Goal: Task Accomplishment & Management: Use online tool/utility

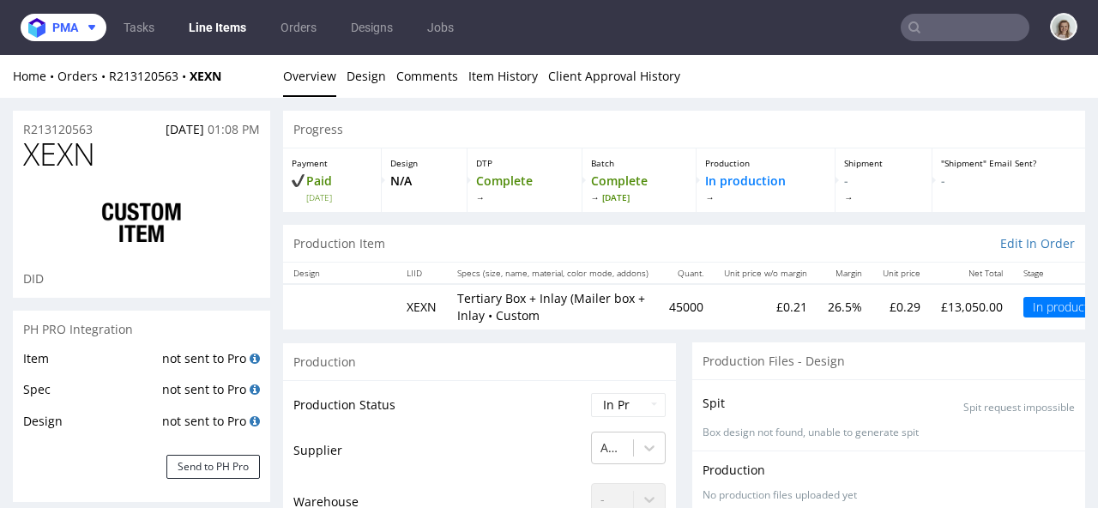
click at [71, 24] on span "pma" at bounding box center [65, 27] width 26 height 12
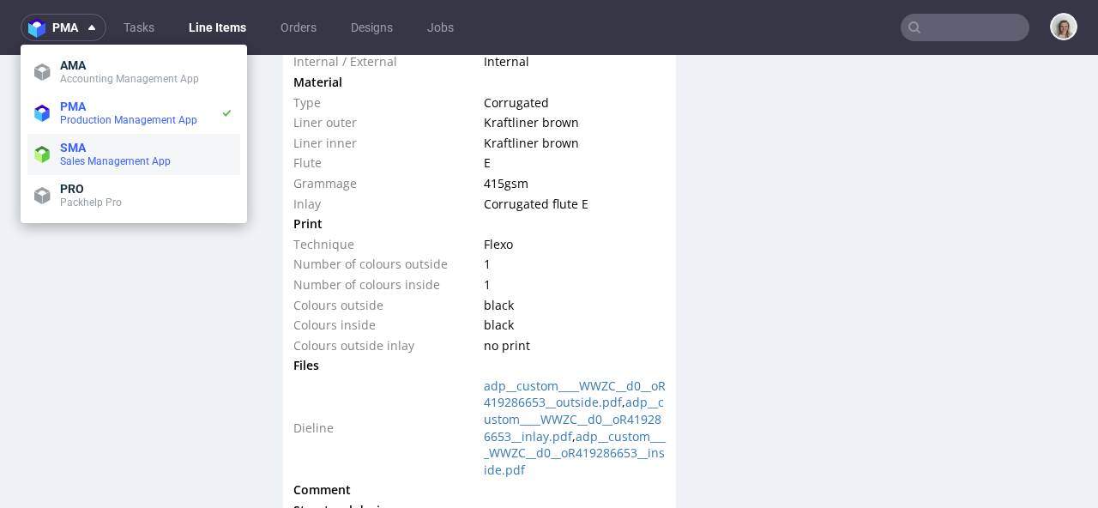
click at [81, 169] on li "SMA Sales Management App" at bounding box center [133, 154] width 213 height 41
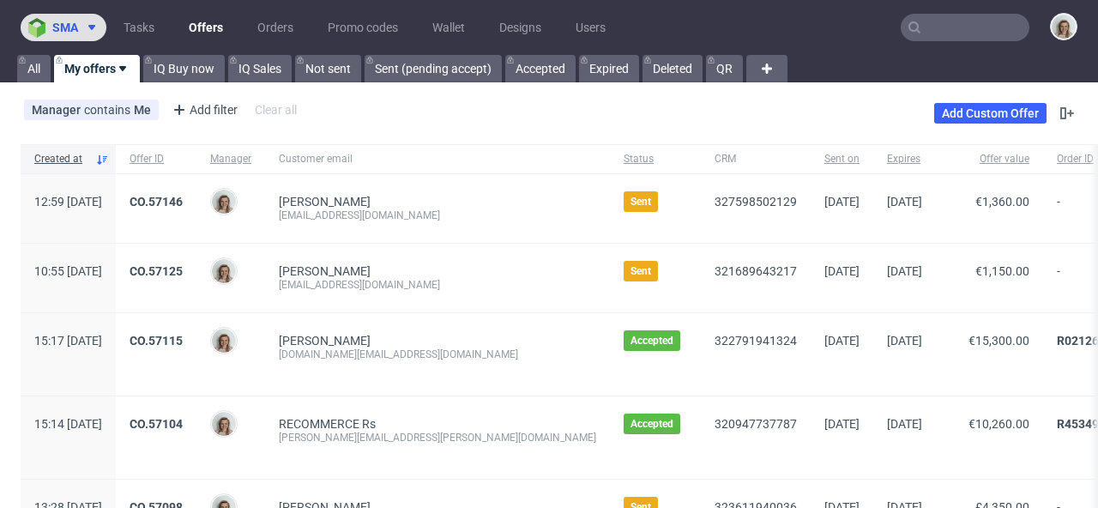
click at [78, 27] on span at bounding box center [88, 28] width 21 height 14
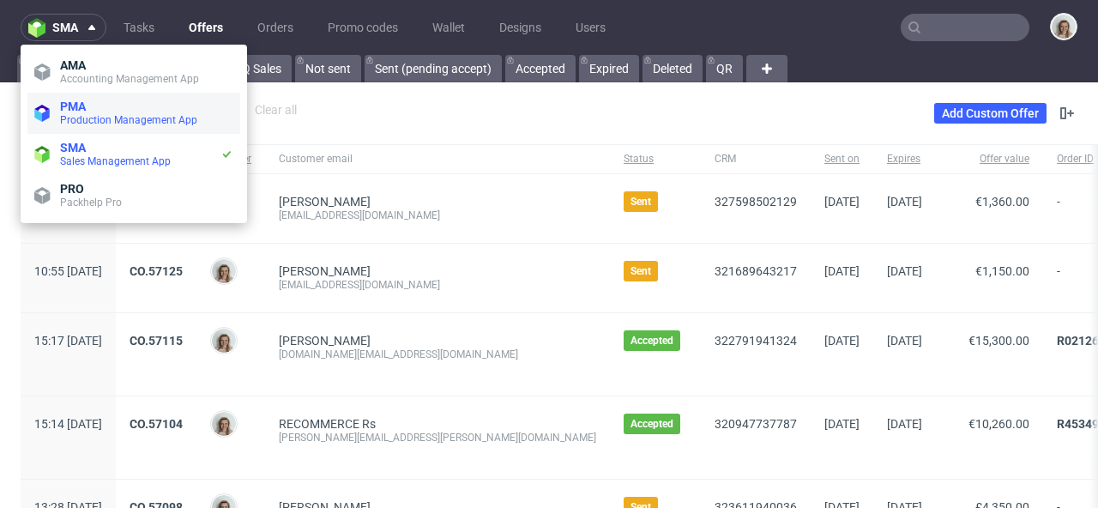
click at [169, 96] on li "PMA Production Management App" at bounding box center [133, 113] width 213 height 41
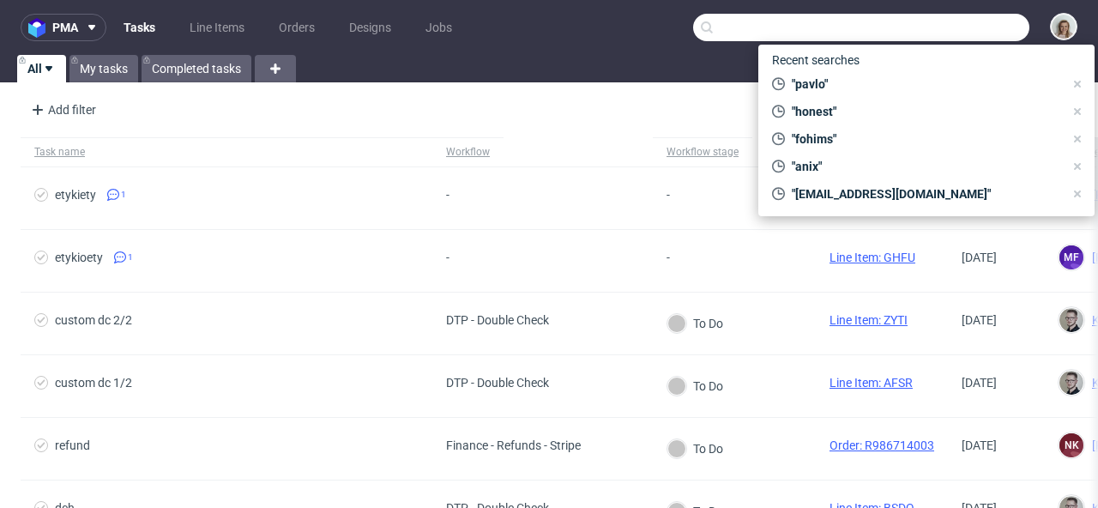
click at [926, 24] on input "text" at bounding box center [861, 27] width 336 height 27
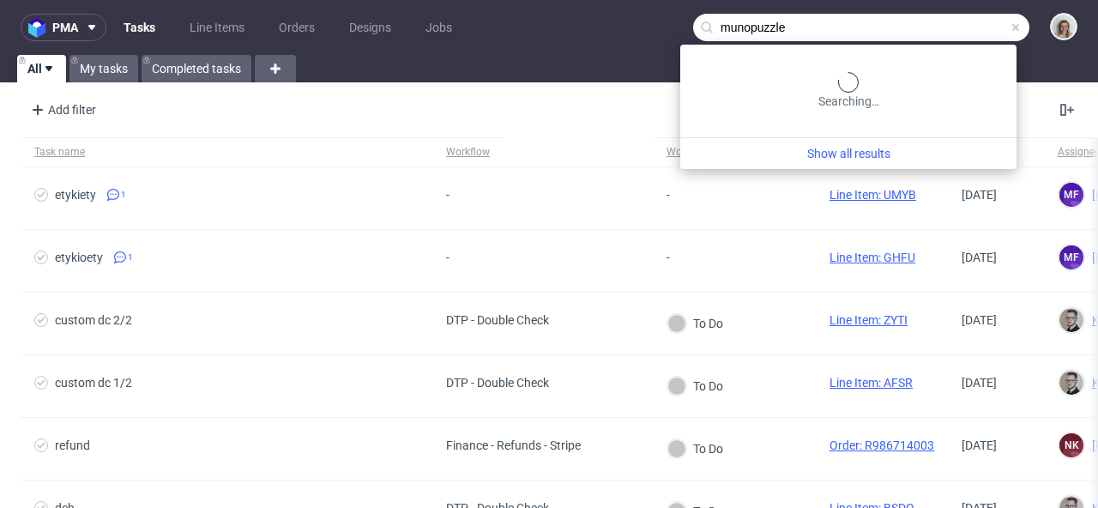
type input "munopuzzle"
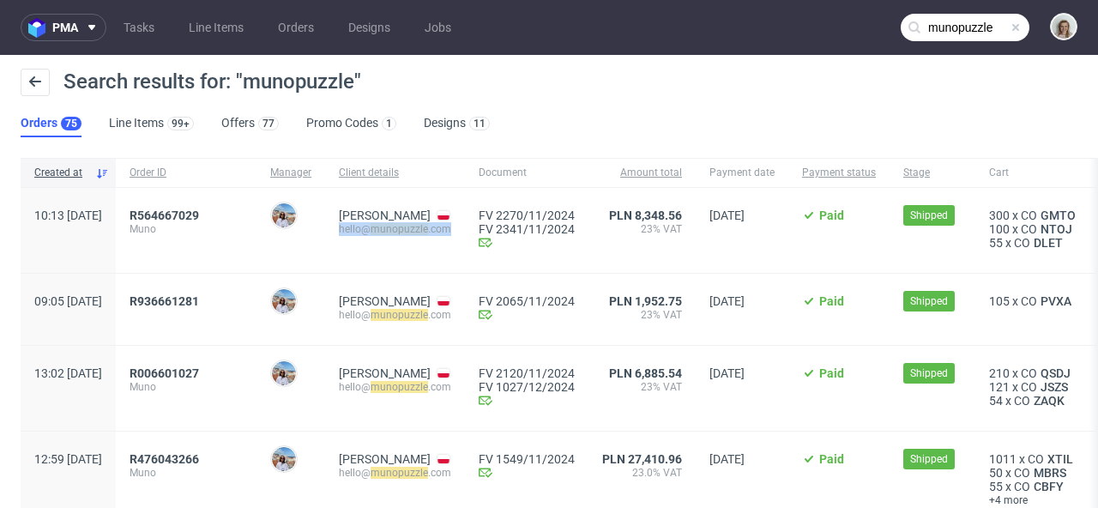
drag, startPoint x: 509, startPoint y: 228, endPoint x: 383, endPoint y: 231, distance: 125.3
click at [383, 231] on div "Adriana Łuczko hello@ munopuzzle .com" at bounding box center [395, 230] width 140 height 85
copy div "hello@ munopuzzle .com"
click at [51, 19] on img at bounding box center [40, 28] width 24 height 20
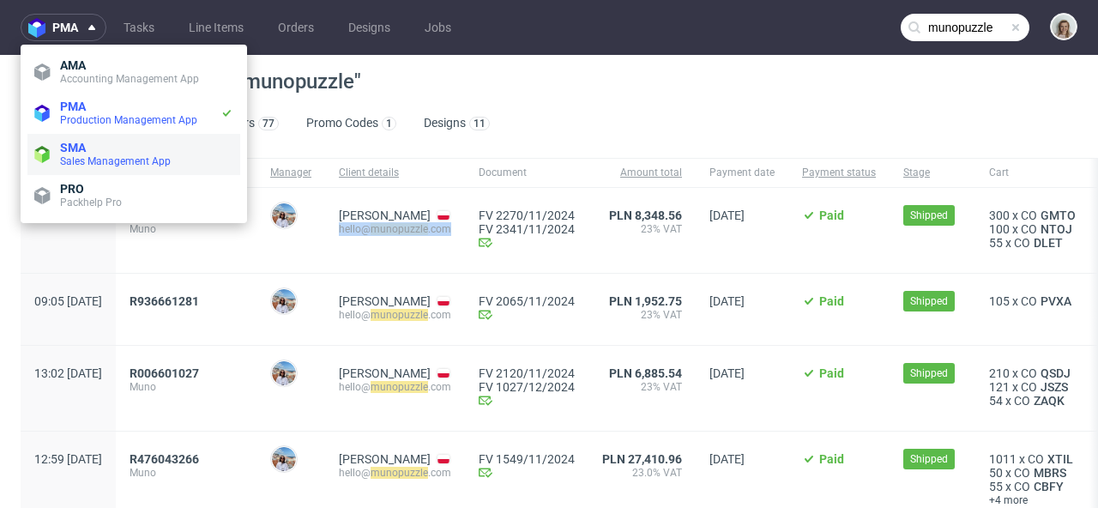
click at [90, 153] on span "SMA" at bounding box center [146, 148] width 173 height 14
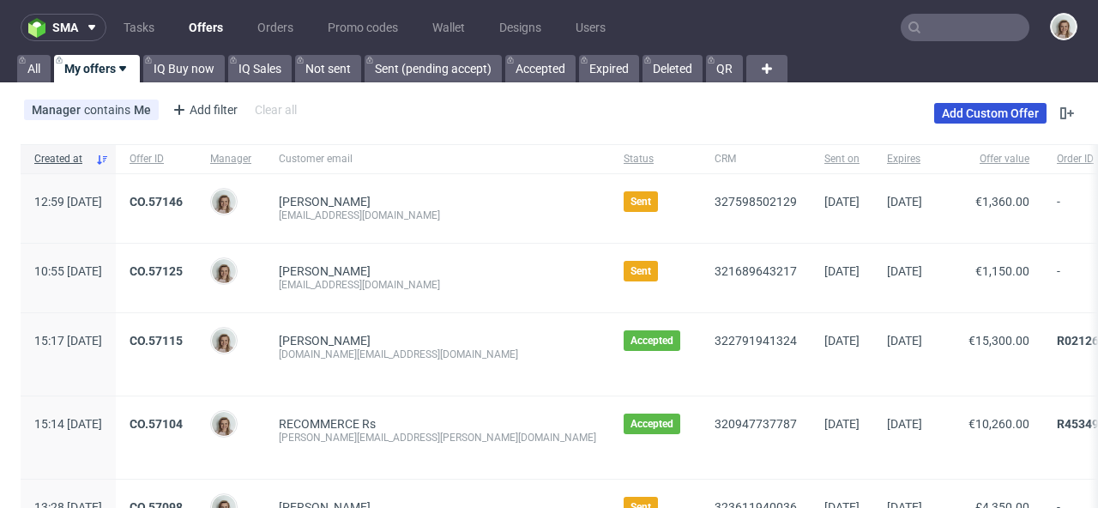
click at [975, 105] on link "Add Custom Offer" at bounding box center [990, 113] width 112 height 21
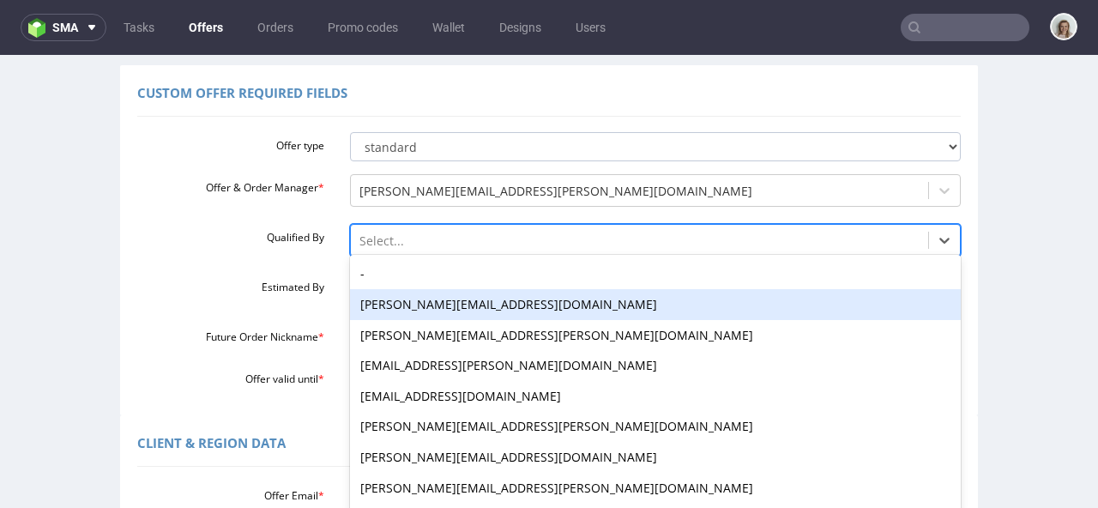
click at [385, 248] on div "adrian.margula@packhelp.com, 2 of 19. 19 results available. Use Up and Down to …" at bounding box center [656, 236] width 612 height 24
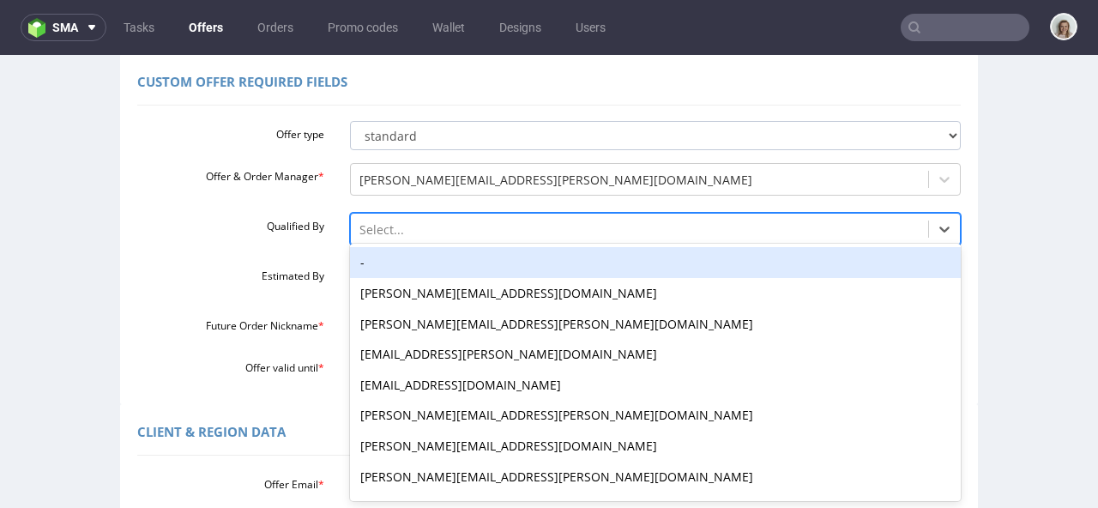
click at [364, 264] on div "-" at bounding box center [656, 262] width 612 height 31
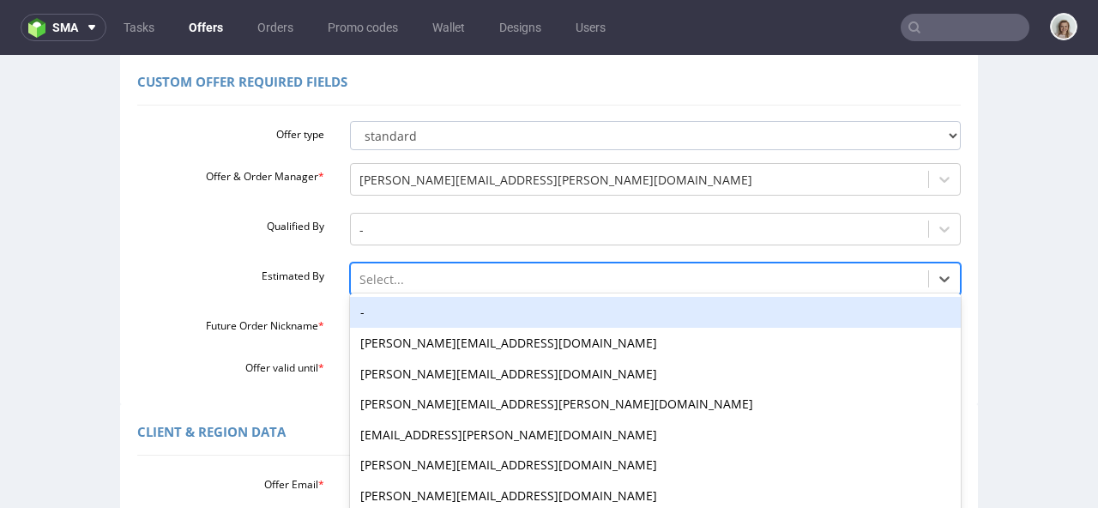
scroll to position [184, 0]
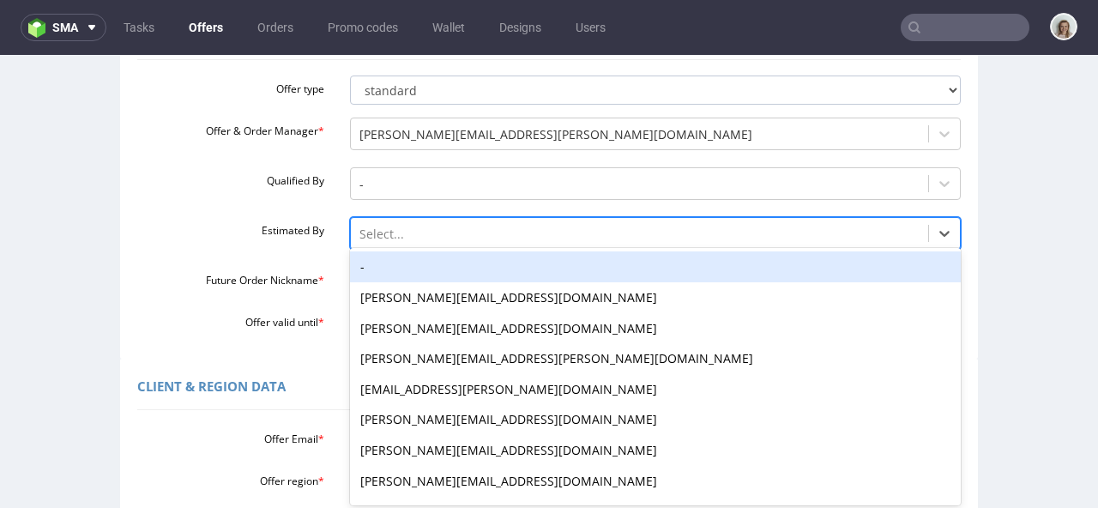
click at [361, 241] on div "-, 1 of 27. 27 results available. Use Up and Down to choose options, press Ente…" at bounding box center [656, 229] width 612 height 24
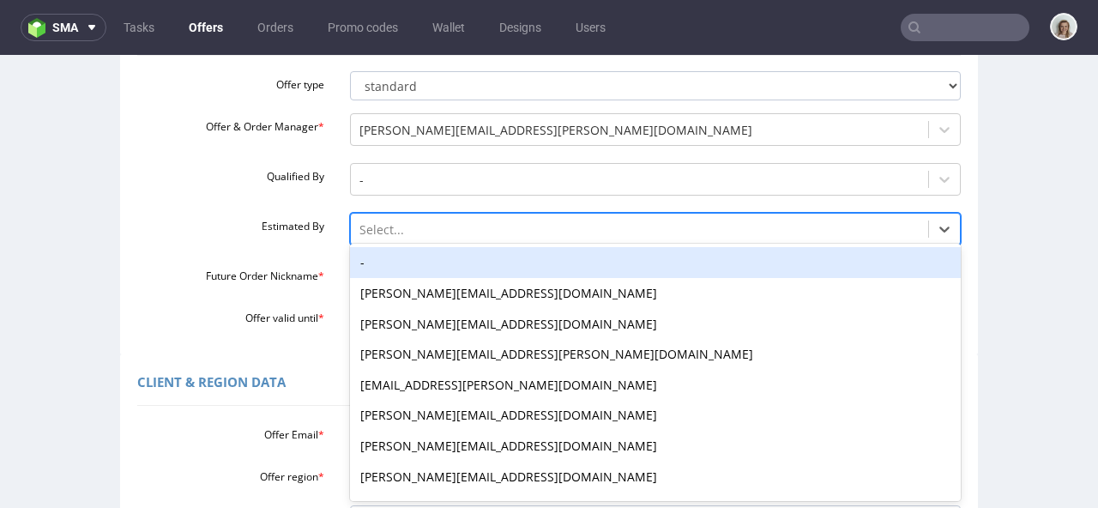
click at [364, 262] on div "-" at bounding box center [656, 262] width 612 height 31
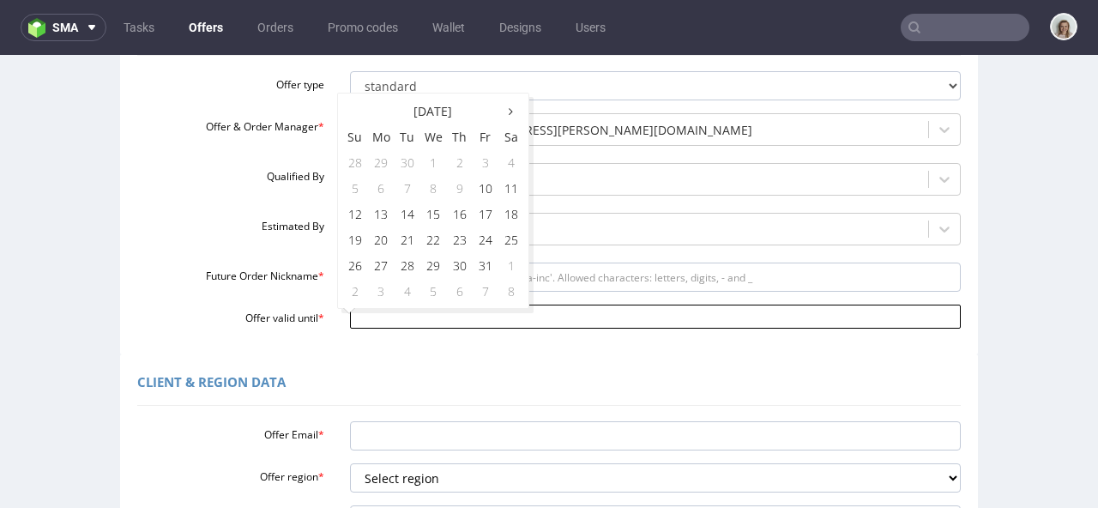
click at [359, 313] on input "Offer valid until *" at bounding box center [656, 317] width 612 height 24
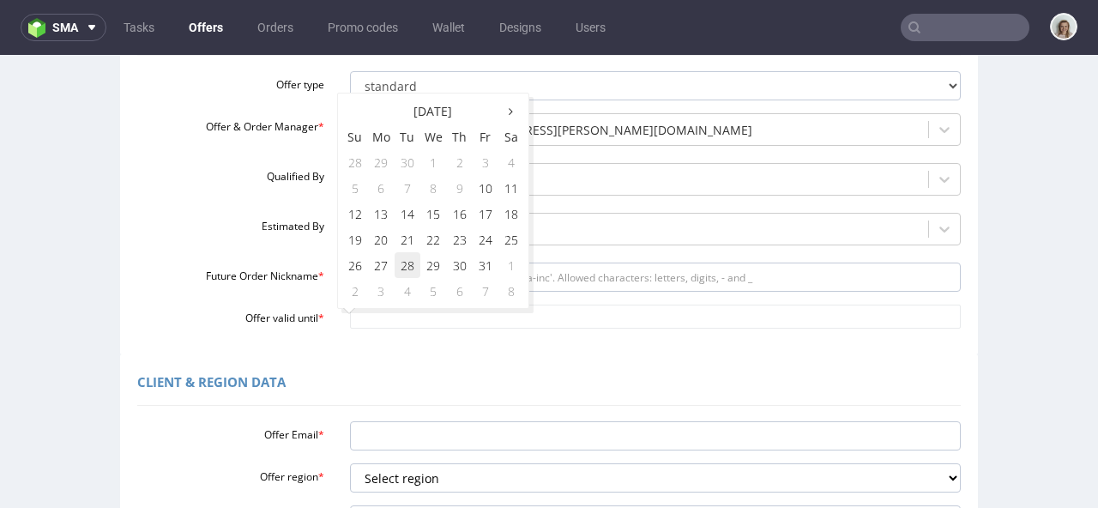
click at [405, 267] on td "28" at bounding box center [408, 265] width 26 height 26
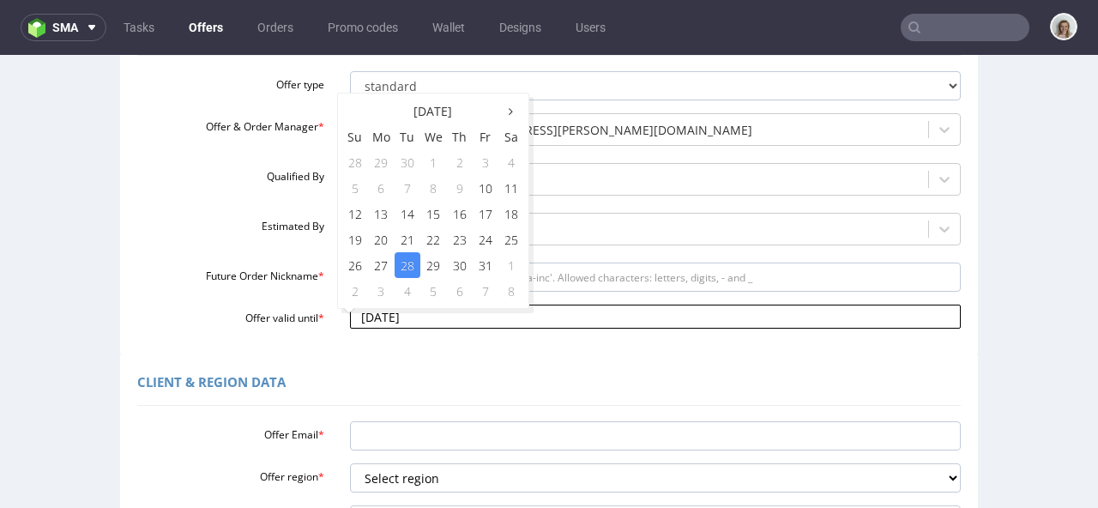
click at [435, 311] on input "[DATE]" at bounding box center [656, 317] width 612 height 24
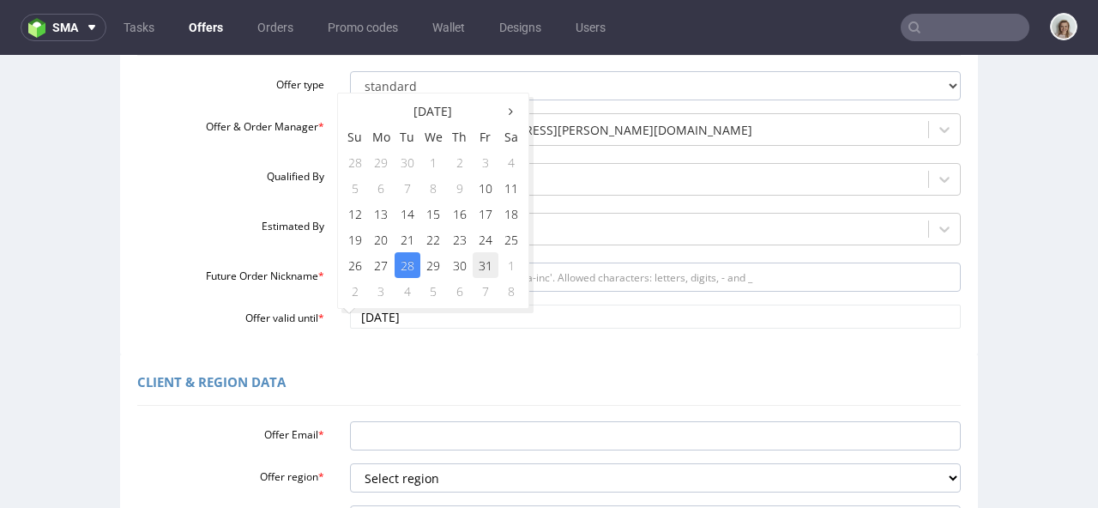
click at [483, 265] on td "31" at bounding box center [486, 265] width 26 height 26
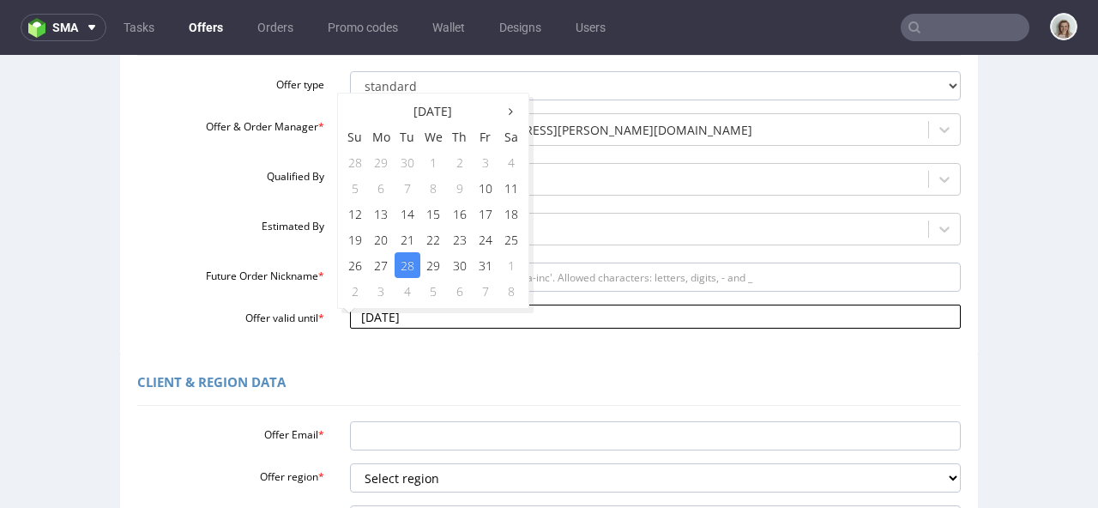
type input "[DATE]"
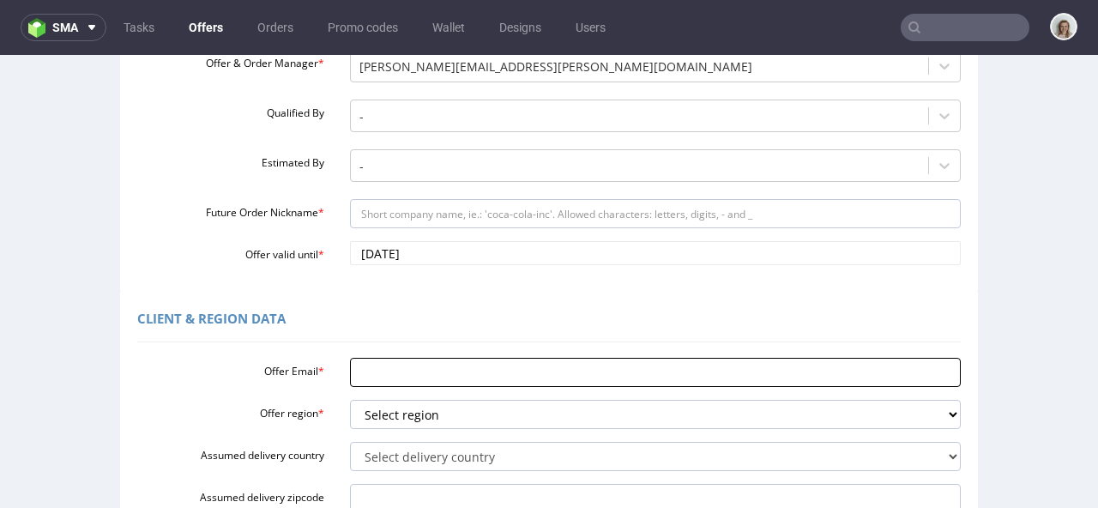
scroll to position [286, 0]
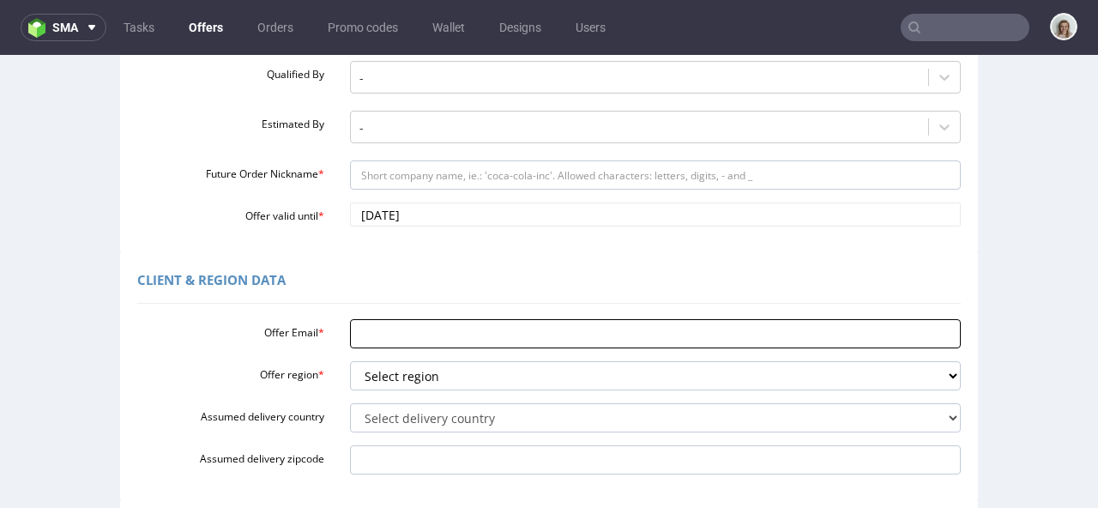
click at [389, 335] on input "Offer Email *" at bounding box center [656, 333] width 612 height 29
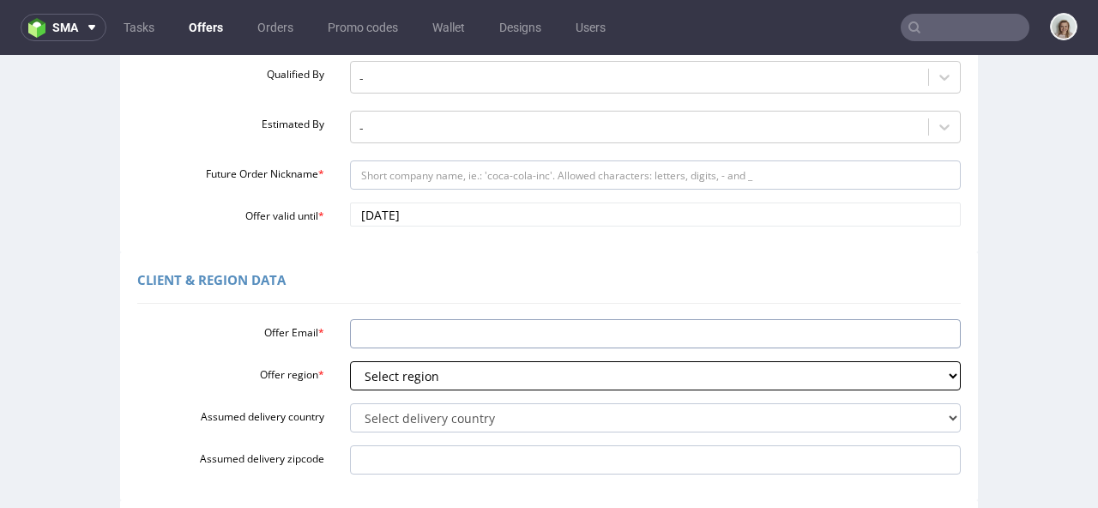
paste input "[EMAIL_ADDRESS][DOMAIN_NAME]"
type input "[EMAIL_ADDRESS][DOMAIN_NAME]"
click at [399, 380] on select "Select region eu gb de pl cz fr it es" at bounding box center [656, 375] width 612 height 29
select select "pl"
click at [350, 361] on select "Select region eu gb de pl cz fr it es" at bounding box center [656, 375] width 612 height 29
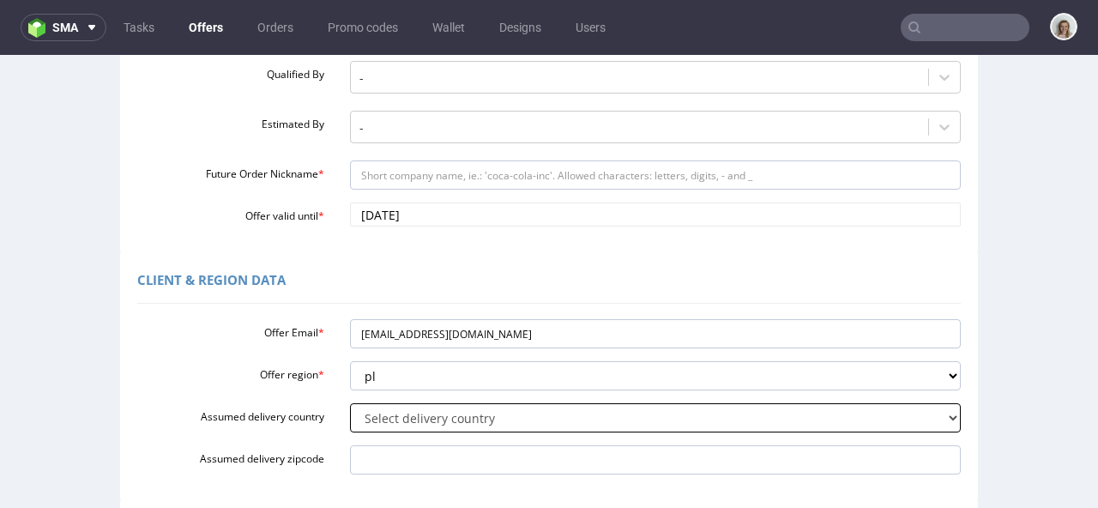
click at [423, 413] on select "Select delivery country [GEOGRAPHIC_DATA] [GEOGRAPHIC_DATA] [GEOGRAPHIC_DATA] […" at bounding box center [656, 417] width 612 height 29
select select "179"
click at [350, 403] on select "Select delivery country [GEOGRAPHIC_DATA] [GEOGRAPHIC_DATA] [GEOGRAPHIC_DATA] […" at bounding box center [656, 417] width 612 height 29
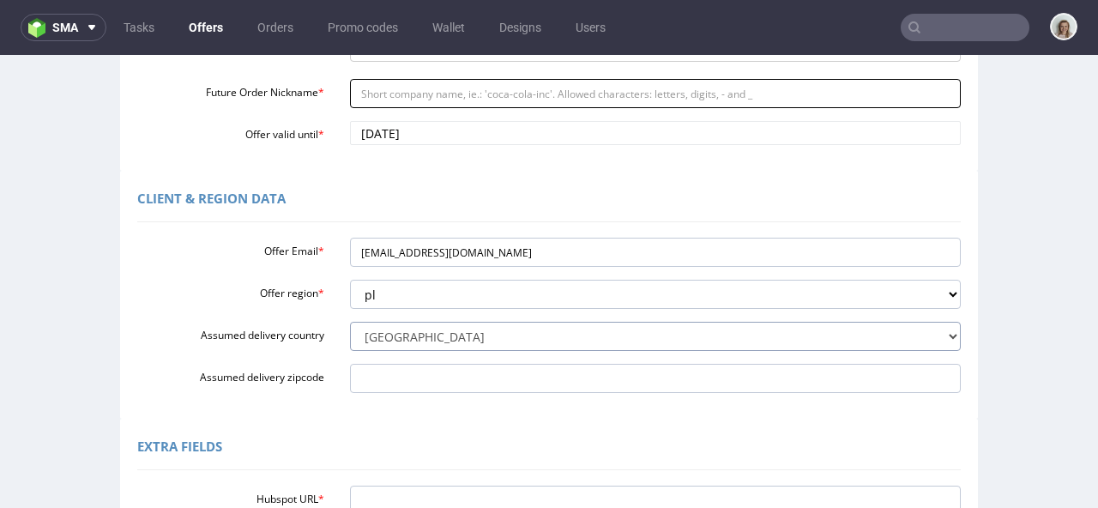
scroll to position [384, 0]
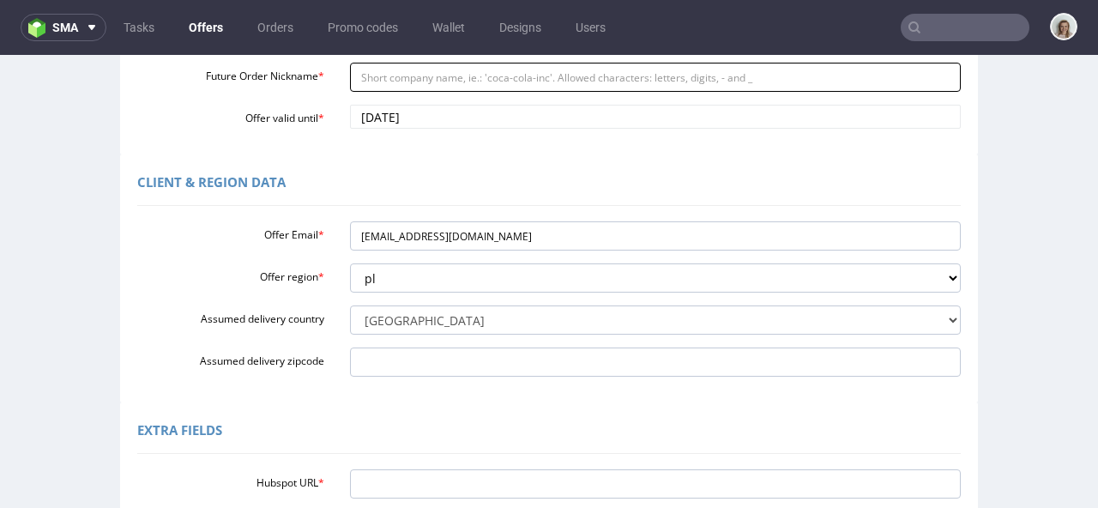
click at [389, 69] on input "Future Order Nickname *" at bounding box center [656, 77] width 612 height 29
paste input "IQ_Lead__Agnieszka_Muniak"
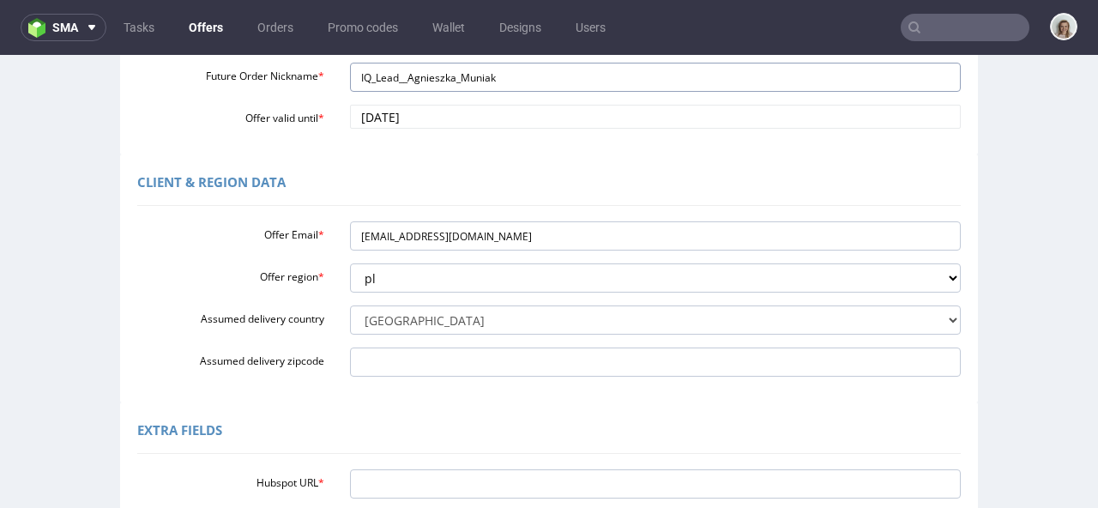
type input "IQ_Lead__Agnieszka_Muniak"
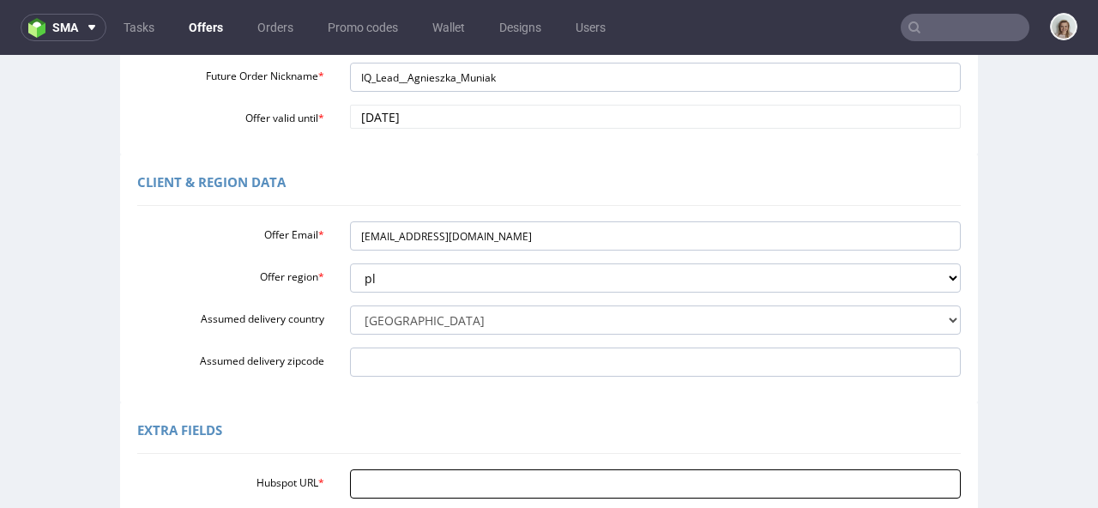
click at [398, 484] on input "Hubspot URL *" at bounding box center [656, 483] width 612 height 29
paste input "[URL][DOMAIN_NAME]"
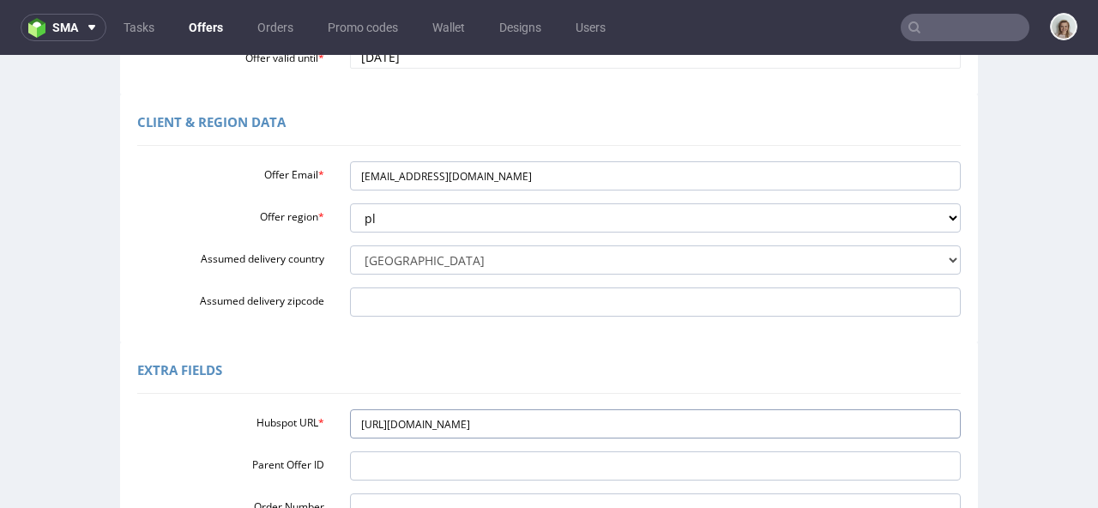
scroll to position [683, 0]
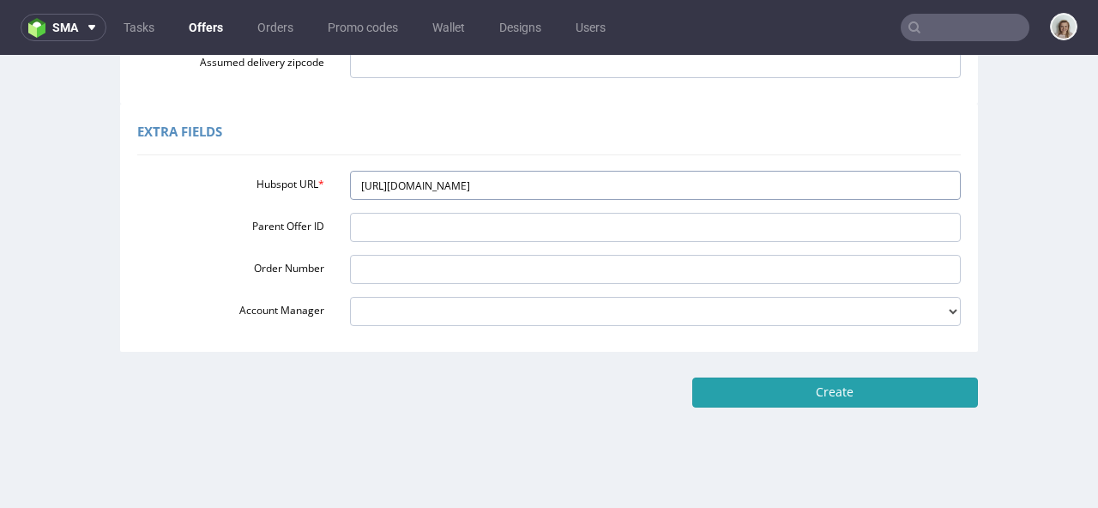
type input "[URL][DOMAIN_NAME]"
click at [828, 387] on input "Create" at bounding box center [835, 391] width 286 height 29
type input "Please wait..."
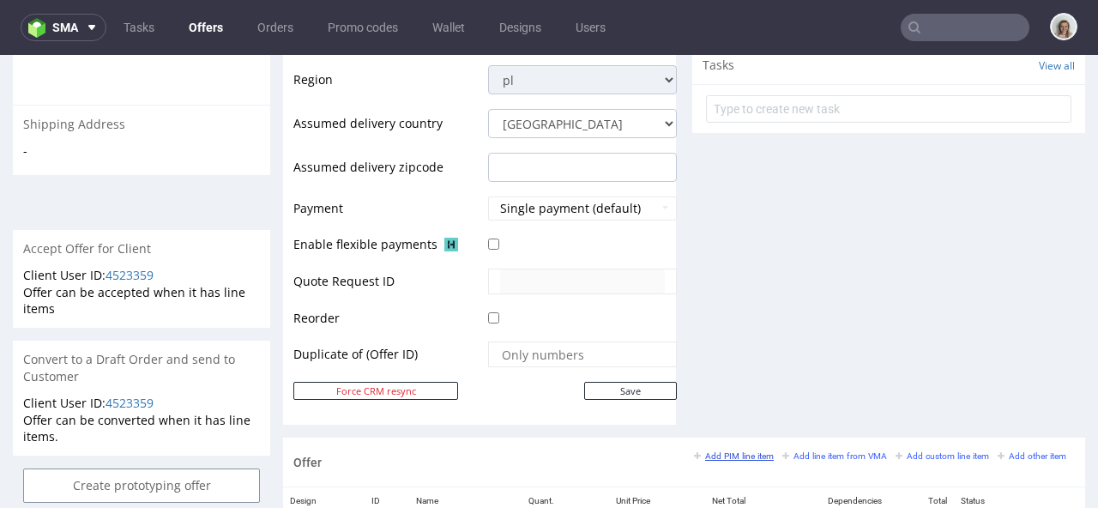
scroll to position [628, 0]
click at [730, 459] on small "Add PIM line item" at bounding box center [734, 454] width 80 height 9
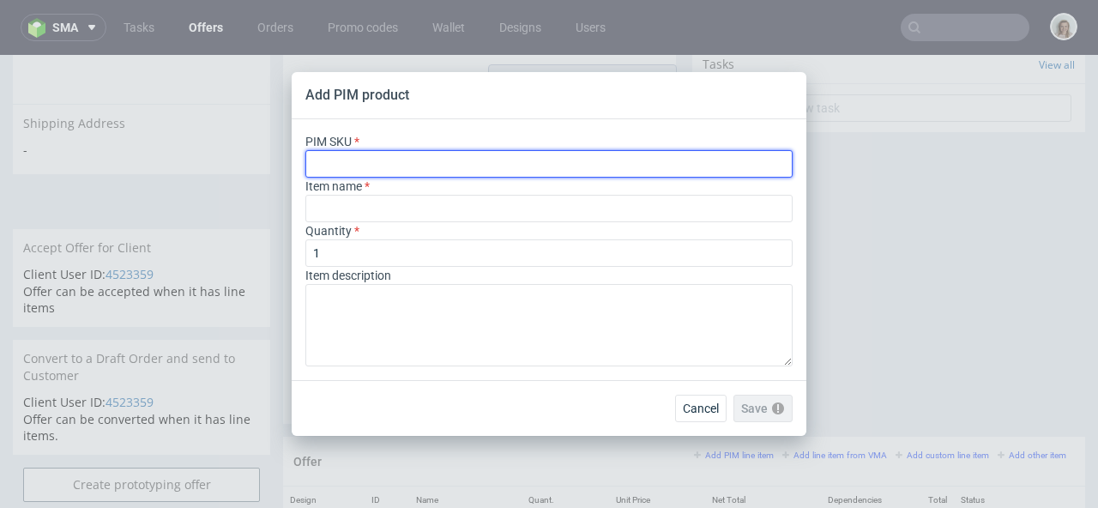
click at [374, 154] on input "text" at bounding box center [548, 163] width 487 height 27
paste input "ph-276-14044"
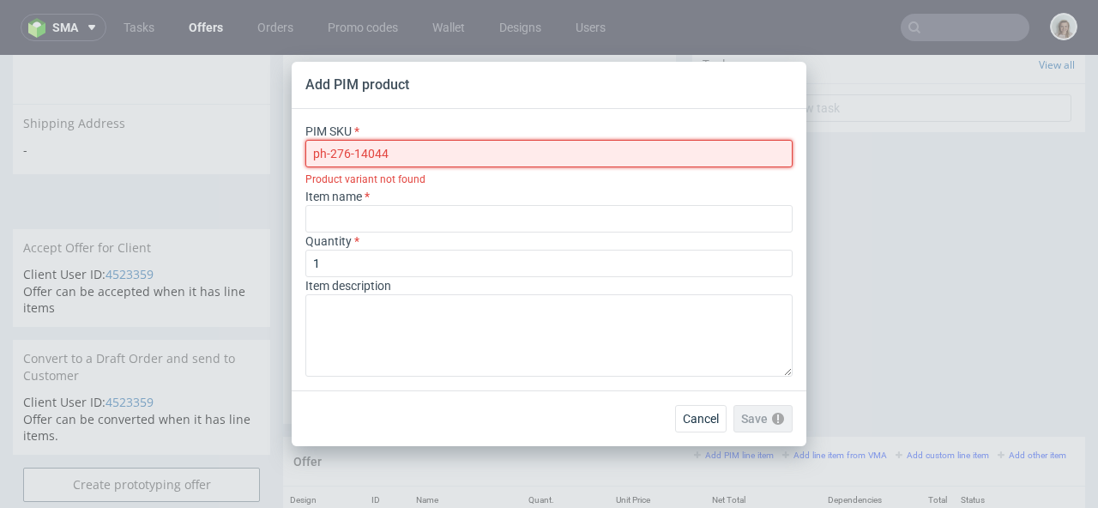
click at [317, 149] on input "ph-276-14044" at bounding box center [548, 153] width 487 height 27
type input "ph-276-14044"
type input "Sleeved Mailer Box"
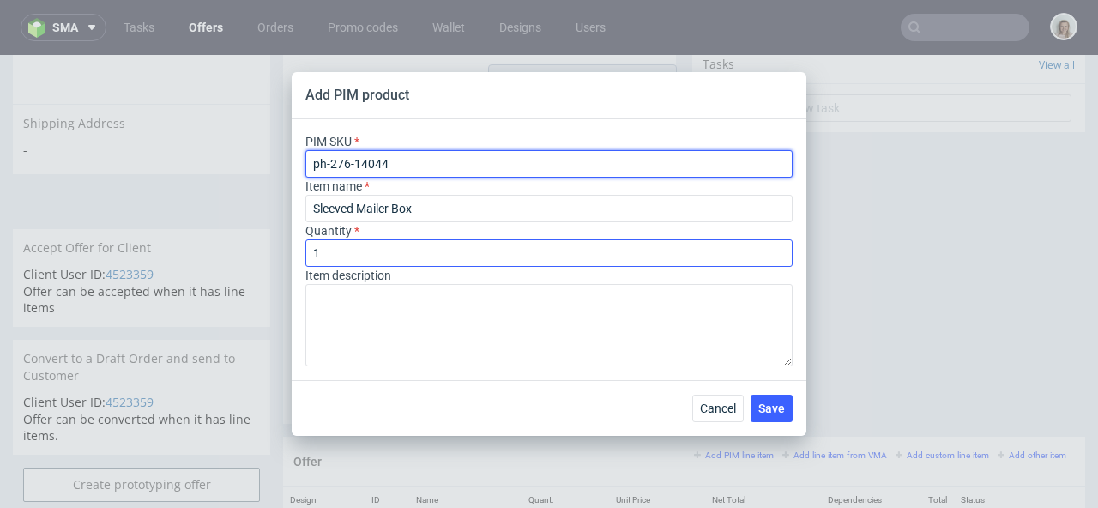
type input "ph-276-14044"
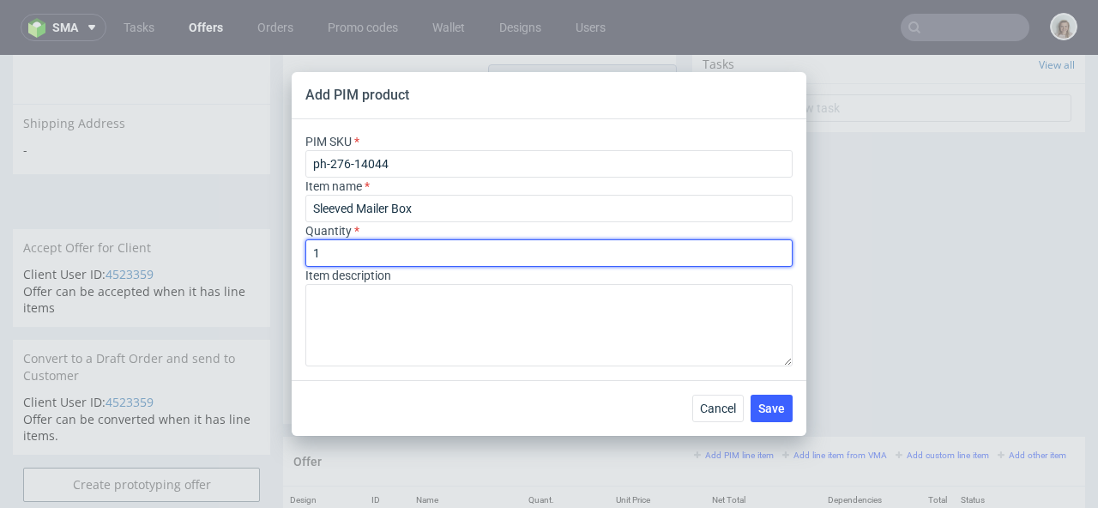
click at [454, 251] on input "1" at bounding box center [548, 252] width 487 height 27
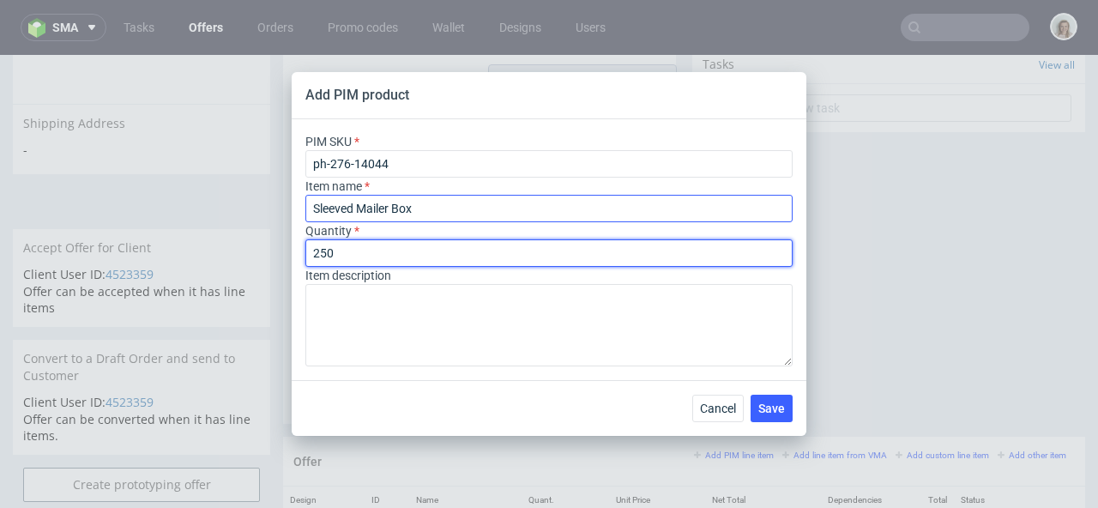
type input "250"
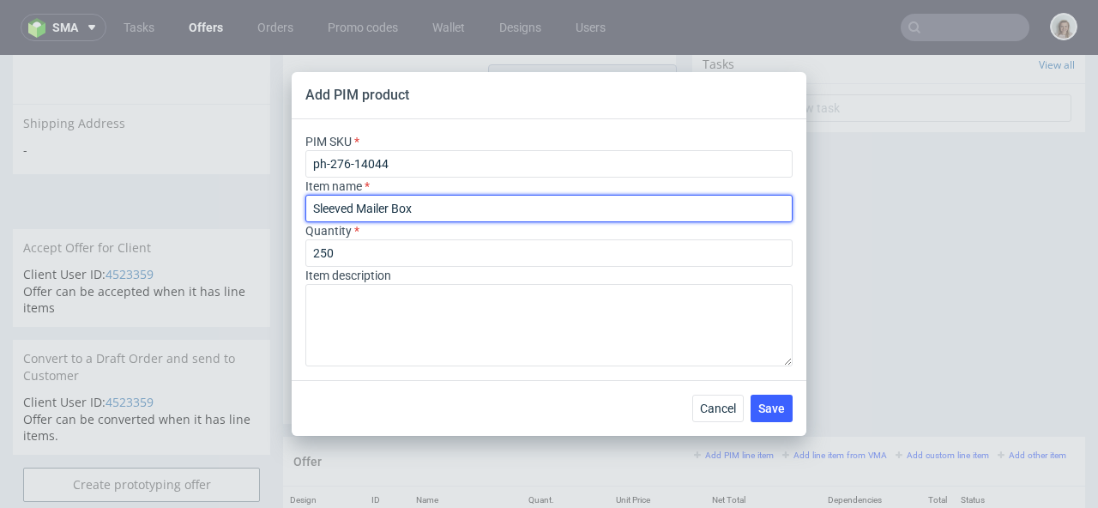
click at [440, 198] on input "Sleeved Mailer Box" at bounding box center [548, 208] width 487 height 27
drag, startPoint x: 447, startPoint y: 208, endPoint x: 310, endPoint y: 200, distance: 137.5
click at [310, 200] on input "Sleeved Mailer Box" at bounding box center [548, 208] width 487 height 27
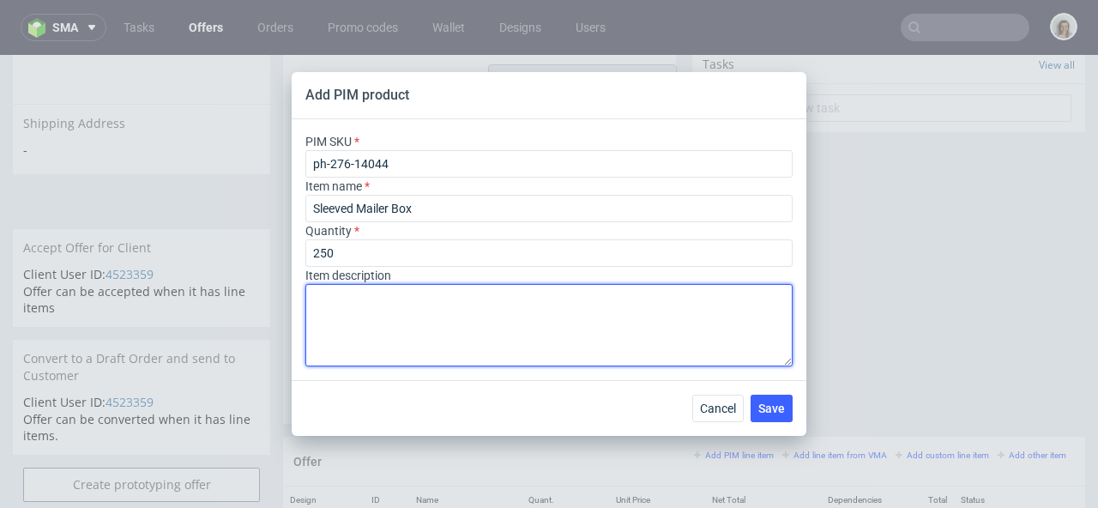
click at [321, 294] on textarea at bounding box center [548, 325] width 487 height 82
paste textarea "Sleeved Mailer Box"
type textarea "Sleeved Mailer Box - 5 different designs"
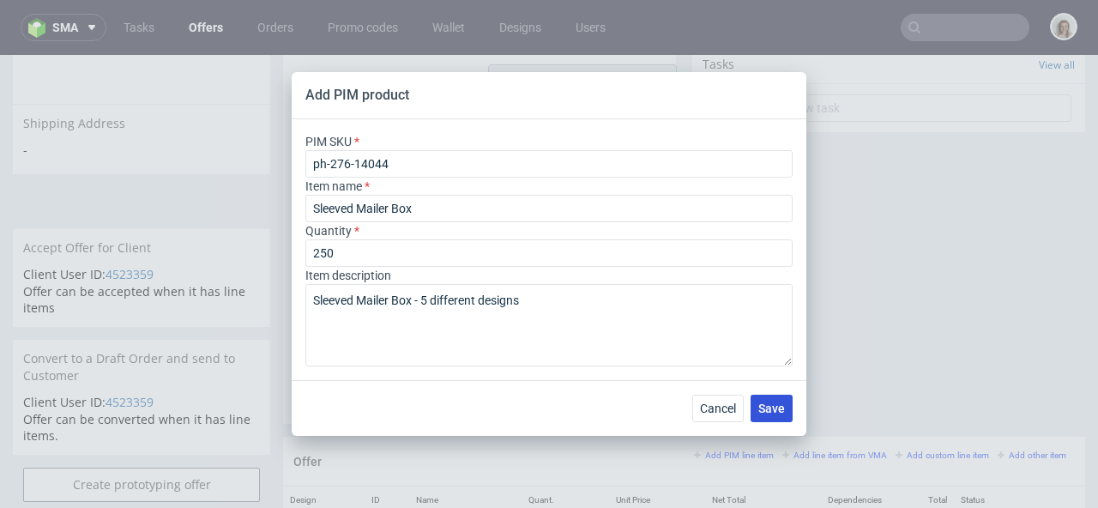
click at [751, 405] on button "Save" at bounding box center [772, 408] width 42 height 27
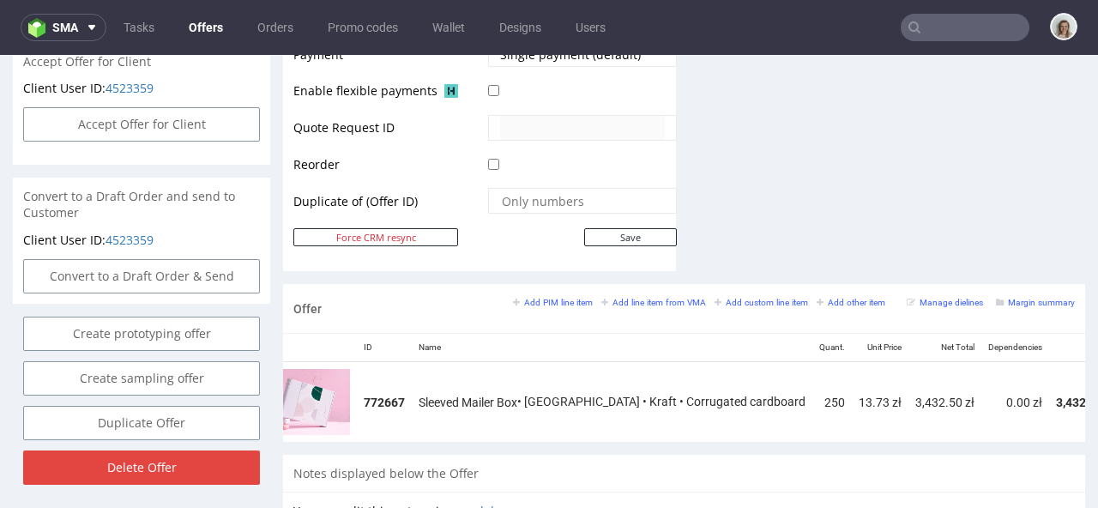
scroll to position [0, 122]
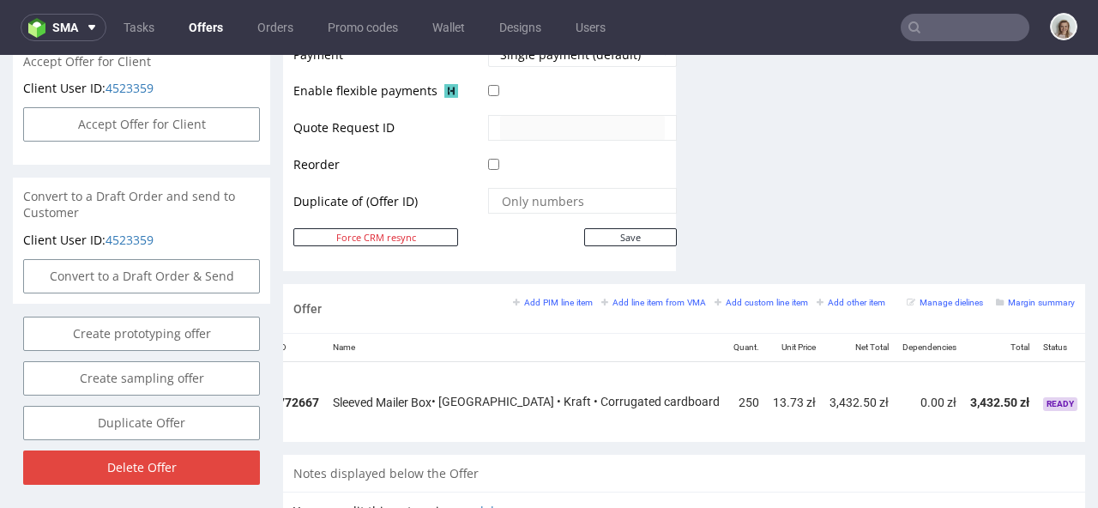
click at [1097, 389] on icon at bounding box center [1112, 395] width 9 height 12
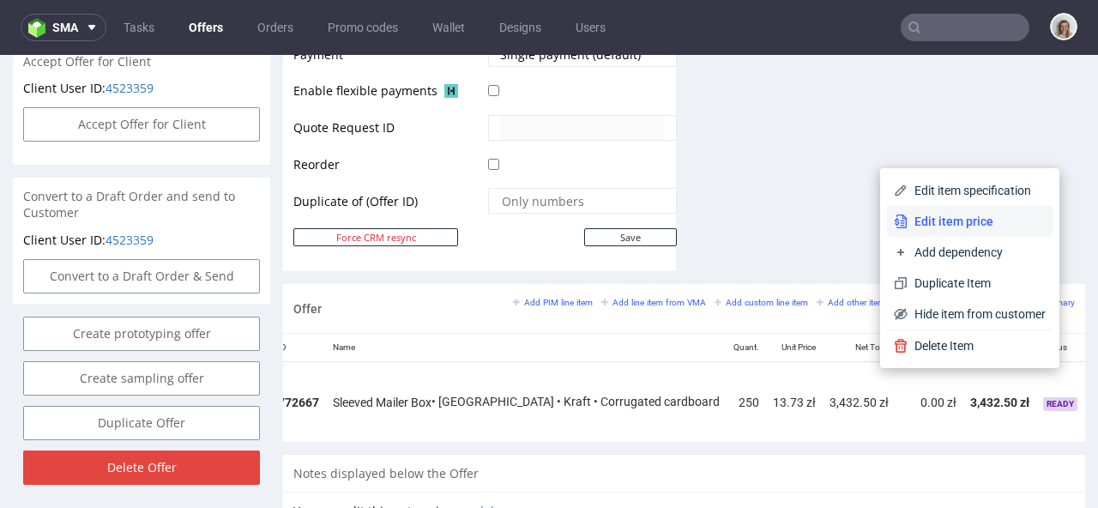
click at [956, 223] on span "Edit item price" at bounding box center [977, 221] width 138 height 17
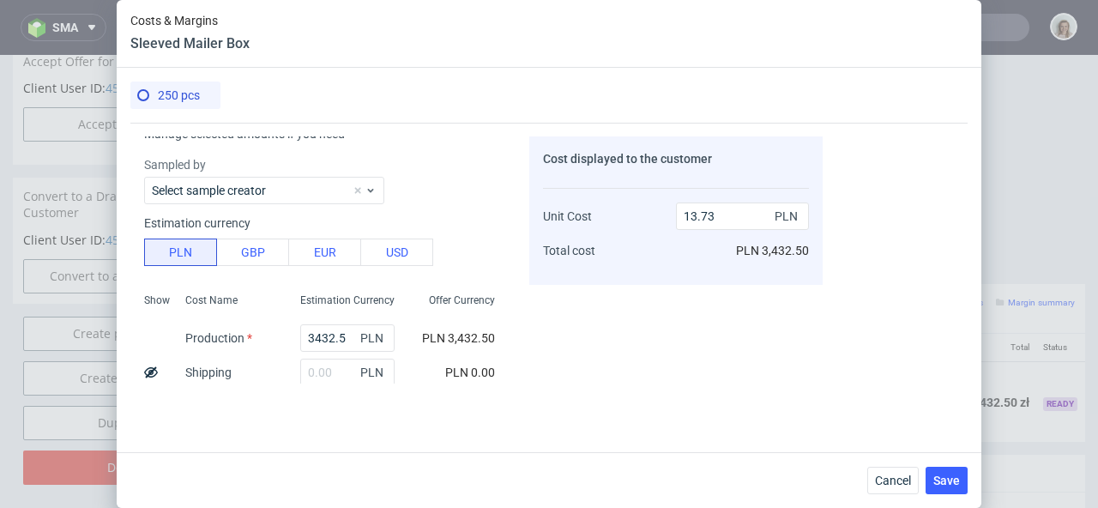
scroll to position [29, 0]
drag, startPoint x: 334, startPoint y: 335, endPoint x: 284, endPoint y: 335, distance: 49.8
click at [286, 335] on div "3432.5 PLN" at bounding box center [347, 337] width 122 height 34
type input "1677,"
type input "6.71"
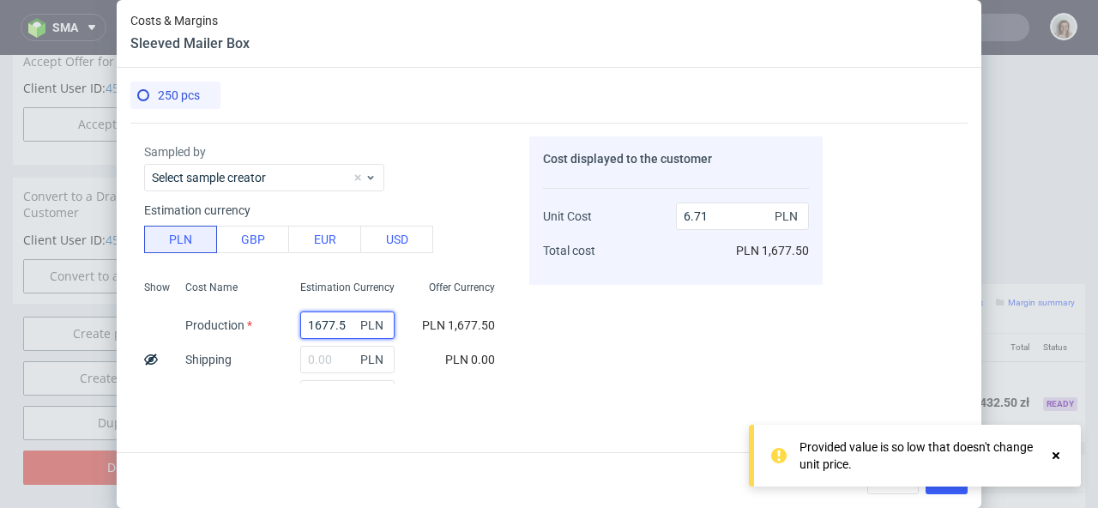
scroll to position [59, 0]
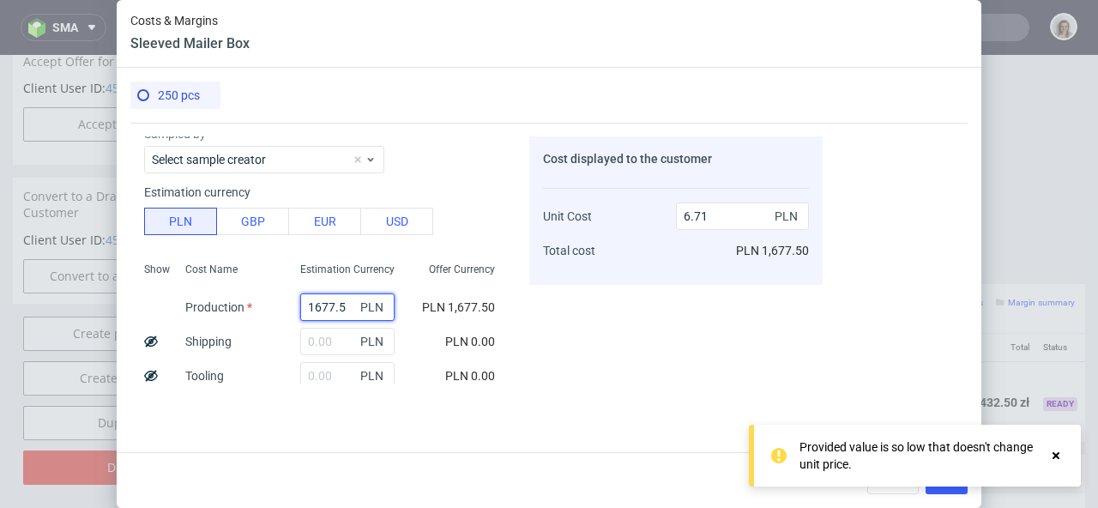
type input "1677.5"
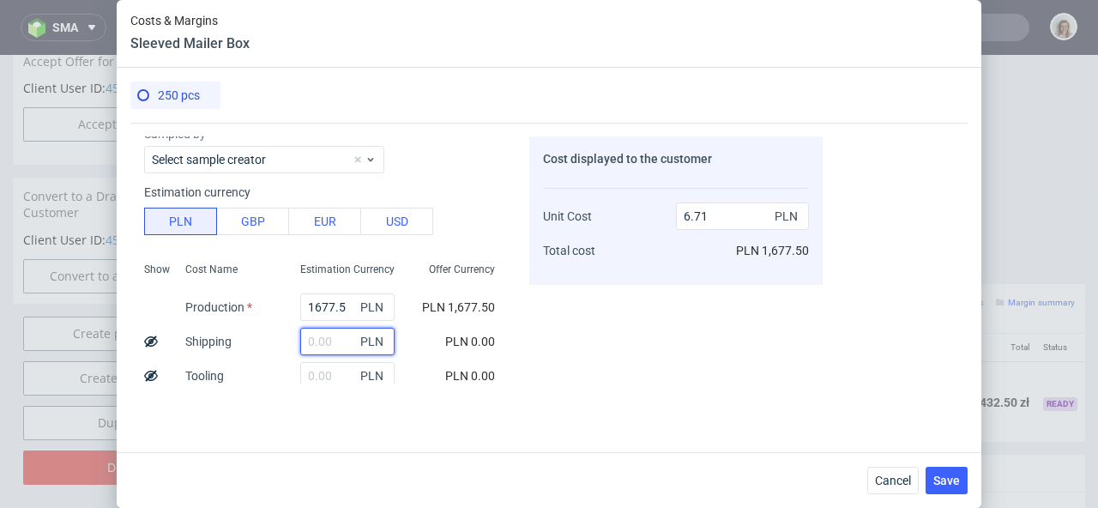
click at [329, 347] on input "text" at bounding box center [347, 341] width 94 height 27
type input "185"
type input "7.45"
type input "185"
click at [625, 300] on div "Cost displayed to the customer Unit Cost Total cost 7.45 PLN PLN 1,862.50" at bounding box center [675, 259] width 293 height 247
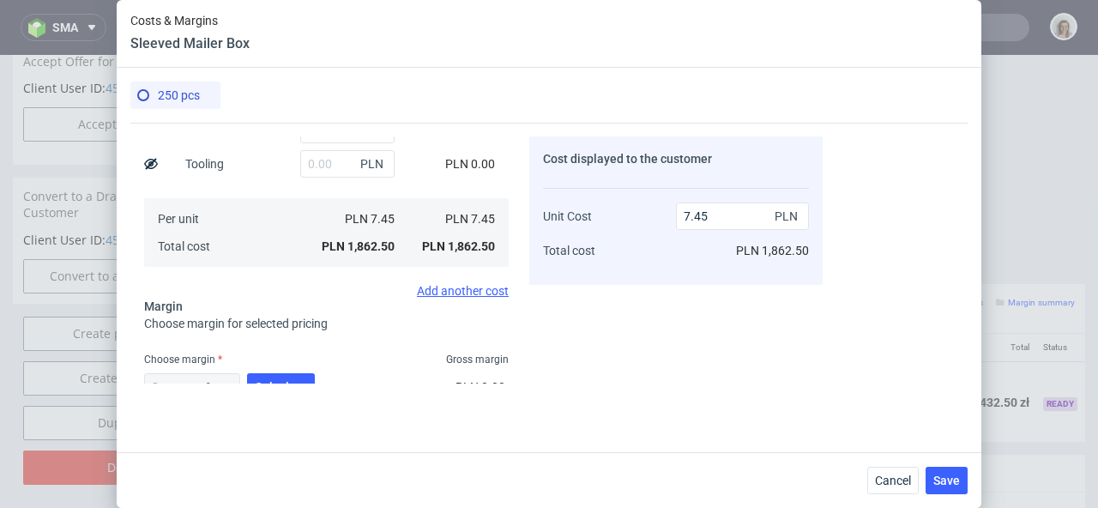
scroll to position [381, 0]
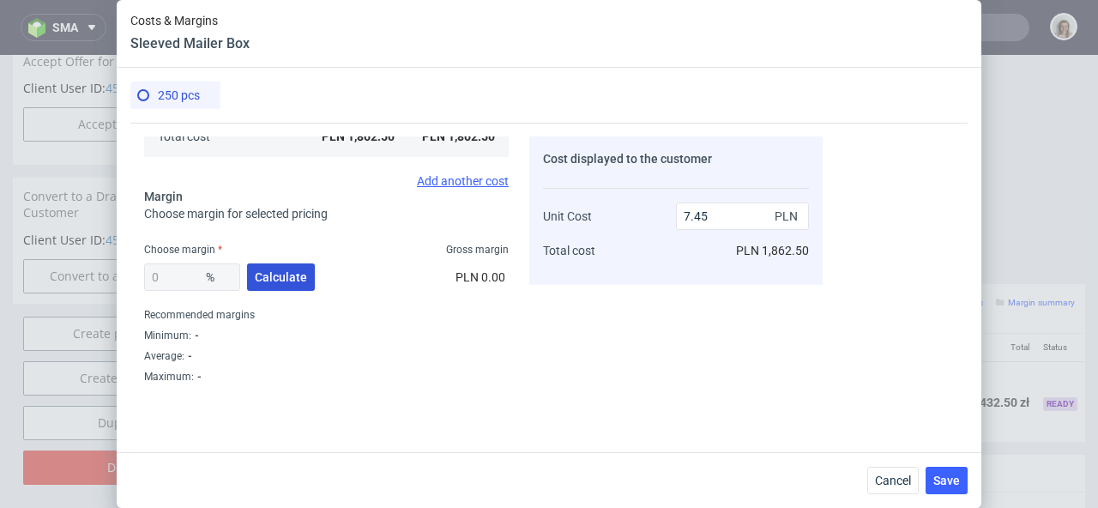
click at [283, 278] on span "Calculate" at bounding box center [281, 277] width 52 height 12
type input "44.87"
type input "13.51"
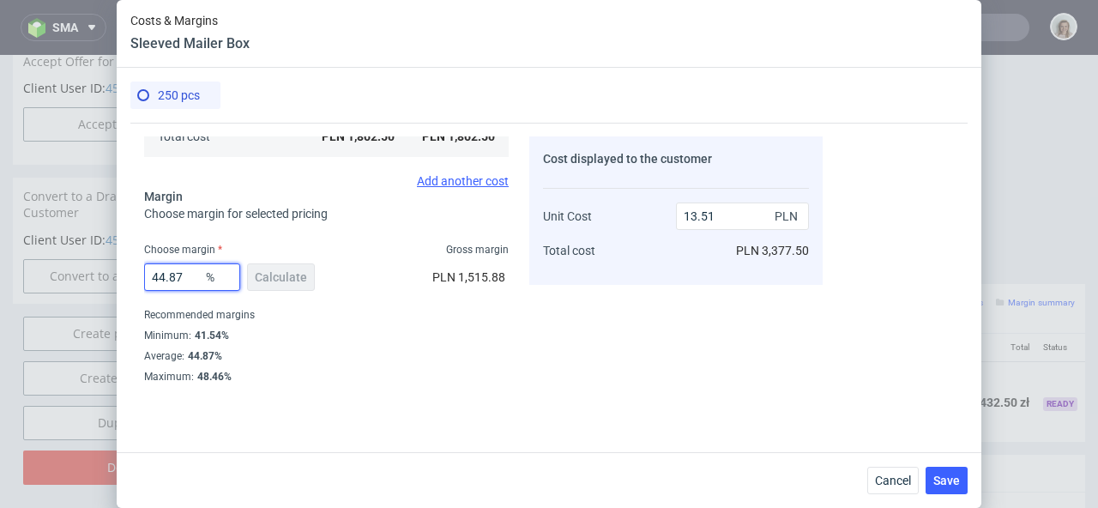
drag, startPoint x: 190, startPoint y: 279, endPoint x: 146, endPoint y: 280, distance: 43.8
click at [146, 280] on input "44.87" at bounding box center [192, 276] width 96 height 27
type input "50"
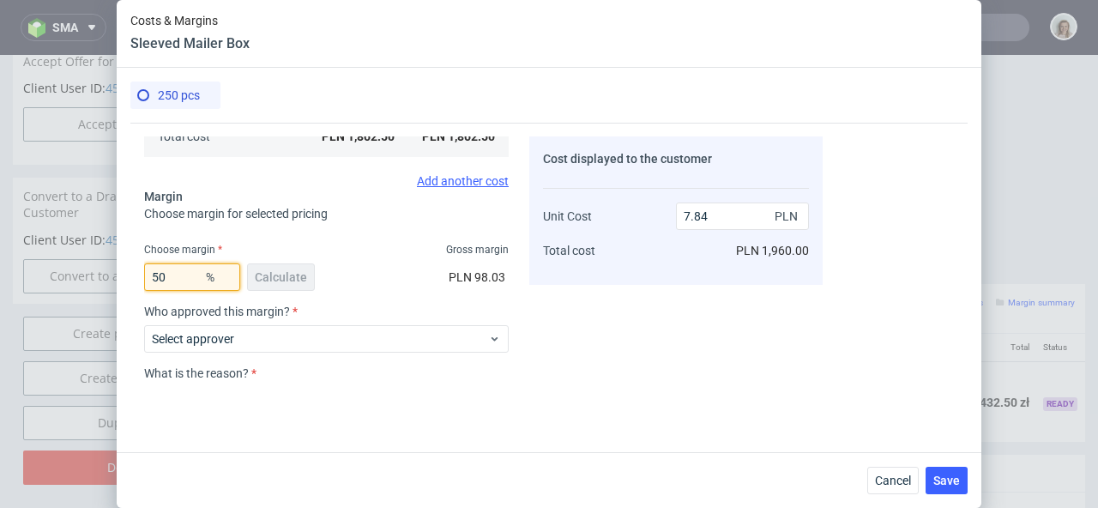
type input "14.9"
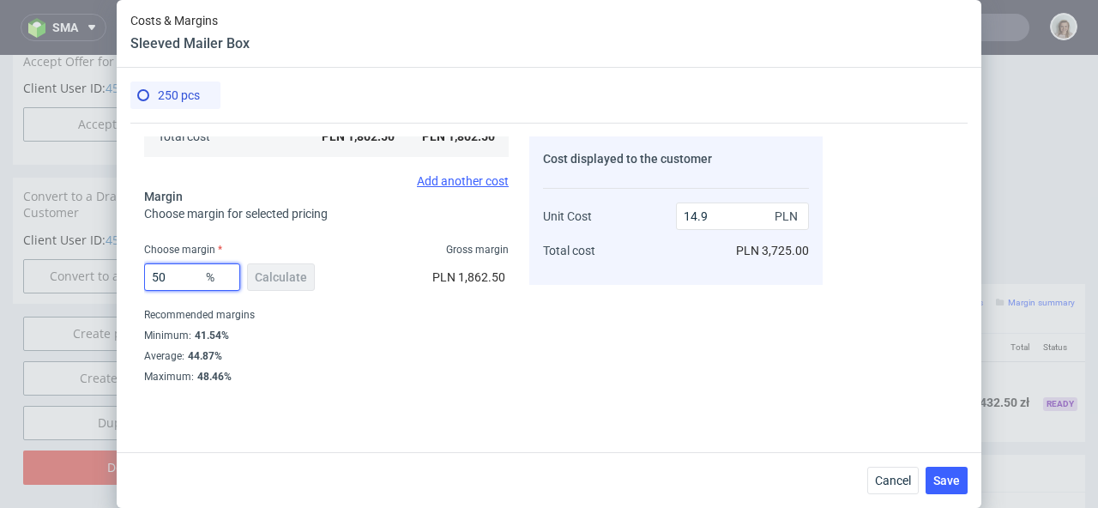
type input "50"
click at [374, 329] on div "Minimum : 41.54%" at bounding box center [326, 335] width 365 height 21
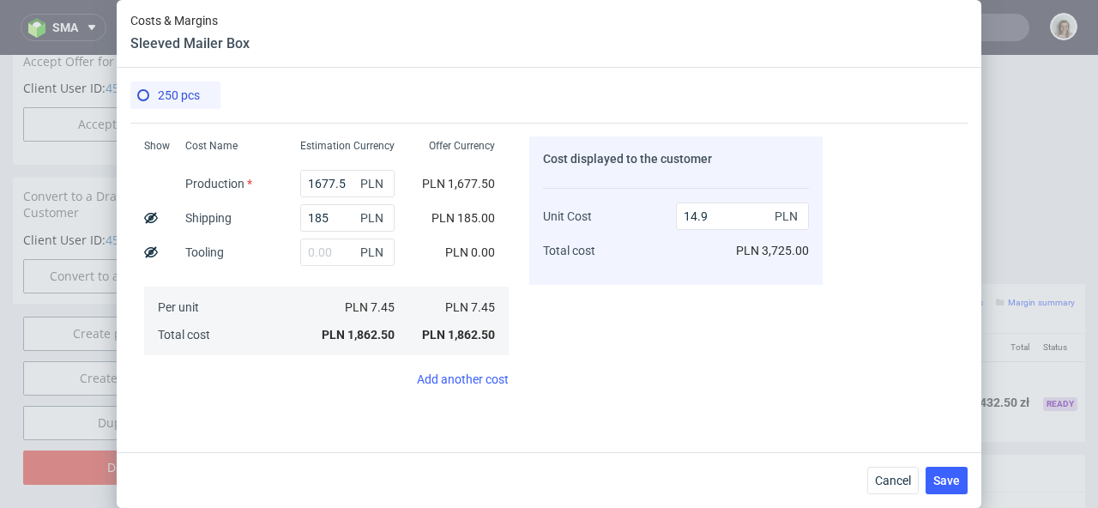
scroll to position [141, 0]
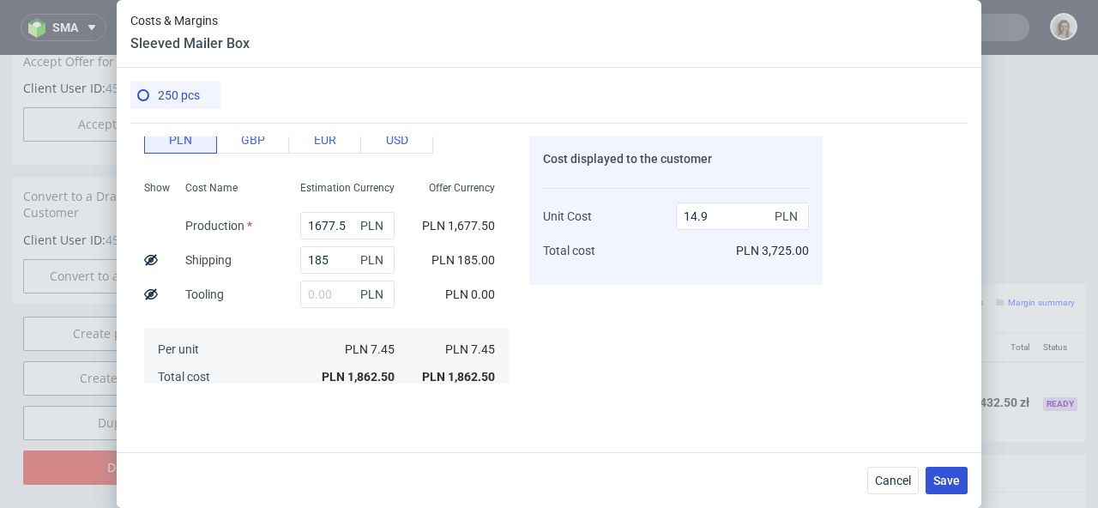
click at [947, 490] on button "Save" at bounding box center [947, 480] width 42 height 27
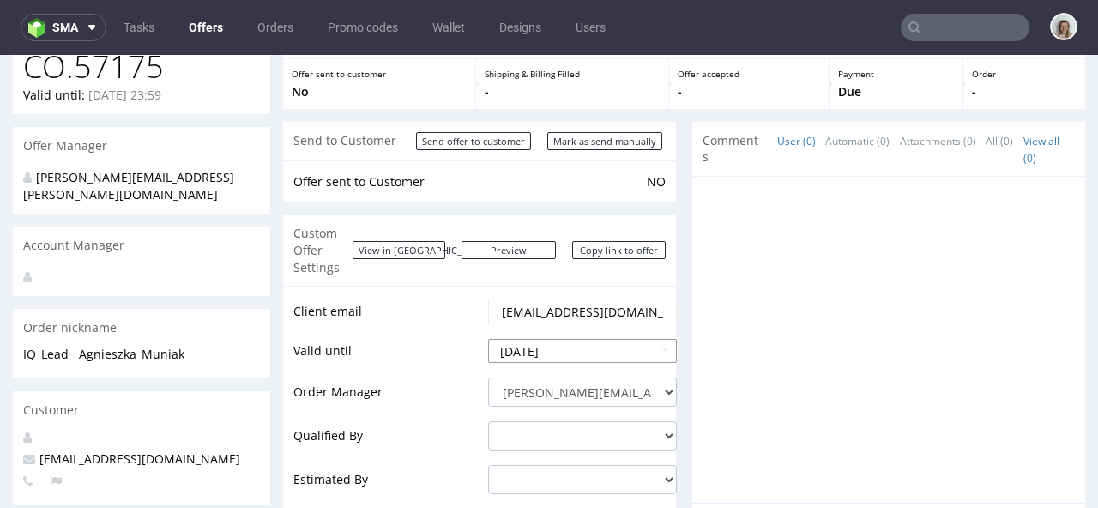
scroll to position [31, 0]
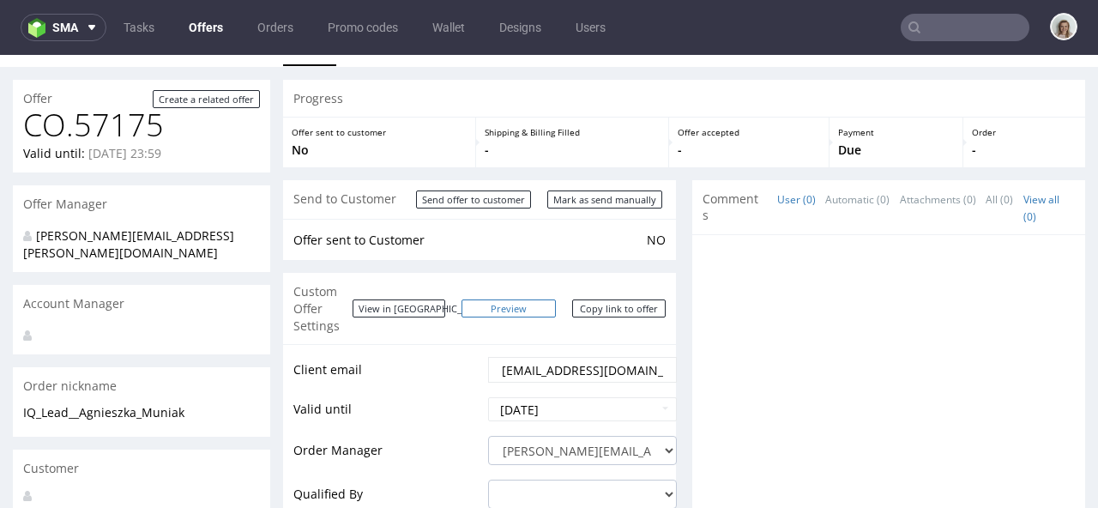
click at [530, 300] on link "Preview" at bounding box center [508, 308] width 94 height 18
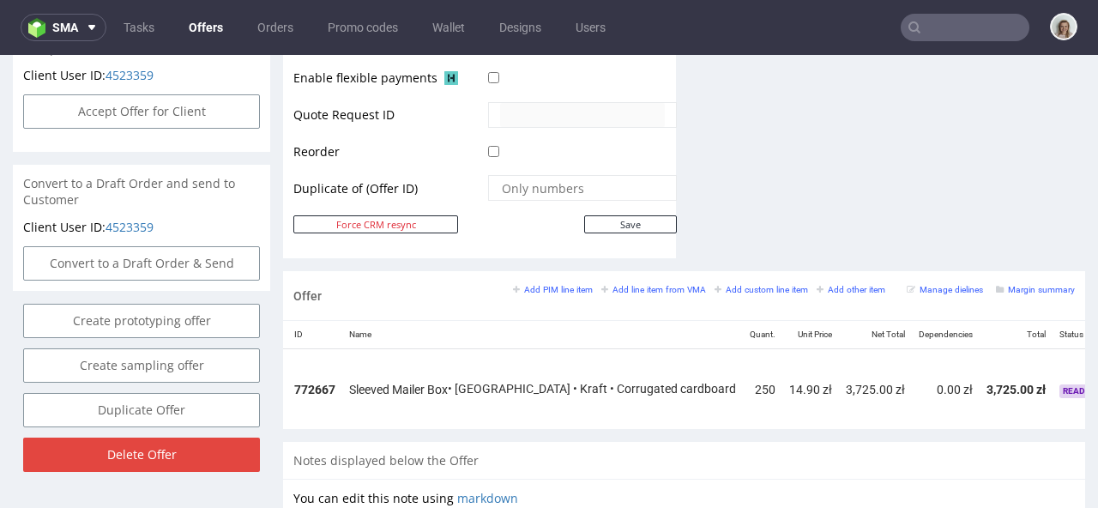
scroll to position [0, 107]
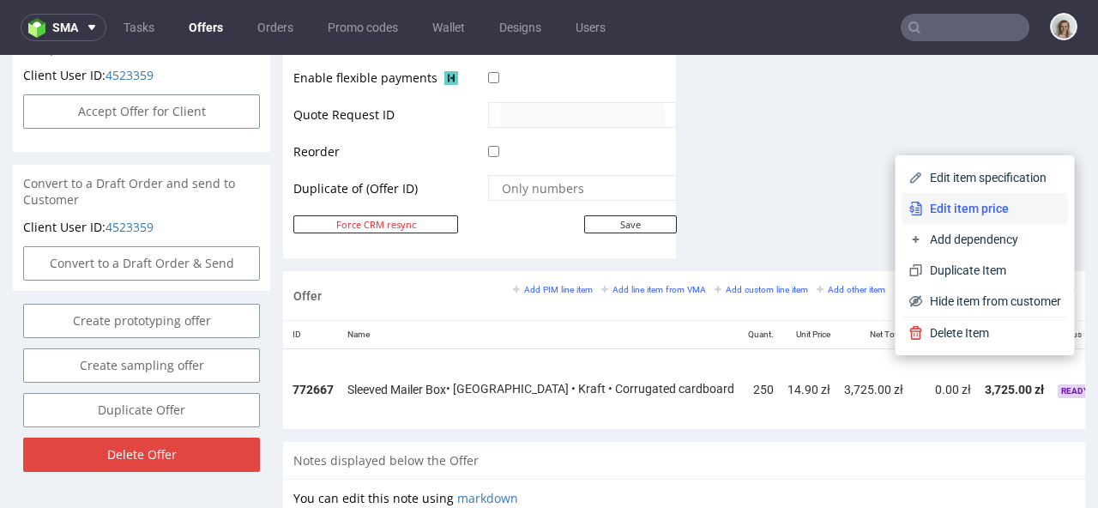
click at [944, 214] on span "Edit item price" at bounding box center [992, 208] width 138 height 17
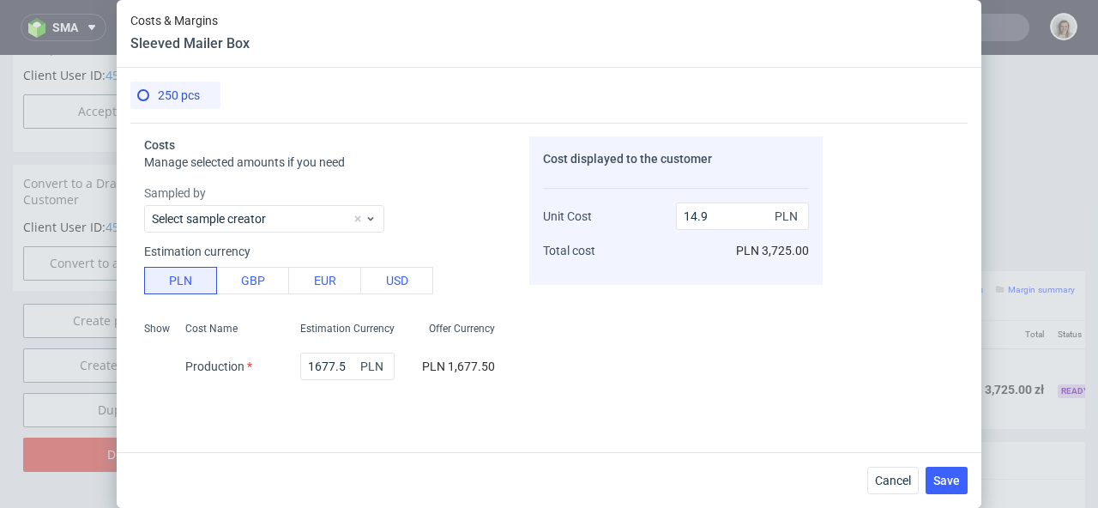
scroll to position [429, 0]
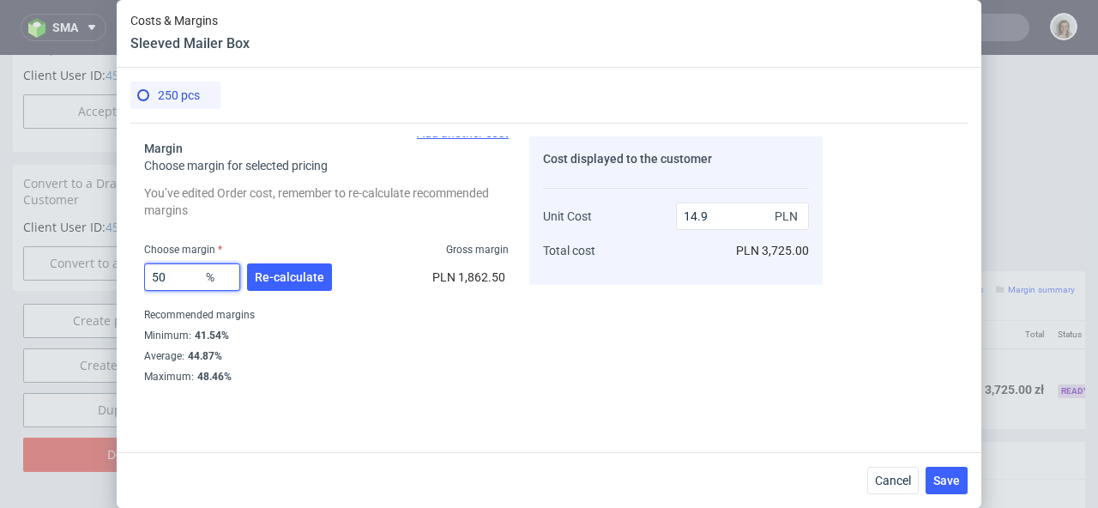
drag, startPoint x: 153, startPoint y: 275, endPoint x: 129, endPoint y: 270, distance: 24.6
click at [129, 270] on div "250 pcs Costs Manage selected amounts if you need Sampled by Select sample crea…" at bounding box center [549, 260] width 865 height 384
type input "45"
type input "13.55"
type input "40"
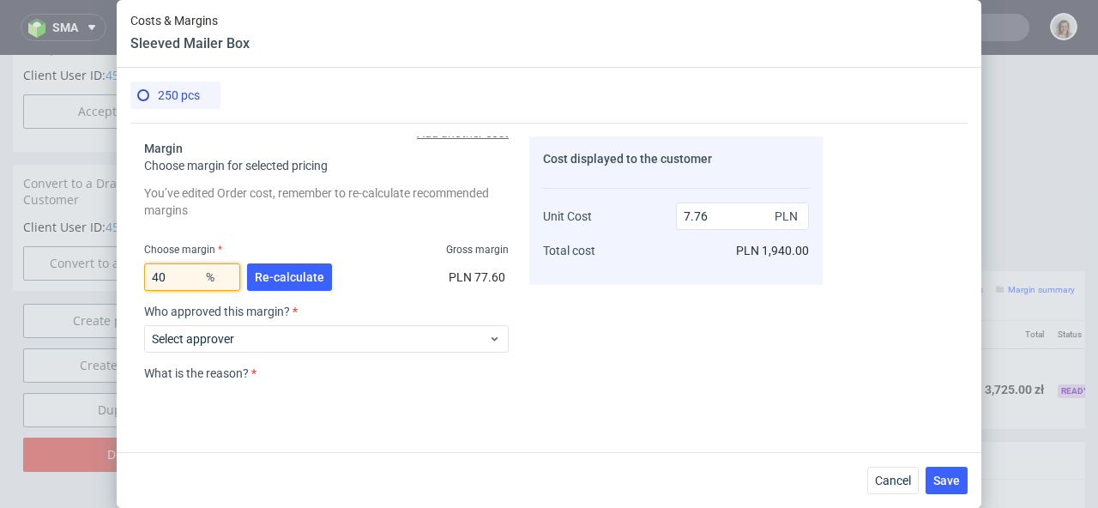
type input "12.42"
click at [364, 292] on div "40 % Re-calculate PLN 1,241.67" at bounding box center [326, 280] width 365 height 48
drag, startPoint x: 190, startPoint y: 278, endPoint x: 131, endPoint y: 277, distance: 59.2
click at [131, 277] on div "Costs Manage selected amounts if you need Sampled by Select sample creator Esti…" at bounding box center [476, 253] width 692 height 261
type input "5"
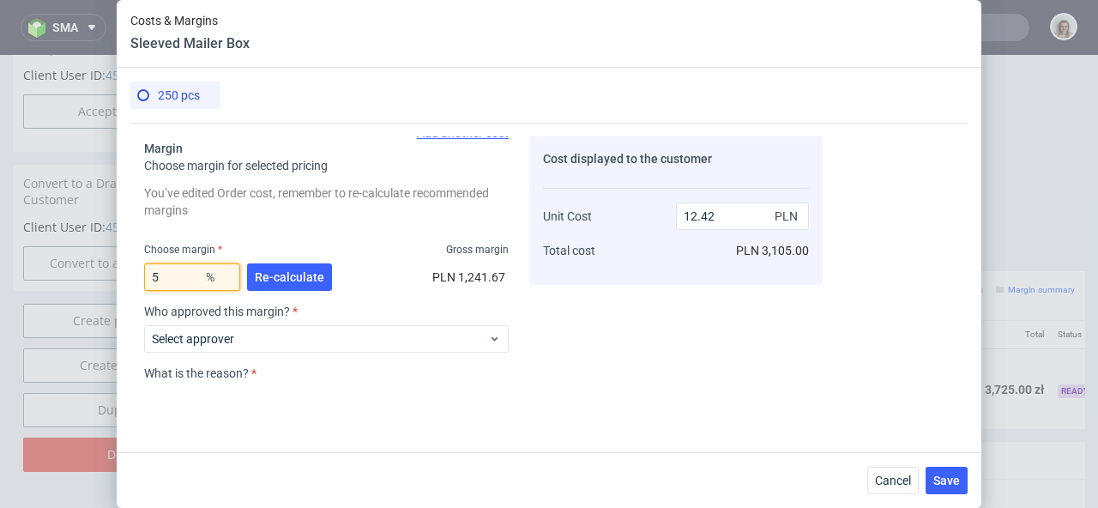
type input "7.84"
type input "0"
type input "7.45"
type input "45"
type input "13.55"
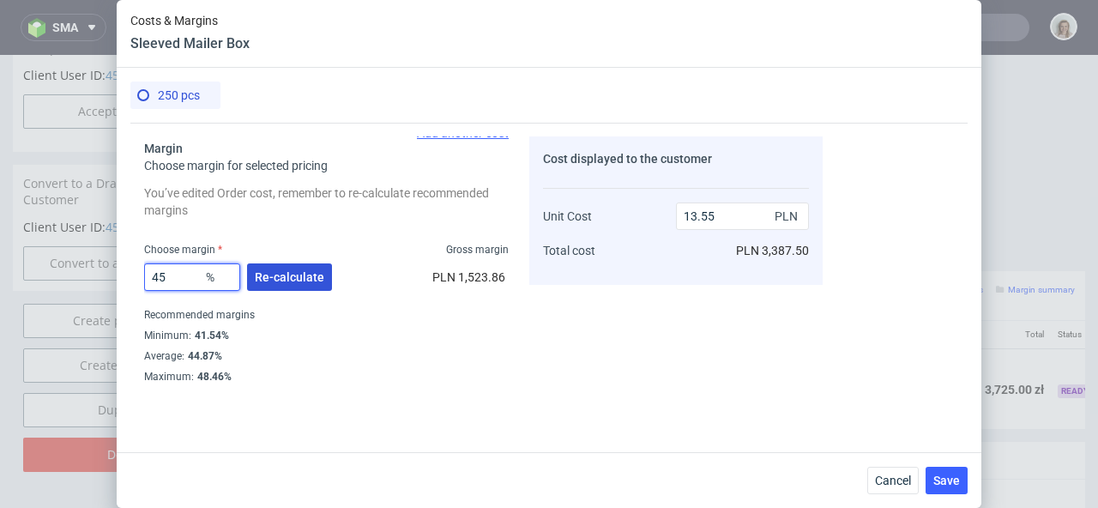
type input "45"
click at [295, 271] on span "Re-calculate" at bounding box center [289, 277] width 69 height 12
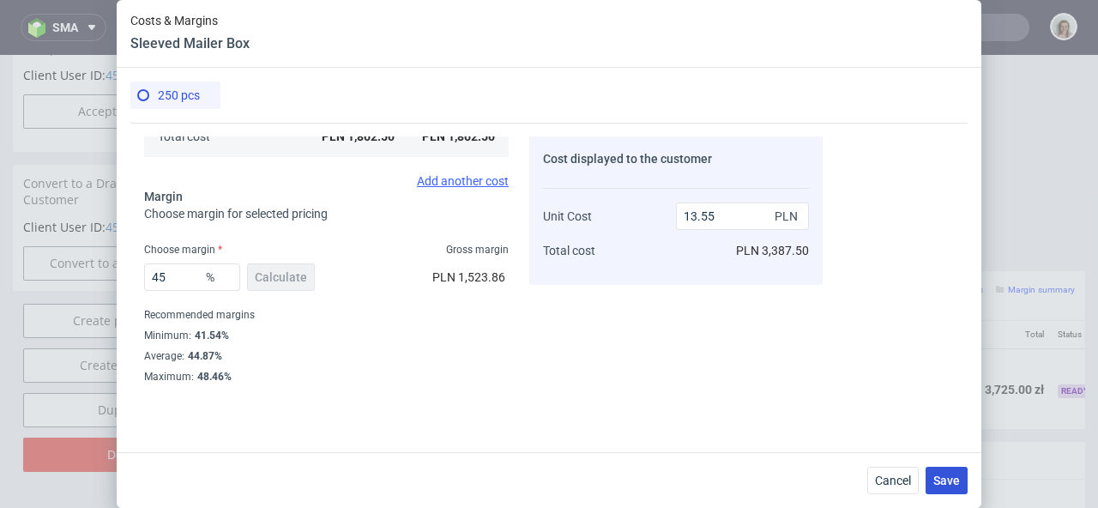
click at [938, 479] on span "Save" at bounding box center [946, 480] width 27 height 12
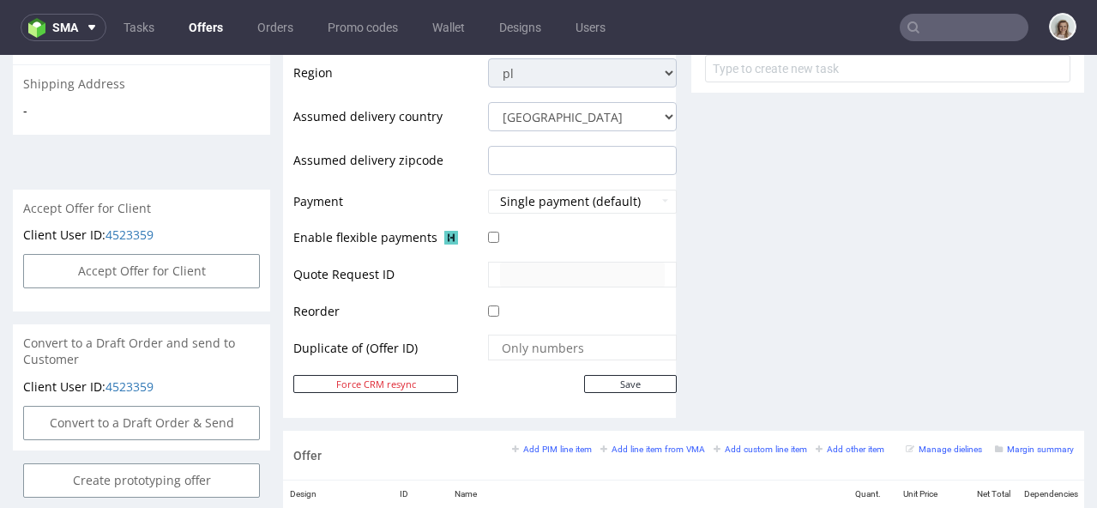
scroll to position [671, 0]
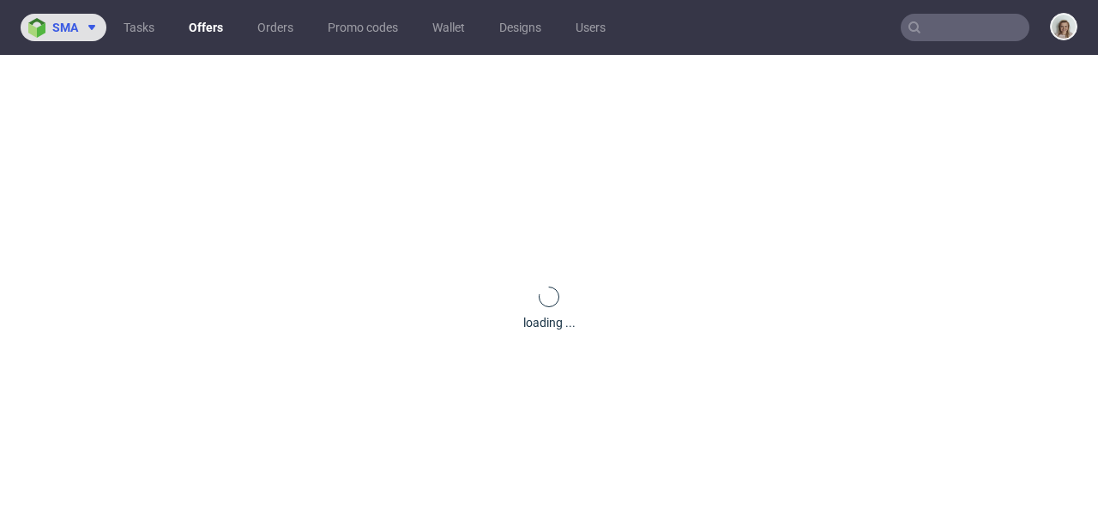
click at [66, 28] on span "sma" at bounding box center [65, 27] width 26 height 12
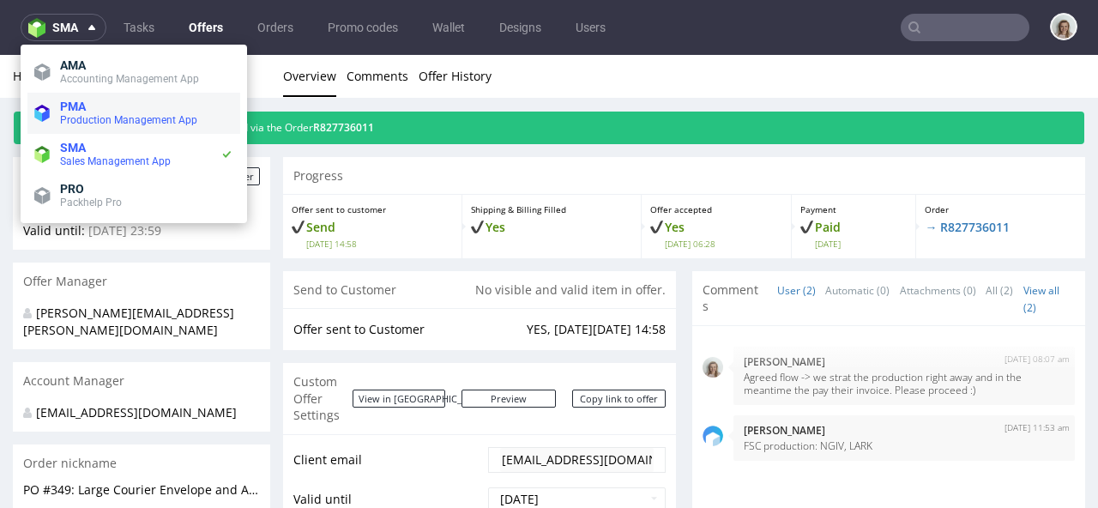
click at [95, 118] on span "Production Management App" at bounding box center [128, 120] width 137 height 12
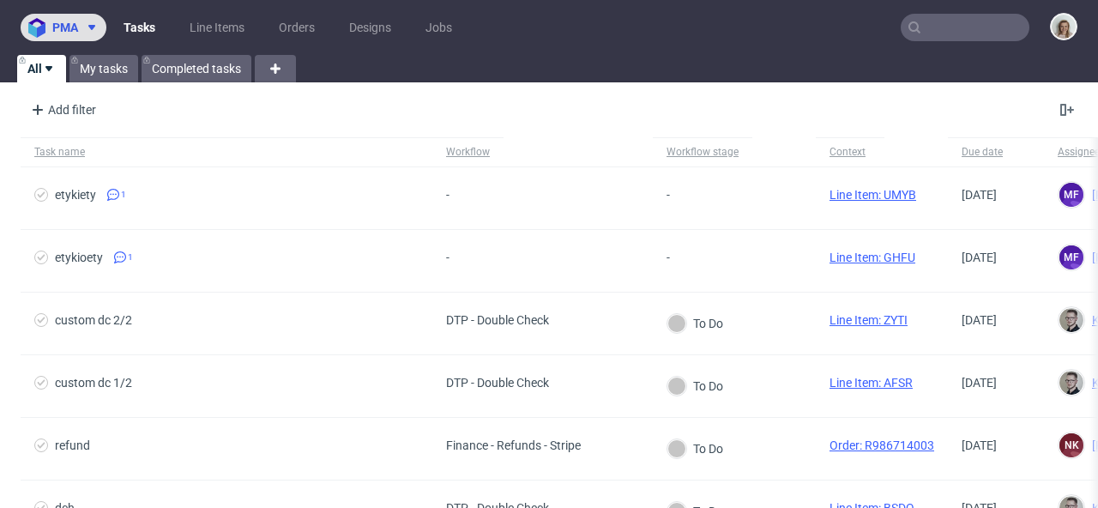
click at [70, 33] on span "pma" at bounding box center [65, 27] width 26 height 12
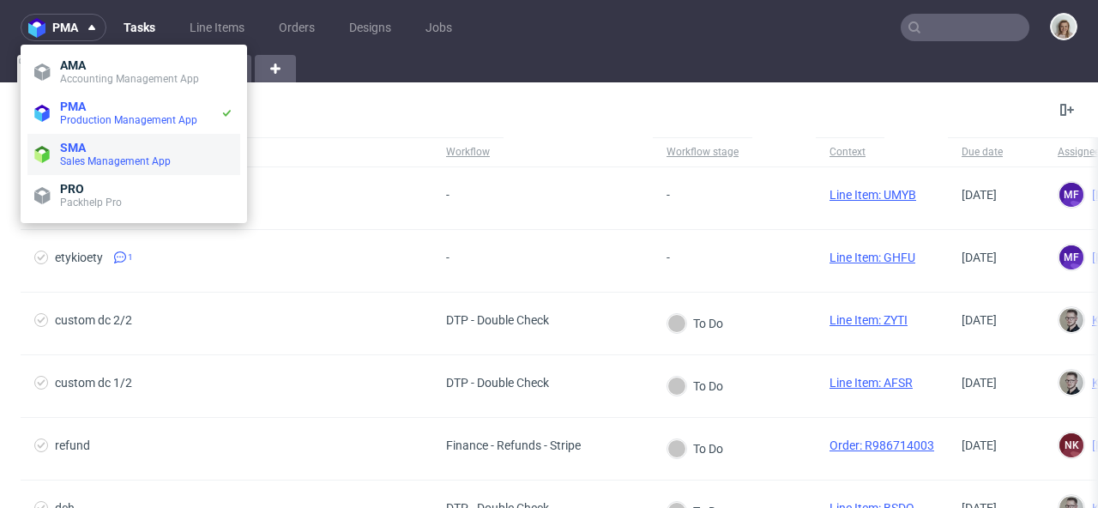
click at [90, 151] on span "SMA" at bounding box center [146, 148] width 173 height 14
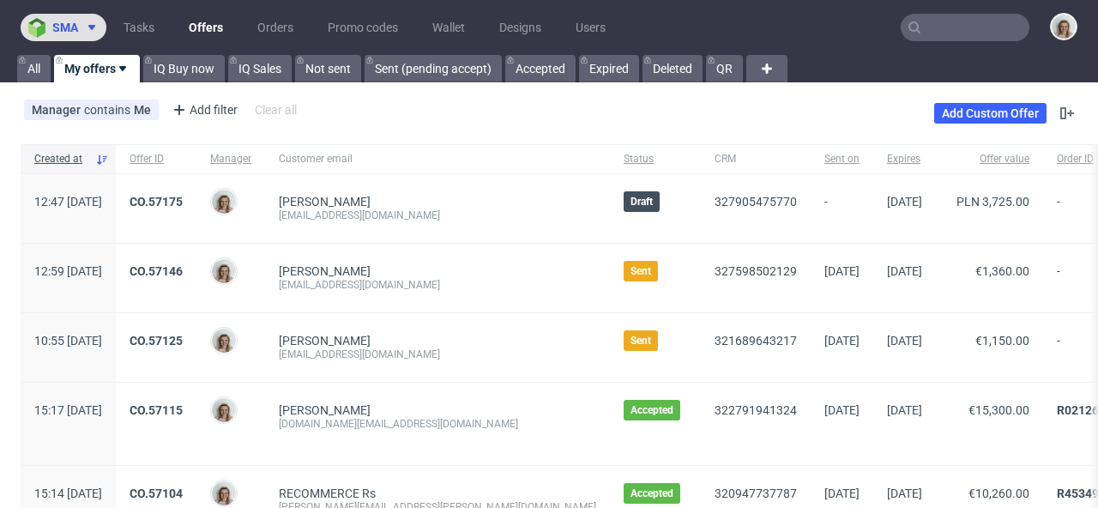
drag, startPoint x: 78, startPoint y: 30, endPoint x: 79, endPoint y: 40, distance: 10.3
click at [78, 30] on span at bounding box center [88, 28] width 21 height 14
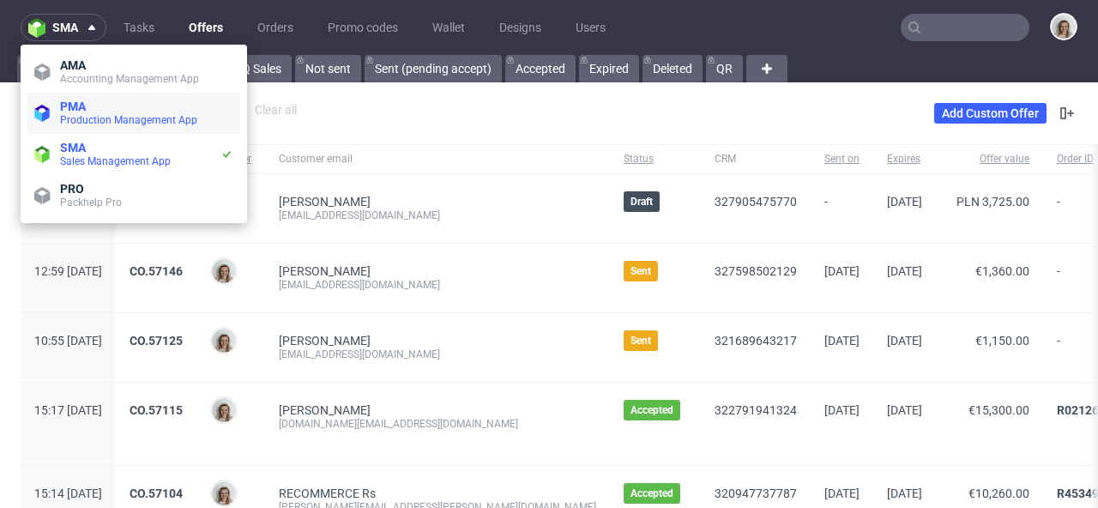
click at [128, 115] on span "Production Management App" at bounding box center [128, 120] width 137 height 12
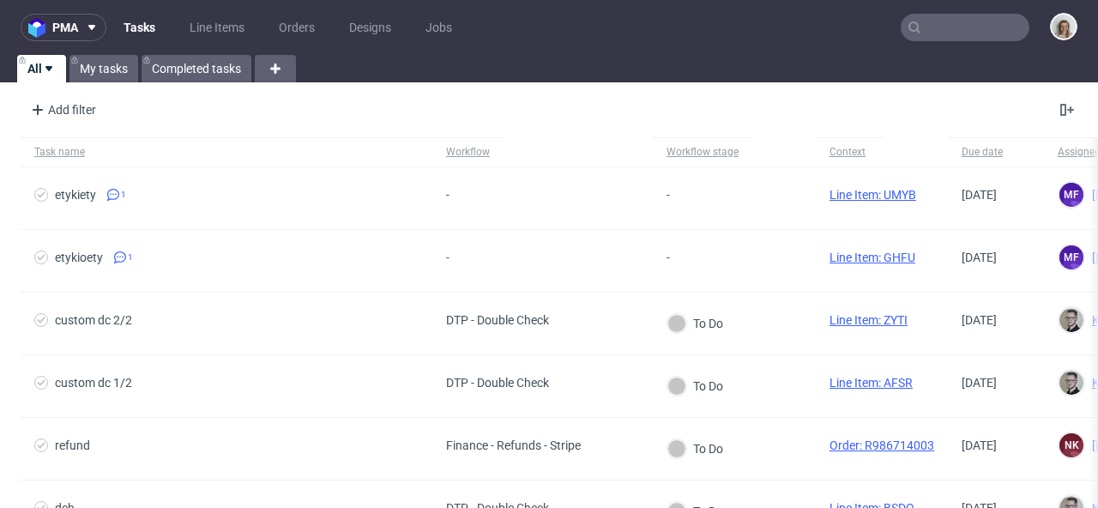
click at [973, 27] on input "text" at bounding box center [965, 27] width 129 height 27
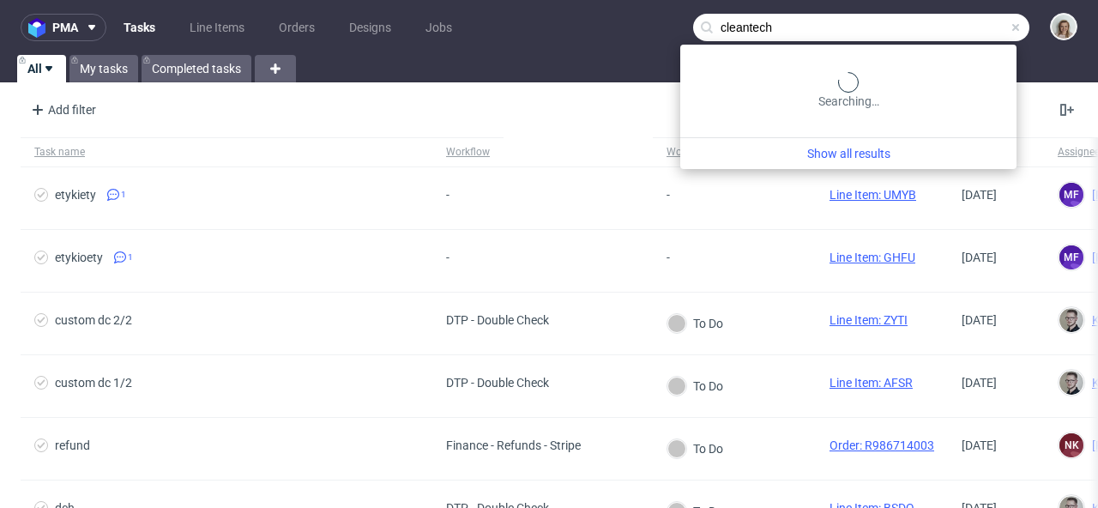
type input "cleantech"
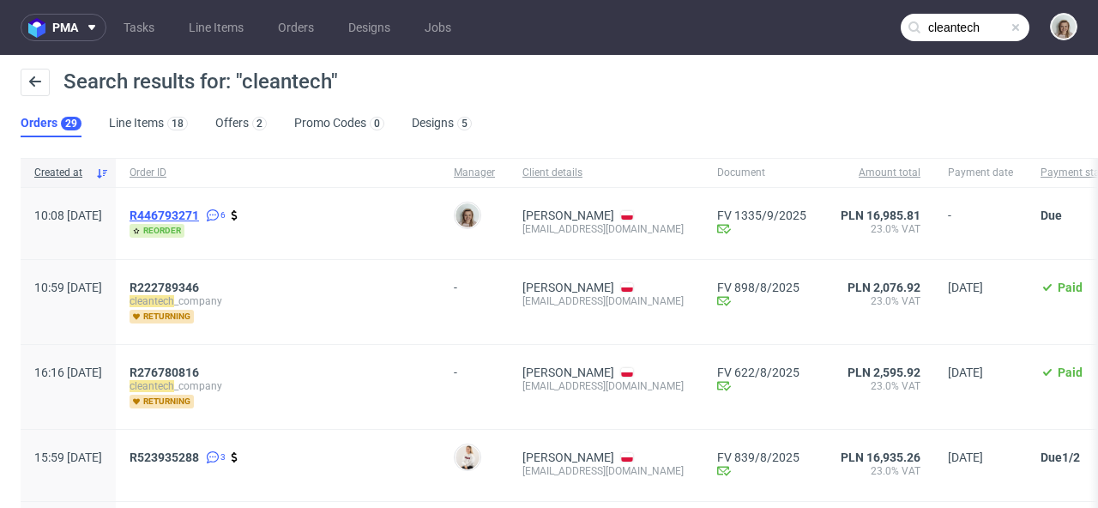
click at [199, 215] on span "R446793271" at bounding box center [164, 215] width 69 height 14
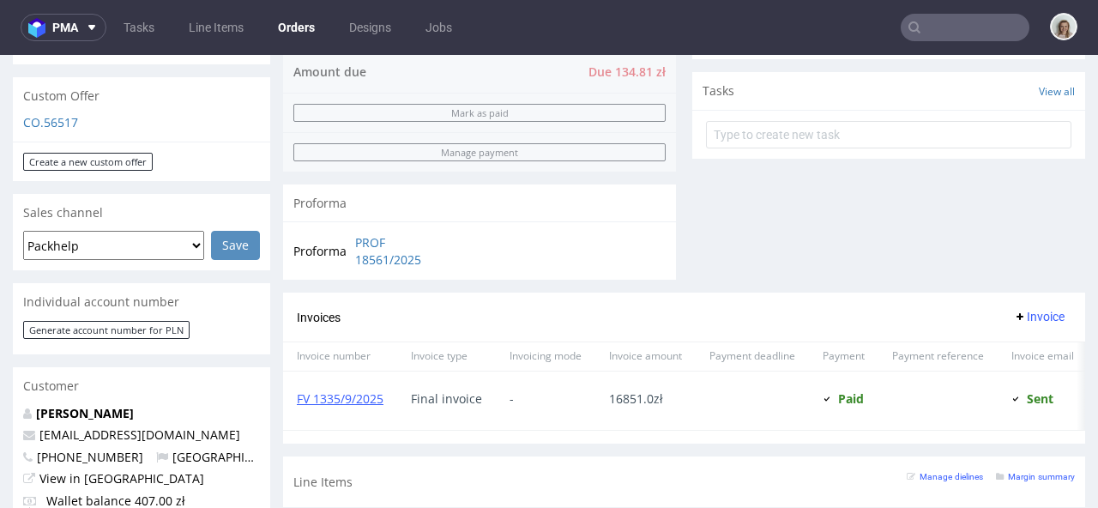
scroll to position [484, 0]
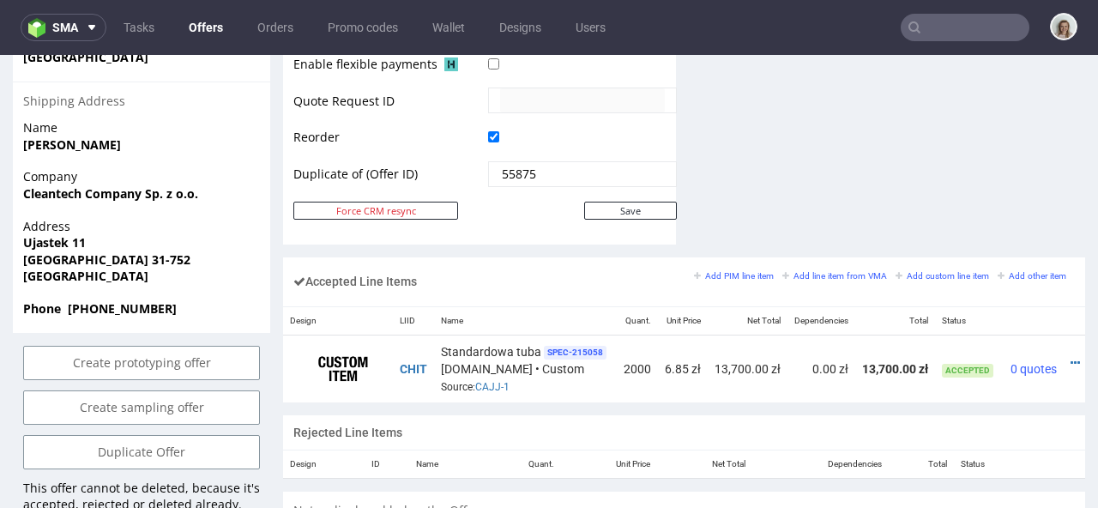
scroll to position [0, 41]
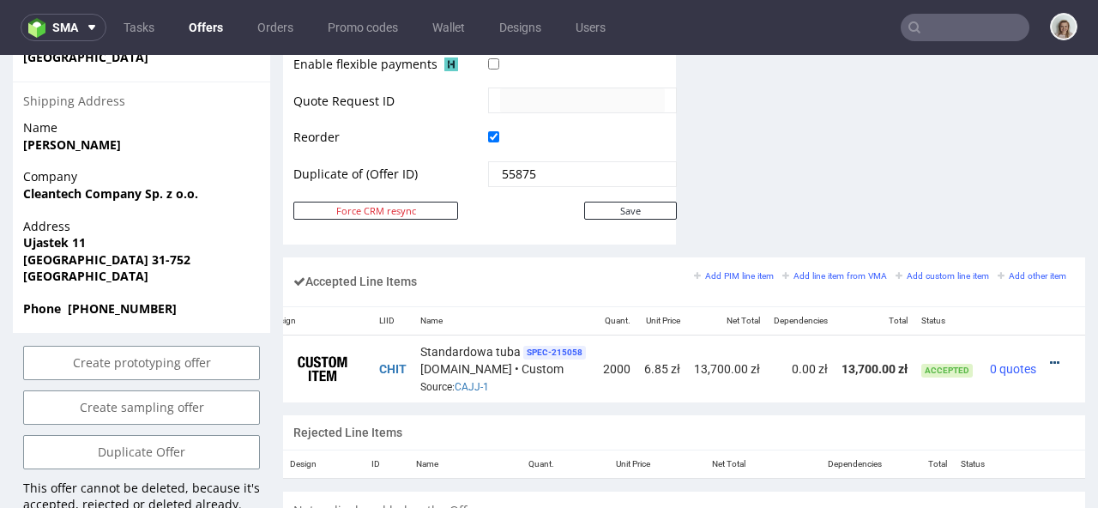
click at [1050, 357] on icon at bounding box center [1054, 363] width 9 height 12
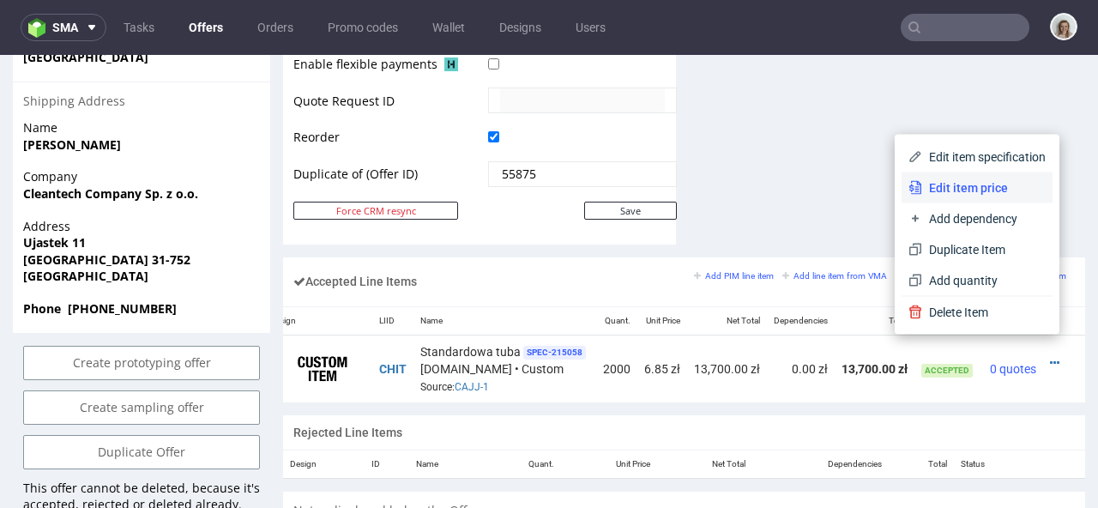
click at [957, 188] on span "Edit item price" at bounding box center [984, 187] width 124 height 17
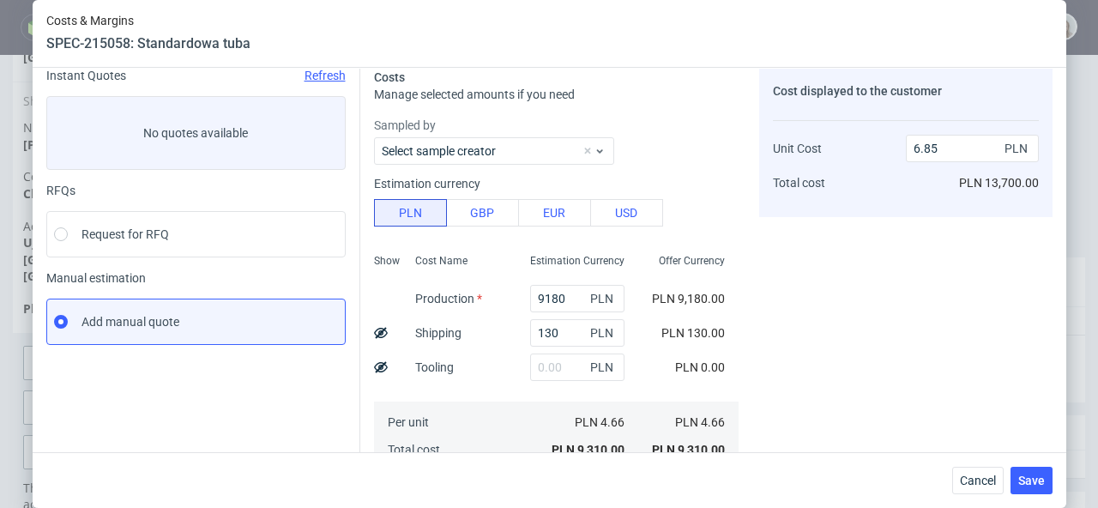
scroll to position [22, 0]
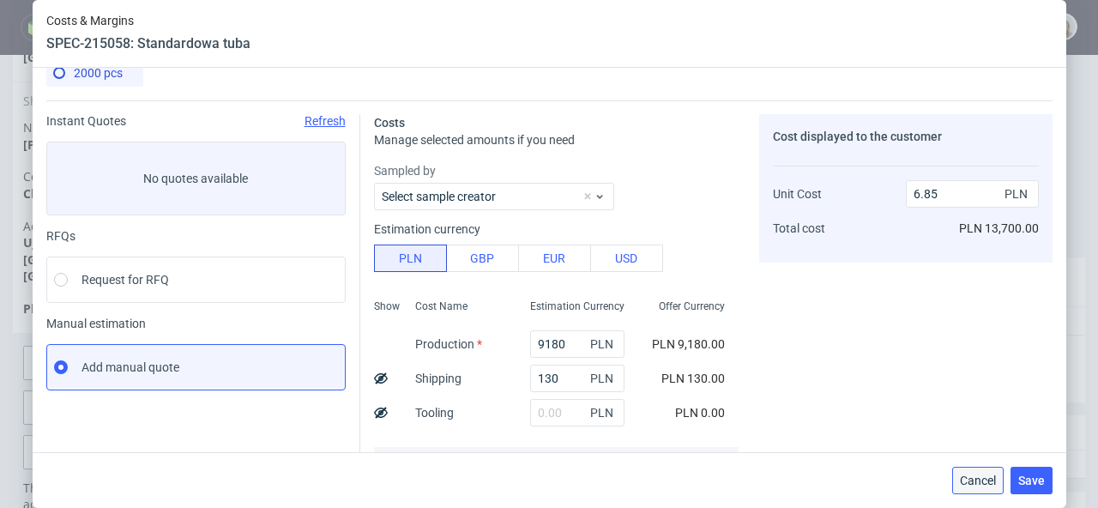
click at [971, 472] on button "Cancel" at bounding box center [977, 480] width 51 height 27
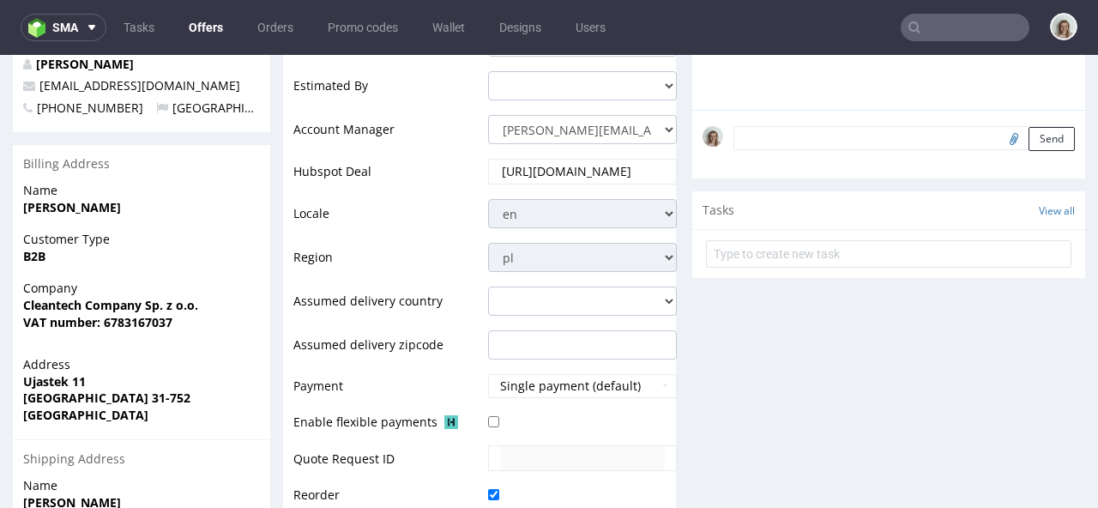
scroll to position [0, 0]
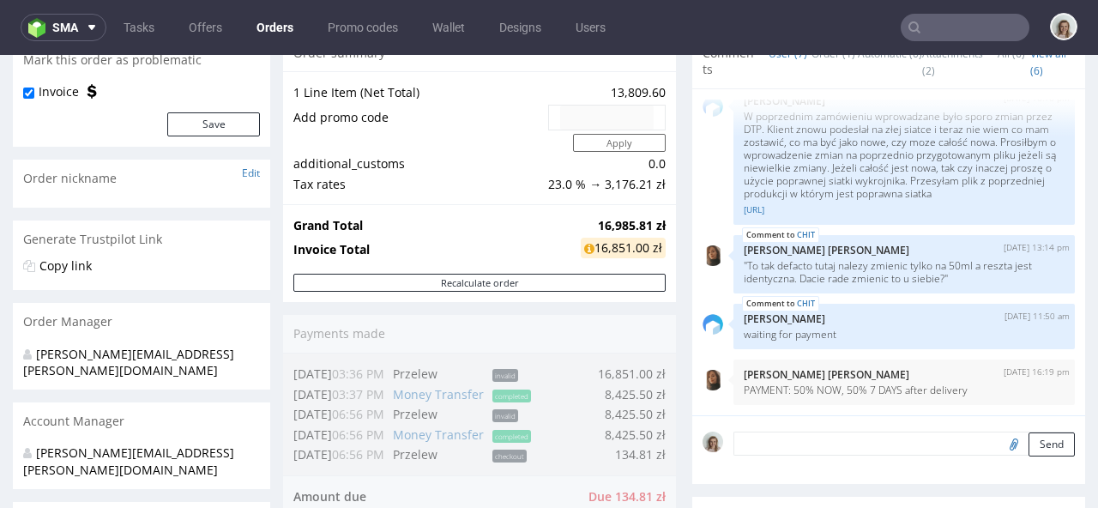
scroll to position [478, 0]
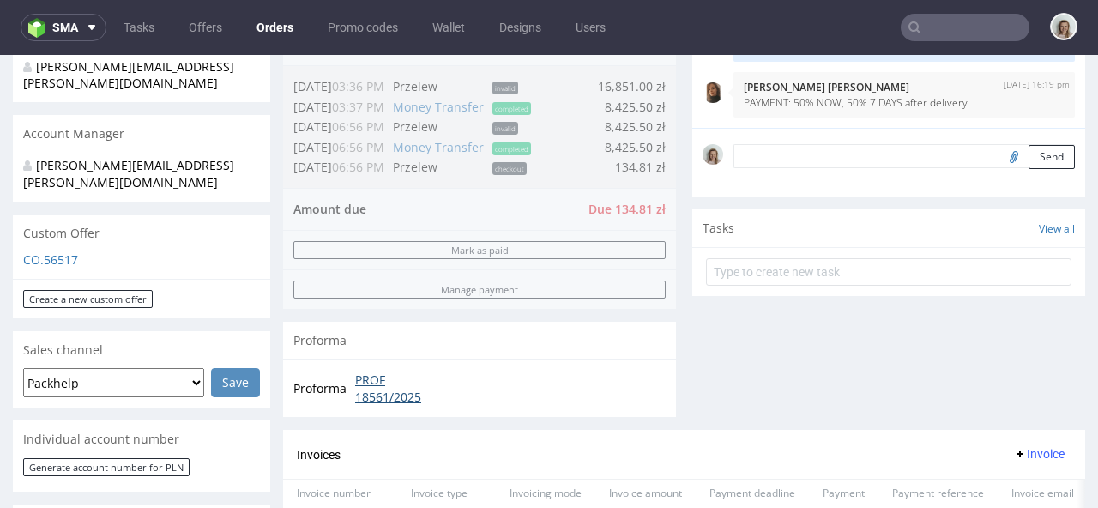
click at [392, 400] on link "PROF 18561/2025" at bounding box center [404, 387] width 99 height 33
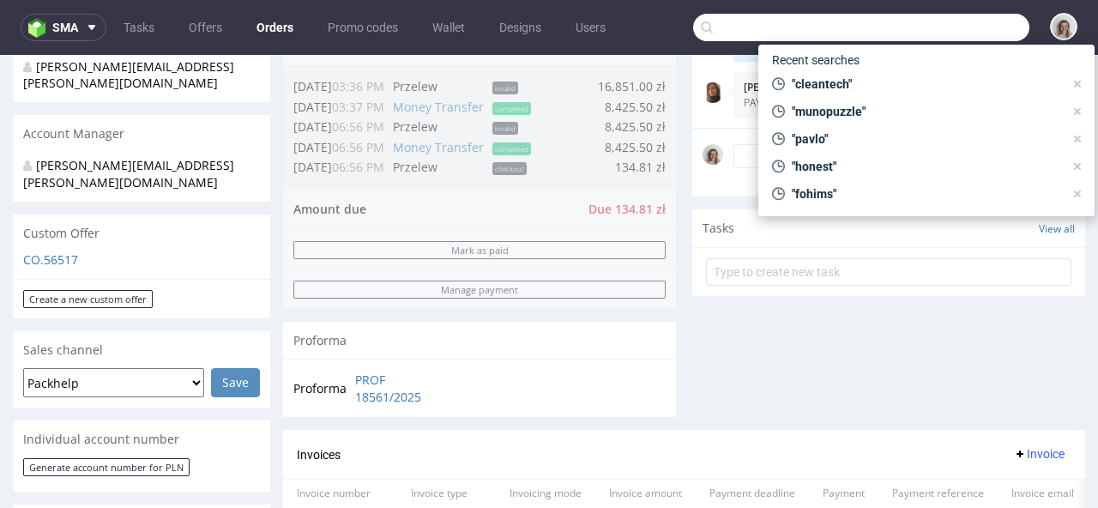
click at [968, 23] on input "text" at bounding box center [861, 27] width 336 height 27
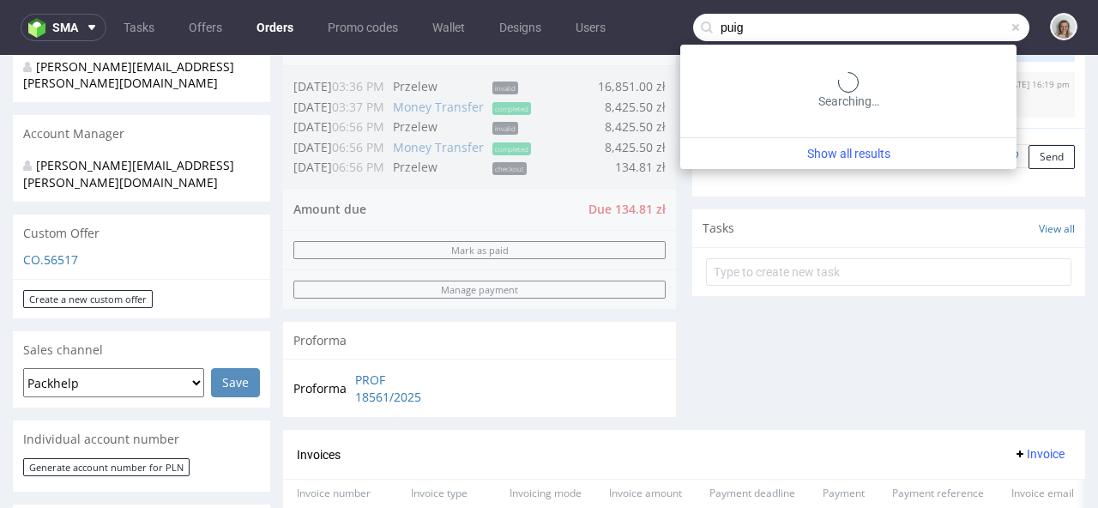
type input "puig"
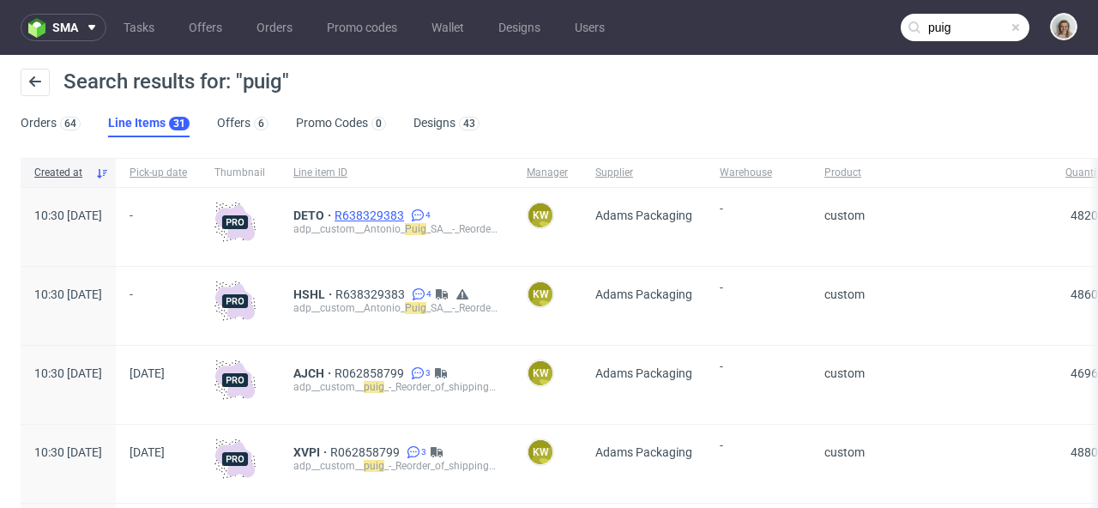
click at [407, 213] on span "R638329383" at bounding box center [371, 215] width 73 height 14
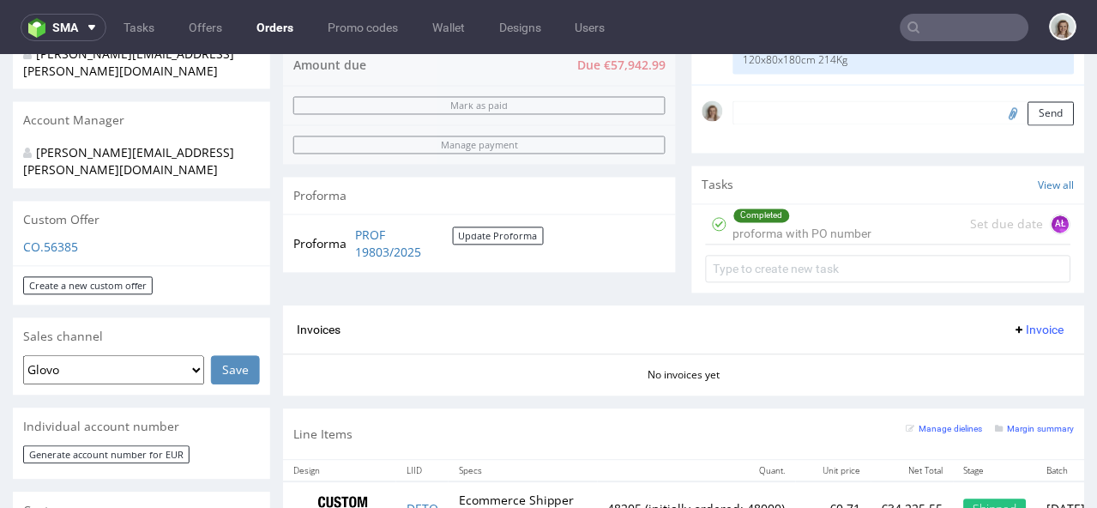
scroll to position [856, 0]
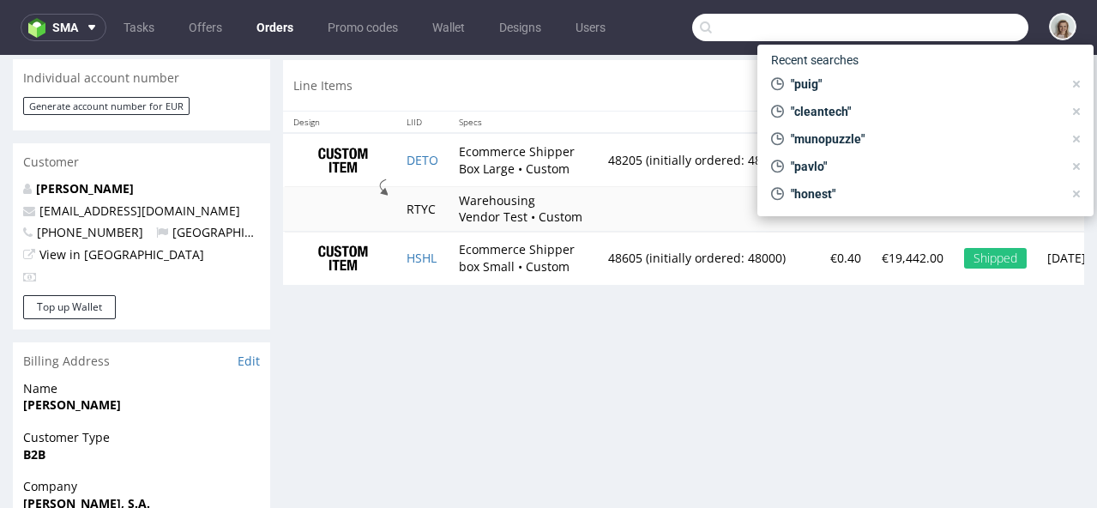
click at [944, 19] on input "text" at bounding box center [860, 27] width 336 height 27
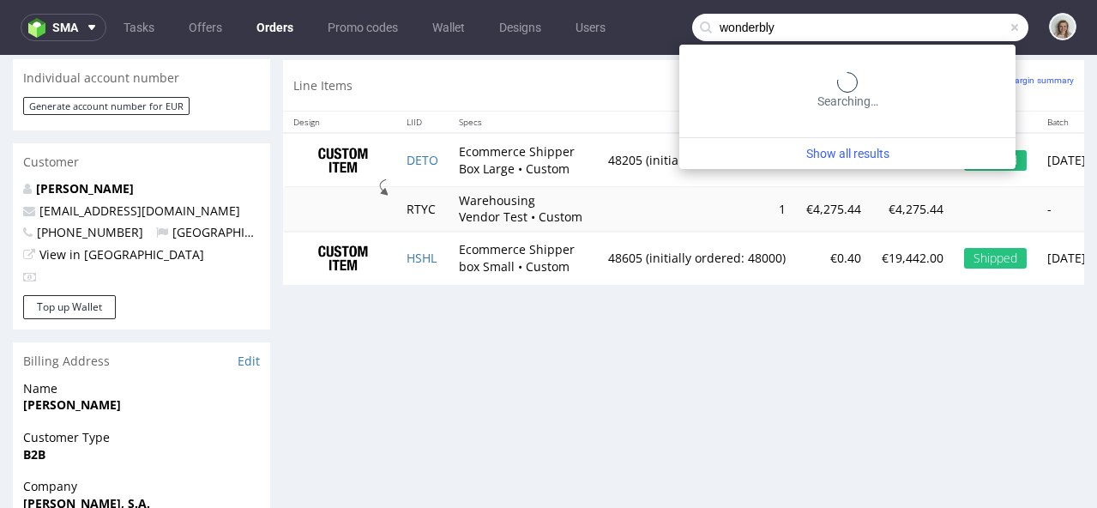
type input "wonderbly"
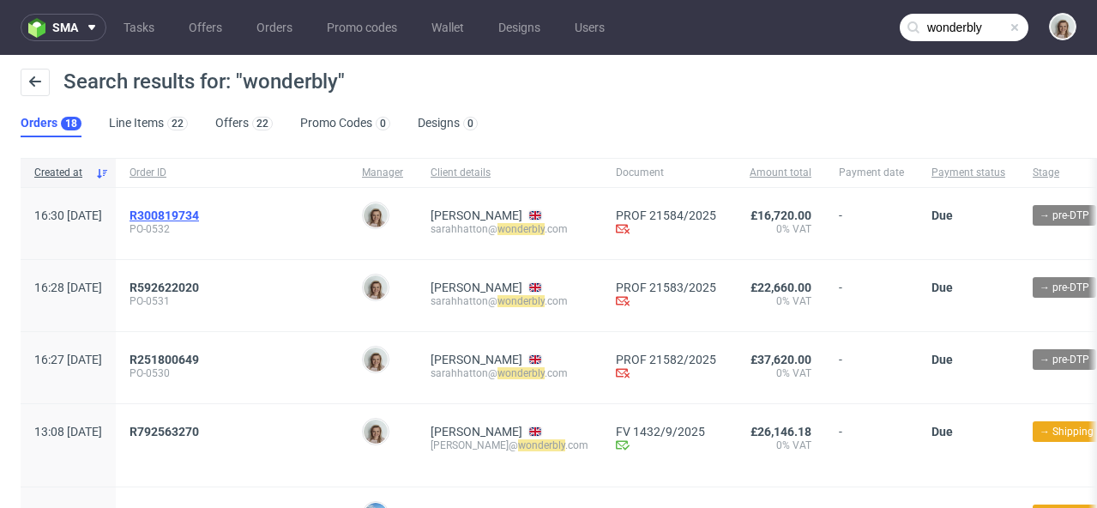
click at [199, 220] on span "R300819734" at bounding box center [164, 215] width 69 height 14
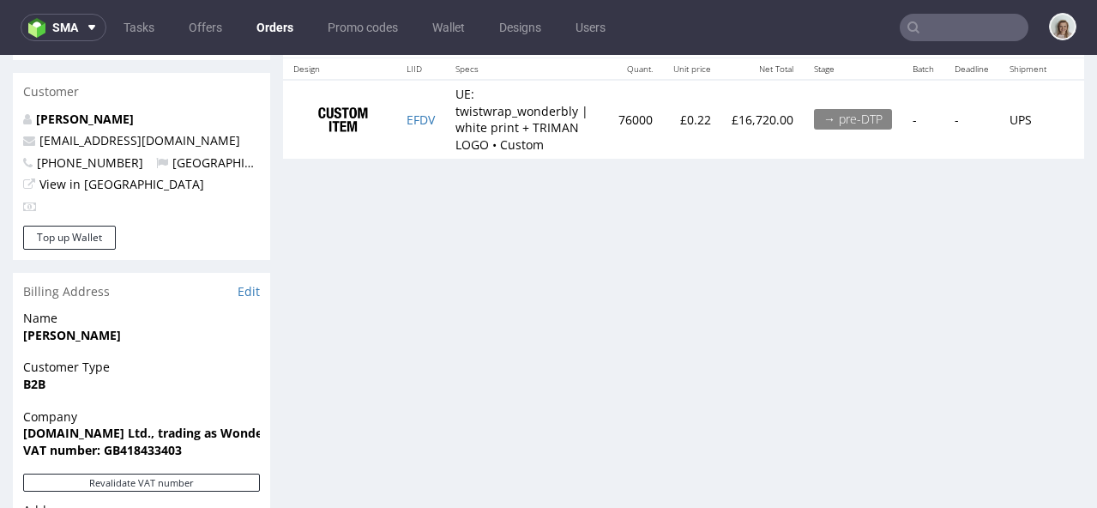
scroll to position [907, 0]
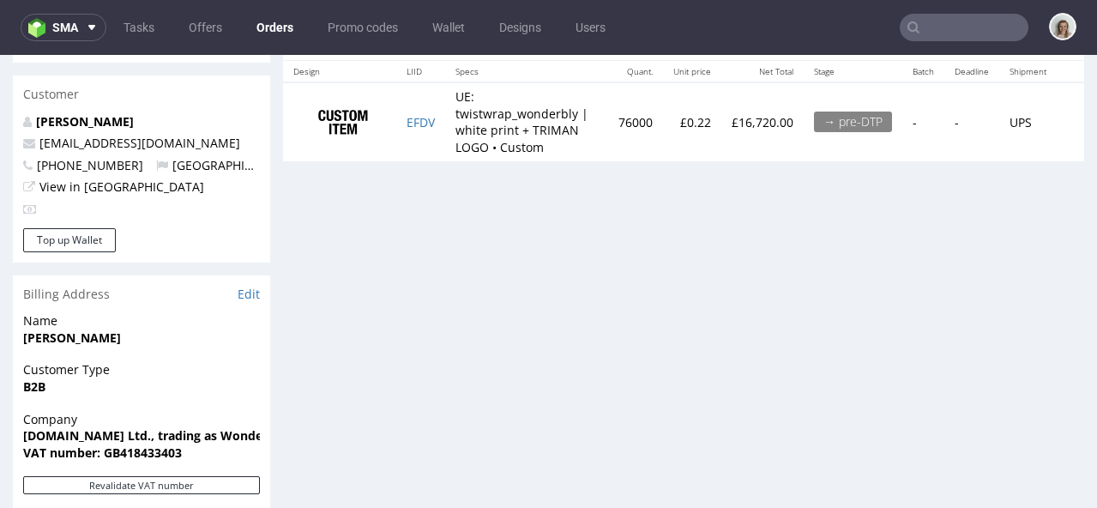
type input "wonderbly"
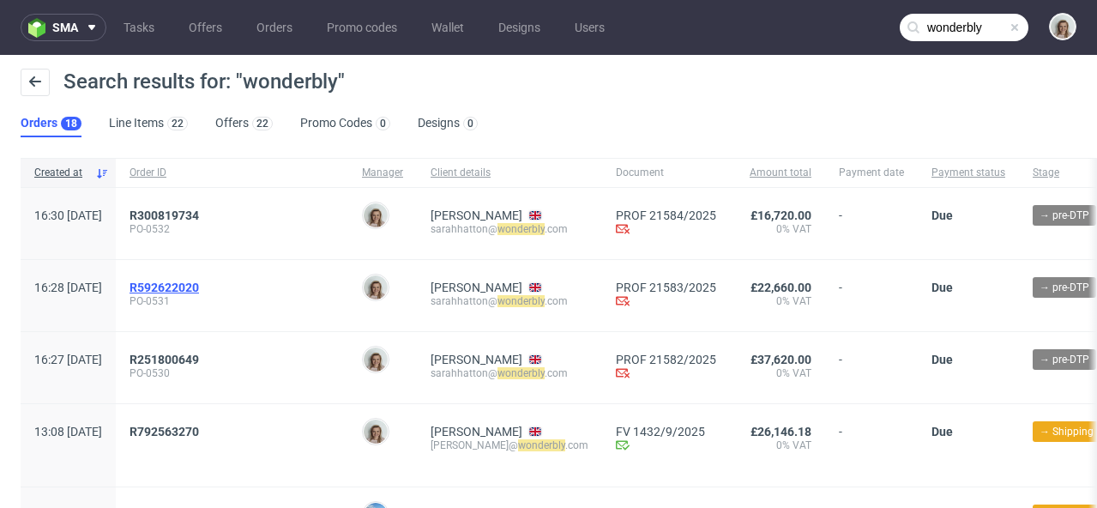
click at [199, 286] on span "R592622020" at bounding box center [164, 287] width 69 height 14
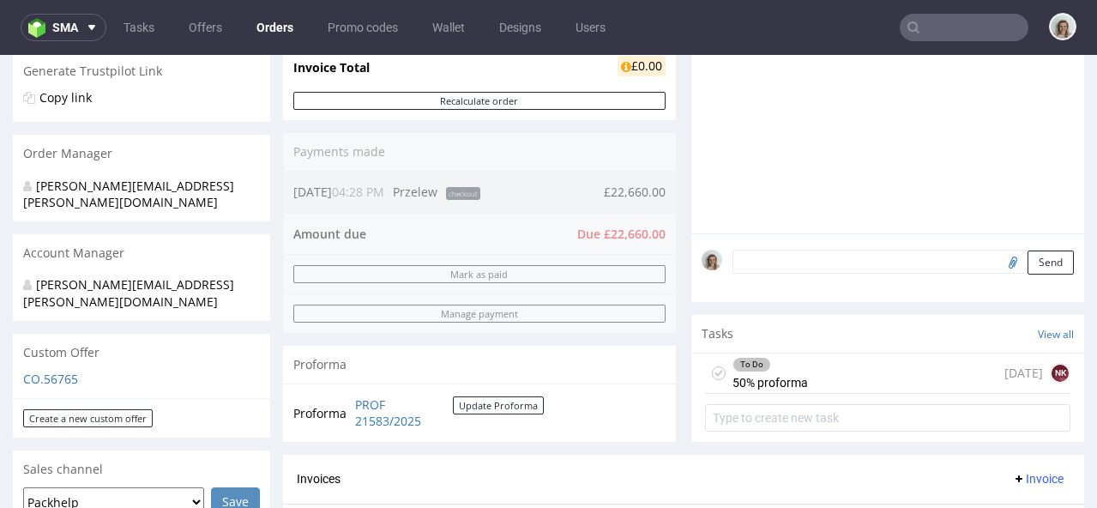
scroll to position [183, 0]
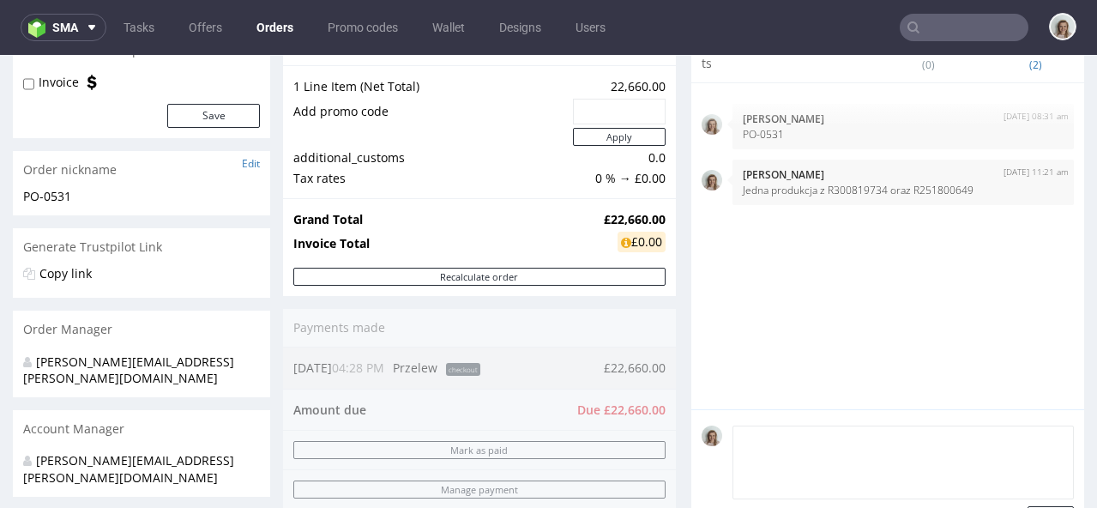
click at [783, 426] on textarea at bounding box center [903, 462] width 341 height 74
paste textarea "As noted on the PO we will confirm the delivery address for this nearer the tim…"
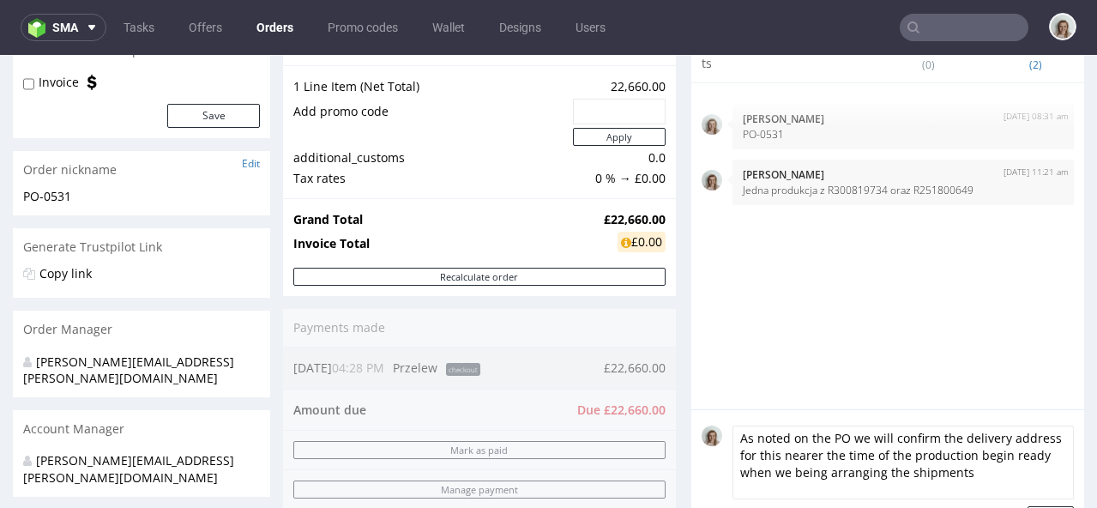
click at [733, 432] on textarea "As noted on the PO we will confirm the delivery address for this nearer the tim…" at bounding box center [903, 462] width 341 height 74
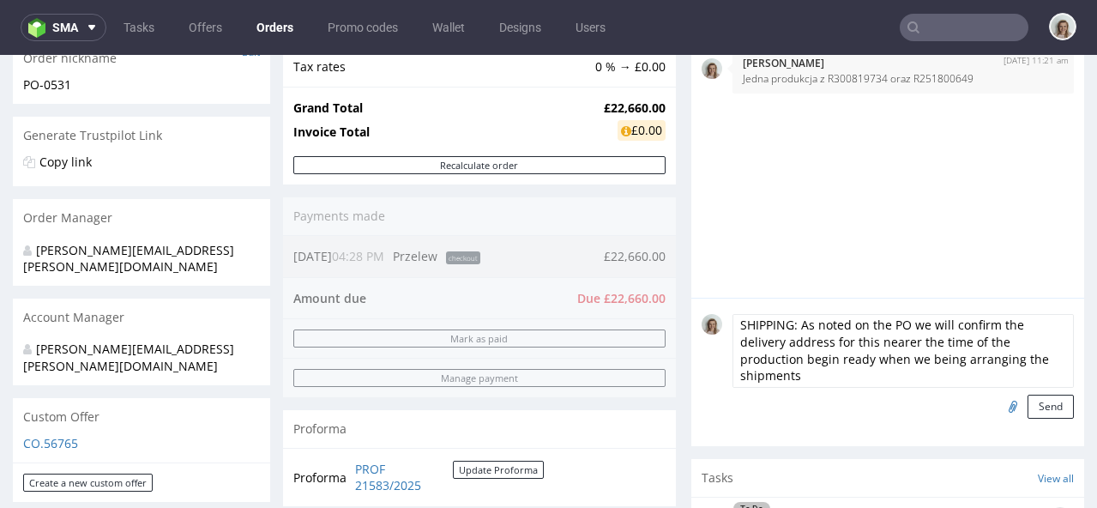
scroll to position [295, 0]
type textarea "SHIPPING: As noted on the PO we will confirm the delivery address for this near…"
click at [1028, 408] on button "Send" at bounding box center [1051, 406] width 46 height 24
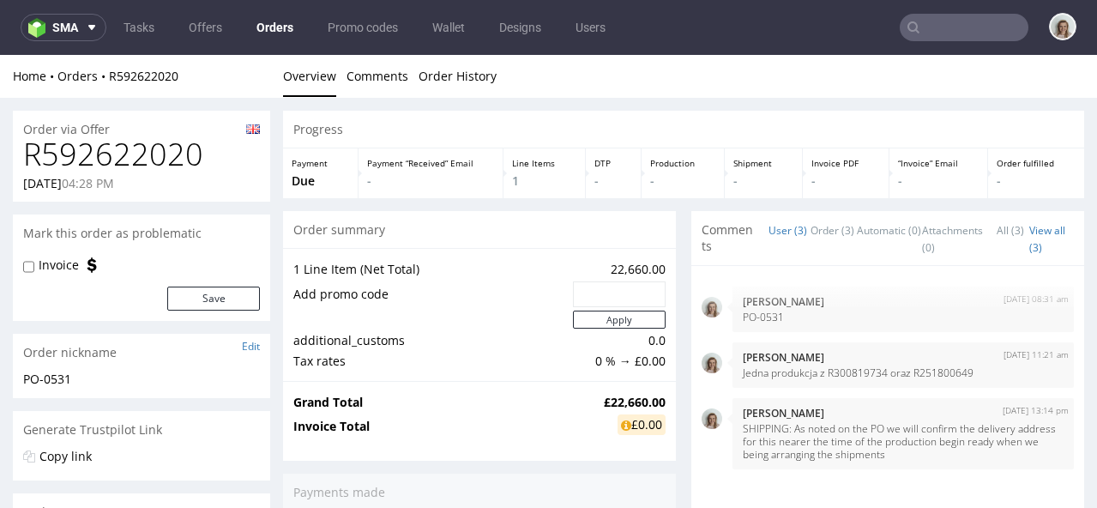
scroll to position [284, 0]
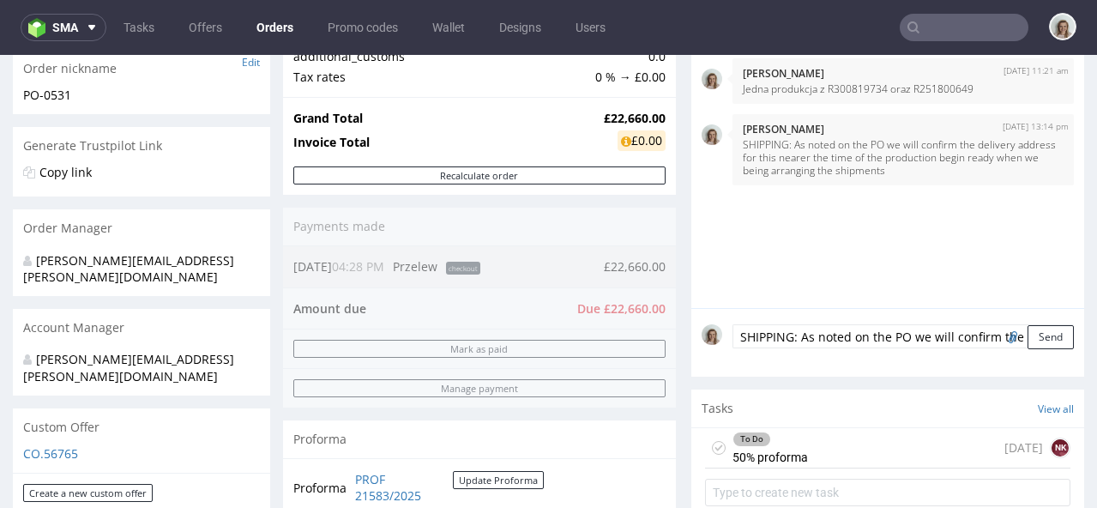
type input "wonderbly"
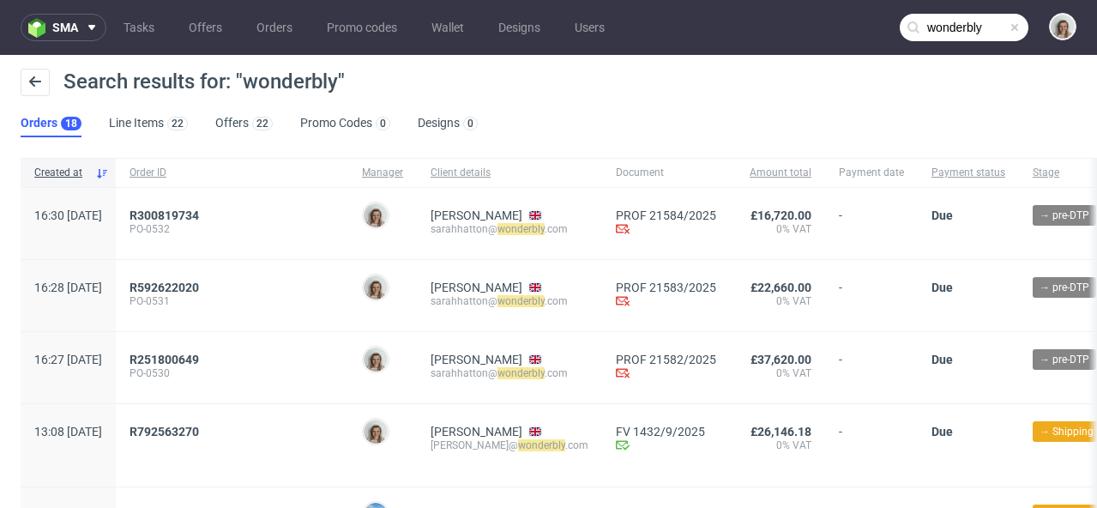
click at [990, 23] on input "wonderbly" at bounding box center [964, 27] width 129 height 27
click at [199, 208] on span "R300819734" at bounding box center [164, 215] width 69 height 14
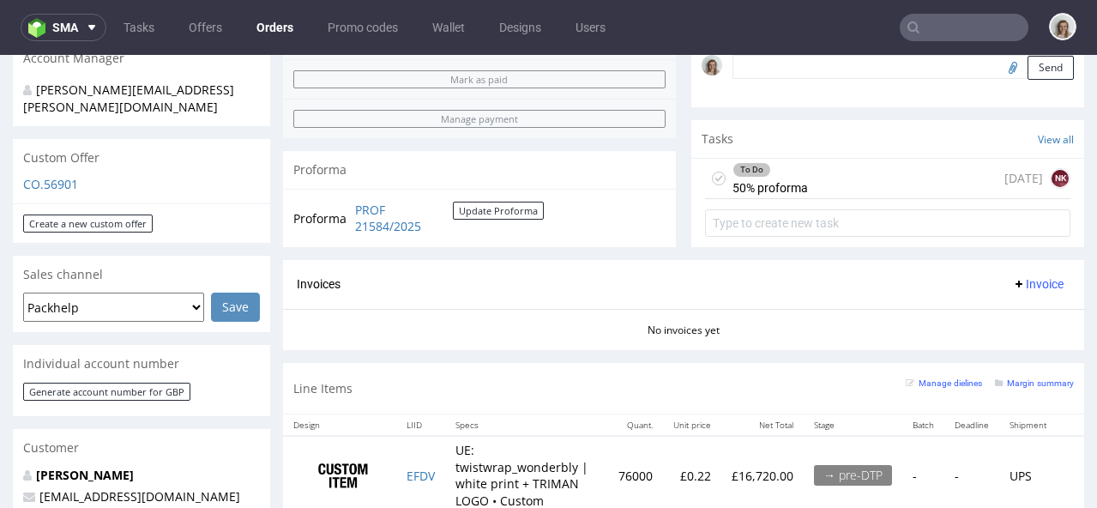
scroll to position [485, 0]
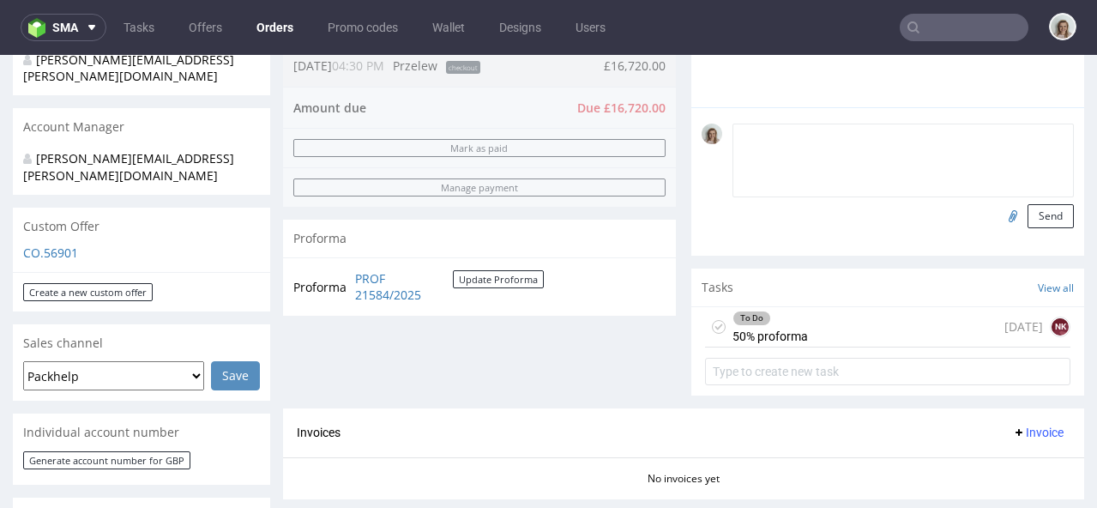
click at [759, 134] on textarea at bounding box center [903, 161] width 341 height 74
paste textarea "We will confirm the delivery address for this nearer the time of the production…"
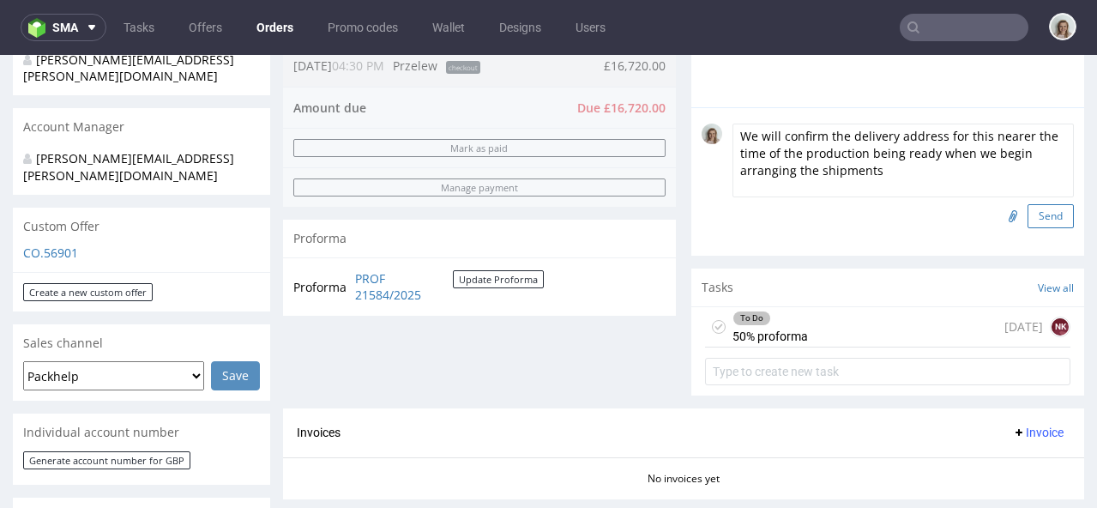
type textarea "We will confirm the delivery address for this nearer the time of the production…"
click at [1028, 210] on button "Send" at bounding box center [1051, 216] width 46 height 24
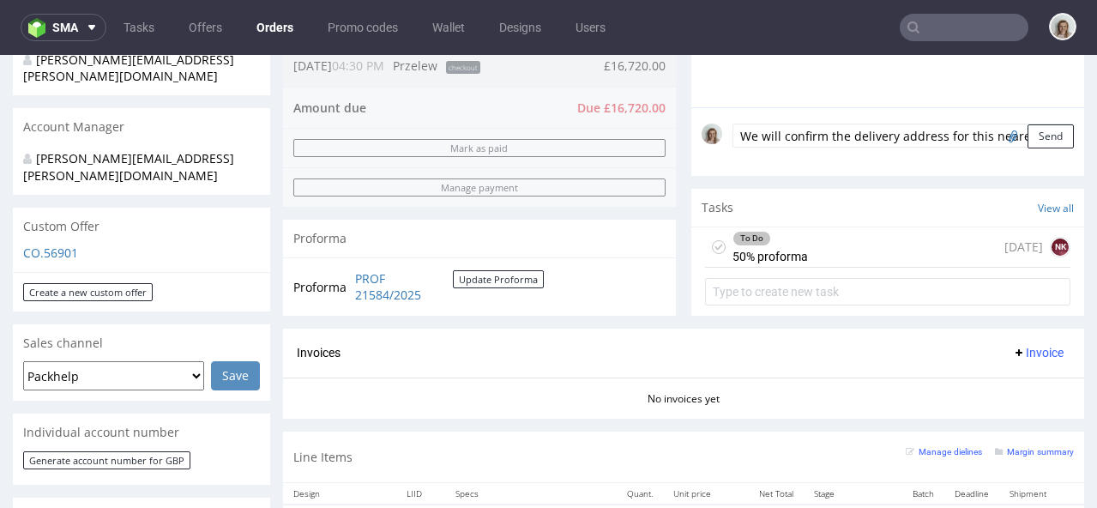
type input "wonderbly"
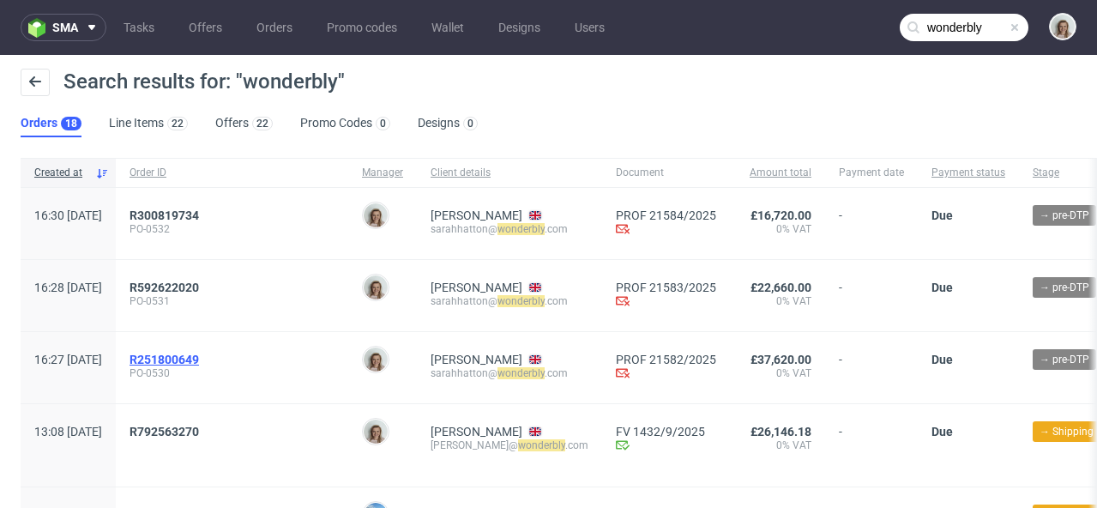
click at [192, 356] on span "R251800649" at bounding box center [164, 360] width 69 height 14
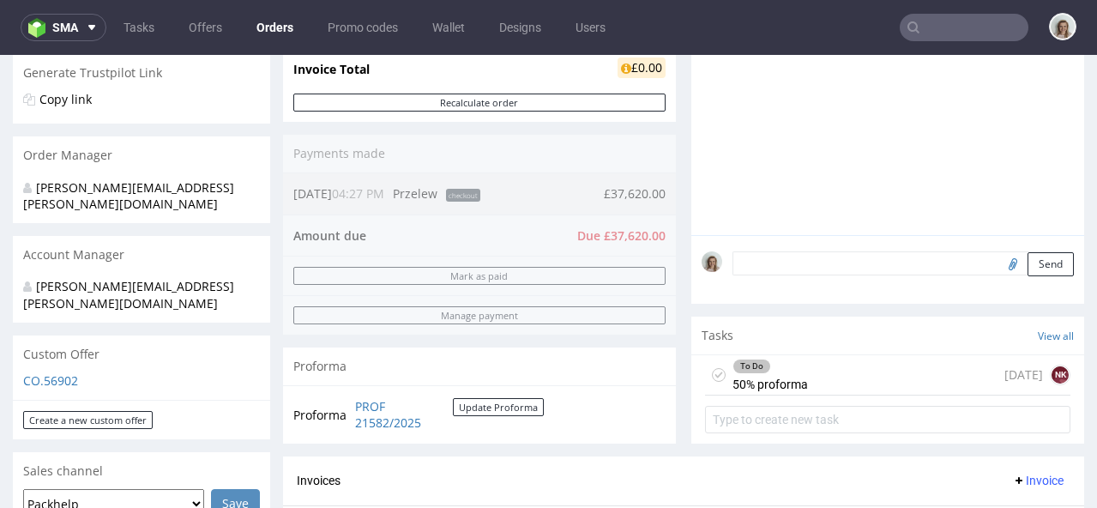
scroll to position [696, 0]
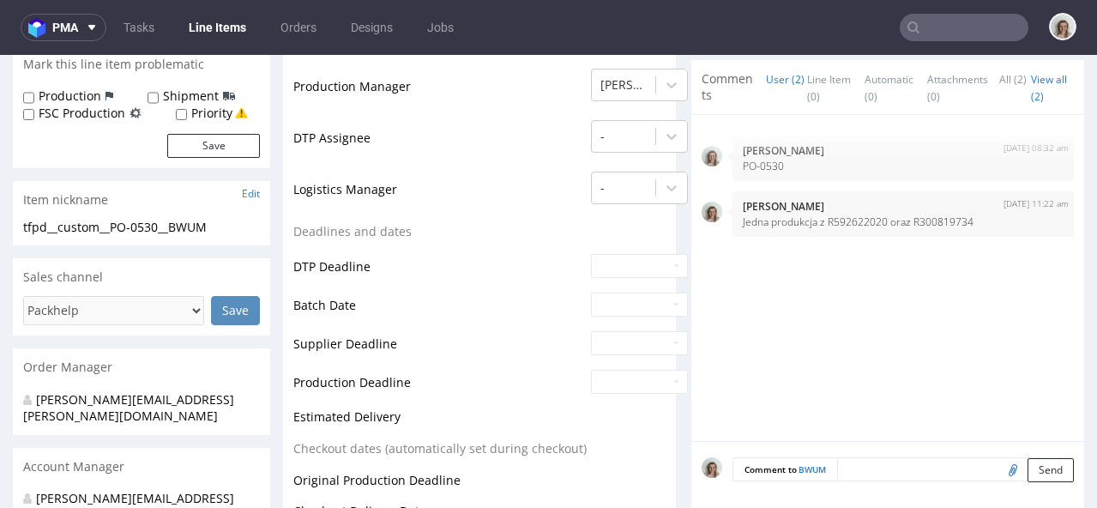
scroll to position [582, 0]
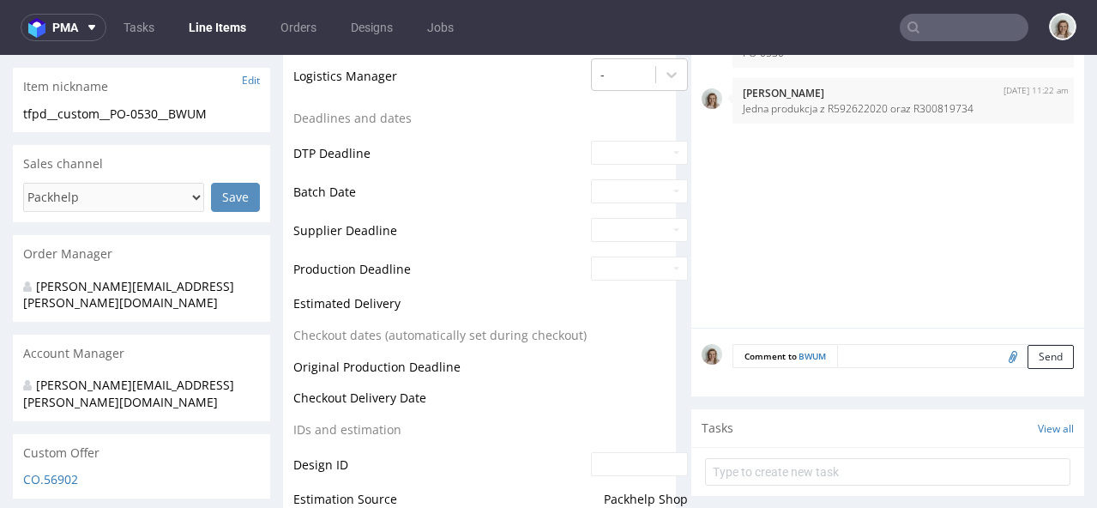
click at [847, 344] on textarea at bounding box center [955, 356] width 237 height 24
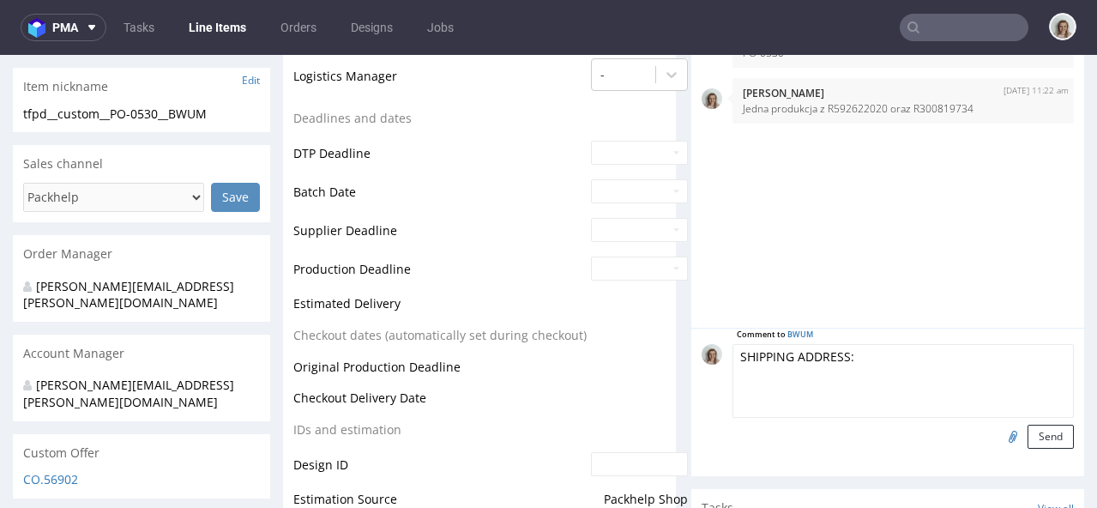
paste textarea "Linemark Fulfillment - 501 Prince Georges Blvd, Upper Marlboro, MD 20774"
type textarea "SHIPPING ADDRESS: Linemark Fulfillment - 501 Prince Georges Blvd, Upper Marlbor…"
click at [1028, 425] on button "Send" at bounding box center [1051, 437] width 46 height 24
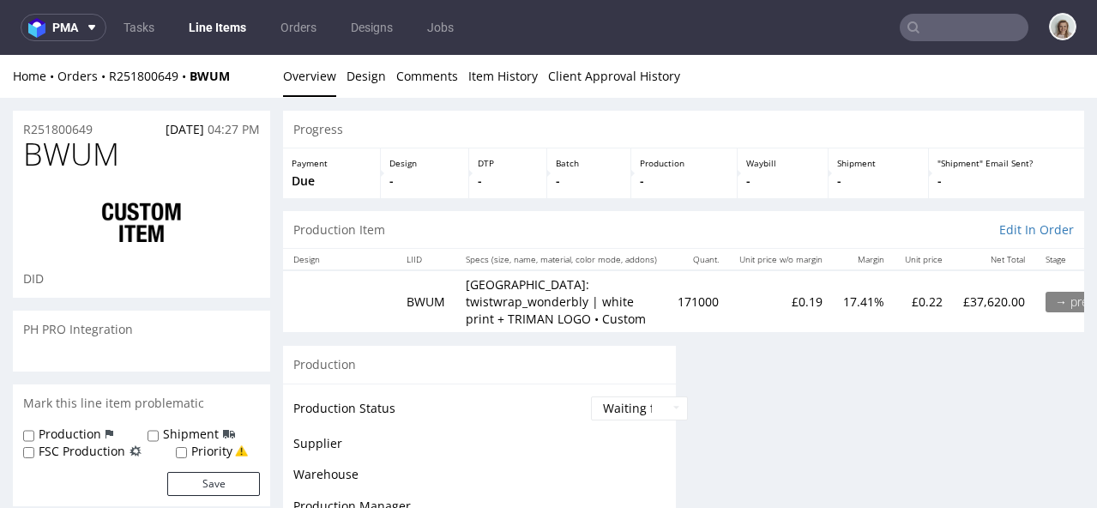
scroll to position [0, 0]
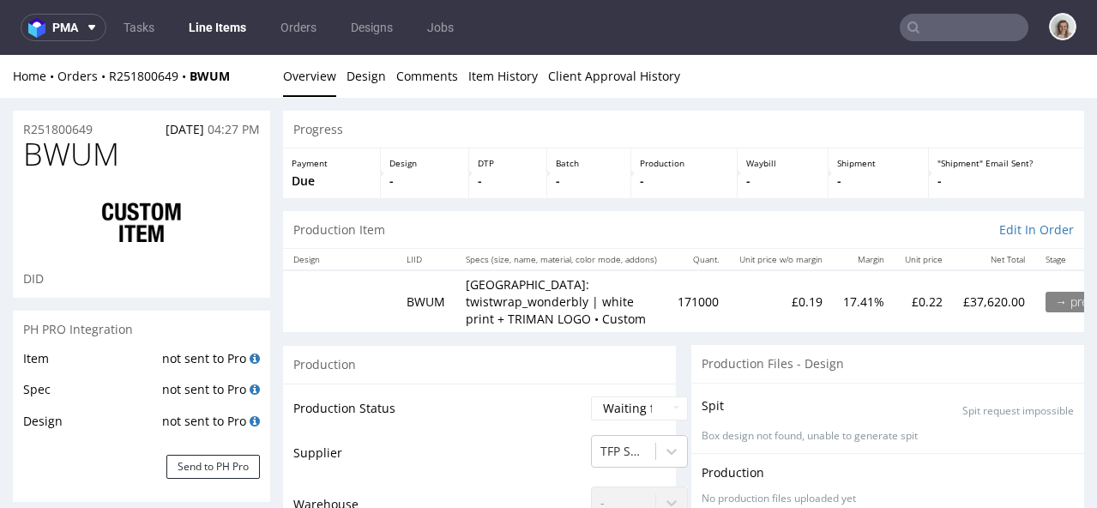
click at [973, 31] on input "text" at bounding box center [964, 27] width 129 height 27
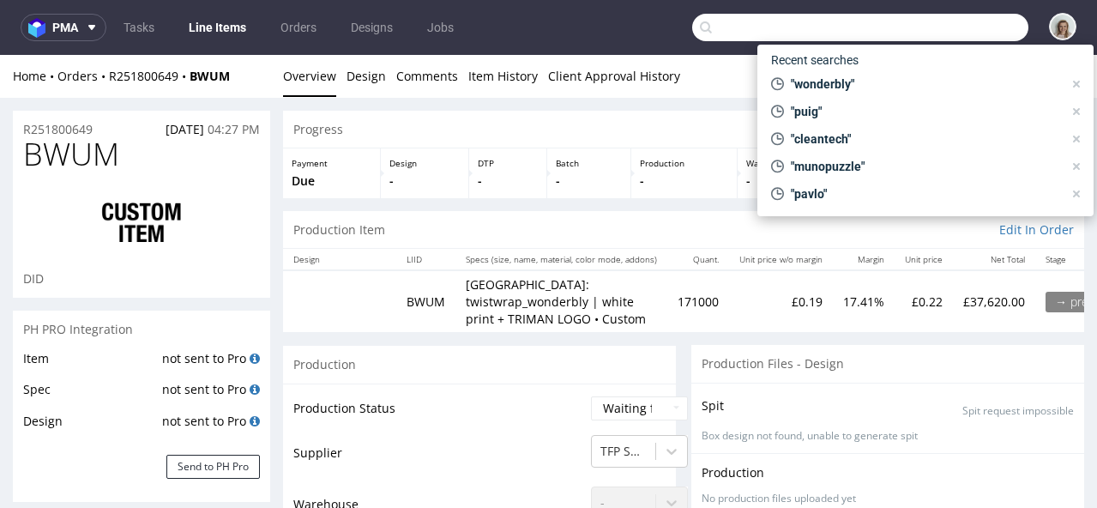
paste input "[EMAIL_ADDRESS][DOMAIN_NAME]"
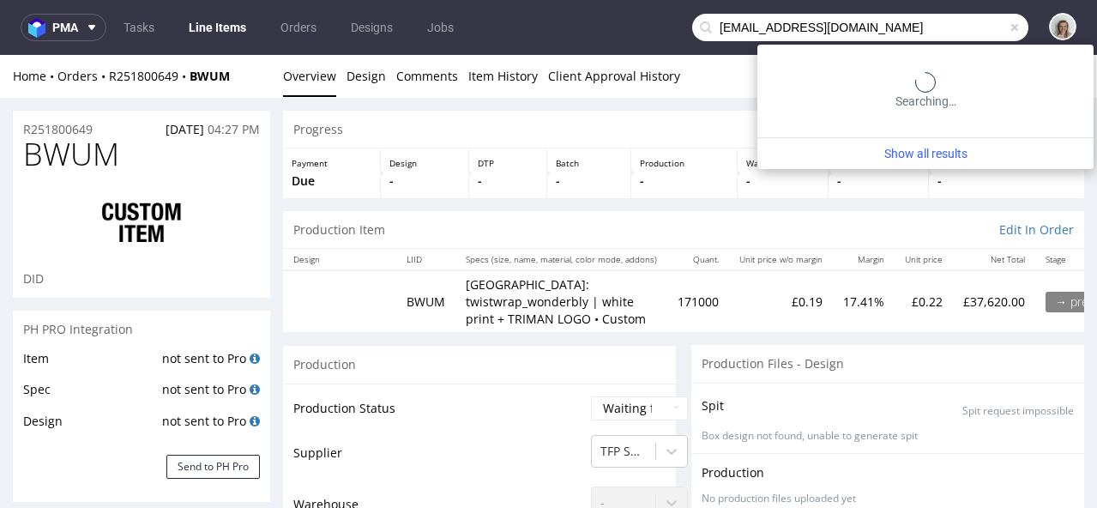
type input "[EMAIL_ADDRESS][DOMAIN_NAME]"
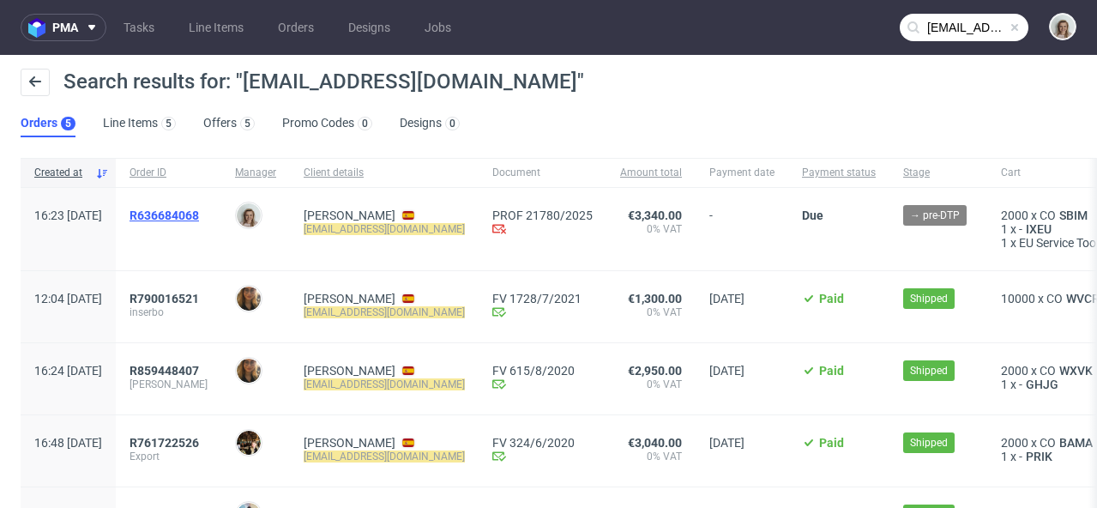
click at [199, 213] on span "R636684068" at bounding box center [164, 215] width 69 height 14
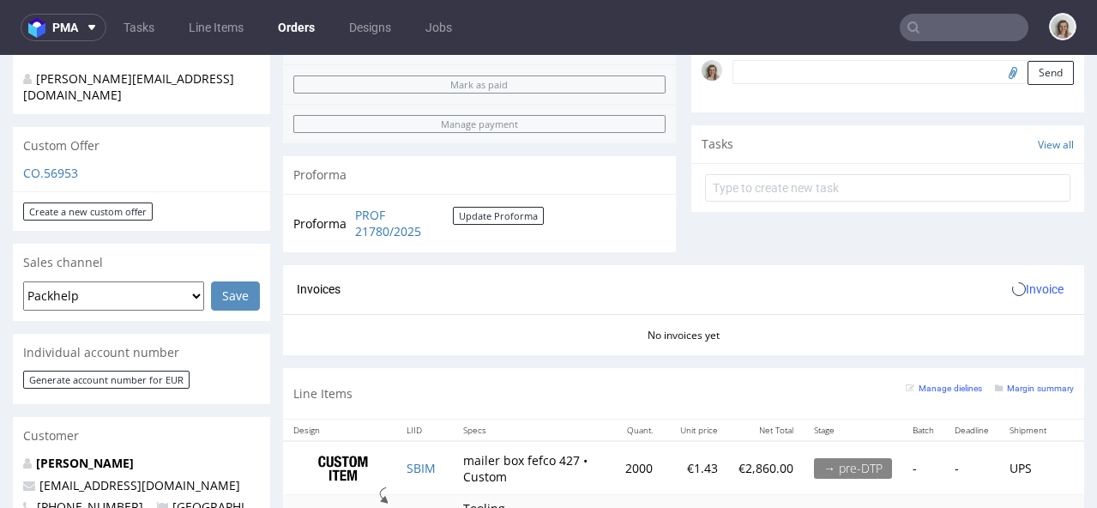
scroll to position [575, 0]
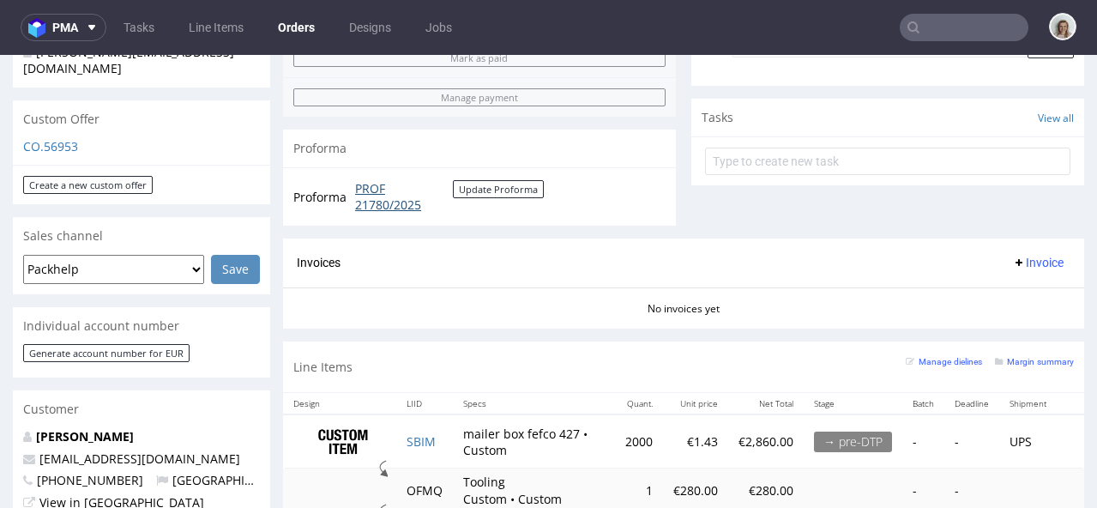
click at [400, 208] on link "PROF 21780/2025" at bounding box center [404, 196] width 98 height 33
click at [98, 27] on icon at bounding box center [92, 28] width 14 height 14
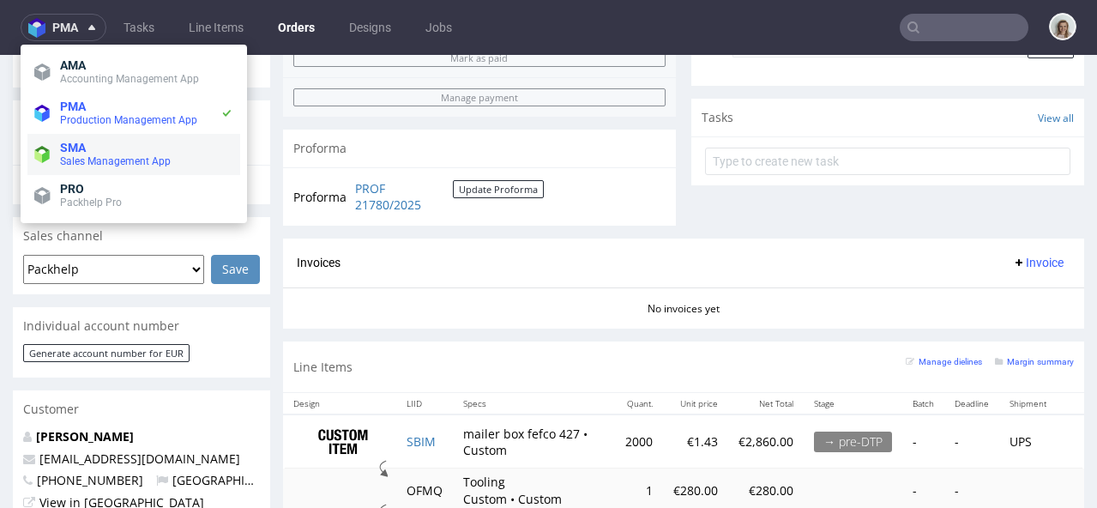
click at [88, 138] on li "SMA Sales Management App" at bounding box center [133, 154] width 213 height 41
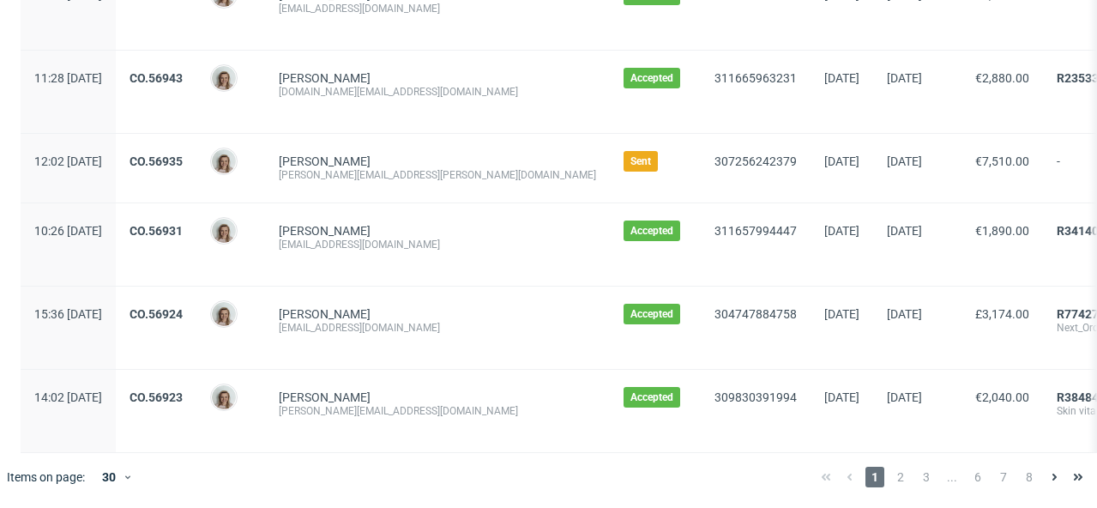
scroll to position [2024, 0]
click at [891, 475] on span "2" at bounding box center [900, 477] width 19 height 21
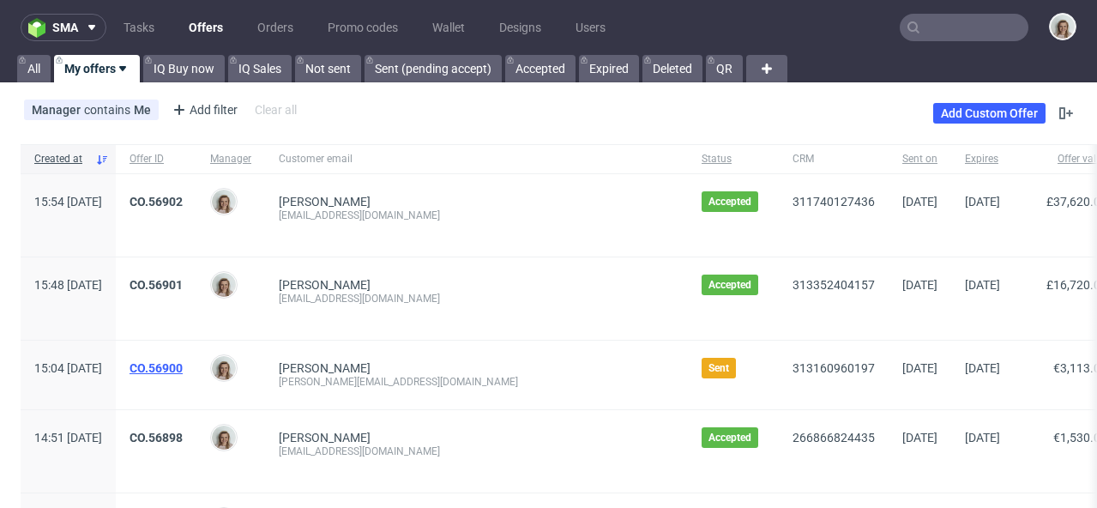
click at [183, 373] on link "CO.56900" at bounding box center [156, 368] width 53 height 14
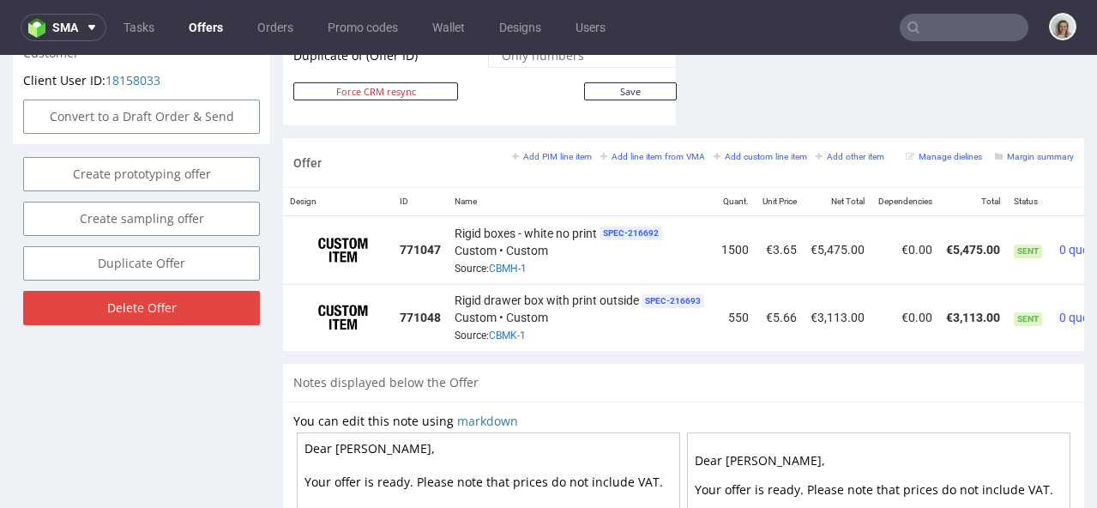
scroll to position [974, 0]
click at [672, 152] on small "Add line item from VMA" at bounding box center [652, 156] width 105 height 9
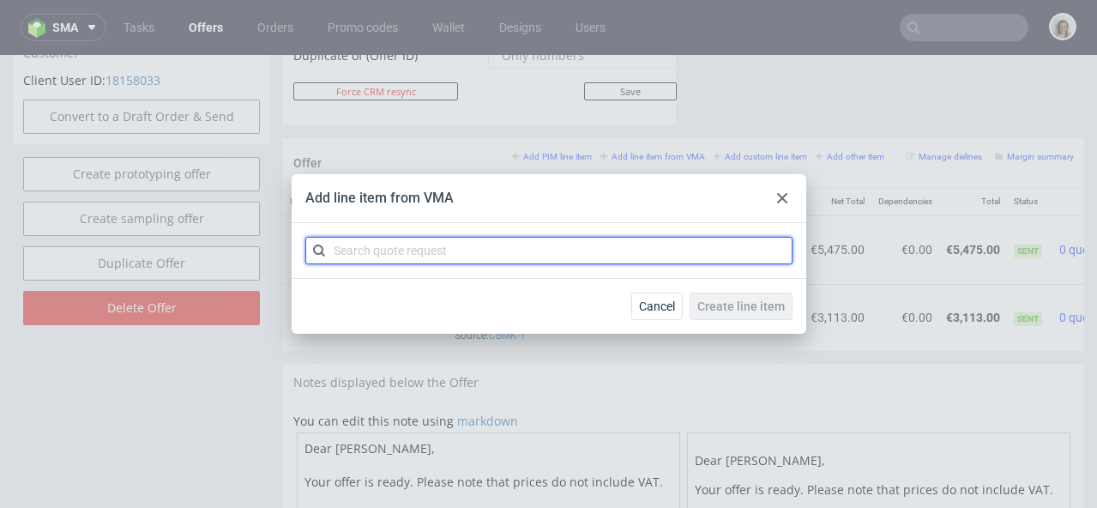
click at [564, 250] on input "text" at bounding box center [548, 250] width 487 height 27
paste input "CBMH-2"
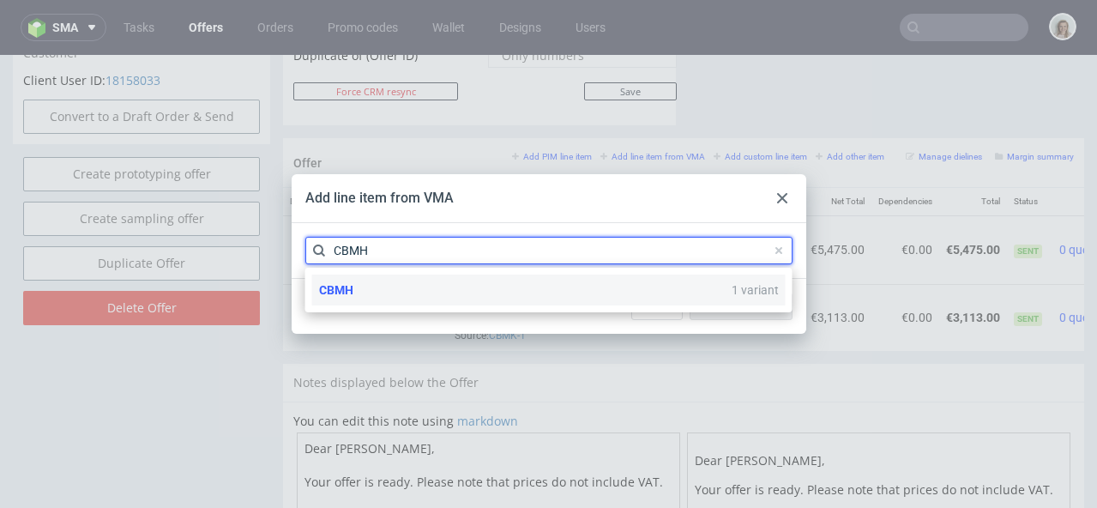
type input "CBMH"
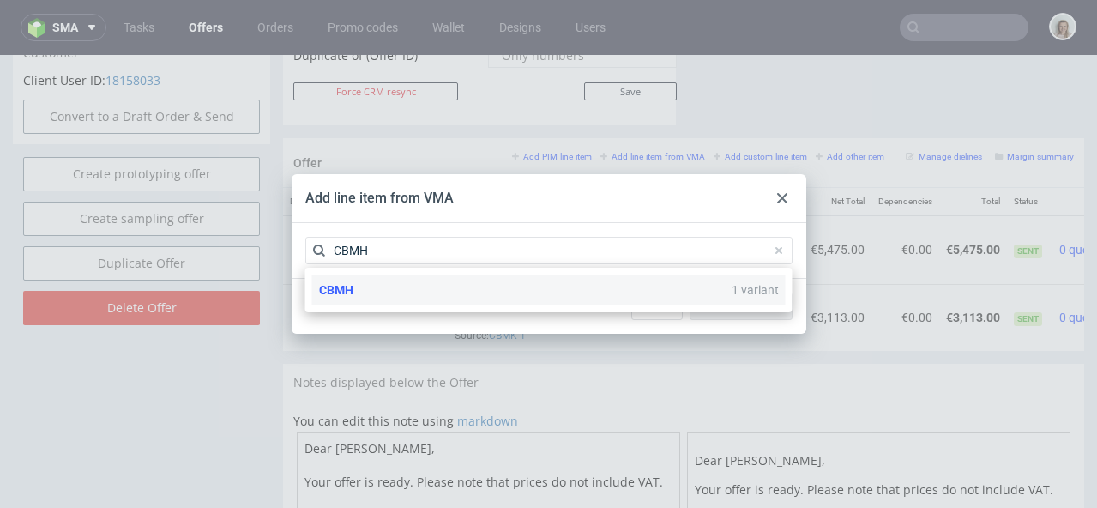
click at [565, 287] on div "CBMH 1 variant" at bounding box center [548, 289] width 473 height 31
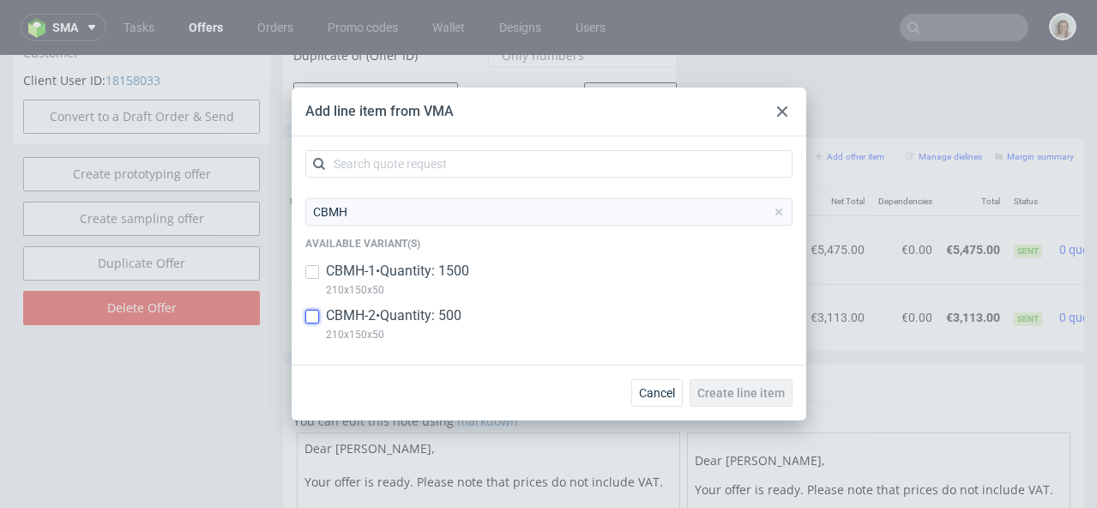
click at [317, 316] on input "checkbox" at bounding box center [312, 317] width 14 height 14
checkbox input "true"
click at [752, 389] on span "Create line item" at bounding box center [740, 393] width 87 height 12
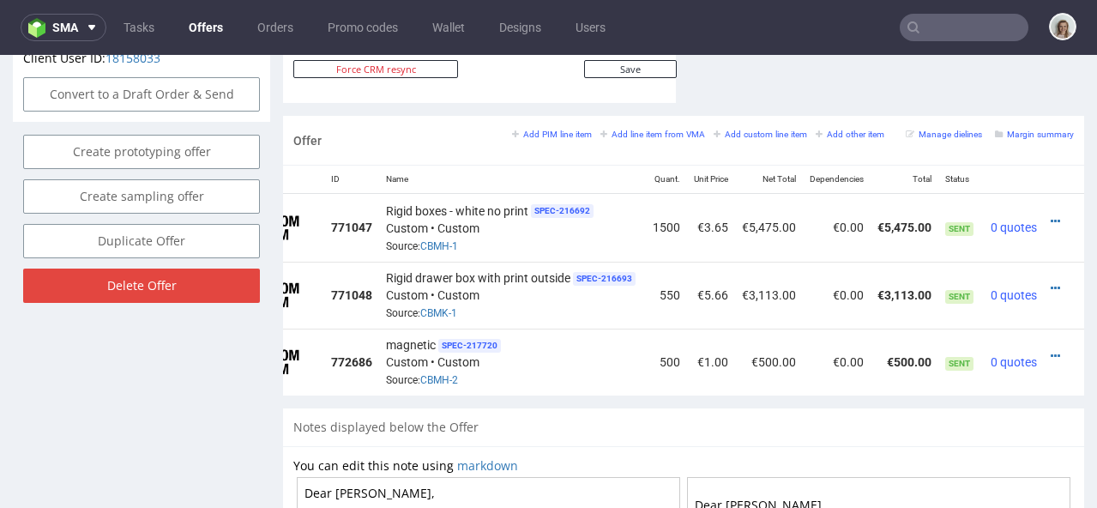
scroll to position [0, 96]
click at [1049, 215] on icon at bounding box center [1053, 221] width 9 height 12
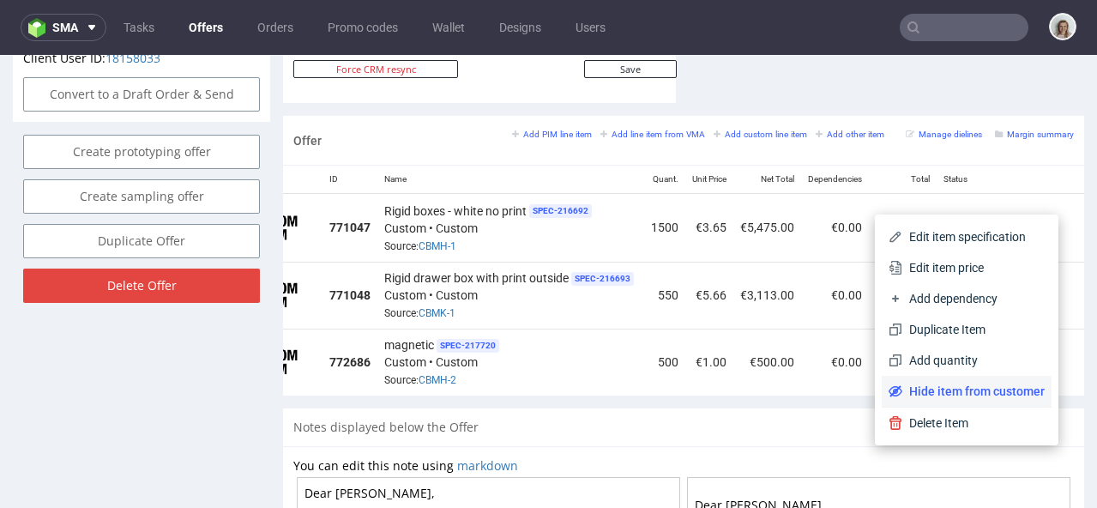
click at [919, 397] on span "Hide item from customer" at bounding box center [973, 391] width 142 height 17
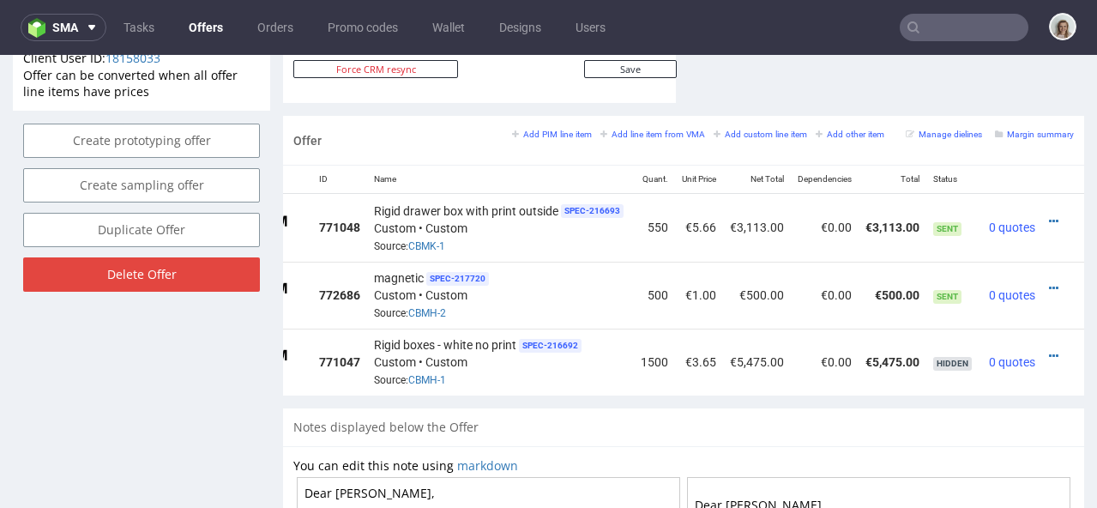
scroll to position [0, 106]
click at [1049, 282] on icon at bounding box center [1053, 288] width 9 height 12
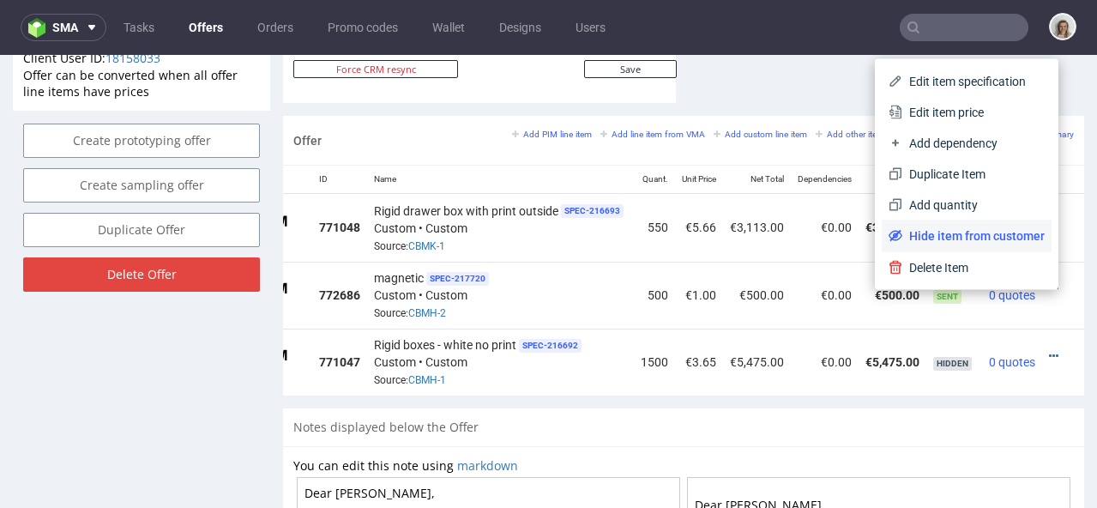
click at [945, 228] on span "Hide item from customer" at bounding box center [973, 235] width 142 height 17
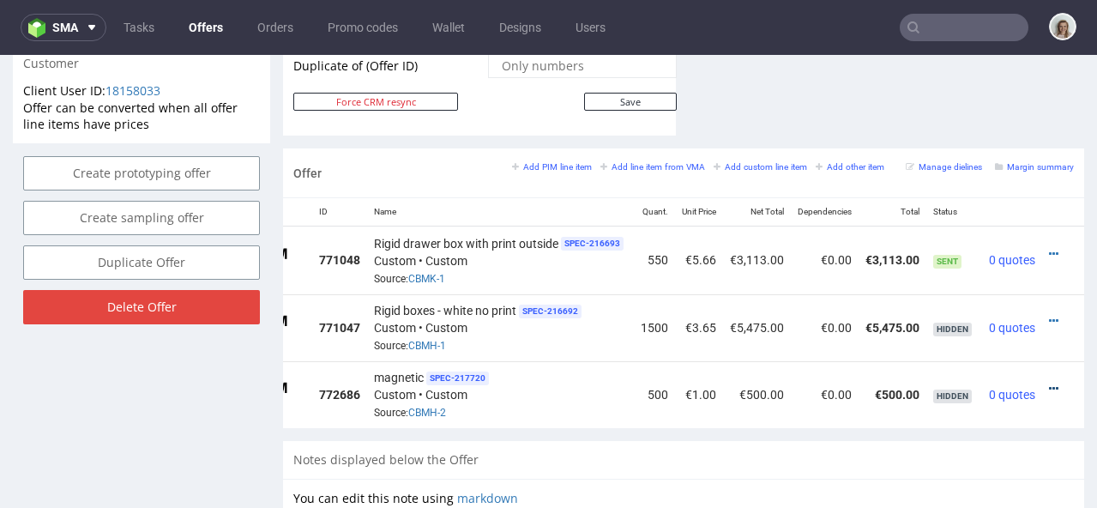
click at [1049, 383] on icon at bounding box center [1053, 389] width 9 height 12
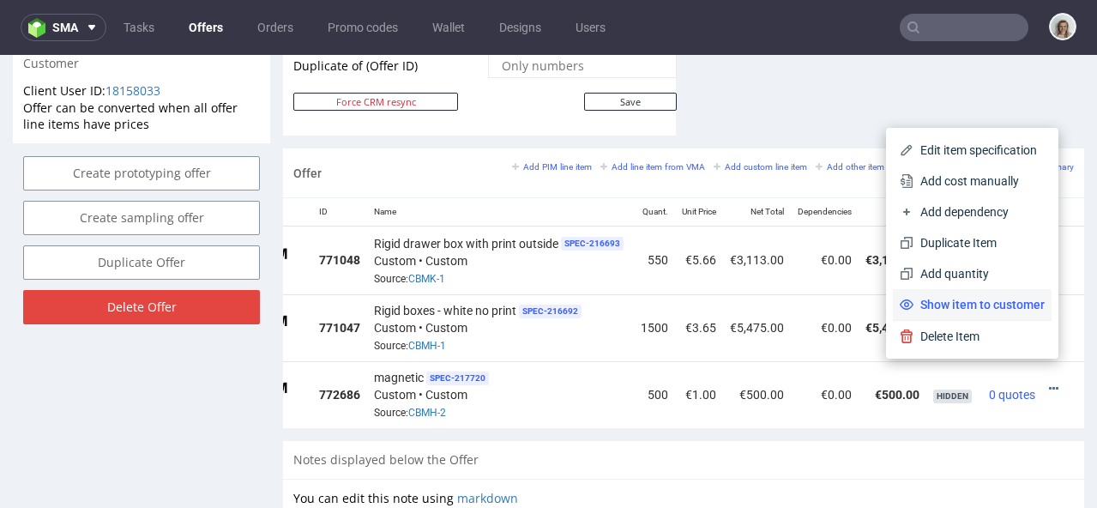
click at [972, 309] on span "Show item to customer" at bounding box center [979, 304] width 131 height 17
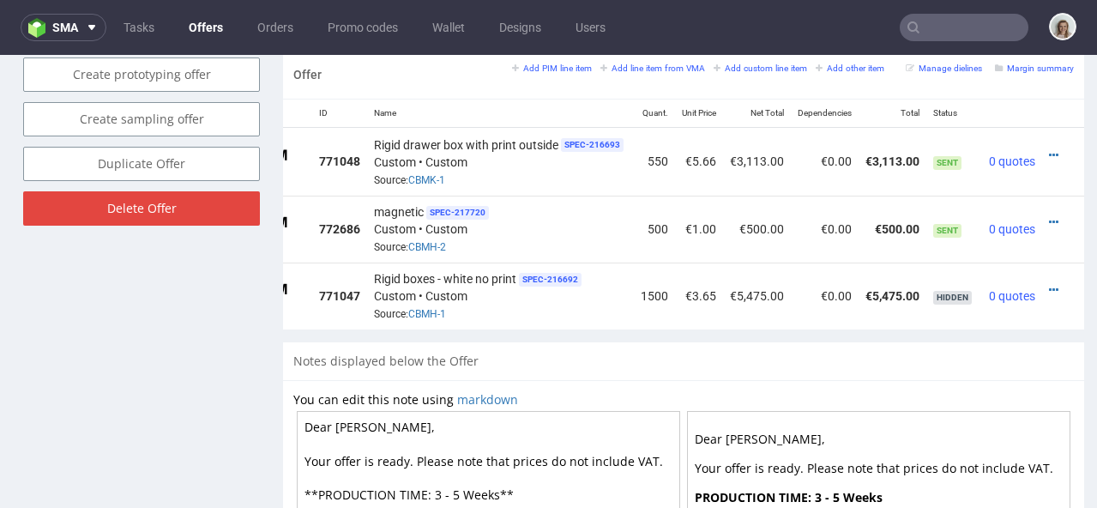
scroll to position [974, 0]
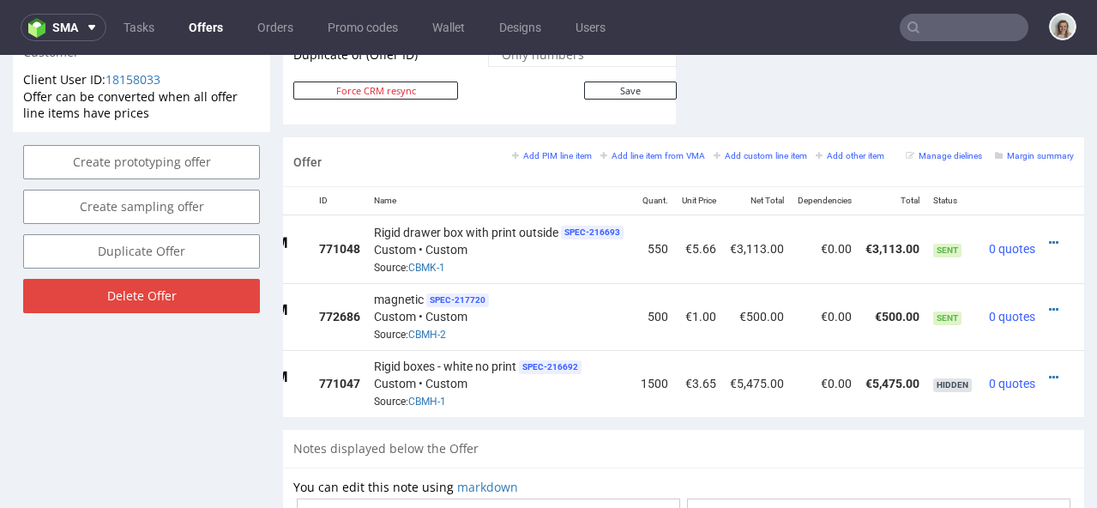
click at [1042, 223] on td at bounding box center [1063, 249] width 42 height 68
click at [1049, 237] on icon at bounding box center [1053, 243] width 9 height 12
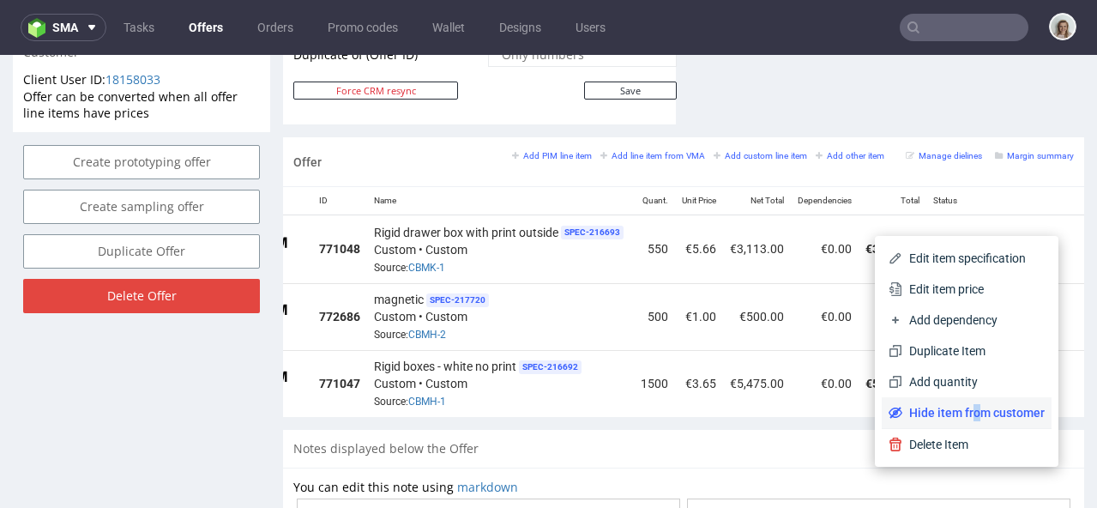
click at [951, 409] on span "Hide item from customer" at bounding box center [973, 412] width 142 height 17
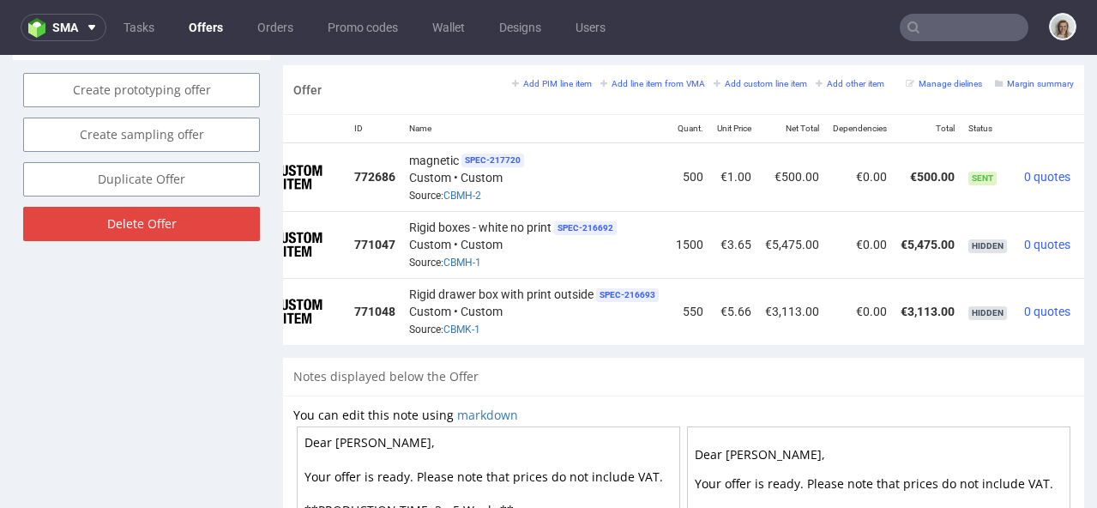
scroll to position [0, 106]
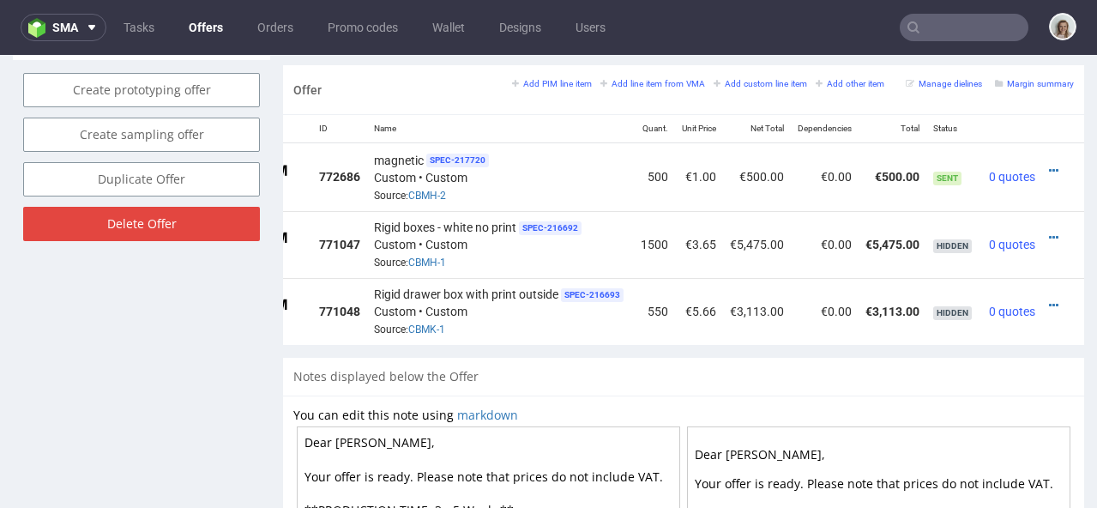
click at [1049, 162] on div at bounding box center [1058, 170] width 18 height 17
click at [1049, 165] on icon at bounding box center [1053, 171] width 9 height 12
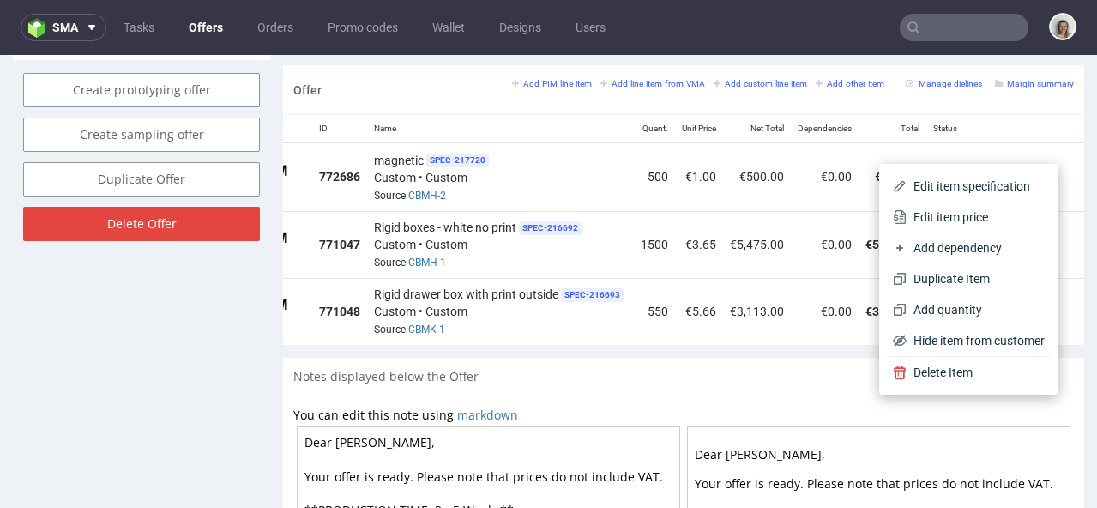
drag, startPoint x: 995, startPoint y: 216, endPoint x: 914, endPoint y: 222, distance: 81.7
click at [995, 216] on span "Edit item price" at bounding box center [976, 216] width 138 height 17
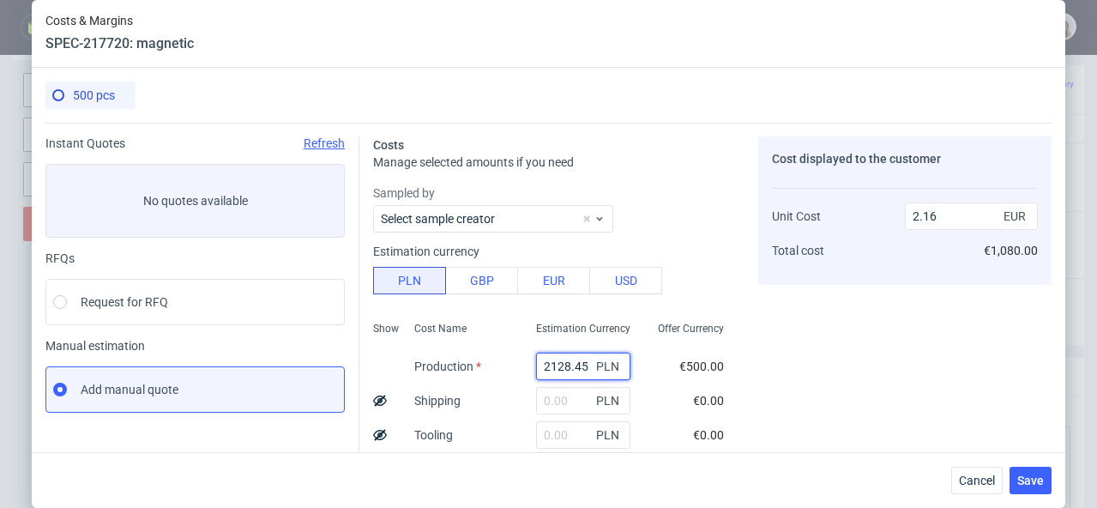
drag, startPoint x: 562, startPoint y: 365, endPoint x: 517, endPoint y: 365, distance: 44.6
click at [522, 365] on div "2128.45 PLN" at bounding box center [583, 366] width 122 height 34
type input "8900"
type input "9.02"
type input "8900"
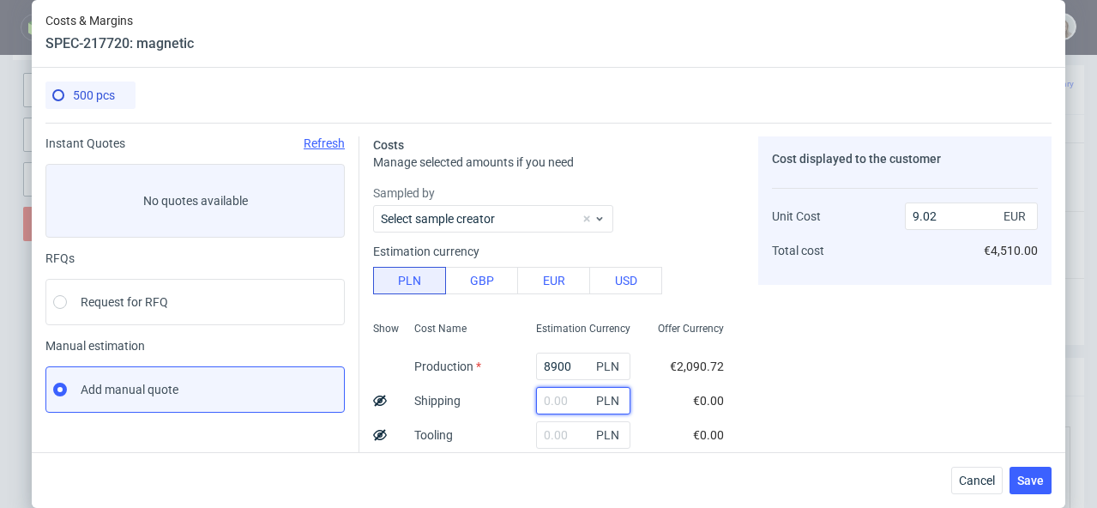
click at [545, 403] on input "text" at bounding box center [583, 400] width 94 height 27
type input "1300"
type input "10.33"
type input "1300"
click at [915, 379] on div "Cost displayed to the customer Unit Cost Total cost 10.33 EUR €5,165.00" at bounding box center [904, 474] width 293 height 676
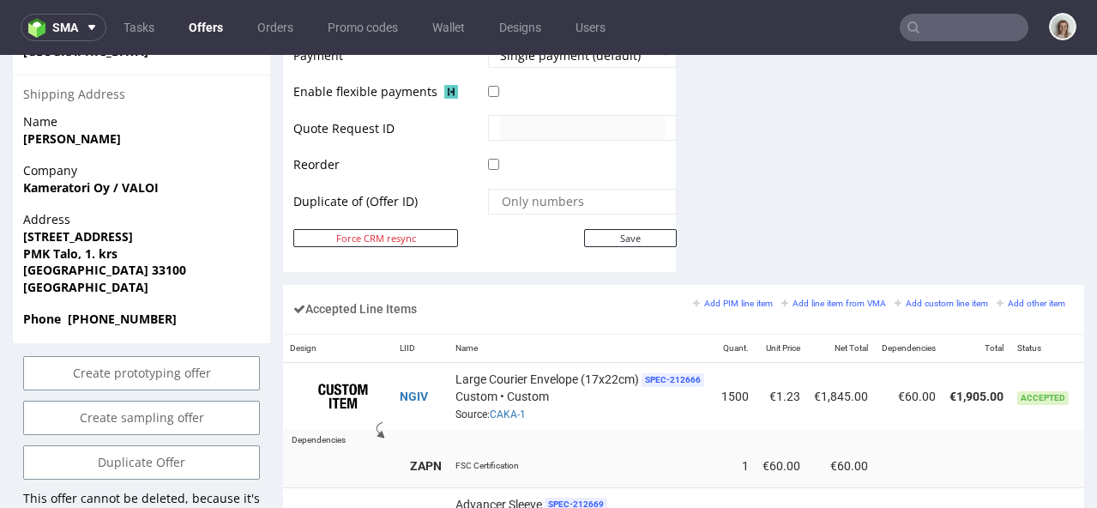
scroll to position [997, 0]
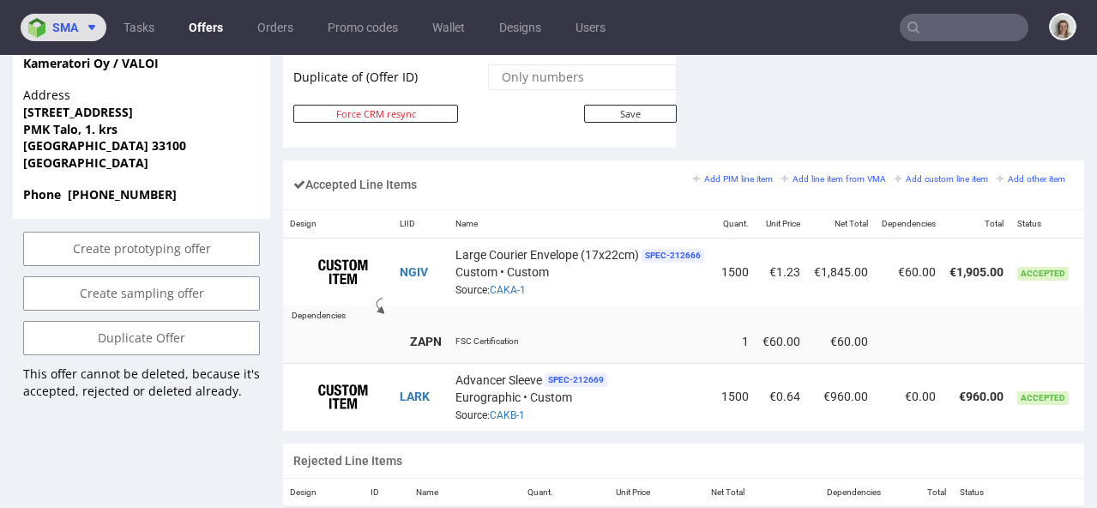
click at [71, 21] on span "sma" at bounding box center [65, 27] width 26 height 12
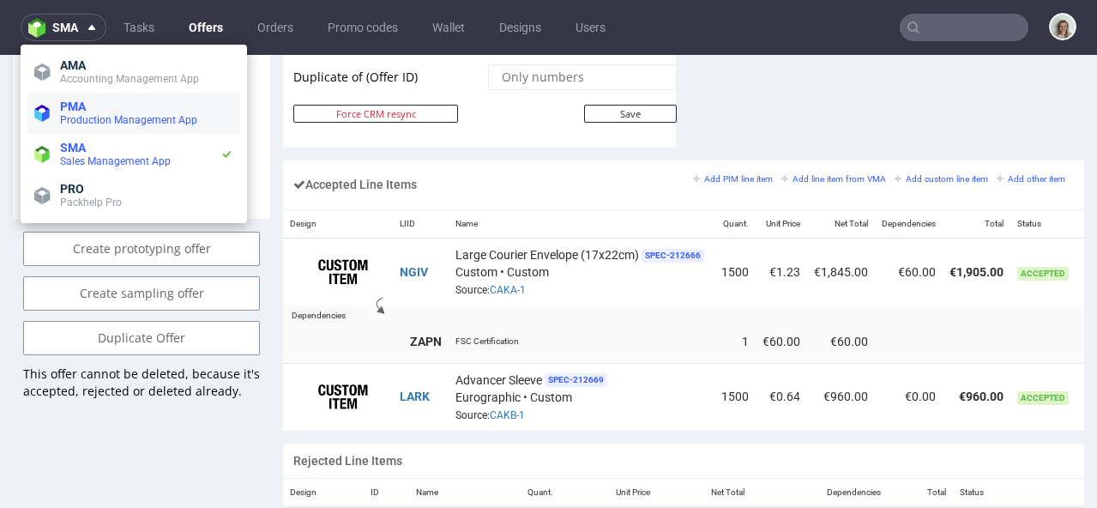
click at [82, 97] on li "PMA Production Management App" at bounding box center [133, 113] width 213 height 41
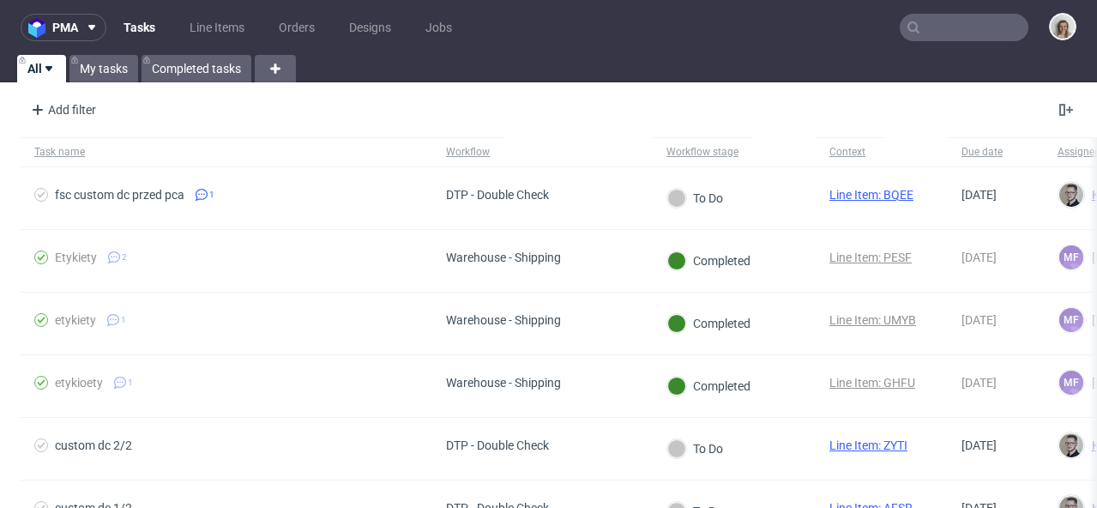
click at [76, 44] on nav "pma Tasks Line Items Orders Designs Jobs" at bounding box center [548, 27] width 1097 height 55
click at [76, 34] on button "pma" at bounding box center [64, 27] width 86 height 27
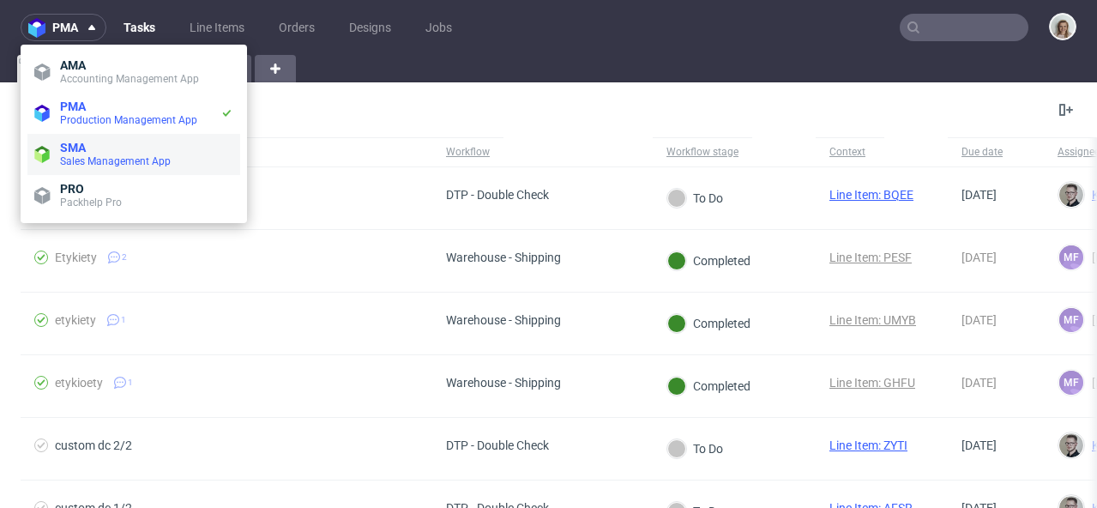
click at [91, 154] on span "Sales Management App" at bounding box center [146, 161] width 173 height 14
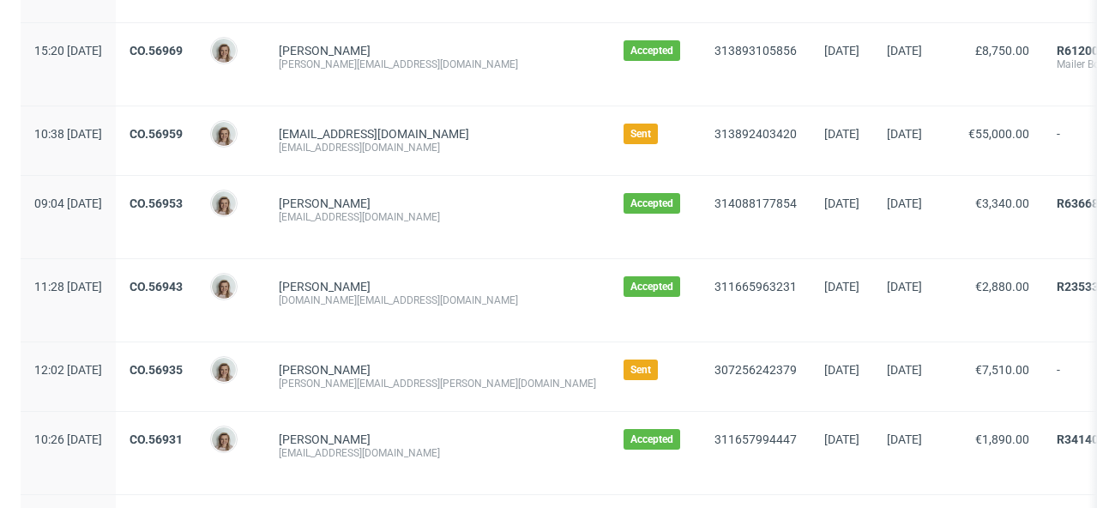
scroll to position [2024, 0]
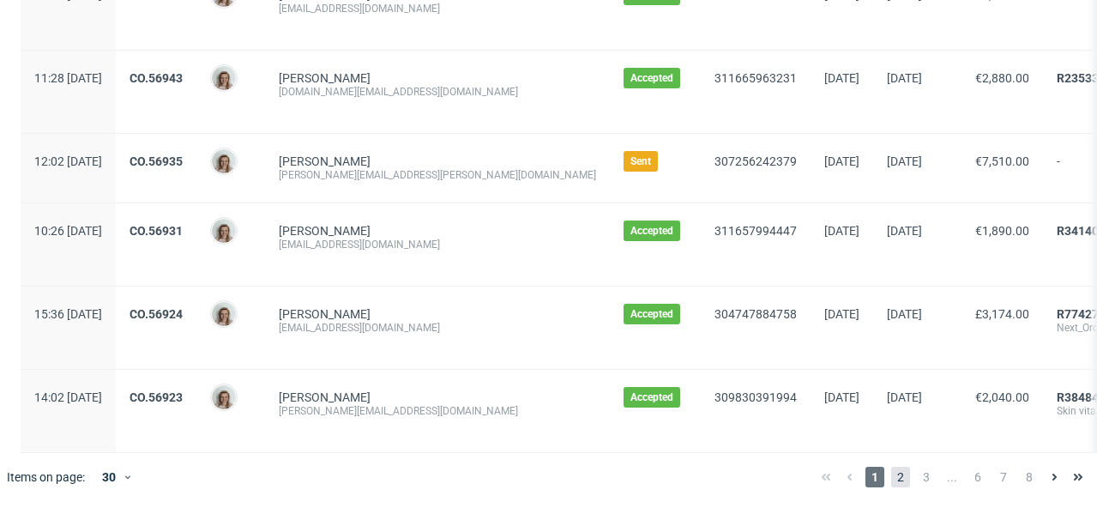
click at [891, 479] on span "2" at bounding box center [900, 477] width 19 height 21
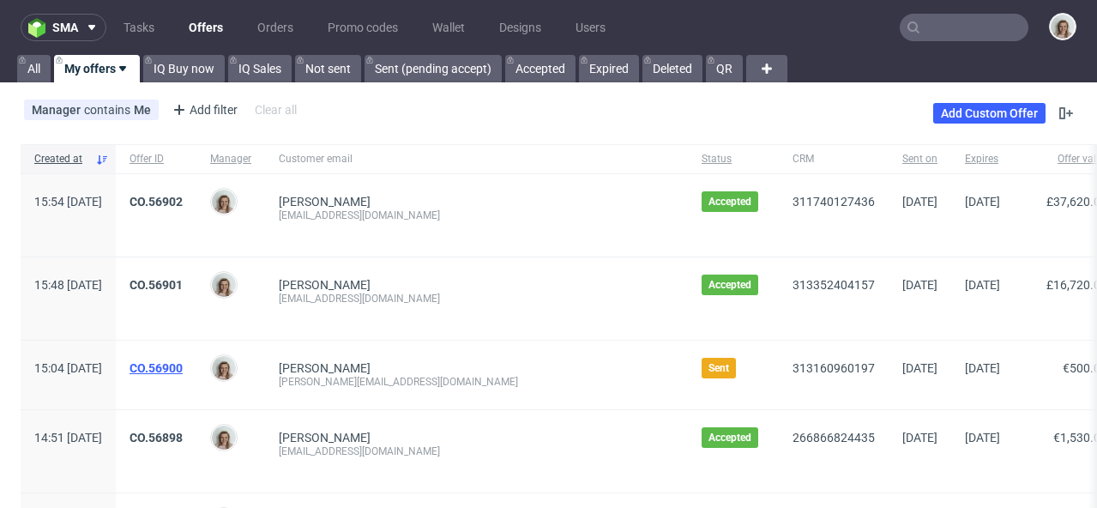
click at [183, 368] on link "CO.56900" at bounding box center [156, 368] width 53 height 14
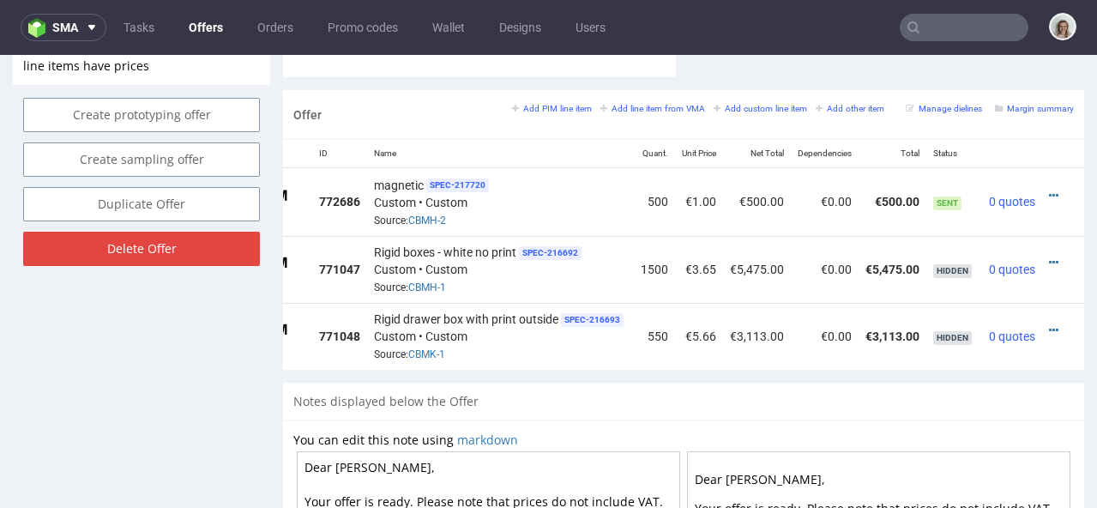
scroll to position [955, 0]
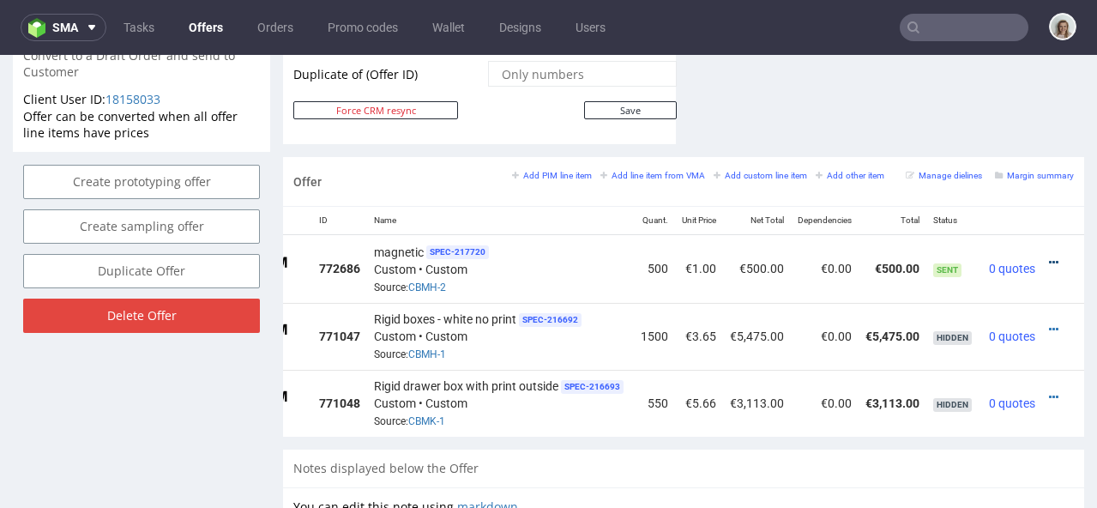
click at [1049, 256] on icon at bounding box center [1053, 262] width 9 height 12
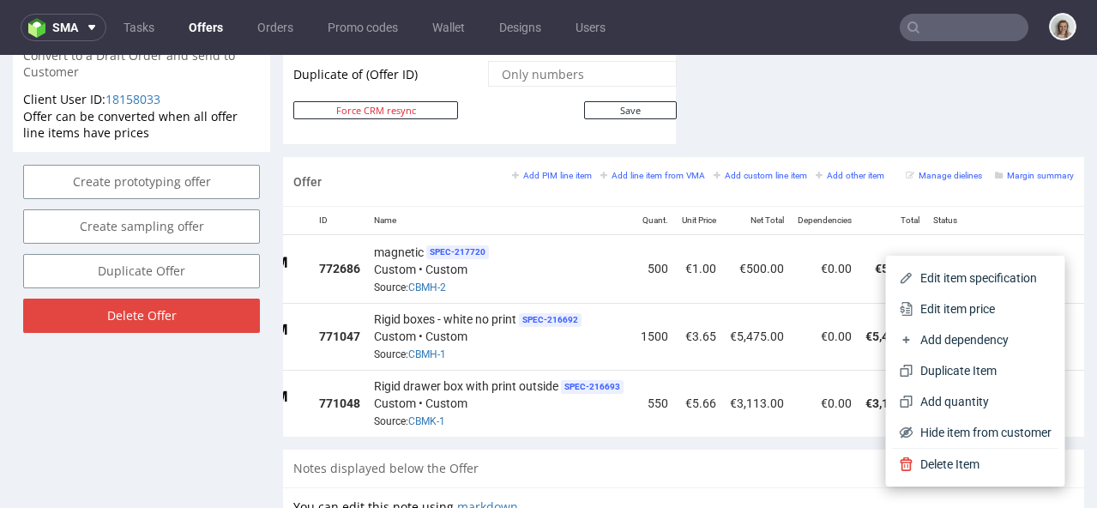
click at [962, 299] on li "Edit item price" at bounding box center [976, 308] width 166 height 31
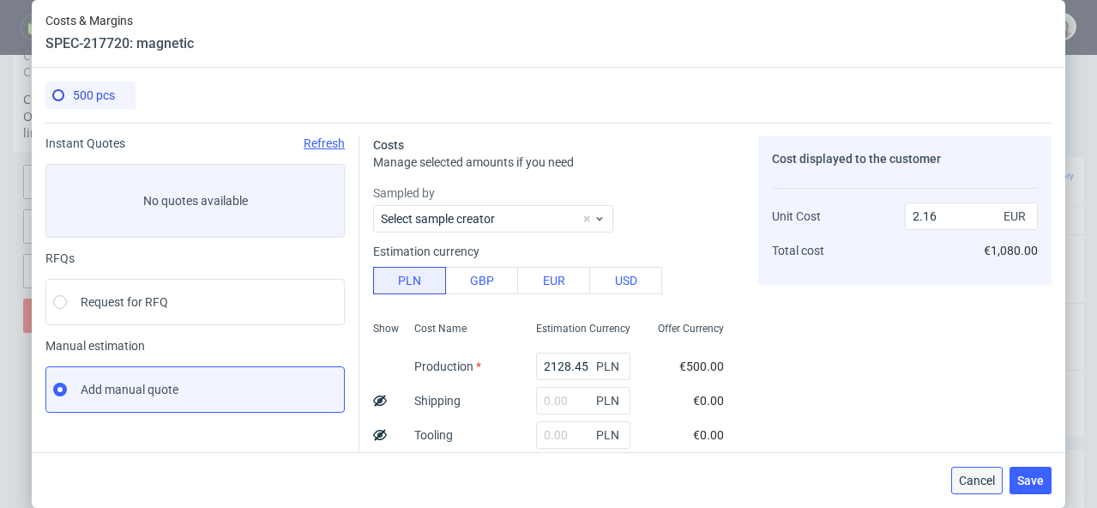
click at [995, 478] on span "Cancel" at bounding box center [977, 480] width 36 height 12
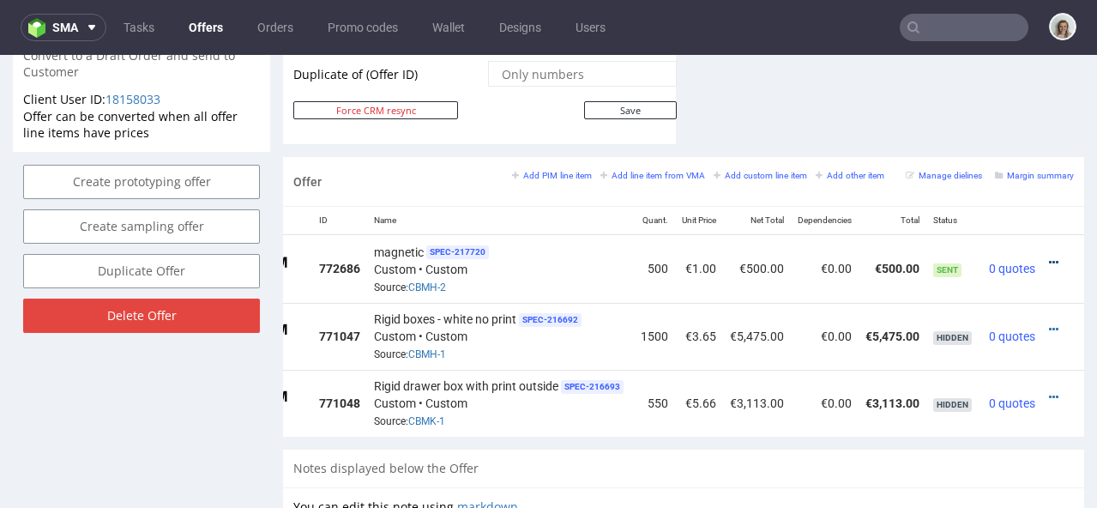
click at [1049, 256] on icon at bounding box center [1053, 262] width 9 height 12
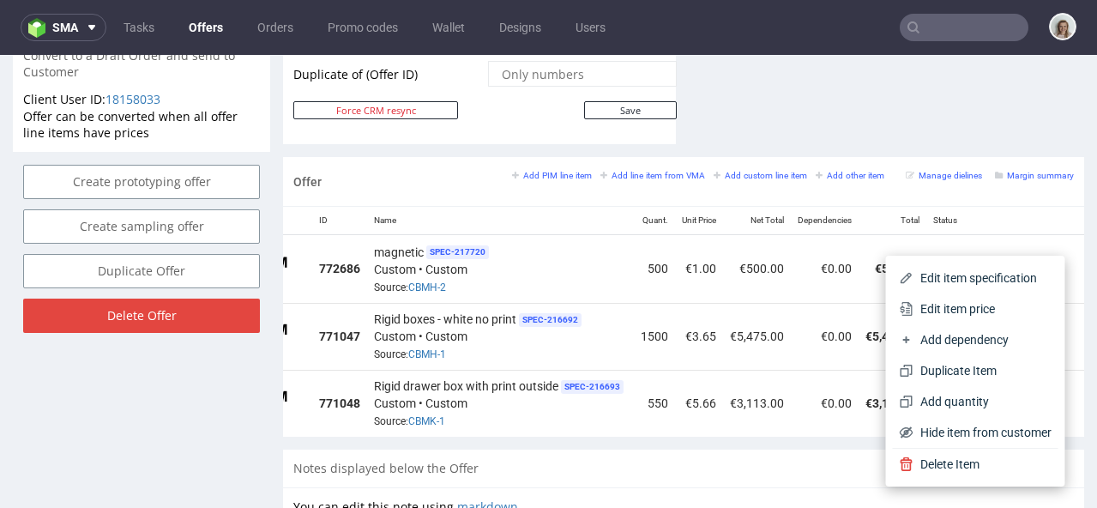
drag, startPoint x: 887, startPoint y: 309, endPoint x: 824, endPoint y: 305, distance: 62.8
click at [914, 308] on span "Edit item price" at bounding box center [983, 308] width 138 height 17
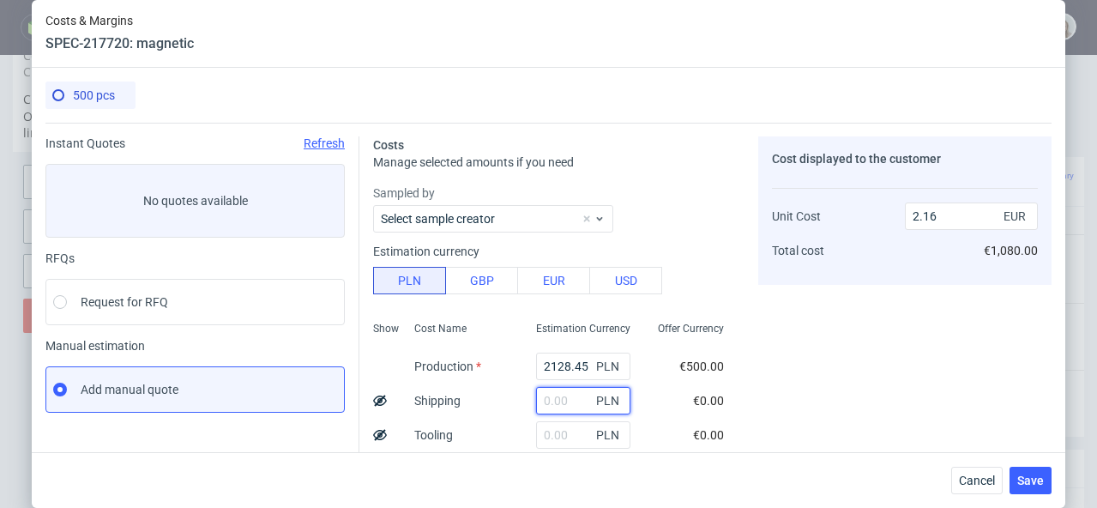
click at [540, 401] on input "text" at bounding box center [583, 400] width 94 height 27
paste input "762,00"
type input "762"
type input "2.93"
type input "762"
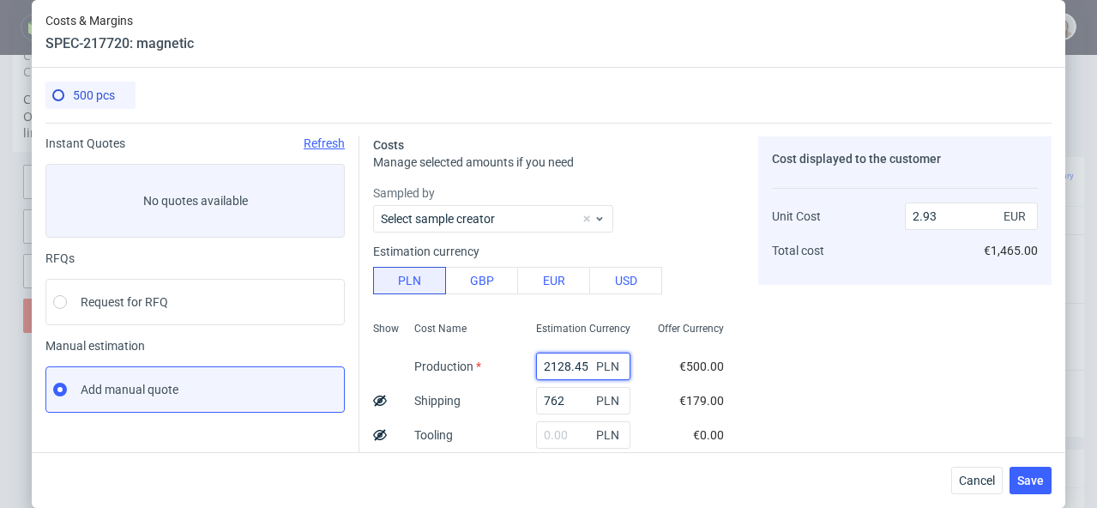
drag, startPoint x: 571, startPoint y: 364, endPoint x: 516, endPoint y: 365, distance: 54.9
click at [522, 365] on div "2128.45 PLN" at bounding box center [583, 366] width 122 height 34
type input "8900"
type input "9.79"
type input "8900"
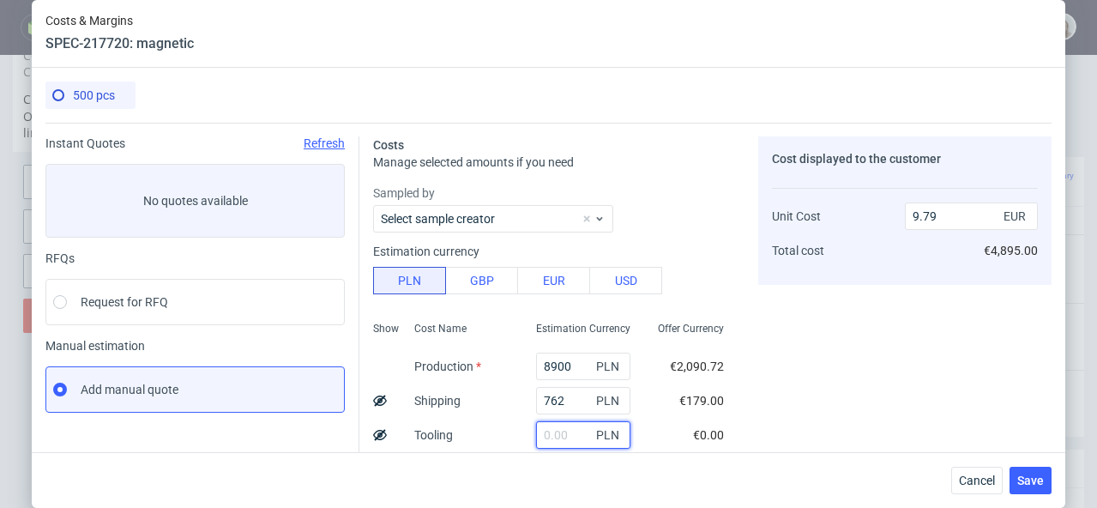
click at [537, 439] on input "text" at bounding box center [583, 434] width 94 height 27
paste input "1300"
type input "1300"
type input "11.11"
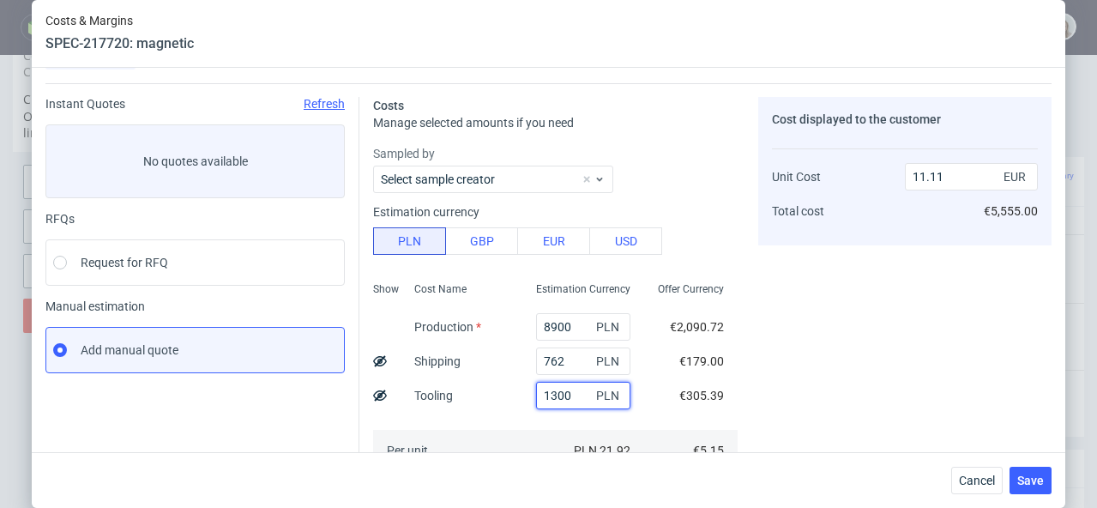
scroll to position [135, 0]
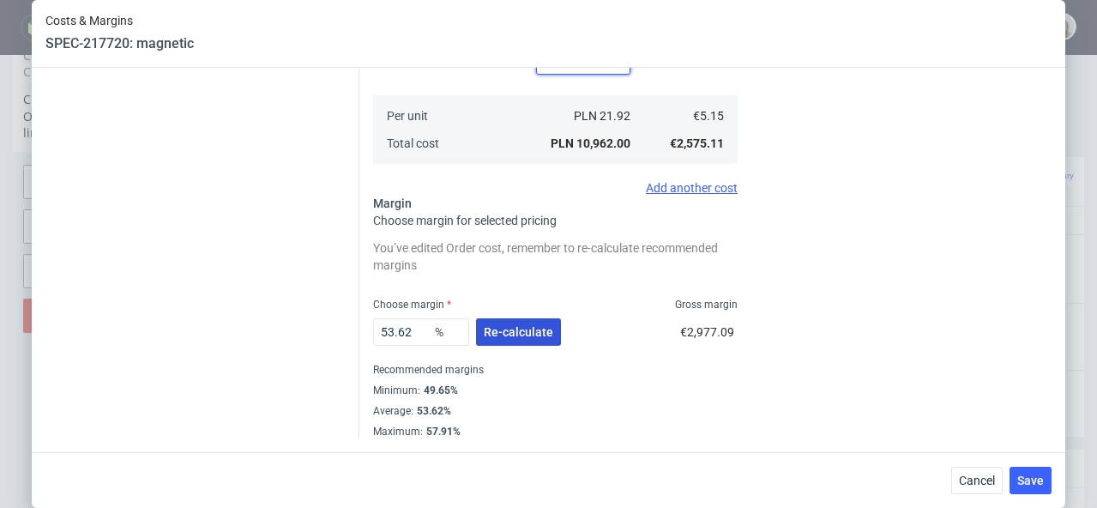
type input "1300"
click at [522, 333] on span "Re-calculate" at bounding box center [518, 332] width 69 height 12
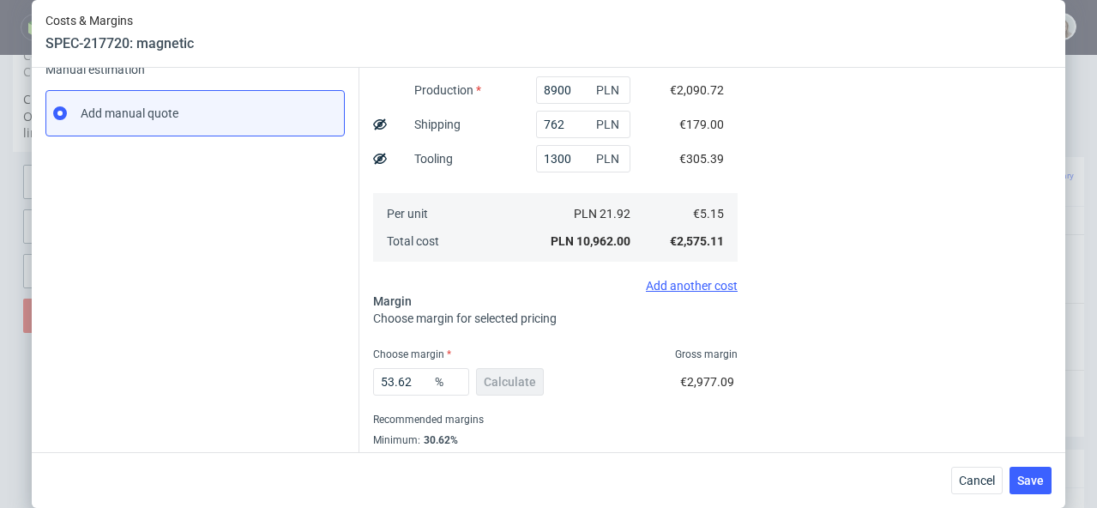
scroll to position [326, 0]
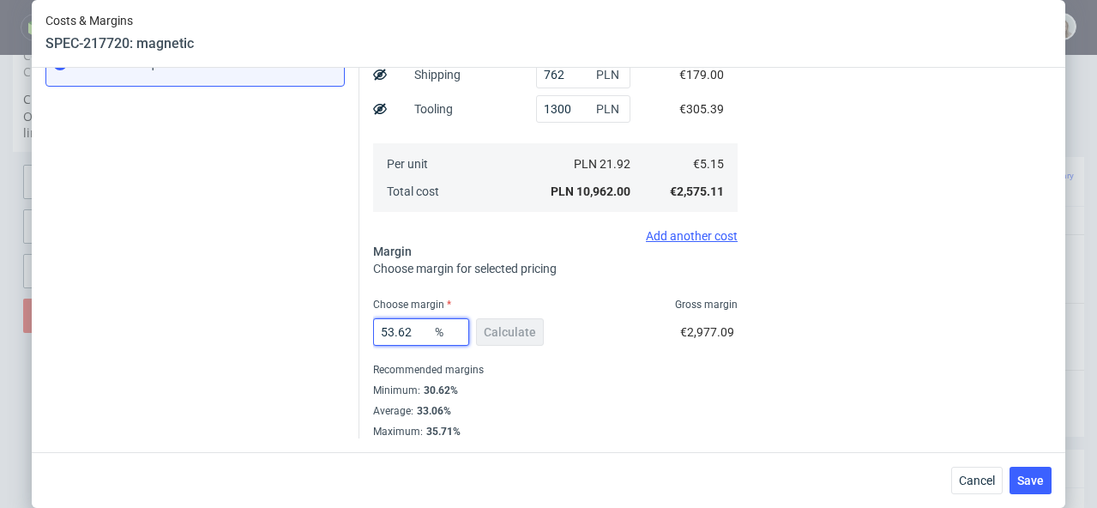
drag, startPoint x: 407, startPoint y: 333, endPoint x: 357, endPoint y: 329, distance: 50.8
click at [359, 329] on div "Costs Manage selected amounts if you need Sampled by Select sample creator Esti…" at bounding box center [705, 118] width 692 height 642
type input "31"
type input "7.47"
click at [575, 291] on fieldset "Costs Manage selected amounts if you need Sampled by Select sample creator Esti…" at bounding box center [555, 124] width 365 height 628
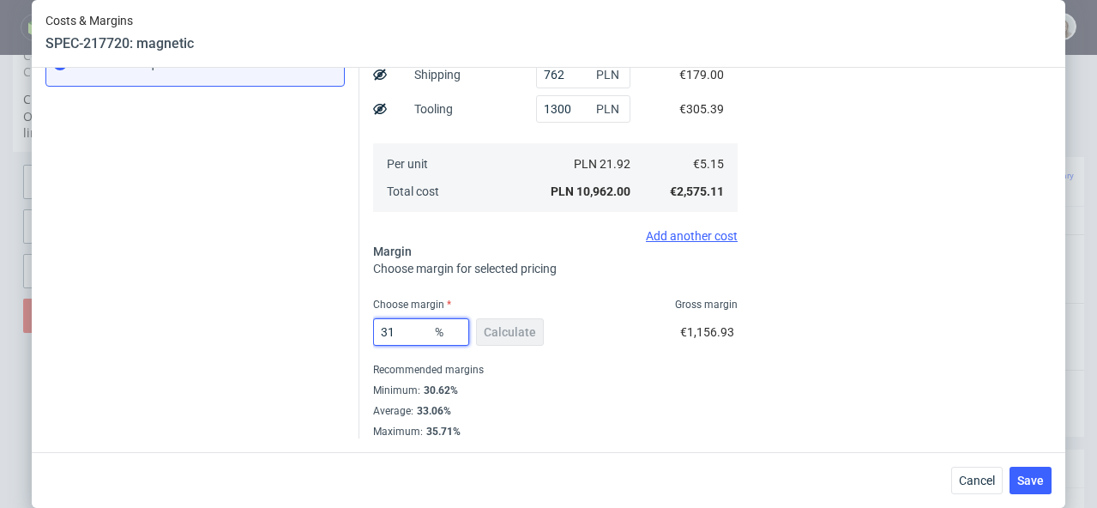
drag, startPoint x: 395, startPoint y: 335, endPoint x: 359, endPoint y: 335, distance: 36.0
click at [359, 335] on div "Costs Manage selected amounts if you need Sampled by Select sample creator Esti…" at bounding box center [705, 118] width 692 height 642
type input "25"
type input "6.87"
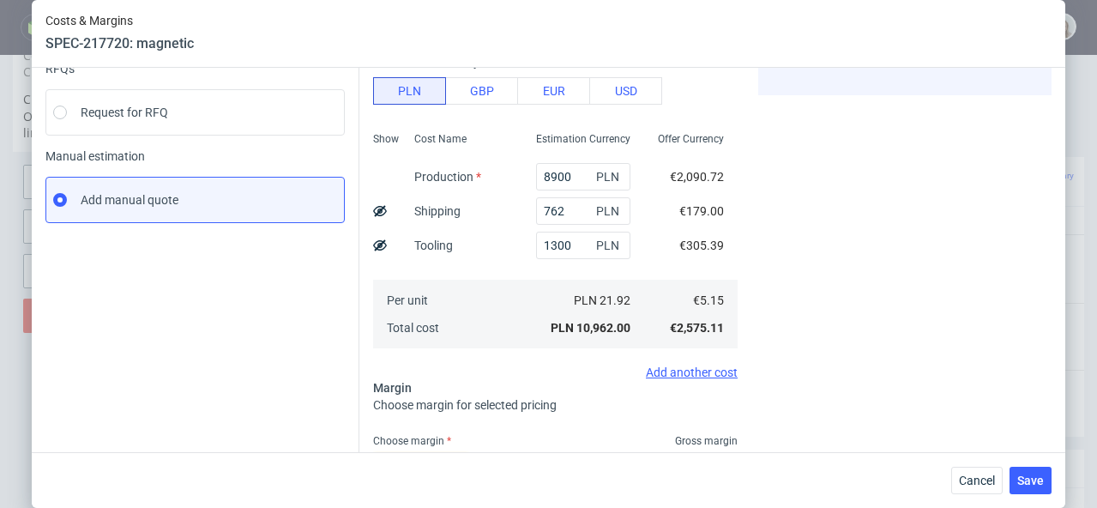
scroll to position [429, 0]
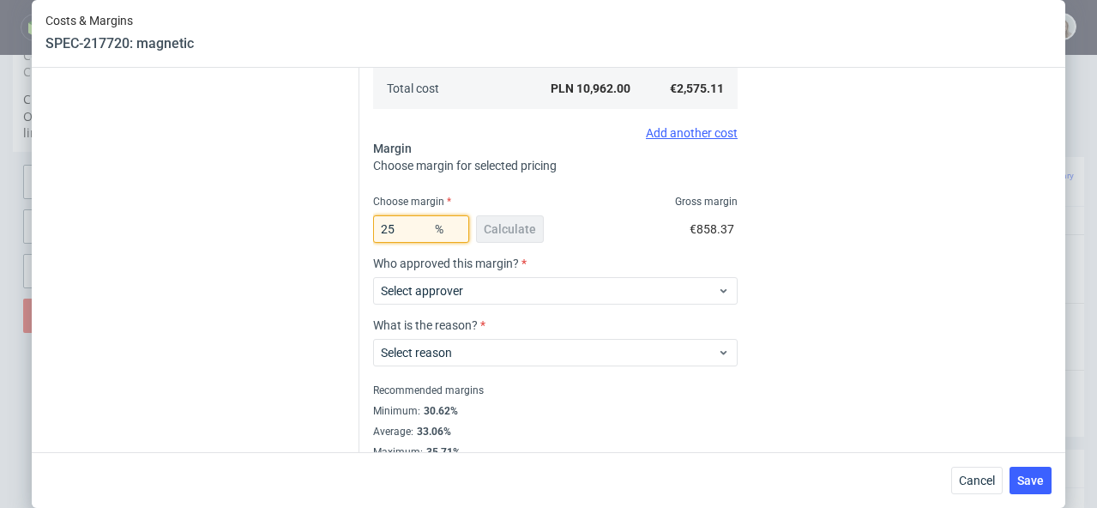
drag, startPoint x: 390, startPoint y: 232, endPoint x: 364, endPoint y: 224, distance: 27.7
click at [364, 224] on div "Costs Manage selected amounts if you need Sampled by Select sample creator Esti…" at bounding box center [705, 76] width 692 height 765
type input "30"
type input "7.36"
type input "3062"
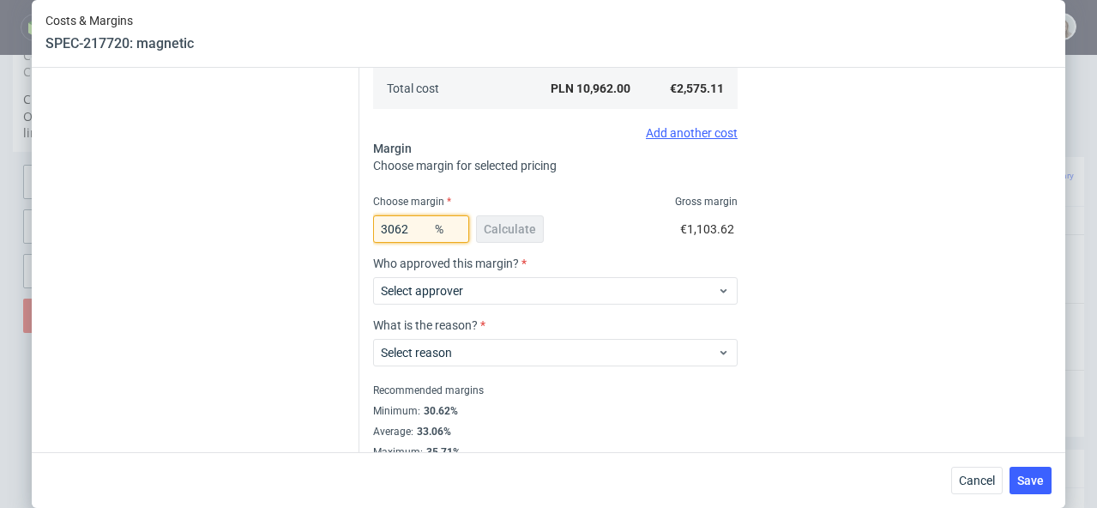
type input "-0.17"
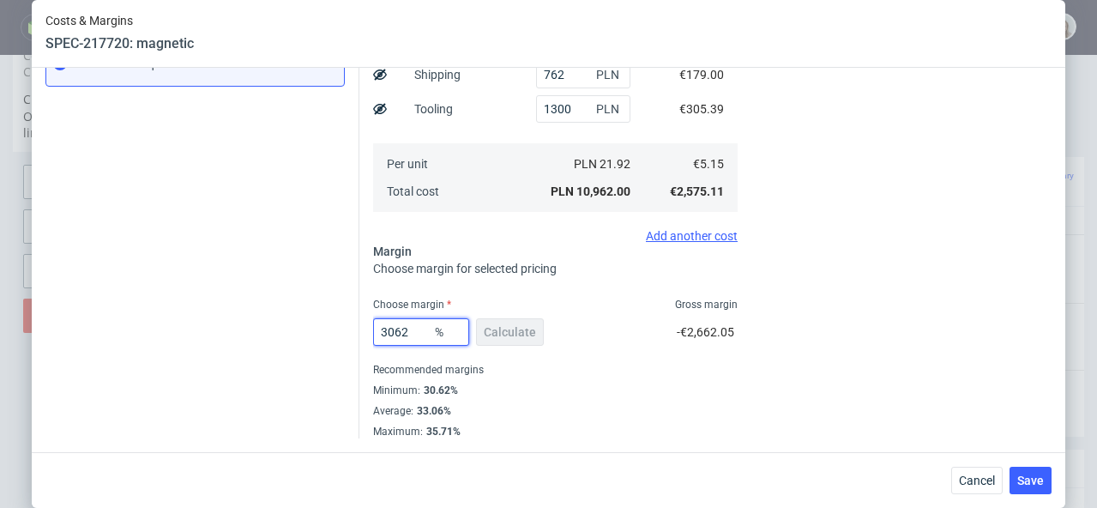
scroll to position [326, 0]
click at [387, 333] on input "3062" at bounding box center [421, 331] width 96 height 27
type input "30.62"
type input "7.42"
drag, startPoint x: 403, startPoint y: 329, endPoint x: 363, endPoint y: 332, distance: 40.4
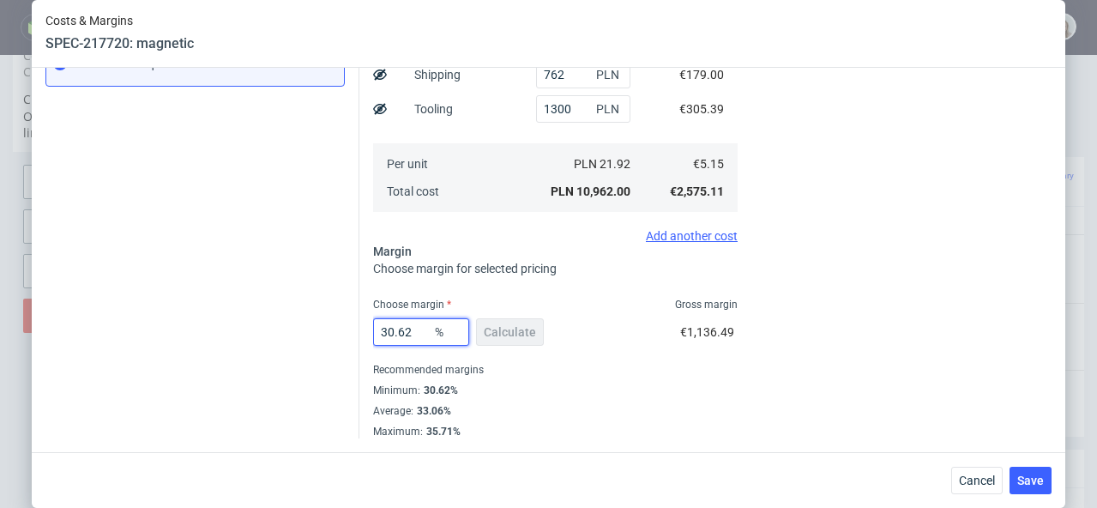
click at [364, 331] on div "Costs Manage selected amounts if you need Sampled by Select sample creator Esti…" at bounding box center [705, 118] width 692 height 642
type input "2"
type input "5.26"
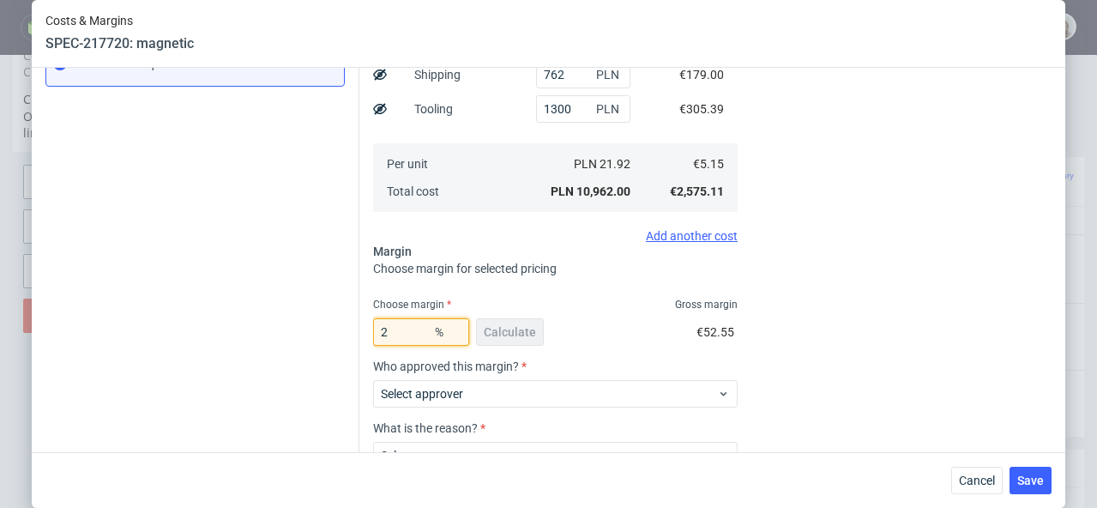
type input "28"
type input "7.15"
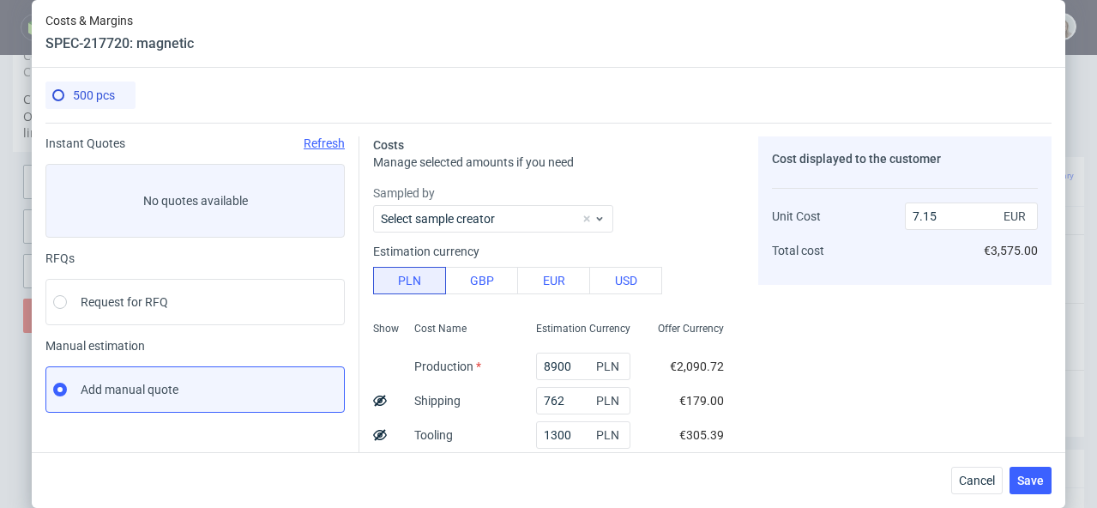
scroll to position [449, 0]
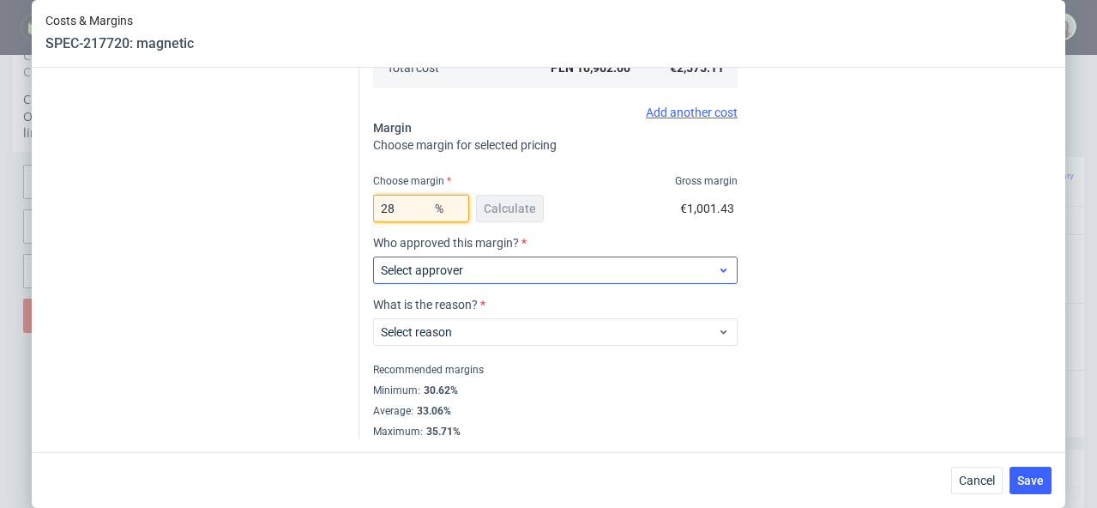
type input "28"
click at [717, 268] on icon at bounding box center [723, 270] width 13 height 14
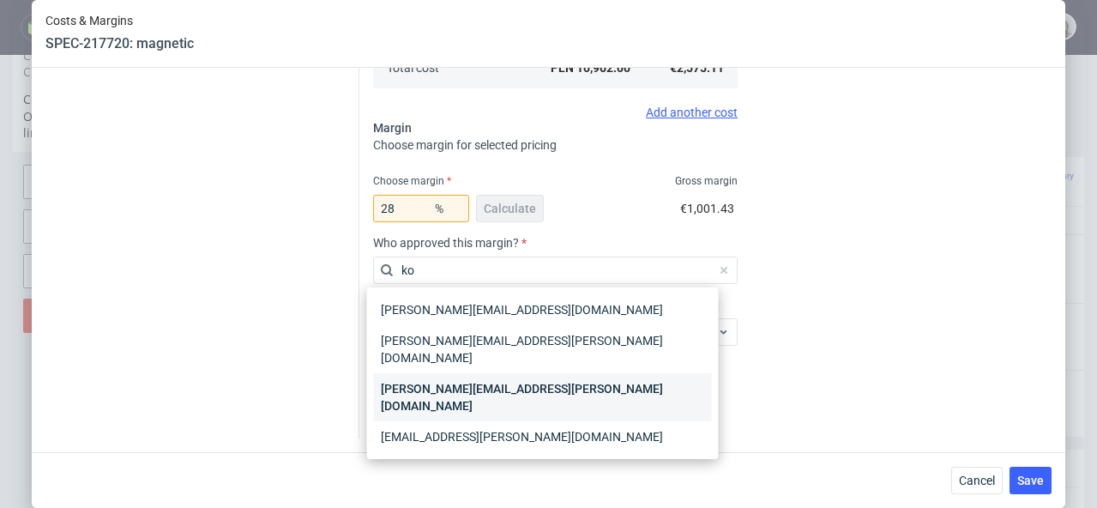
type input "ko"
click at [599, 373] on div "[PERSON_NAME][EMAIL_ADDRESS][PERSON_NAME][DOMAIN_NAME]" at bounding box center [543, 397] width 338 height 48
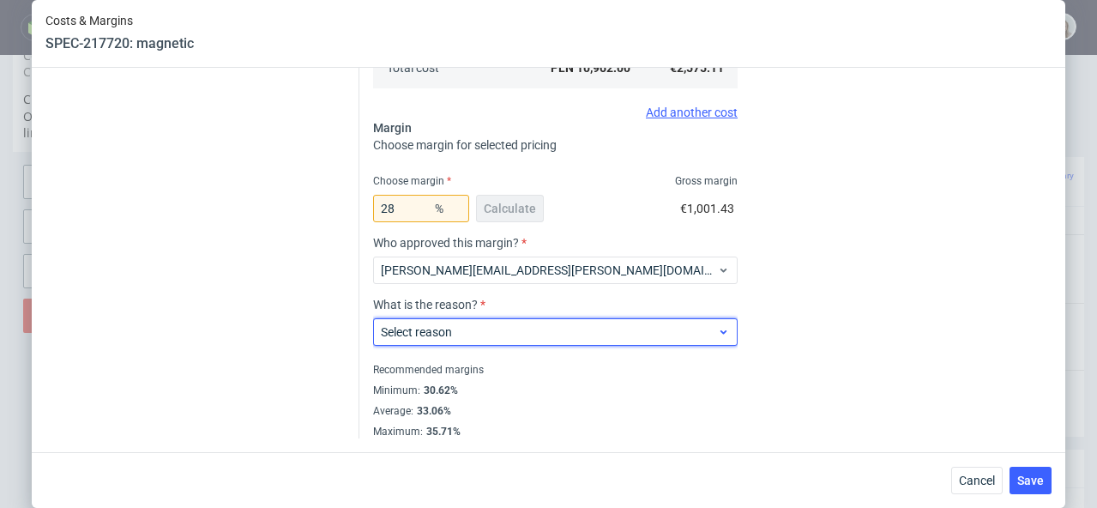
click at [584, 328] on span "Select reason" at bounding box center [549, 331] width 336 height 17
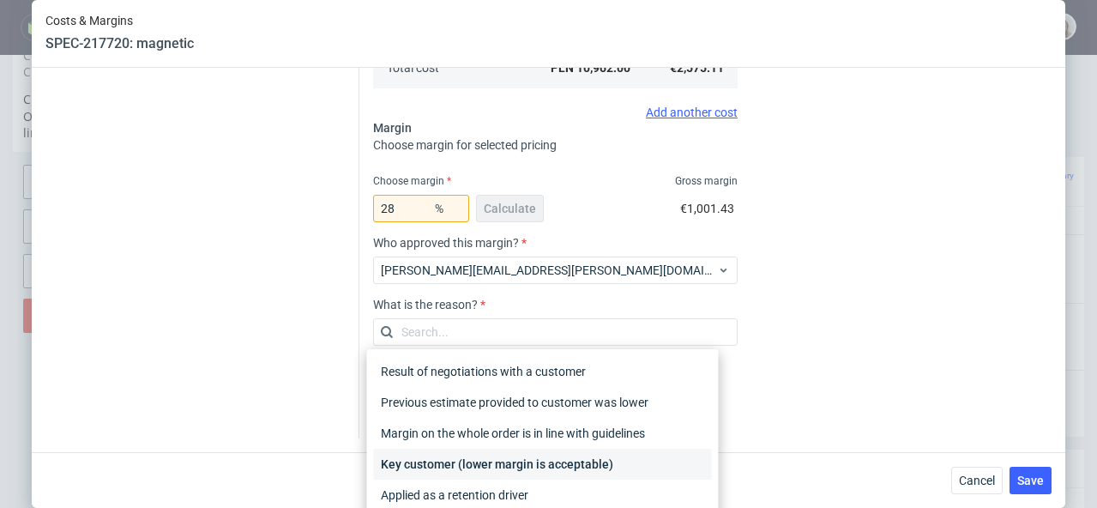
click at [581, 460] on div "Key customer (lower margin is acceptable)" at bounding box center [543, 464] width 338 height 31
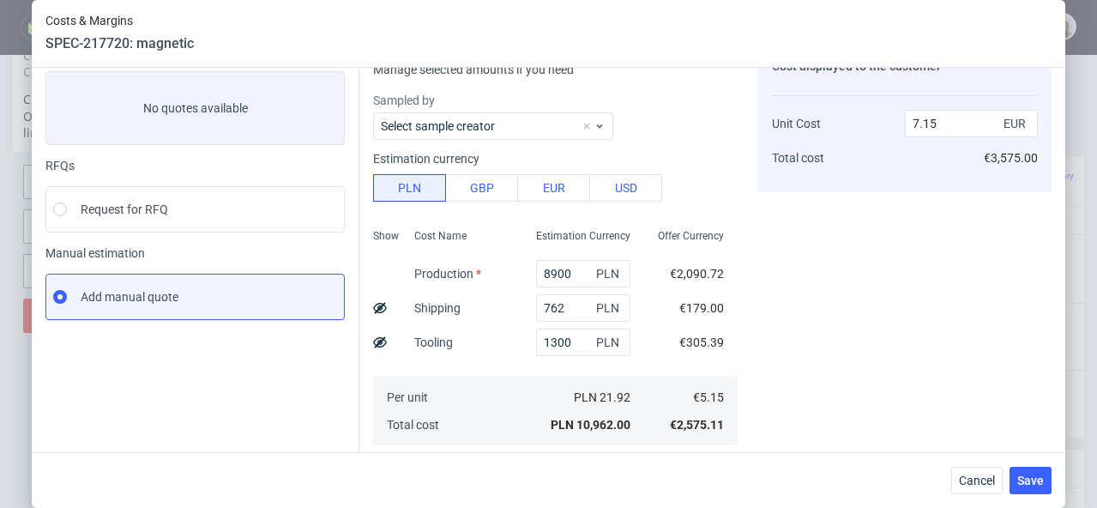
scroll to position [0, 0]
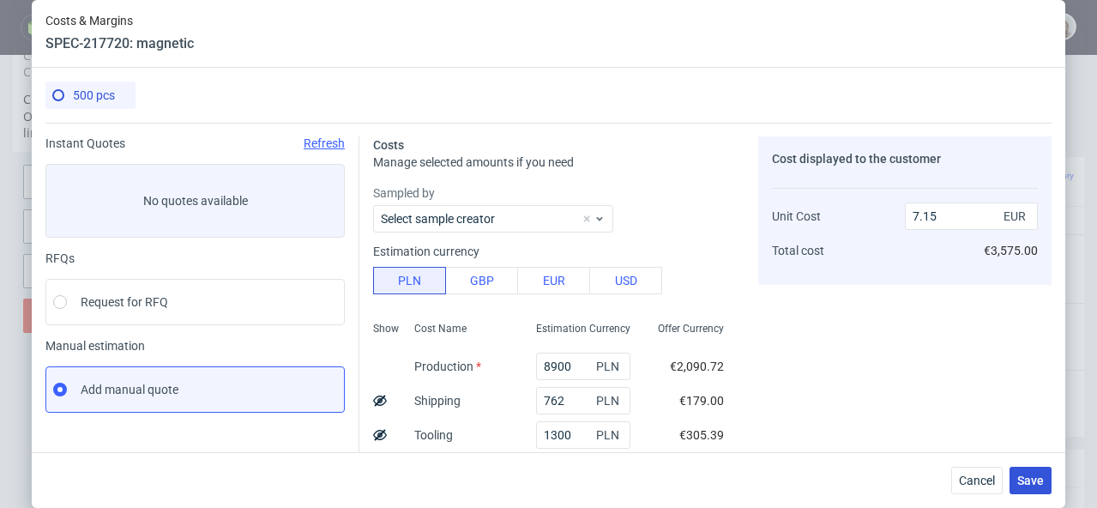
click at [1052, 479] on button "Save" at bounding box center [1031, 480] width 42 height 27
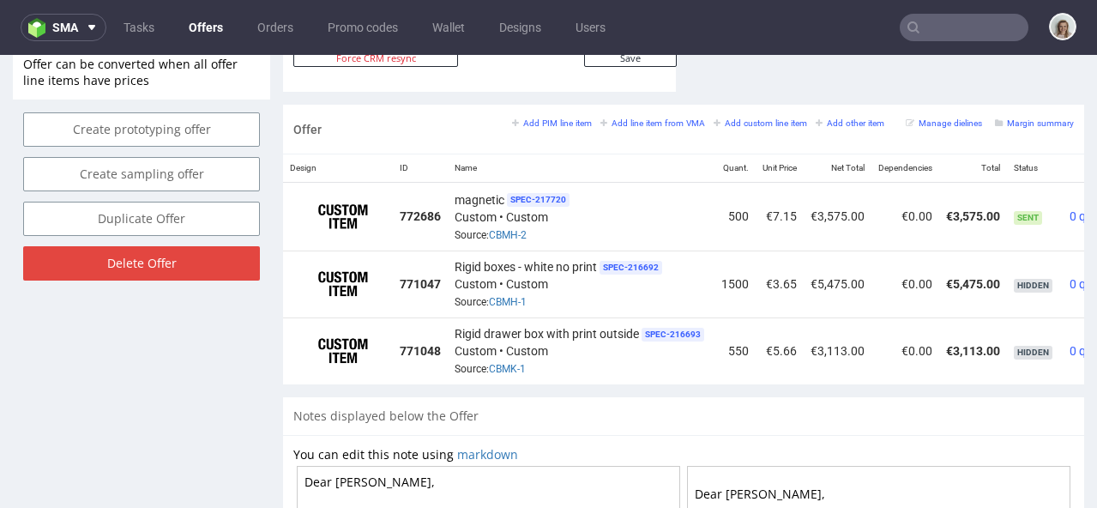
scroll to position [0, 106]
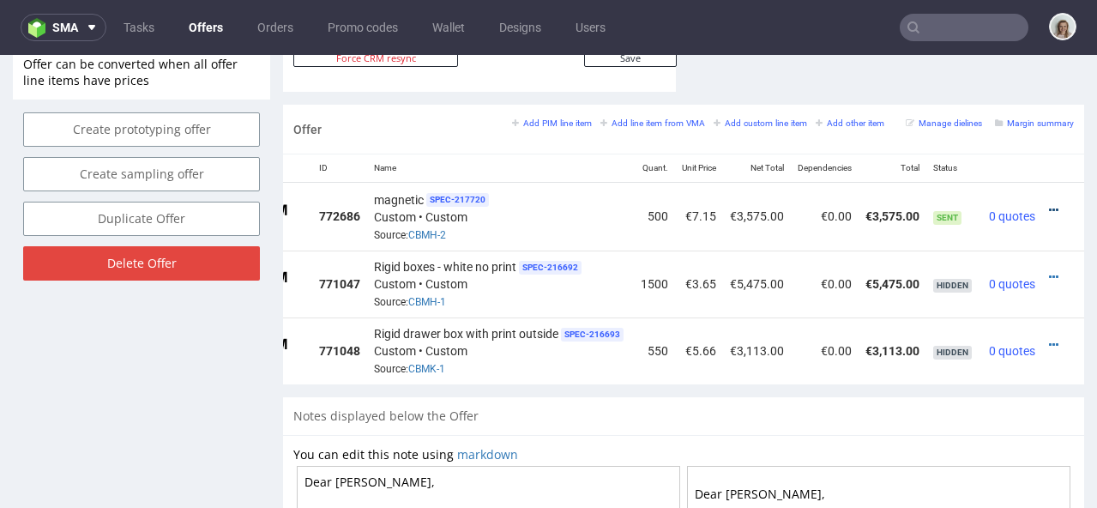
click at [1049, 204] on icon at bounding box center [1053, 210] width 9 height 12
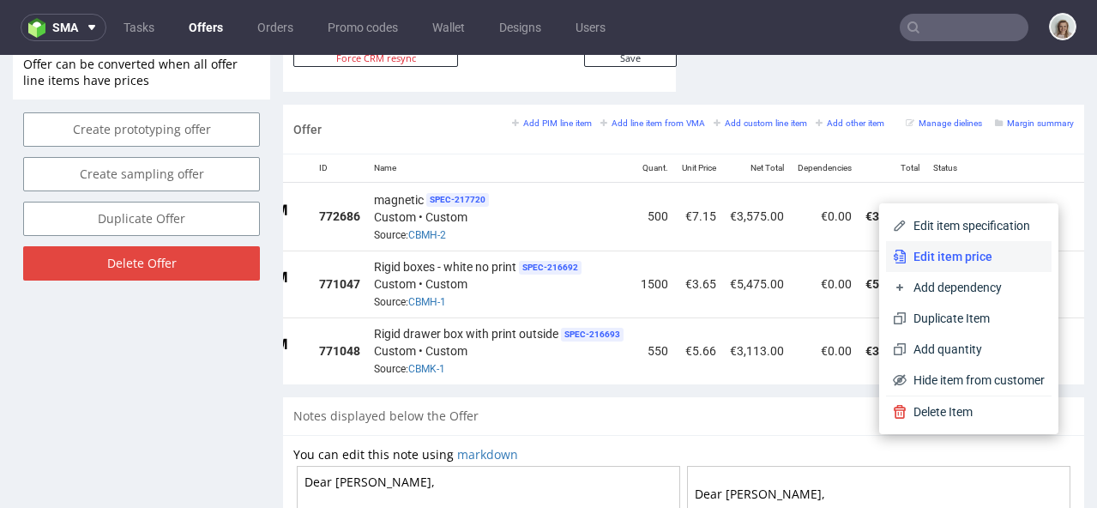
click at [978, 248] on span "Edit item price" at bounding box center [976, 256] width 138 height 17
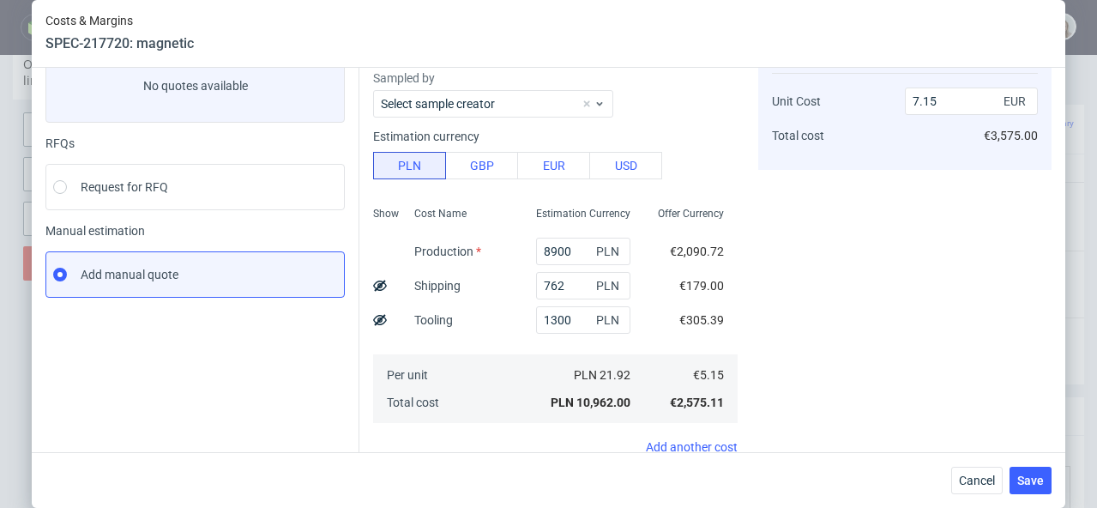
scroll to position [449, 0]
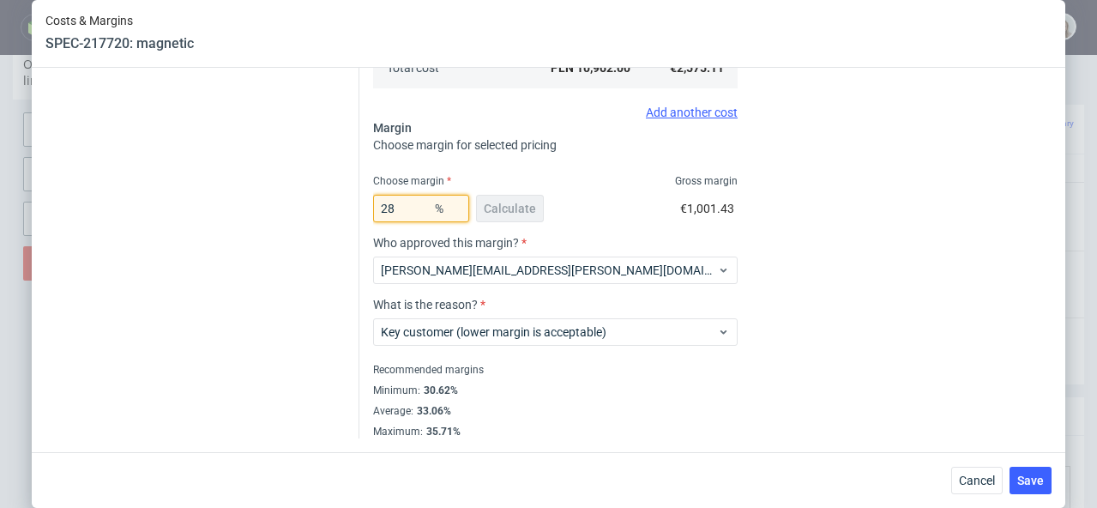
drag, startPoint x: 378, startPoint y: 204, endPoint x: 354, endPoint y: 204, distance: 24.0
click at [359, 204] on div "Costs Manage selected amounts if you need Sampled by Select sample creator Esti…" at bounding box center [705, 55] width 692 height 765
type input "30"
type input "7.36"
type input "3062"
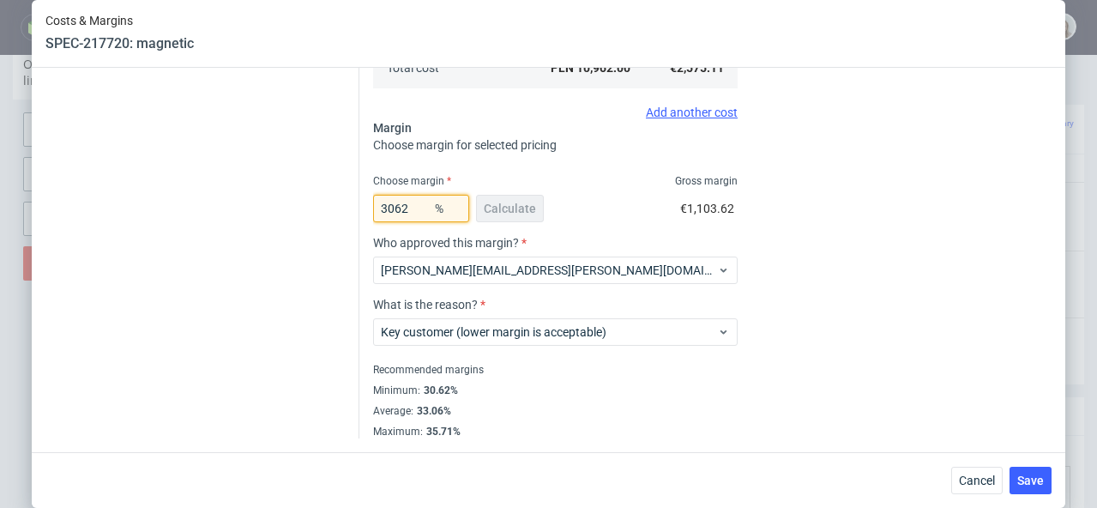
type input "-0.17"
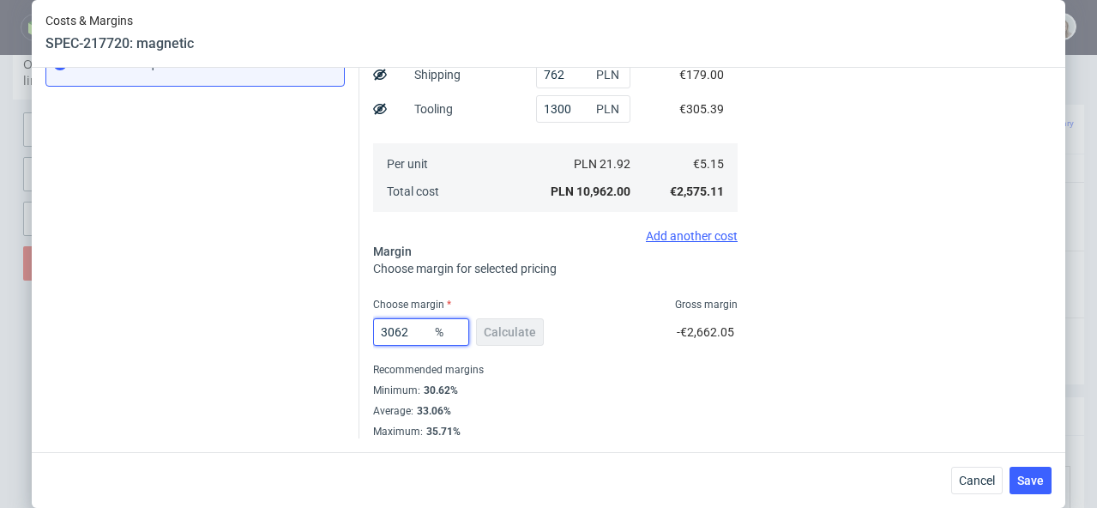
click at [389, 331] on input "3062" at bounding box center [421, 331] width 96 height 27
type input "30.62"
type input "7.42"
type input "30.62"
click at [1034, 479] on span "Save" at bounding box center [1030, 480] width 27 height 12
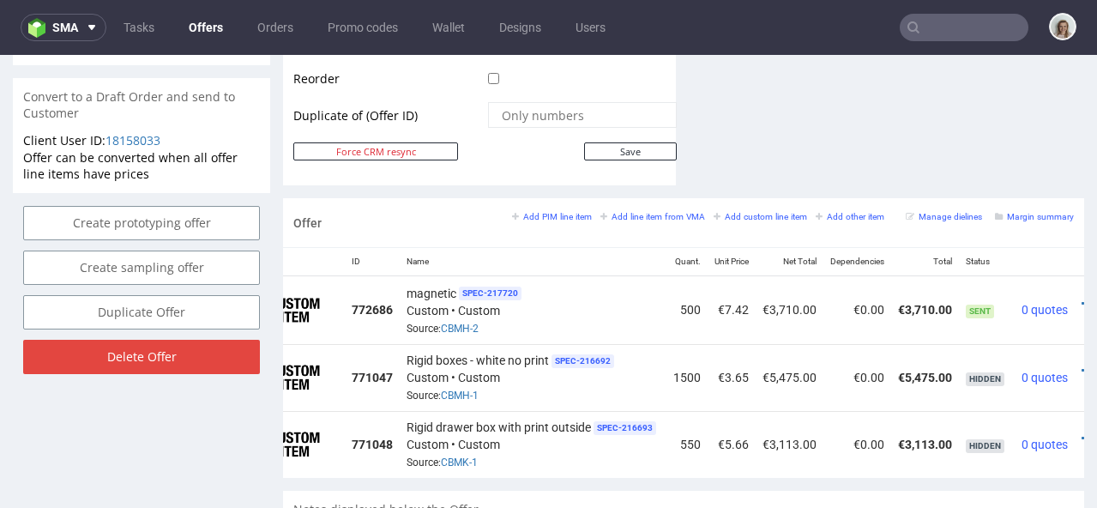
scroll to position [0, 106]
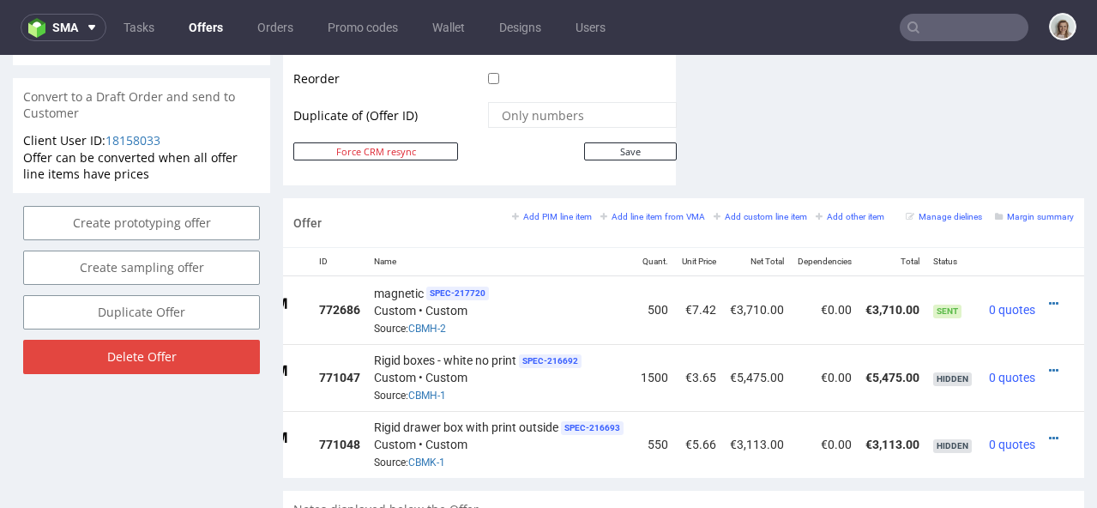
drag, startPoint x: 951, startPoint y: 462, endPoint x: 1086, endPoint y: 467, distance: 134.7
click at [1049, 298] on icon at bounding box center [1053, 304] width 9 height 12
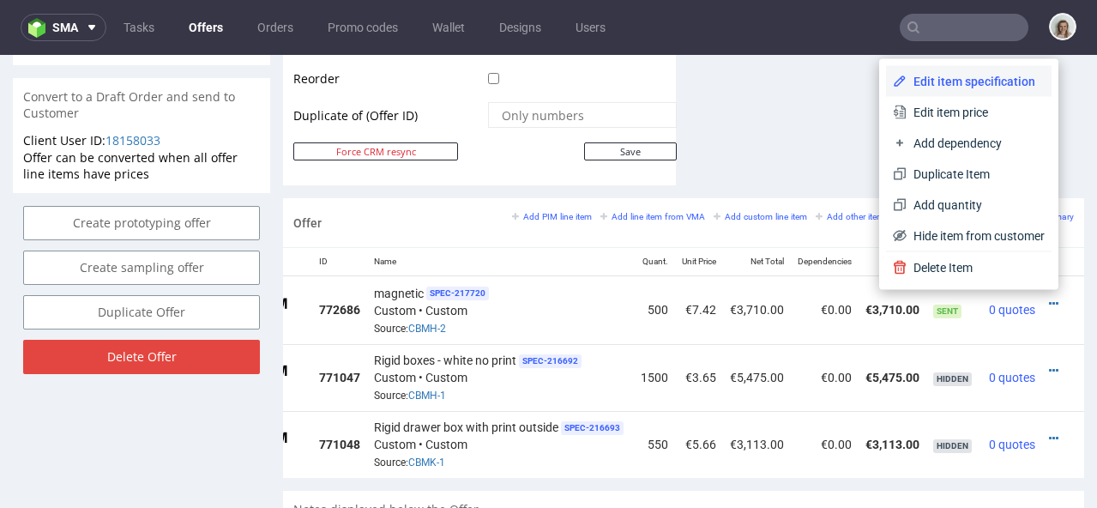
click at [973, 81] on span "Edit item specification" at bounding box center [976, 81] width 138 height 17
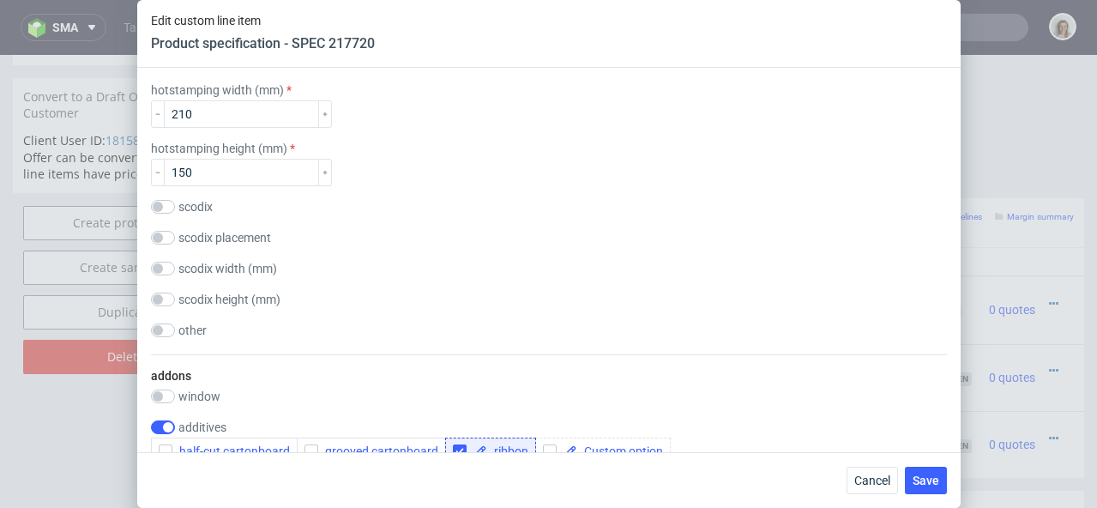
scroll to position [1850, 0]
click at [885, 477] on span "Cancel" at bounding box center [872, 480] width 36 height 12
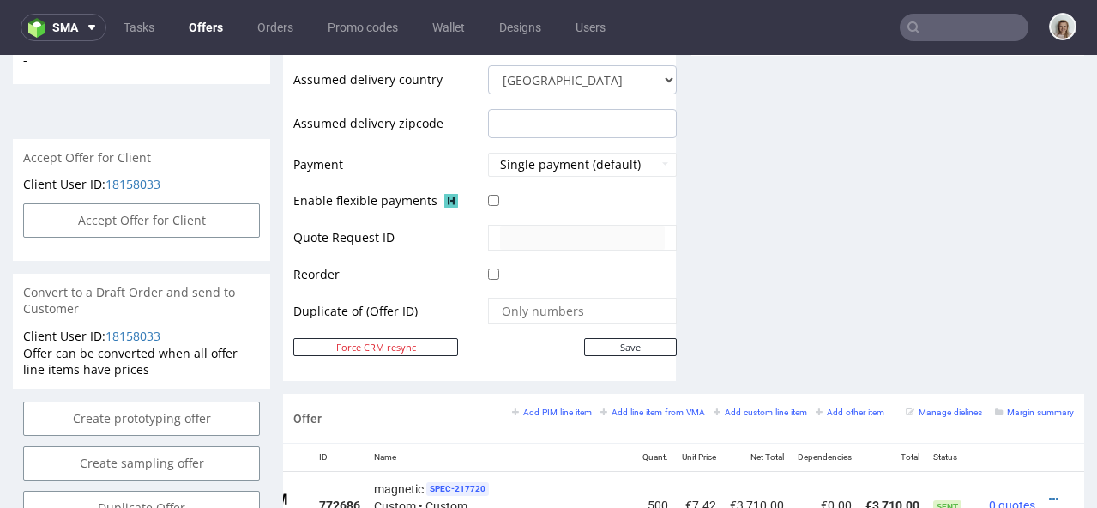
scroll to position [97, 0]
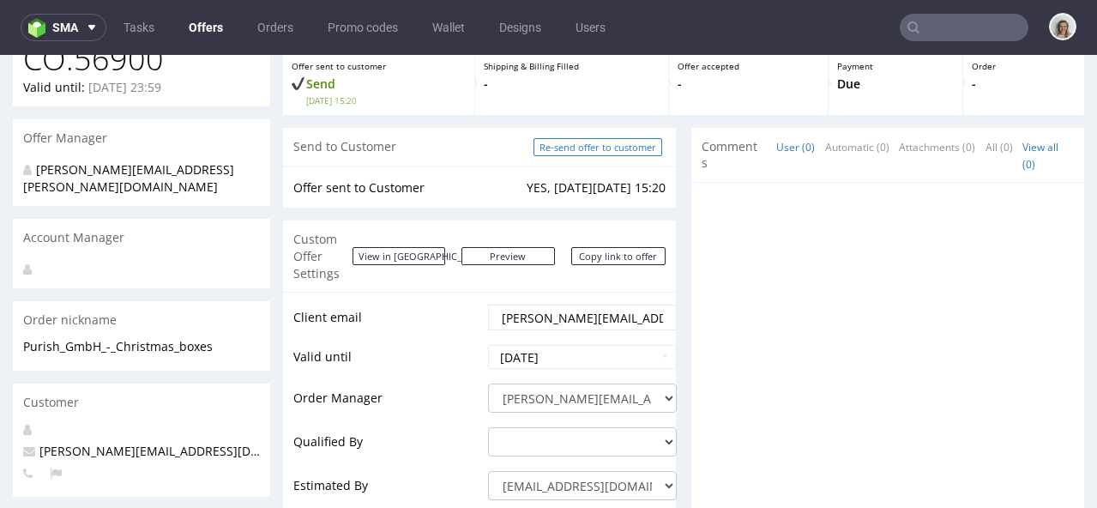
click at [611, 152] on input "Re-send offer to customer" at bounding box center [598, 147] width 129 height 18
type input "In progress..."
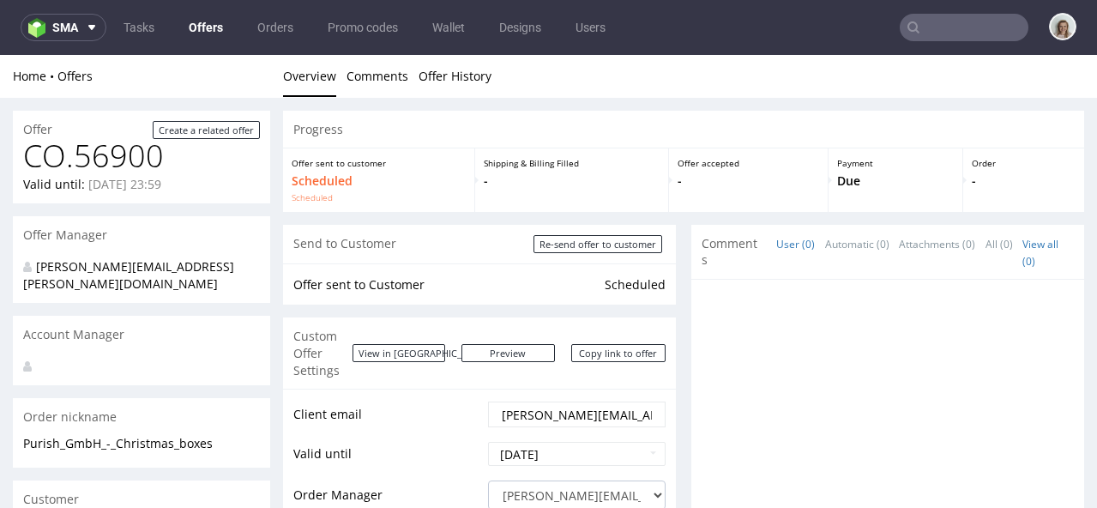
scroll to position [0, 0]
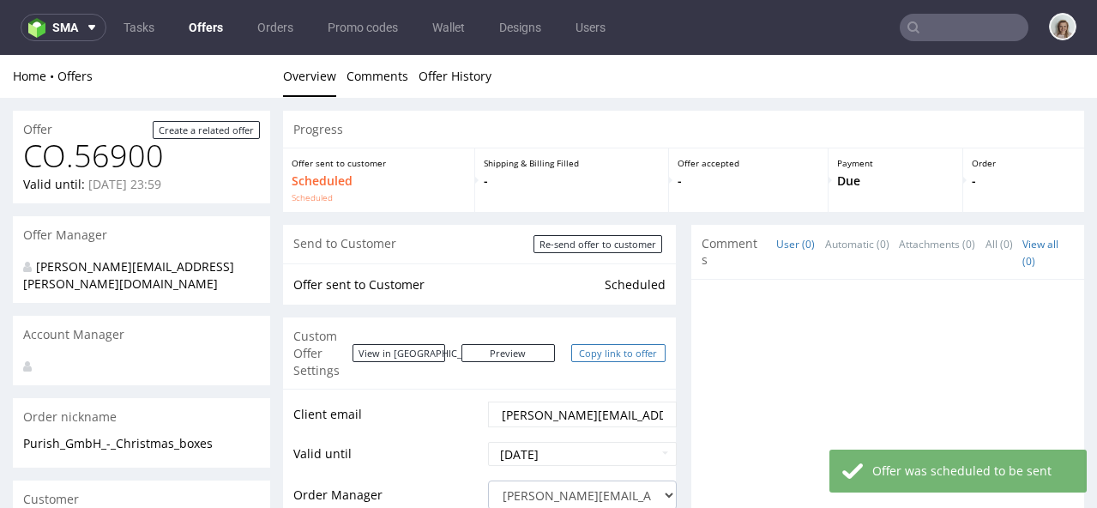
click at [623, 348] on link "Copy link to offer" at bounding box center [618, 353] width 94 height 18
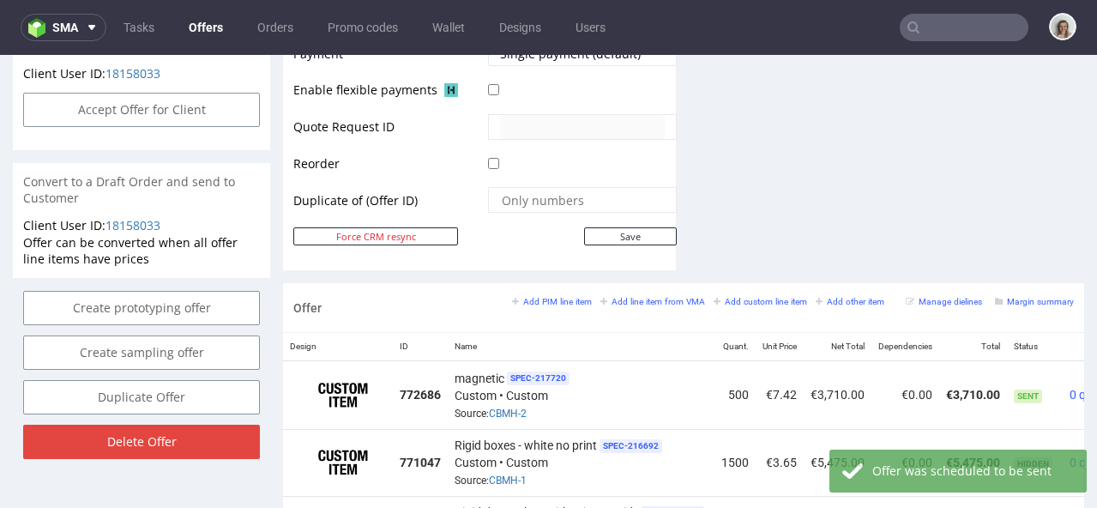
scroll to position [1030, 0]
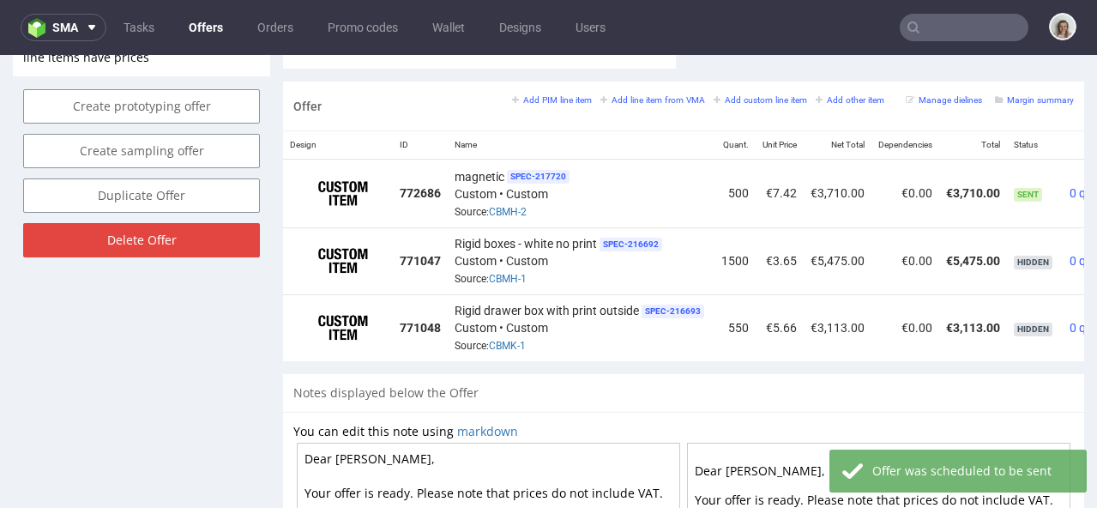
drag, startPoint x: 1078, startPoint y: 130, endPoint x: 1087, endPoint y: 430, distance: 300.3
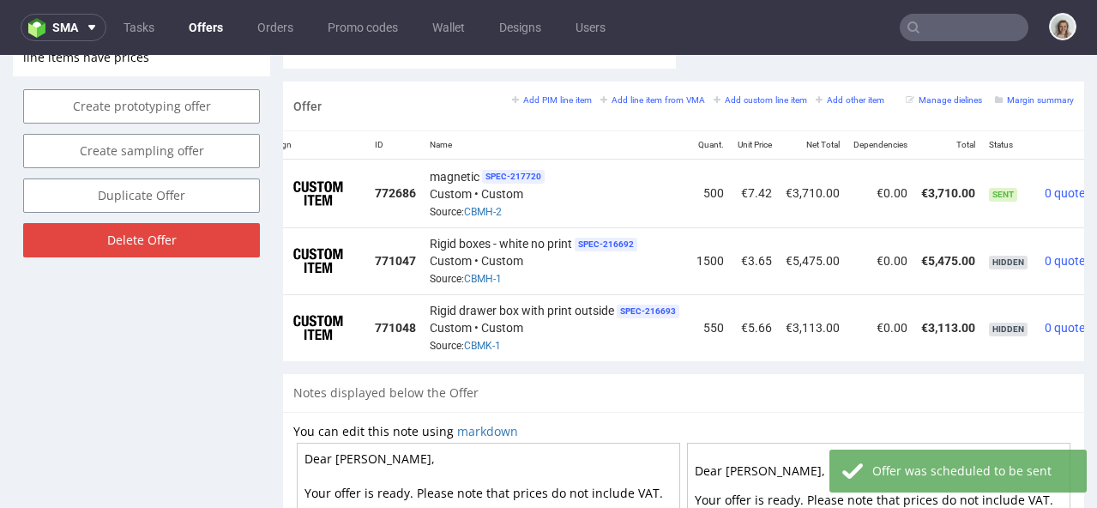
scroll to position [0, 106]
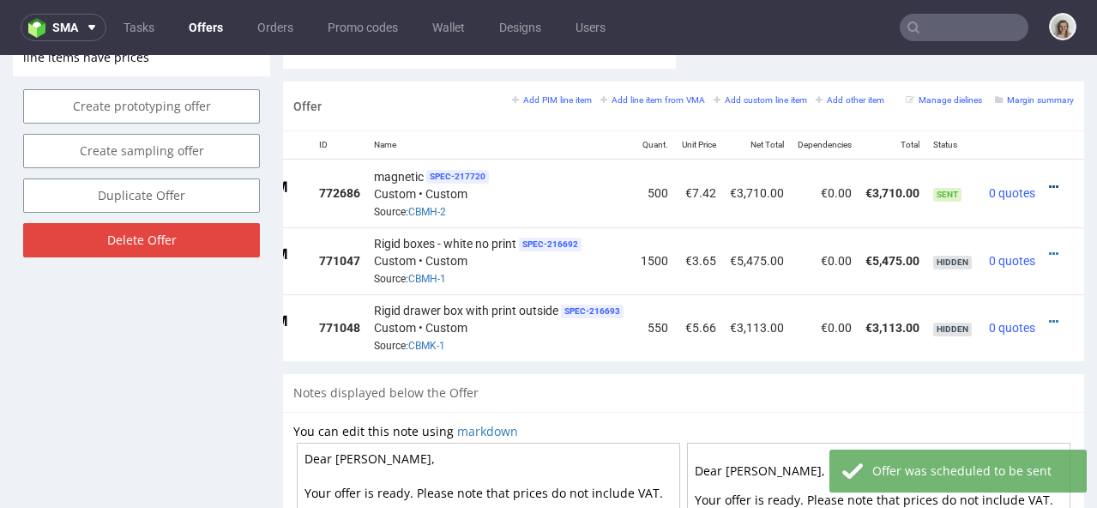
click at [1049, 181] on icon at bounding box center [1053, 187] width 9 height 12
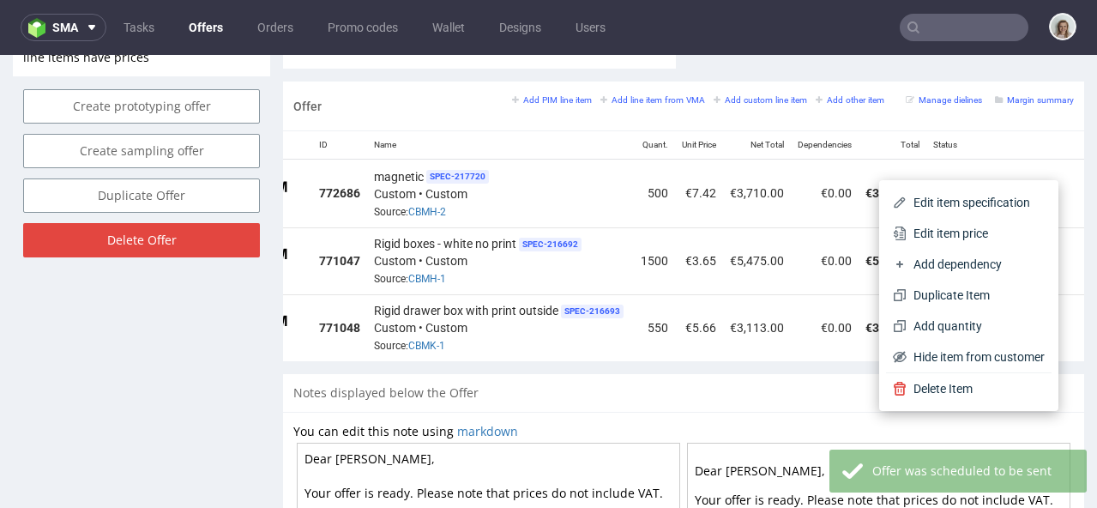
click at [953, 228] on span "Edit item price" at bounding box center [976, 233] width 138 height 17
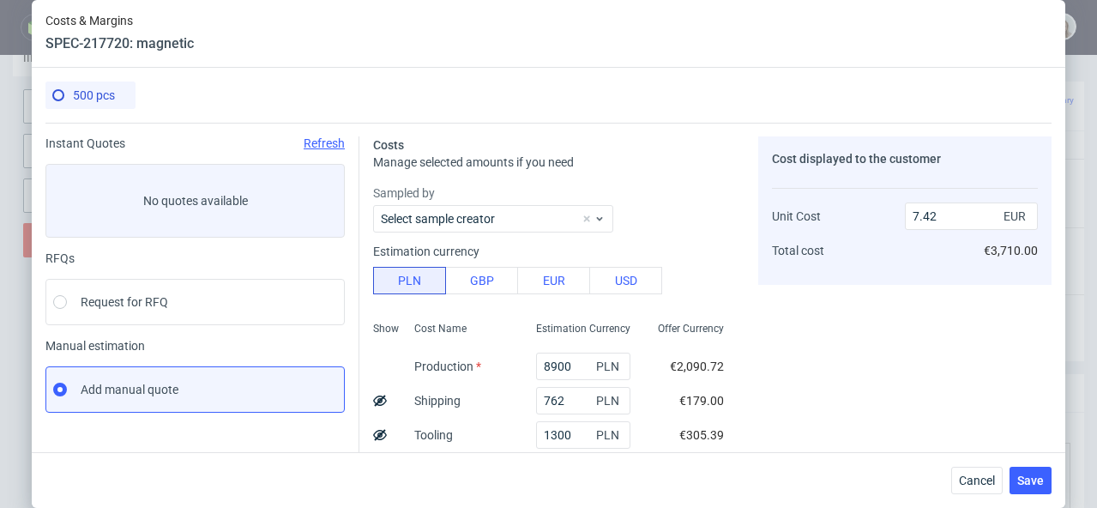
scroll to position [326, 0]
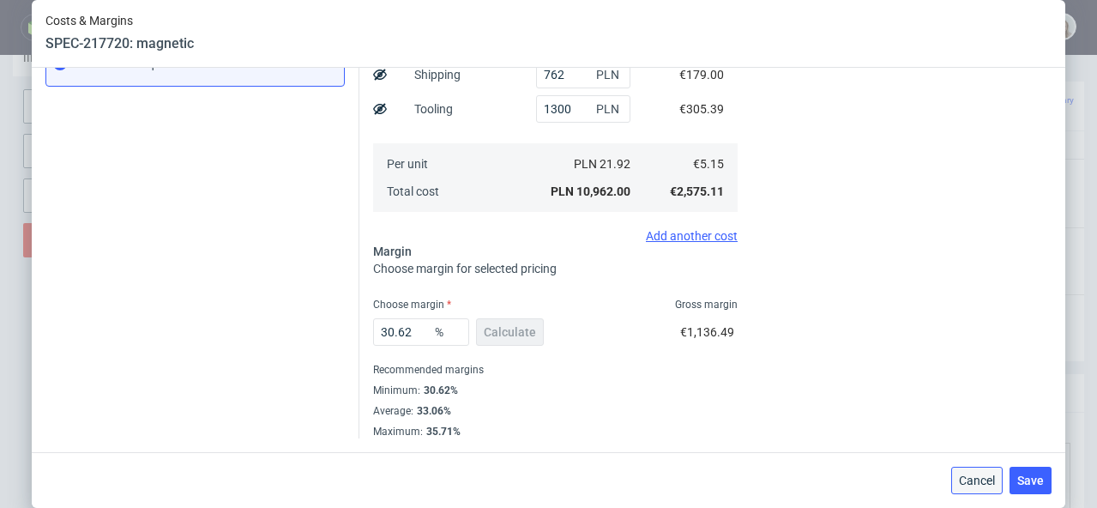
click at [1002, 489] on button "Cancel" at bounding box center [976, 480] width 51 height 27
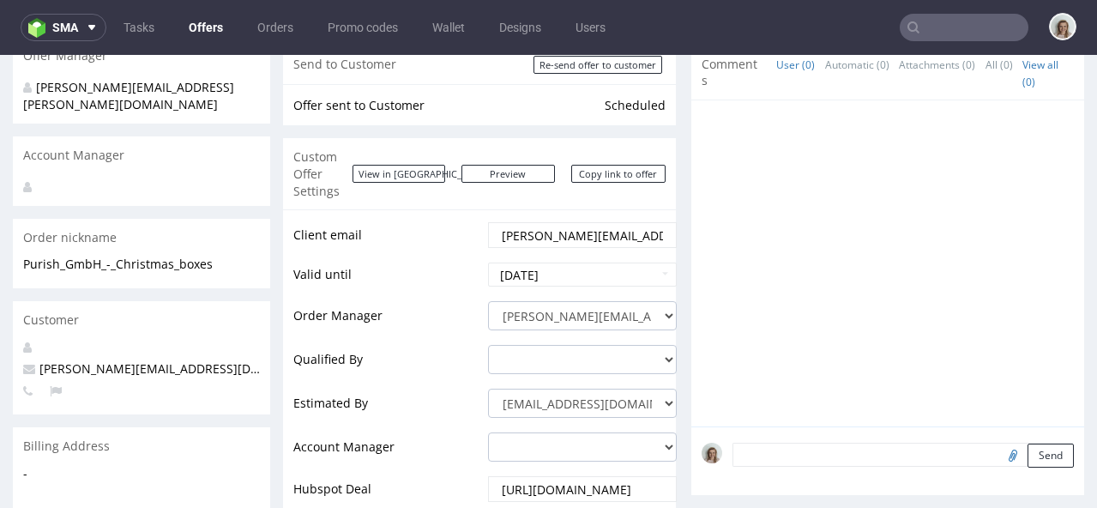
scroll to position [0, 0]
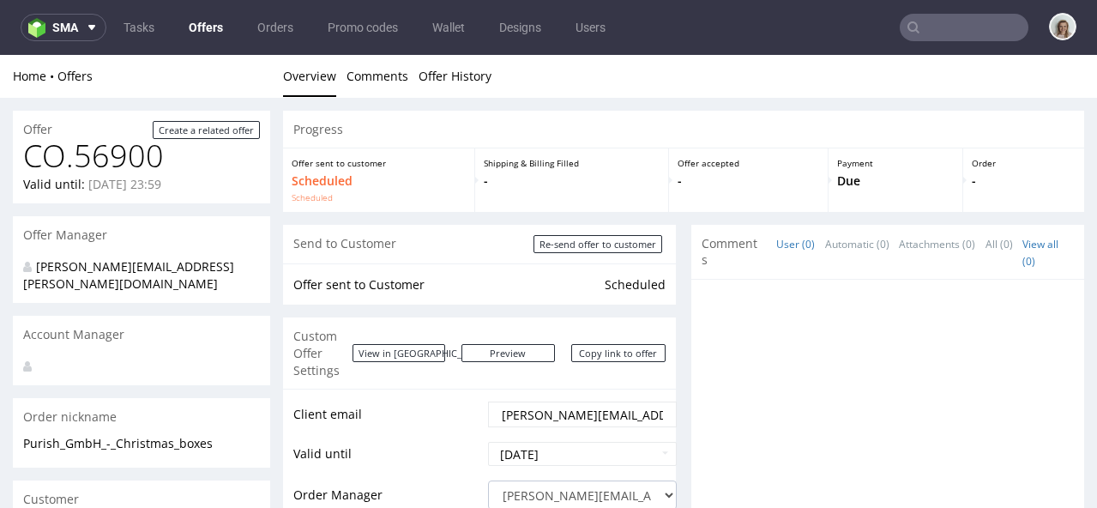
click at [939, 26] on input "text" at bounding box center [964, 27] width 129 height 27
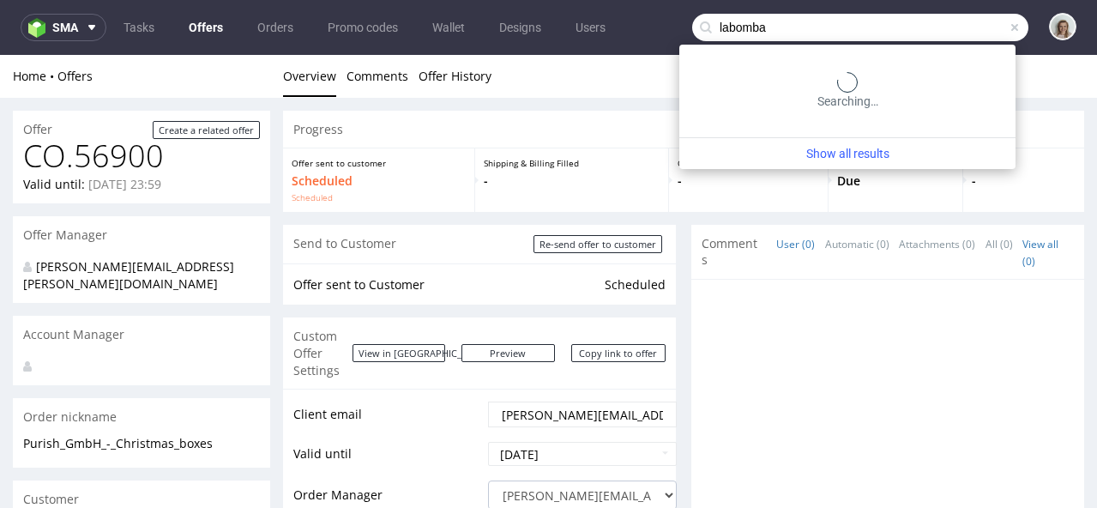
type input "labomba"
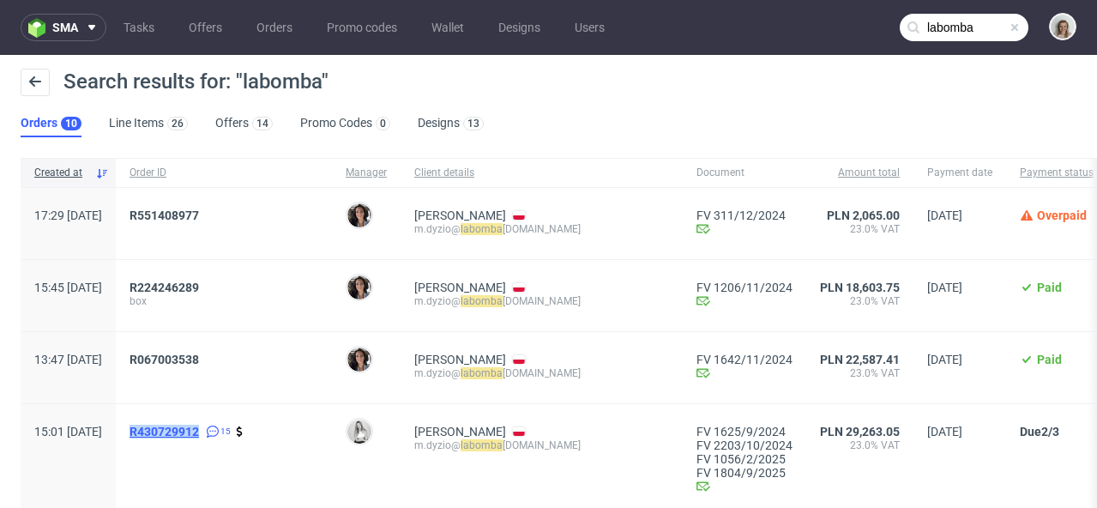
drag, startPoint x: 174, startPoint y: 431, endPoint x: 254, endPoint y: 433, distance: 79.8
click at [254, 433] on div "R430729912 15" at bounding box center [224, 460] width 216 height 112
copy span "R430729912"
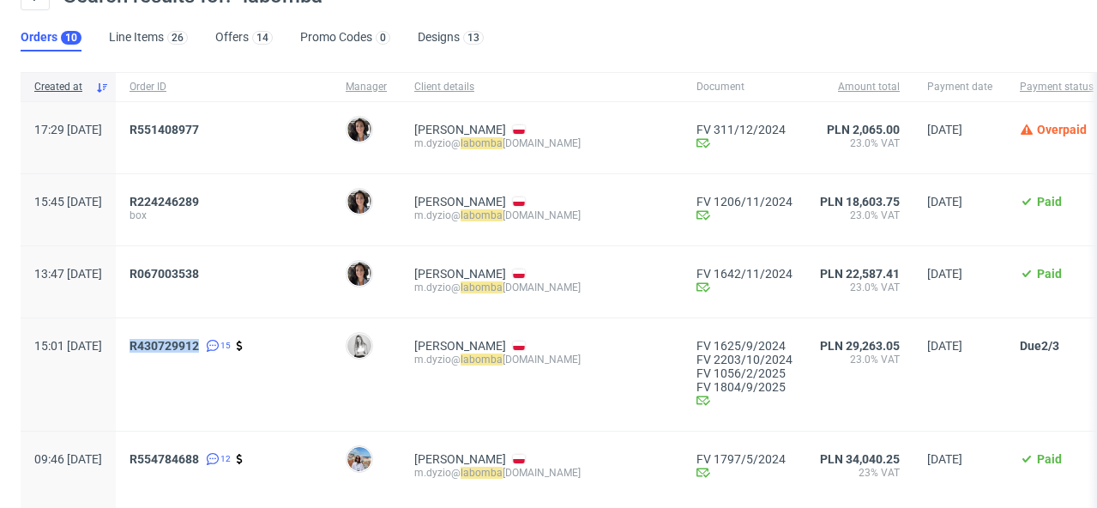
scroll to position [131, 0]
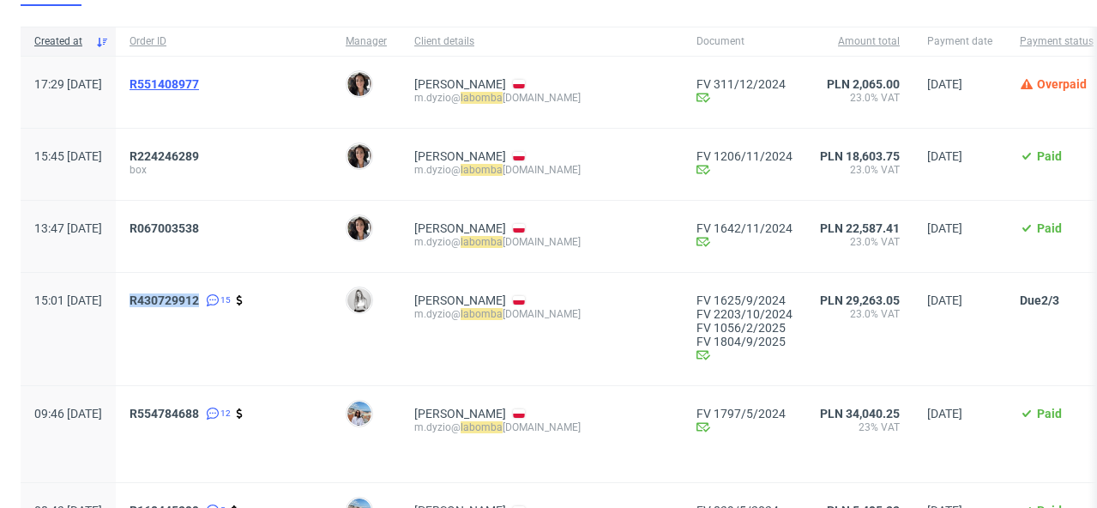
click at [199, 88] on span "R551408977" at bounding box center [164, 84] width 69 height 14
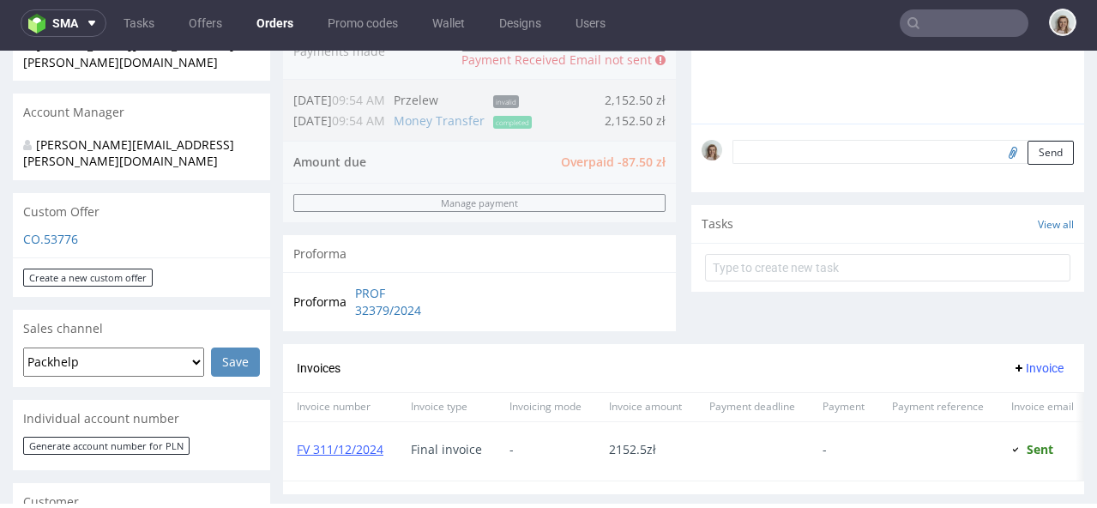
scroll to position [476, 0]
type input "labomba"
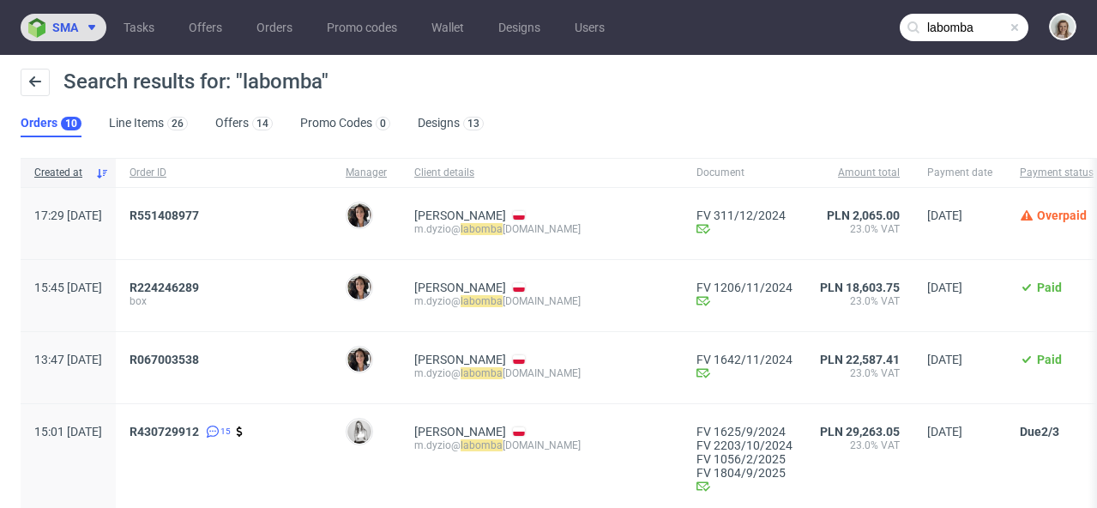
click at [57, 27] on span "sma" at bounding box center [65, 27] width 26 height 12
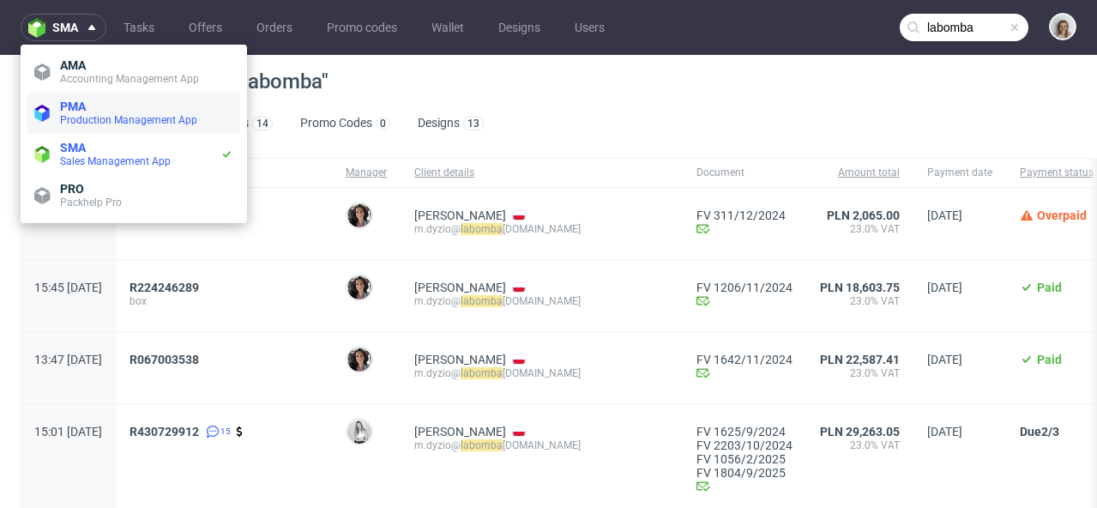
click at [82, 104] on span "PMA" at bounding box center [73, 107] width 26 height 14
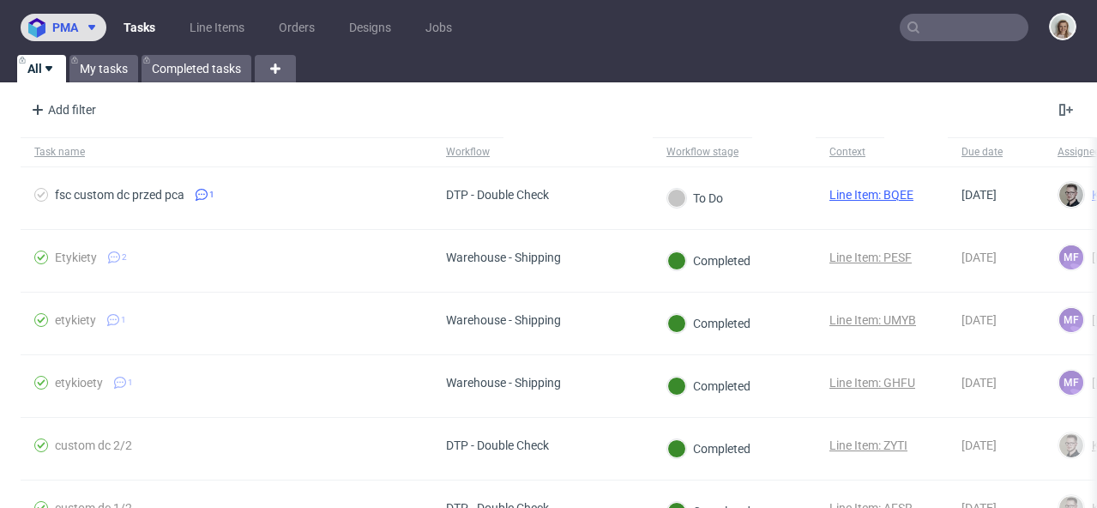
click at [70, 31] on span "pma" at bounding box center [65, 27] width 26 height 12
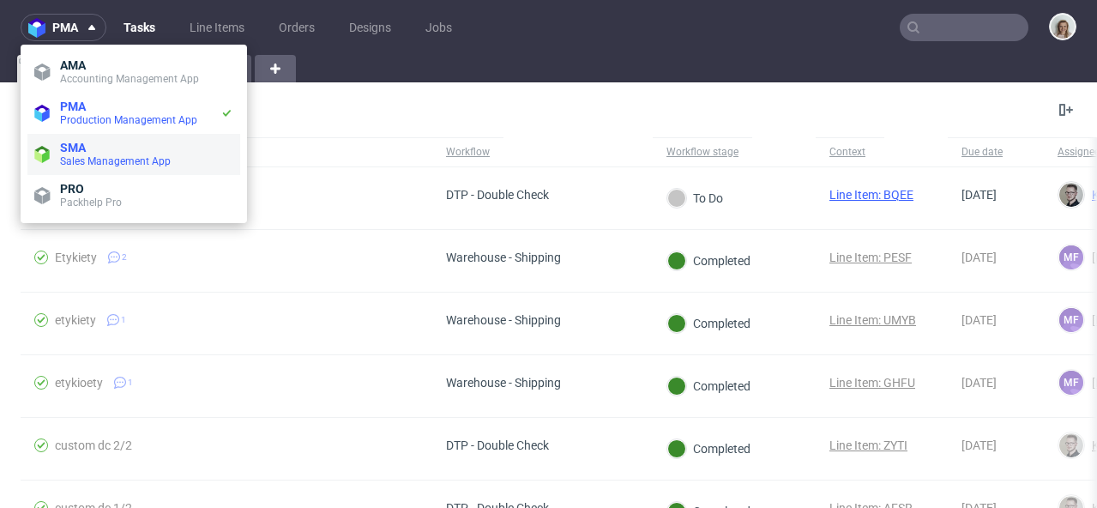
click at [95, 152] on span "SMA" at bounding box center [146, 148] width 173 height 14
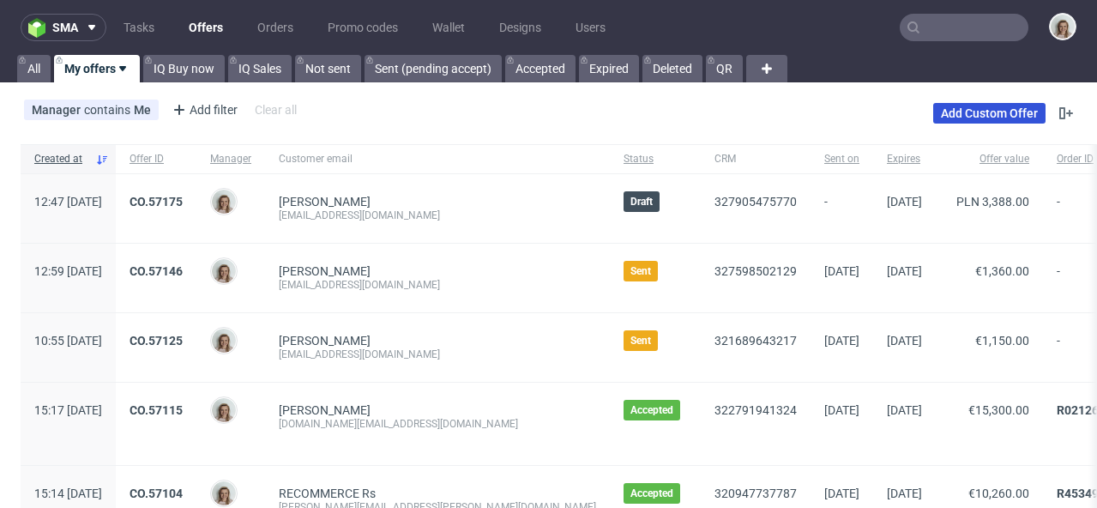
click at [961, 116] on link "Add Custom Offer" at bounding box center [989, 113] width 112 height 21
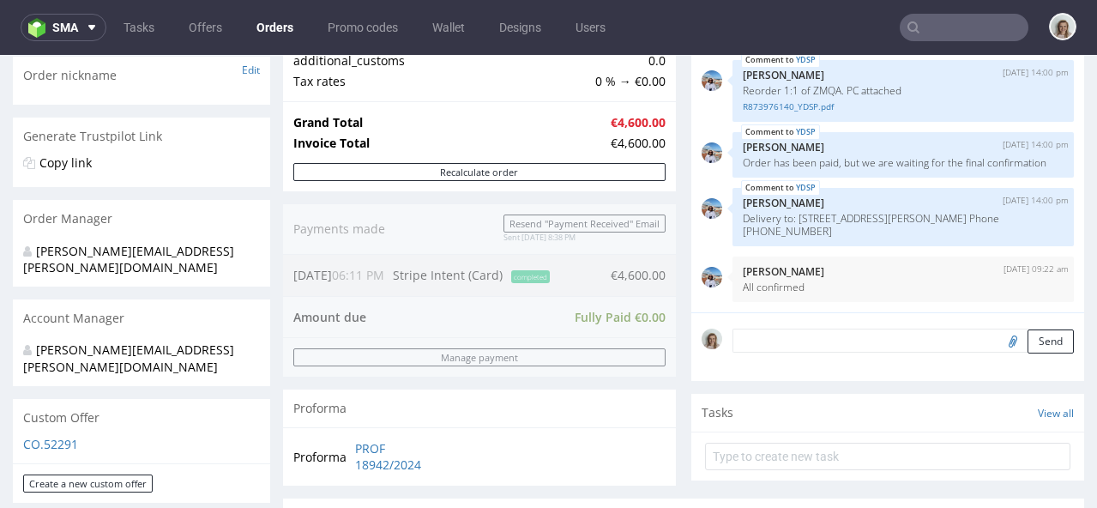
scroll to position [314, 0]
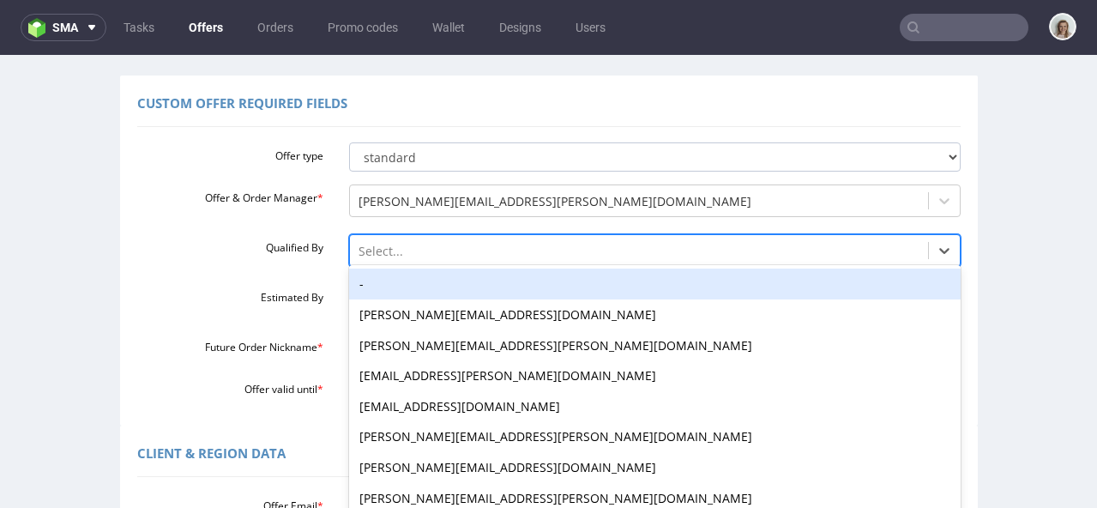
click at [370, 258] on div "-, 1 of 19. 19 results available. Use Up and Down to choose options, press Ente…" at bounding box center [655, 246] width 612 height 24
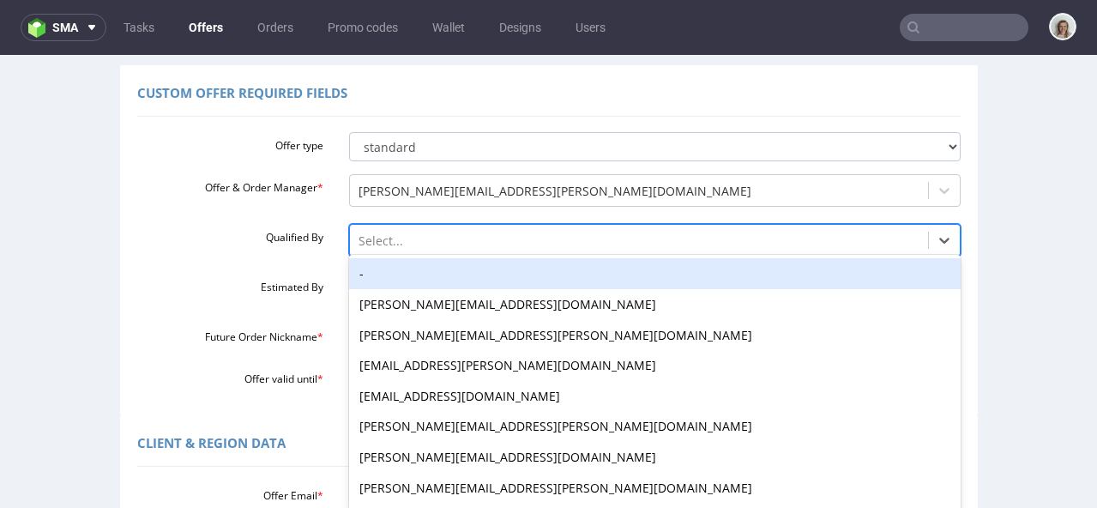
scroll to position [135, 0]
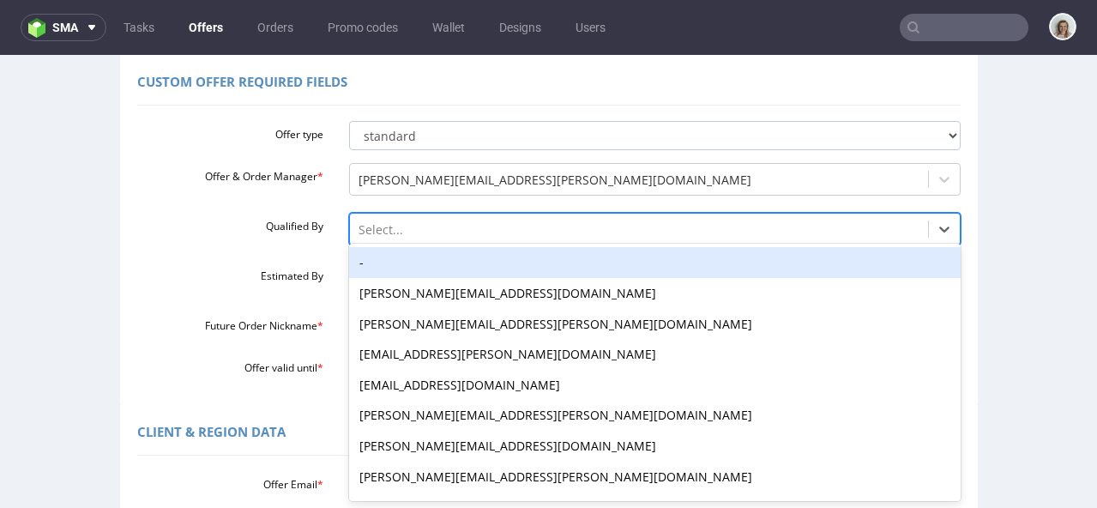
click at [377, 261] on div "-" at bounding box center [655, 262] width 612 height 31
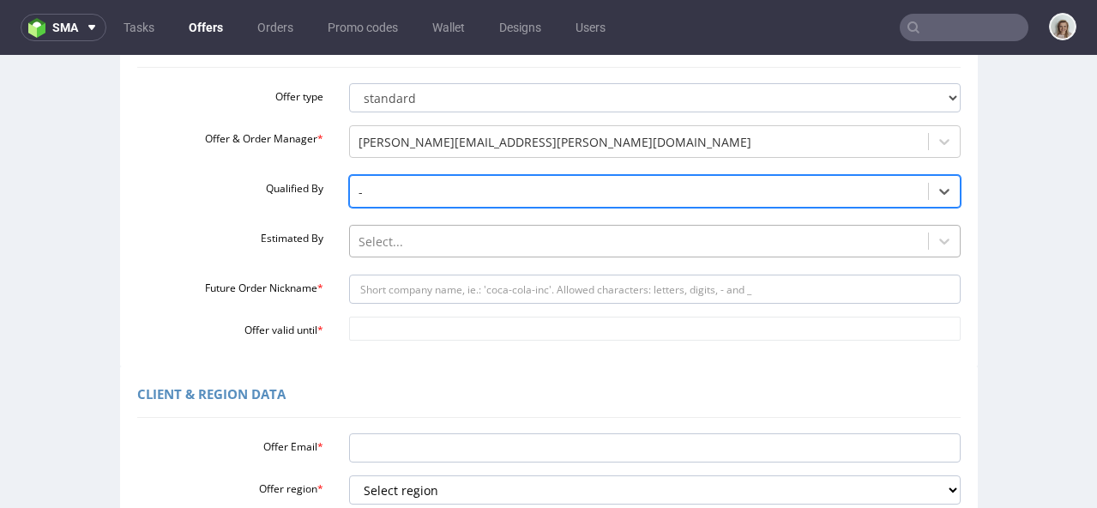
click at [369, 249] on div "Select..." at bounding box center [655, 237] width 612 height 24
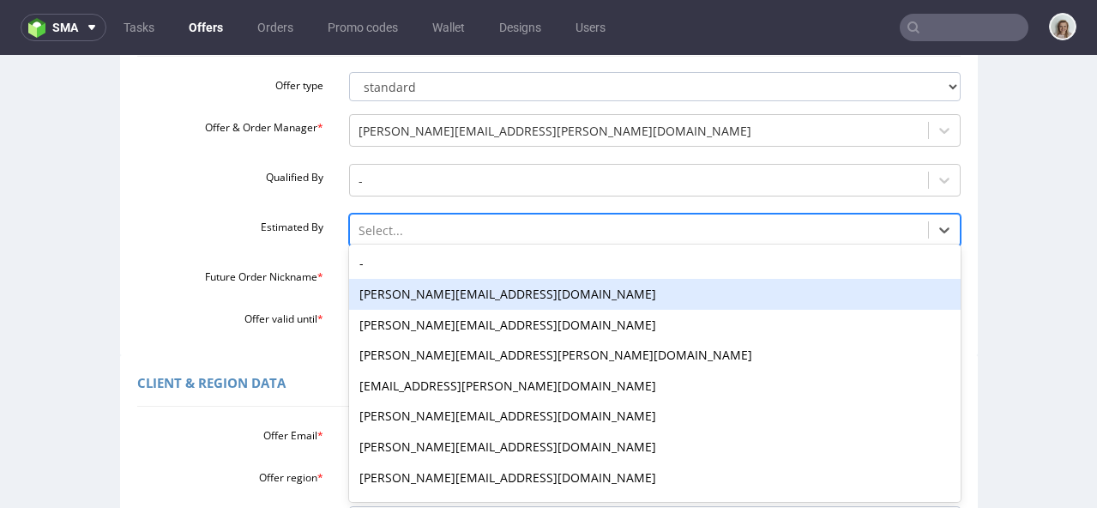
scroll to position [184, 0]
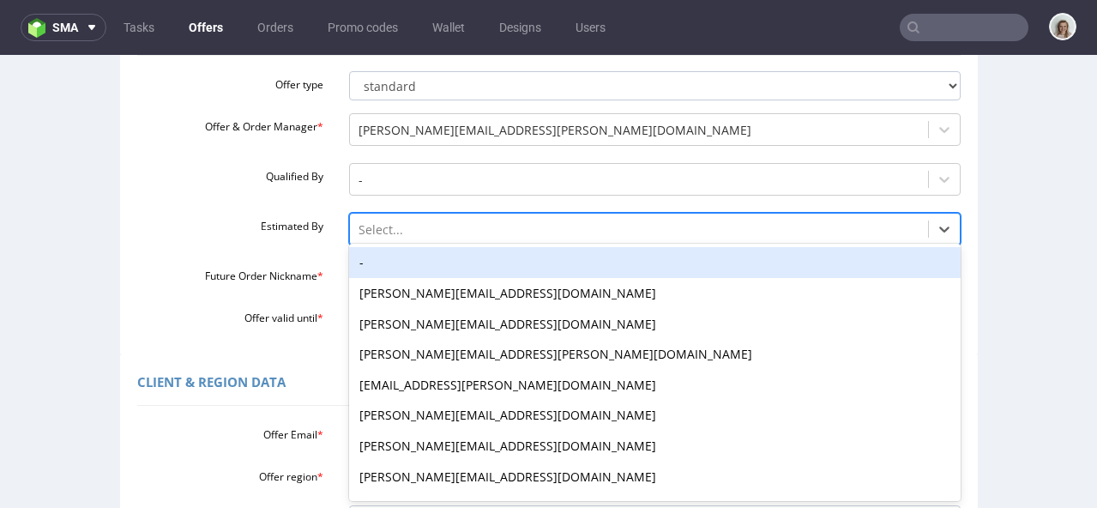
click at [372, 266] on div "-" at bounding box center [655, 262] width 612 height 31
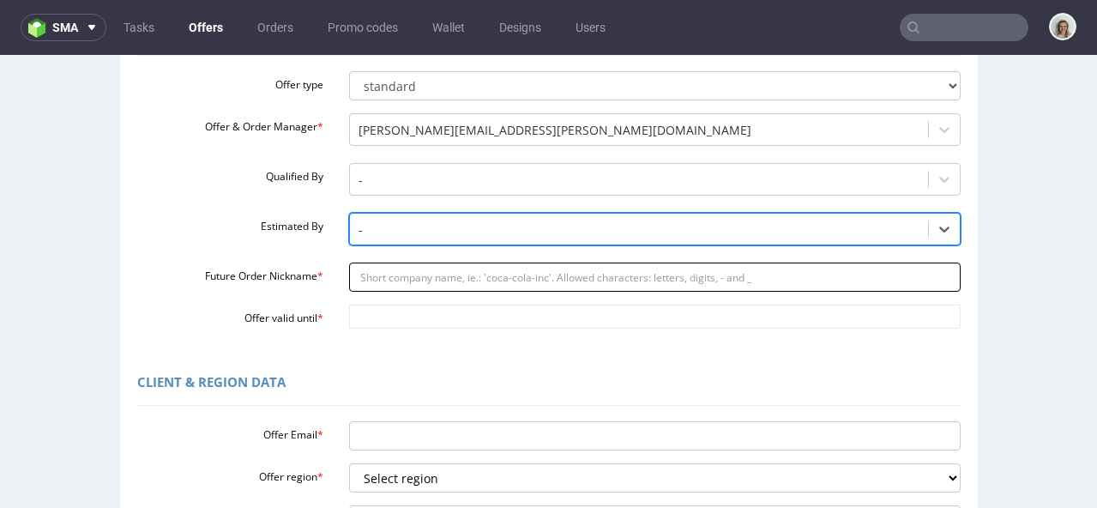
click at [362, 285] on input "Future Order Nickname *" at bounding box center [655, 276] width 612 height 29
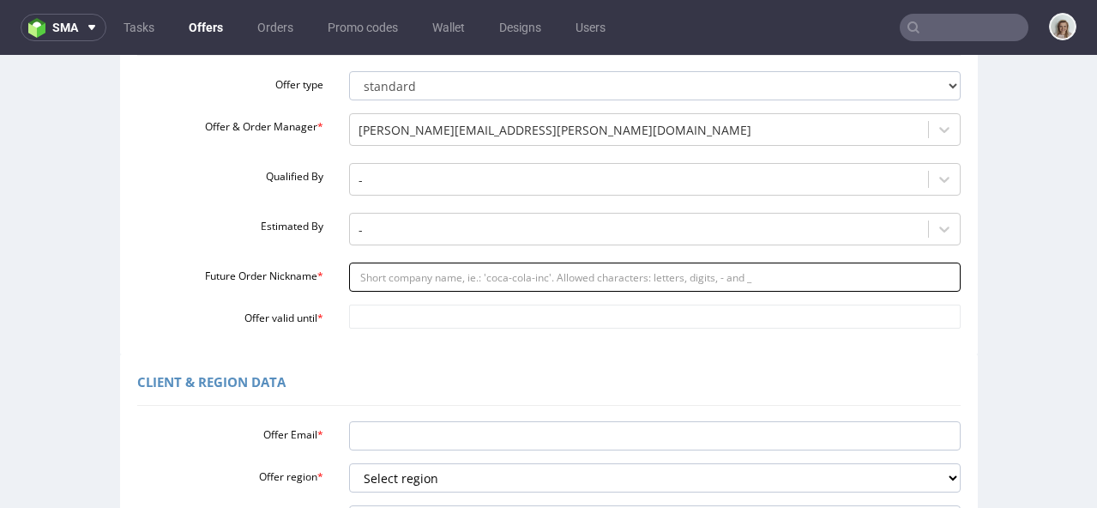
paste input "Everyprint_-_Tissue_paper_and_stickers"
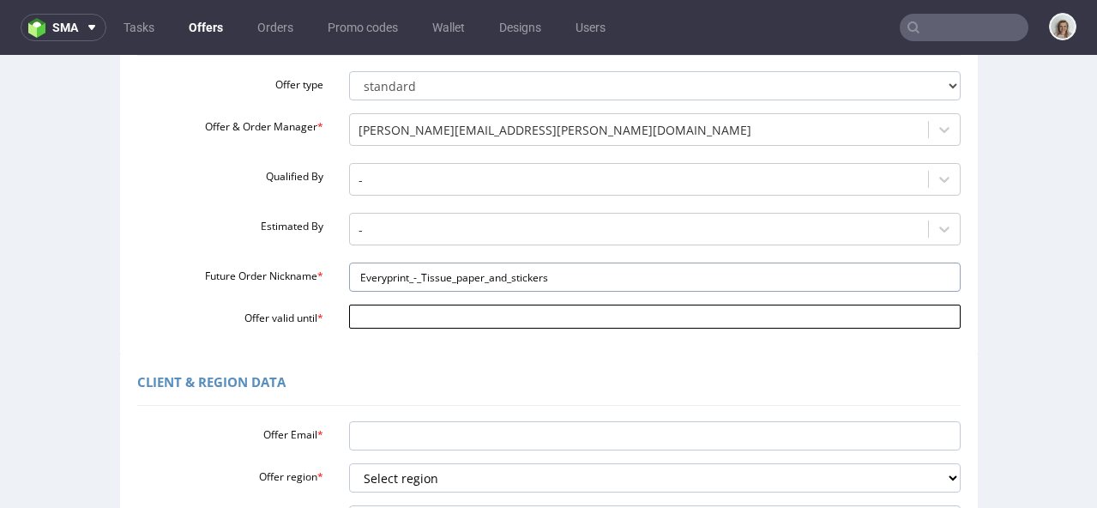
type input "Everyprint_-_Tissue_paper_and_stickers"
click at [392, 314] on input "Offer valid until *" at bounding box center [655, 317] width 612 height 24
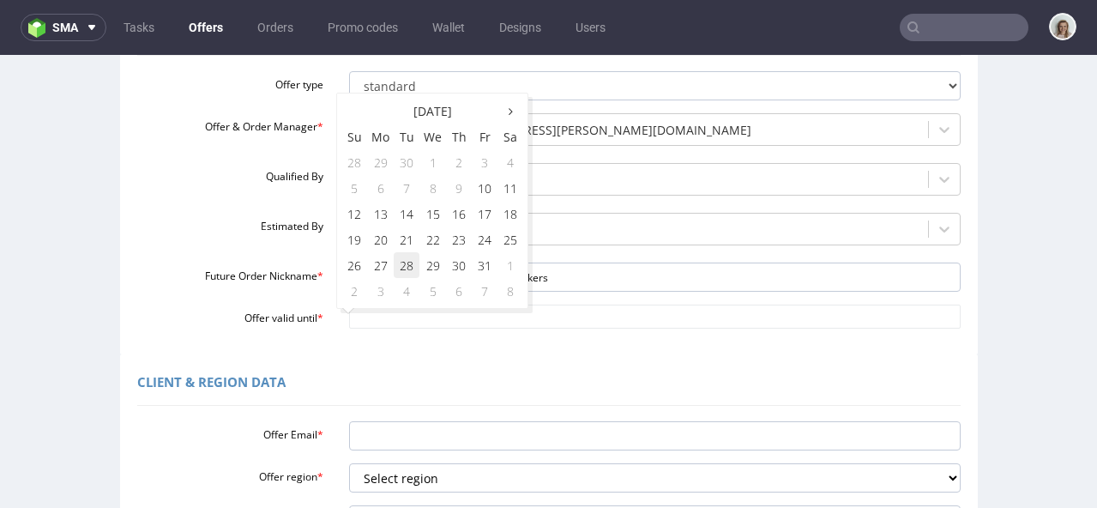
click at [413, 267] on td "28" at bounding box center [407, 265] width 26 height 26
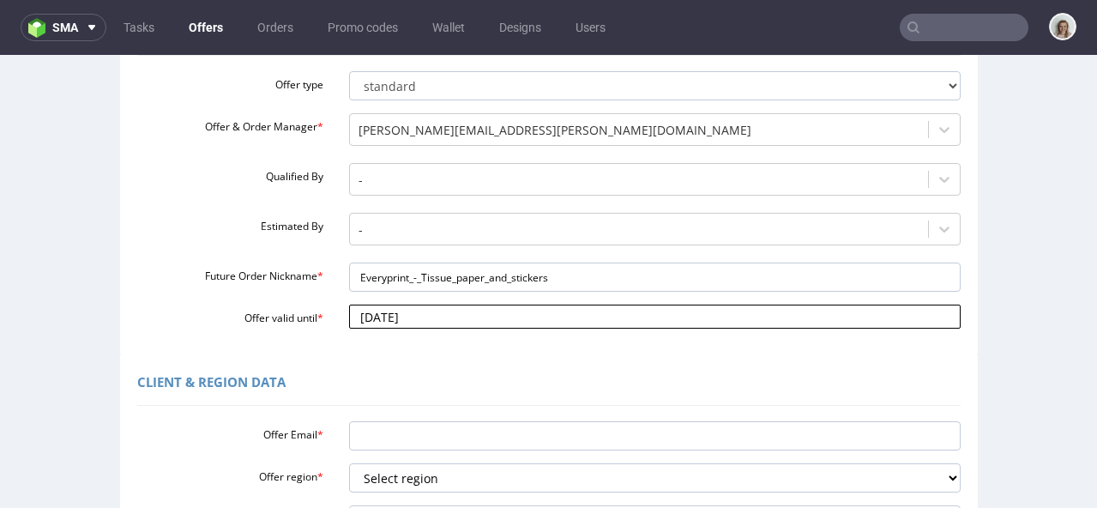
click at [431, 317] on input "[DATE]" at bounding box center [655, 317] width 612 height 24
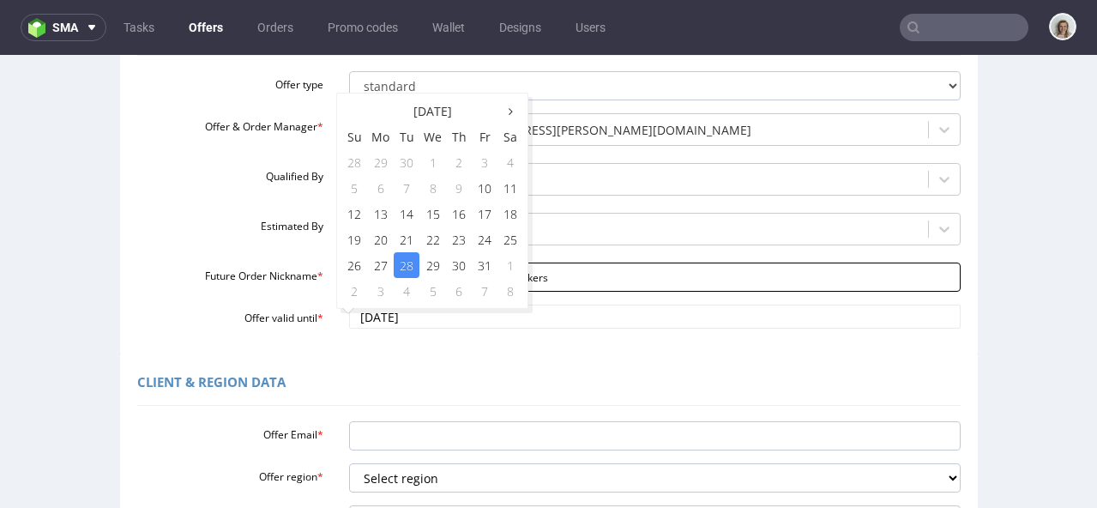
click at [483, 265] on td "31" at bounding box center [485, 265] width 26 height 26
type input "[DATE]"
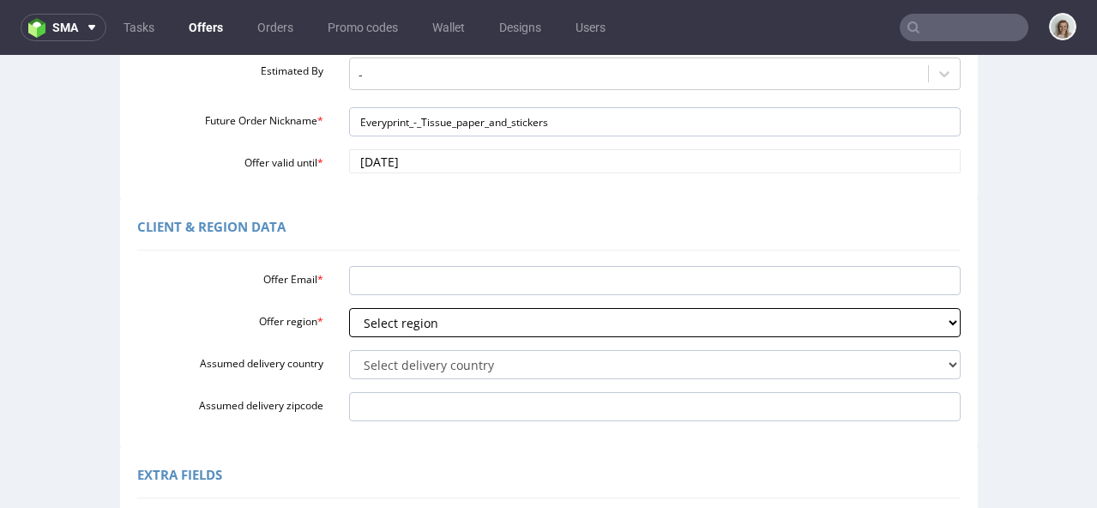
scroll to position [365, 0]
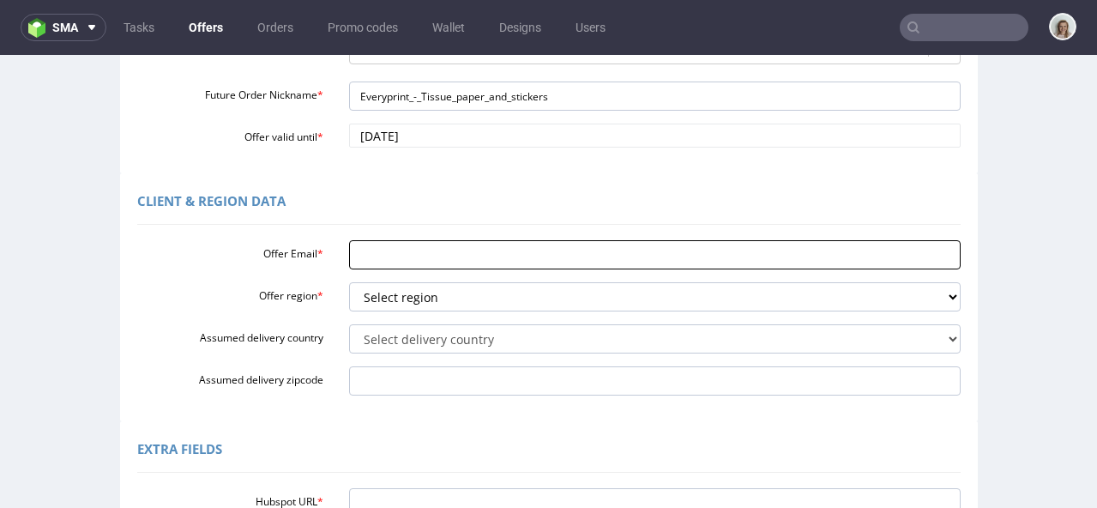
click at [379, 248] on input "Offer Email *" at bounding box center [655, 254] width 612 height 29
paste input "[EMAIL_ADDRESS][DOMAIN_NAME]"
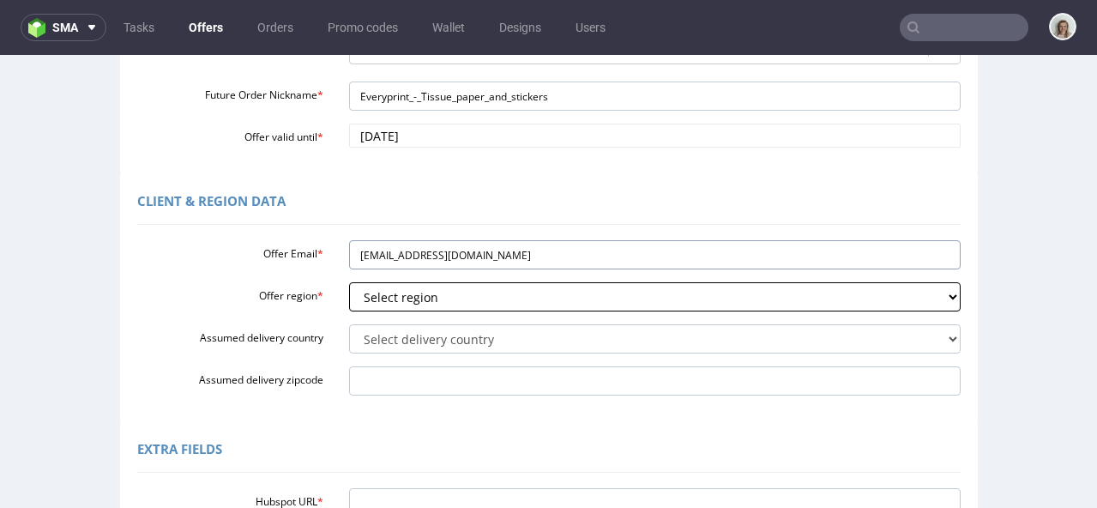
type input "[EMAIL_ADDRESS][DOMAIN_NAME]"
click at [393, 300] on select "Select region eu gb de pl cz fr it es" at bounding box center [655, 296] width 612 height 29
select select "es"
click at [349, 282] on select "Select region eu gb de pl cz fr it es" at bounding box center [655, 296] width 612 height 29
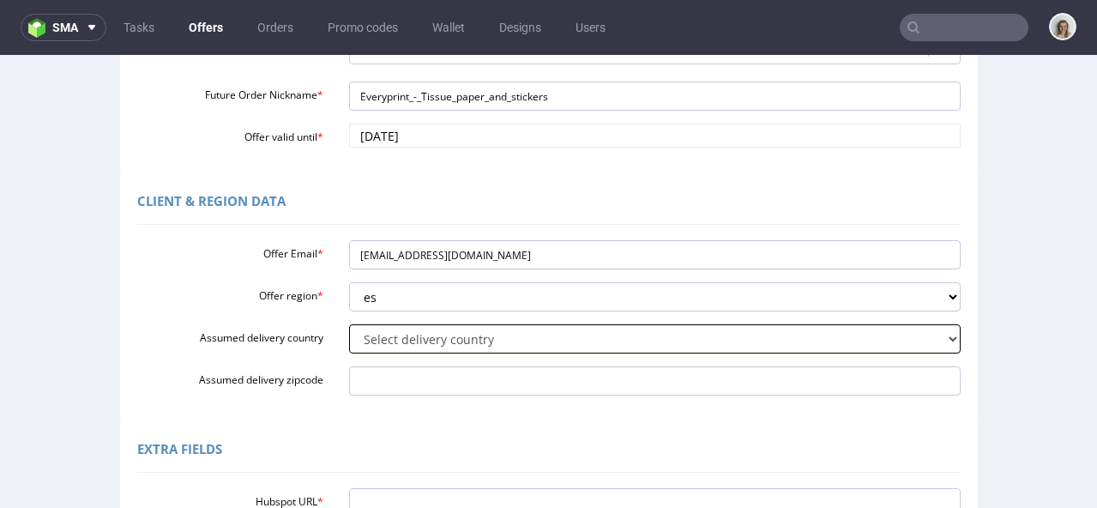
click at [382, 334] on select "Select delivery country [GEOGRAPHIC_DATA] [GEOGRAPHIC_DATA] [GEOGRAPHIC_DATA] […" at bounding box center [655, 338] width 612 height 29
select select "68"
click at [349, 324] on select "Select delivery country [GEOGRAPHIC_DATA] [GEOGRAPHIC_DATA] [GEOGRAPHIC_DATA] […" at bounding box center [655, 338] width 612 height 29
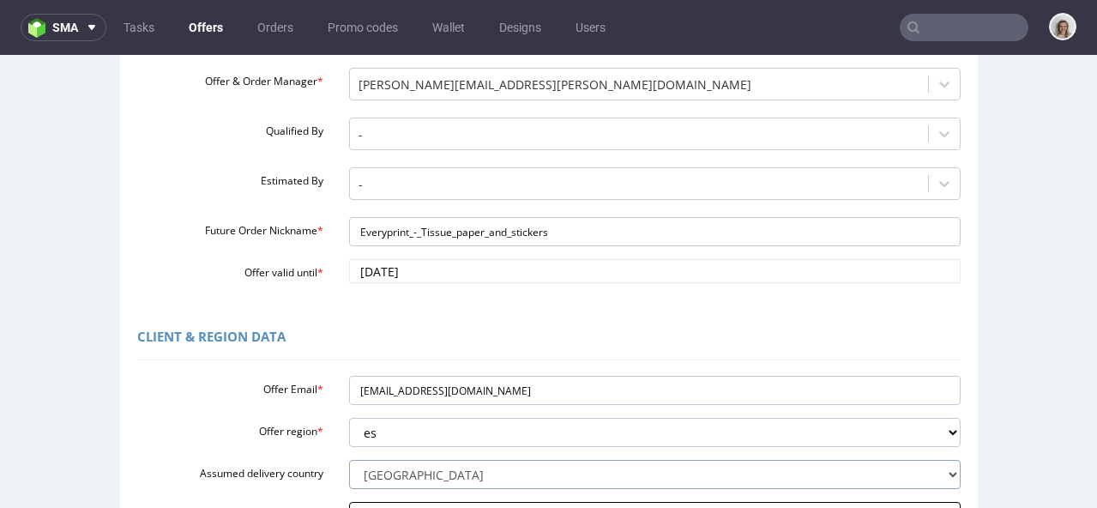
scroll to position [547, 0]
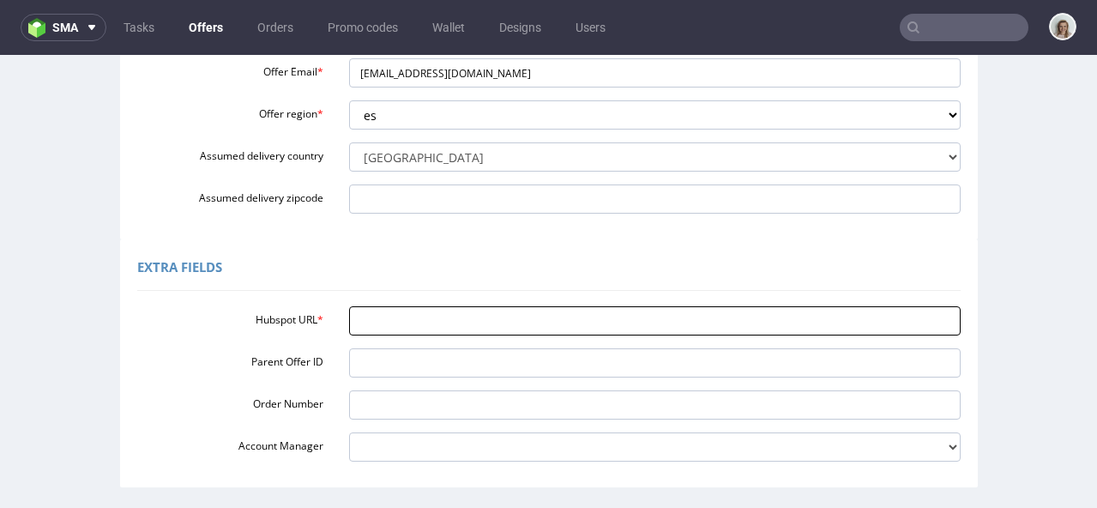
click at [405, 311] on input "Hubspot URL *" at bounding box center [655, 320] width 612 height 29
paste input "[URL][DOMAIN_NAME]"
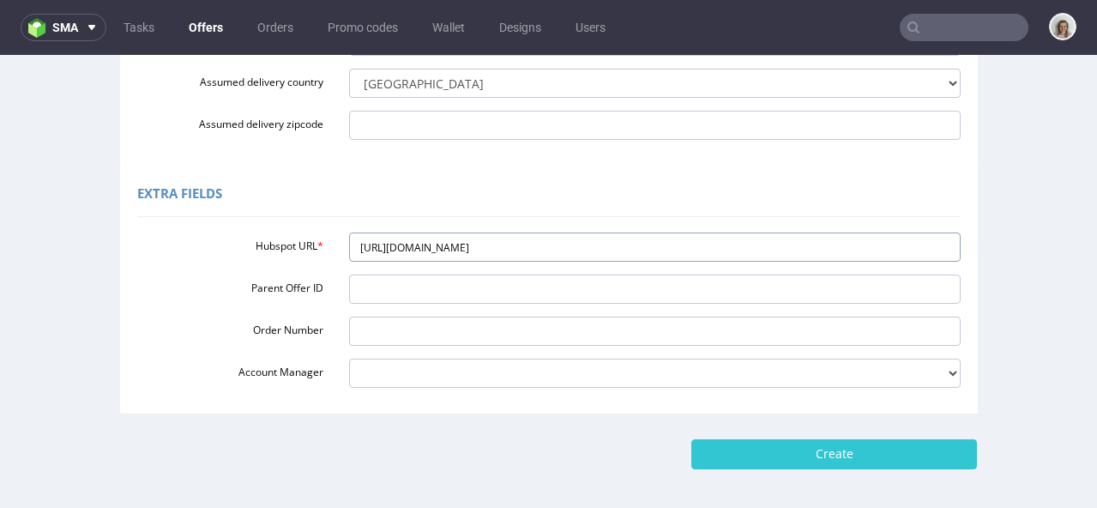
scroll to position [693, 0]
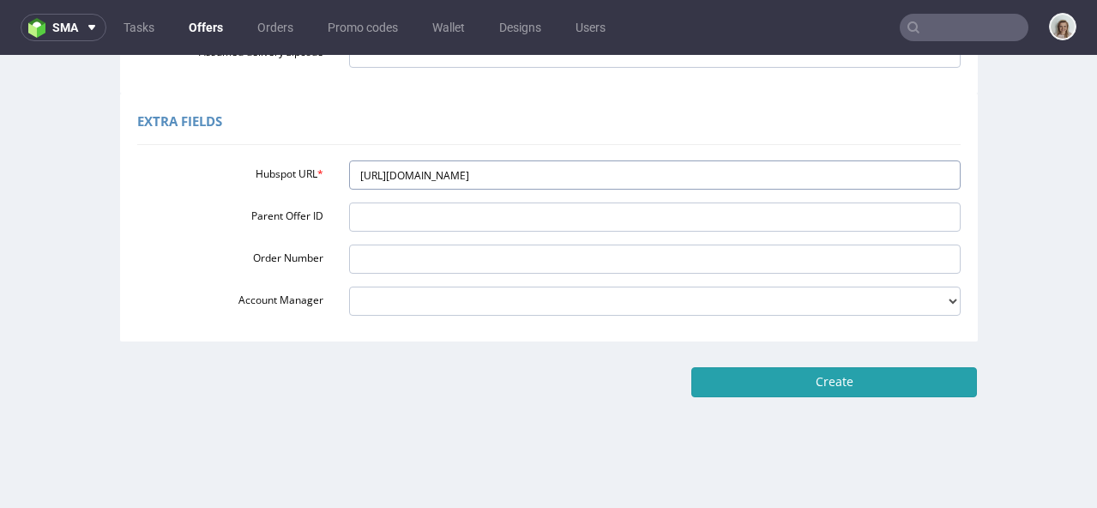
type input "[URL][DOMAIN_NAME]"
click at [947, 386] on input "Create" at bounding box center [834, 381] width 286 height 29
type input "Please wait..."
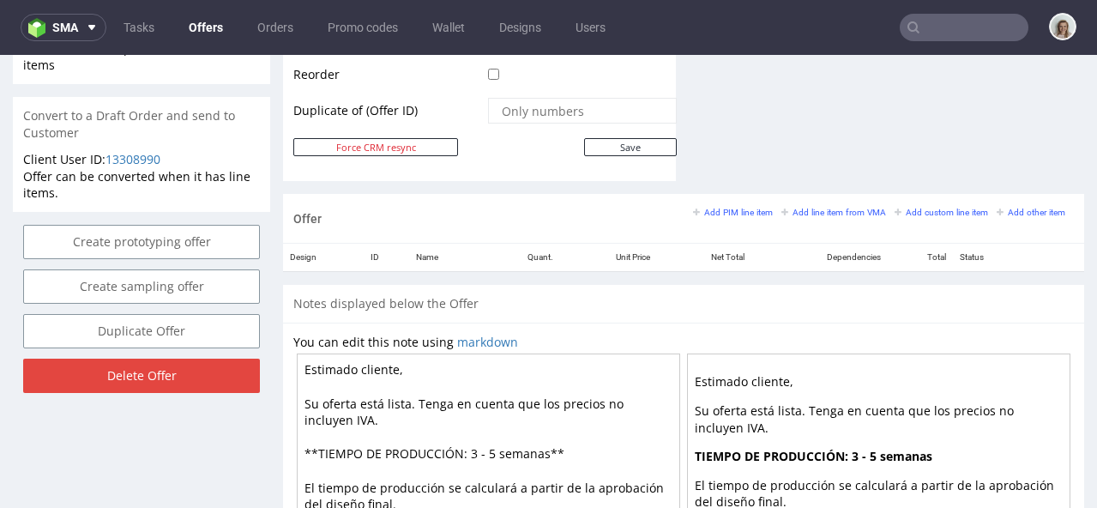
scroll to position [753, 0]
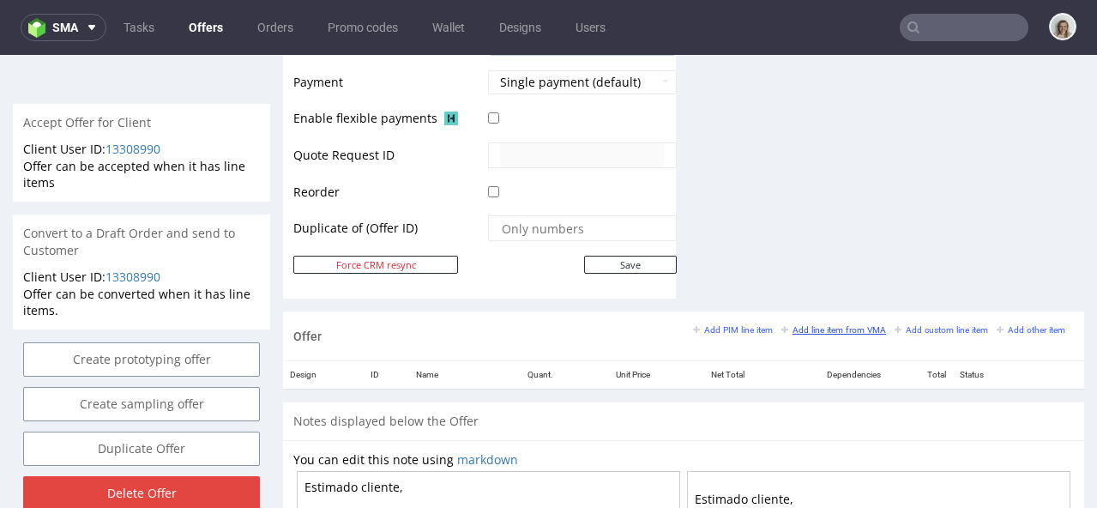
click at [803, 329] on small "Add line item from VMA" at bounding box center [833, 329] width 105 height 9
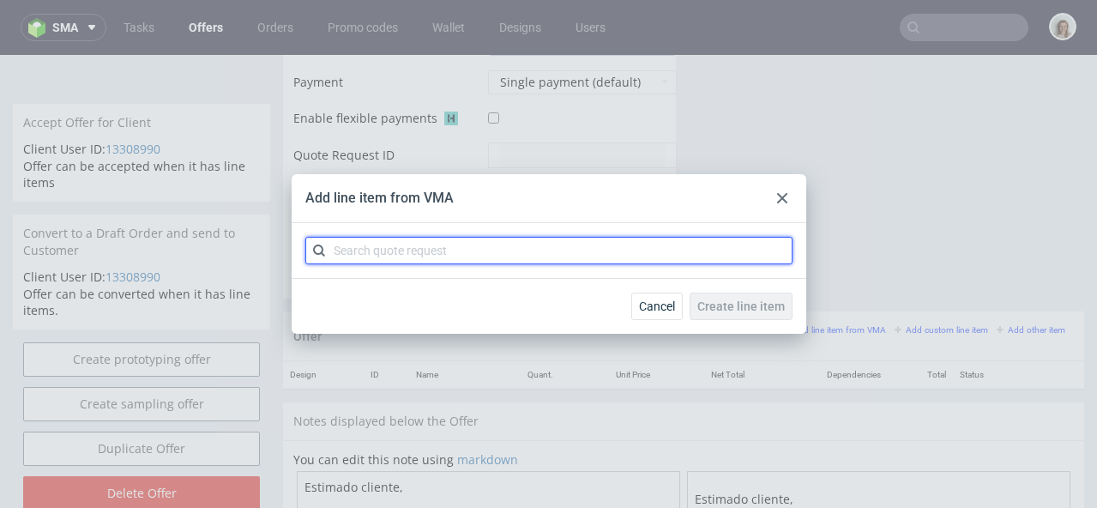
click at [527, 252] on input "text" at bounding box center [548, 250] width 487 height 27
paste input "ph-281-11918"
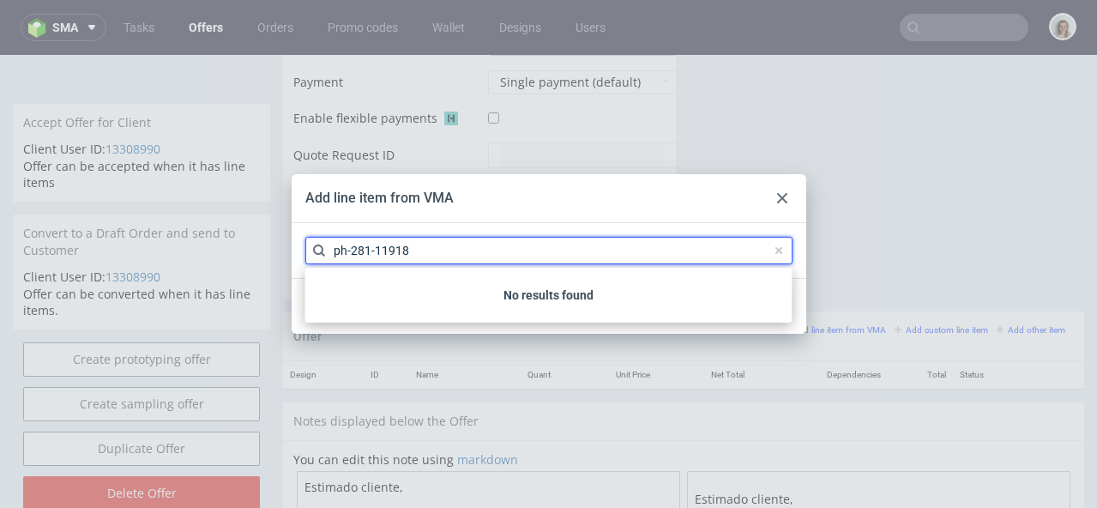
type input "ph-281-11918"
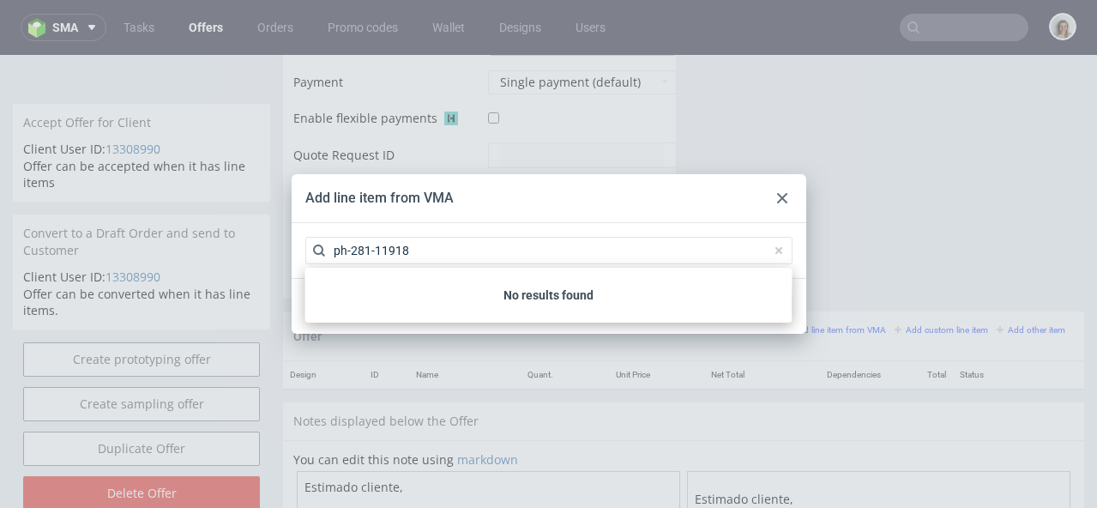
click at [775, 195] on div at bounding box center [782, 198] width 21 height 21
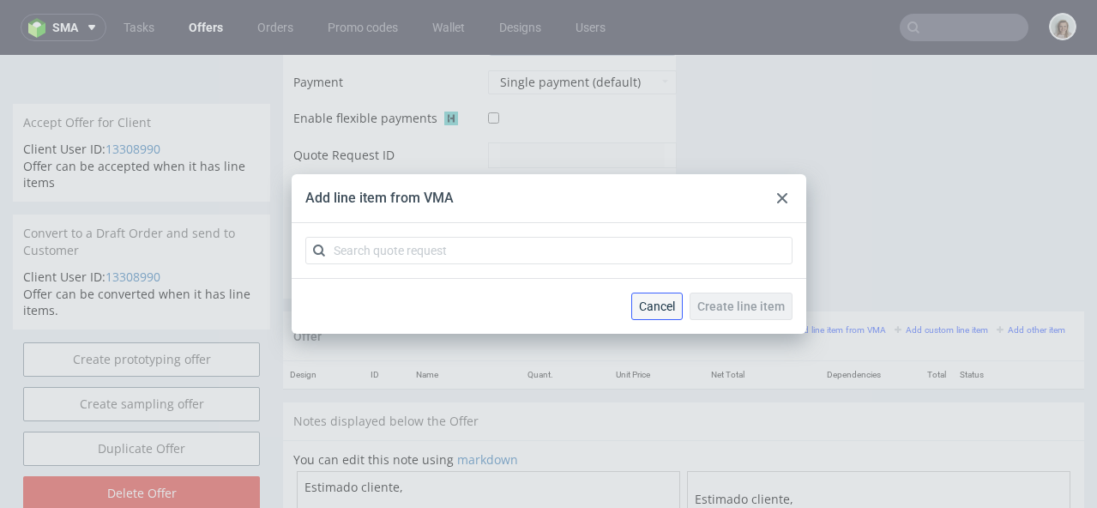
click at [675, 298] on button "Cancel" at bounding box center [656, 306] width 51 height 27
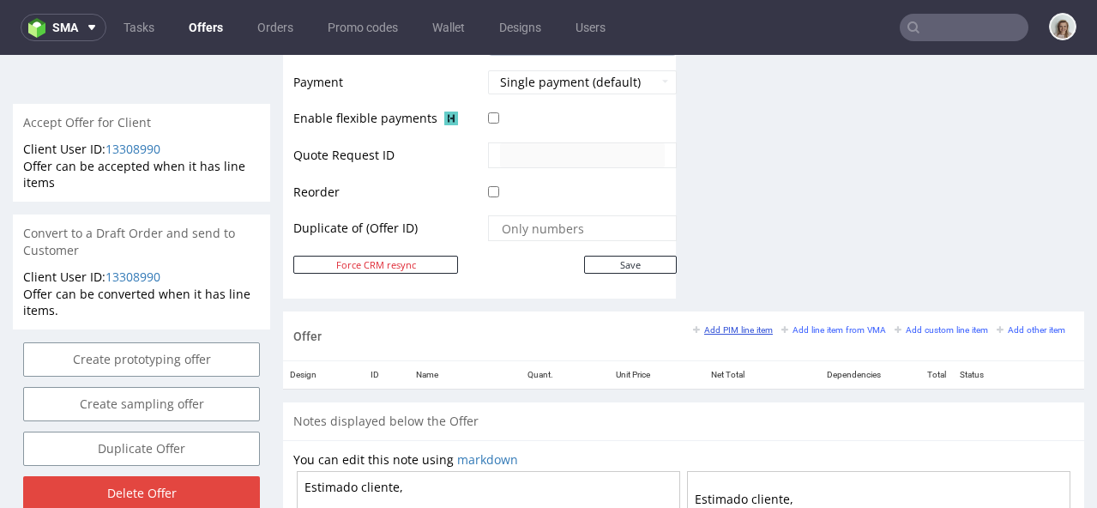
click at [693, 325] on small "Add PIM line item" at bounding box center [733, 329] width 80 height 9
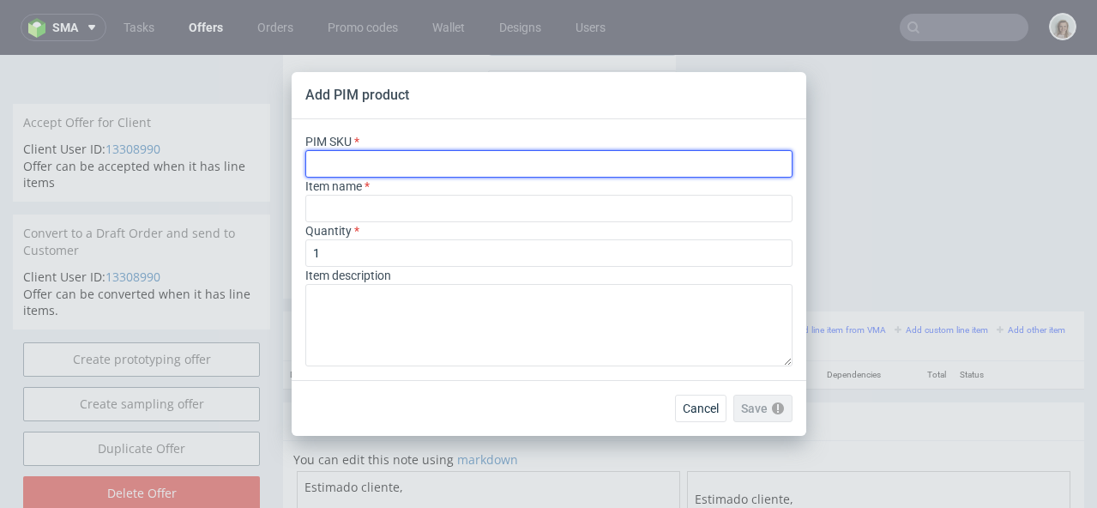
click at [386, 163] on input "text" at bounding box center [548, 163] width 487 height 27
paste input "ph-281-11918"
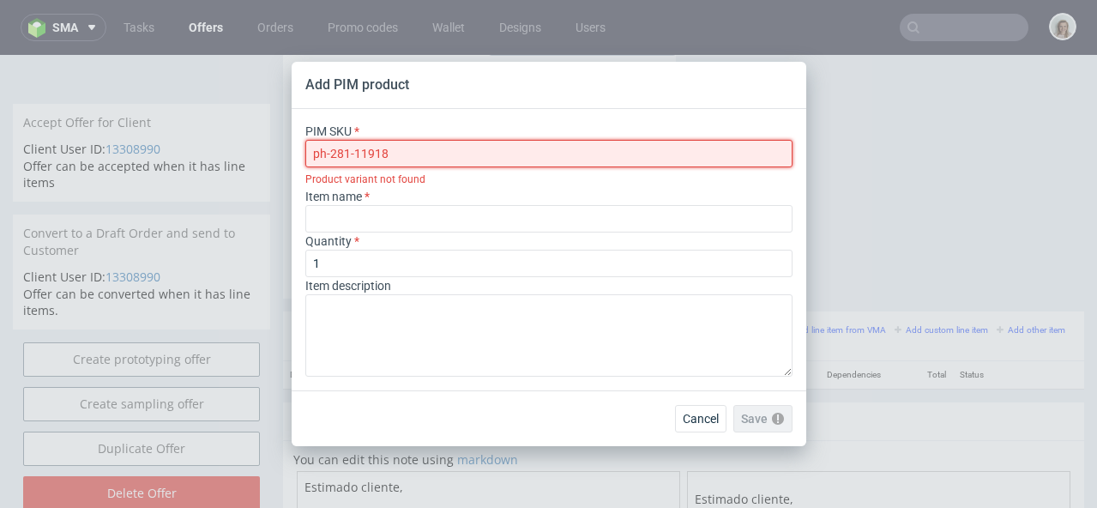
click at [316, 153] on input "ph-281-11918" at bounding box center [548, 153] width 487 height 27
type input "ph-281-11918"
type input "Custom Tissue Paper"
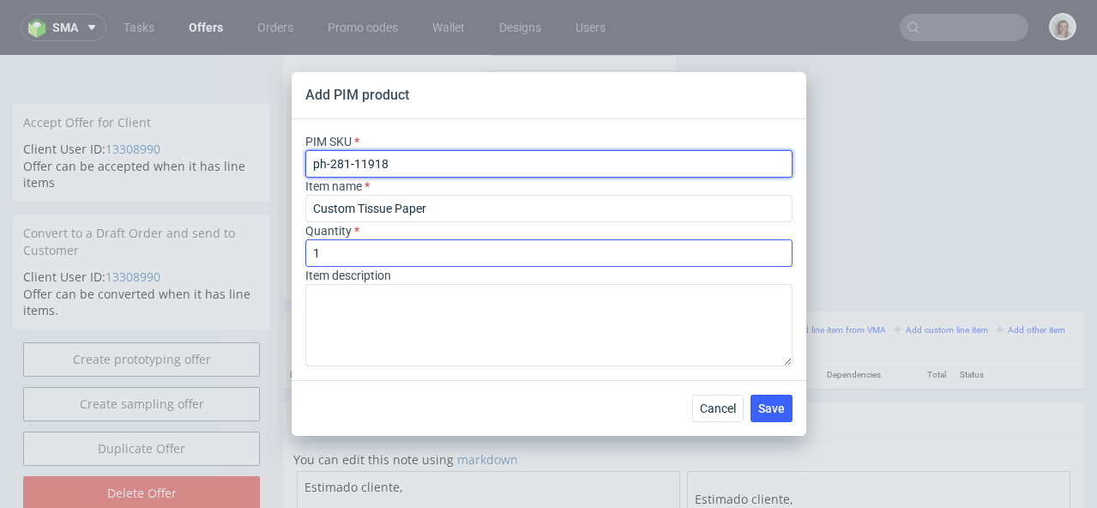
type input "ph-281-11918"
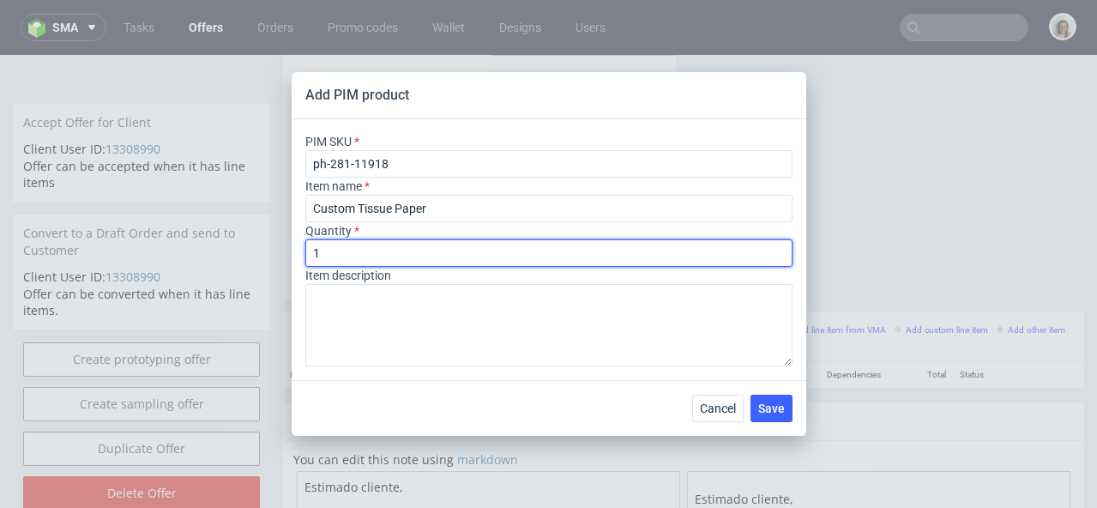
drag, startPoint x: 356, startPoint y: 249, endPoint x: 299, endPoint y: 253, distance: 56.8
click at [299, 253] on div "PIM SKU ph-281-11918 Item name Custom Tissue Paper Quantity 1 Item description" at bounding box center [549, 249] width 515 height 261
type input "20000"
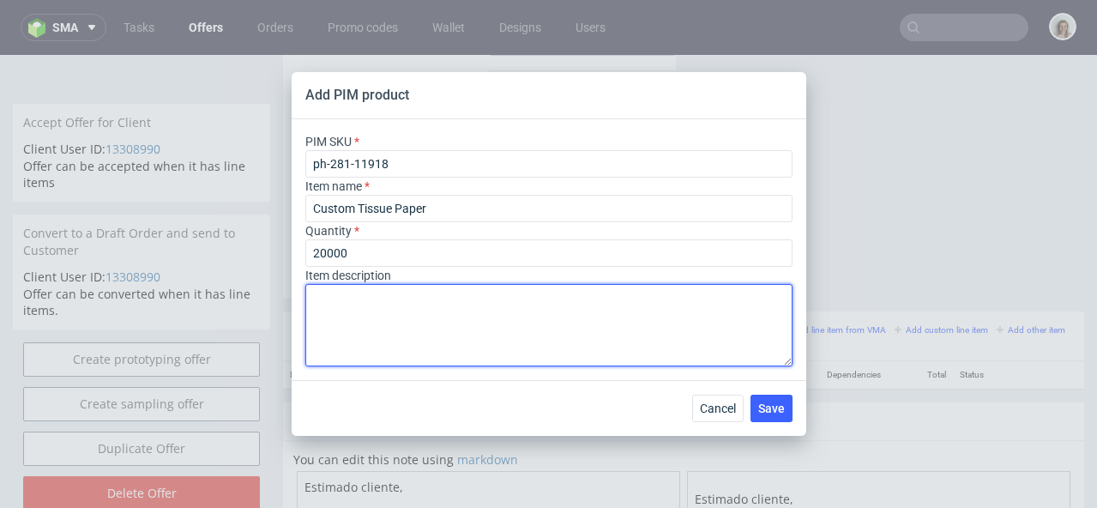
click at [370, 351] on textarea at bounding box center [548, 325] width 487 height 82
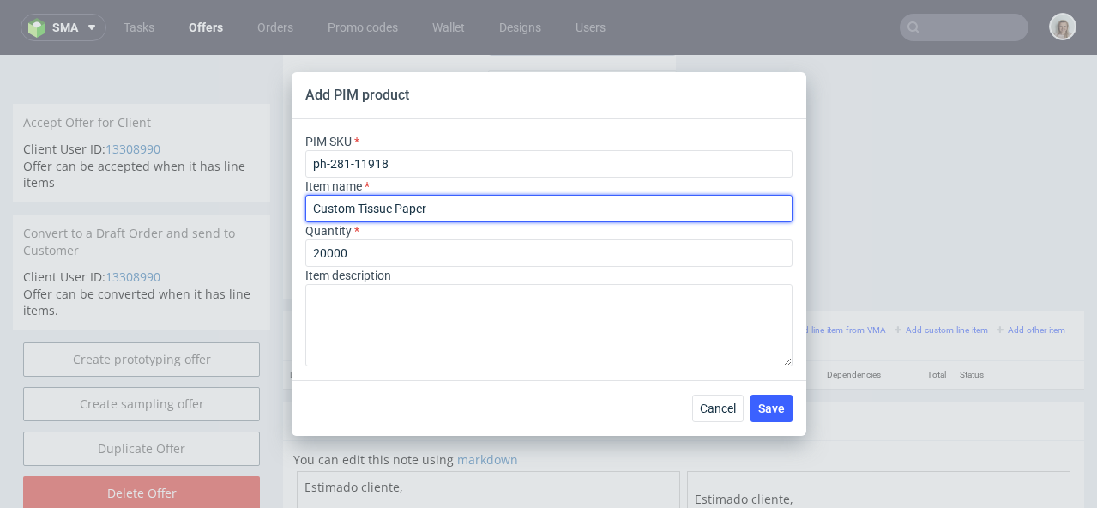
drag, startPoint x: 441, startPoint y: 209, endPoint x: 296, endPoint y: 214, distance: 145.1
click at [289, 209] on div "Add PIM product PIM SKU ph-281-11918 Item name Custom Tissue Paper Quantity 200…" at bounding box center [548, 254] width 1097 height 508
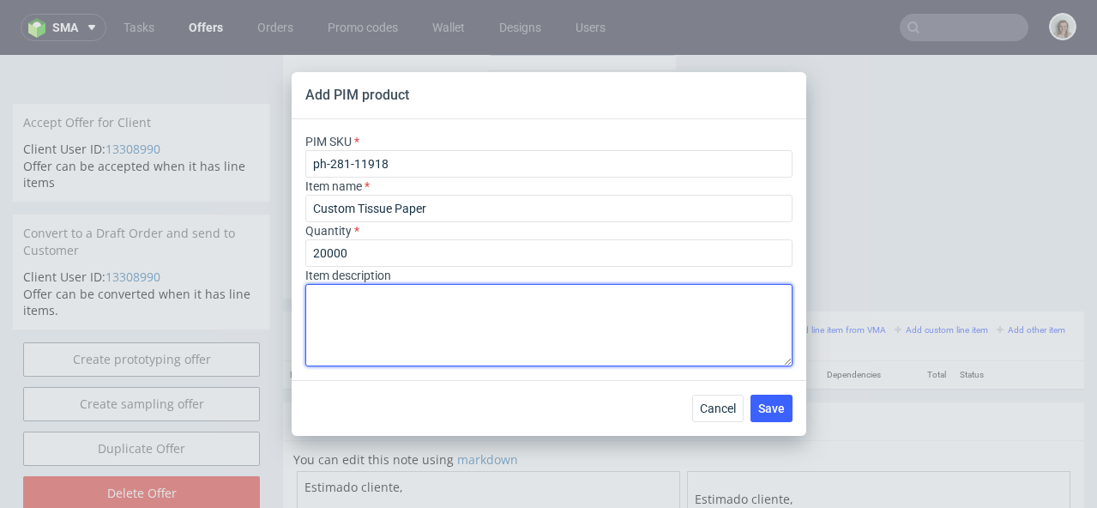
click at [402, 325] on textarea at bounding box center [548, 325] width 487 height 82
paste textarea "Custom Tissue Paper"
type textarea "Custom Tissue Paper"
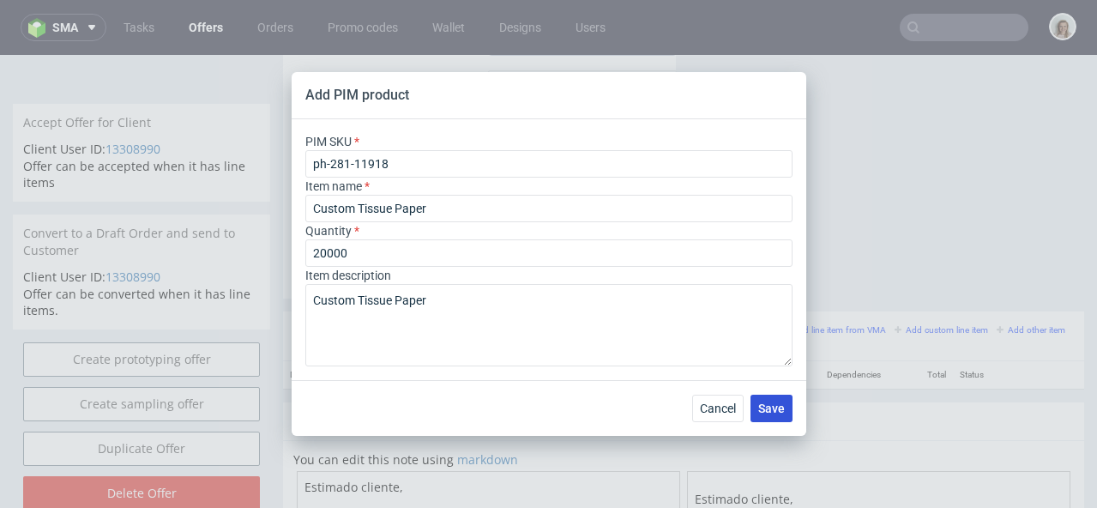
click at [776, 407] on span "Save" at bounding box center [771, 408] width 27 height 12
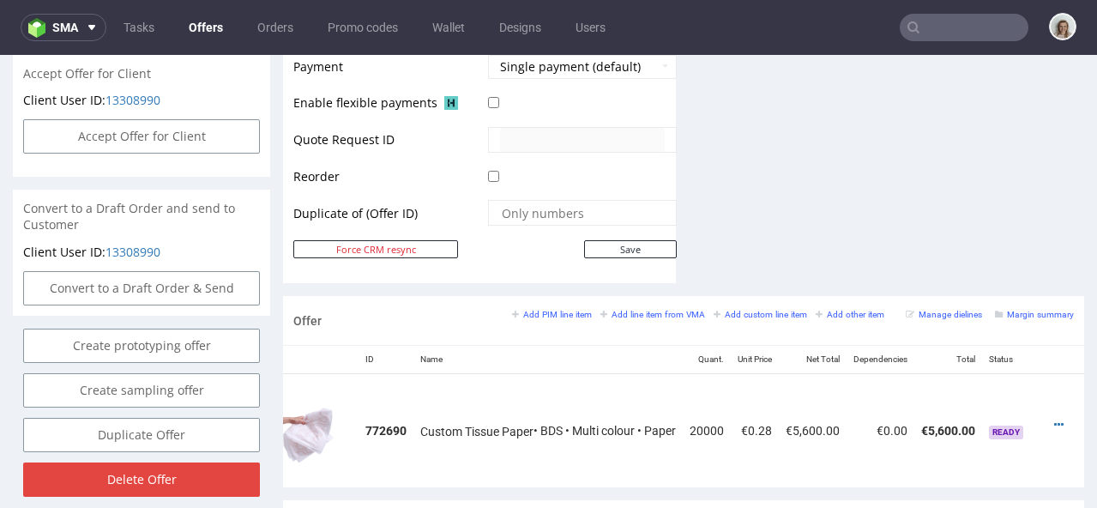
scroll to position [0, 71]
click at [1049, 419] on icon at bounding box center [1053, 425] width 9 height 12
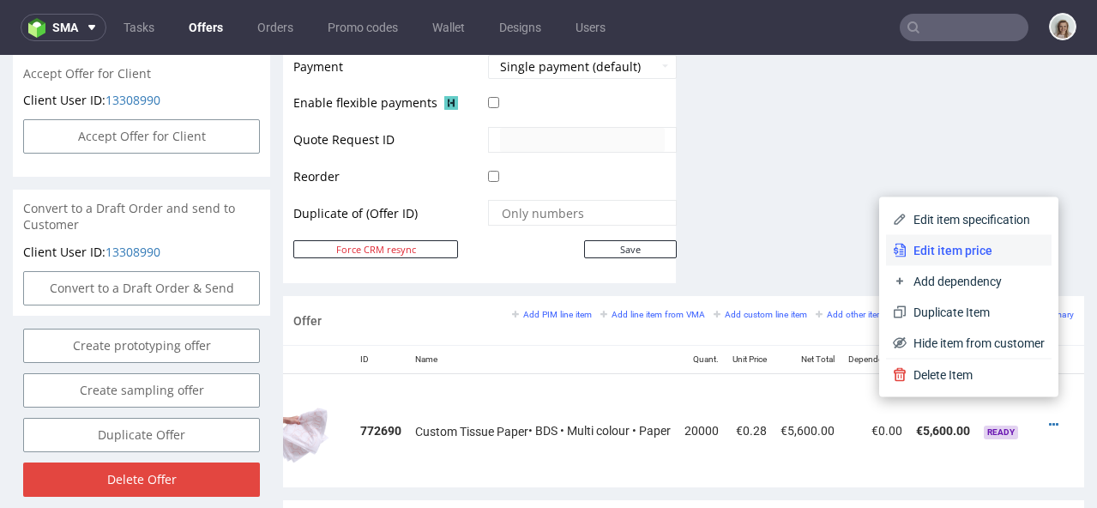
click at [950, 245] on span "Edit item price" at bounding box center [976, 250] width 138 height 17
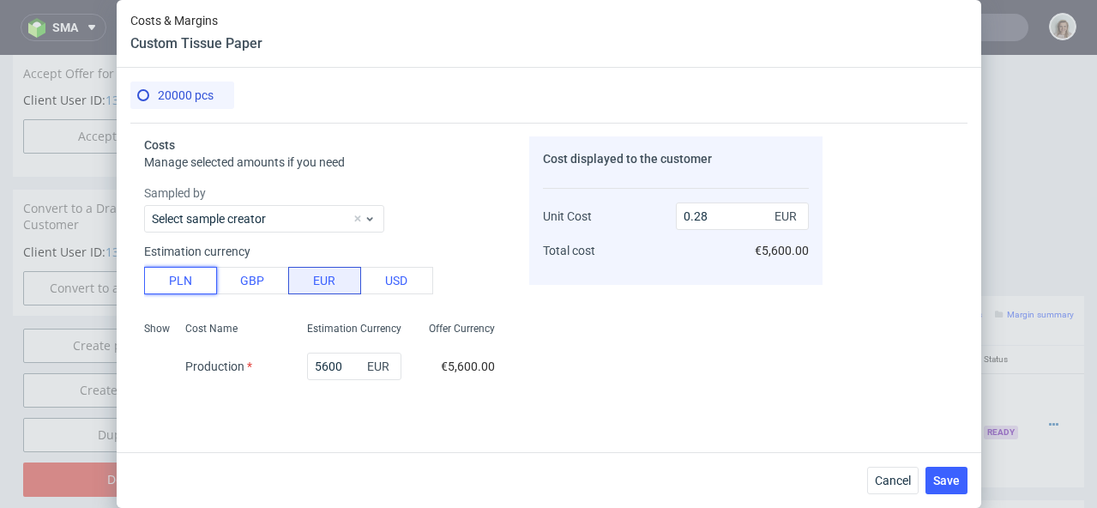
click at [189, 288] on button "PLN" at bounding box center [180, 280] width 73 height 27
type input "0.07"
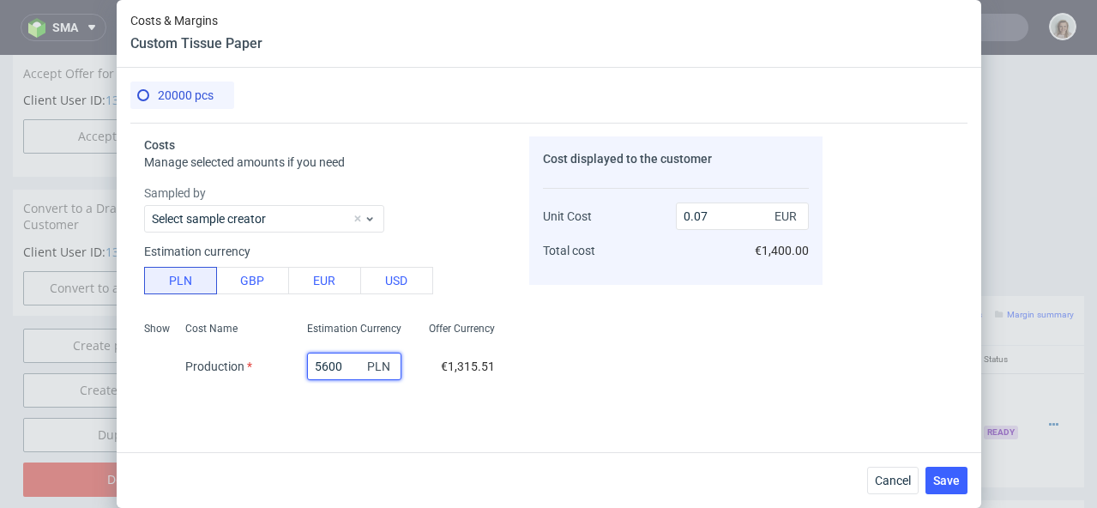
drag, startPoint x: 330, startPoint y: 367, endPoint x: 290, endPoint y: 363, distance: 40.5
click at [293, 365] on div "5600 PLN" at bounding box center [354, 366] width 122 height 34
type input "94"
type input "0"
type input "94000"
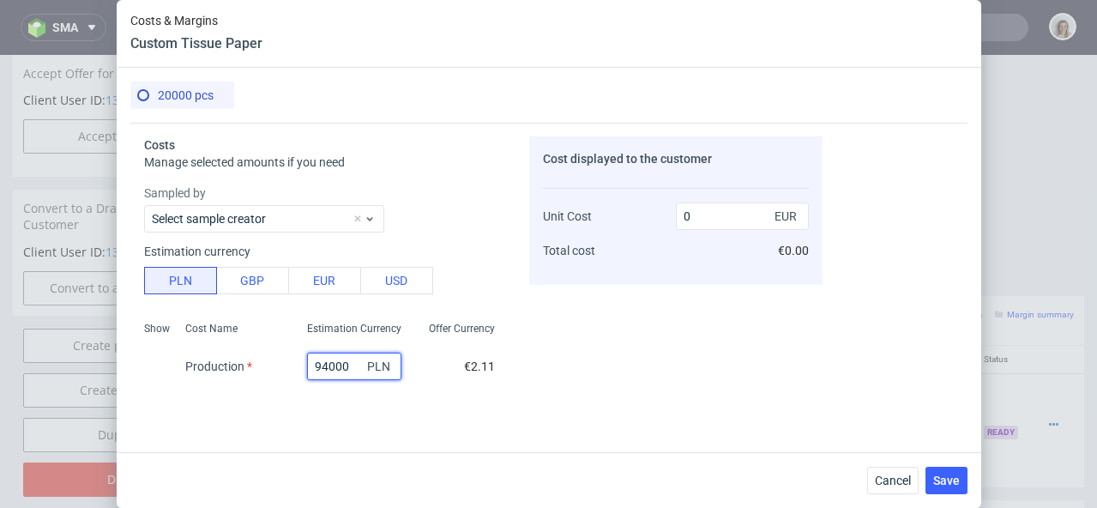
type input "1.1"
type input "94000"
click at [323, 394] on div "Costs Manage selected amounts if you need Sampled by Select sample creator Esti…" at bounding box center [548, 281] width 837 height 316
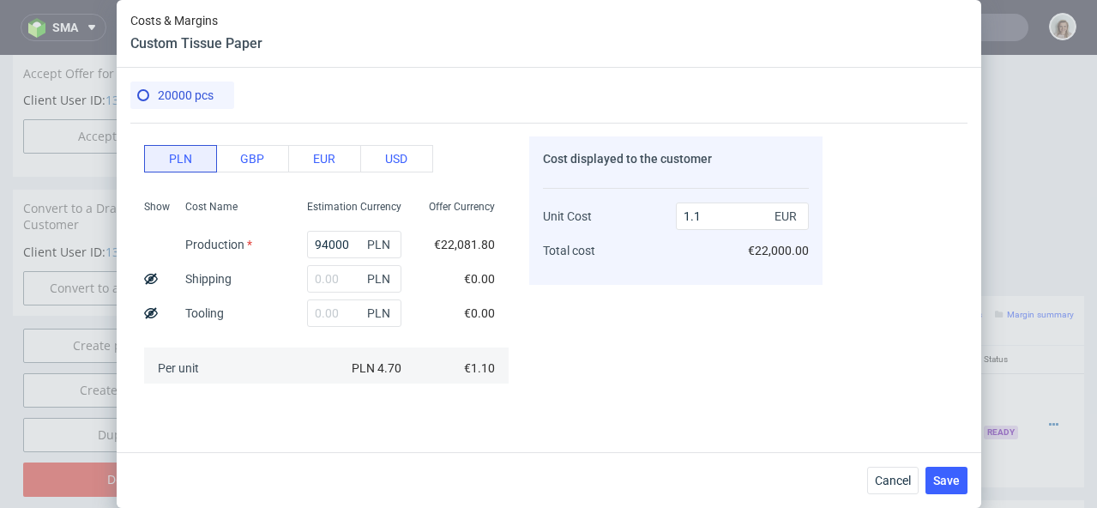
scroll to position [122, 0]
click at [334, 276] on input "text" at bounding box center [354, 278] width 94 height 27
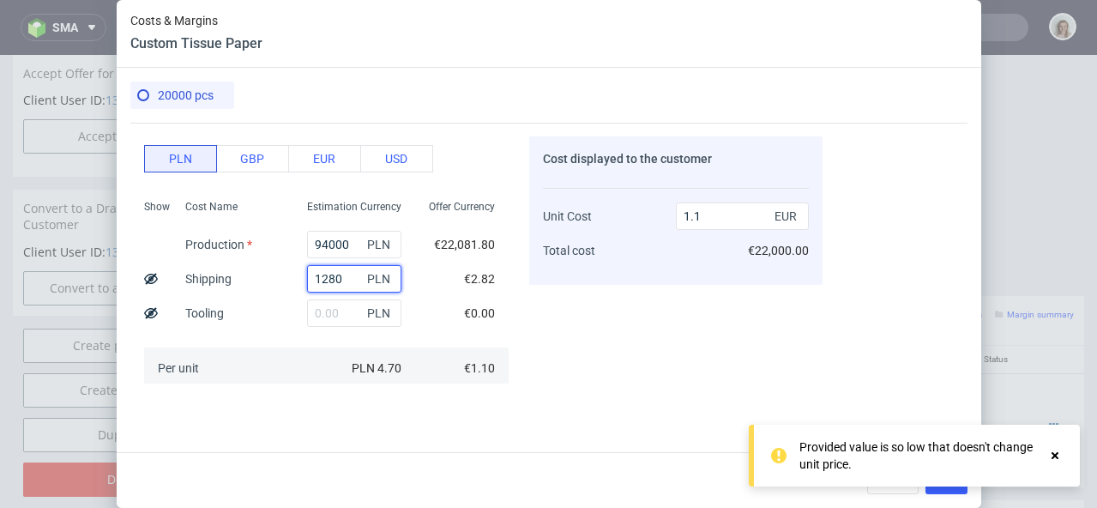
type input "12800"
type input "1.25"
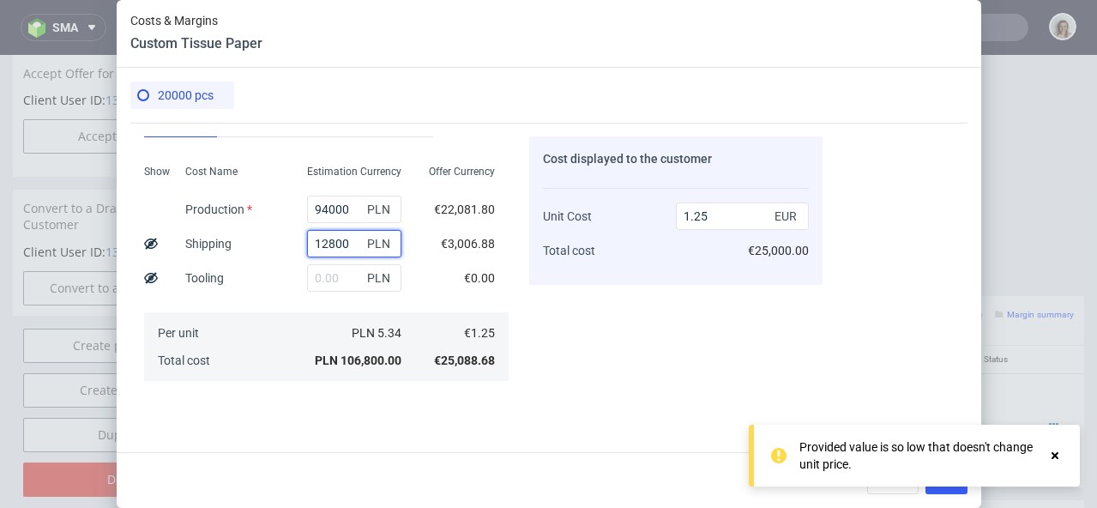
scroll to position [381, 0]
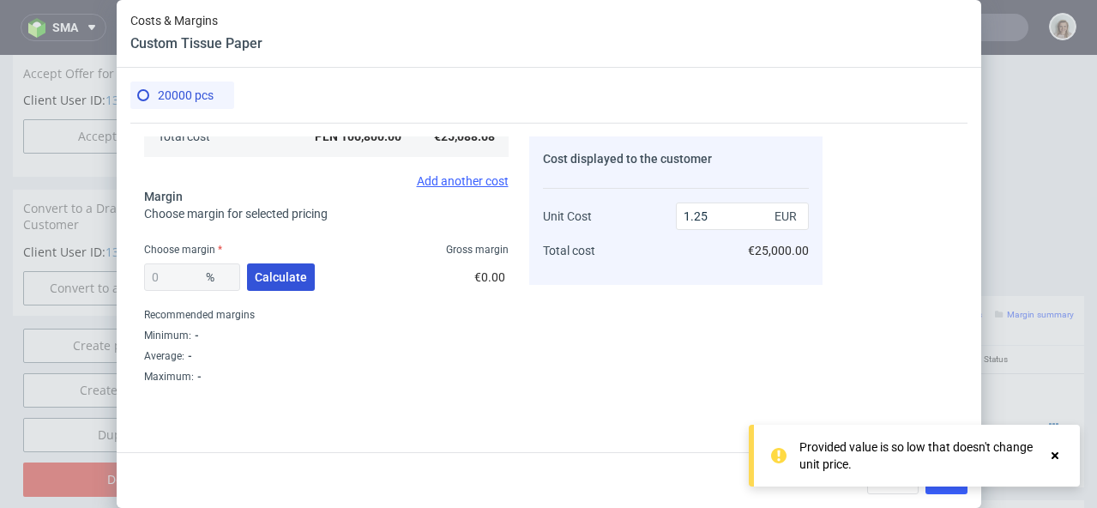
type input "12800"
click at [292, 280] on span "Calculate" at bounding box center [281, 277] width 52 height 12
type input "17.91"
type input "1.53"
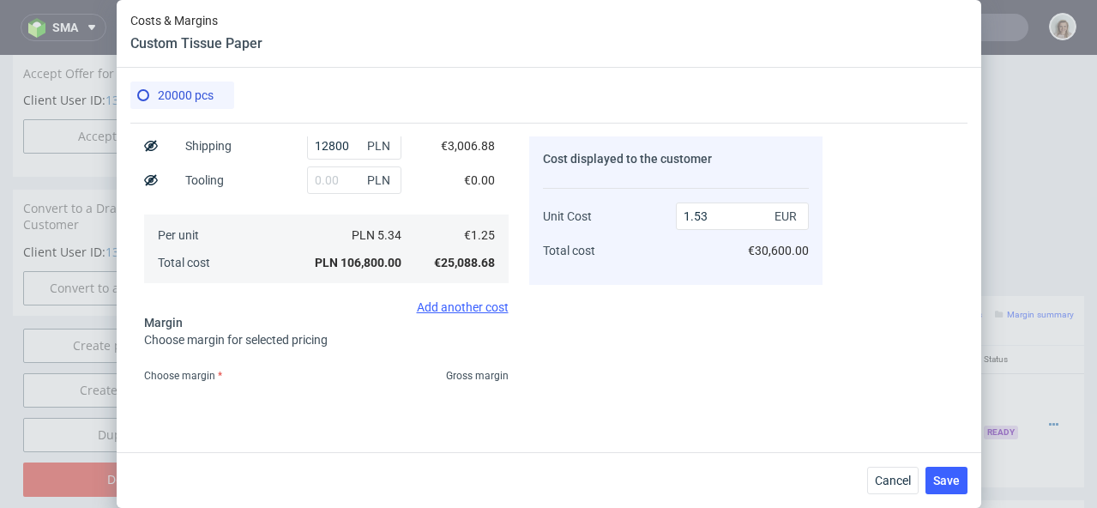
scroll to position [54, 0]
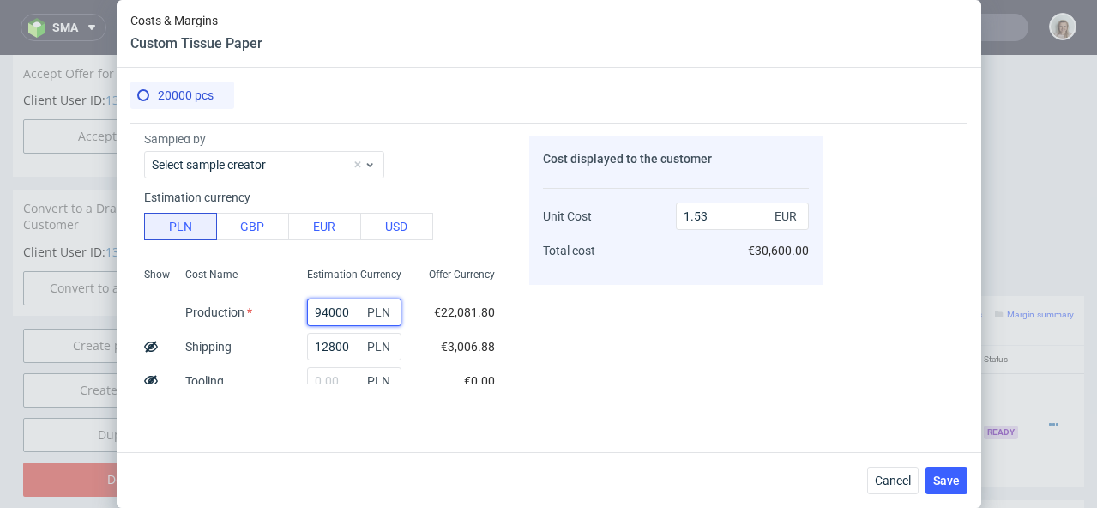
click at [336, 303] on input "94000" at bounding box center [354, 312] width 94 height 27
click at [314, 308] on input "94000" at bounding box center [354, 312] width 94 height 27
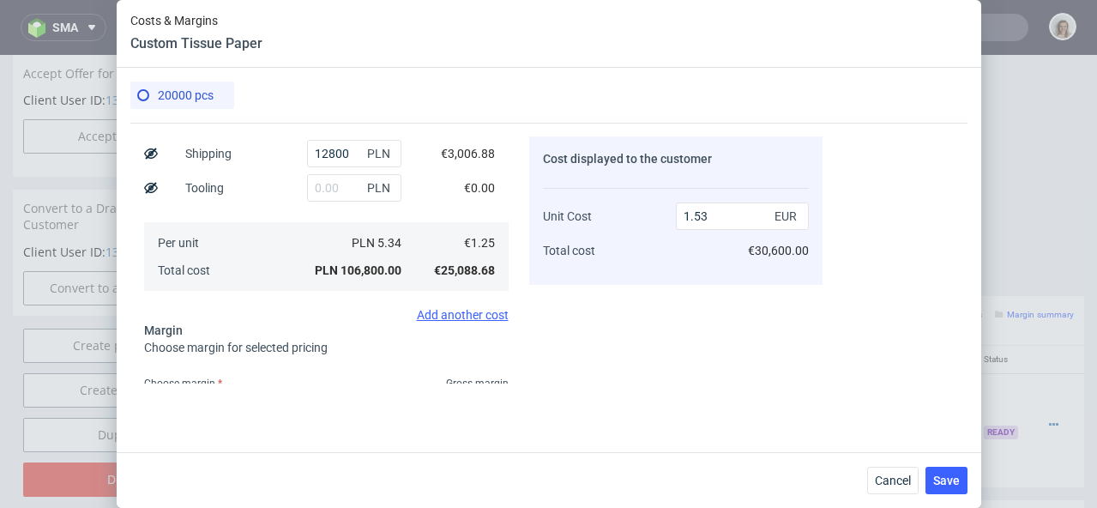
scroll to position [165, 0]
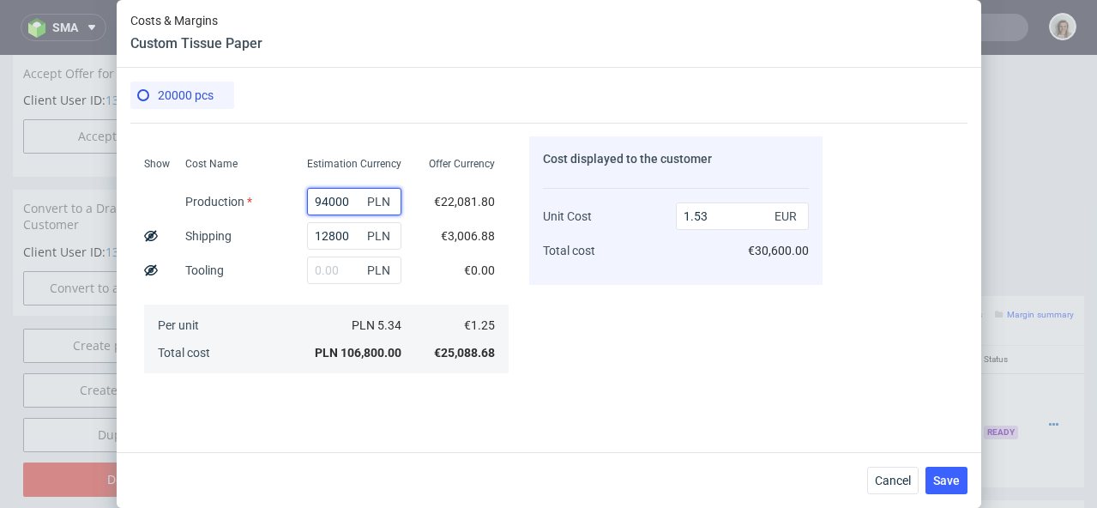
drag, startPoint x: 335, startPoint y: 202, endPoint x: 280, endPoint y: 198, distance: 55.9
click at [293, 198] on div "94000 PLN" at bounding box center [354, 201] width 122 height 34
type input "13200"
type input "0.37"
type input "13200"
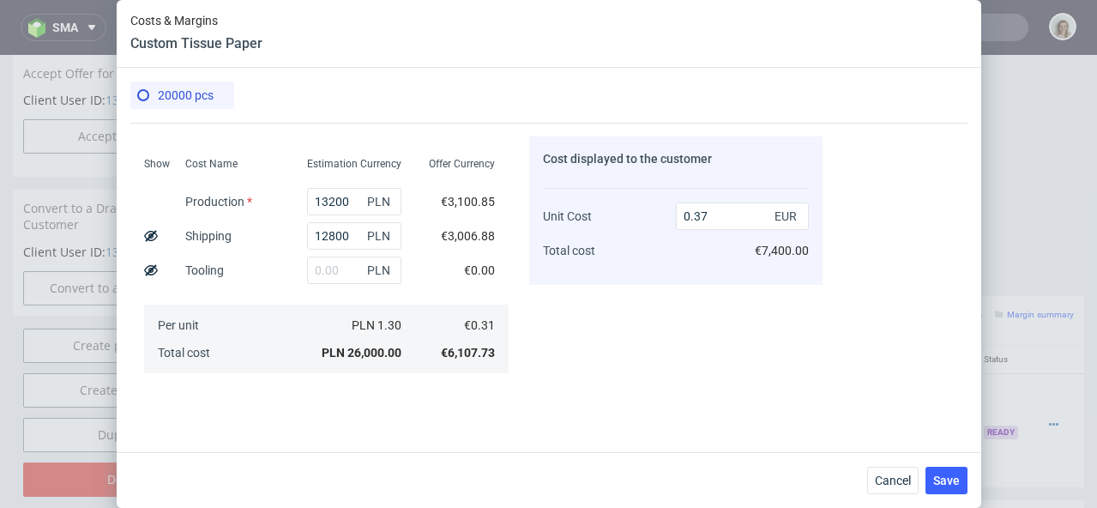
click at [510, 99] on div "20000 pcs" at bounding box center [548, 102] width 837 height 42
drag, startPoint x: 338, startPoint y: 238, endPoint x: 271, endPoint y: 237, distance: 66.9
click at [273, 238] on div "Show Cost Name Production Shipping Tooling Per unit Total cost Estimation Curre…" at bounding box center [326, 263] width 365 height 226
type input "800"
type input "0.2"
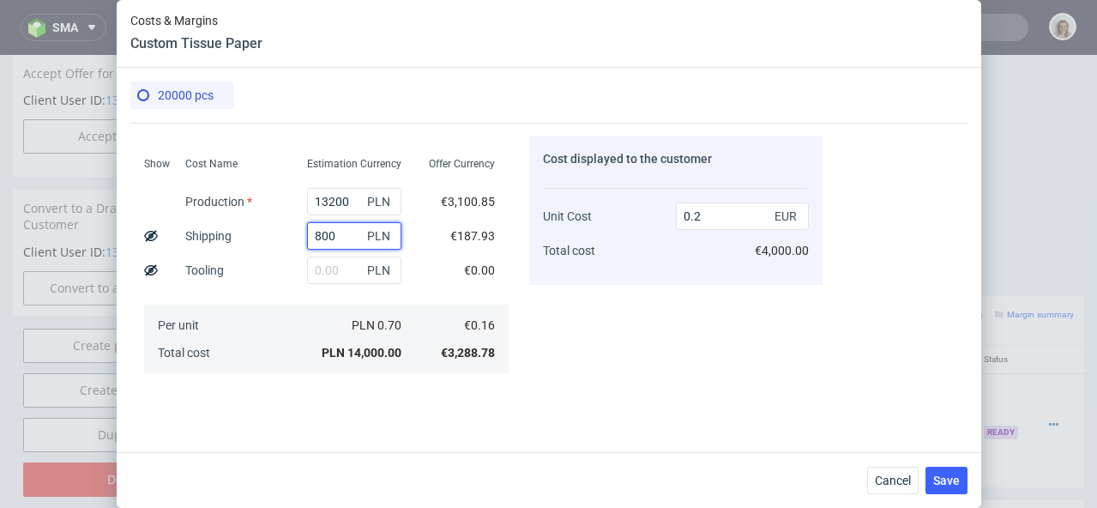
type input "800"
drag, startPoint x: 596, startPoint y: 321, endPoint x: 585, endPoint y: 317, distance: 11.7
click at [599, 318] on div "Cost displayed to the customer Unit Cost Total cost 0.2 EUR €4,000.00" at bounding box center [675, 259] width 293 height 247
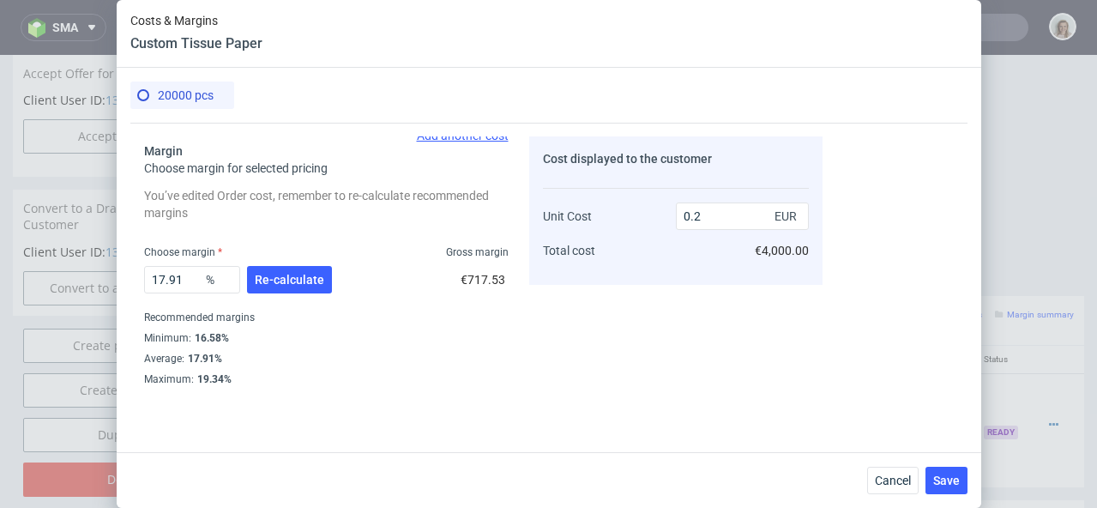
scroll to position [429, 0]
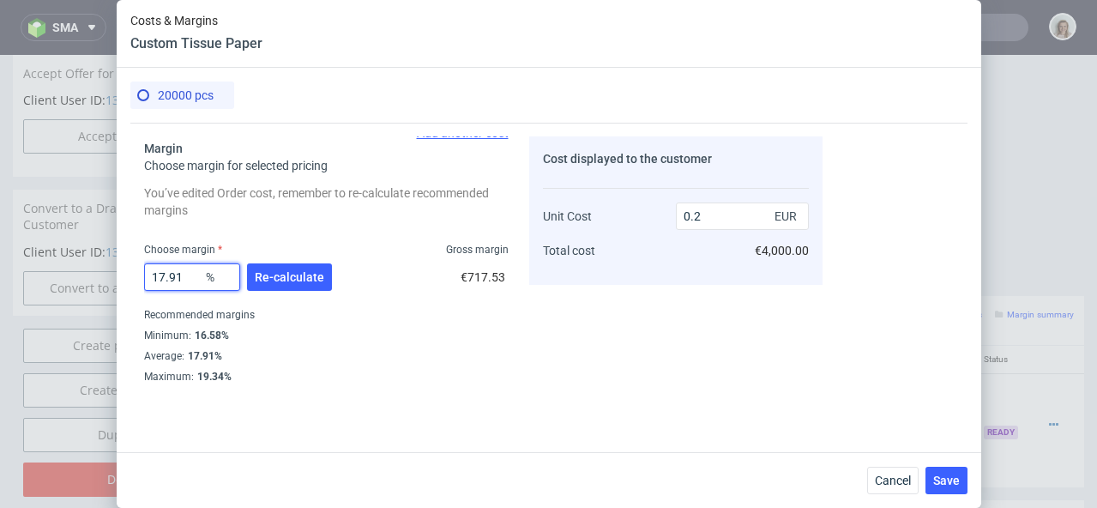
drag, startPoint x: 189, startPoint y: 280, endPoint x: 136, endPoint y: 284, distance: 52.5
click at [136, 284] on div "Costs Manage selected amounts if you need Sampled by Select sample creator Esti…" at bounding box center [476, 253] width 692 height 261
type input "2017.91"
type input "-0.01"
click at [175, 273] on input "2017.91" at bounding box center [192, 276] width 96 height 27
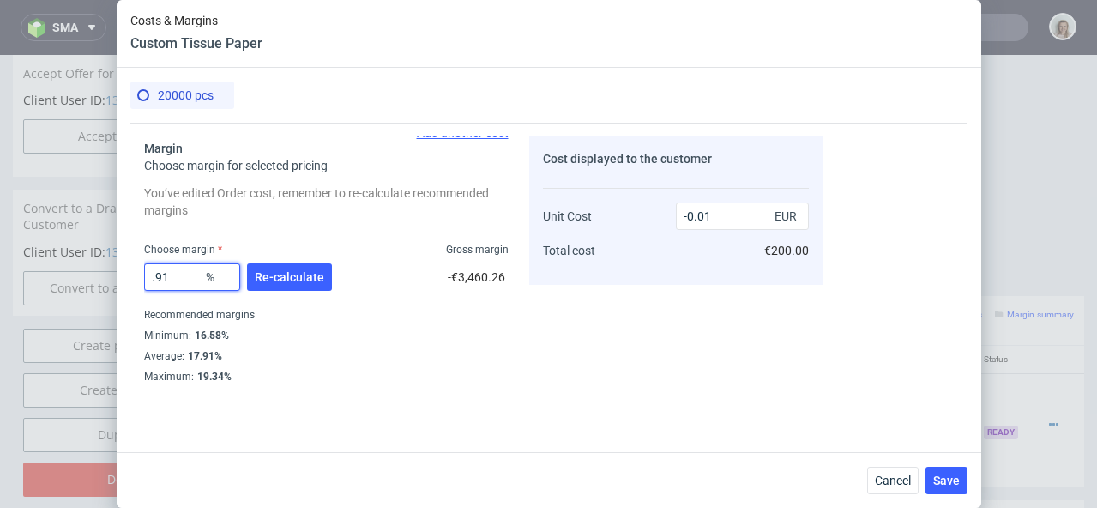
type input "0.91"
type input "0.17"
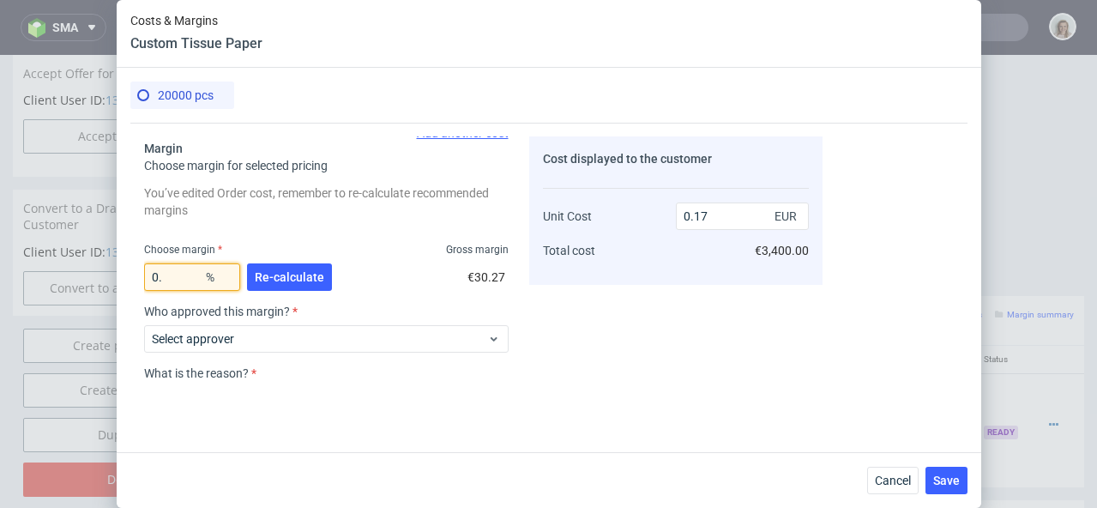
type input "0"
type input "21"
type input "0.21"
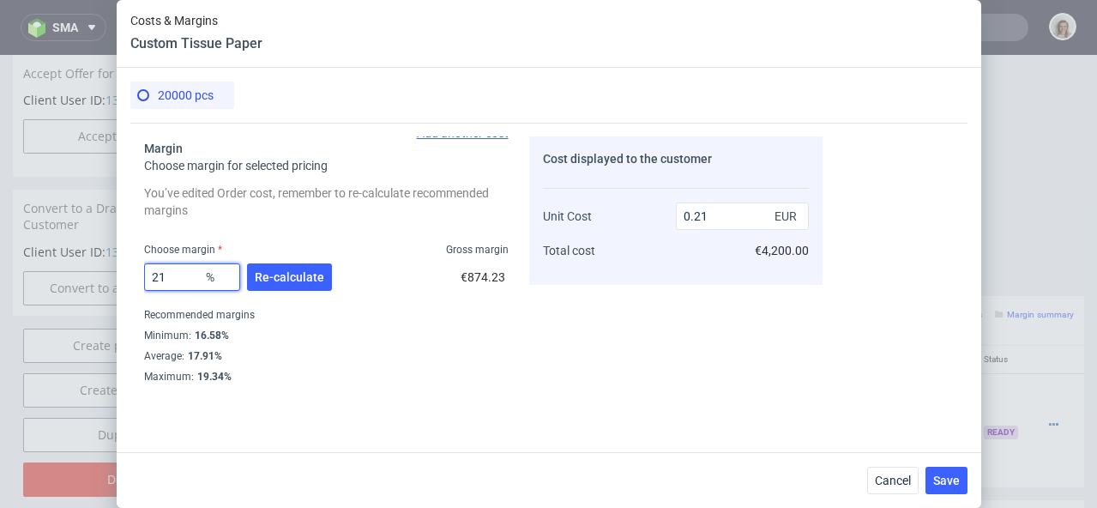
type input "21"
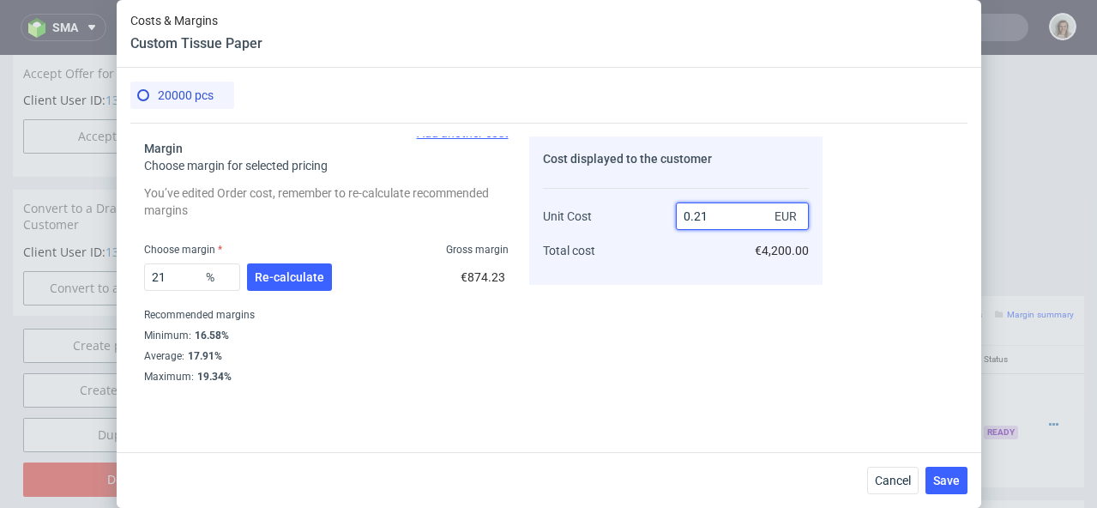
click at [720, 216] on input "0.21" at bounding box center [742, 215] width 133 height 27
type input "0.2"
type input "20"
type input "0.25"
type input "36"
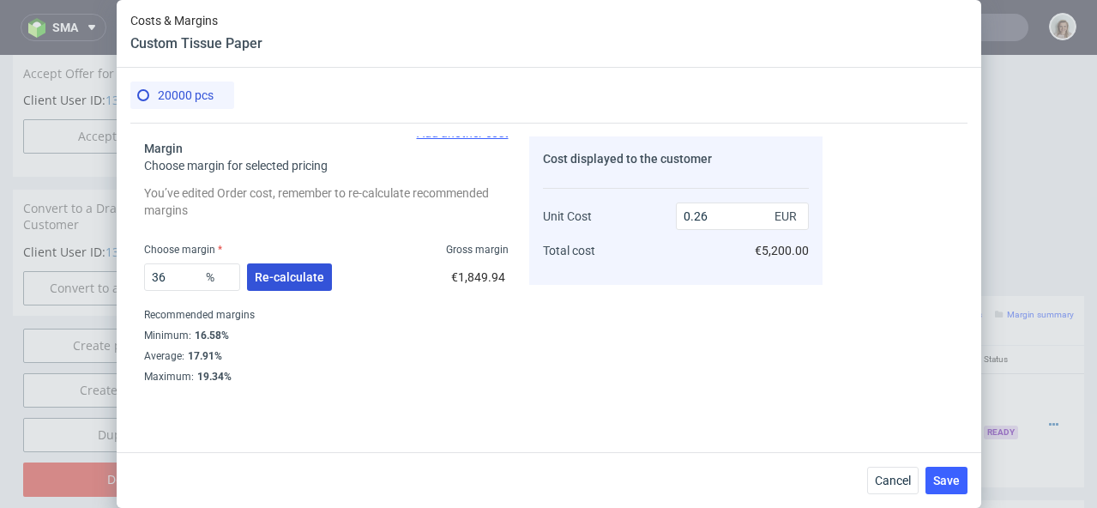
click at [307, 274] on span "Re-calculate" at bounding box center [289, 277] width 69 height 12
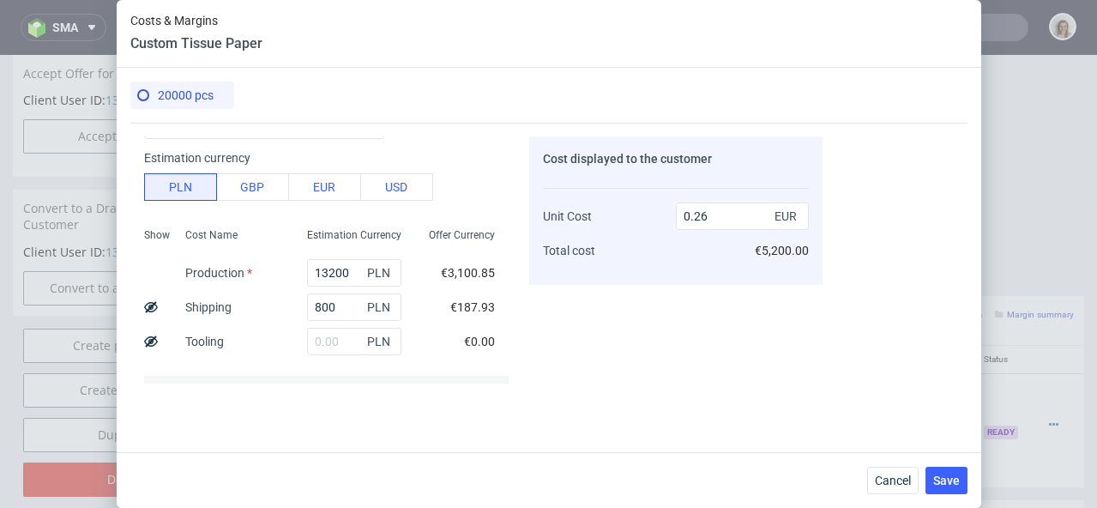
scroll to position [81, 0]
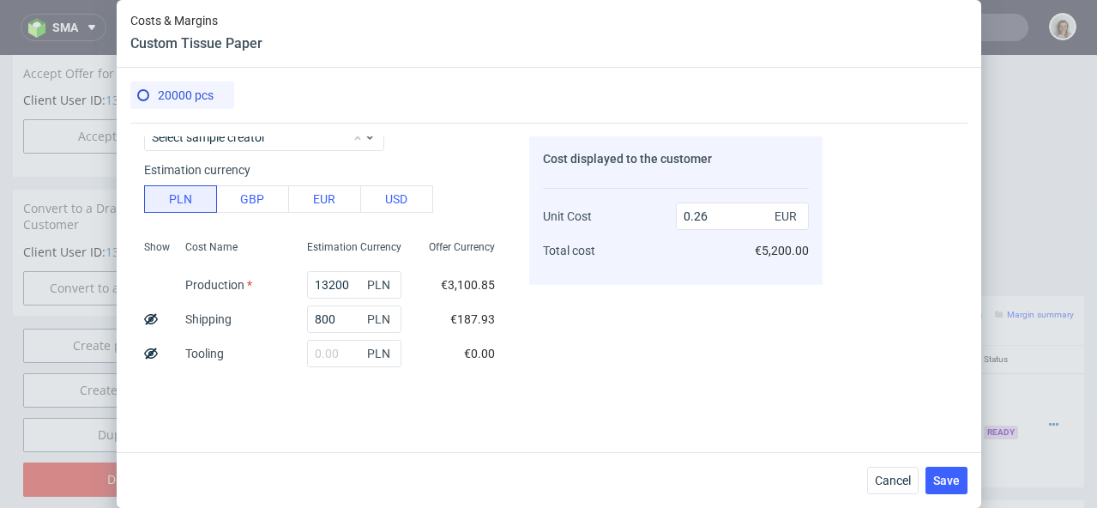
click at [443, 104] on div "20000 pcs" at bounding box center [548, 102] width 837 height 42
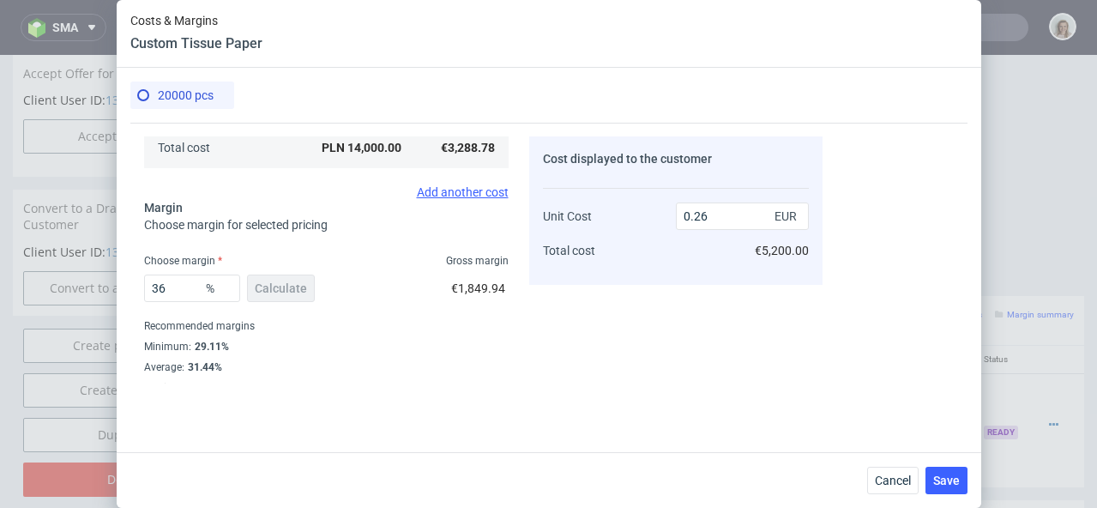
scroll to position [381, 0]
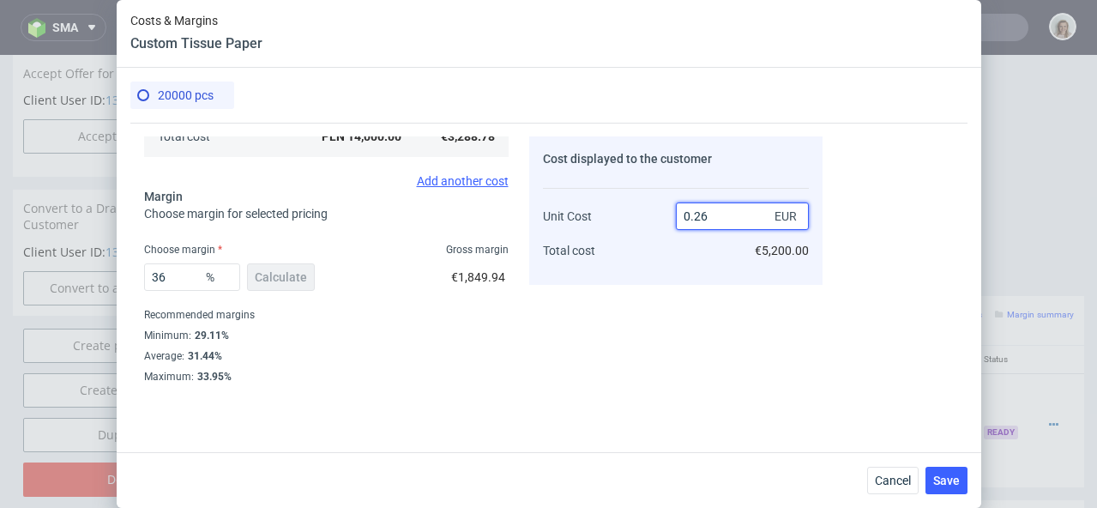
click at [721, 220] on input "0.26" at bounding box center [742, 215] width 133 height 27
type input "0.2"
type input "20"
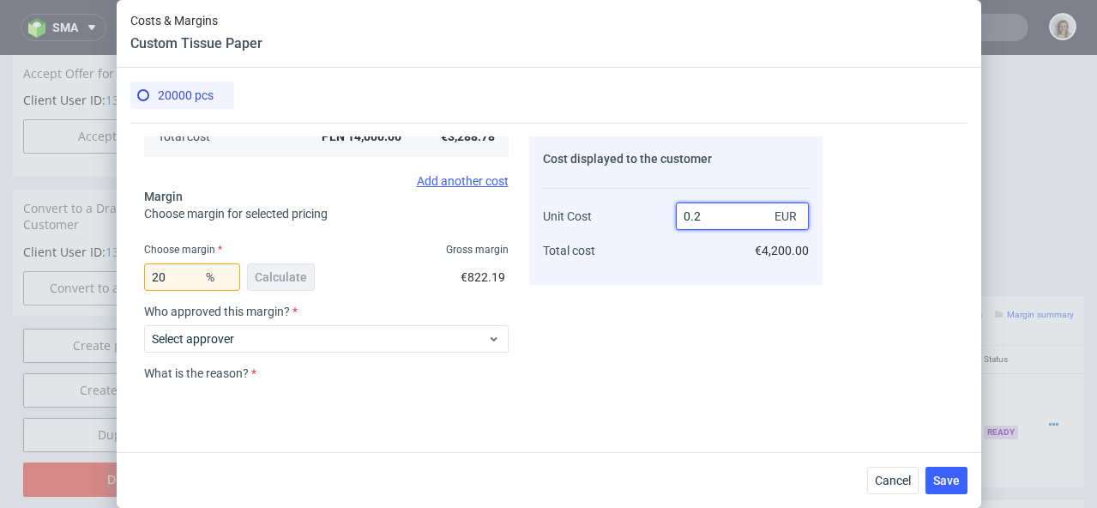
type input "0.25"
type input "36"
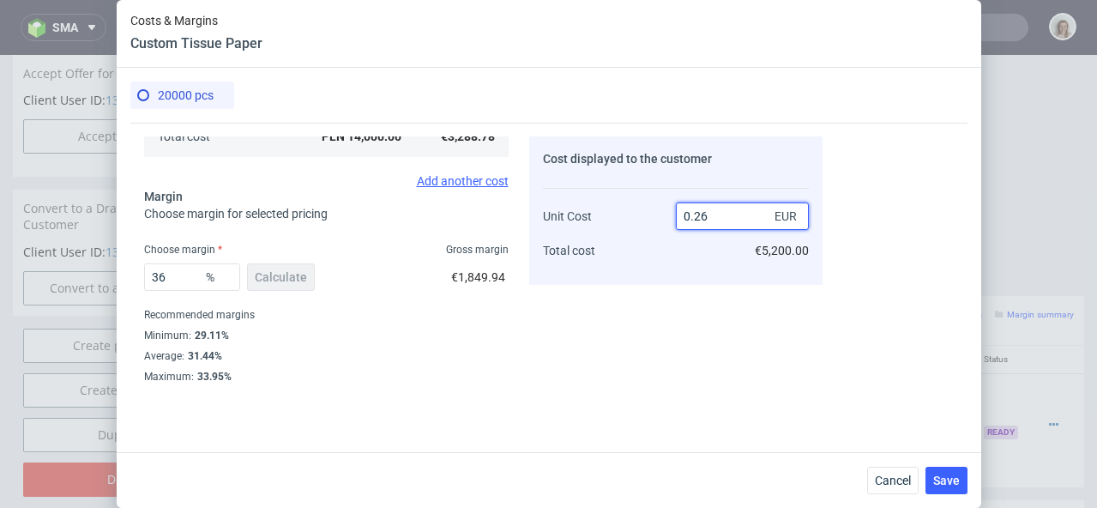
type input "0.2"
type input "20"
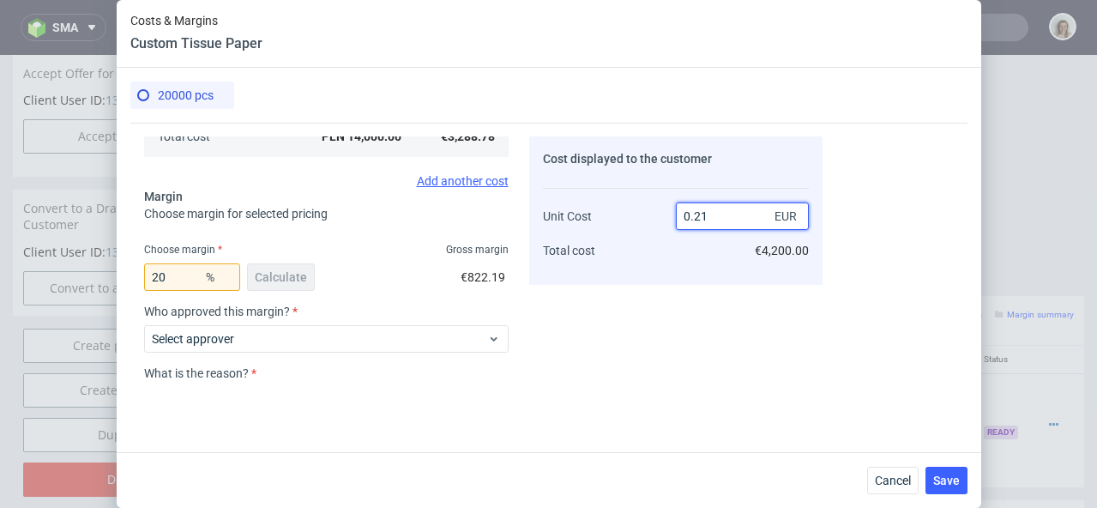
type input "0.215"
type input "25.581395348837212"
type input "0.2"
type input "20"
type input "0.216"
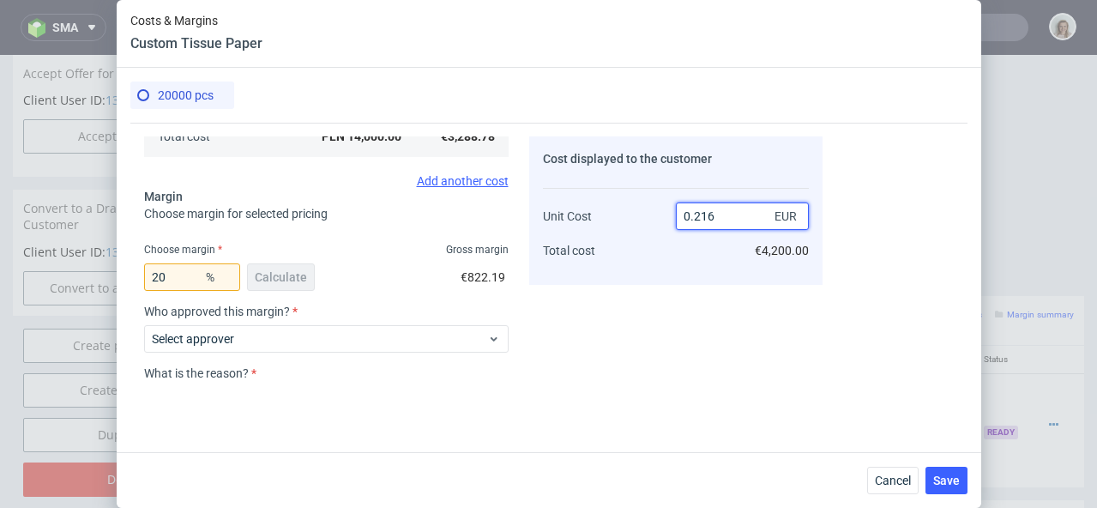
type input "25.925925925925924"
type input "0.2"
type input "20"
type input "0.216"
type input "25.925925925925924"
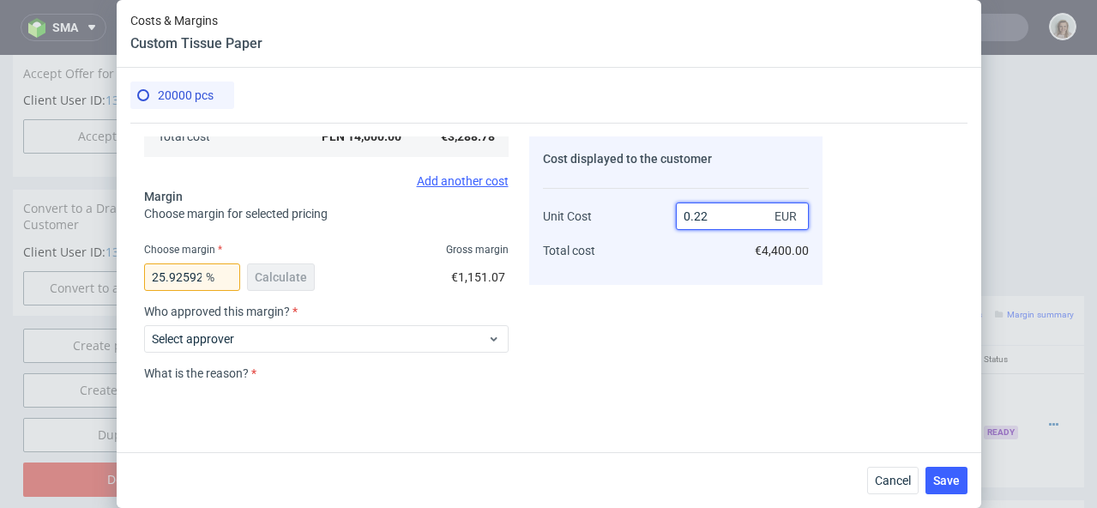
type input "0.2"
type input "20"
type input "0.21"
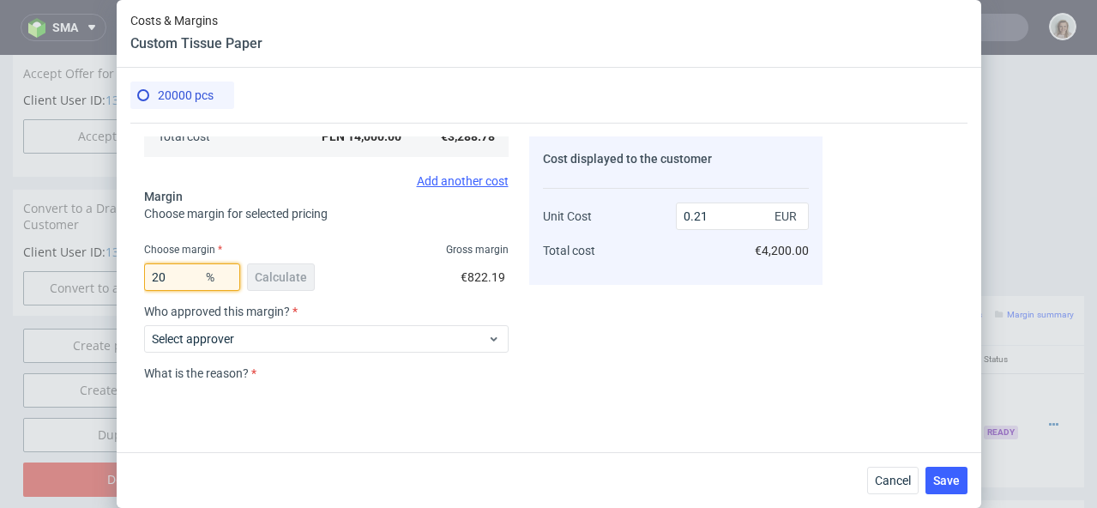
drag, startPoint x: 184, startPoint y: 281, endPoint x: 140, endPoint y: 278, distance: 43.9
click at [140, 278] on div "Costs Manage selected amounts if you need Sampled by Select sample creator Esti…" at bounding box center [476, 253] width 692 height 261
type input "33"
type input "0.25"
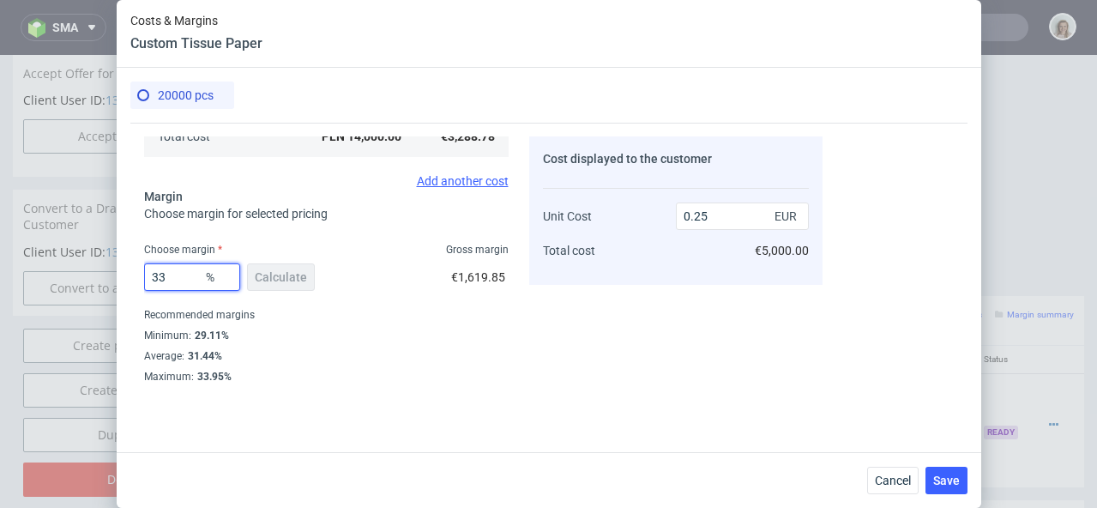
type input "3"
type input "0.17"
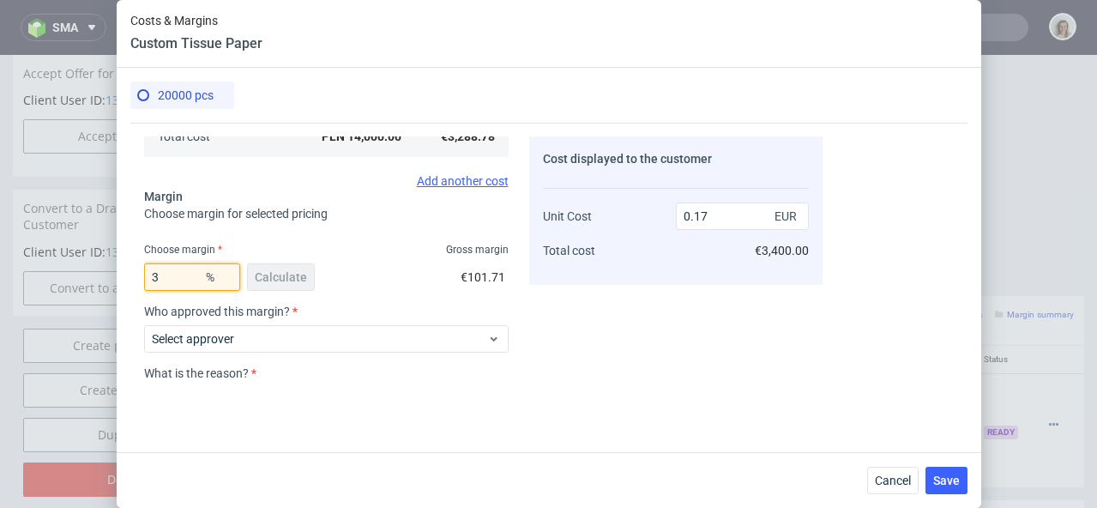
type input "34"
type input "0.25"
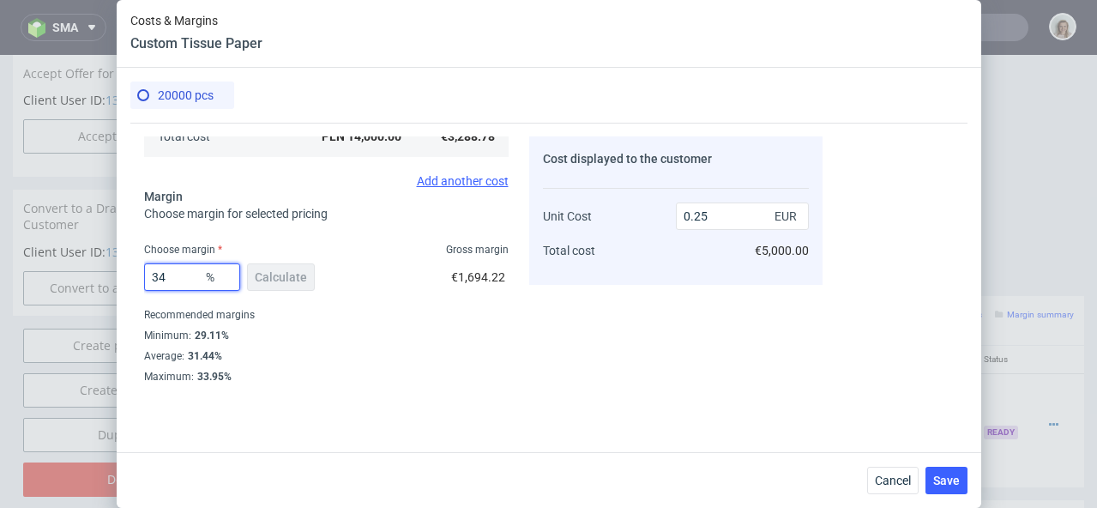
type input "3"
type input "0"
type input "0.17"
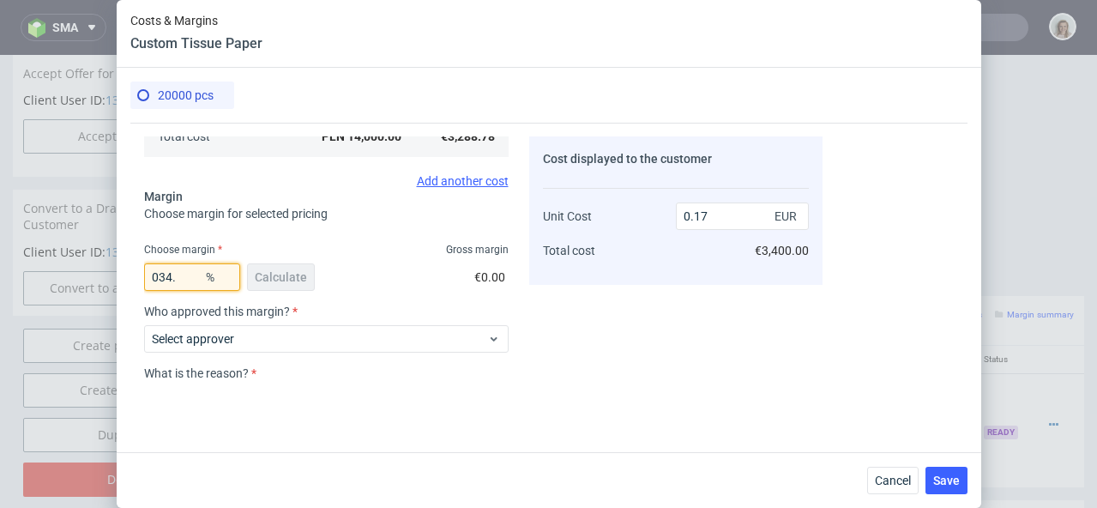
type input "34"
type input "0.25"
type input "345"
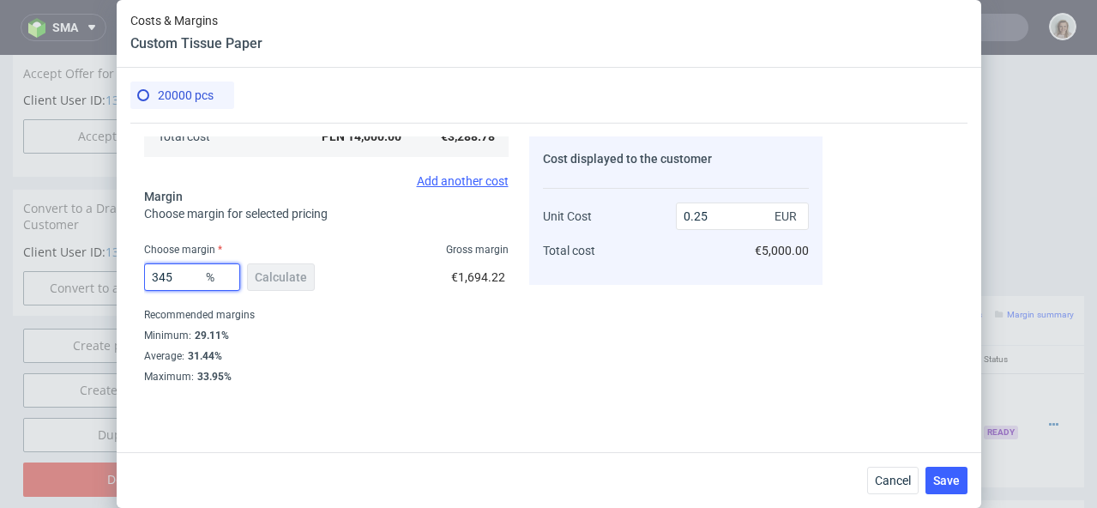
type input "-0.07"
type input "34."
type input "0.25"
type input "35"
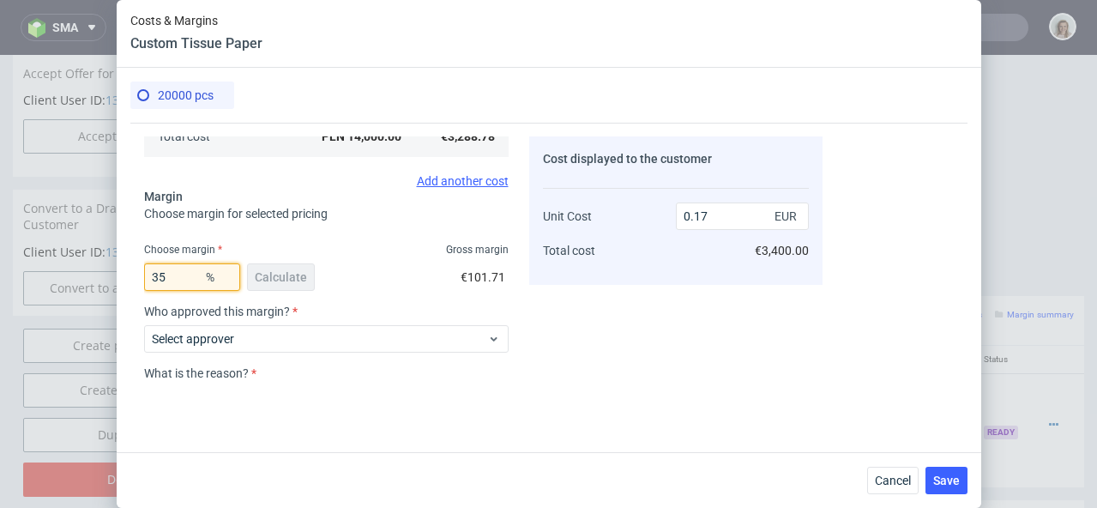
type input "0.25"
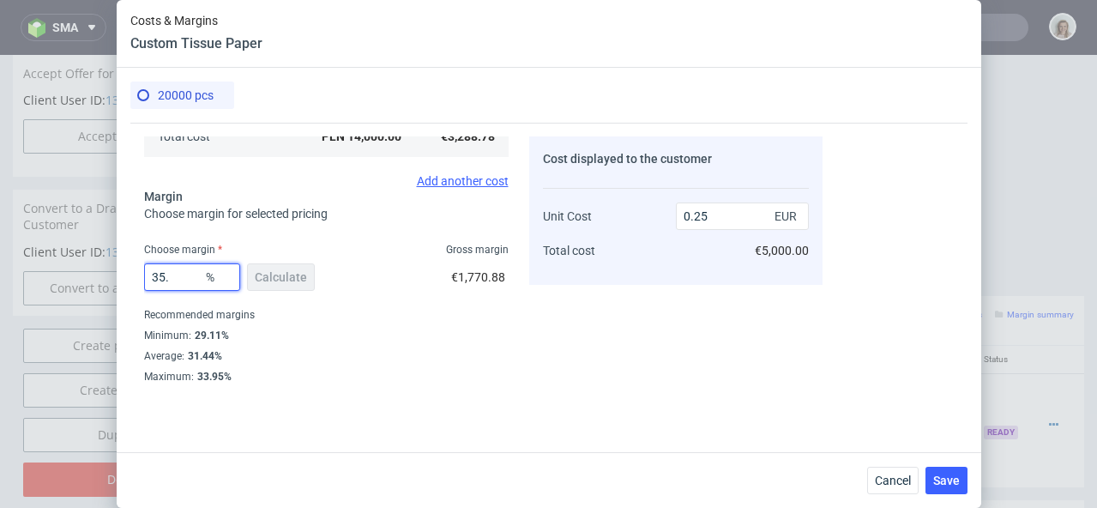
type input "35.5"
type input "0.26"
type input "35"
type input "0.25"
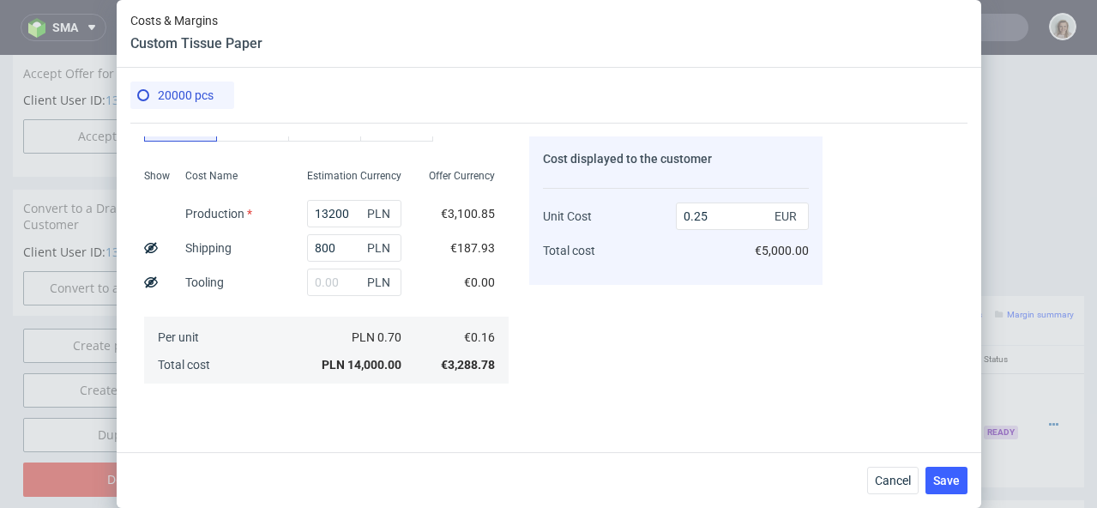
scroll to position [155, 0]
type input "35.3"
click at [936, 482] on span "Save" at bounding box center [946, 480] width 27 height 12
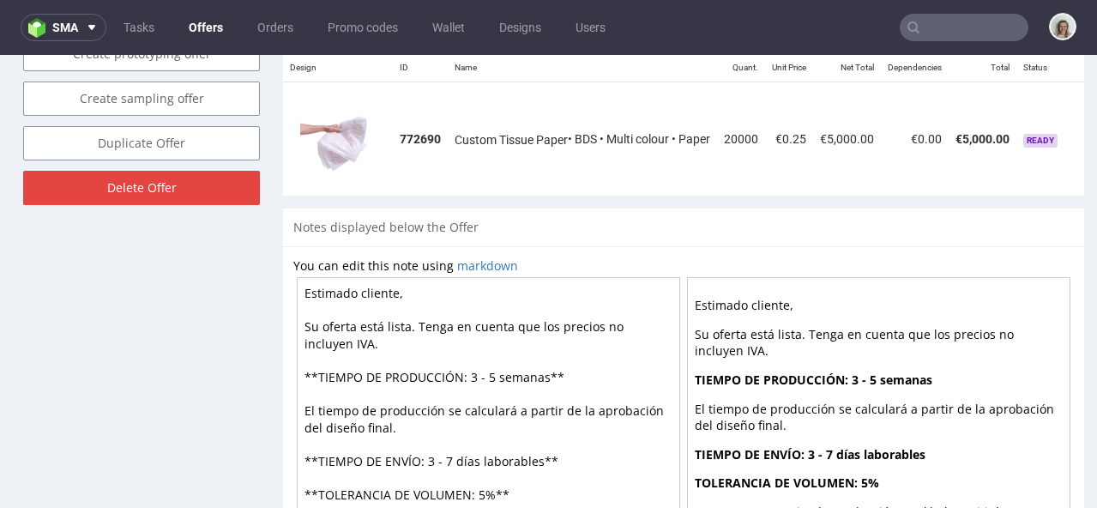
scroll to position [971, 0]
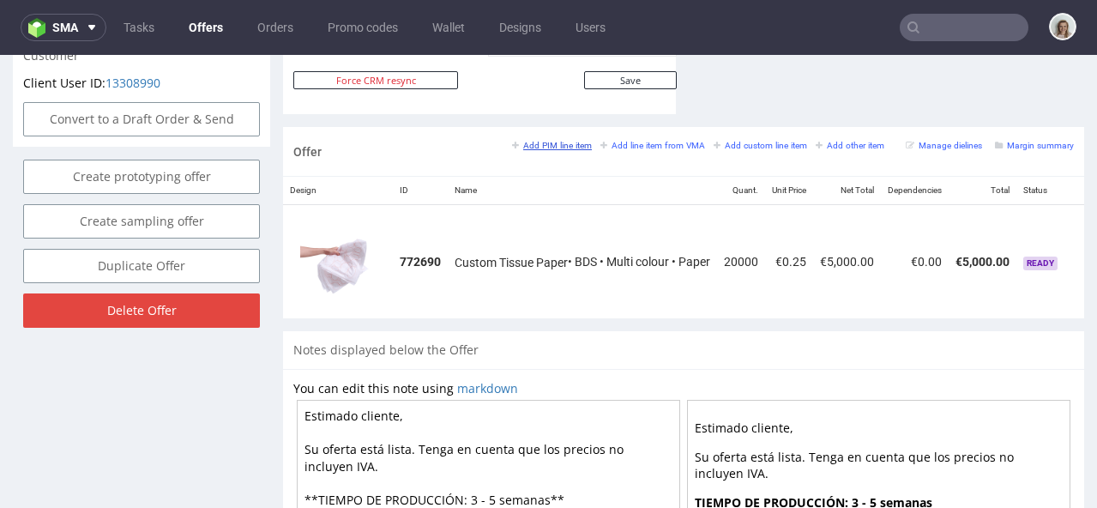
click at [526, 141] on small "Add PIM line item" at bounding box center [552, 145] width 80 height 9
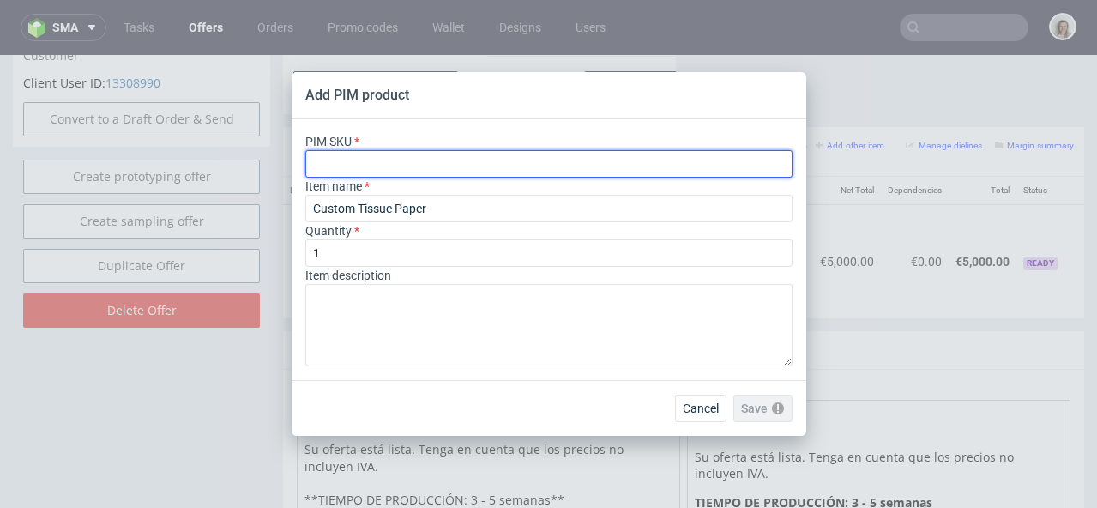
click at [452, 163] on input "text" at bounding box center [548, 163] width 487 height 27
paste input "label--circle-label--4--paper-mid-gloss--print-indigo-color--none"
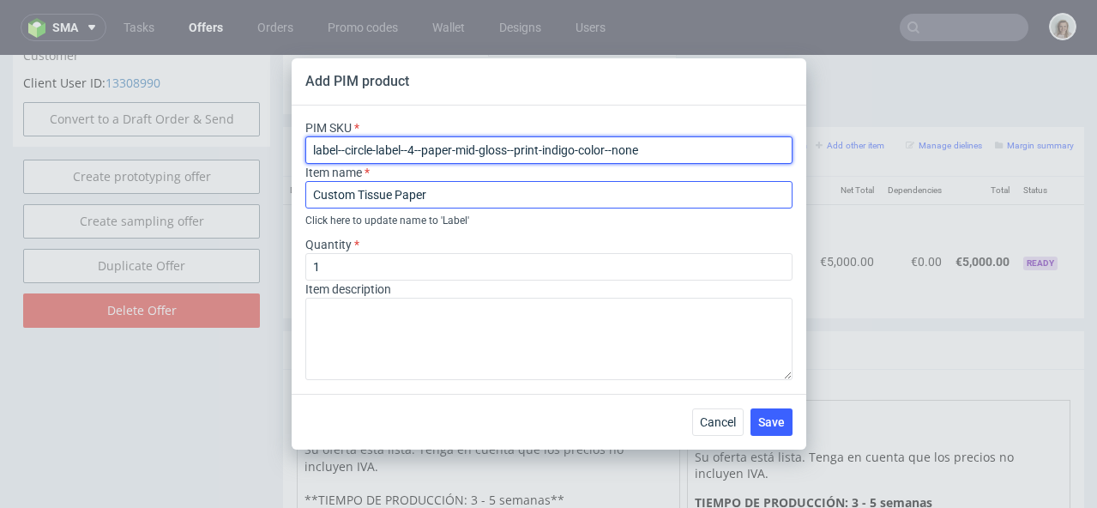
type input "label--circle-label--4--paper-mid-gloss--print-indigo-color--none"
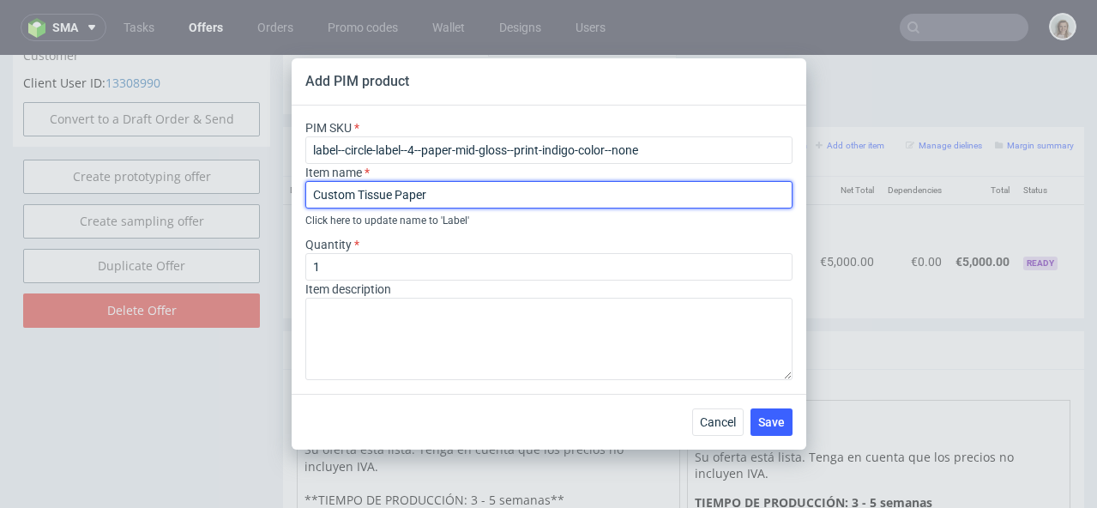
drag, startPoint x: 426, startPoint y: 195, endPoint x: 294, endPoint y: 191, distance: 132.1
click at [294, 191] on div "PIM SKU label--circle-label--4--paper-mid-gloss--print-indigo-color--none Item …" at bounding box center [549, 250] width 515 height 288
type input "C"
type input "Pegatinas redondas 4 cm CMYK"
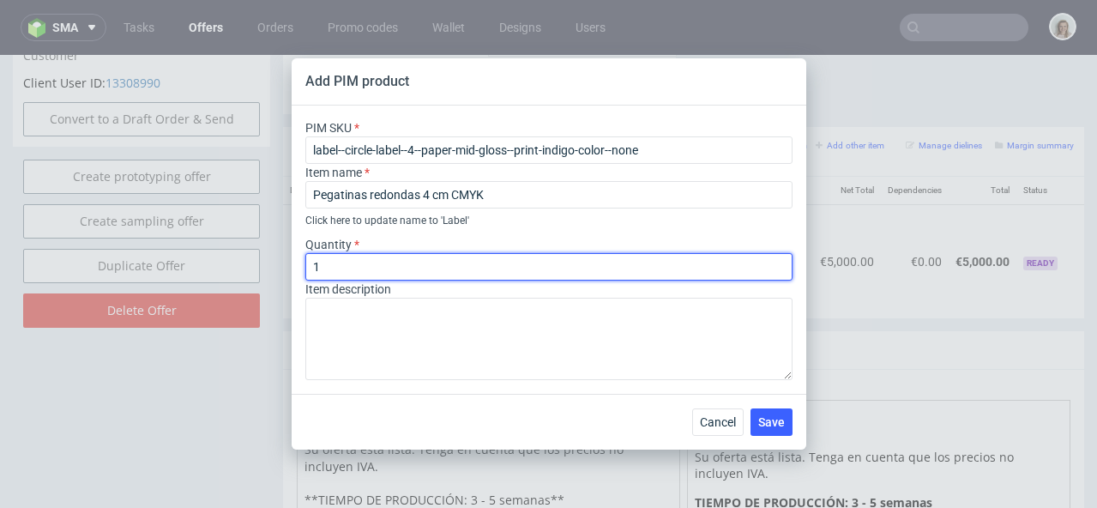
click at [362, 257] on input "1" at bounding box center [548, 266] width 487 height 27
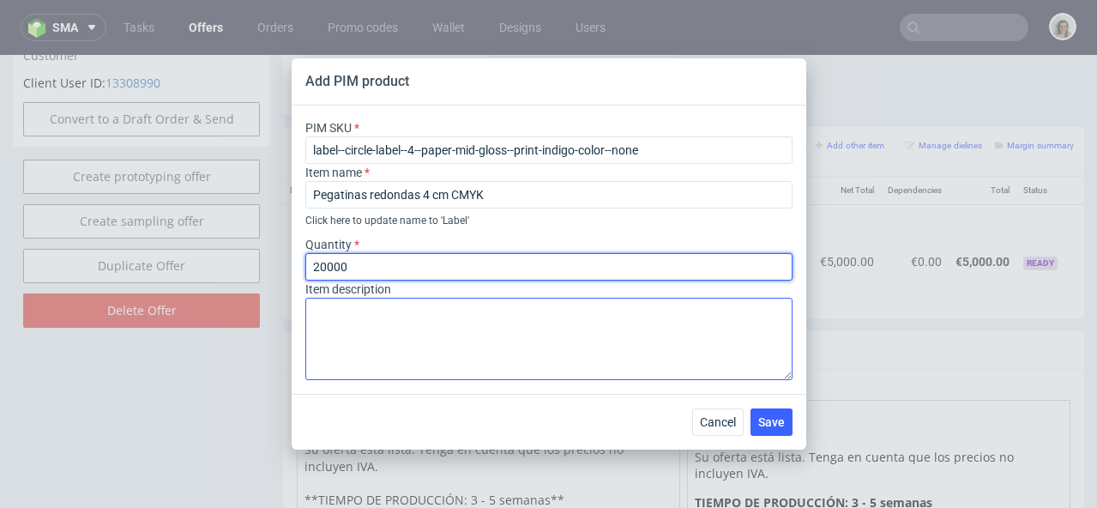
type input "20000"
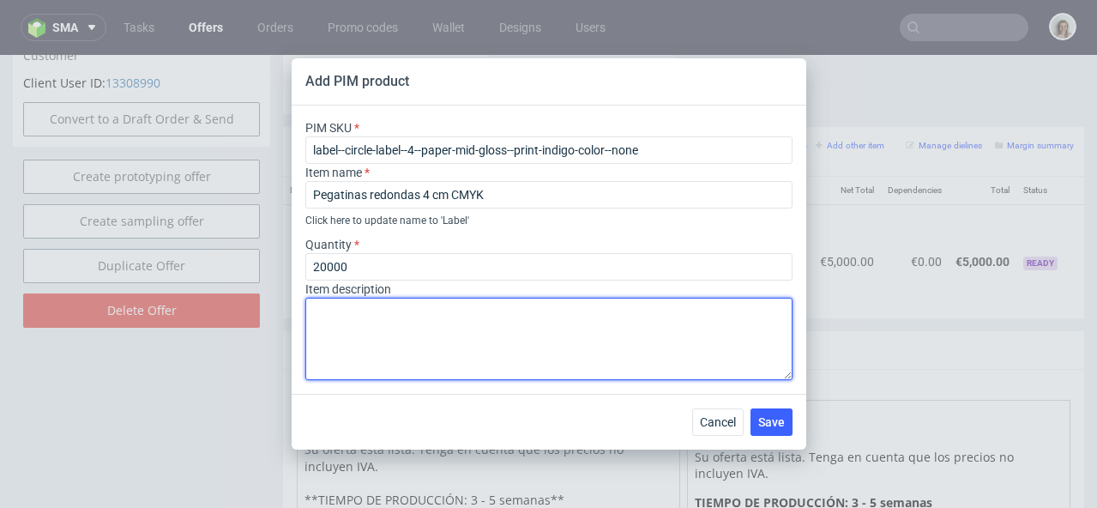
click at [432, 318] on textarea at bounding box center [548, 339] width 487 height 82
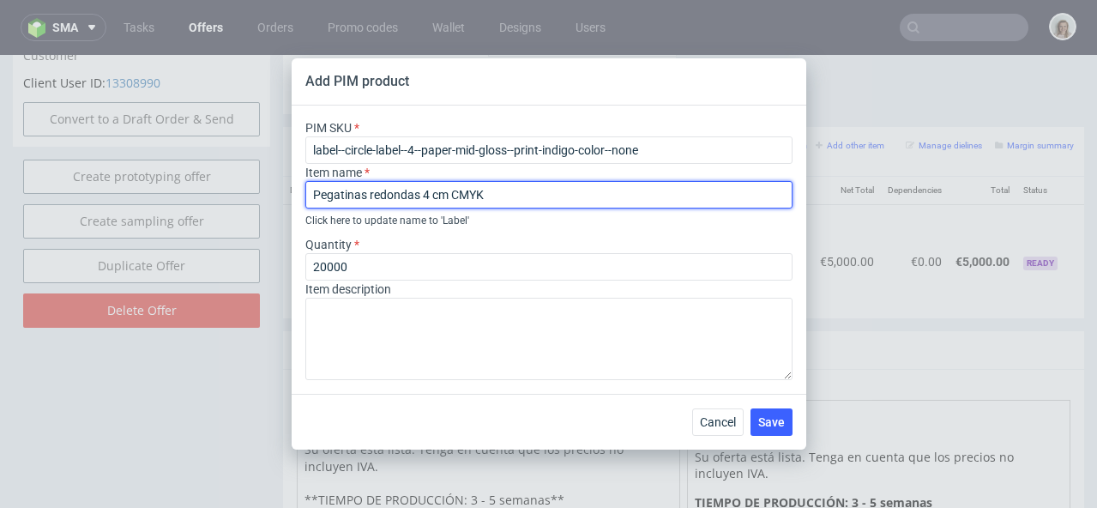
drag, startPoint x: 501, startPoint y: 195, endPoint x: 279, endPoint y: 196, distance: 222.2
click at [279, 196] on div "Add PIM product PIM SKU label--circle-label--4--paper-mid-gloss--print-indigo-c…" at bounding box center [548, 254] width 1097 height 508
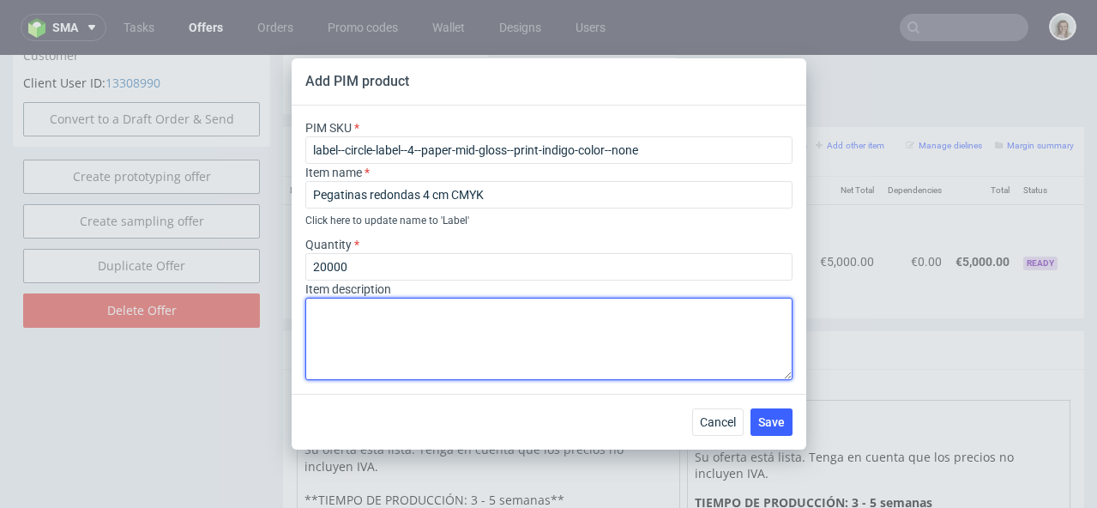
click at [388, 306] on textarea at bounding box center [548, 339] width 487 height 82
paste textarea "Pegatinas redondas 4 cm CMYK"
type textarea "Pegatinas redondas 4 cm CMYK"
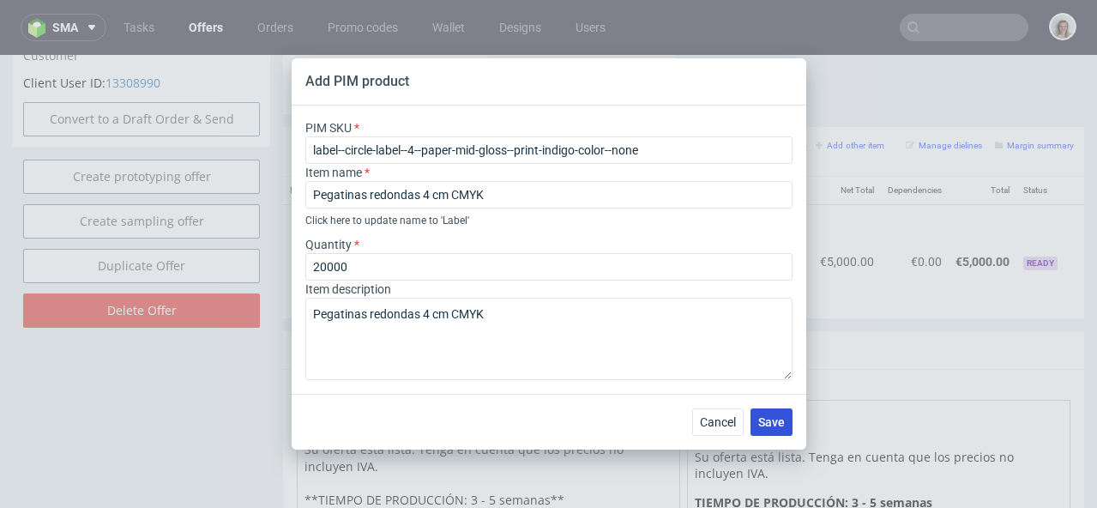
click at [787, 419] on button "Save" at bounding box center [772, 421] width 42 height 27
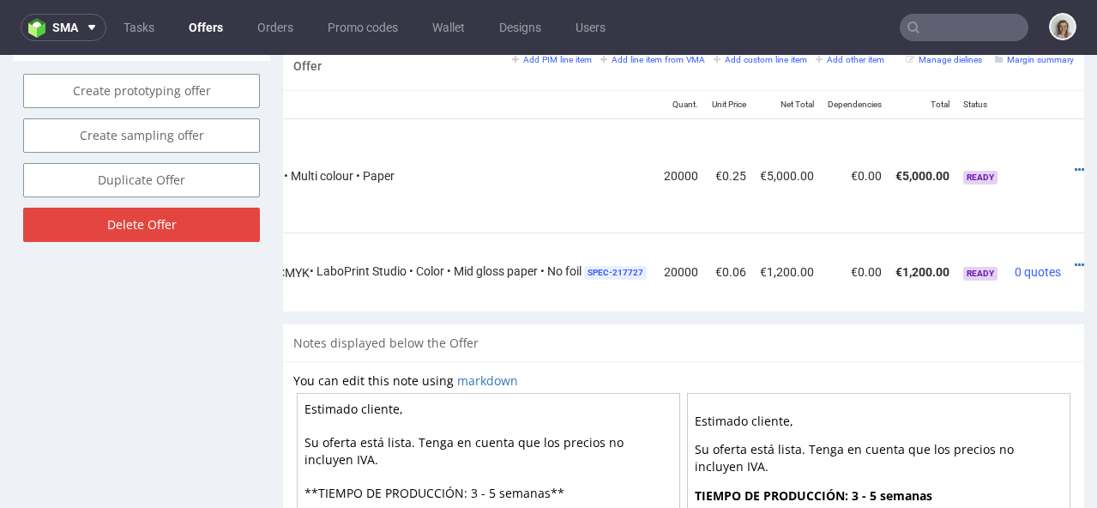
scroll to position [0, 374]
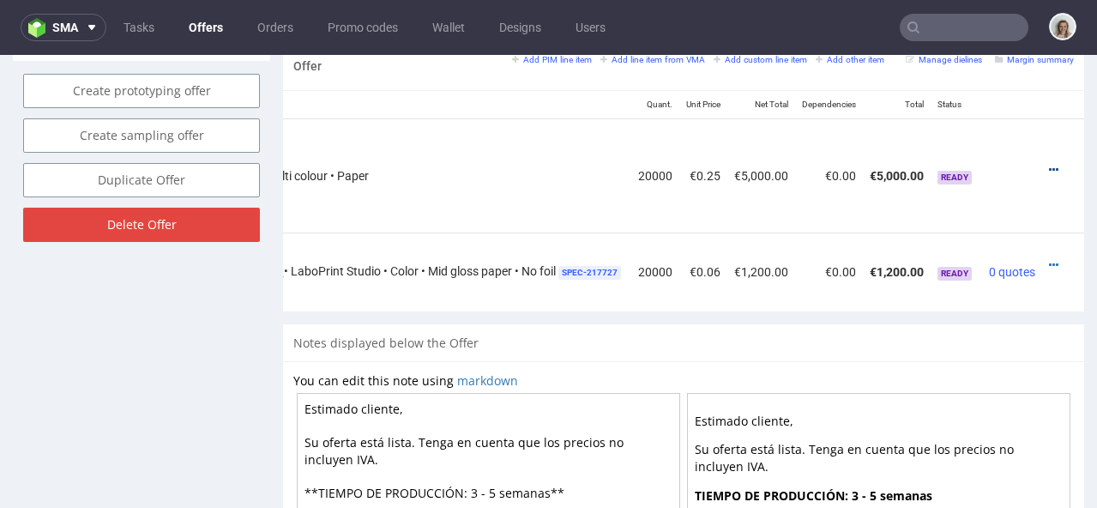
click at [1049, 164] on icon at bounding box center [1053, 170] width 9 height 12
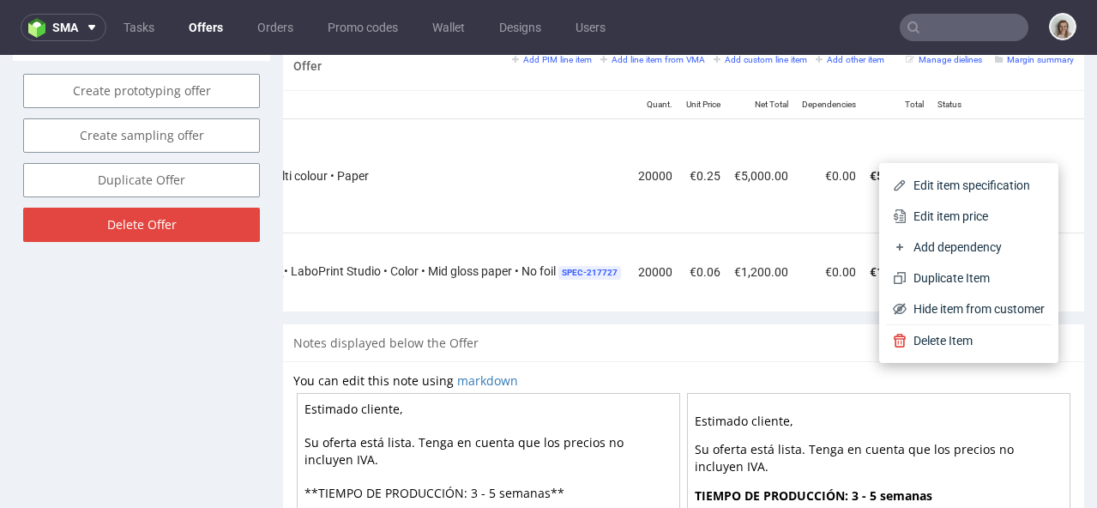
drag, startPoint x: 968, startPoint y: 215, endPoint x: 940, endPoint y: 219, distance: 28.5
click at [968, 215] on span "Edit item price" at bounding box center [976, 216] width 138 height 17
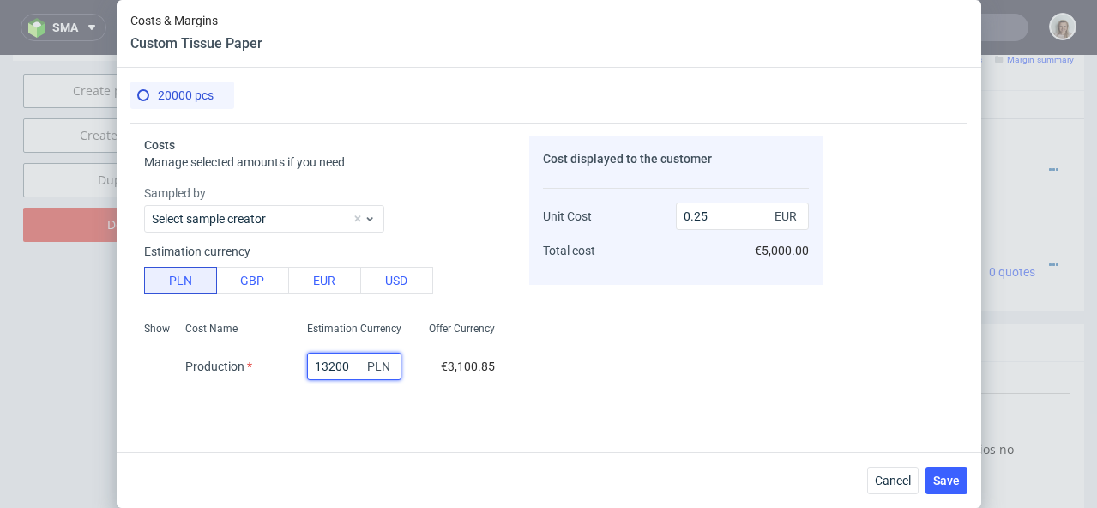
drag, startPoint x: 335, startPoint y: 363, endPoint x: 297, endPoint y: 360, distance: 37.8
click at [307, 360] on input "13200" at bounding box center [354, 366] width 94 height 27
type input "200"
type input "0.02"
type input "200"
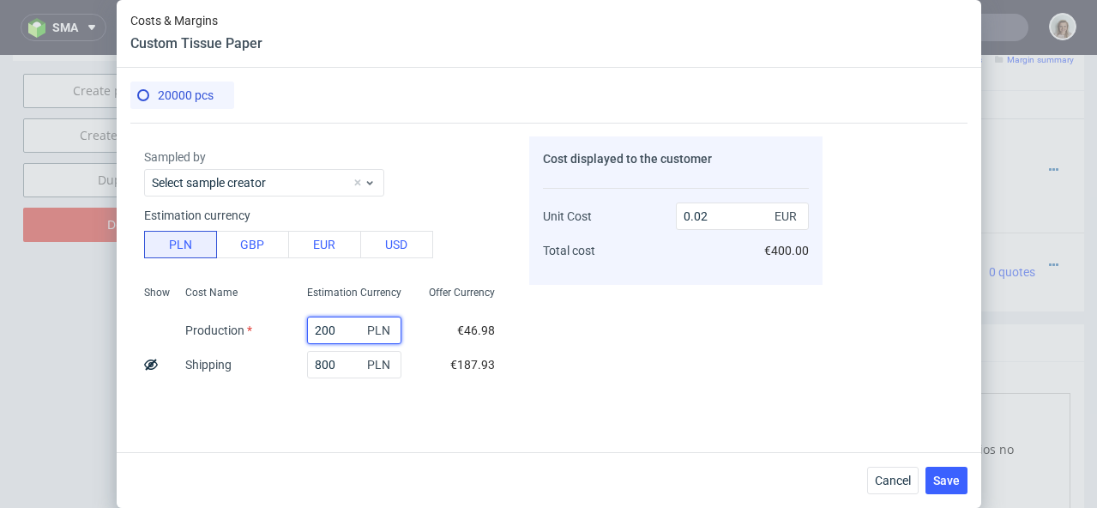
scroll to position [119, 0]
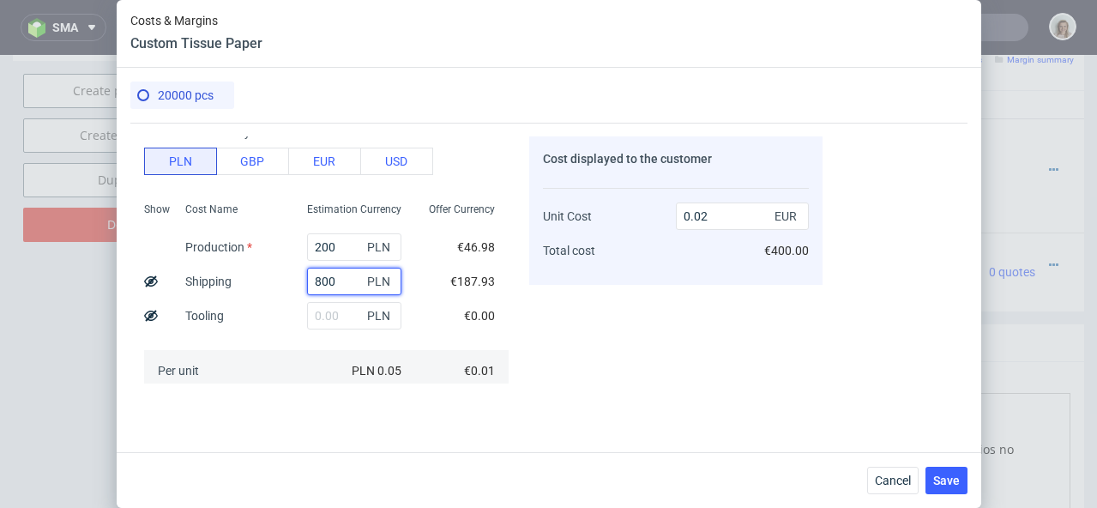
drag, startPoint x: 317, startPoint y: 282, endPoint x: 288, endPoint y: 280, distance: 29.2
click at [293, 281] on div "800 PLN" at bounding box center [354, 281] width 122 height 34
type input "2200"
type input "0.05"
type input "2200"
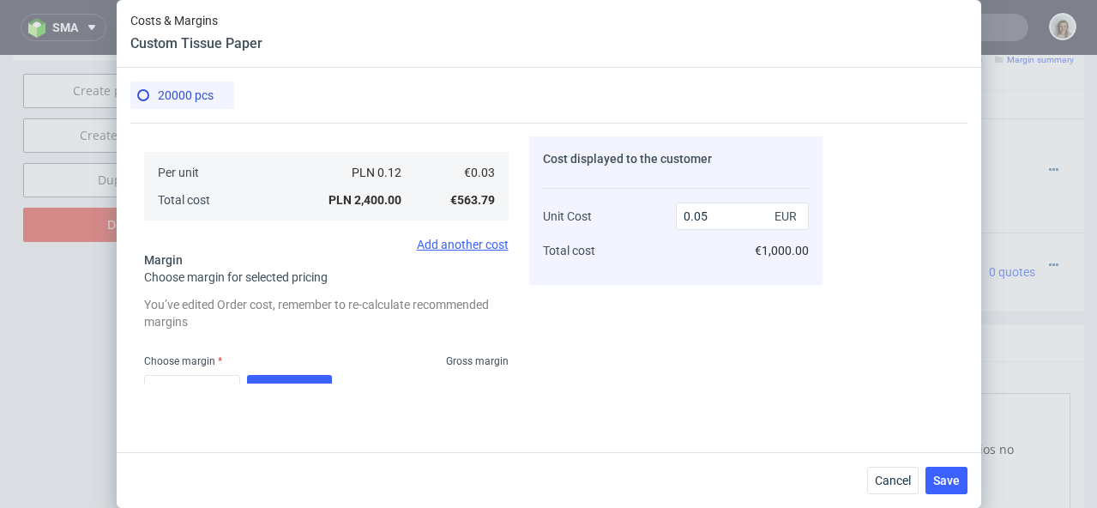
scroll to position [401, 0]
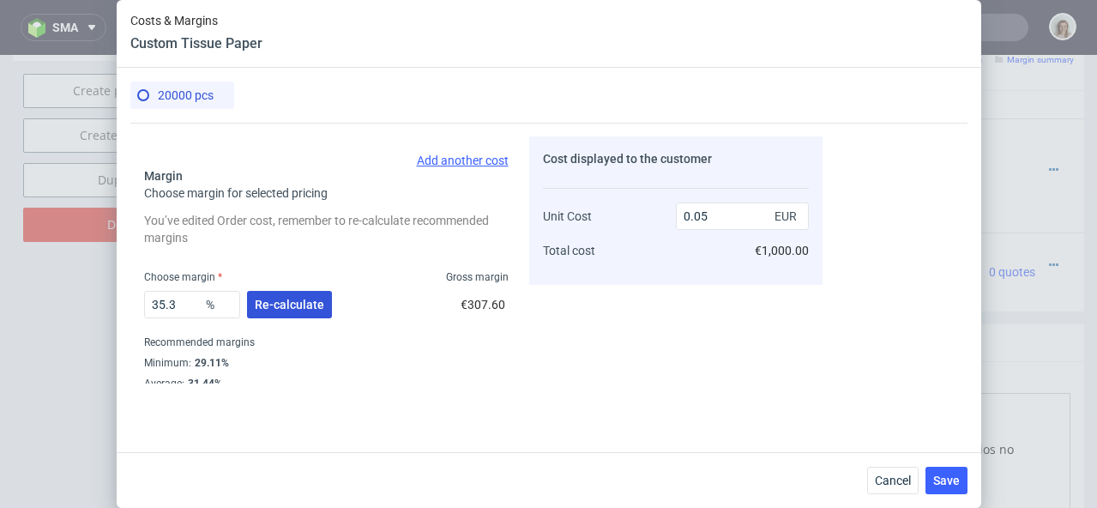
click at [289, 305] on span "Re-calculate" at bounding box center [289, 305] width 69 height 12
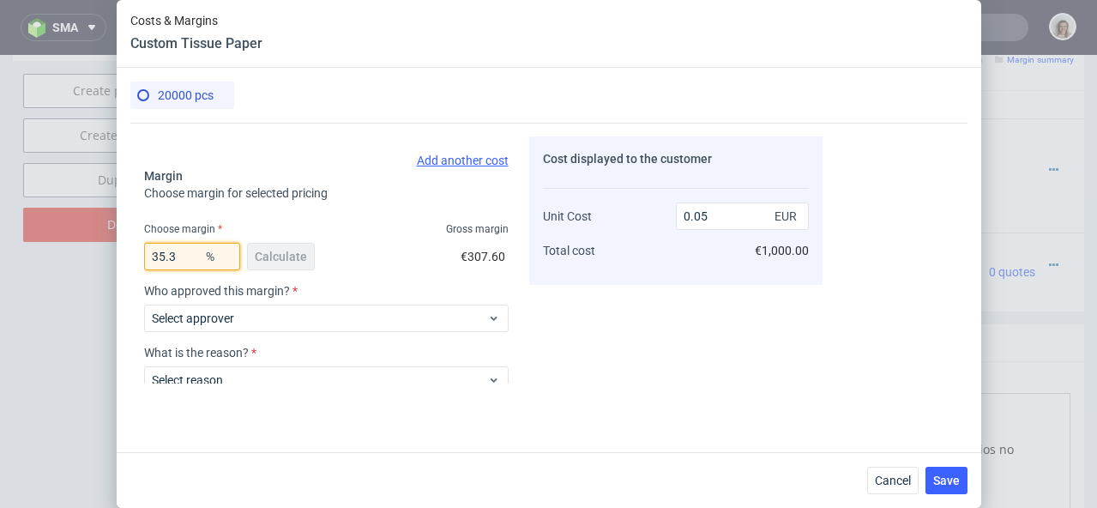
drag, startPoint x: 179, startPoint y: 258, endPoint x: 145, endPoint y: 260, distance: 34.4
click at [145, 260] on input "35.3" at bounding box center [192, 256] width 96 height 27
type input "3"
type input "0.03"
type input "36"
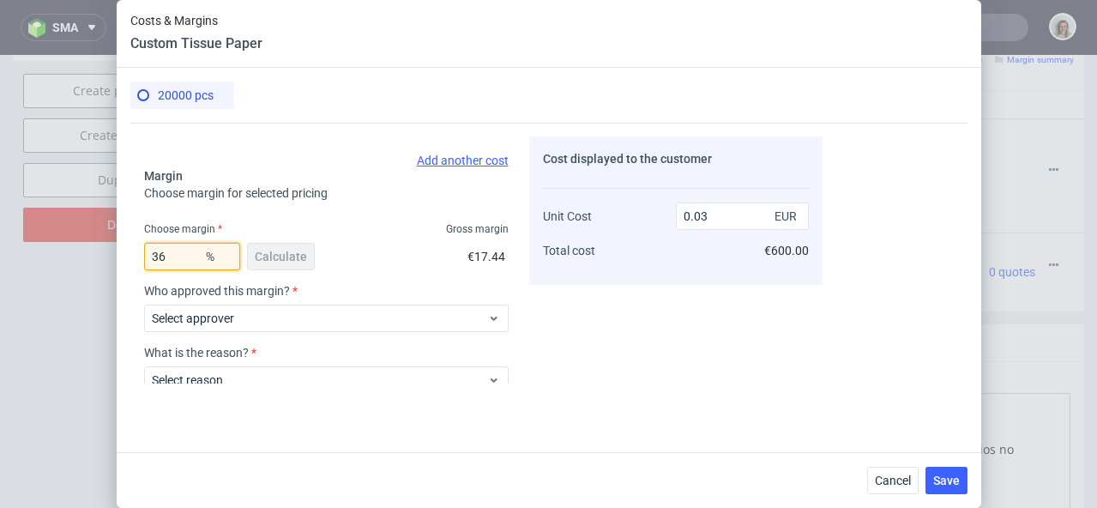
type input "0.05"
type input "3"
type input "0.03"
type input "37"
type input "0.05"
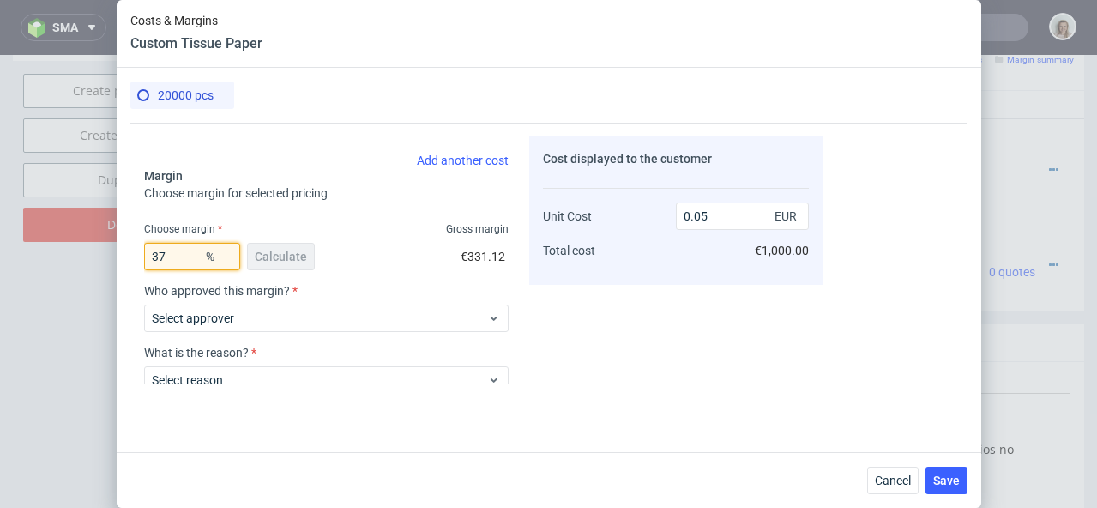
type input "3"
type input "0.03"
type input "38"
type input "0.05"
type input "39"
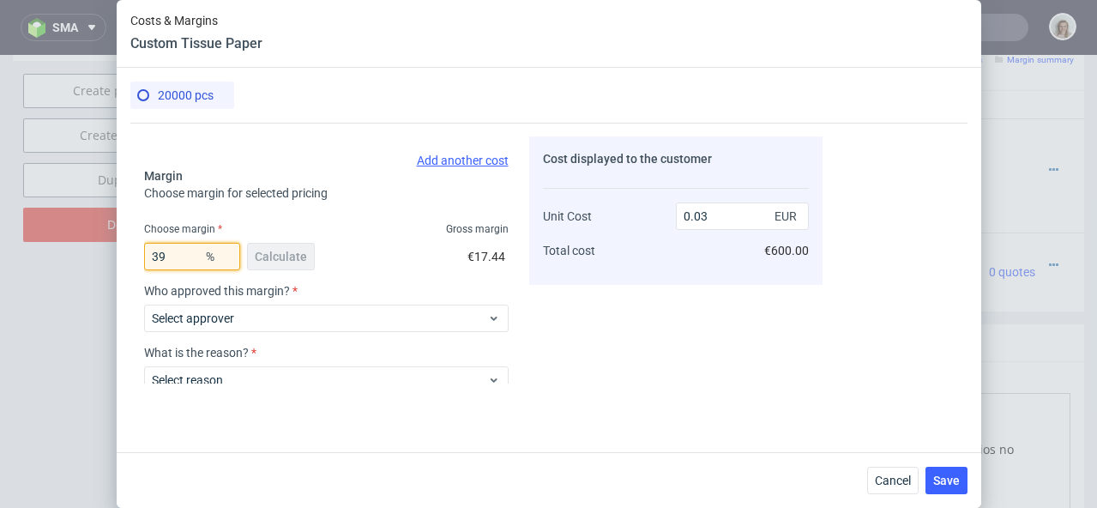
type input "0.05"
type input "3"
type input "0.03"
type input "40"
type input "0.05"
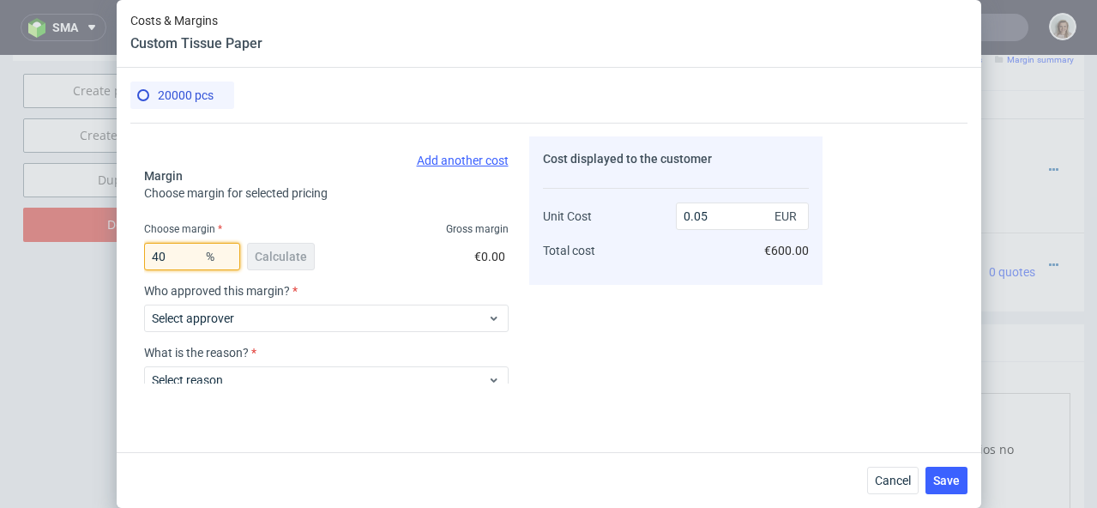
scroll to position [381, 0]
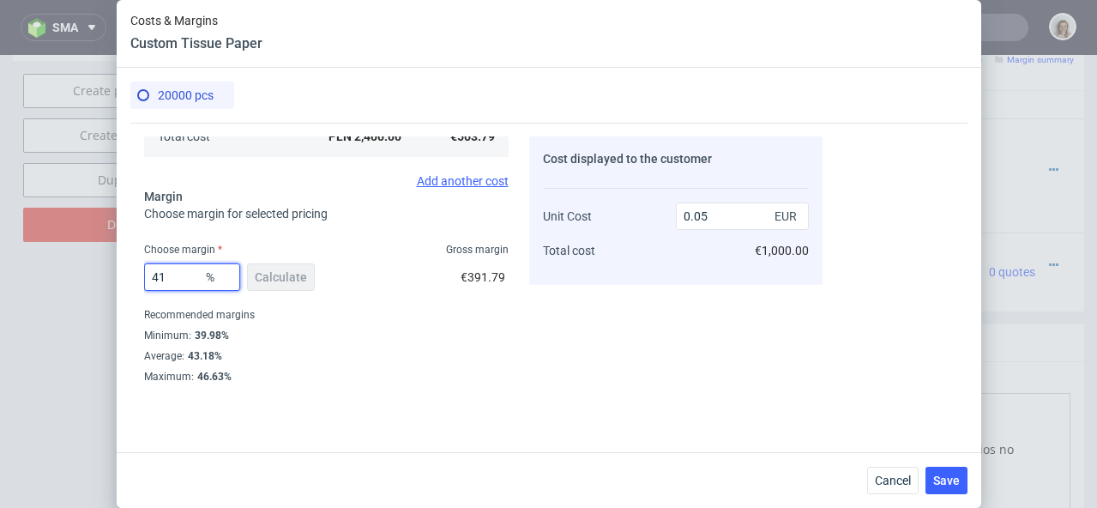
type input "4"
type input "0.03"
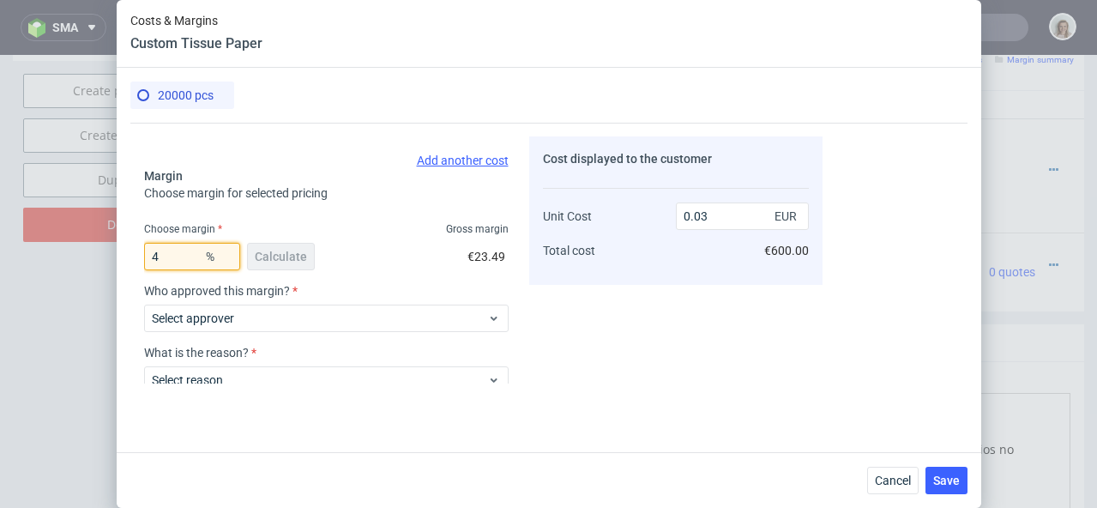
type input "42"
type input "0.05"
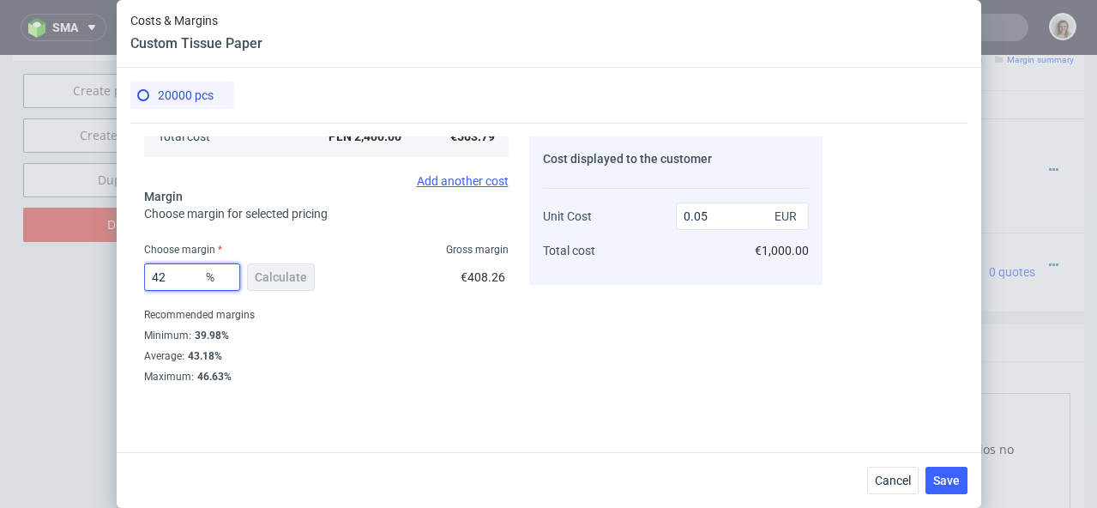
type input "4"
type input "0.03"
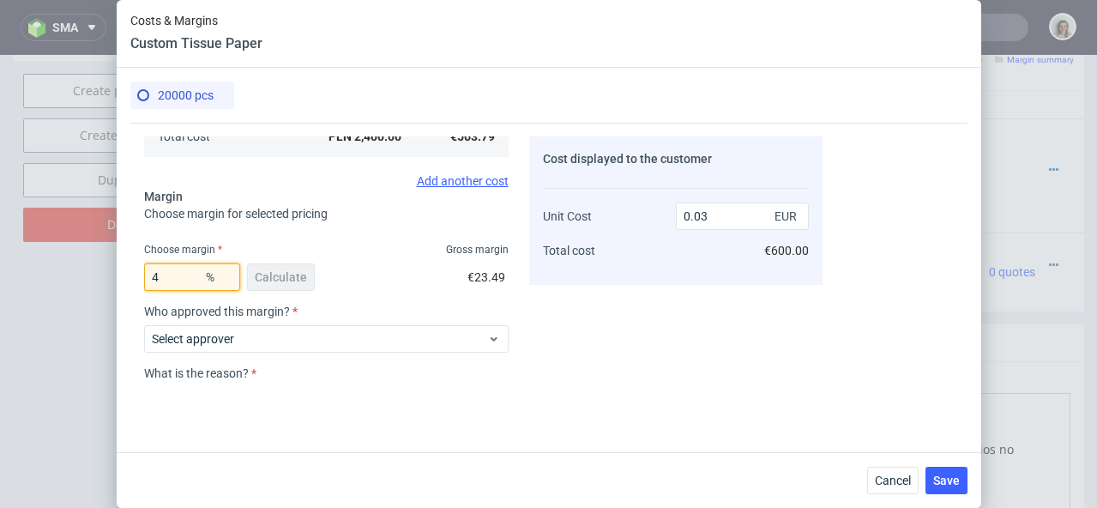
scroll to position [401, 0]
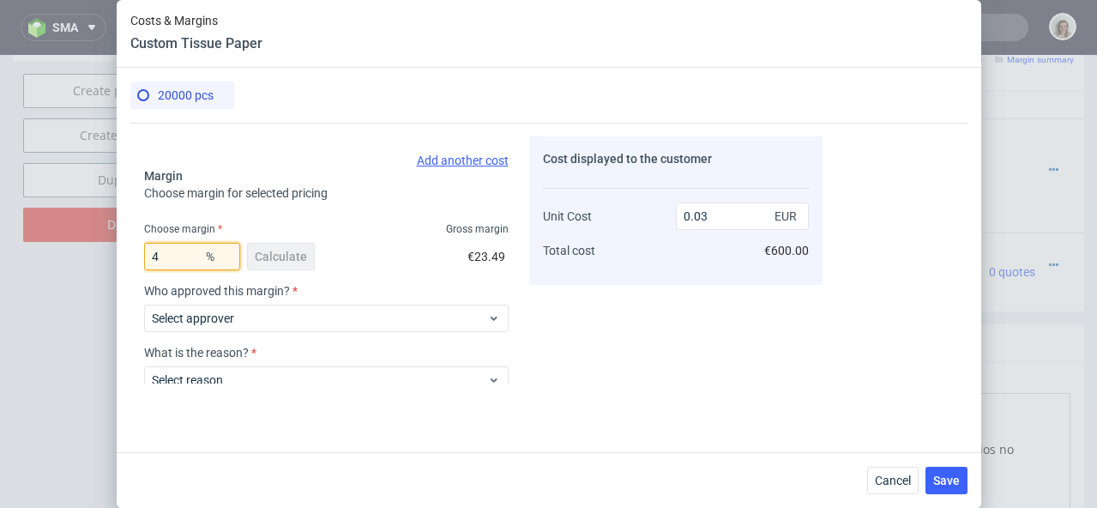
type input "44"
type input "0.05"
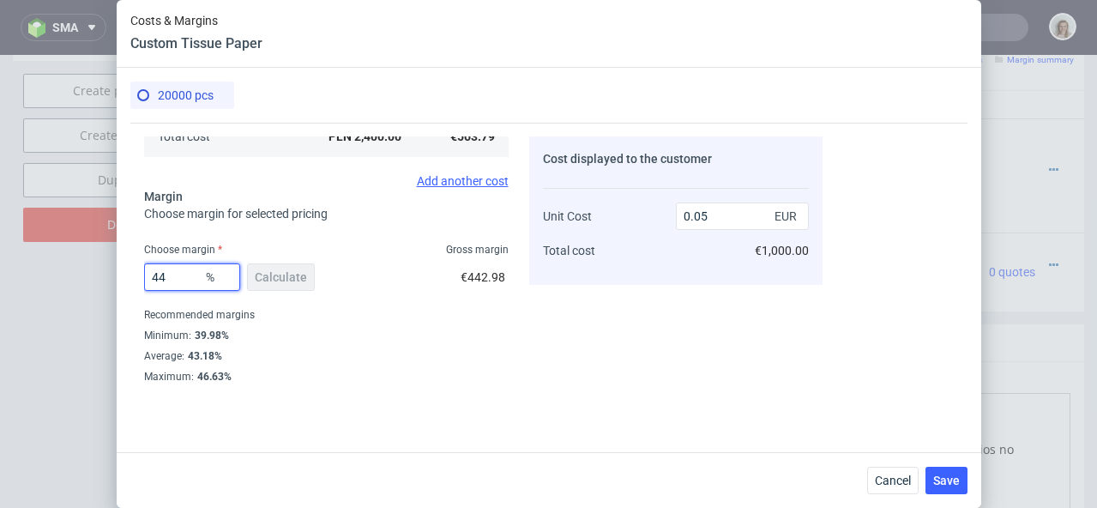
type input "4"
type input "0.03"
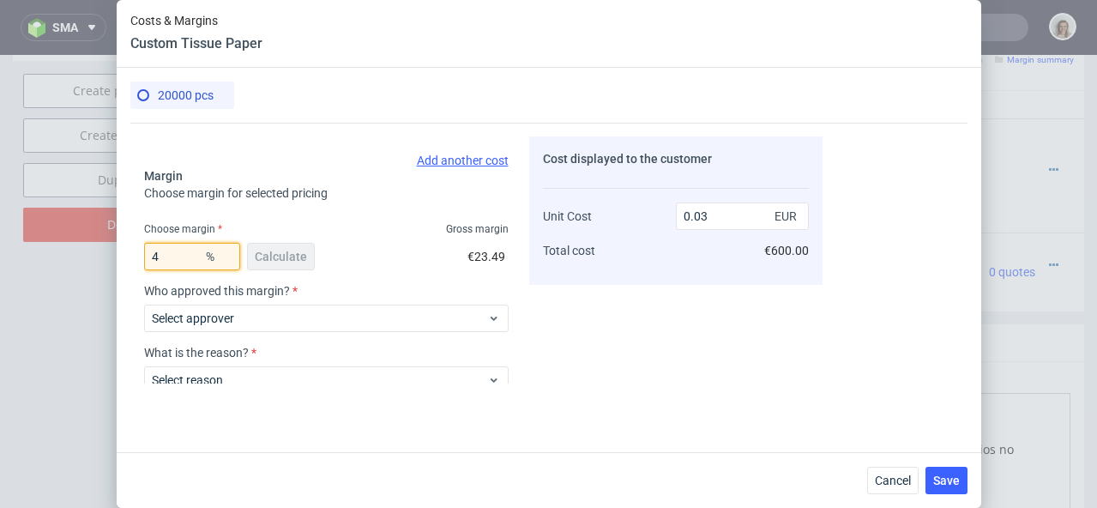
type input "45"
type input "0.06"
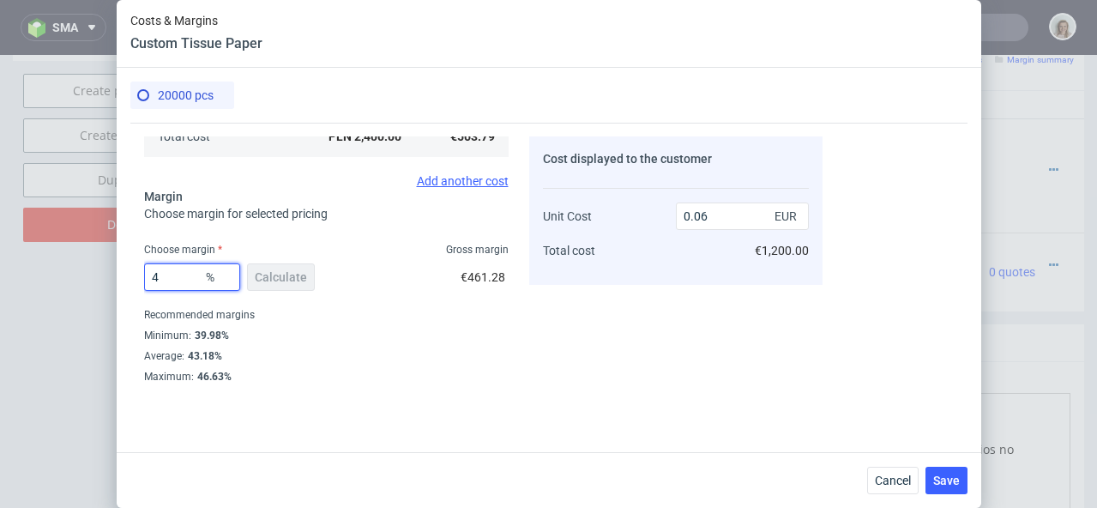
type input "44"
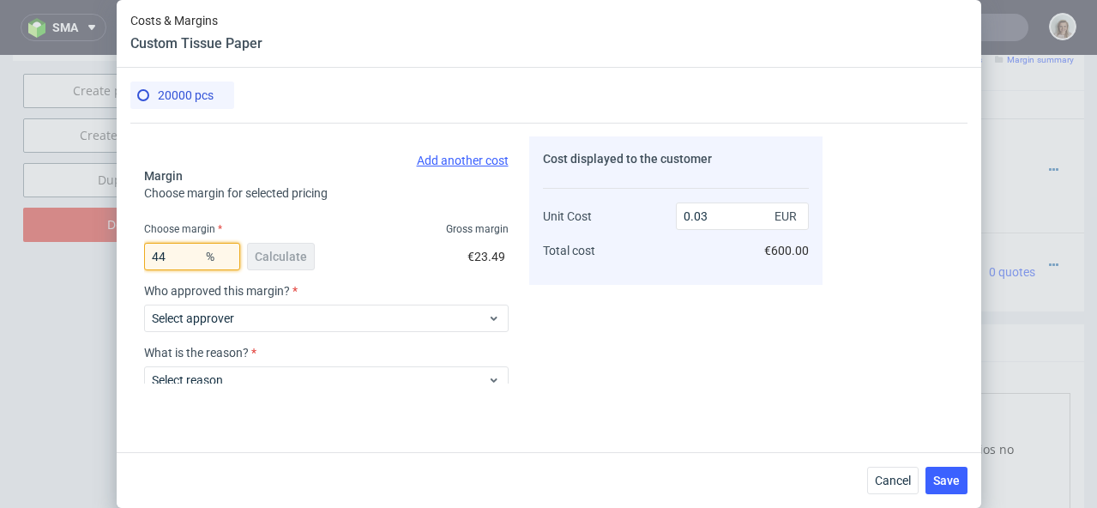
type input "0.05"
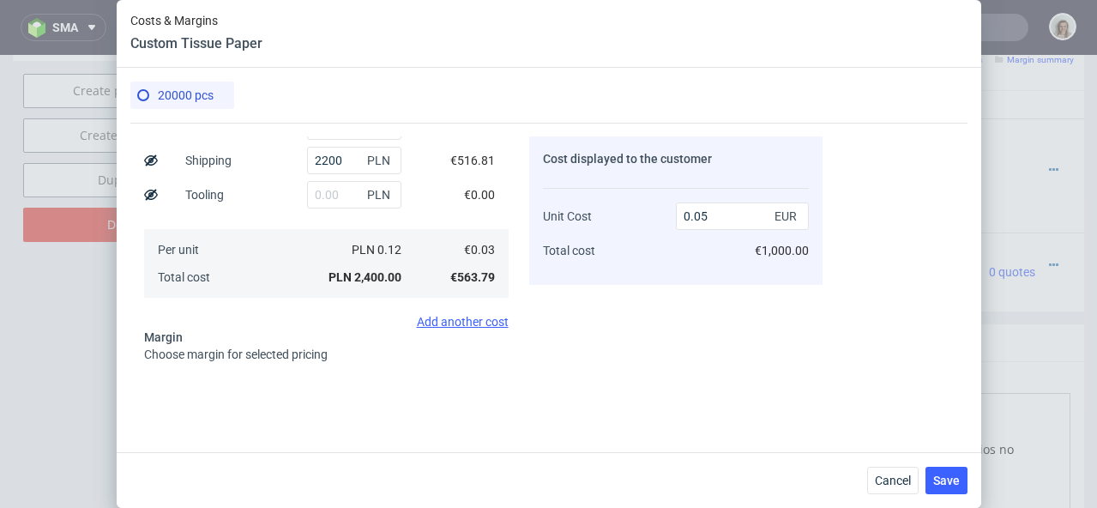
scroll to position [211, 0]
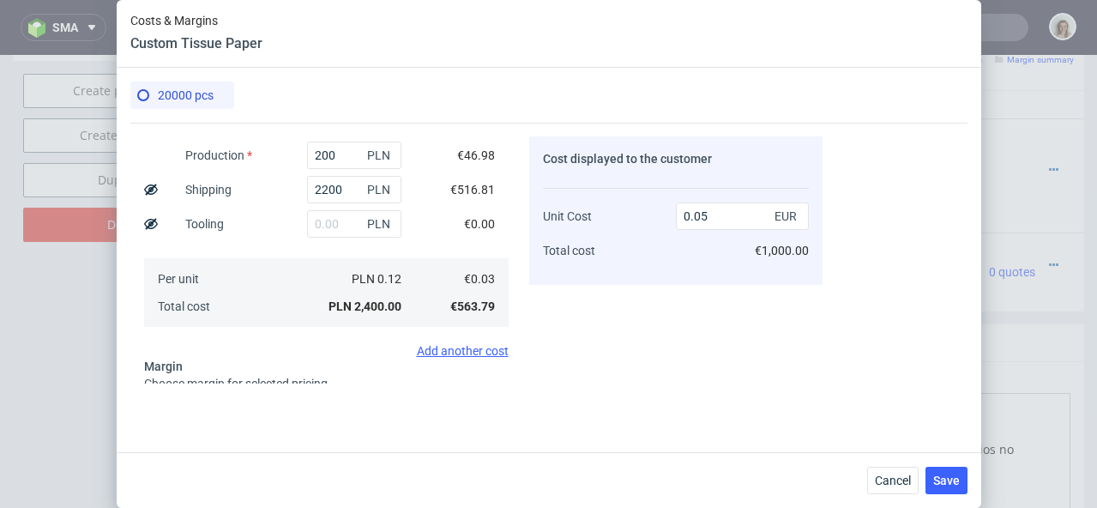
type input "44.5"
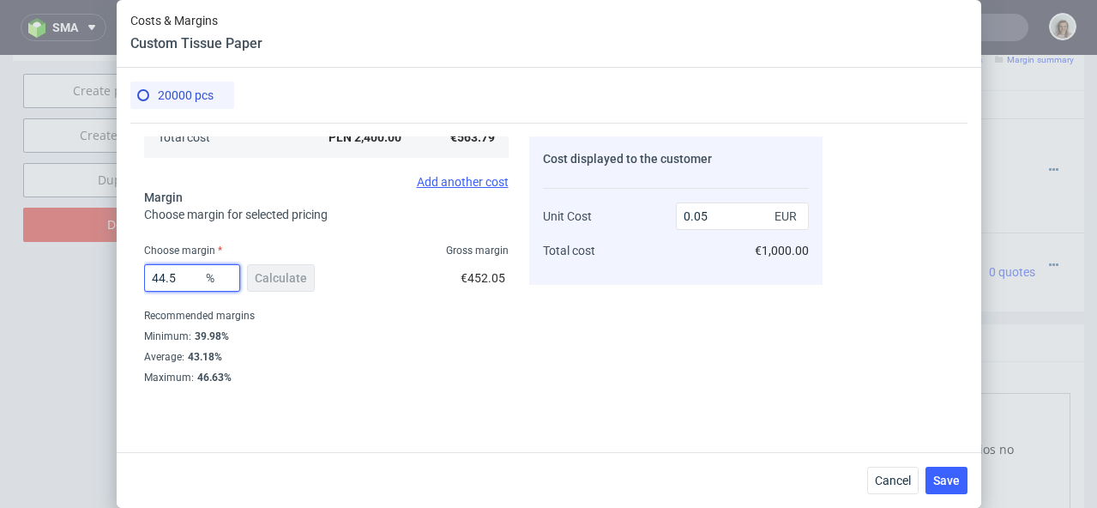
scroll to position [381, 0]
click at [934, 477] on span "Save" at bounding box center [946, 480] width 27 height 12
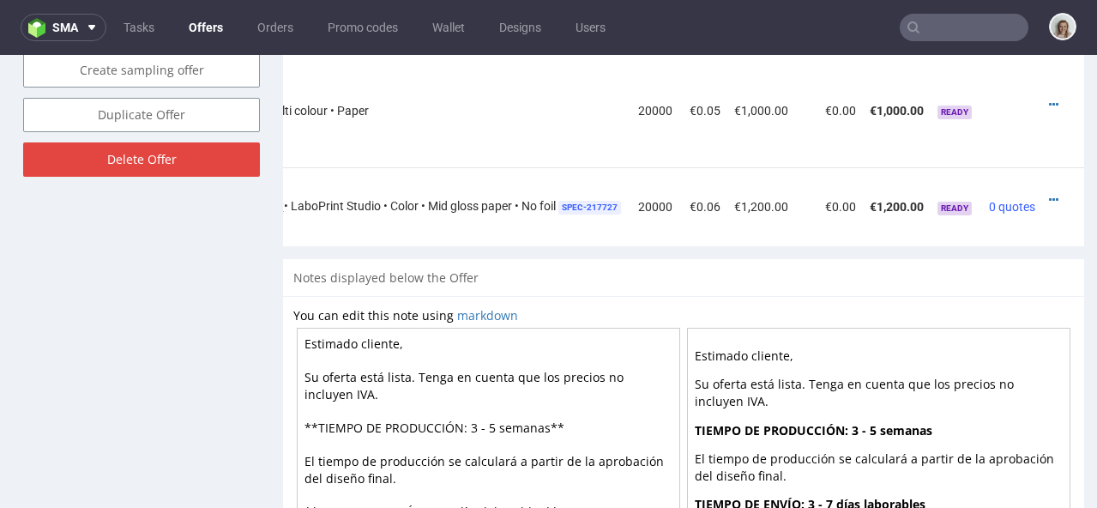
scroll to position [1110, 0]
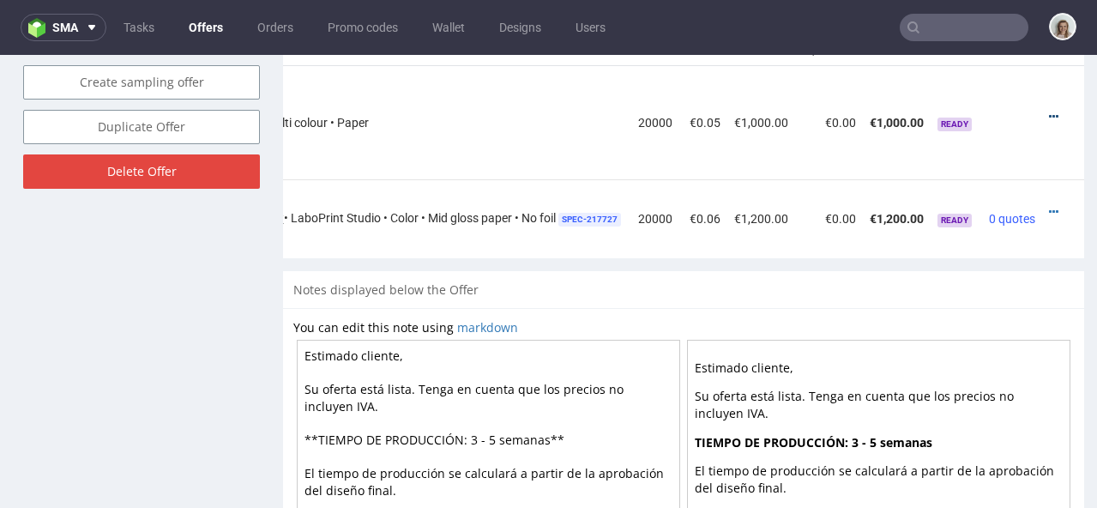
click at [1049, 111] on icon at bounding box center [1053, 117] width 9 height 12
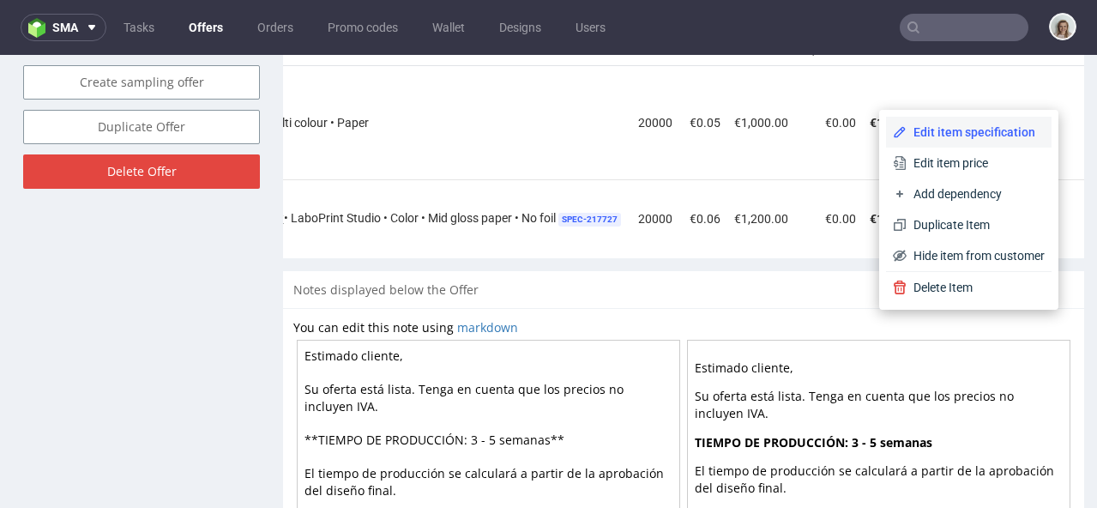
click at [978, 126] on span "Edit item specification" at bounding box center [976, 132] width 138 height 17
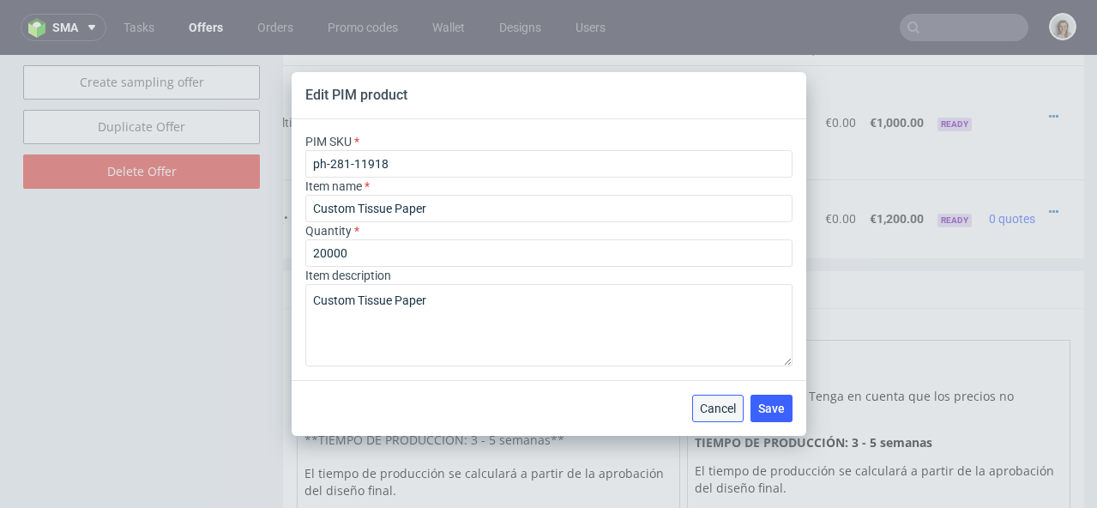
drag, startPoint x: 727, startPoint y: 419, endPoint x: 820, endPoint y: 250, distance: 192.4
click at [727, 419] on button "Cancel" at bounding box center [717, 408] width 51 height 27
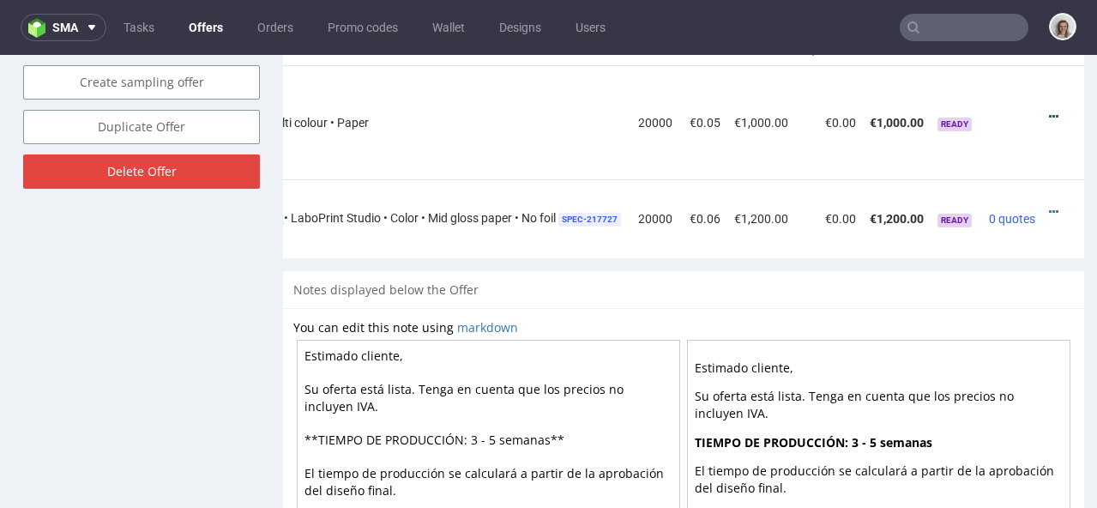
click at [1049, 111] on icon at bounding box center [1053, 117] width 9 height 12
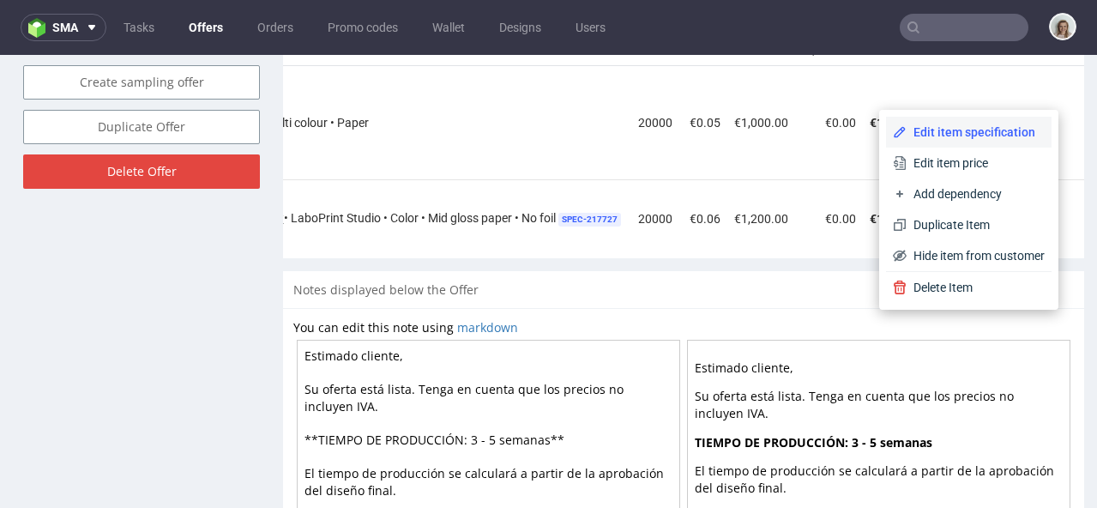
click at [986, 130] on span "Edit item specification" at bounding box center [976, 132] width 138 height 17
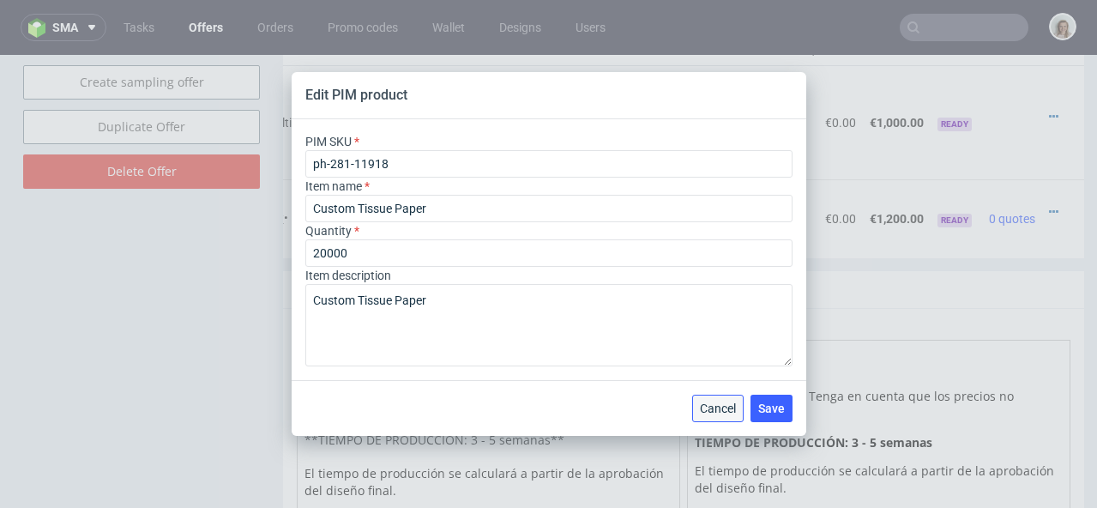
click at [723, 404] on span "Cancel" at bounding box center [718, 408] width 36 height 12
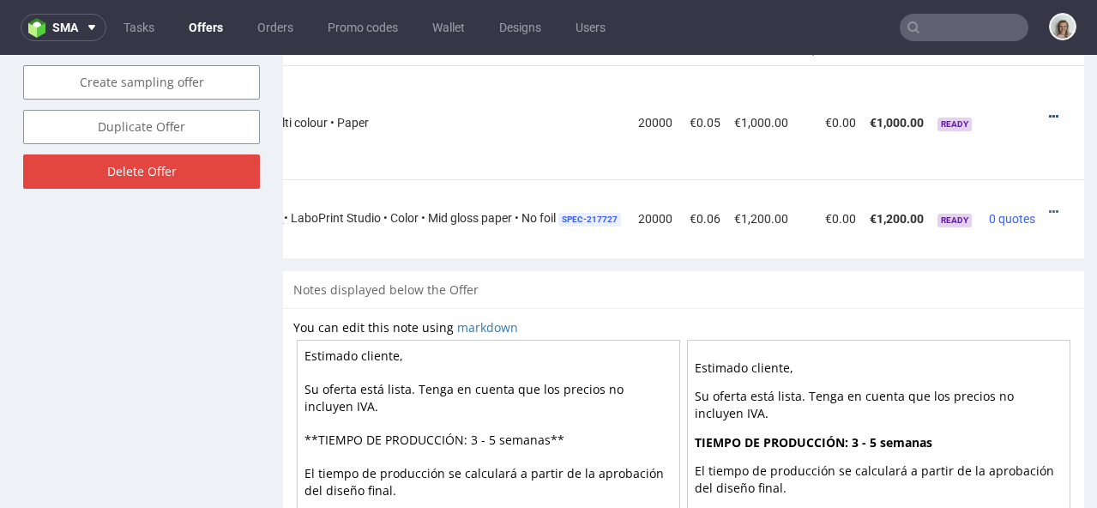
click at [1049, 111] on icon at bounding box center [1053, 117] width 9 height 12
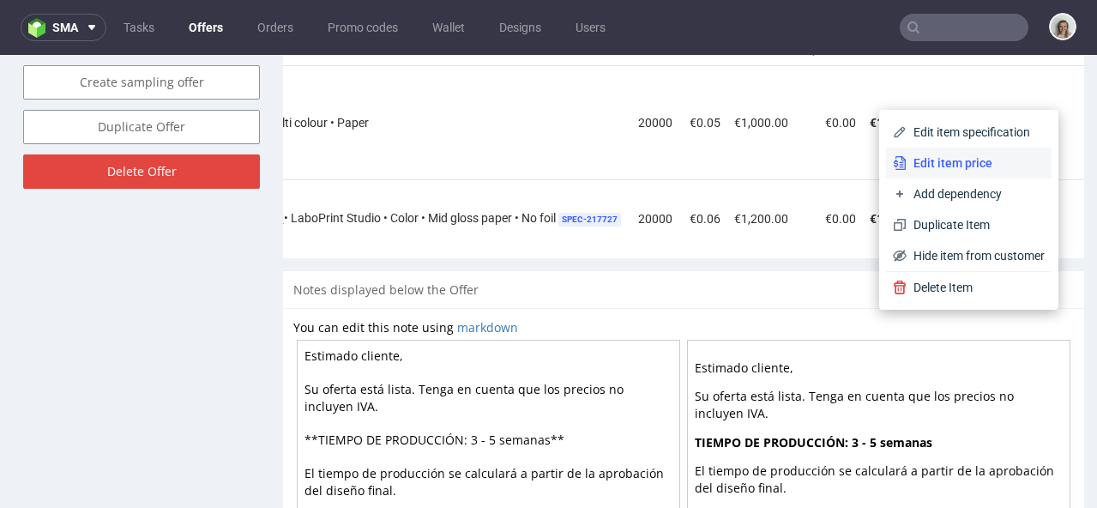
click at [941, 167] on span "Edit item price" at bounding box center [976, 162] width 138 height 17
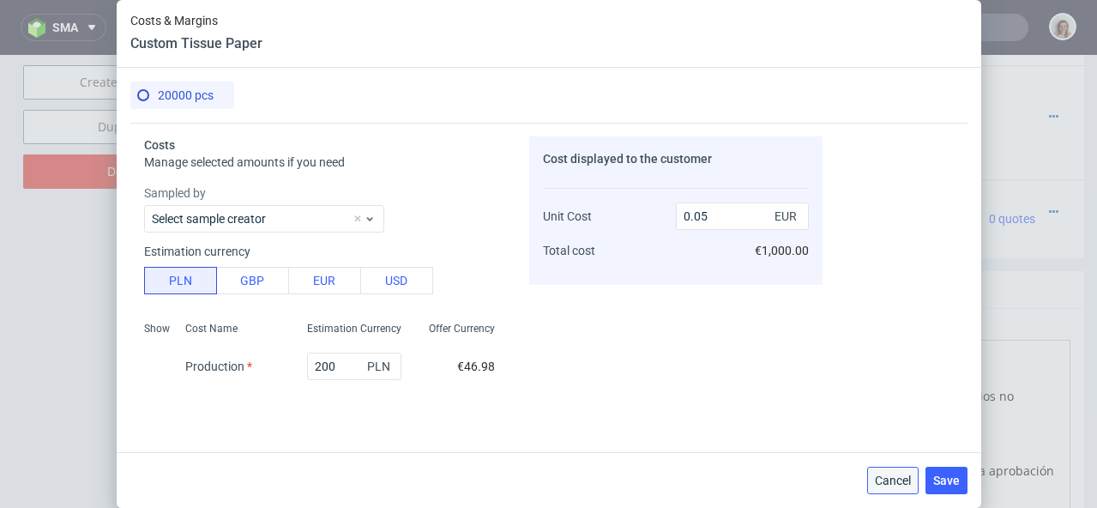
click at [895, 477] on span "Cancel" at bounding box center [893, 480] width 36 height 12
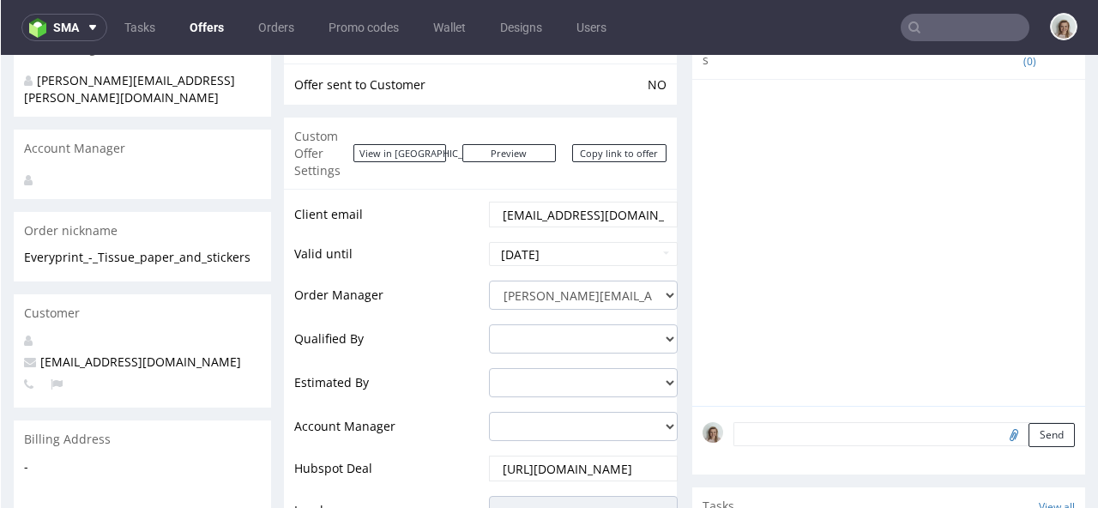
scroll to position [0, 0]
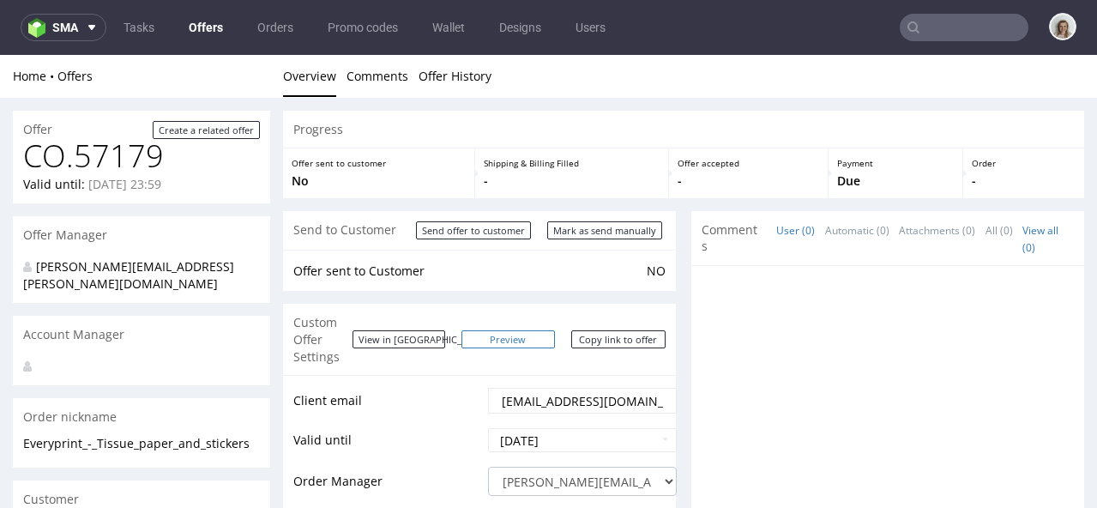
click at [529, 330] on link "Preview" at bounding box center [508, 339] width 94 height 18
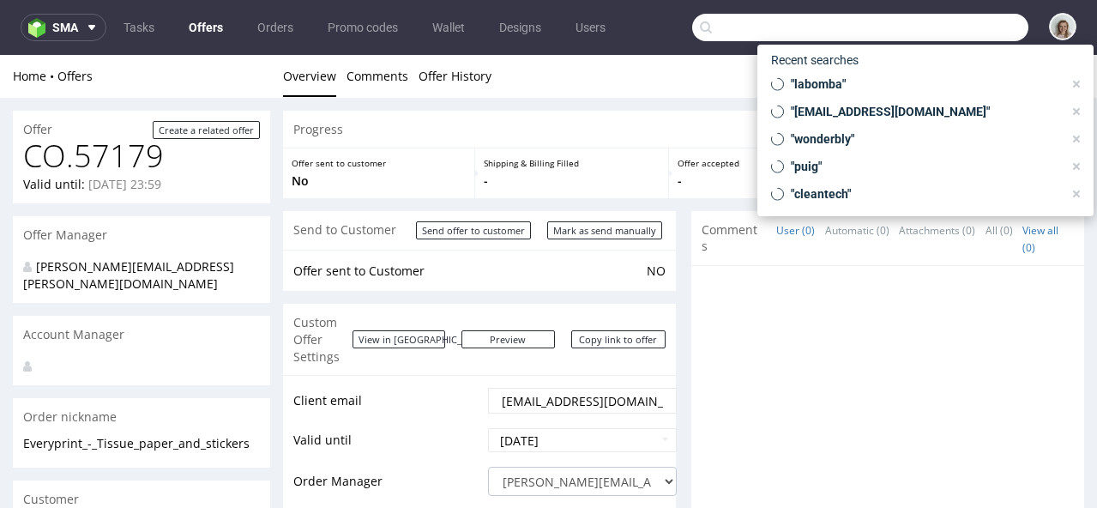
click at [950, 27] on input "text" at bounding box center [860, 27] width 336 height 27
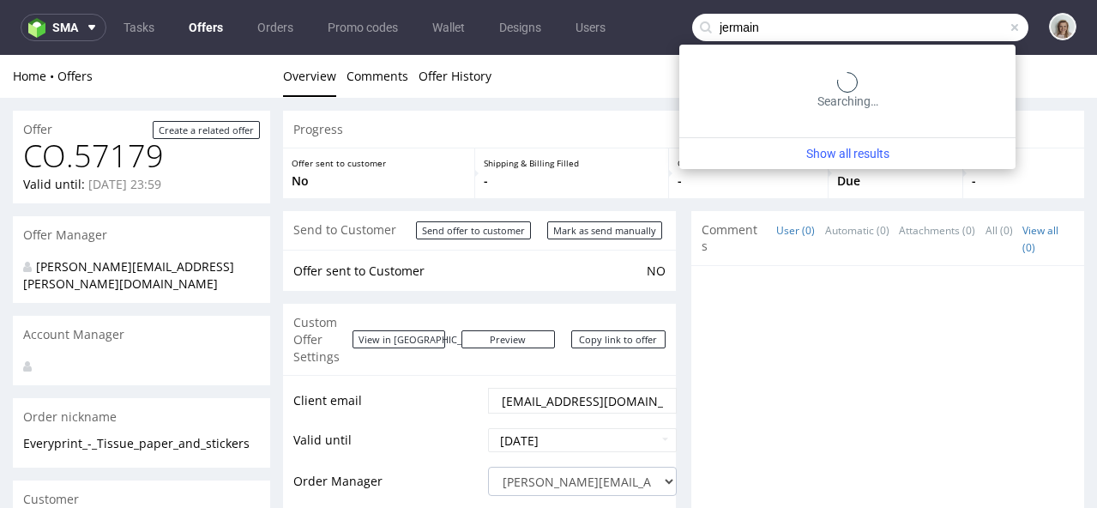
type input "jermain"
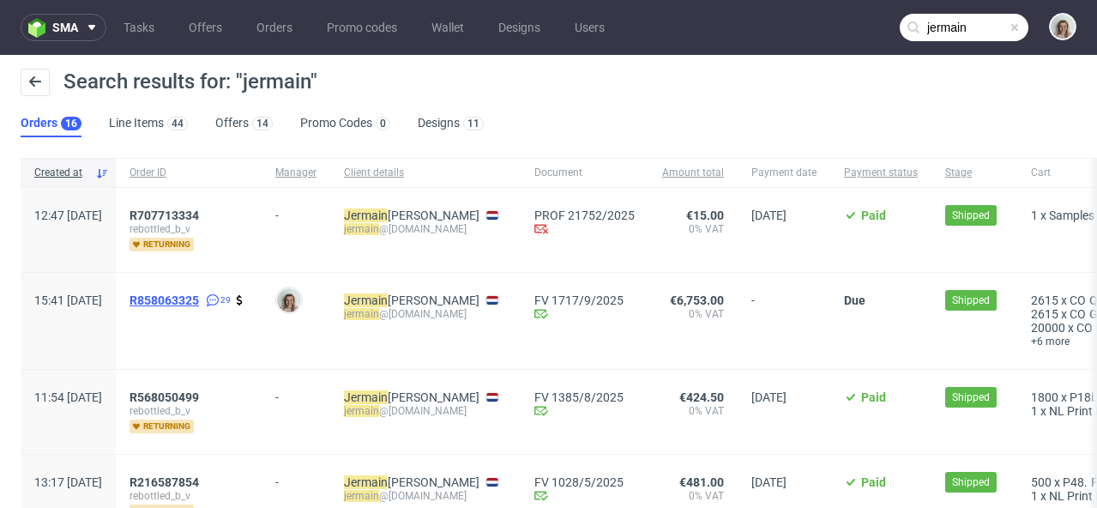
click at [199, 294] on span "R858063325" at bounding box center [164, 300] width 69 height 14
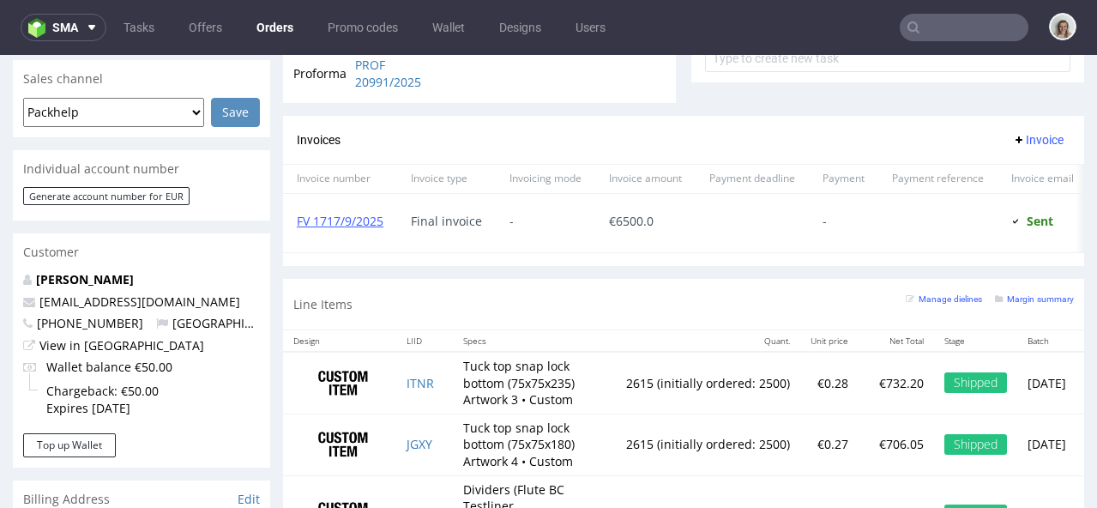
scroll to position [934, 0]
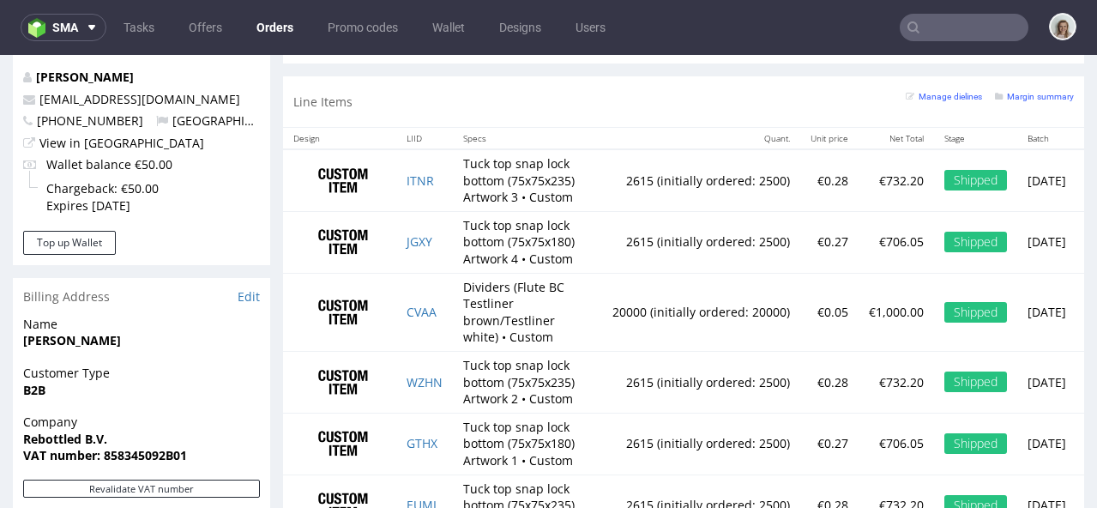
type input "jermain"
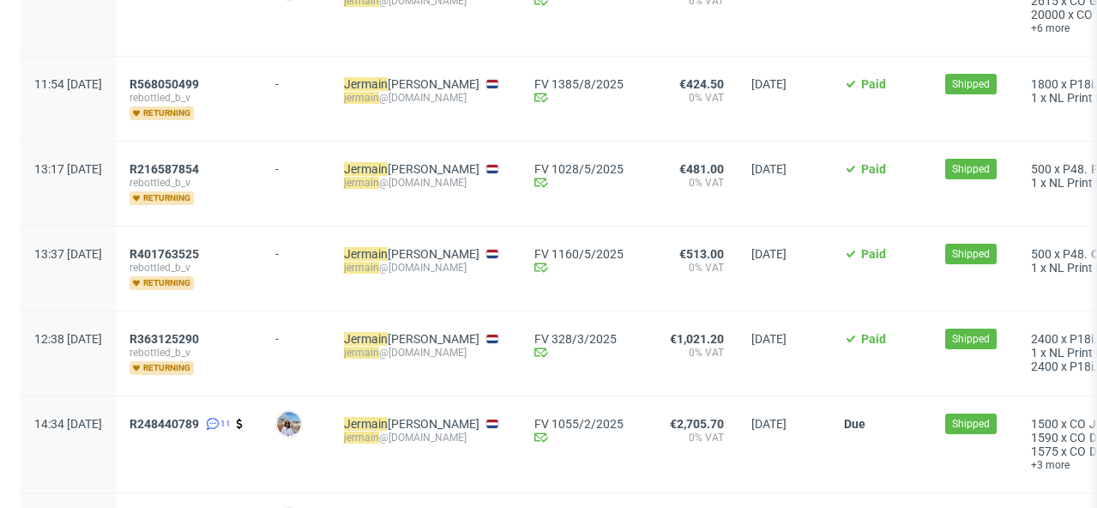
scroll to position [587, 0]
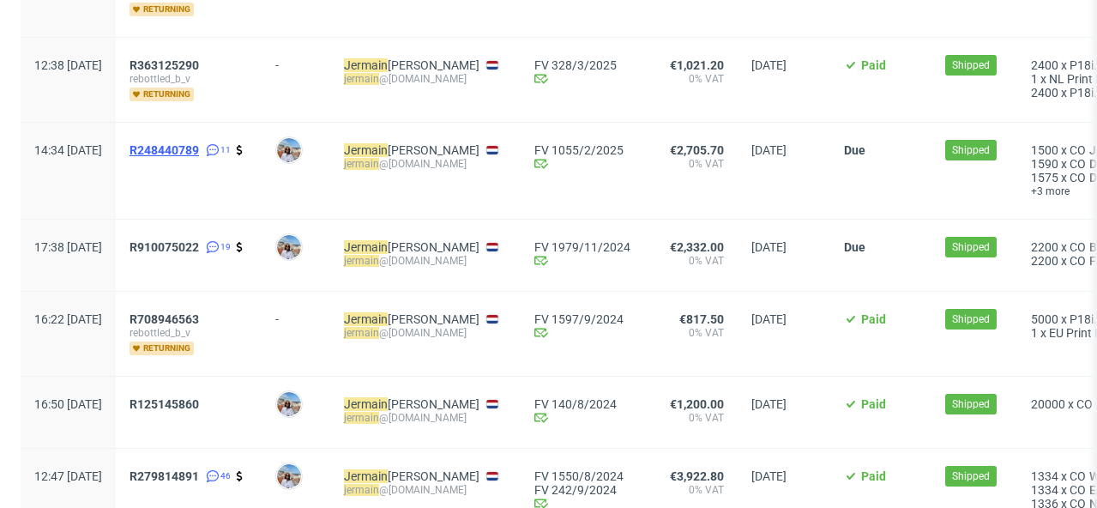
click at [199, 147] on span "R248440789" at bounding box center [164, 150] width 69 height 14
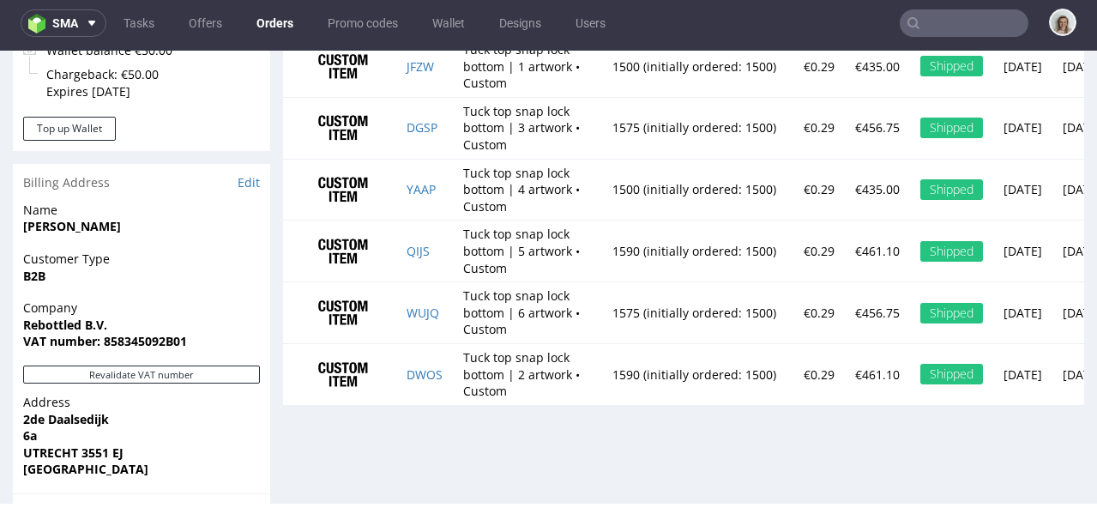
scroll to position [1168, 0]
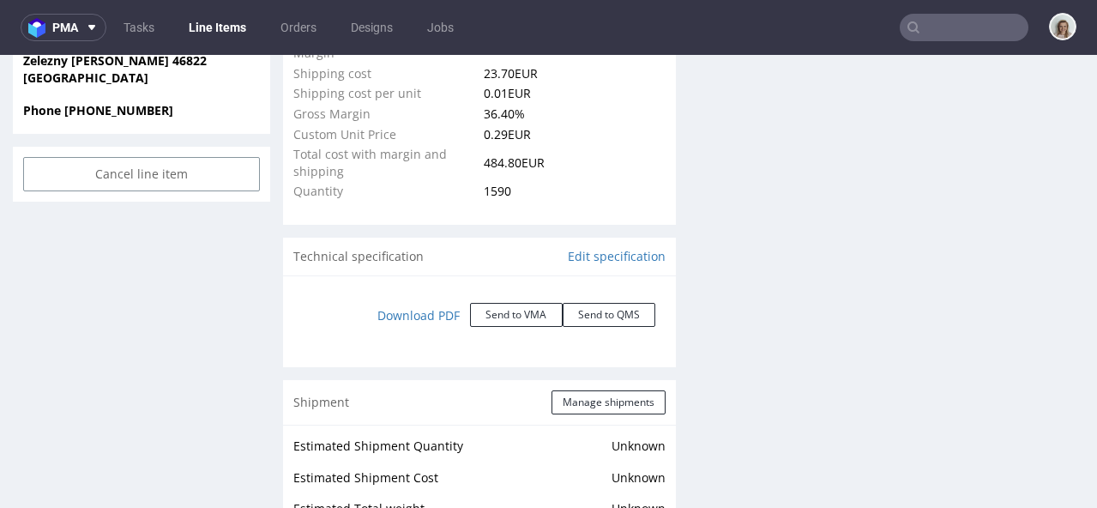
scroll to position [1340, 0]
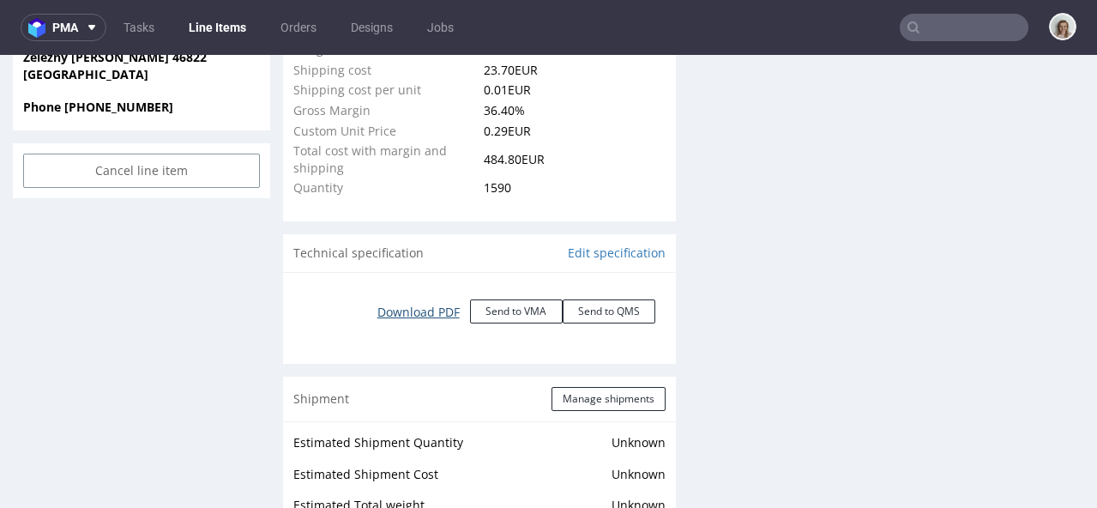
click at [427, 313] on link "Download PDF" at bounding box center [418, 312] width 103 height 38
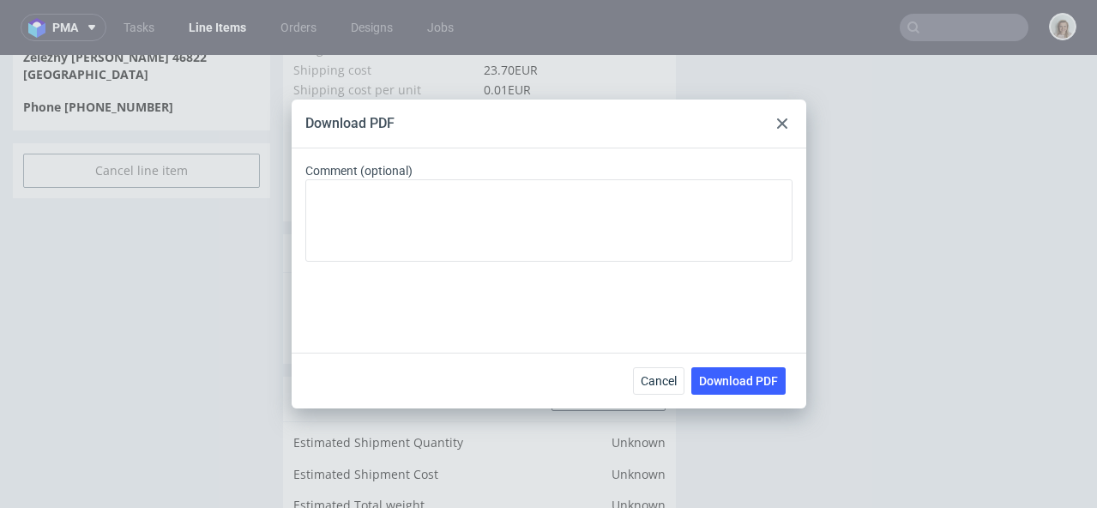
click at [782, 128] on icon at bounding box center [782, 123] width 10 height 10
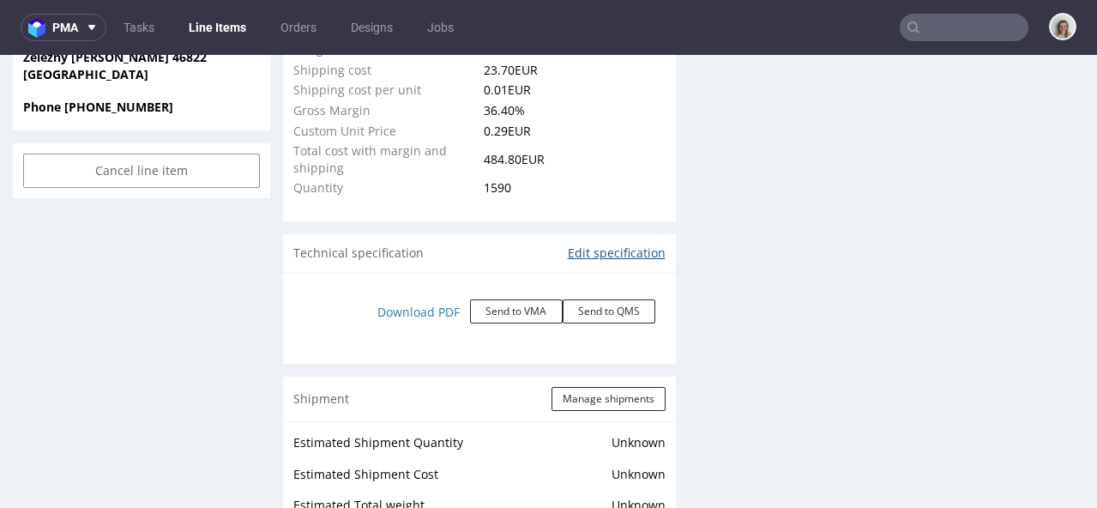
click at [616, 256] on link "Edit specification" at bounding box center [617, 252] width 98 height 17
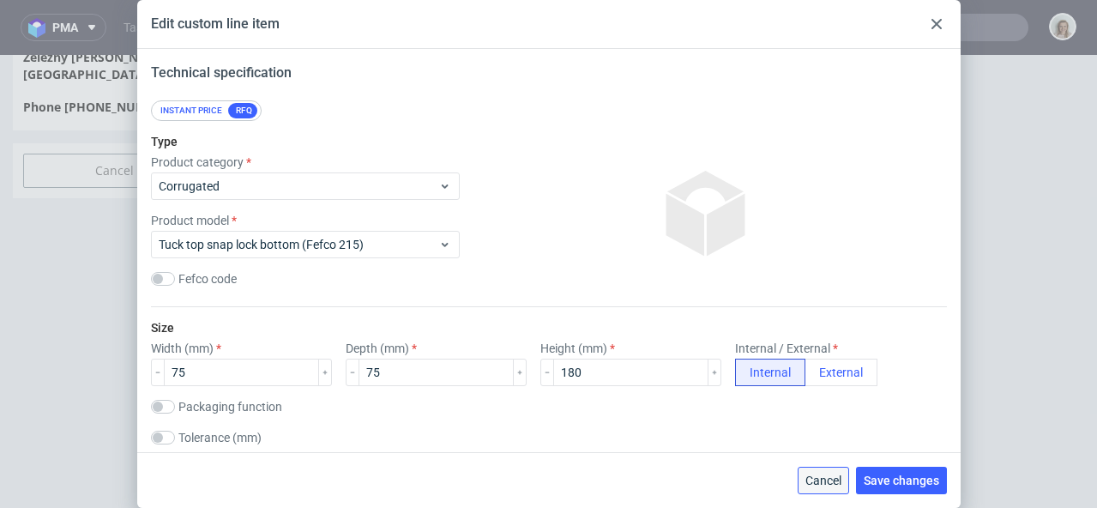
drag, startPoint x: 521, startPoint y: 298, endPoint x: 823, endPoint y: 487, distance: 357.2
click at [823, 487] on button "Cancel" at bounding box center [823, 480] width 51 height 27
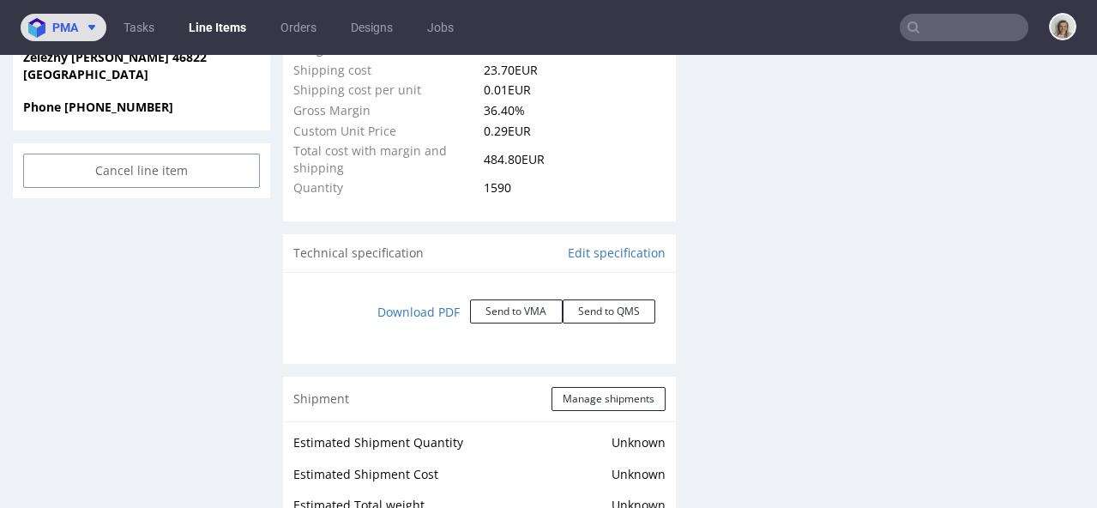
click at [73, 33] on span "pma" at bounding box center [65, 27] width 26 height 12
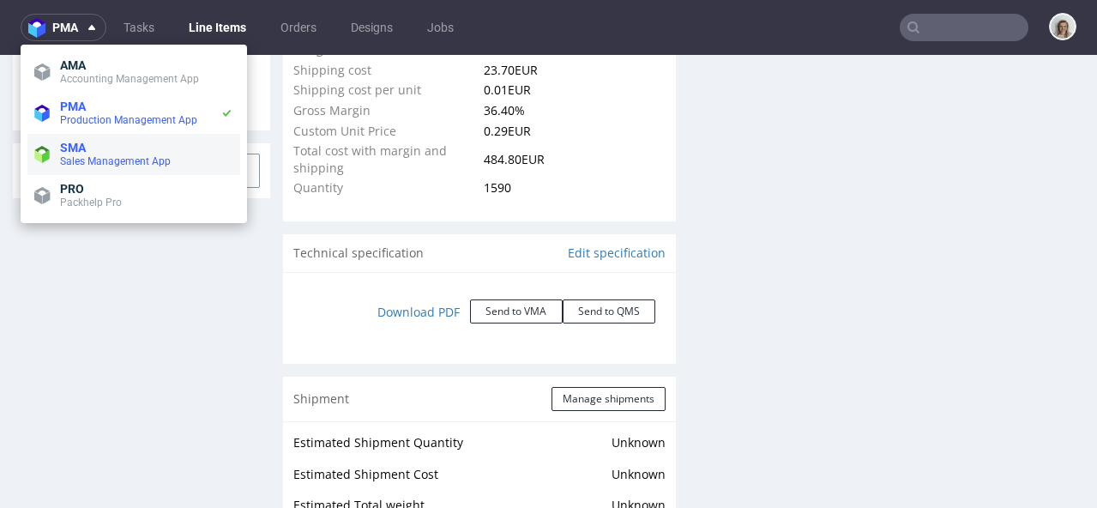
click at [81, 154] on span "Sales Management App" at bounding box center [146, 161] width 173 height 14
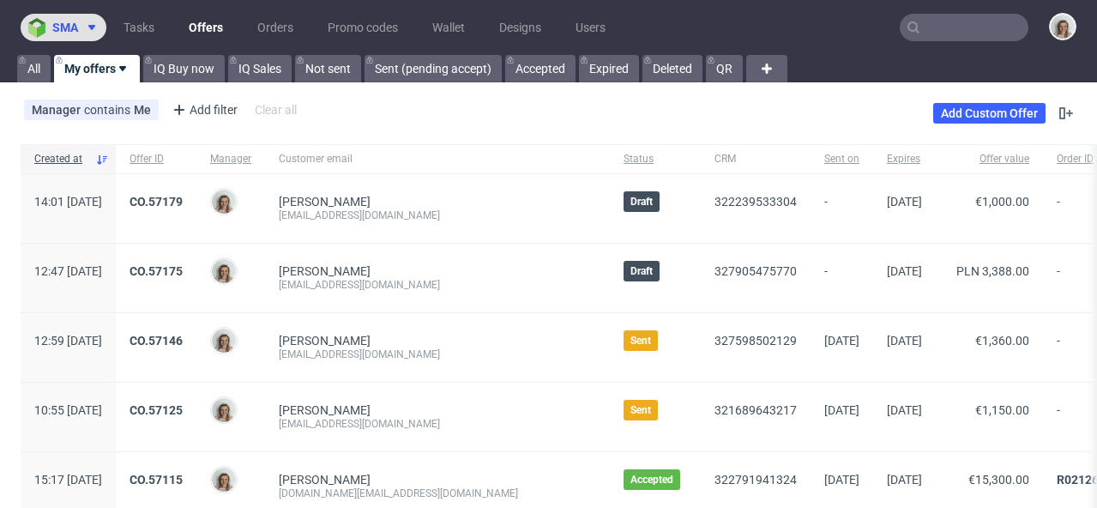
click at [69, 27] on span "sma" at bounding box center [65, 27] width 26 height 12
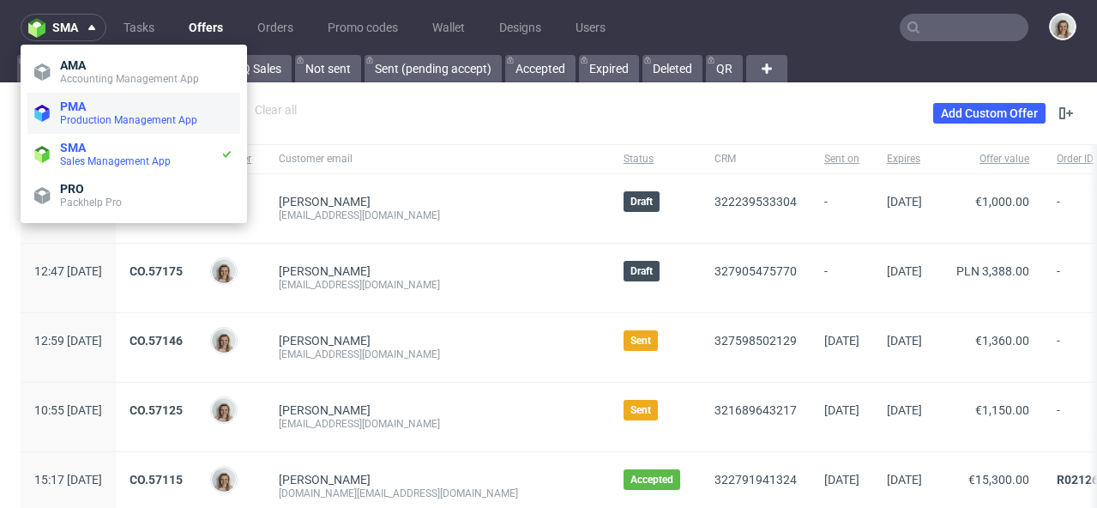
click at [82, 102] on span "PMA" at bounding box center [73, 107] width 26 height 14
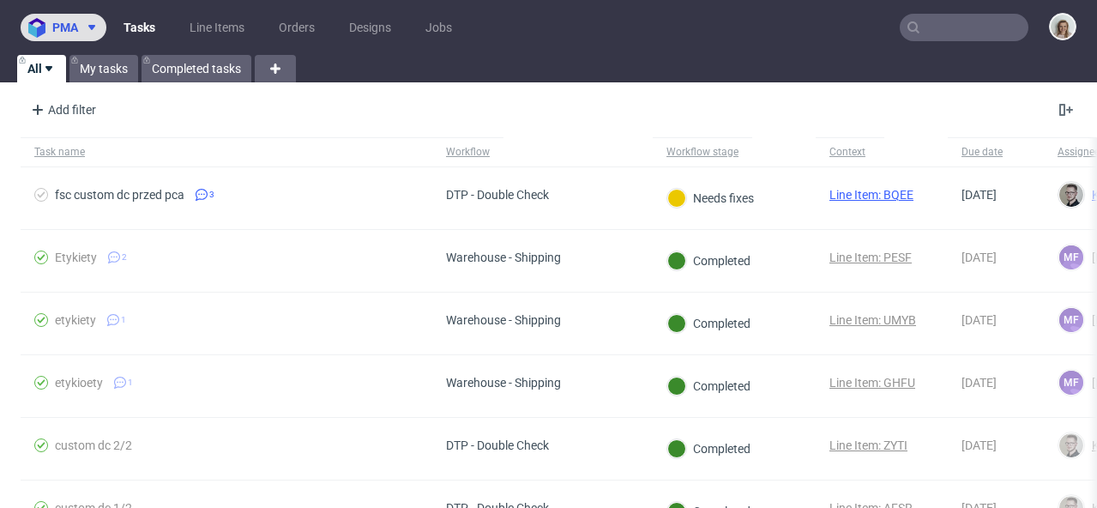
click at [76, 24] on span "pma" at bounding box center [65, 27] width 26 height 12
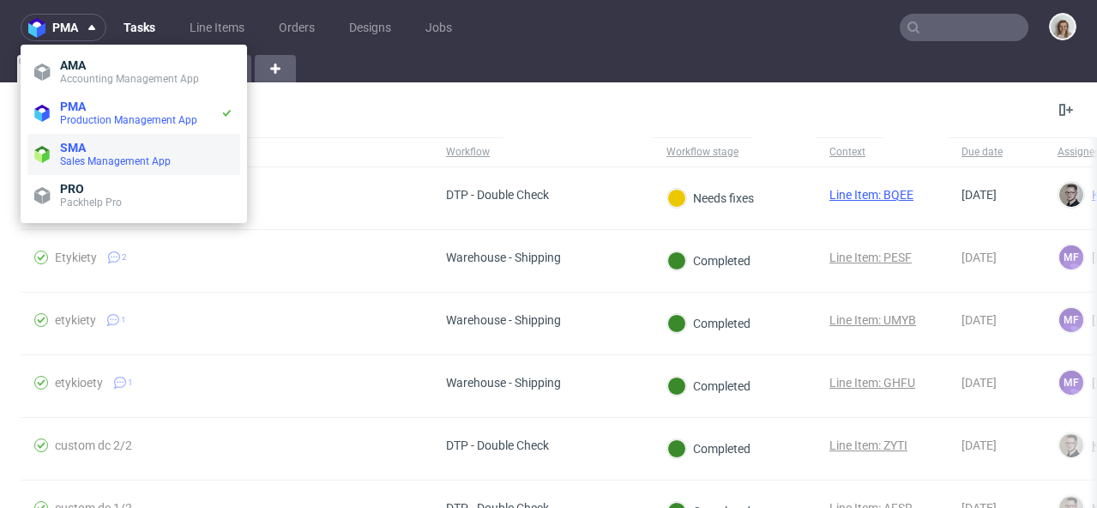
click at [96, 148] on span "SMA" at bounding box center [146, 148] width 173 height 14
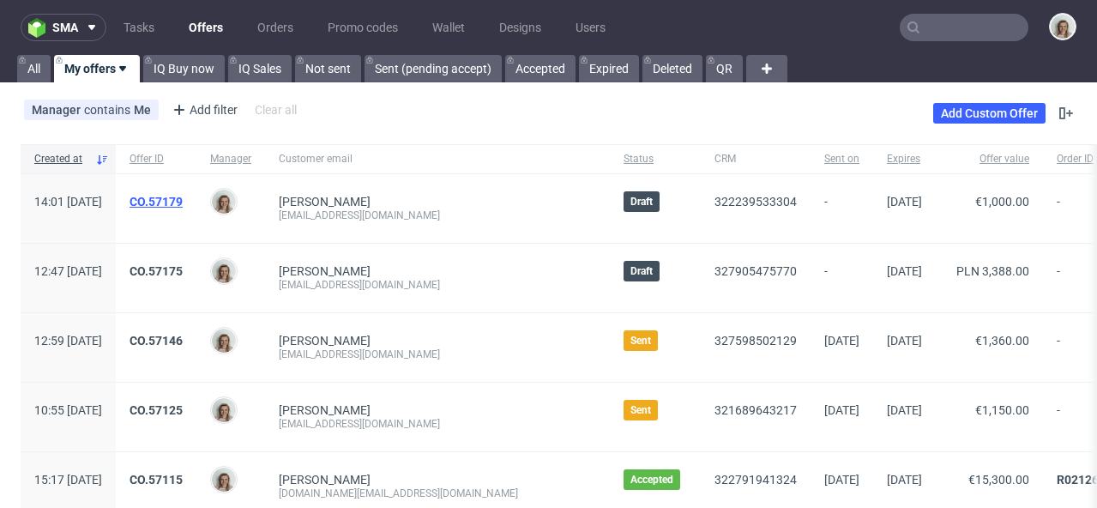
click at [183, 201] on link "CO.57179" at bounding box center [156, 202] width 53 height 14
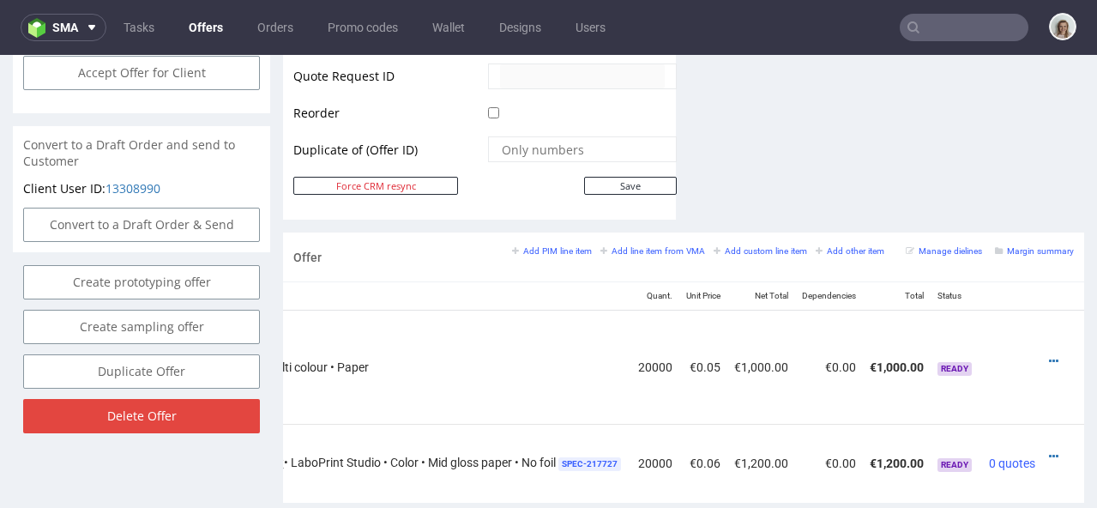
scroll to position [0, 374]
click at [1049, 355] on icon at bounding box center [1053, 361] width 9 height 12
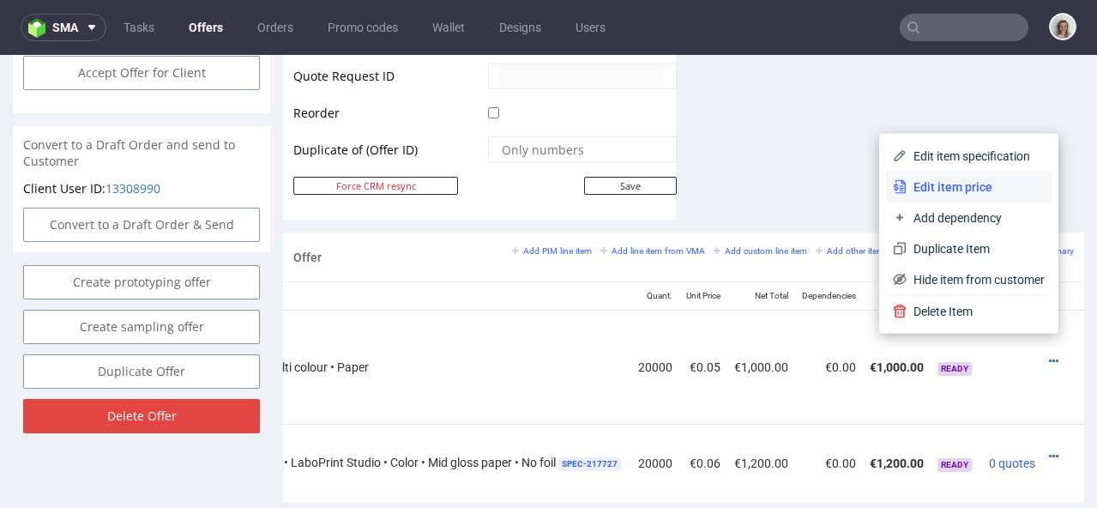
click at [936, 179] on span "Edit item price" at bounding box center [976, 186] width 138 height 17
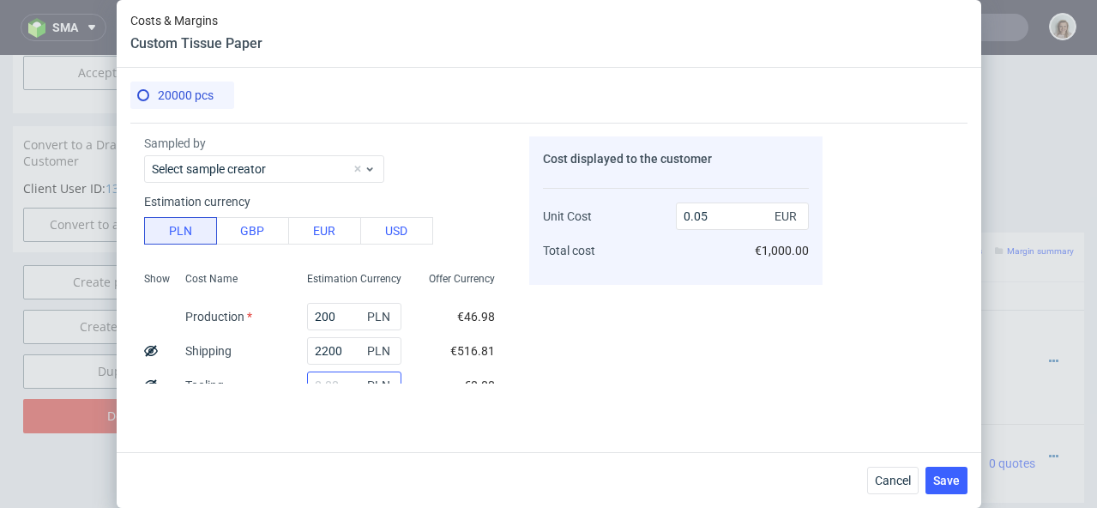
scroll to position [129, 0]
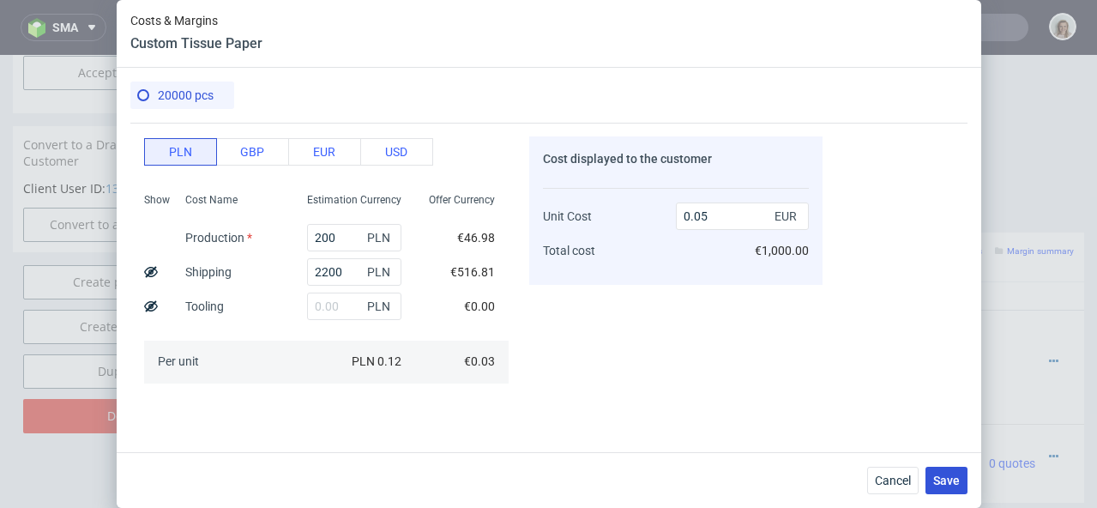
click at [950, 482] on span "Save" at bounding box center [946, 480] width 27 height 12
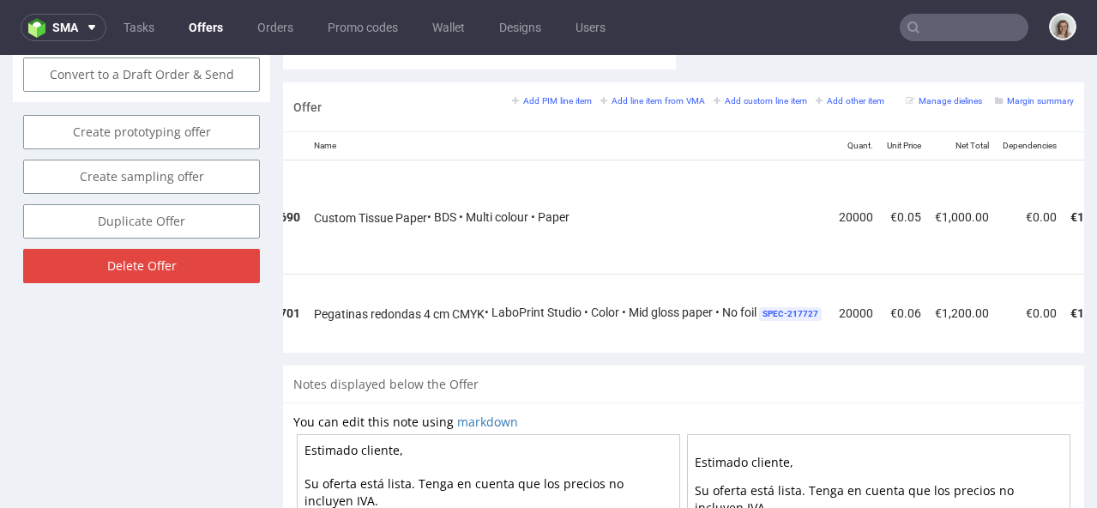
scroll to position [0, 374]
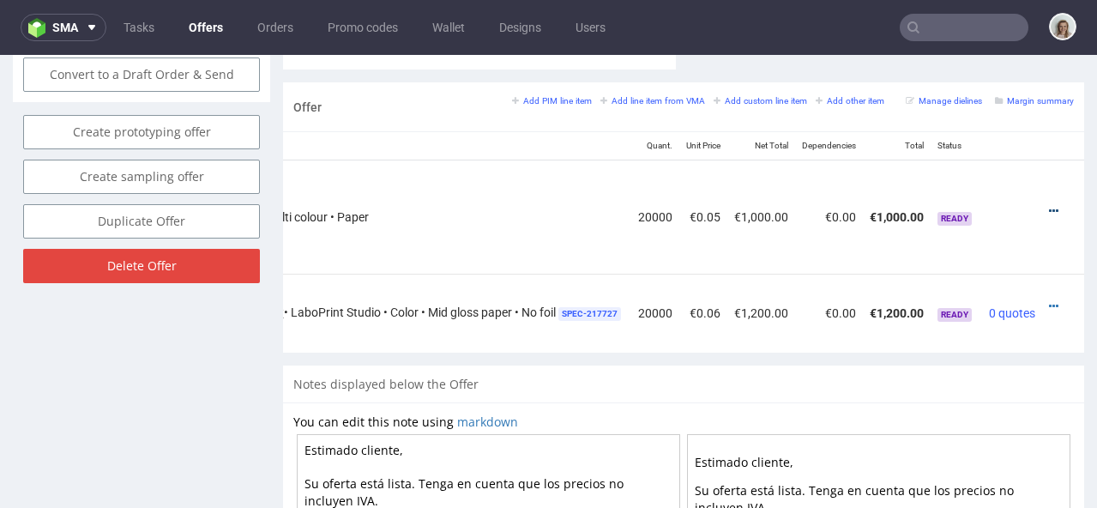
click at [1049, 205] on icon at bounding box center [1053, 211] width 9 height 12
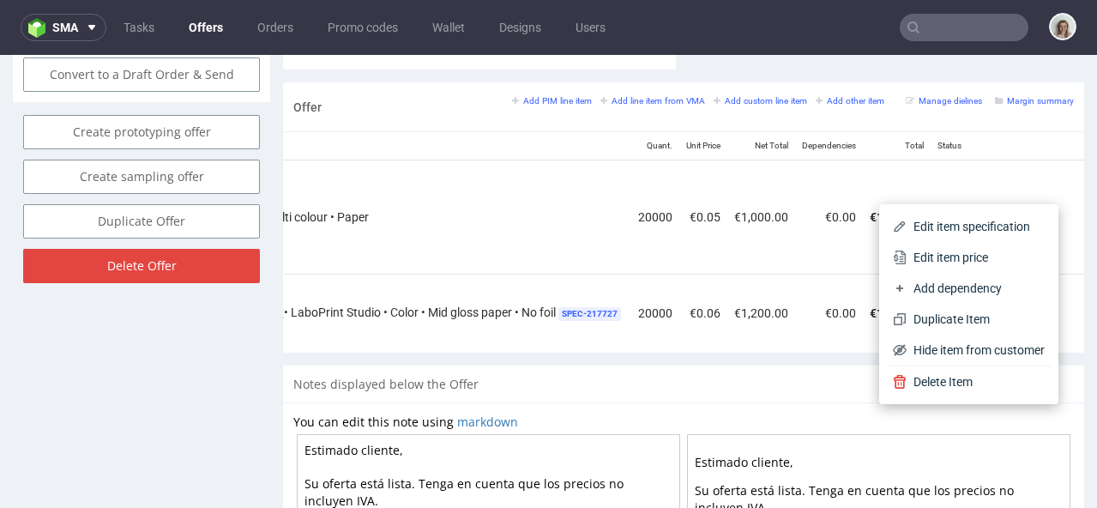
click at [990, 250] on span "Edit item price" at bounding box center [976, 257] width 138 height 17
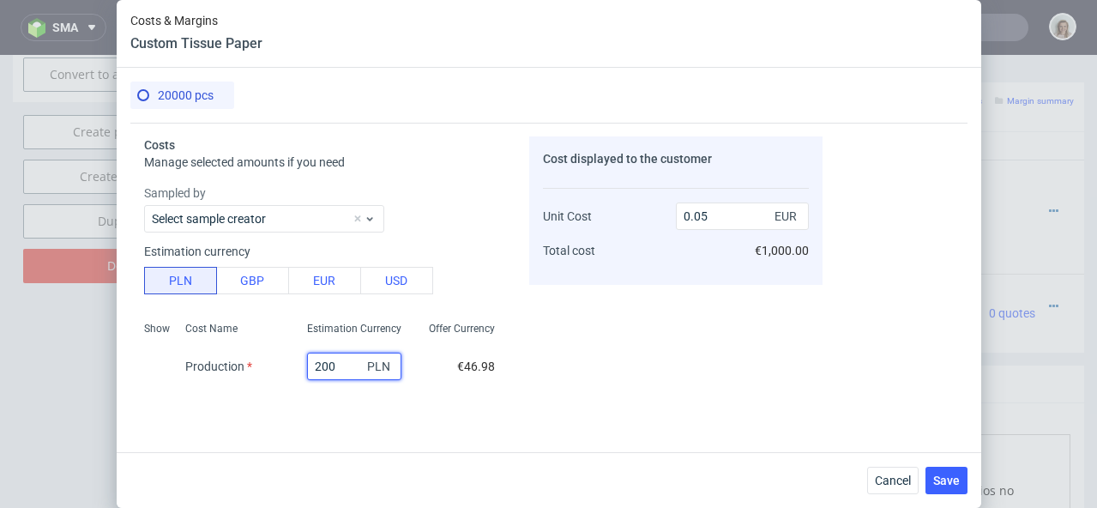
drag, startPoint x: 326, startPoint y: 369, endPoint x: 284, endPoint y: 369, distance: 42.0
click at [293, 369] on div "200 PLN" at bounding box center [354, 366] width 122 height 34
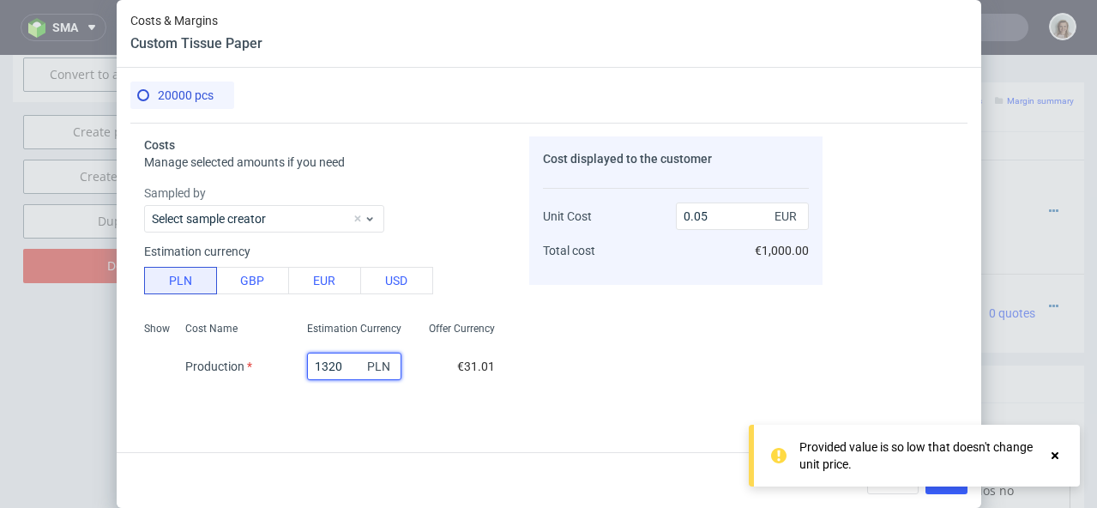
type input "13200"
type input "0.33"
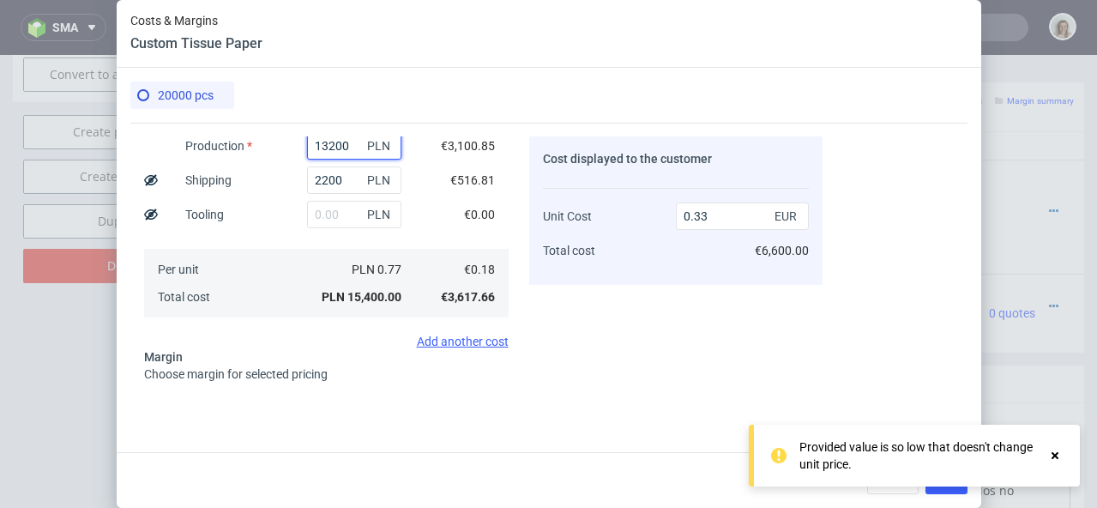
scroll to position [355, 0]
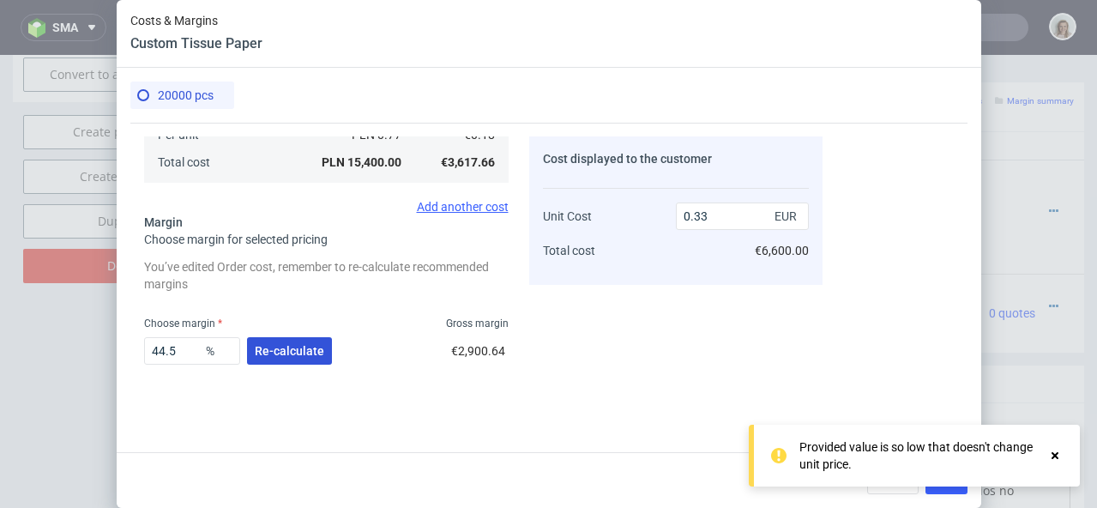
type input "13200"
click at [320, 349] on span "Re-calculate" at bounding box center [289, 351] width 69 height 12
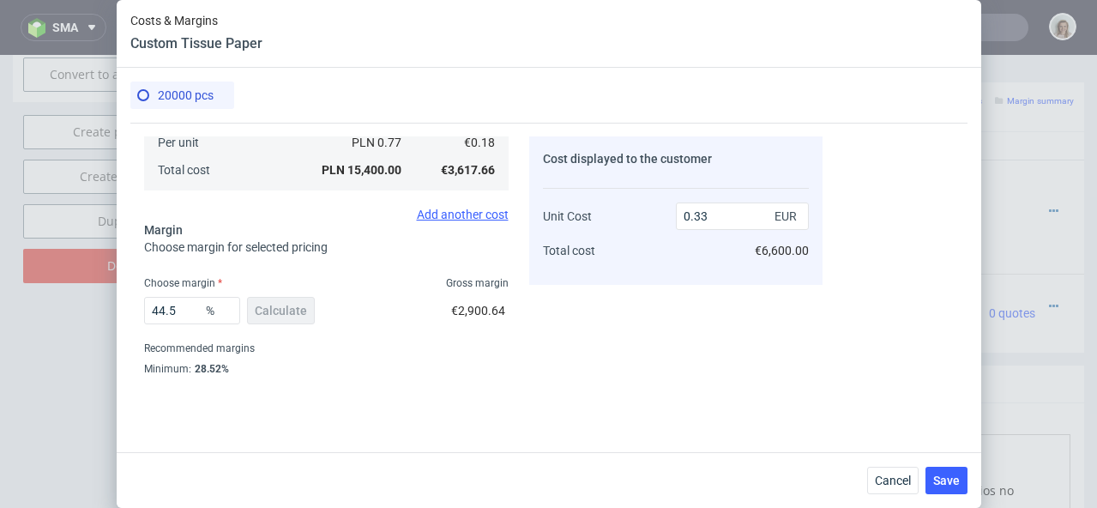
scroll to position [198, 0]
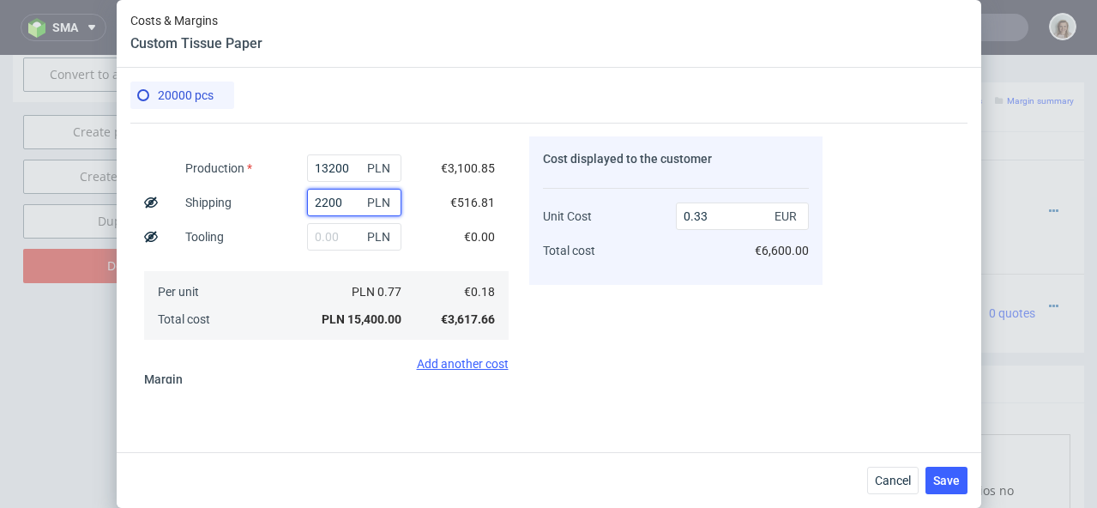
drag, startPoint x: 339, startPoint y: 205, endPoint x: 275, endPoint y: 206, distance: 63.5
click at [275, 206] on div "Show Cost Name Production Shipping Tooling Per unit Total cost Estimation Curre…" at bounding box center [326, 230] width 365 height 226
type input "800"
type input "0.3"
type input "800"
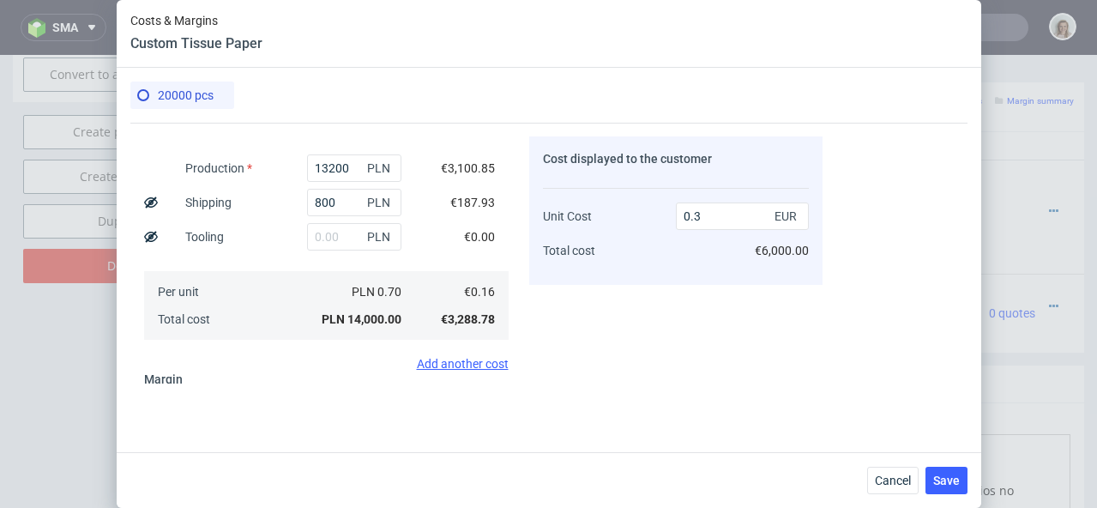
click at [366, 142] on div "Estimation Currency" at bounding box center [354, 135] width 122 height 31
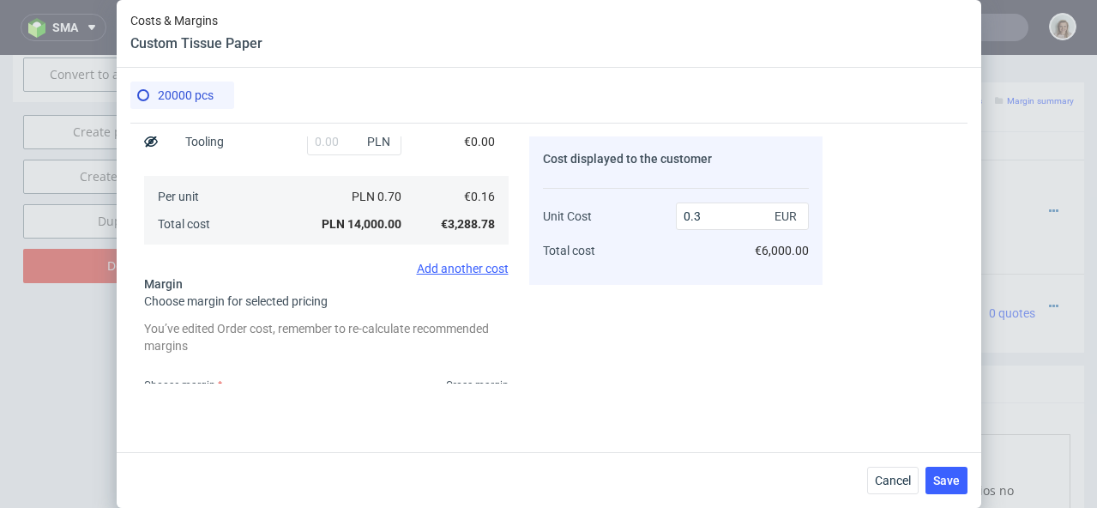
scroll to position [429, 0]
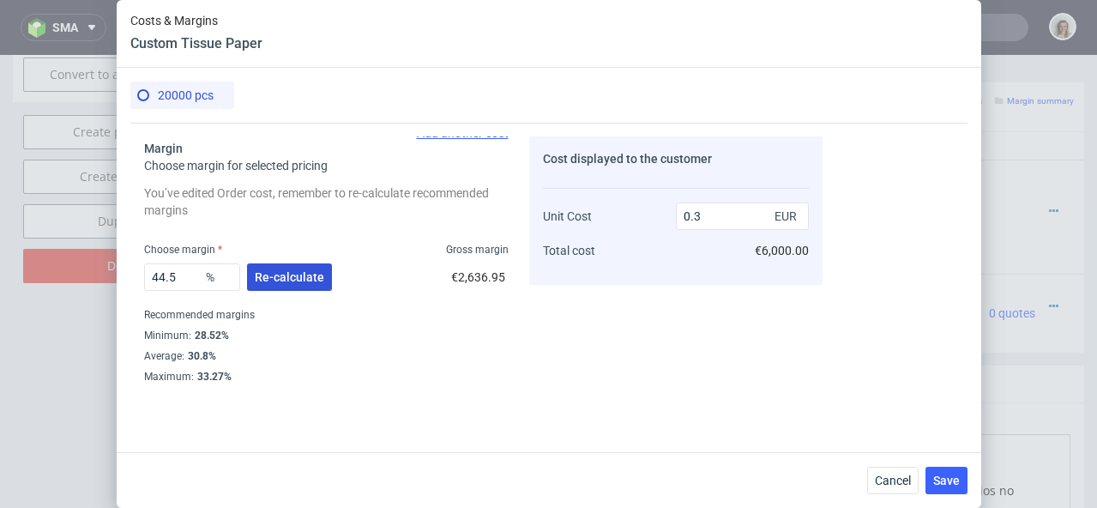
click at [298, 279] on span "Re-calculate" at bounding box center [289, 277] width 69 height 12
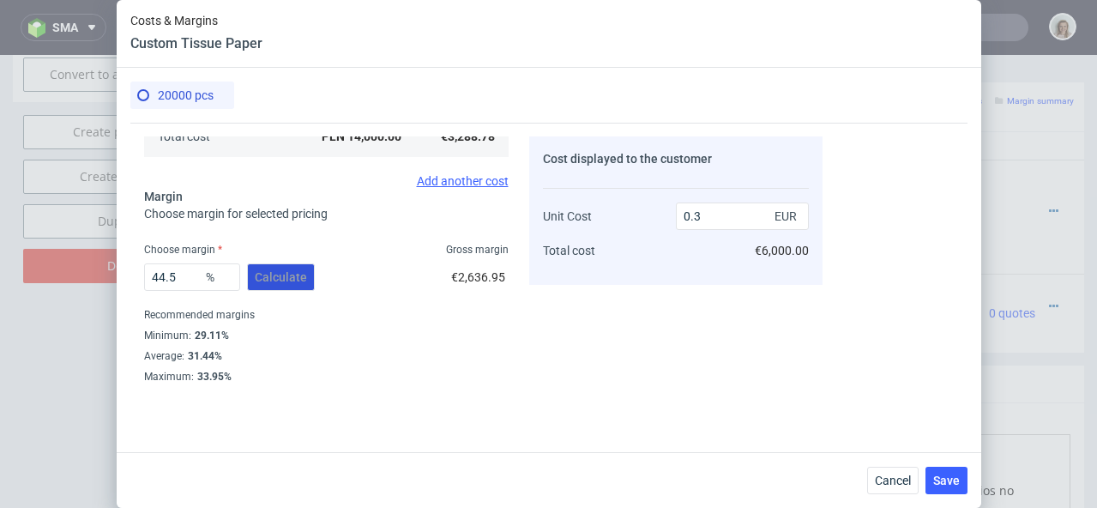
scroll to position [381, 0]
drag, startPoint x: 174, startPoint y: 275, endPoint x: 160, endPoint y: 275, distance: 13.7
click at [160, 275] on input "44.5" at bounding box center [192, 276] width 96 height 27
type input "40"
type input "0.27"
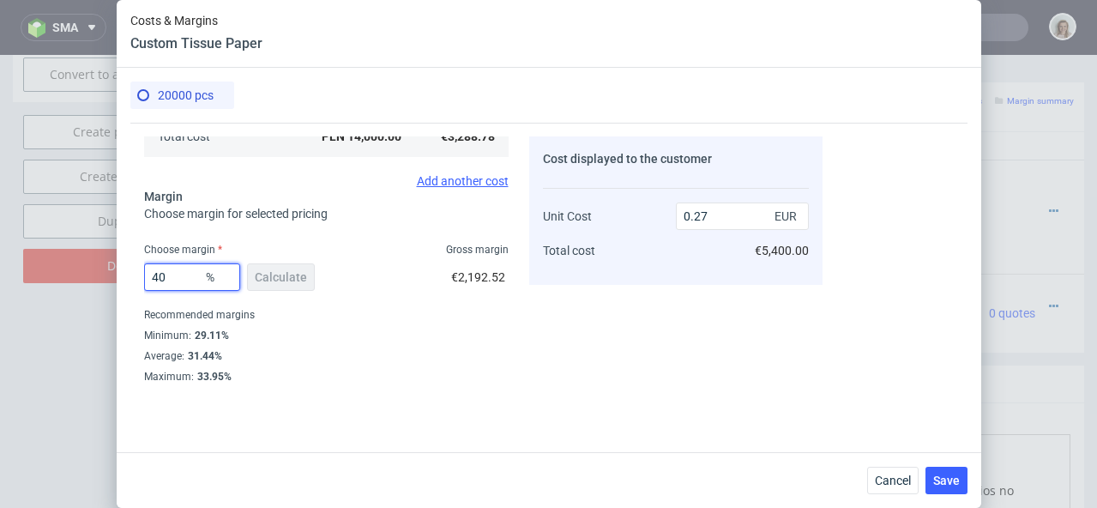
type input "4"
type input "0"
type input "0.17"
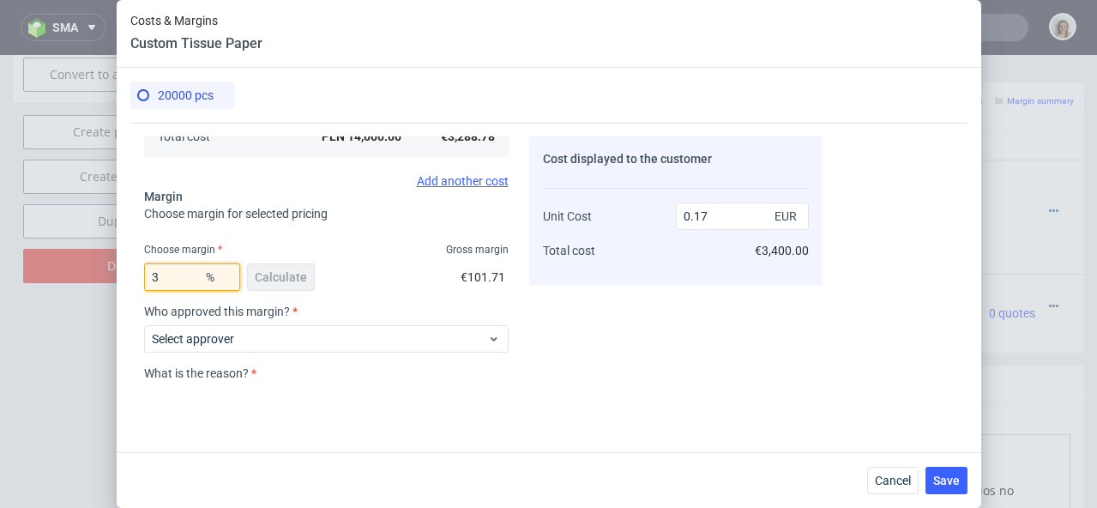
type input "38"
type input "0.27"
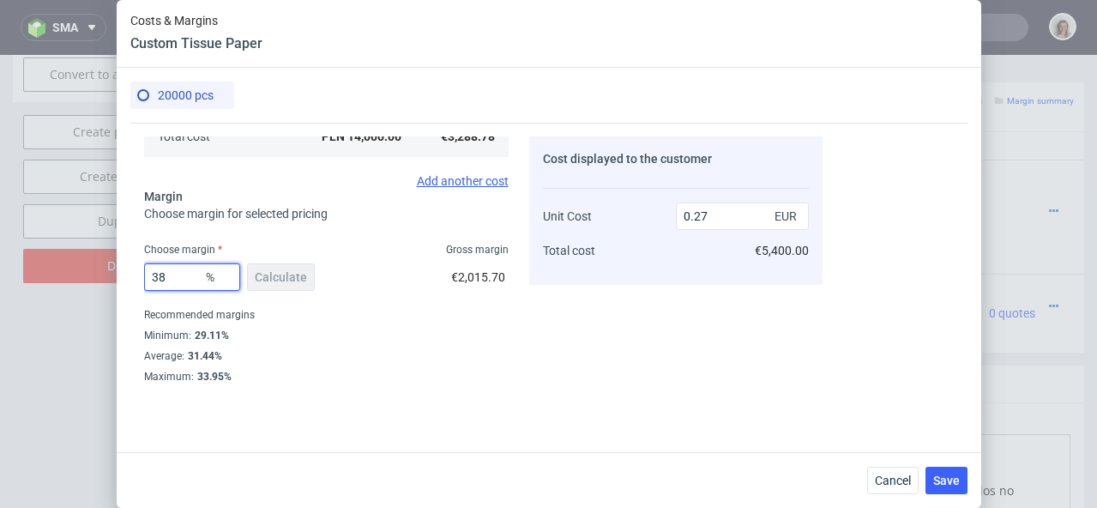
drag, startPoint x: 184, startPoint y: 275, endPoint x: 134, endPoint y: 267, distance: 50.5
click at [138, 274] on div "Costs Manage selected amounts if you need Sampled by Select sample creator Esti…" at bounding box center [476, 253] width 692 height 261
type input "3"
type input "0.17"
type input "36"
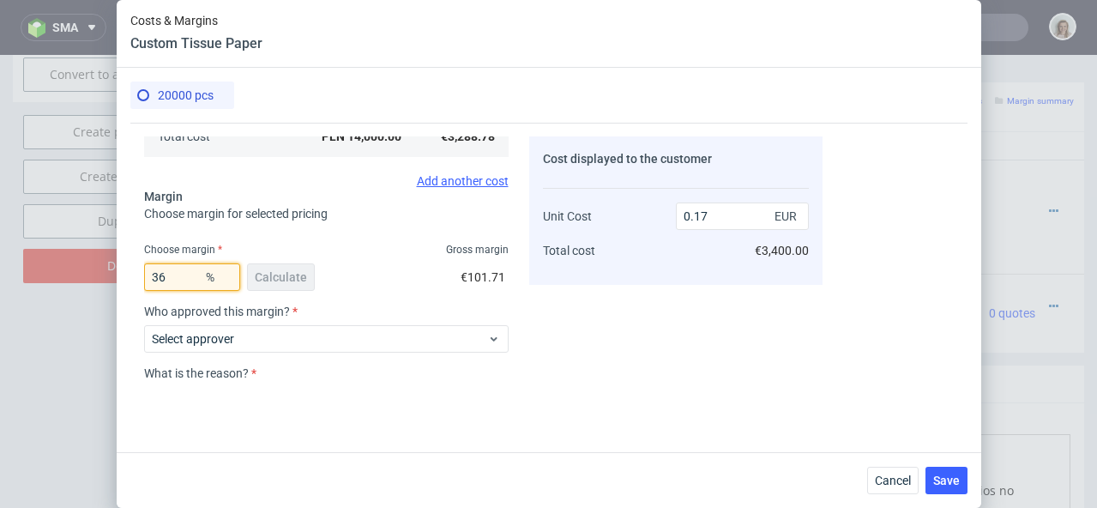
type input "0.26"
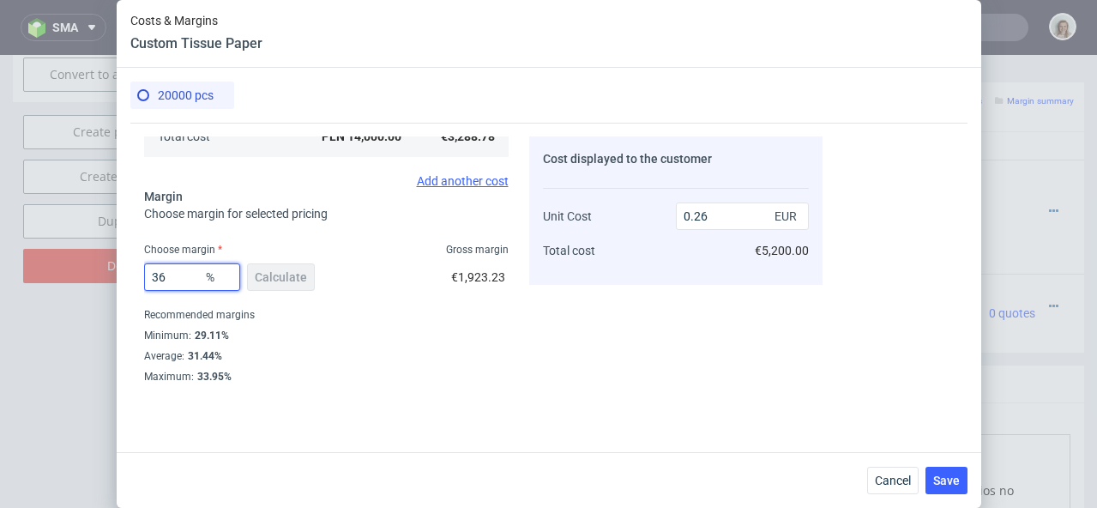
type input "3"
type input "0"
type input "0.17"
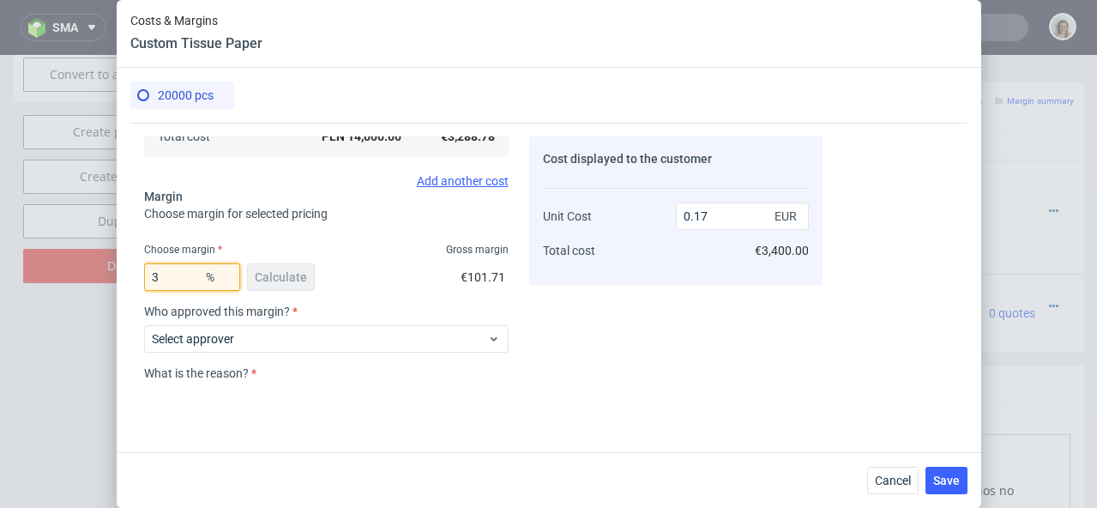
type input "37"
type input "0.26"
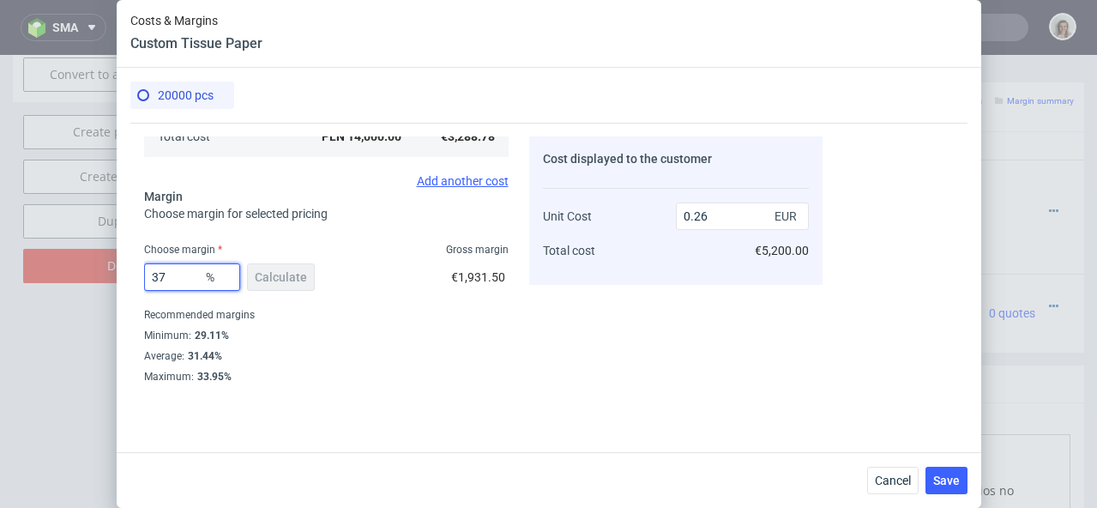
type input "379"
type input "-0.06"
type input "37"
type input "0.26"
type input "37.9"
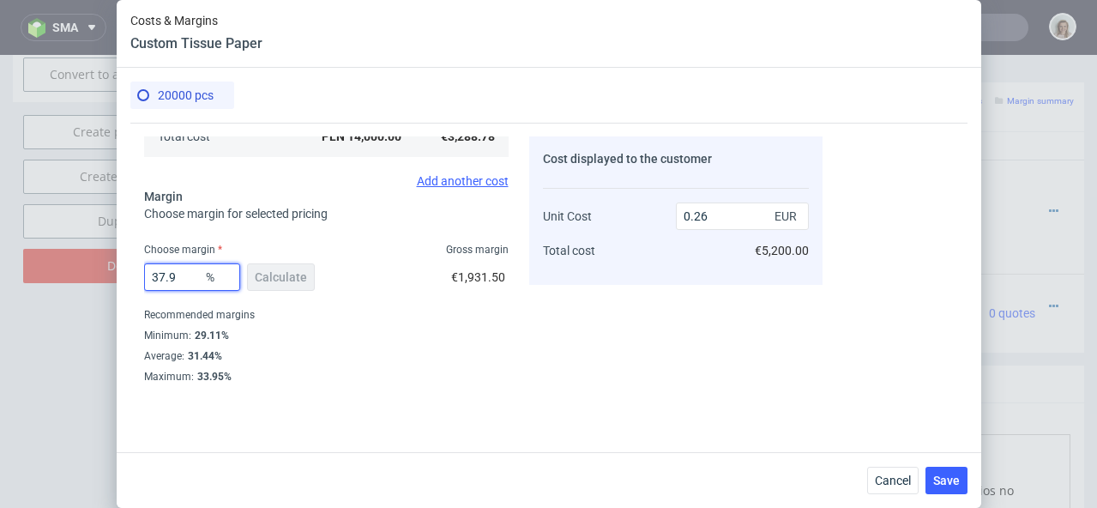
type input "0.27"
type input "37"
type input "0.26"
type input "37.8"
click at [964, 477] on button "Save" at bounding box center [947, 480] width 42 height 27
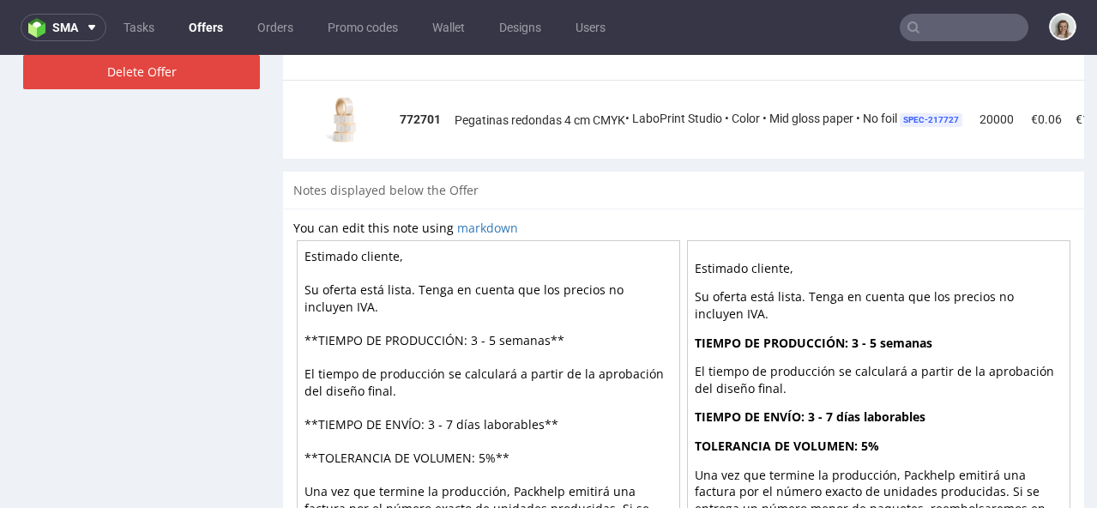
scroll to position [1270, 0]
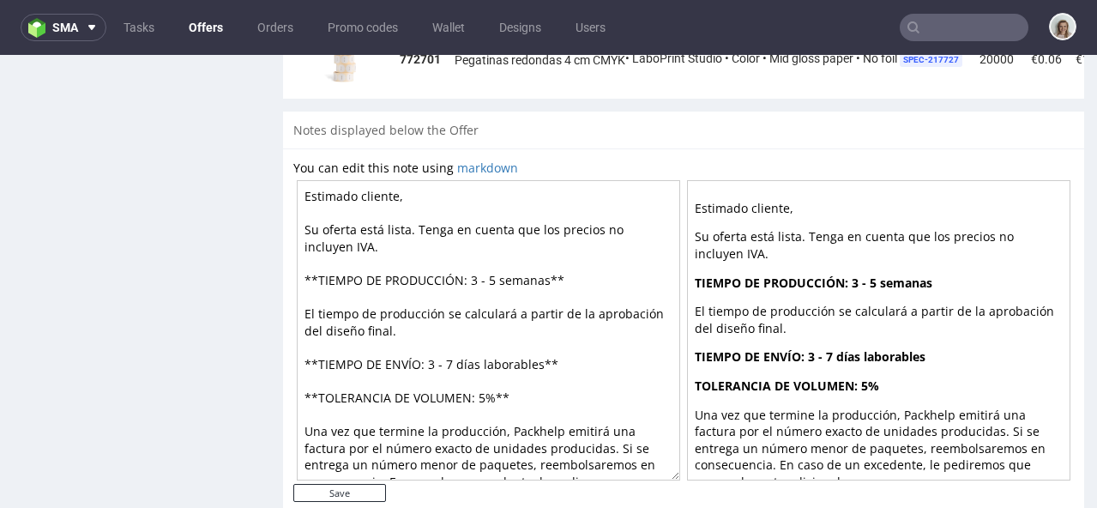
drag, startPoint x: 379, startPoint y: 185, endPoint x: 450, endPoint y: 187, distance: 71.2
click at [450, 189] on textarea "Estimado cliente, Su oferta está lista. Tenga en cuenta que los precios no incl…" at bounding box center [488, 330] width 383 height 300
drag, startPoint x: 494, startPoint y: 274, endPoint x: 471, endPoint y: 273, distance: 23.2
click at [471, 273] on textarea "Estimado Guillaume, Su oferta está lista. Tenga en cuenta que los precios no in…" at bounding box center [488, 330] width 383 height 300
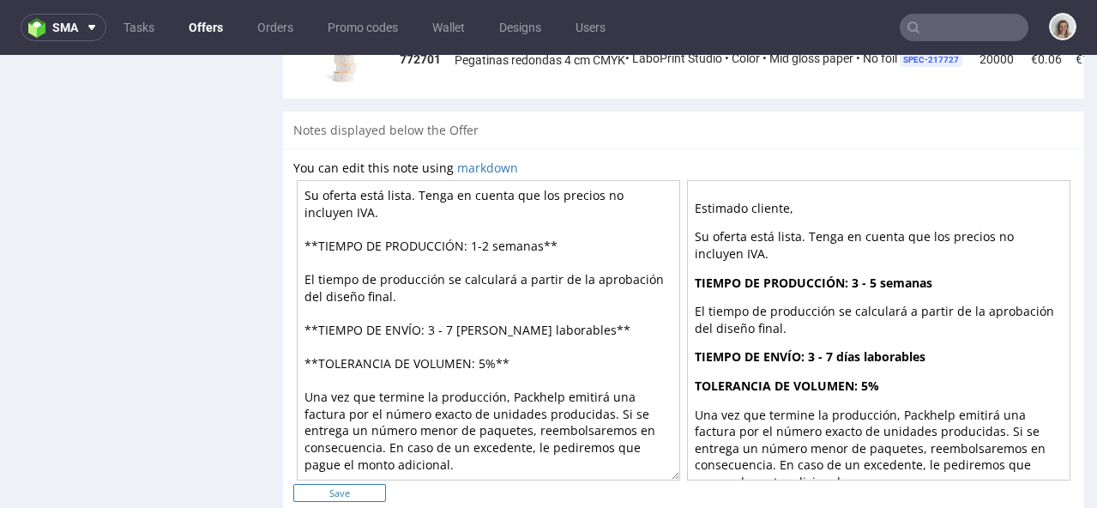
type textarea "[PERSON_NAME], Su oferta está lista. Tenga en cuenta que los precios no incluye…"
click at [317, 490] on input "Save" at bounding box center [339, 493] width 93 height 18
type input "In progress..."
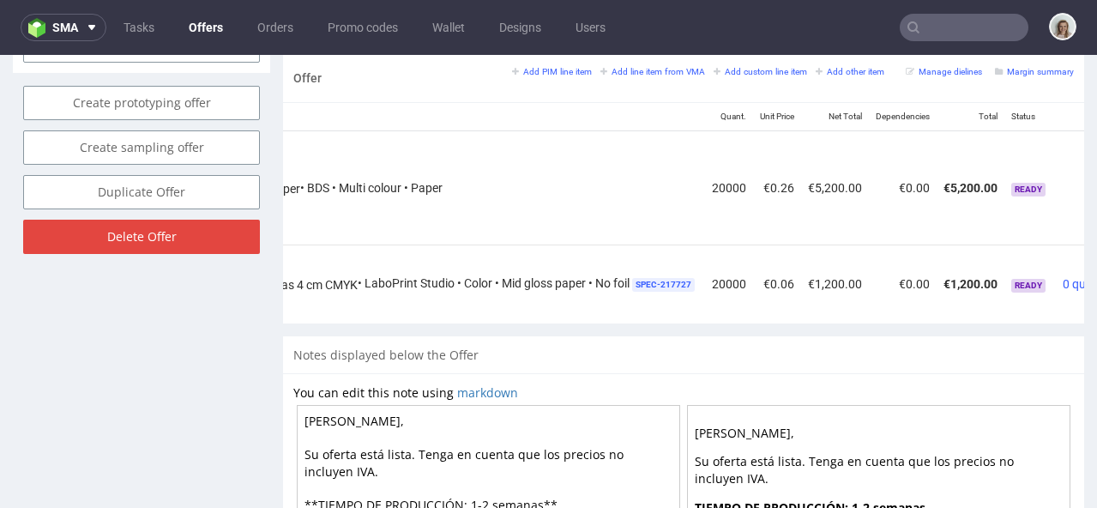
scroll to position [0, 374]
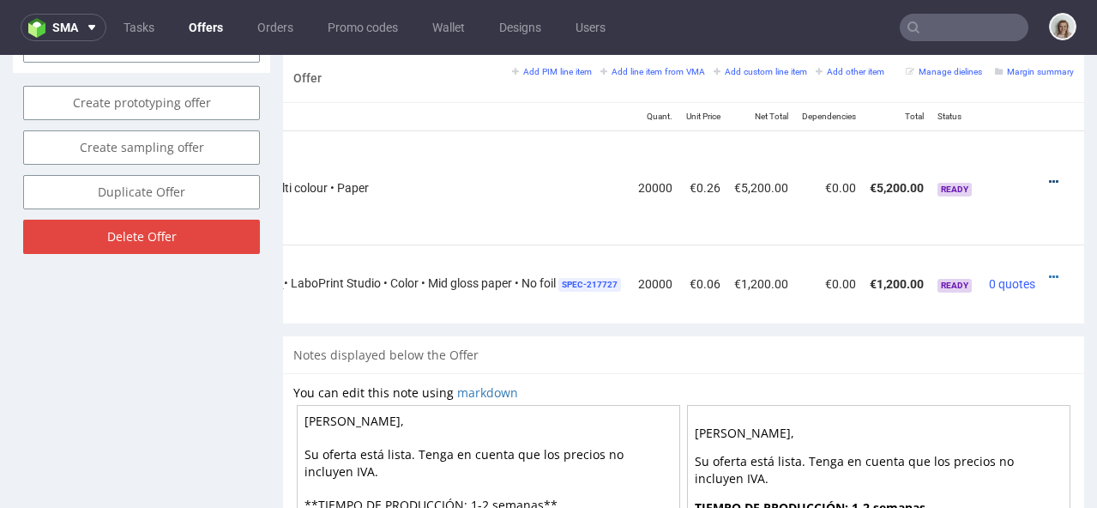
click at [1049, 176] on icon at bounding box center [1053, 182] width 9 height 12
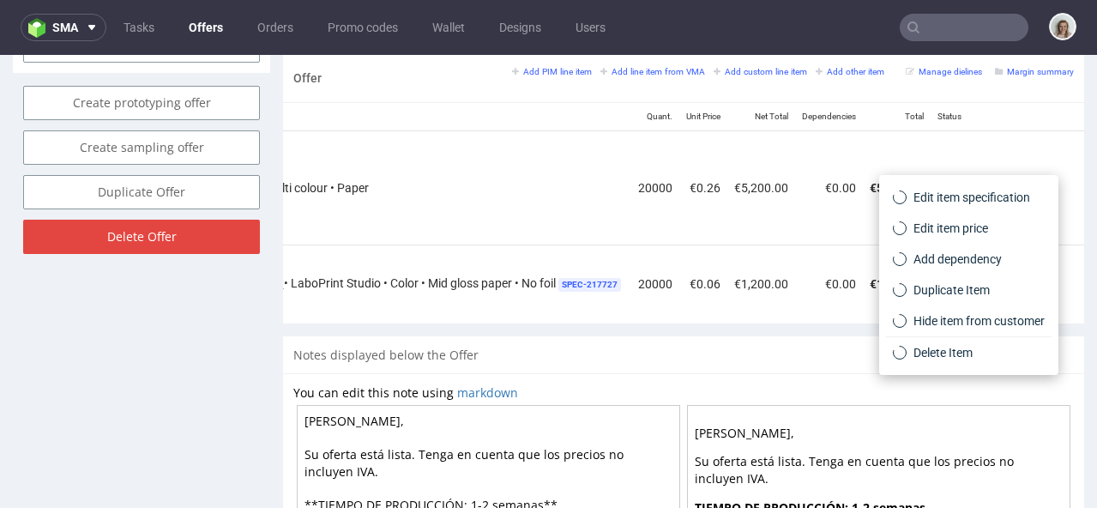
click at [950, 221] on span "Edit item price" at bounding box center [976, 228] width 138 height 17
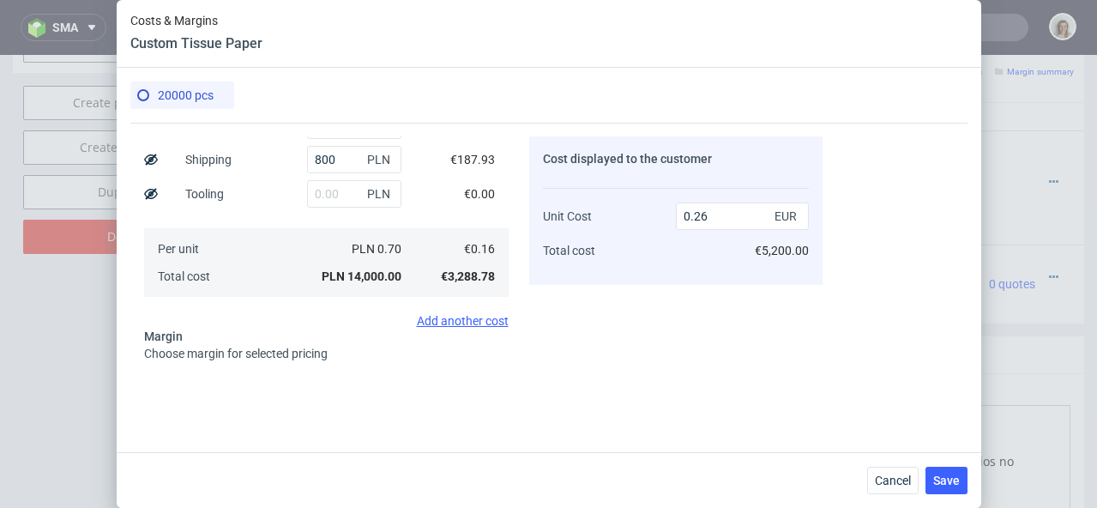
scroll to position [244, 0]
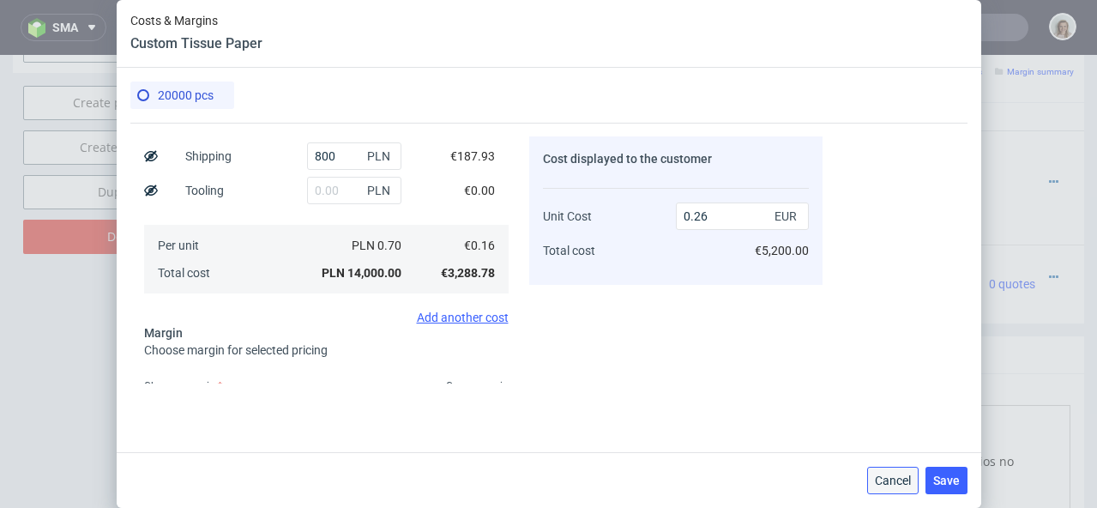
click at [894, 483] on span "Cancel" at bounding box center [893, 480] width 36 height 12
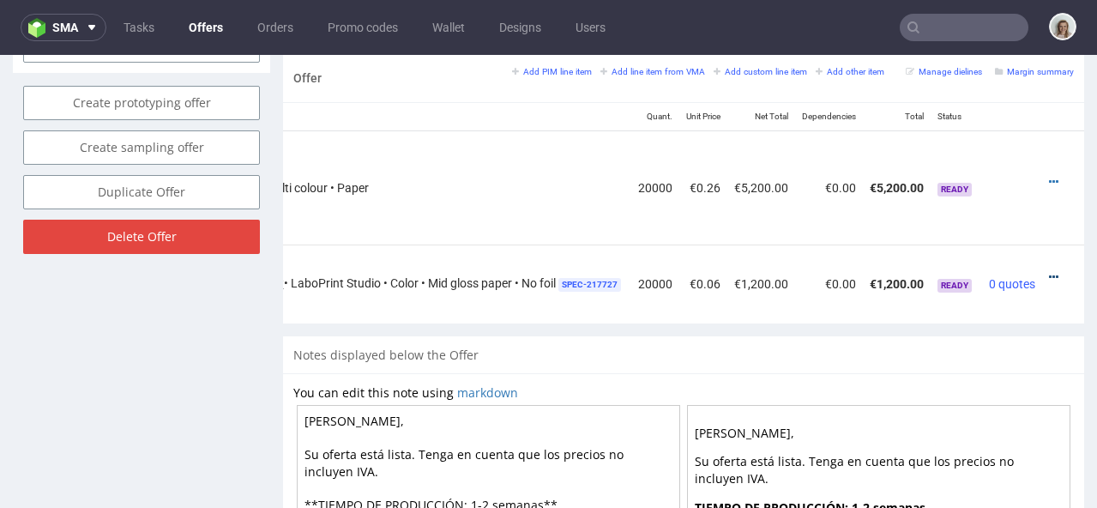
click at [1049, 271] on icon at bounding box center [1053, 277] width 9 height 12
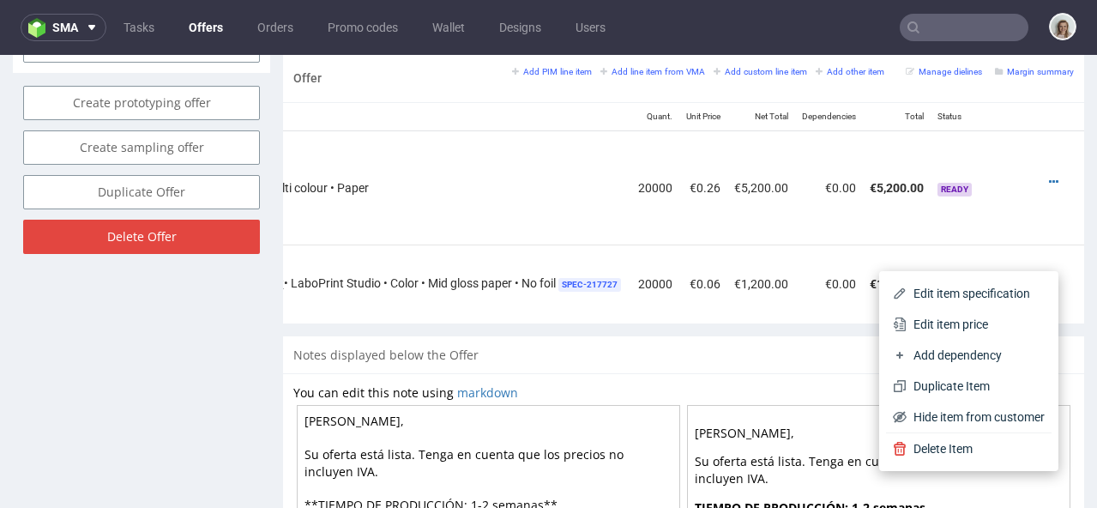
drag, startPoint x: 956, startPoint y: 316, endPoint x: 949, endPoint y: 309, distance: 9.7
click at [955, 316] on span "Edit item price" at bounding box center [976, 324] width 138 height 17
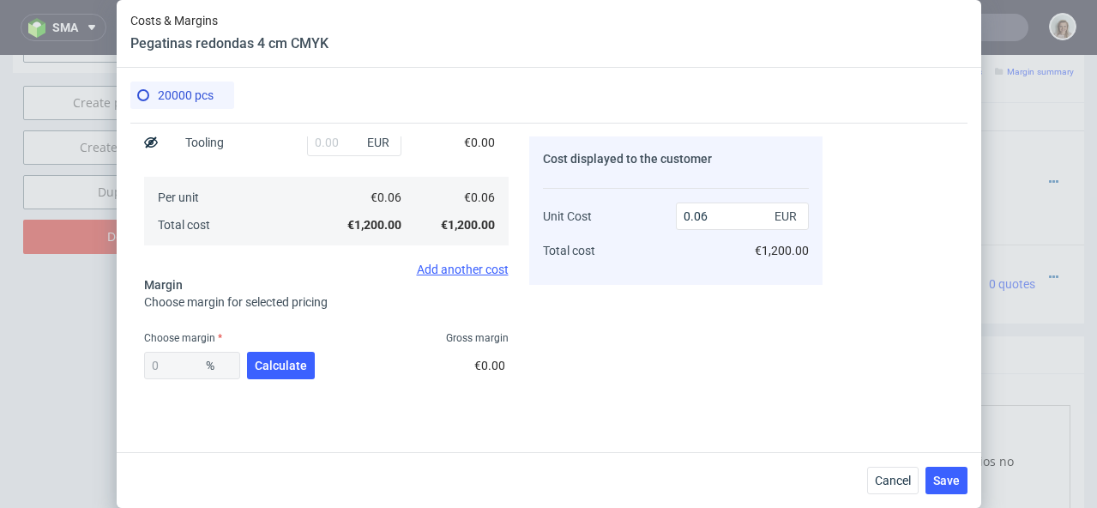
scroll to position [381, 0]
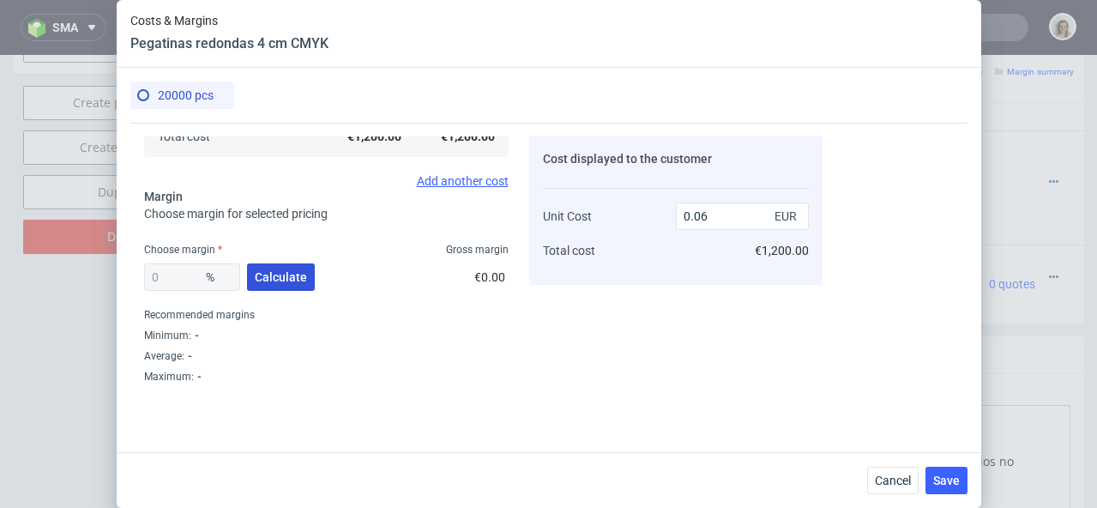
click at [265, 274] on span "Calculate" at bounding box center [281, 277] width 52 height 12
type input "38.15"
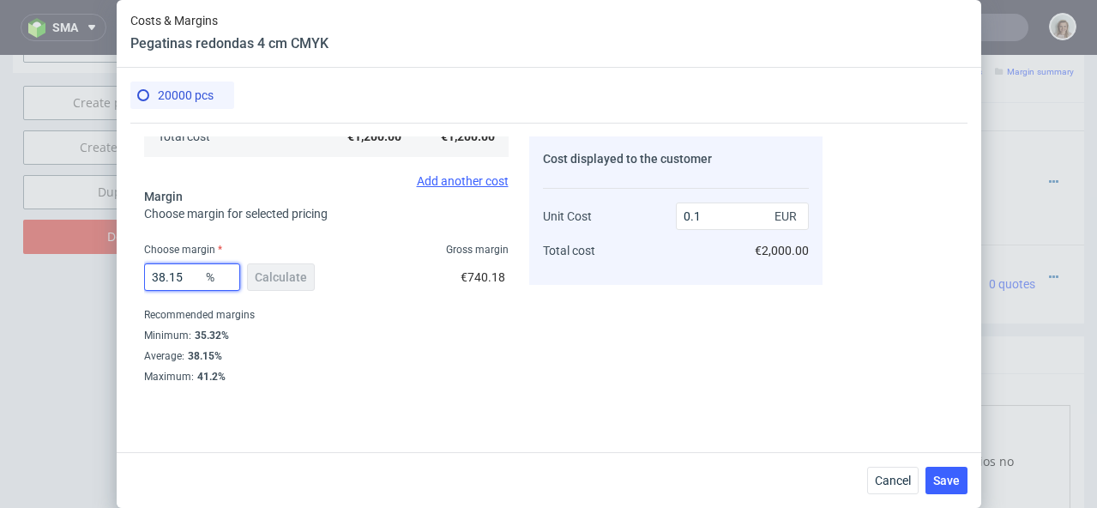
drag, startPoint x: 192, startPoint y: 275, endPoint x: 148, endPoint y: 270, distance: 44.9
click at [148, 270] on input "38.15" at bounding box center [192, 276] width 96 height 27
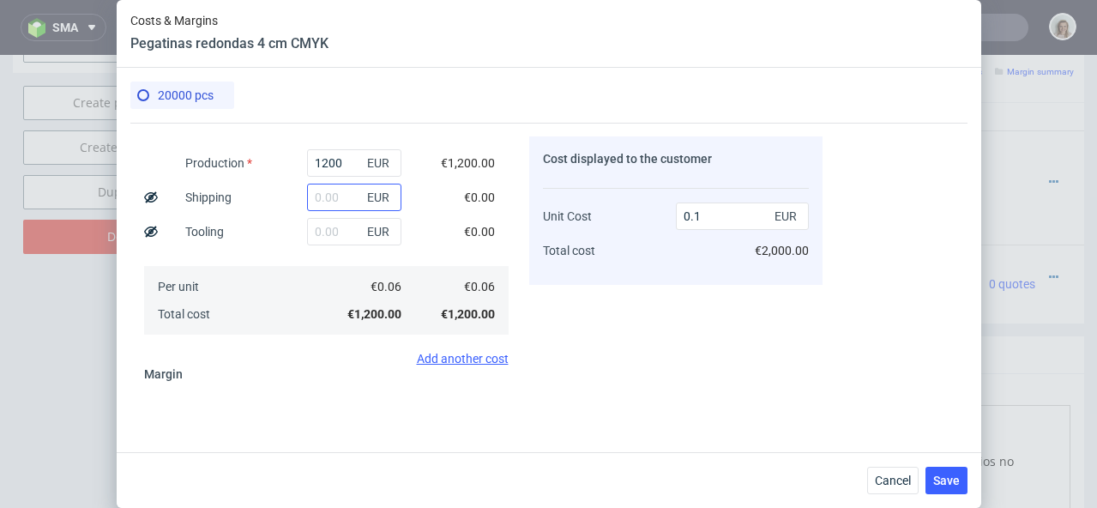
scroll to position [0, 0]
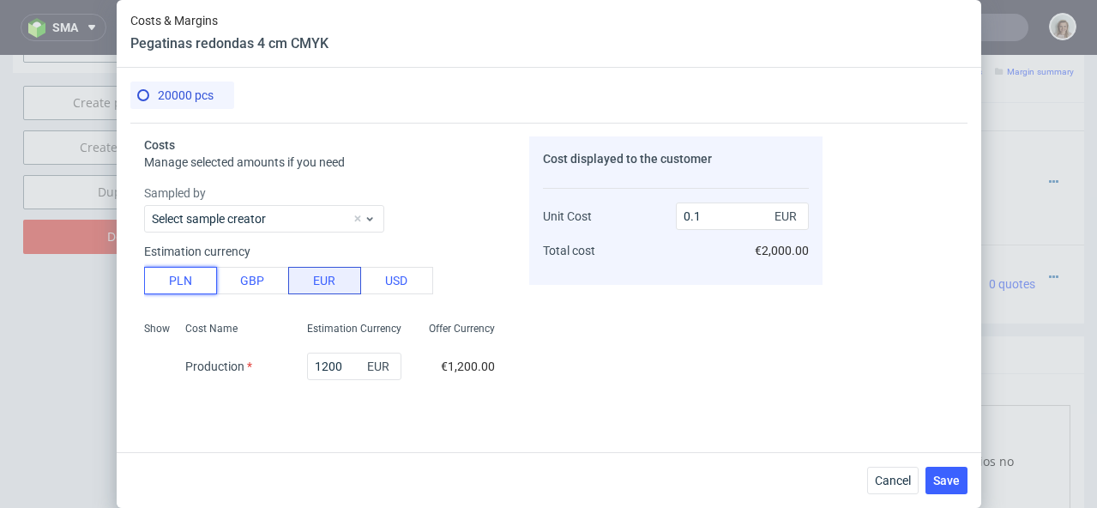
click at [191, 293] on button "PLN" at bounding box center [180, 280] width 73 height 27
type input "0.02"
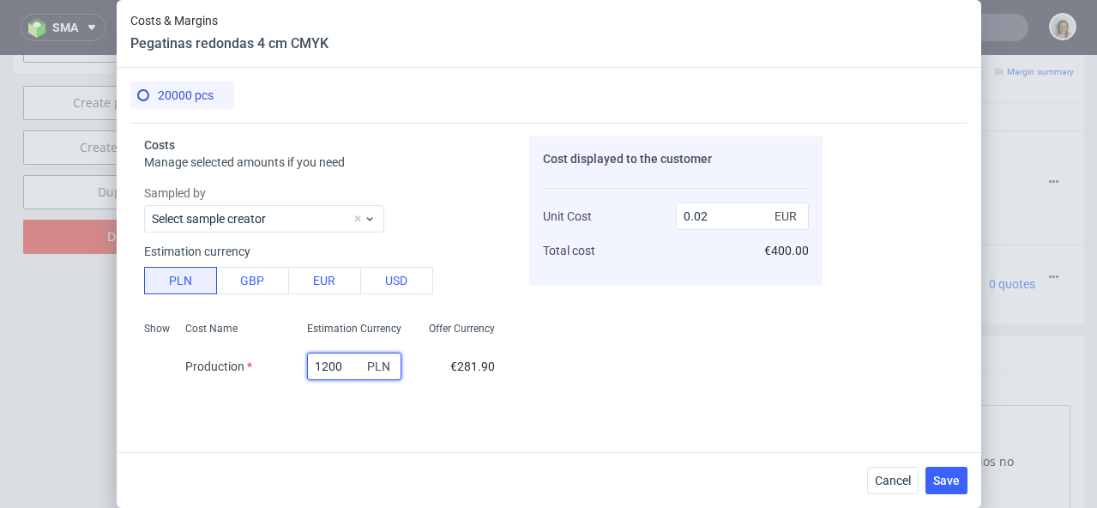
drag, startPoint x: 294, startPoint y: 365, endPoint x: 283, endPoint y: 365, distance: 11.2
click at [293, 366] on div "1200 PLN" at bounding box center [354, 366] width 122 height 34
type input "2"
type input "0"
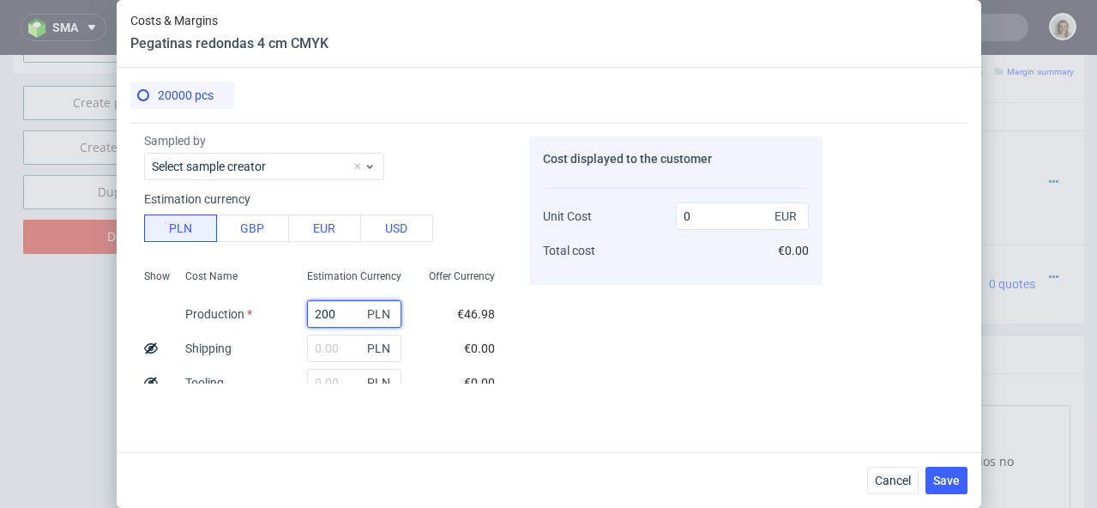
scroll to position [154, 0]
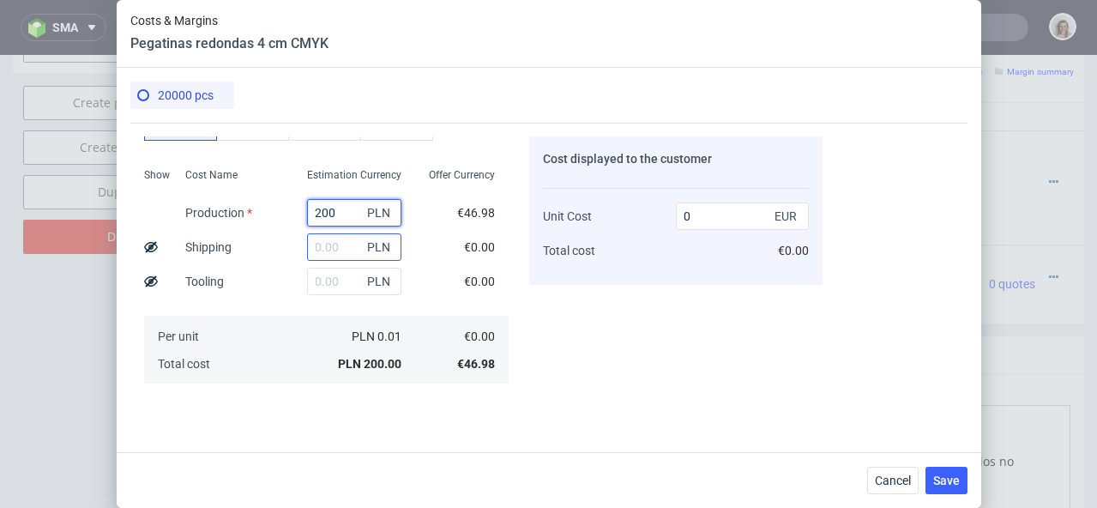
type input "200"
click at [313, 256] on input "text" at bounding box center [354, 246] width 94 height 27
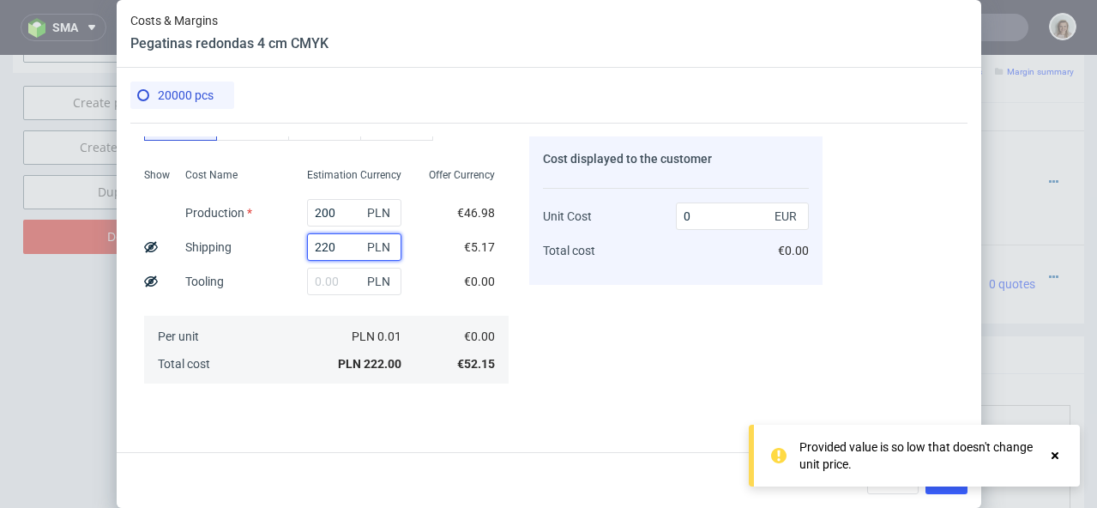
type input "2200"
type input "0.05"
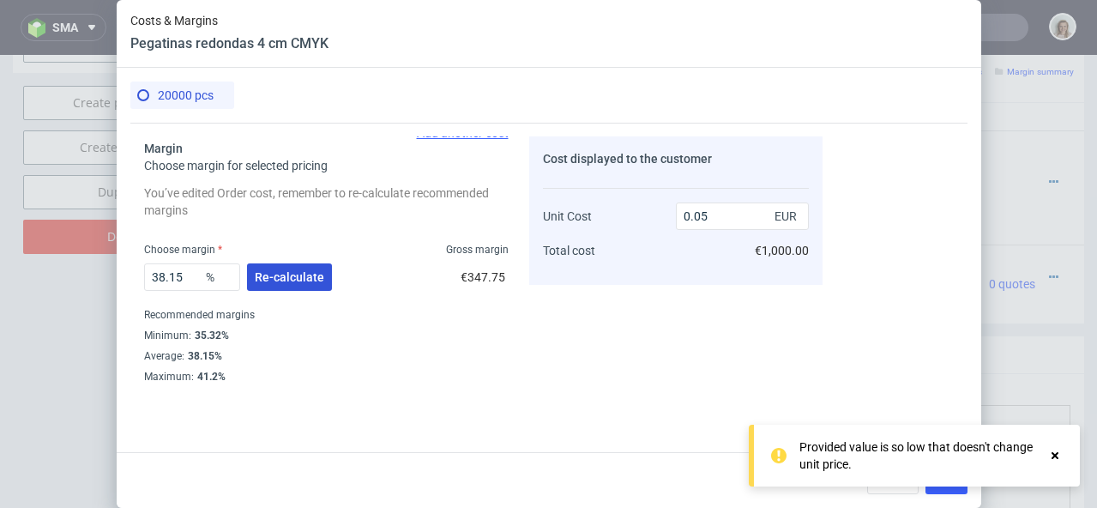
type input "2200"
click at [277, 274] on span "Re-calculate" at bounding box center [289, 277] width 69 height 12
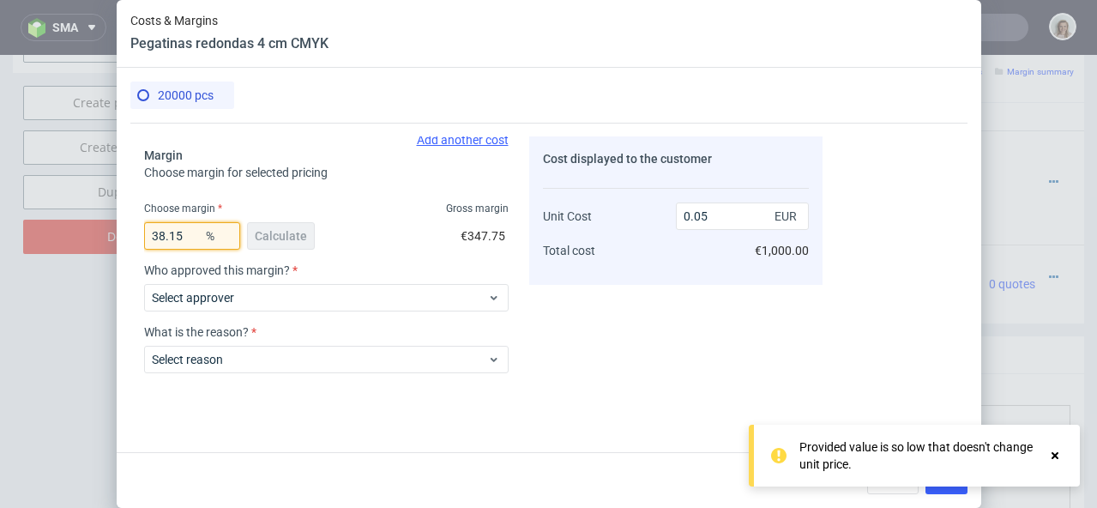
drag, startPoint x: 159, startPoint y: 236, endPoint x: 139, endPoint y: 233, distance: 19.9
click at [139, 235] on div "Costs Manage selected amounts if you need Sampled by Select sample creator Esti…" at bounding box center [476, 253] width 692 height 261
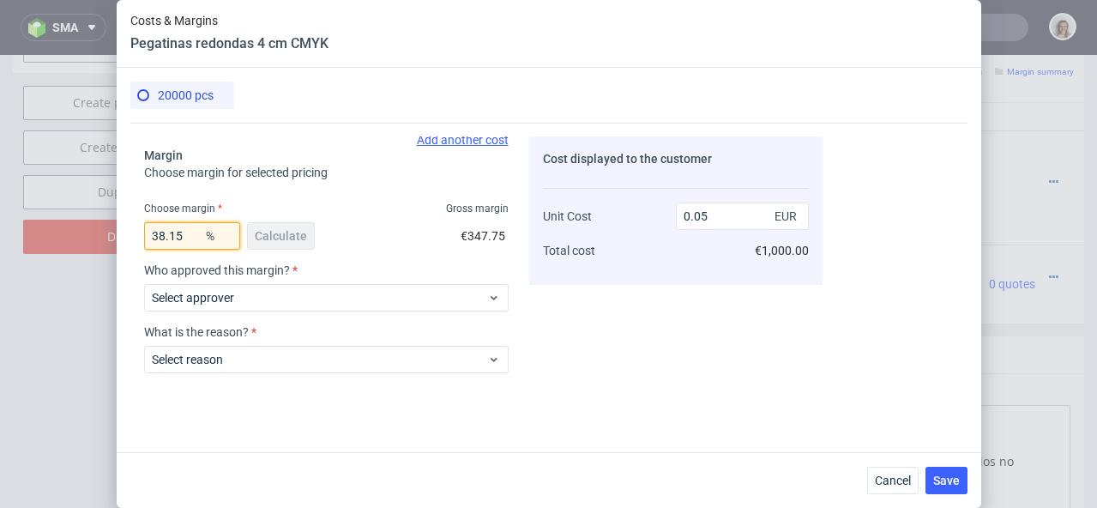
type input "4"
type input "0.03"
type input "40"
type input "0.05"
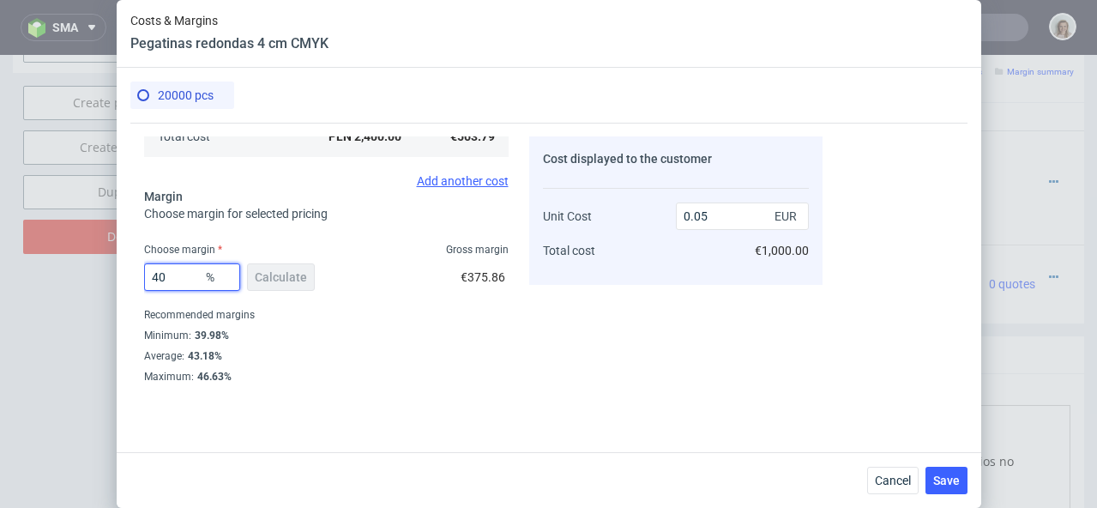
scroll to position [381, 0]
type input "4"
type input "0.03"
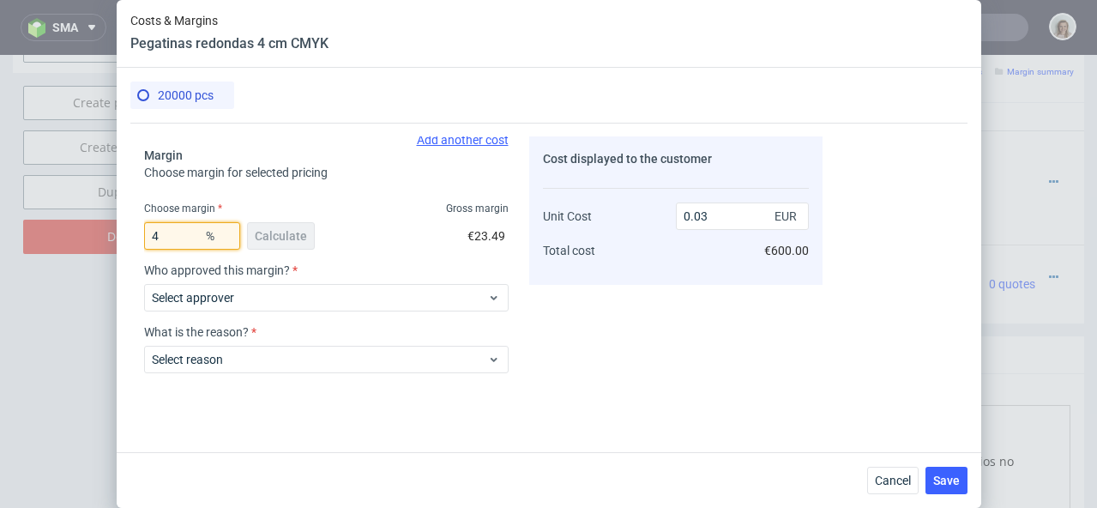
type input "44"
type input "0.05"
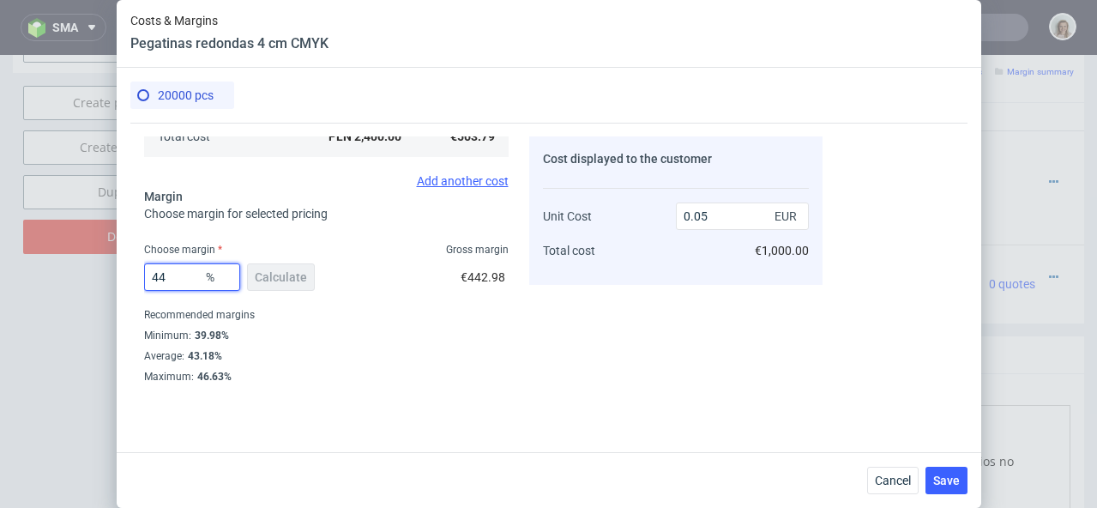
type input "4"
type input "0.03"
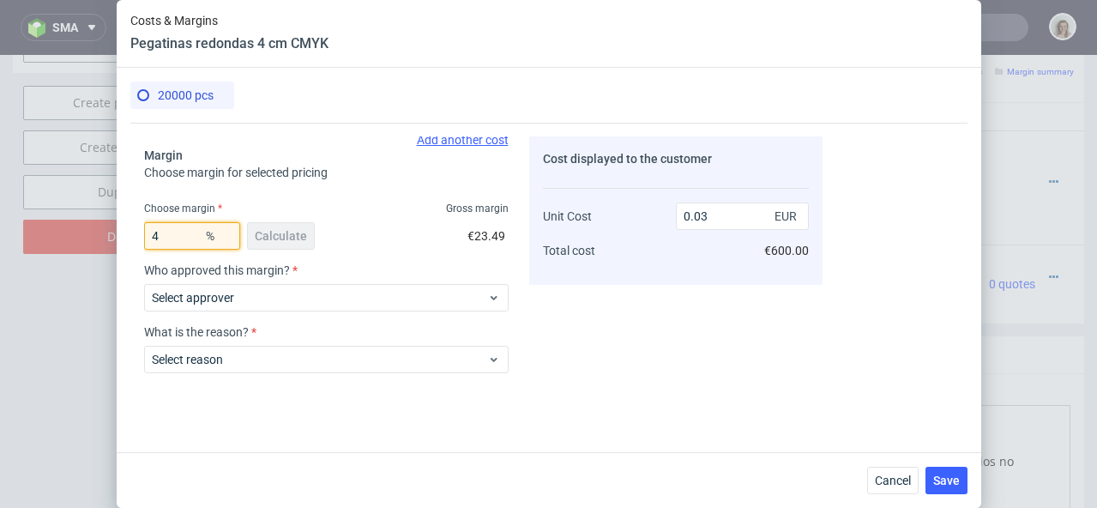
type input "46"
type input "0.06"
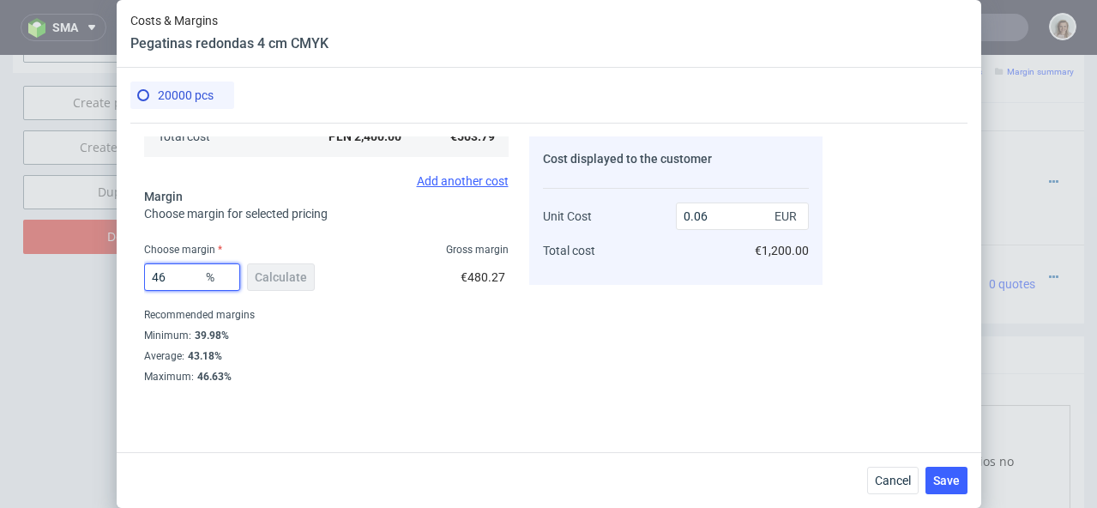
type input "4"
type input "0.03"
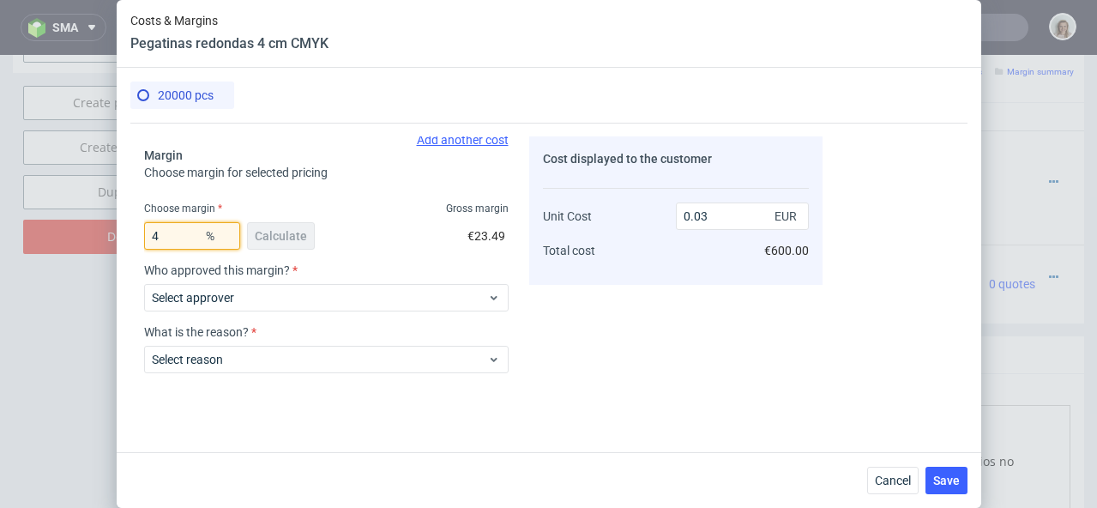
type input "45"
type input "0.06"
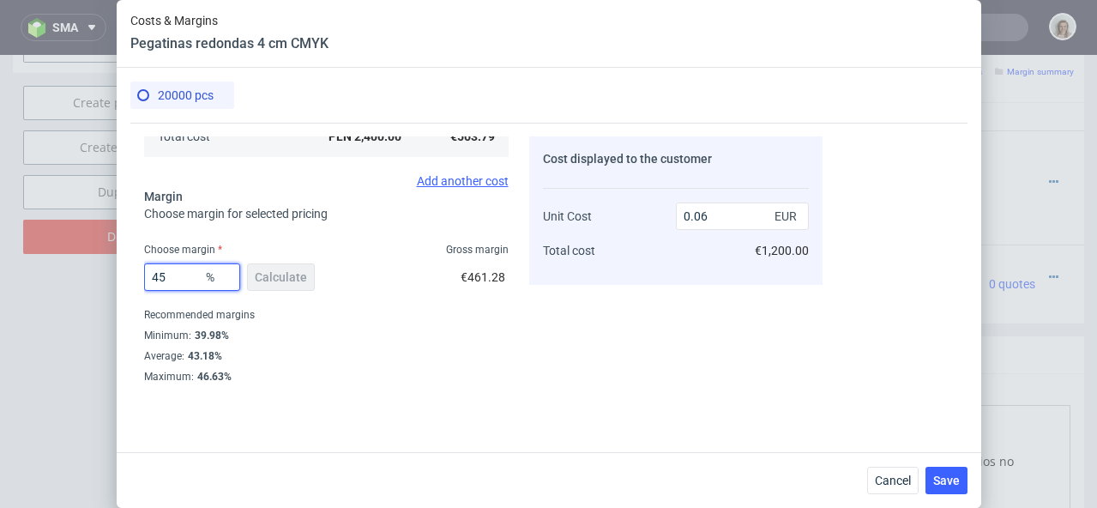
type input "4"
type input "0.03"
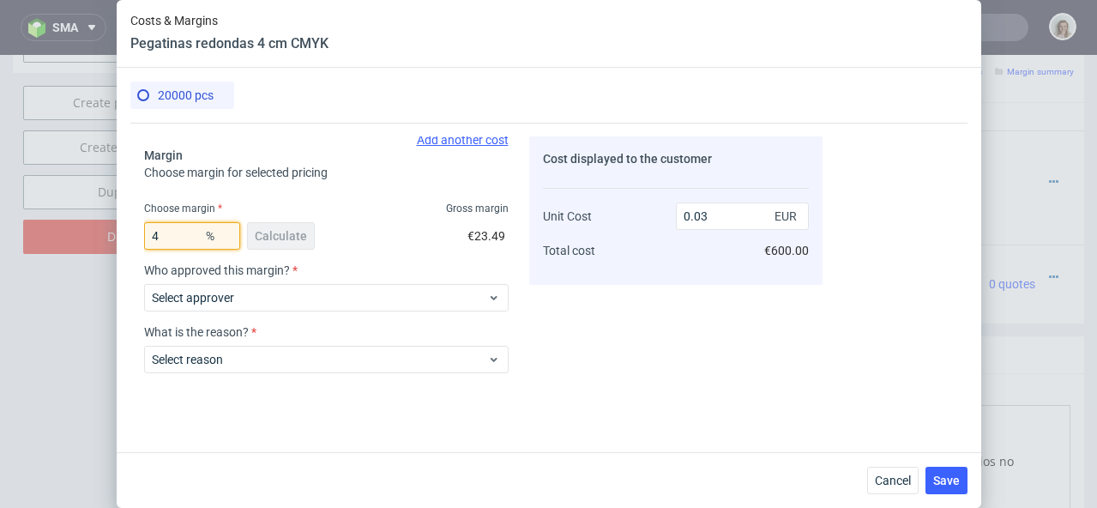
type input "44"
type input "0.05"
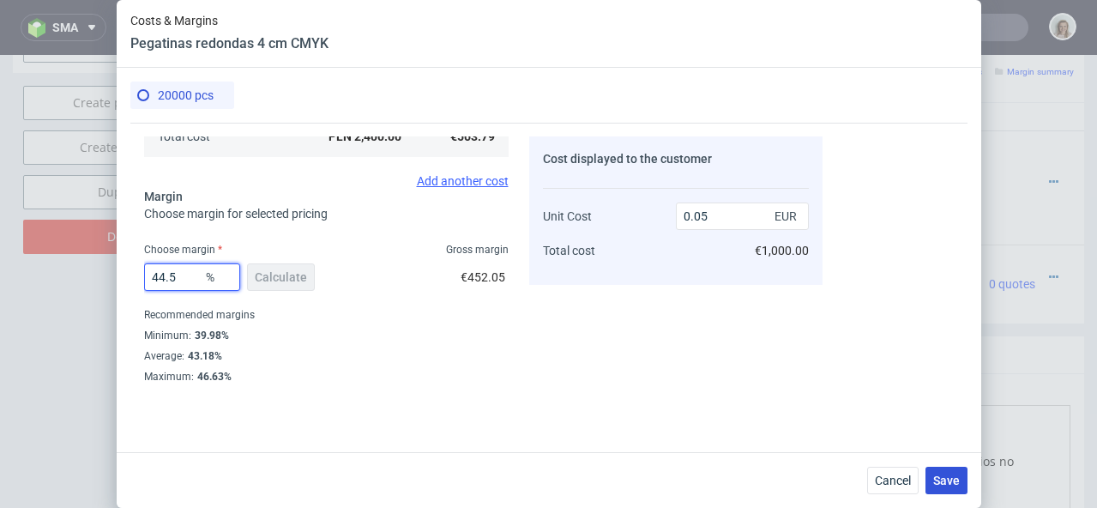
type input "44.5"
click at [946, 484] on span "Save" at bounding box center [946, 480] width 27 height 12
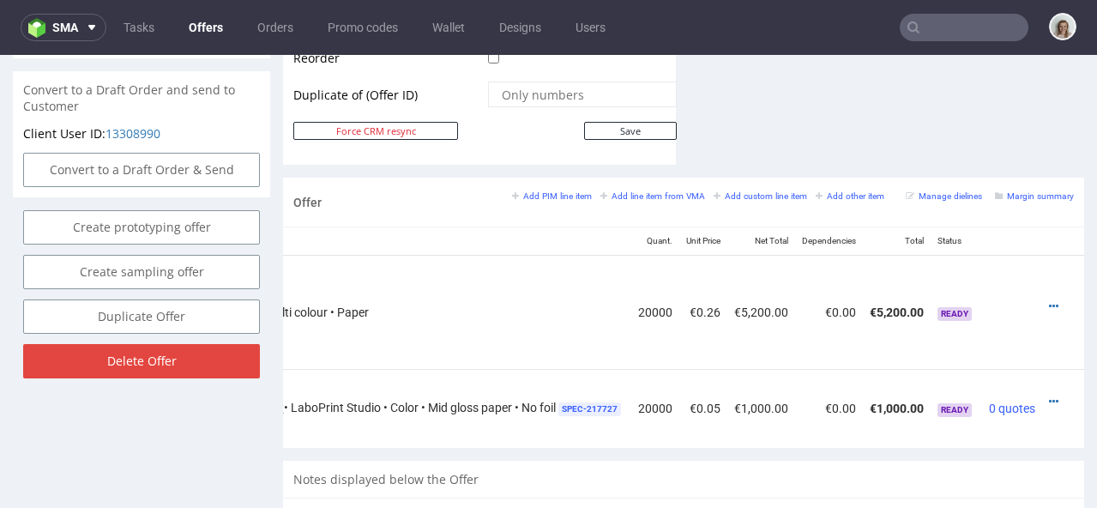
scroll to position [921, 0]
click at [1049, 299] on icon at bounding box center [1053, 305] width 9 height 12
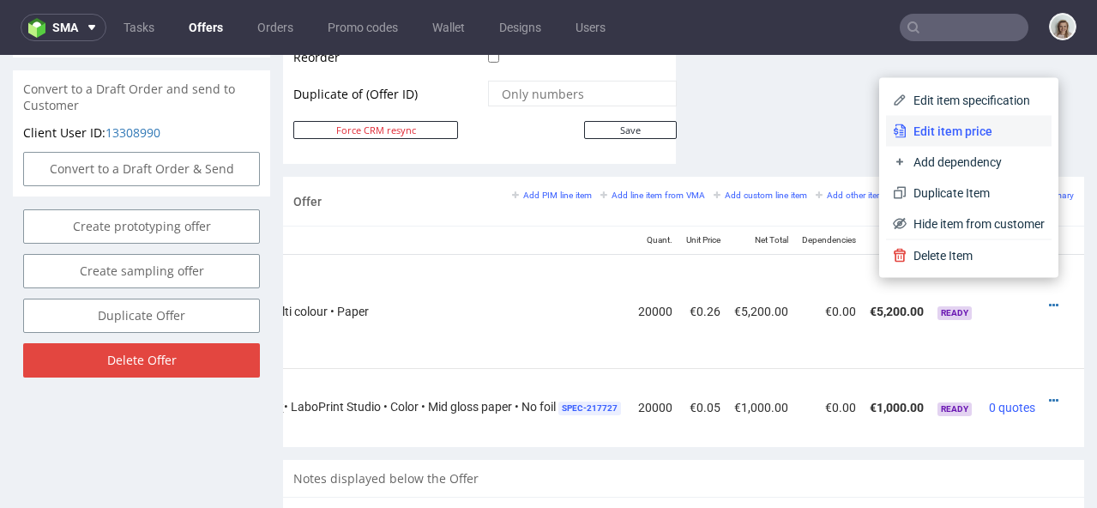
click at [946, 125] on span "Edit item price" at bounding box center [976, 131] width 138 height 17
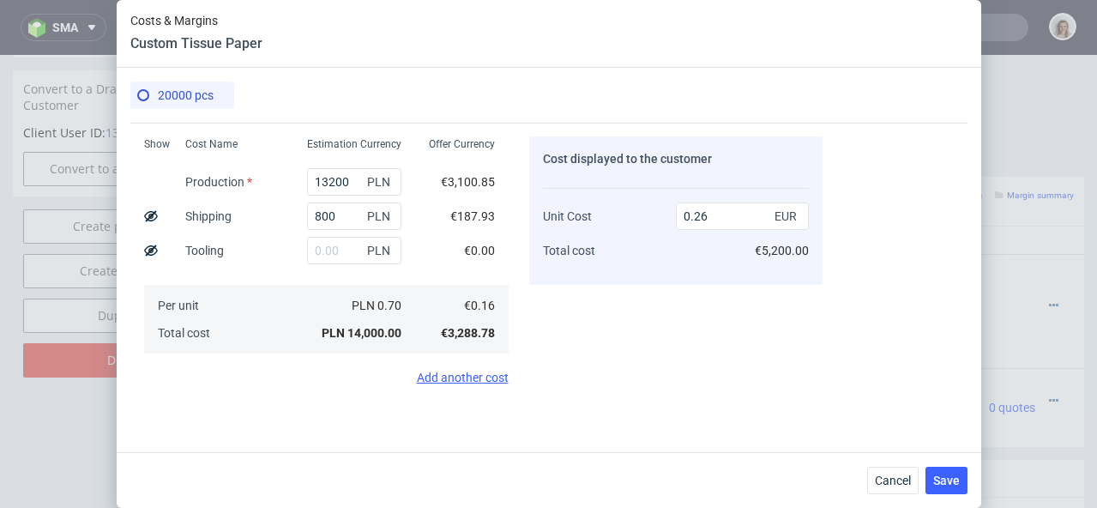
scroll to position [381, 0]
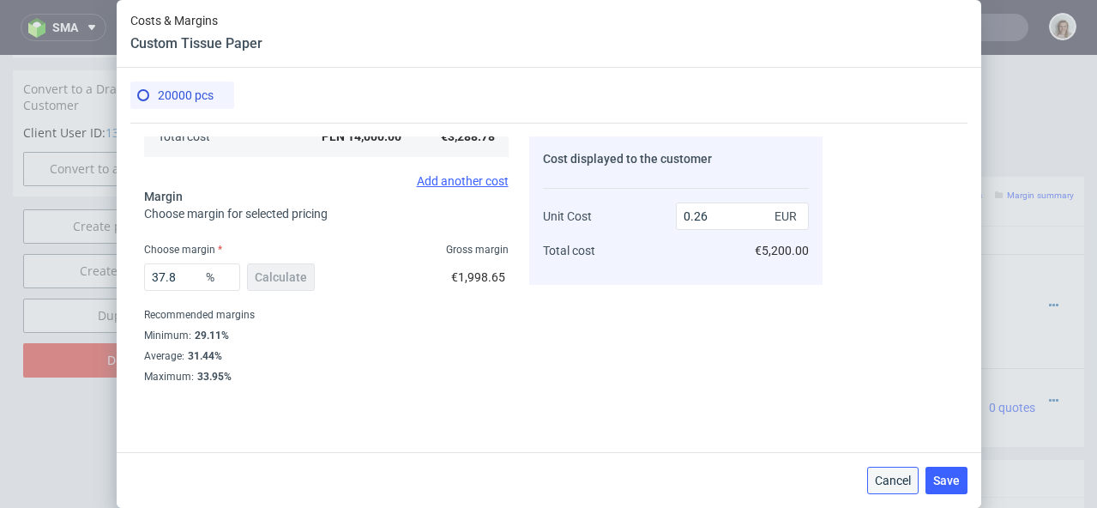
click at [908, 475] on span "Cancel" at bounding box center [893, 480] width 36 height 12
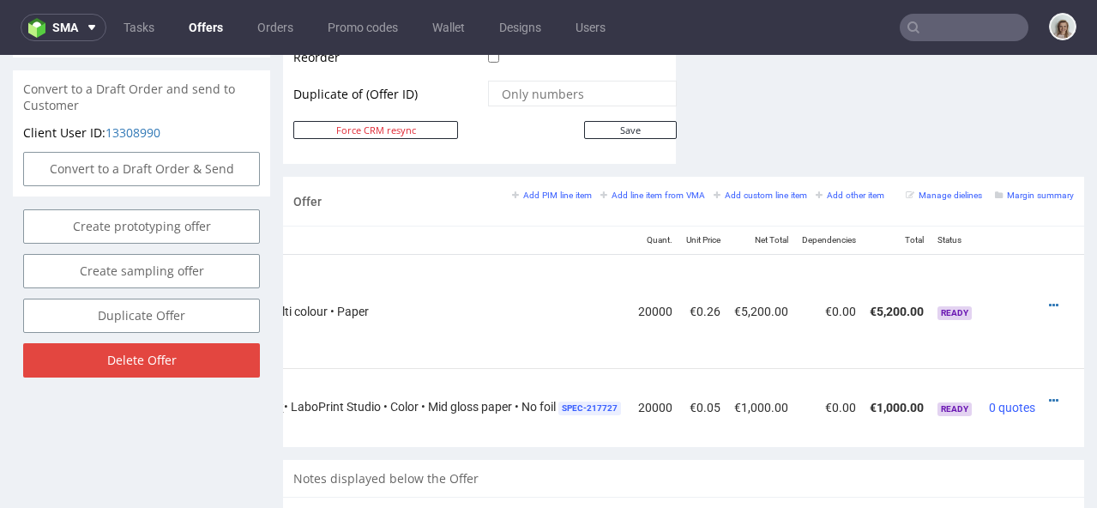
drag, startPoint x: 1028, startPoint y: 385, endPoint x: 1020, endPoint y: 374, distance: 14.1
click at [1049, 395] on icon at bounding box center [1053, 401] width 9 height 12
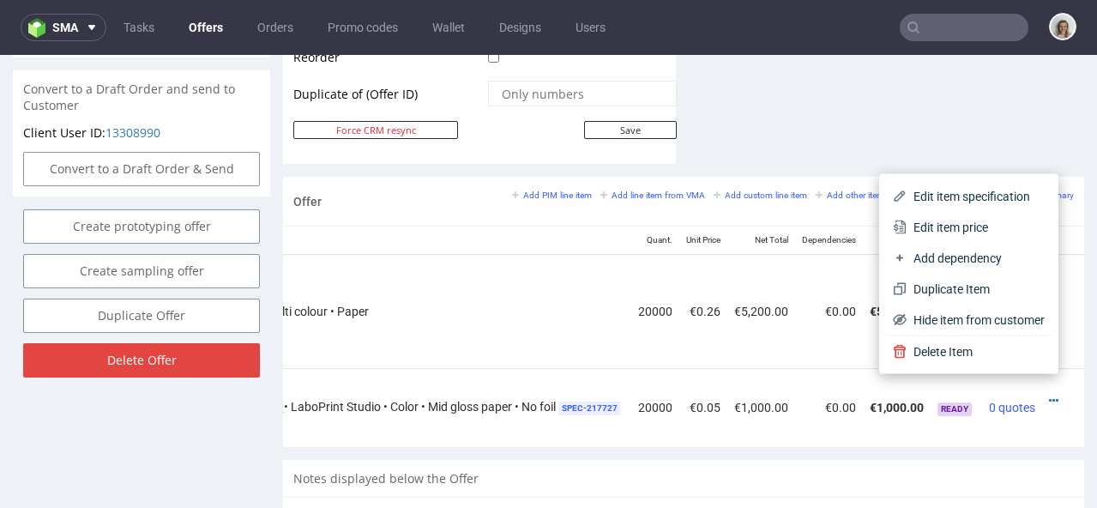
drag, startPoint x: 967, startPoint y: 224, endPoint x: 836, endPoint y: 250, distance: 132.9
click at [962, 222] on span "Edit item price" at bounding box center [976, 227] width 138 height 17
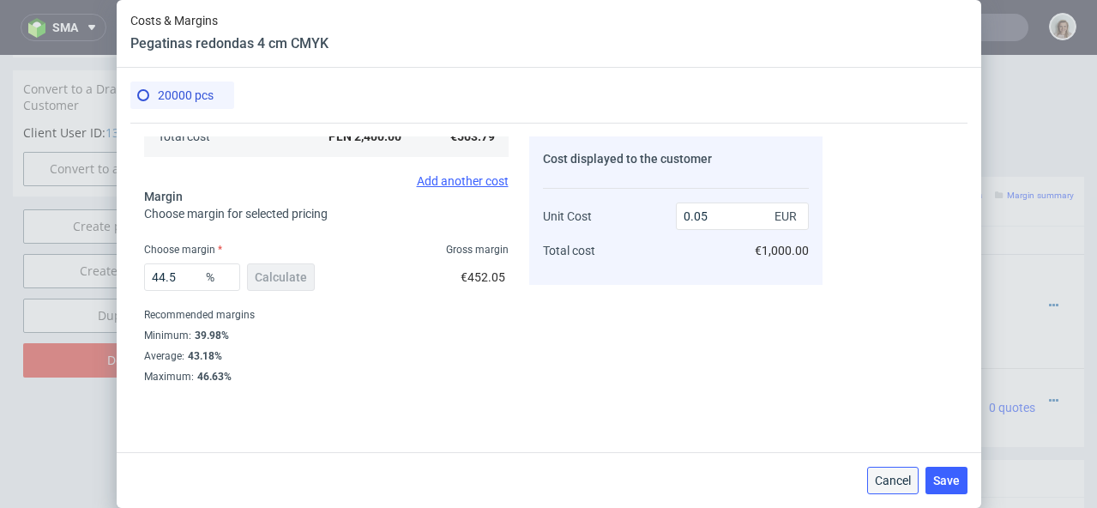
click at [898, 471] on button "Cancel" at bounding box center [892, 480] width 51 height 27
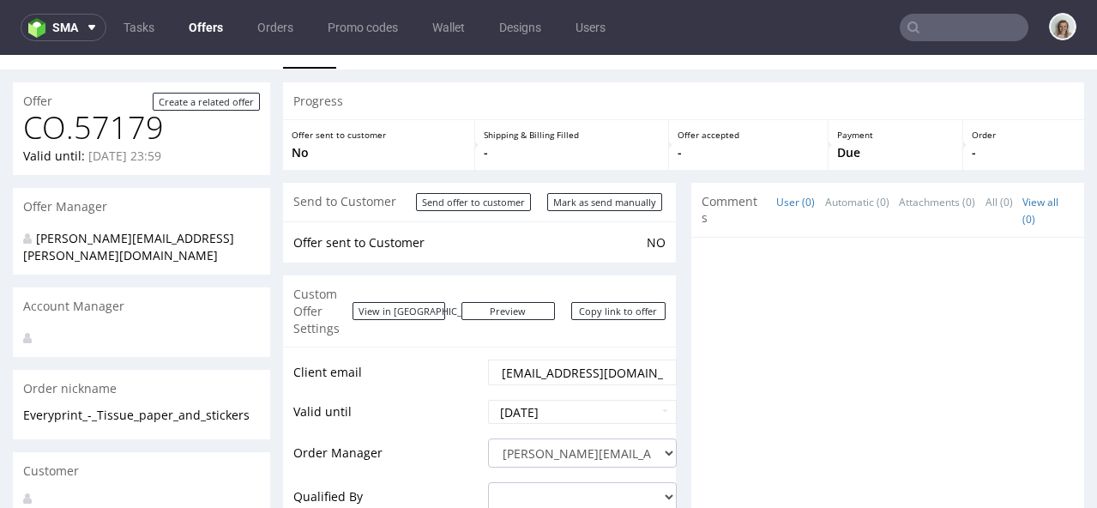
scroll to position [0, 0]
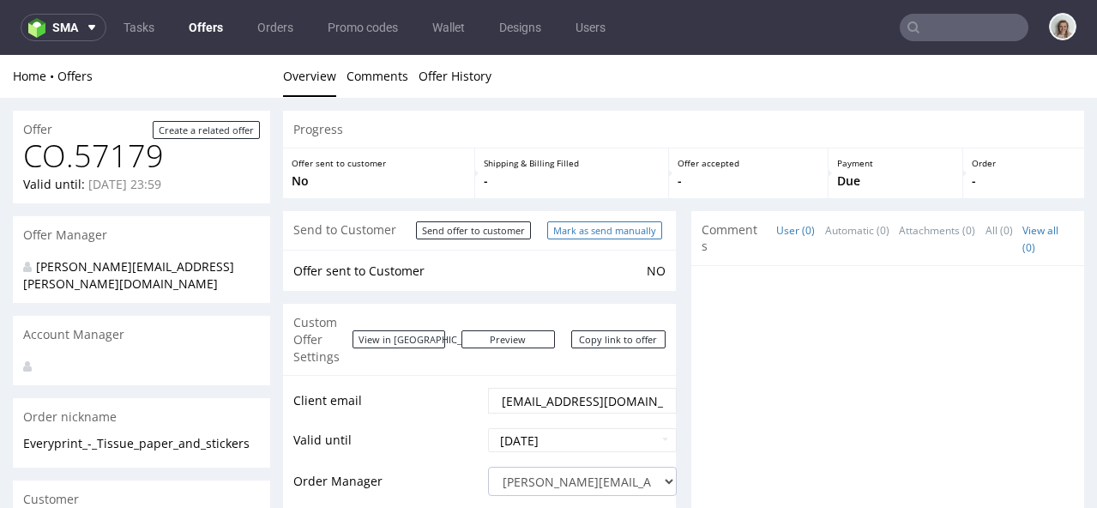
click at [586, 230] on input "Mark as send manually" at bounding box center [604, 230] width 115 height 18
type input "In progress..."
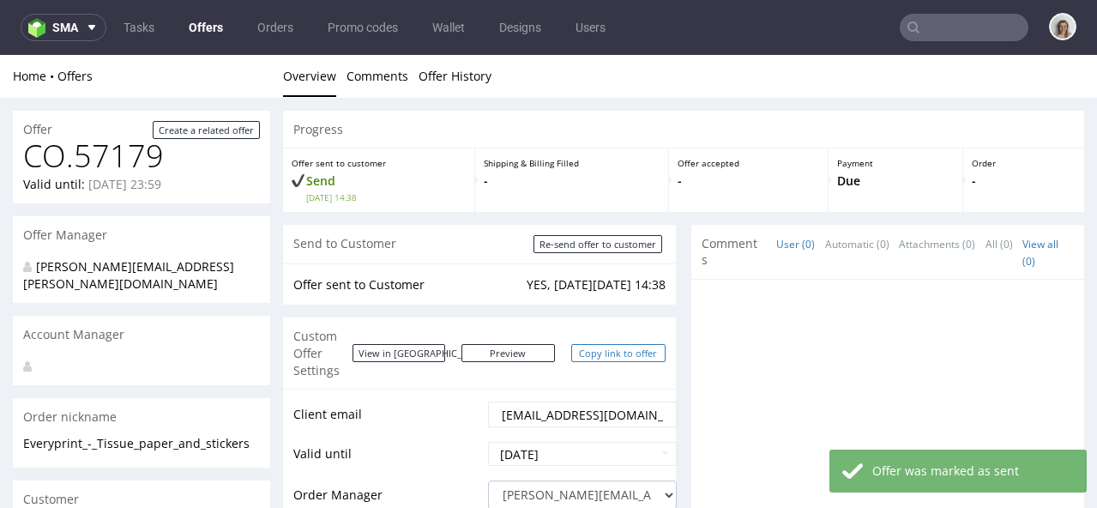
click at [624, 344] on link "Copy link to offer" at bounding box center [618, 353] width 94 height 18
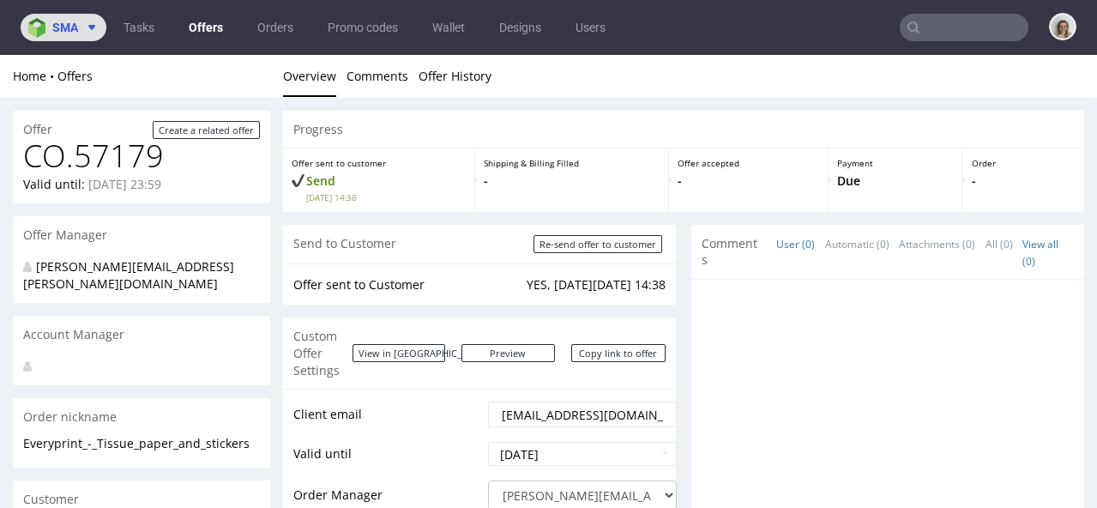
click at [34, 33] on img at bounding box center [40, 28] width 24 height 20
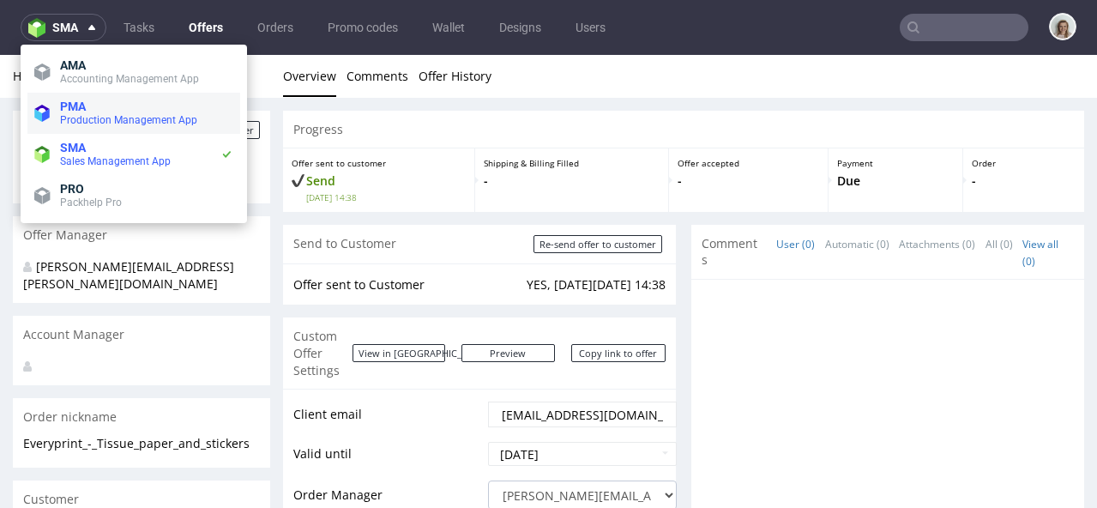
click at [81, 114] on span "Production Management App" at bounding box center [128, 120] width 137 height 12
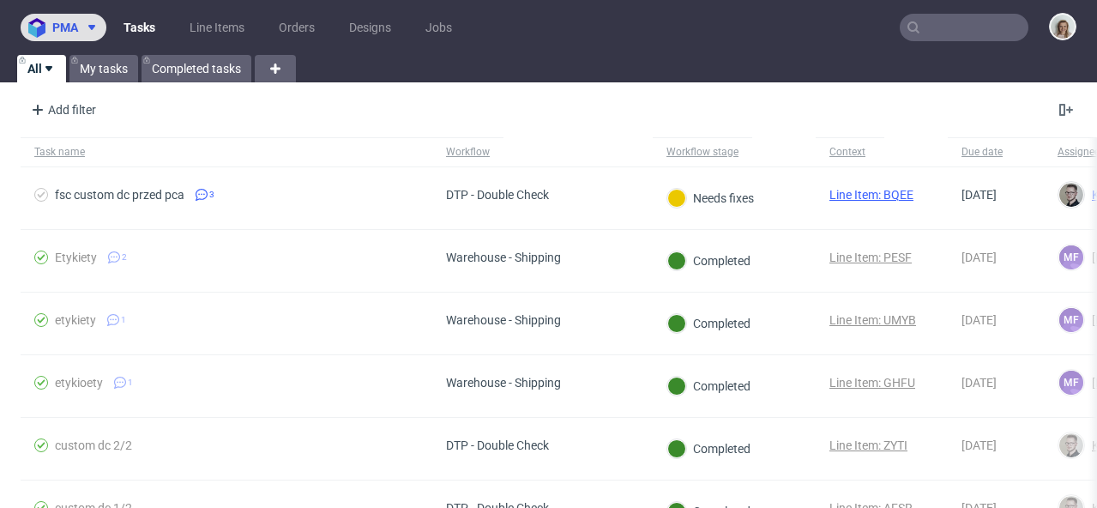
click at [61, 38] on button "pma" at bounding box center [64, 27] width 86 height 27
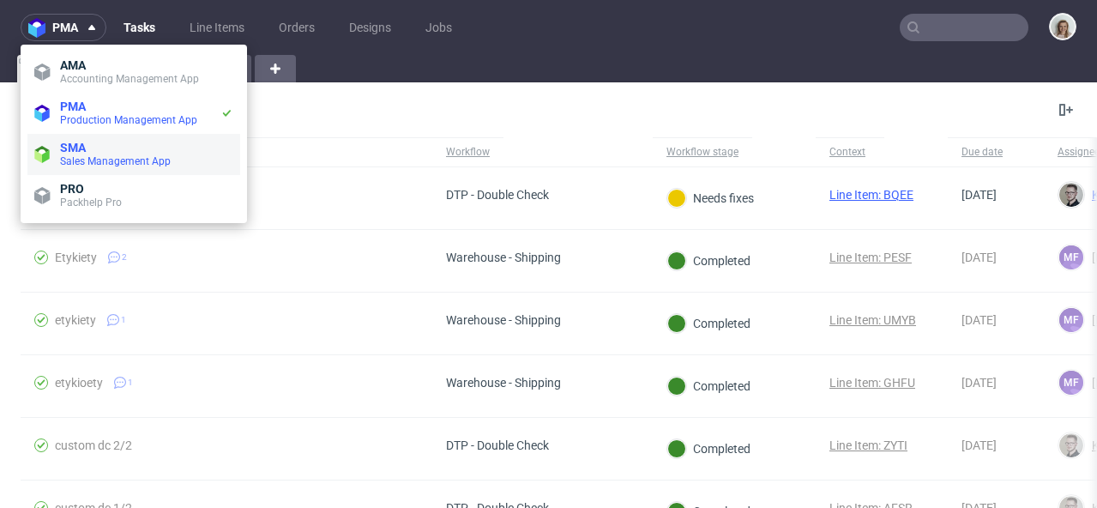
click at [79, 156] on span "Sales Management App" at bounding box center [115, 161] width 111 height 12
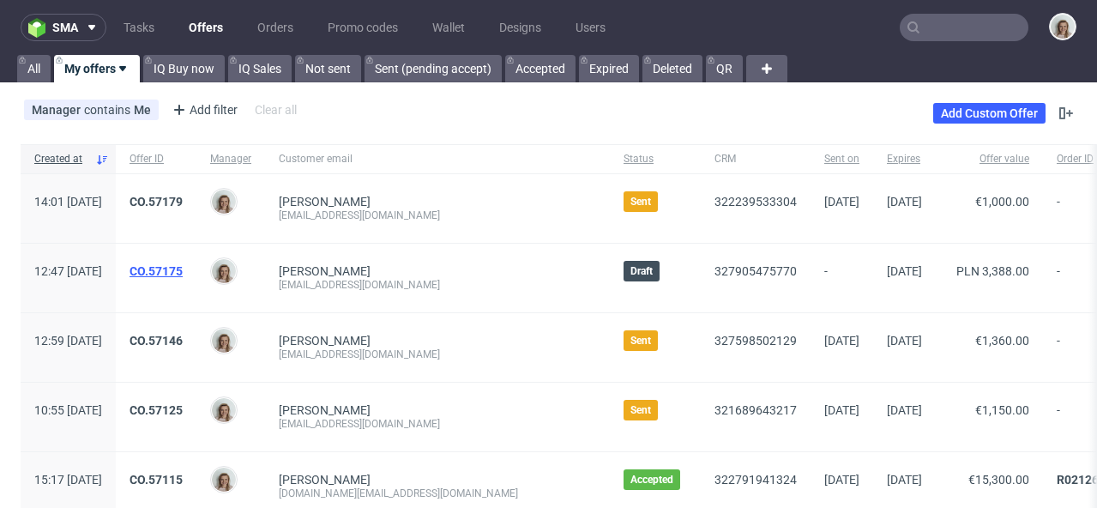
click at [183, 268] on link "CO.57175" at bounding box center [156, 271] width 53 height 14
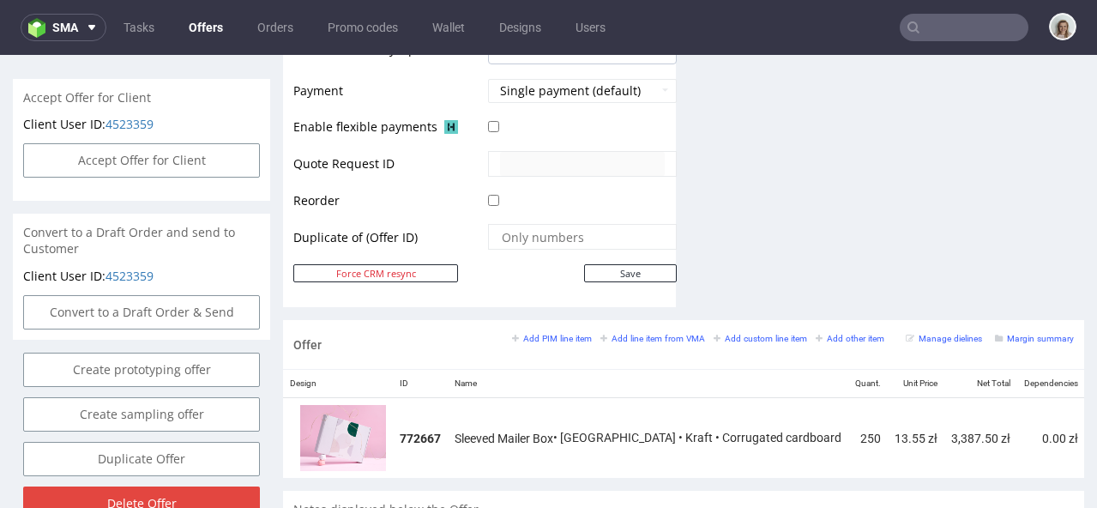
scroll to position [1028, 0]
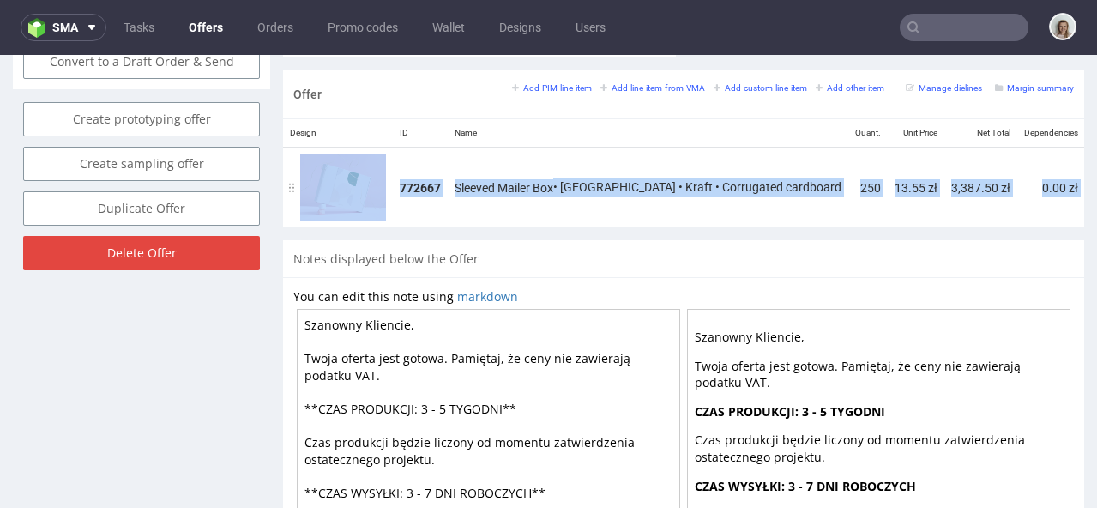
drag, startPoint x: 859, startPoint y: 222, endPoint x: 1034, endPoint y: 204, distance: 175.9
click at [1034, 206] on div "Offer Add PIM line item Add line item from VMA Add custom line item Add other i…" at bounding box center [683, 154] width 801 height 170
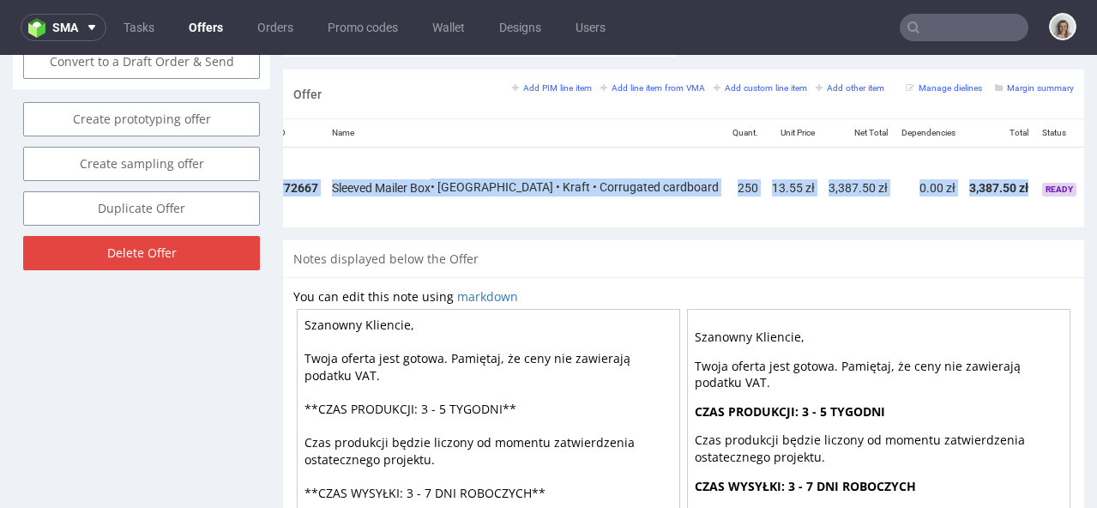
click at [1096, 175] on icon at bounding box center [1111, 181] width 9 height 12
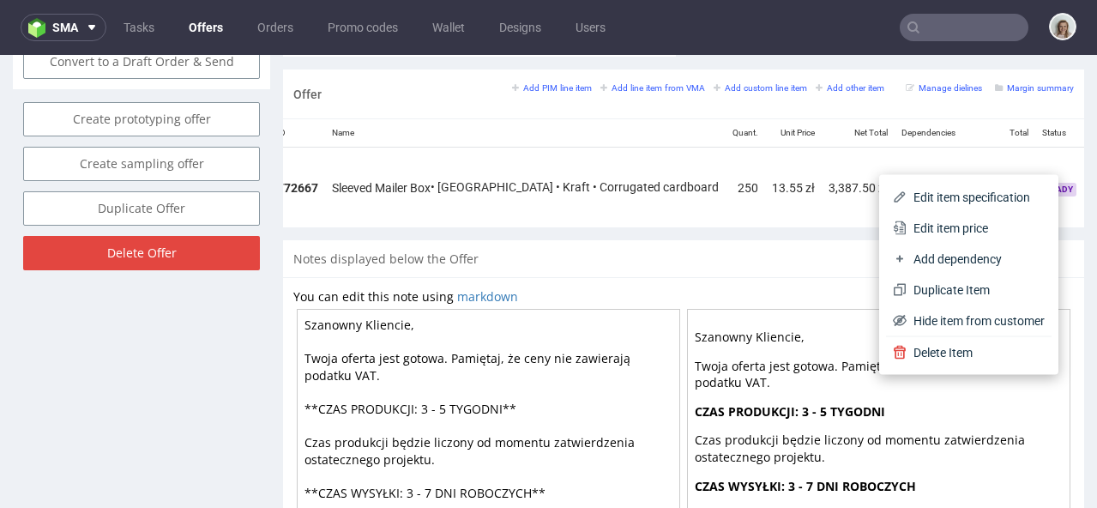
click at [986, 214] on li "Edit item price" at bounding box center [969, 228] width 166 height 31
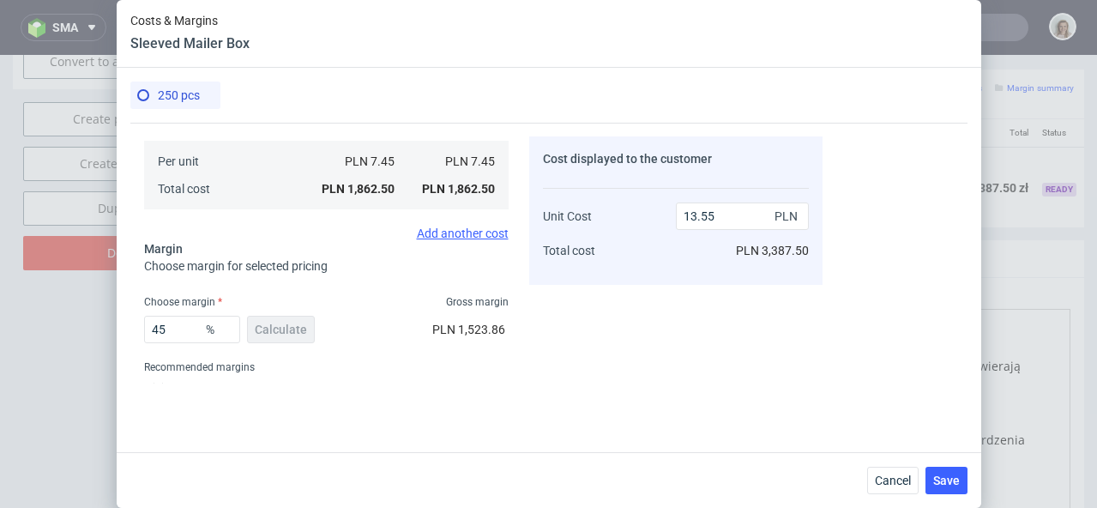
scroll to position [381, 0]
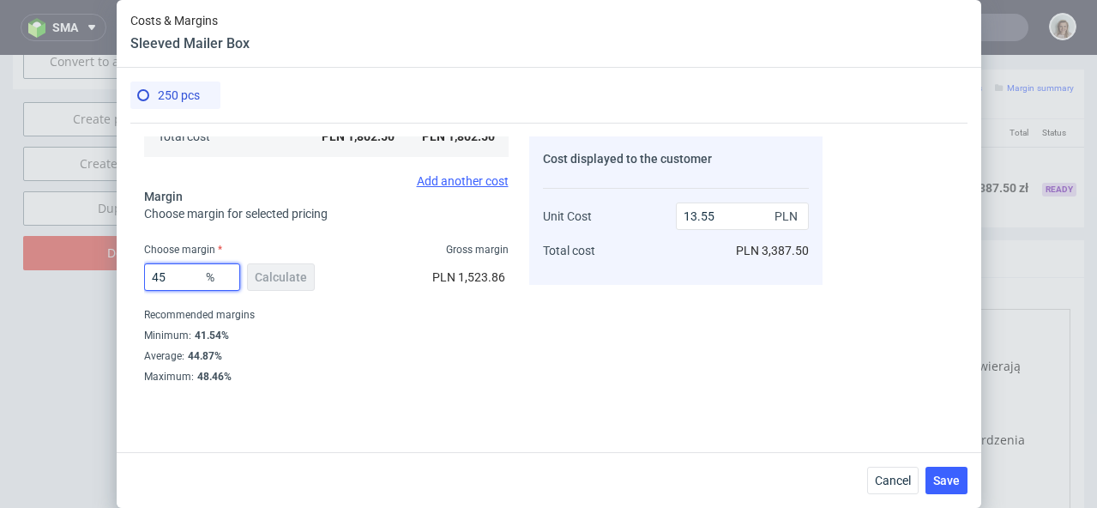
click at [183, 277] on input "45" at bounding box center [192, 276] width 96 height 27
type input "40"
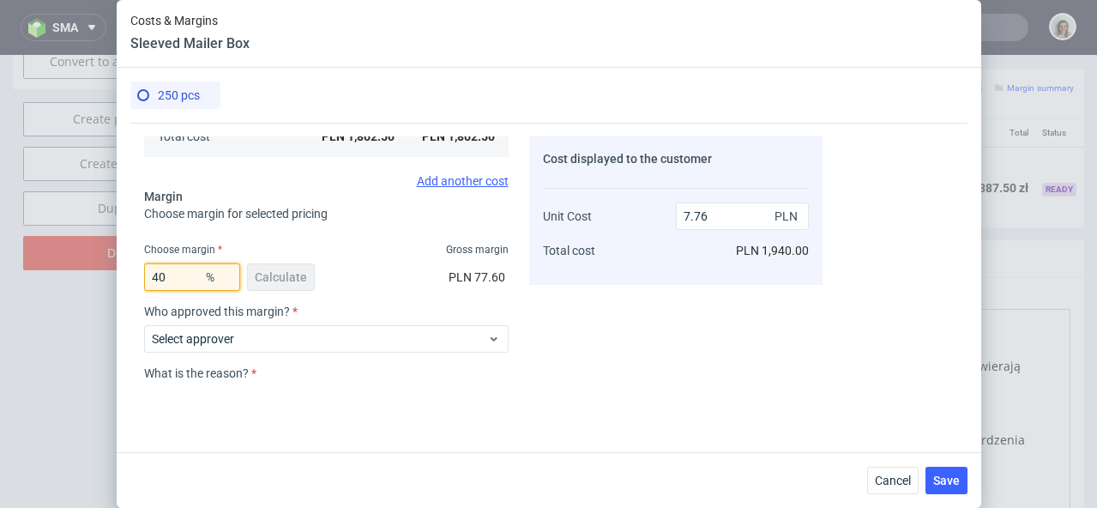
type input "12.42"
type input "4"
type input "0"
type input "7.45"
type input "3"
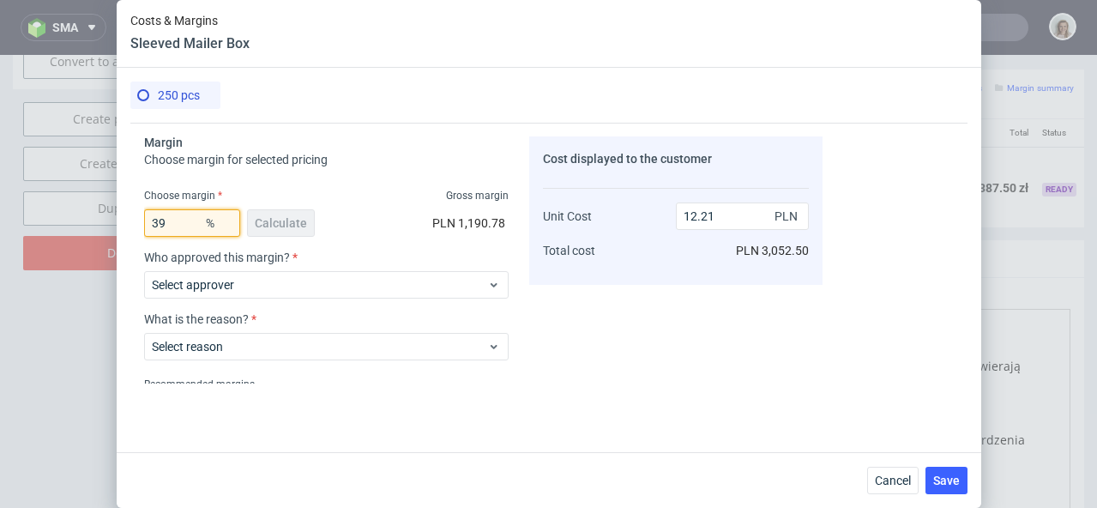
scroll to position [504, 0]
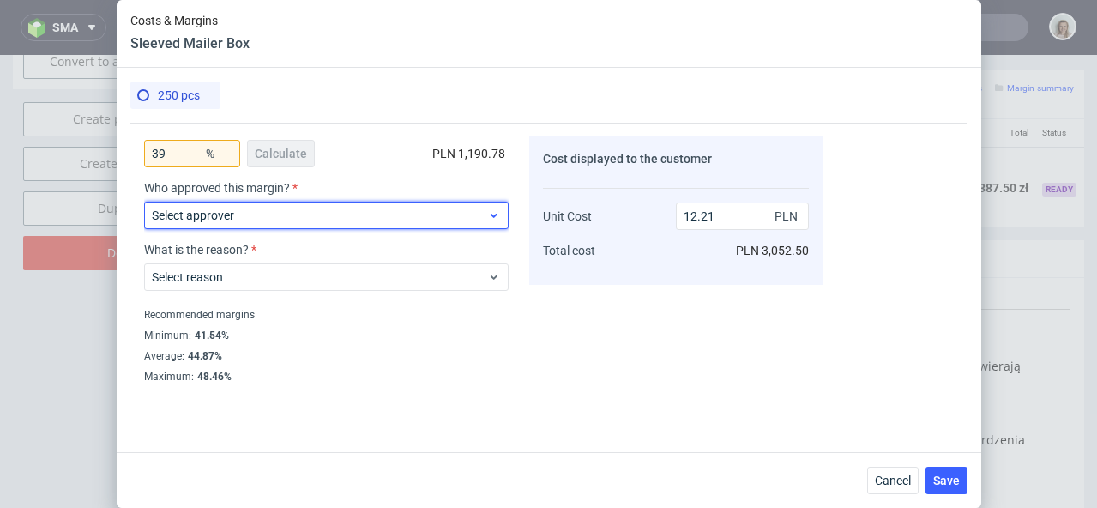
click at [397, 215] on span "Select approver" at bounding box center [320, 215] width 336 height 17
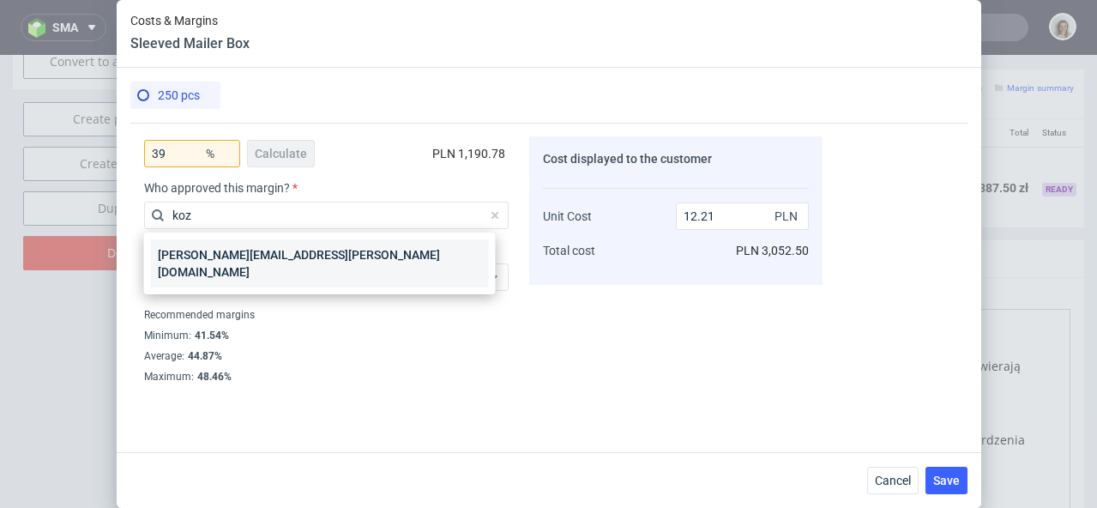
click at [398, 257] on div "[PERSON_NAME][EMAIL_ADDRESS][PERSON_NAME][DOMAIN_NAME]" at bounding box center [320, 263] width 338 height 48
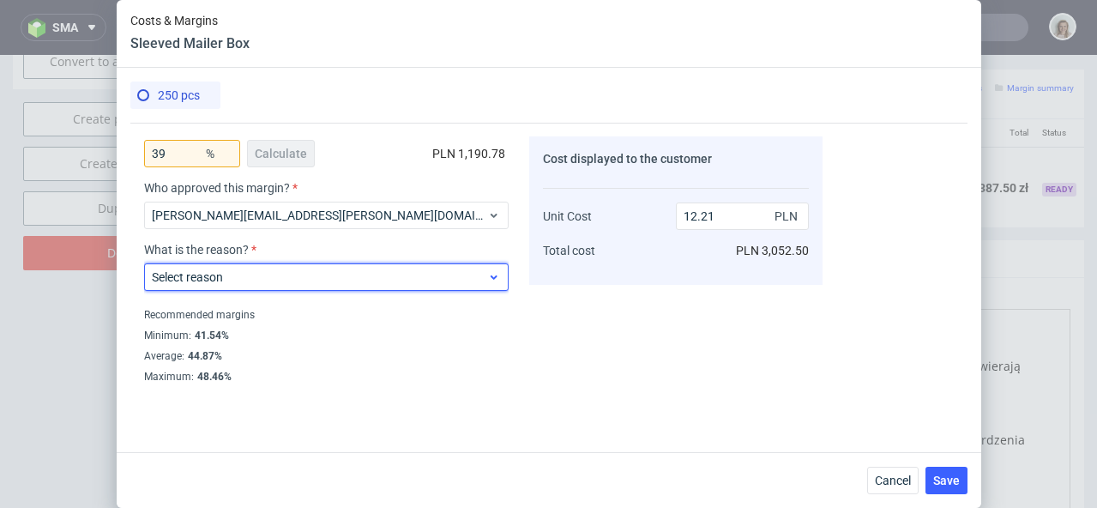
click at [407, 285] on span "Select reason" at bounding box center [320, 276] width 336 height 17
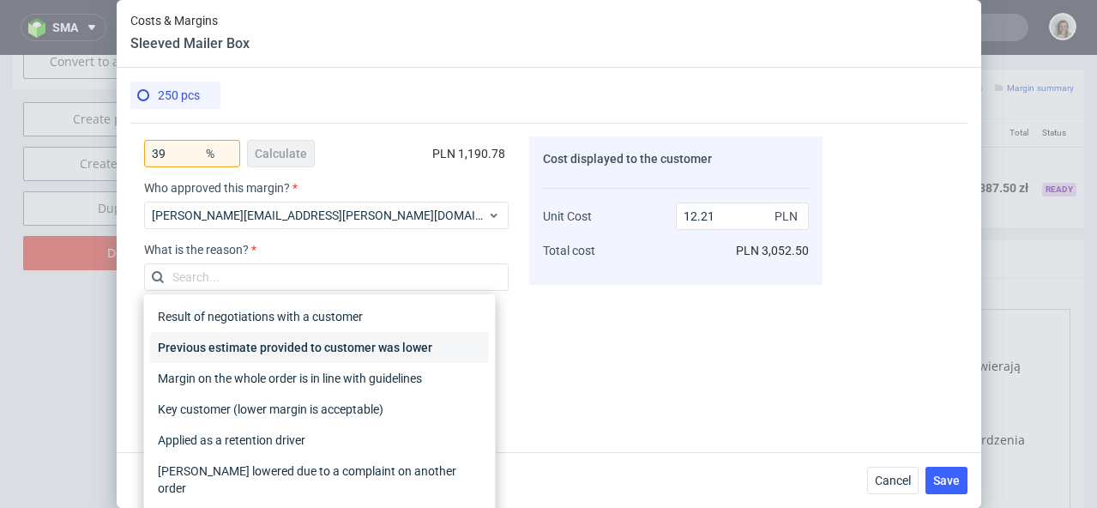
click at [425, 350] on div "Previous estimate provided to customer was lower" at bounding box center [320, 347] width 338 height 31
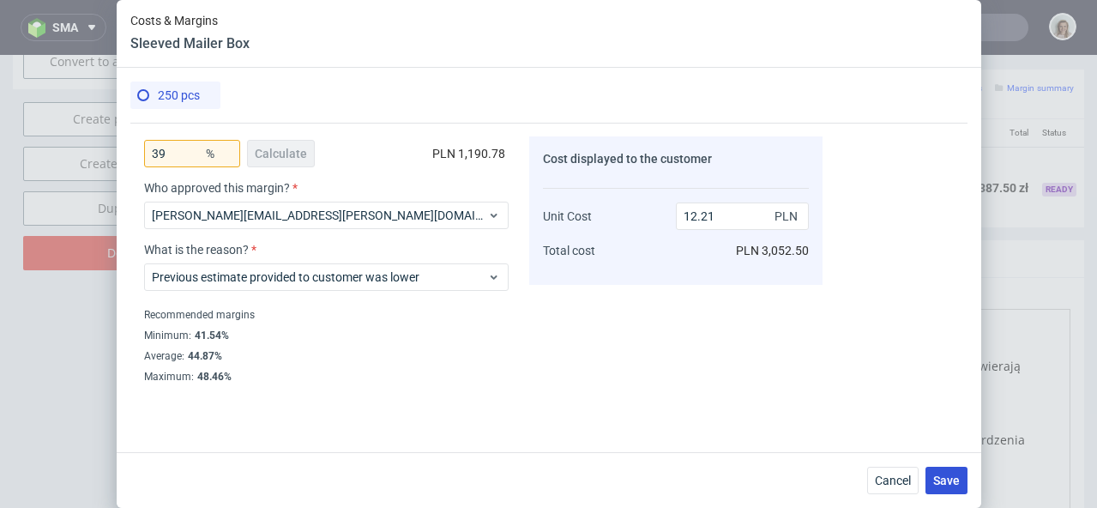
click at [945, 482] on span "Save" at bounding box center [946, 480] width 27 height 12
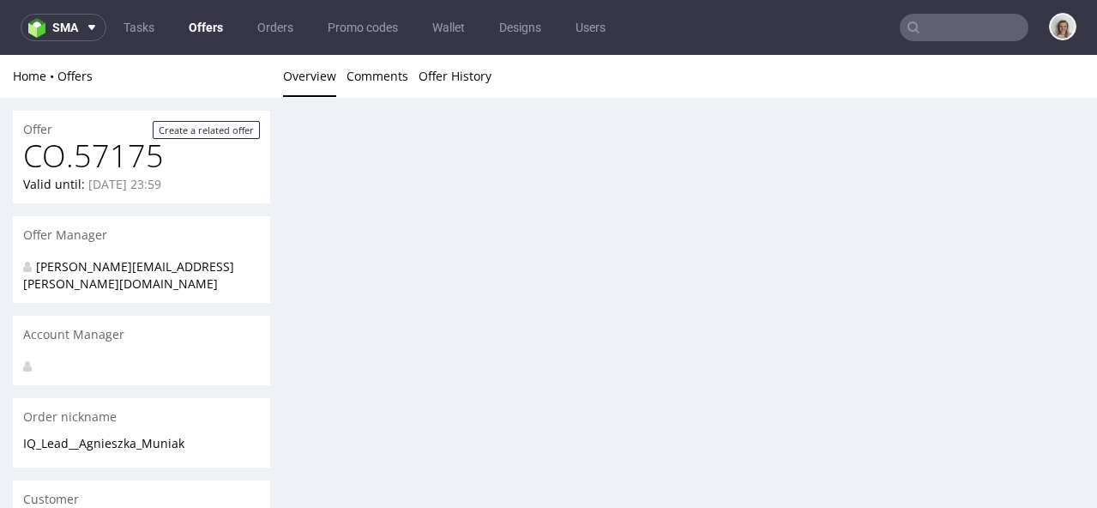
scroll to position [0, 0]
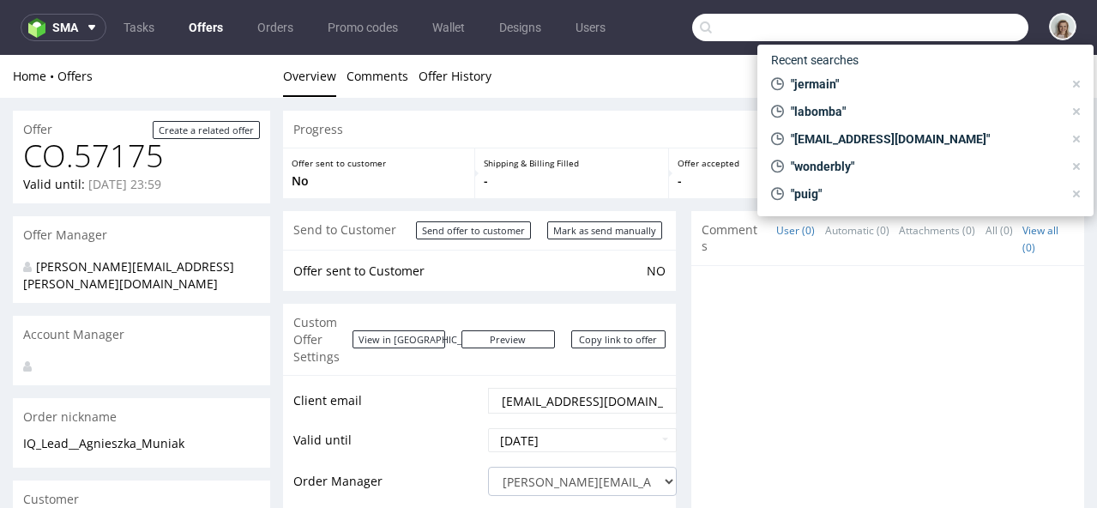
click at [988, 28] on input "text" at bounding box center [860, 27] width 336 height 27
paste input "R237771052"
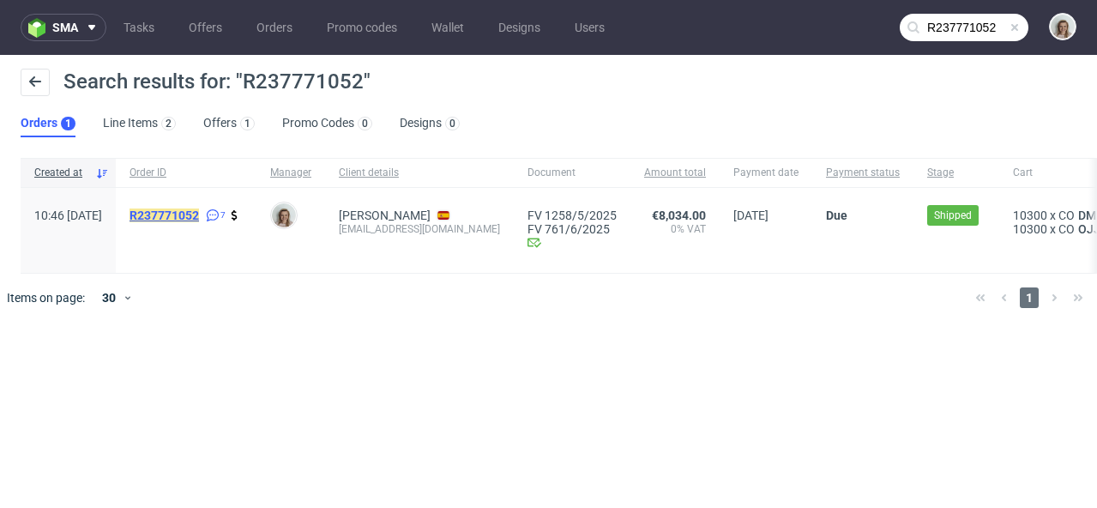
click at [192, 213] on mark "R237771052" at bounding box center [164, 215] width 69 height 14
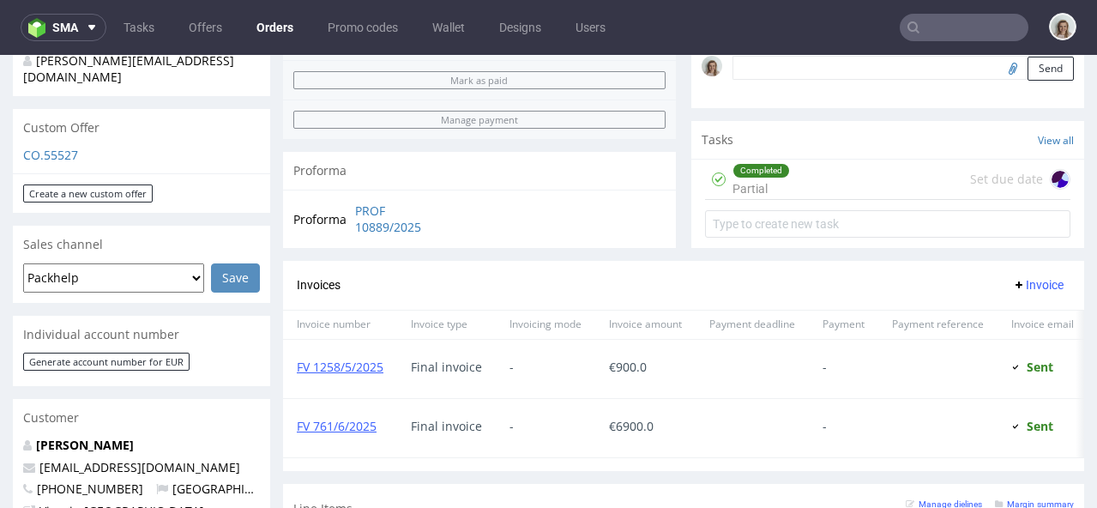
scroll to position [496, 0]
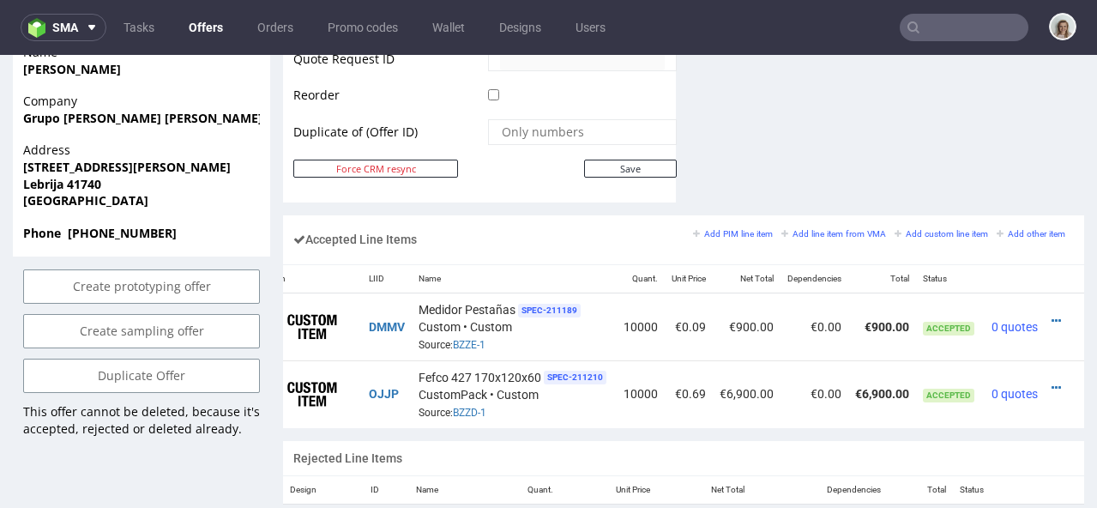
scroll to position [0, 57]
drag, startPoint x: 694, startPoint y: 375, endPoint x: 750, endPoint y: 379, distance: 55.9
click at [748, 376] on td "€6,900.00" at bounding box center [744, 393] width 68 height 67
copy td "€6,900.00"
drag, startPoint x: 66, startPoint y: 33, endPoint x: 72, endPoint y: 43, distance: 11.2
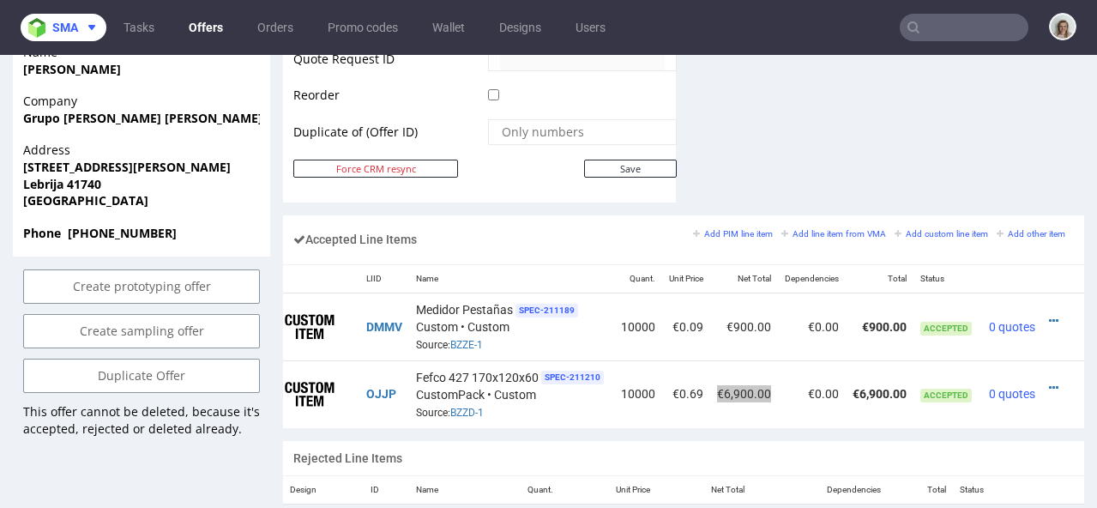
click at [66, 33] on span "sma" at bounding box center [65, 27] width 26 height 12
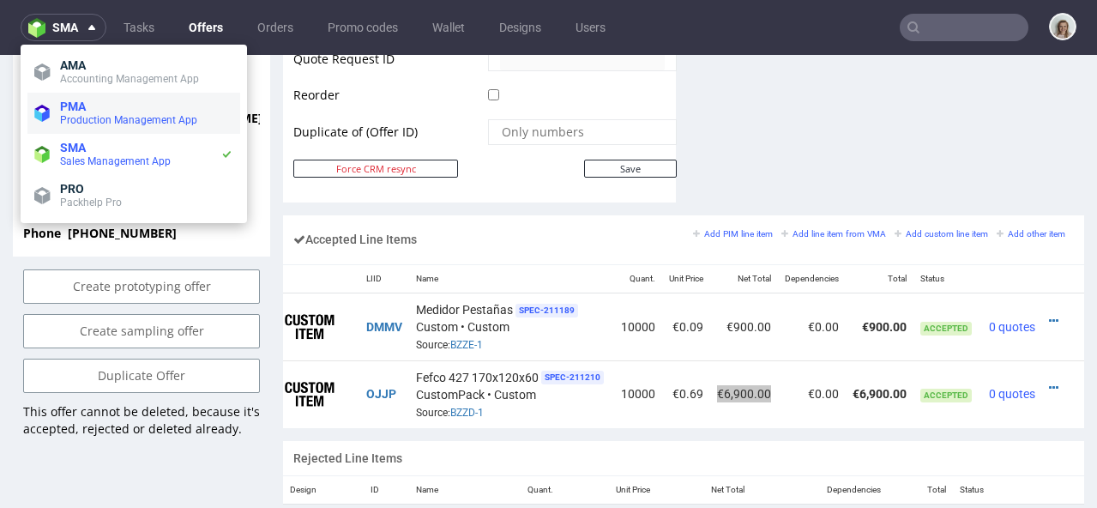
click at [85, 100] on span "PMA" at bounding box center [73, 107] width 26 height 14
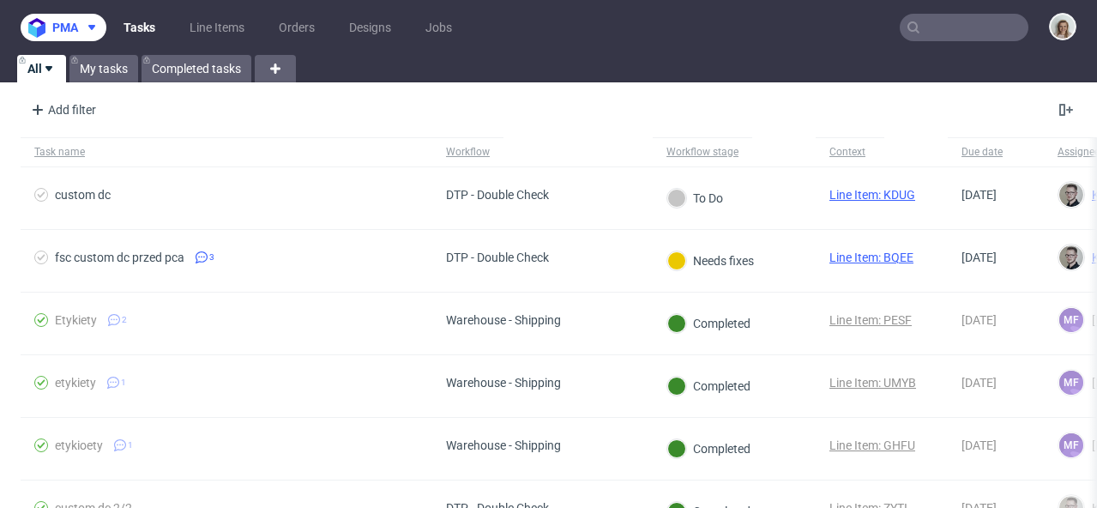
drag, startPoint x: 76, startPoint y: 30, endPoint x: 84, endPoint y: 42, distance: 14.3
click at [76, 30] on span "pma" at bounding box center [65, 27] width 26 height 12
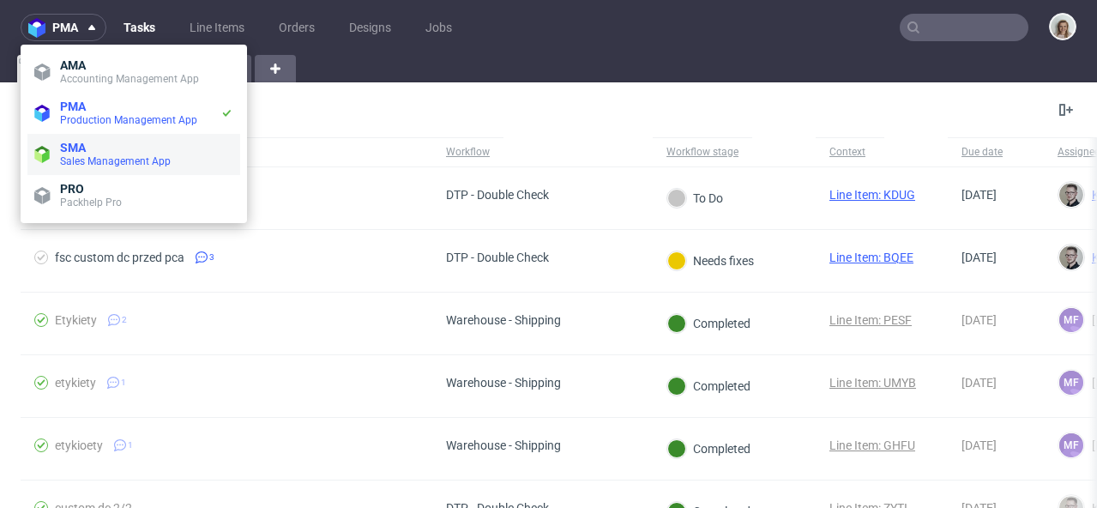
click at [107, 148] on span "SMA" at bounding box center [146, 148] width 173 height 14
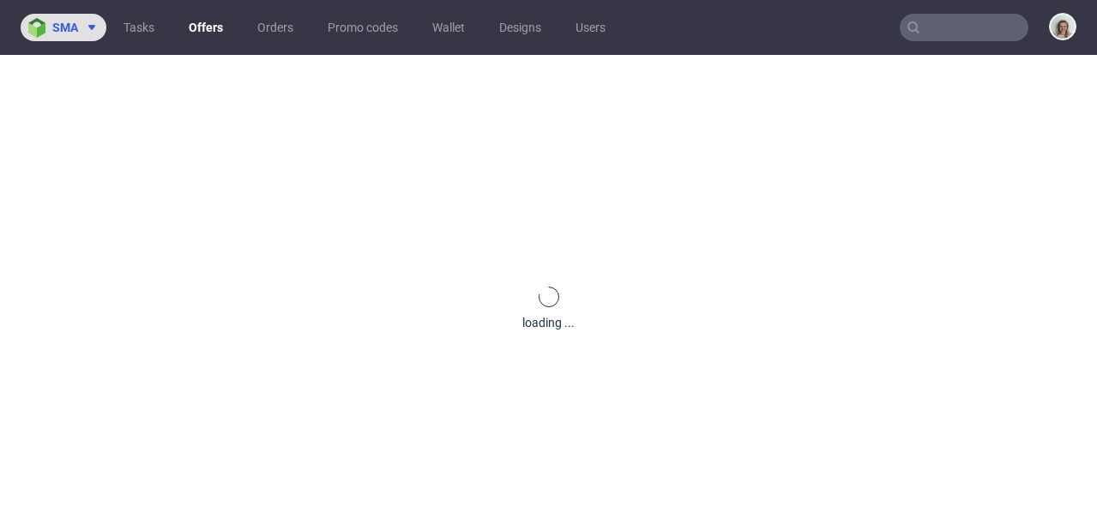
click at [61, 23] on span "sma" at bounding box center [65, 27] width 26 height 12
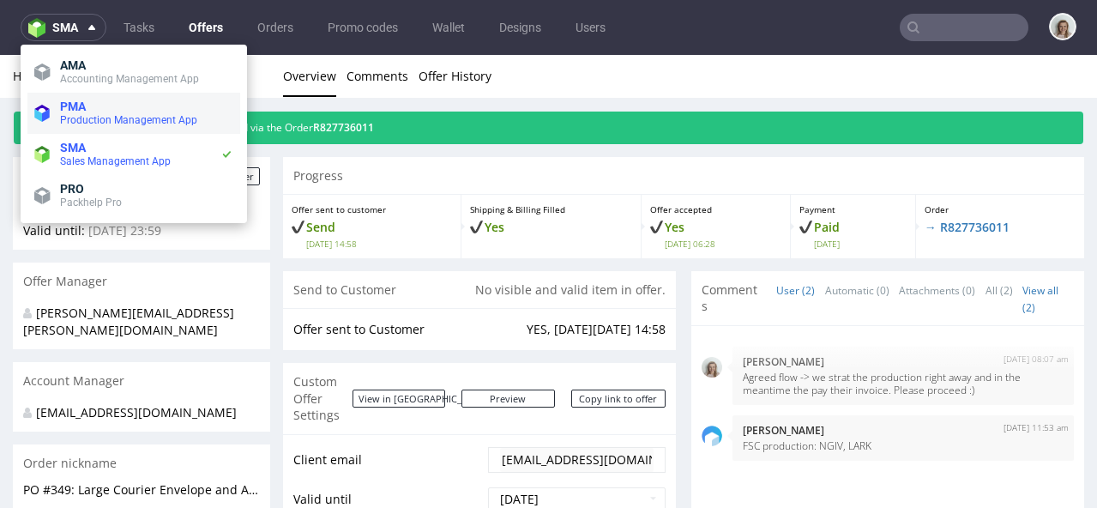
click at [83, 100] on span "PMA" at bounding box center [73, 107] width 26 height 14
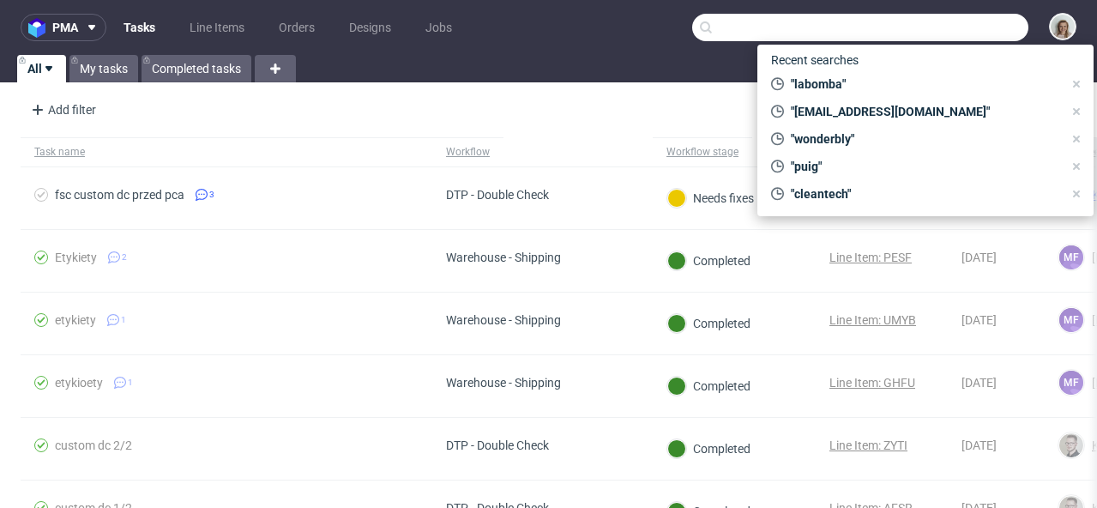
click at [917, 28] on input "text" at bounding box center [860, 27] width 336 height 27
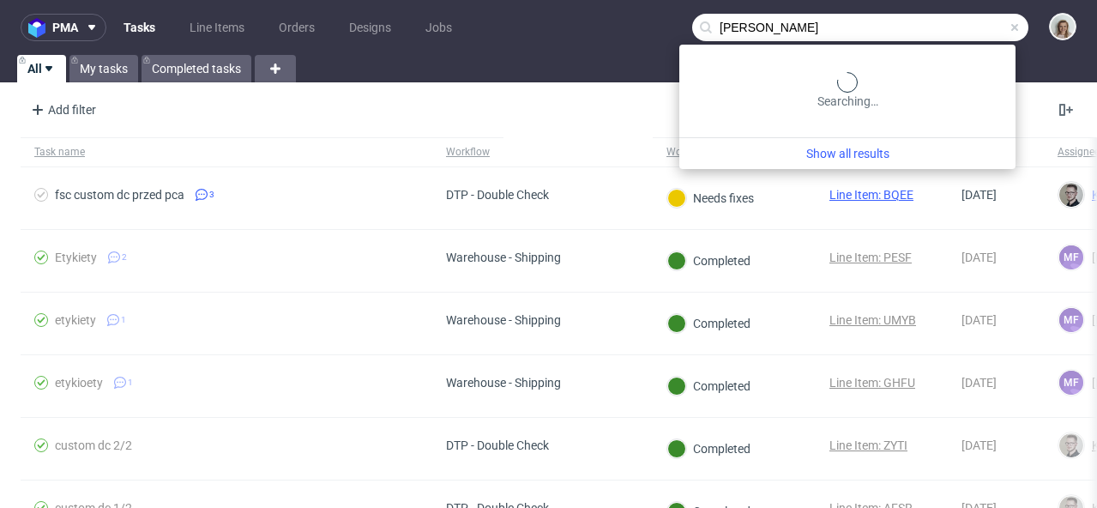
type input "[PERSON_NAME]"
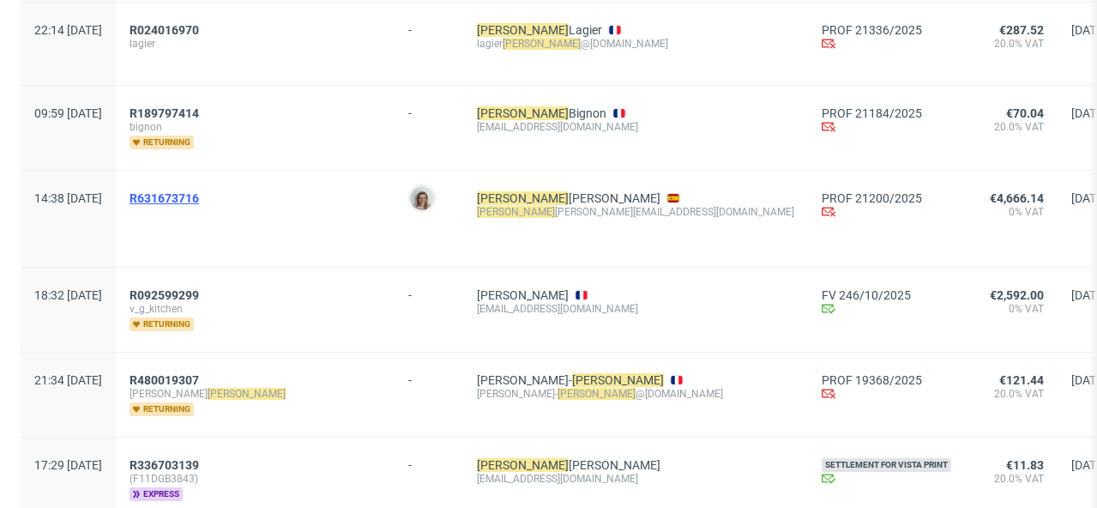
click at [194, 198] on span "R631673716" at bounding box center [164, 198] width 69 height 14
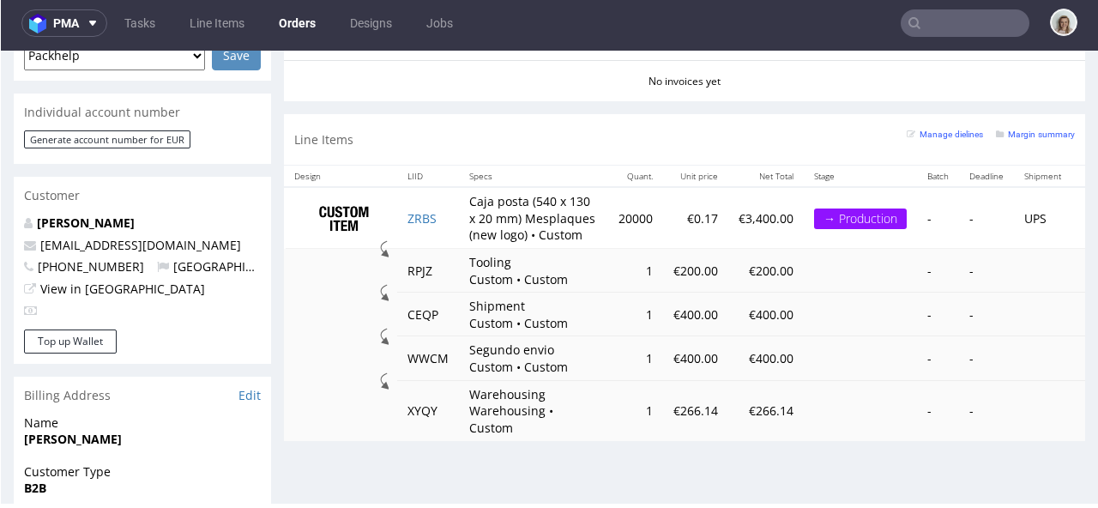
scroll to position [813, 0]
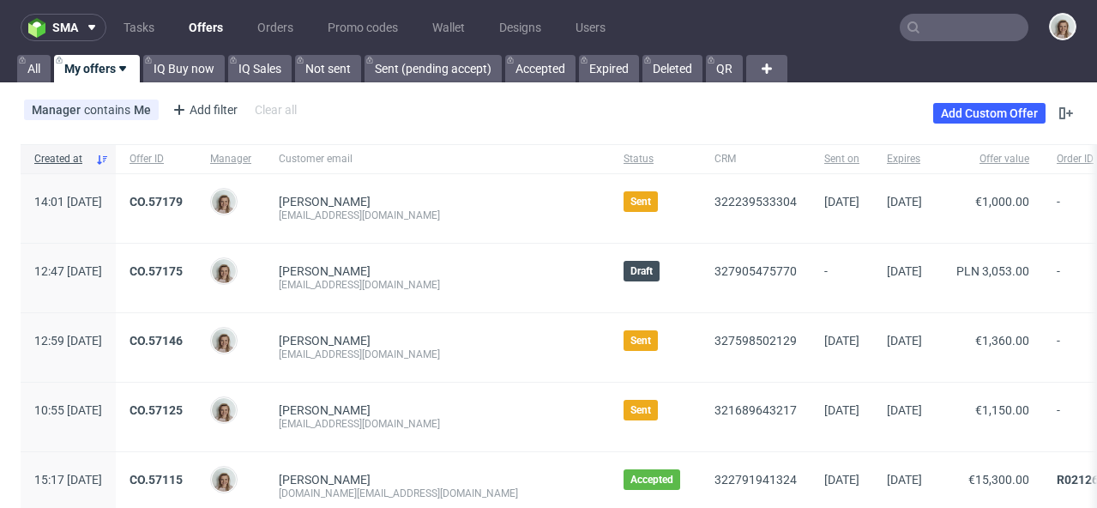
click at [930, 27] on input "text" at bounding box center [964, 27] width 129 height 27
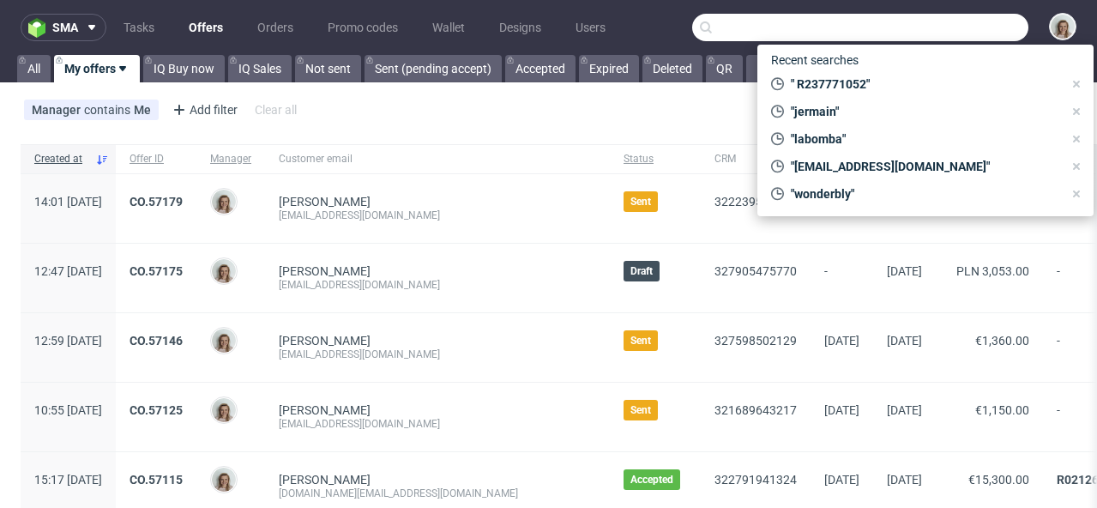
paste input "R189293588,"
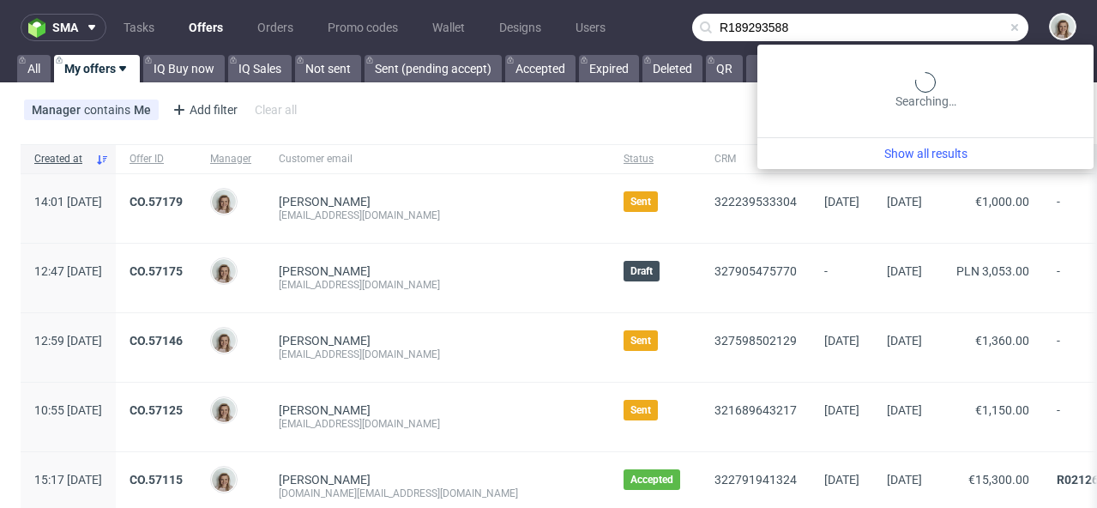
type input "R189293588"
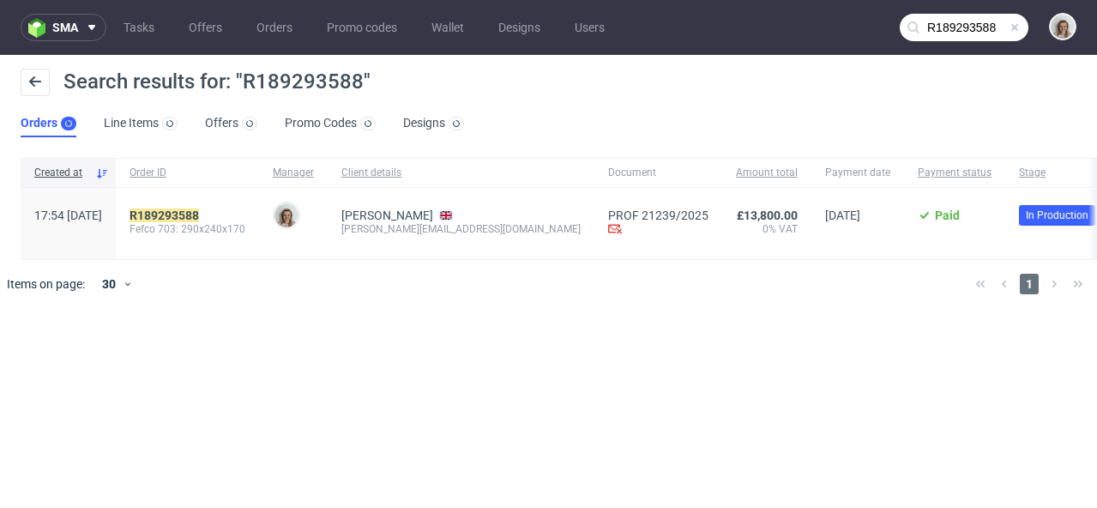
click at [227, 207] on div "R189293588 Fefco 703: 290x240x170" at bounding box center [187, 223] width 143 height 71
click at [199, 220] on mark "R189293588" at bounding box center [164, 215] width 69 height 14
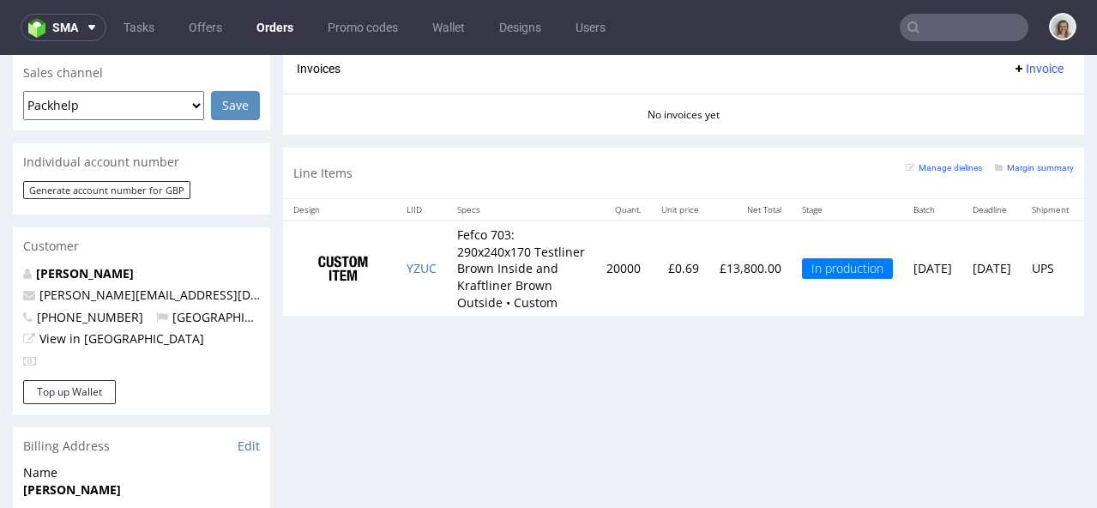
scroll to position [0, 107]
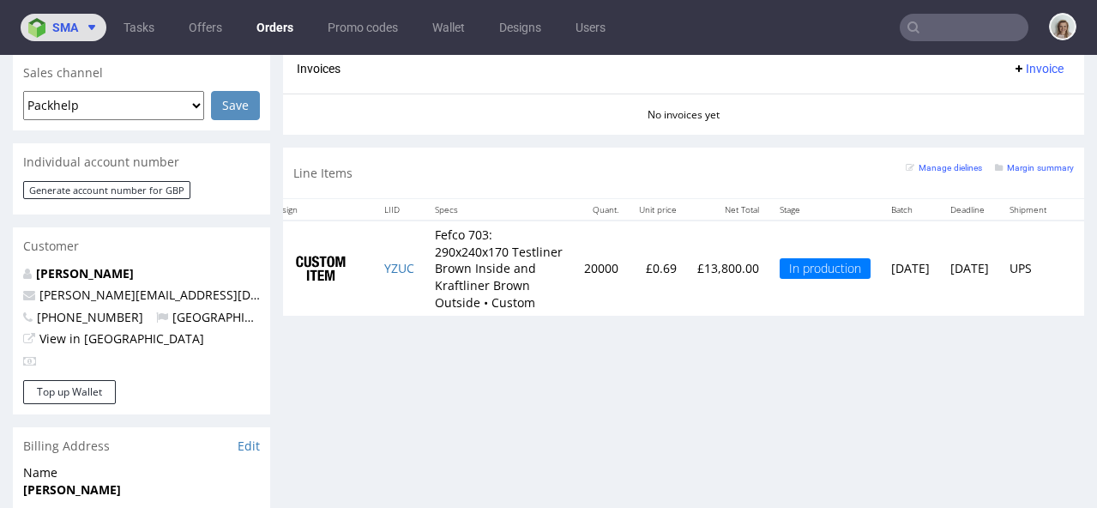
click at [30, 32] on img at bounding box center [40, 28] width 24 height 20
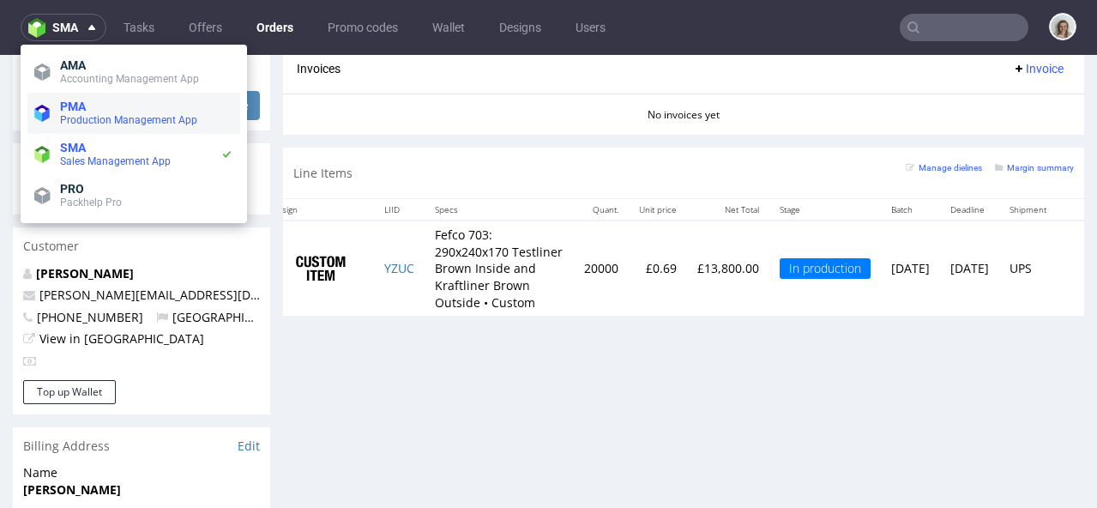
click at [75, 116] on span "Production Management App" at bounding box center [128, 120] width 137 height 12
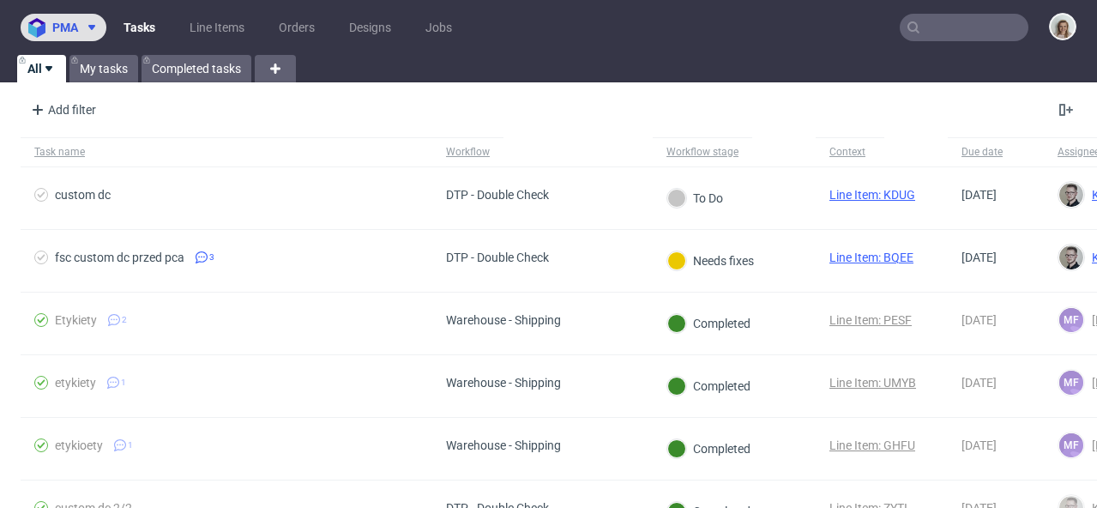
click at [80, 30] on span at bounding box center [88, 28] width 21 height 14
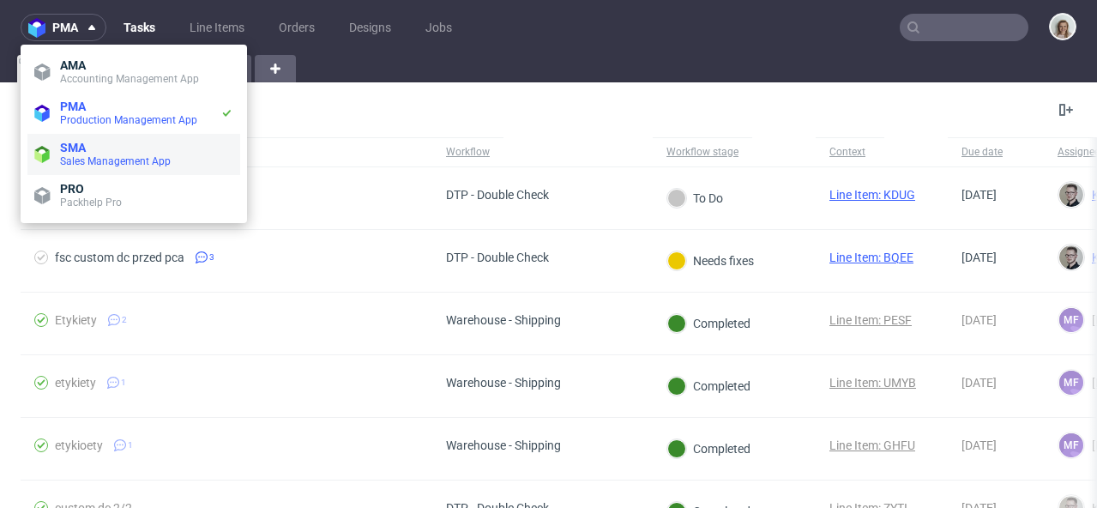
click at [97, 152] on span "SMA" at bounding box center [146, 148] width 173 height 14
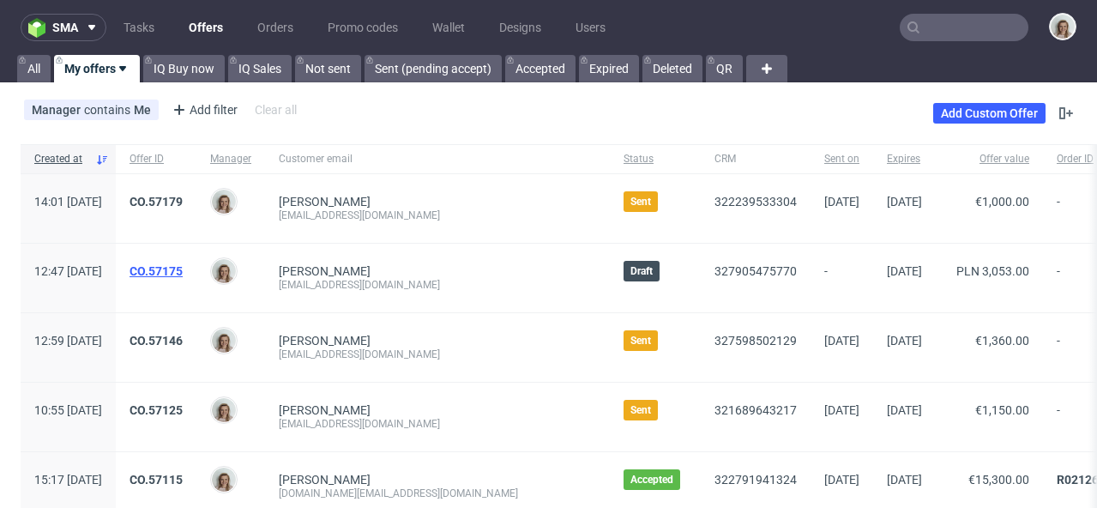
click at [183, 274] on link "CO.57175" at bounding box center [156, 271] width 53 height 14
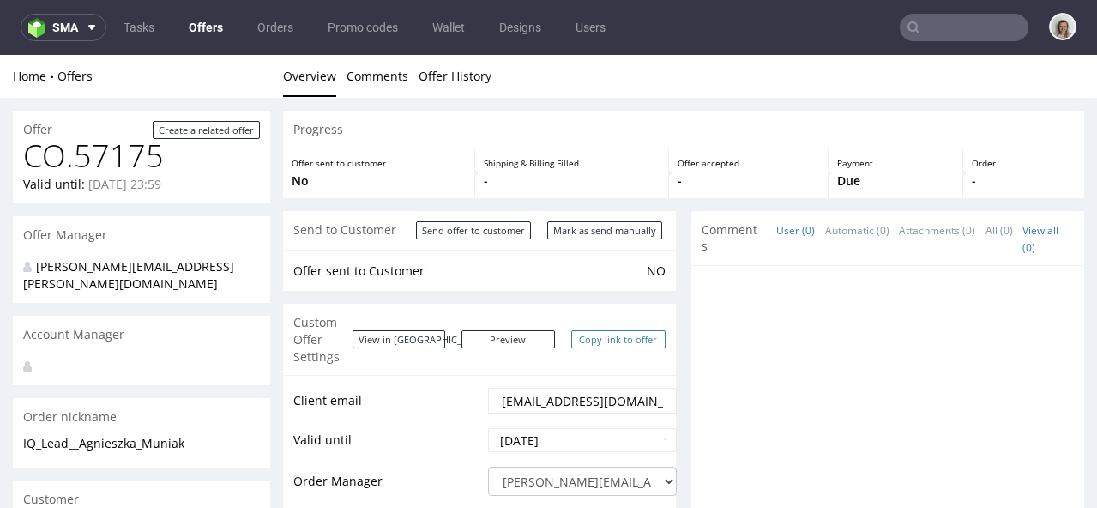
click at [612, 330] on link "Copy link to offer" at bounding box center [618, 339] width 94 height 18
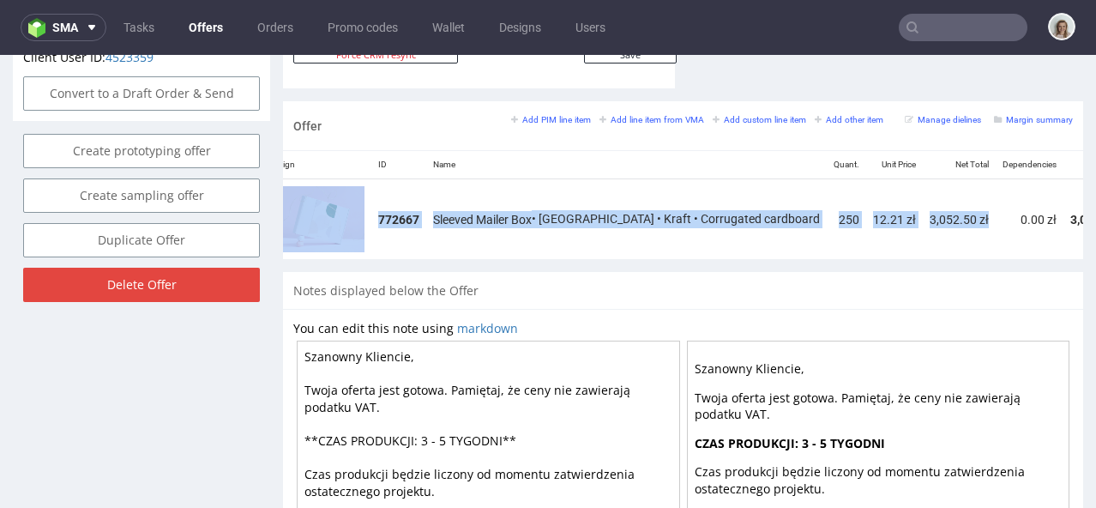
scroll to position [0, 124]
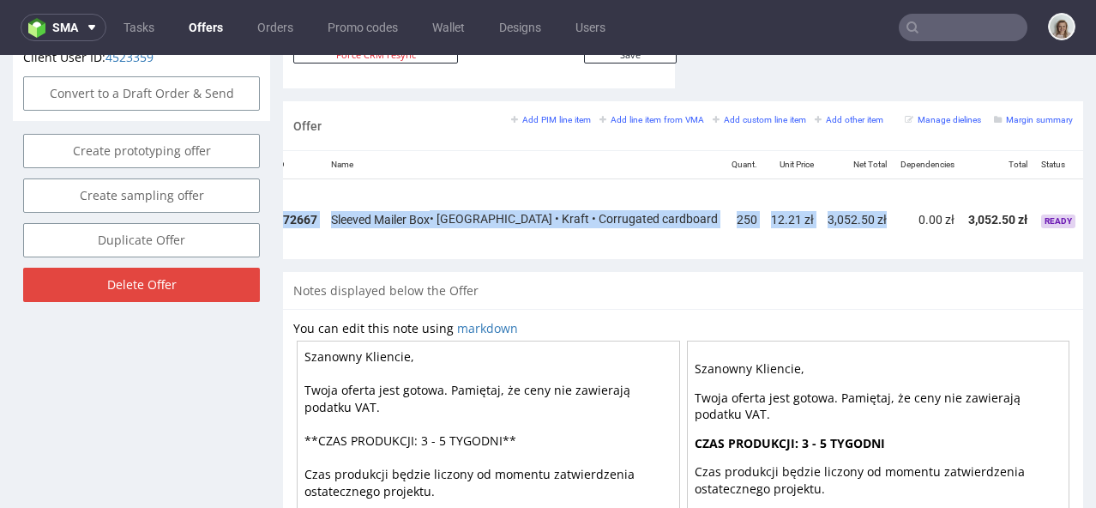
drag, startPoint x: 872, startPoint y: 241, endPoint x: 1017, endPoint y: 245, distance: 145.9
click at [1017, 245] on div "Design ID Name Quant. Unit Price Net Total Dependencies Total Status 772667 Sle…" at bounding box center [683, 204] width 800 height 108
click at [1096, 207] on icon at bounding box center [1111, 213] width 9 height 12
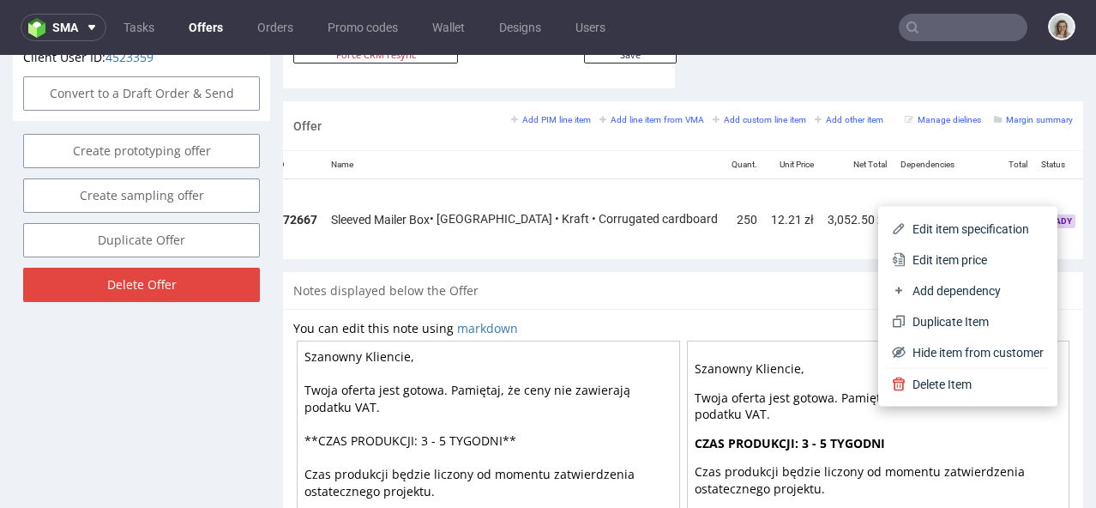
drag, startPoint x: 993, startPoint y: 250, endPoint x: 876, endPoint y: 248, distance: 117.5
click at [993, 251] on span "Edit item price" at bounding box center [975, 259] width 138 height 17
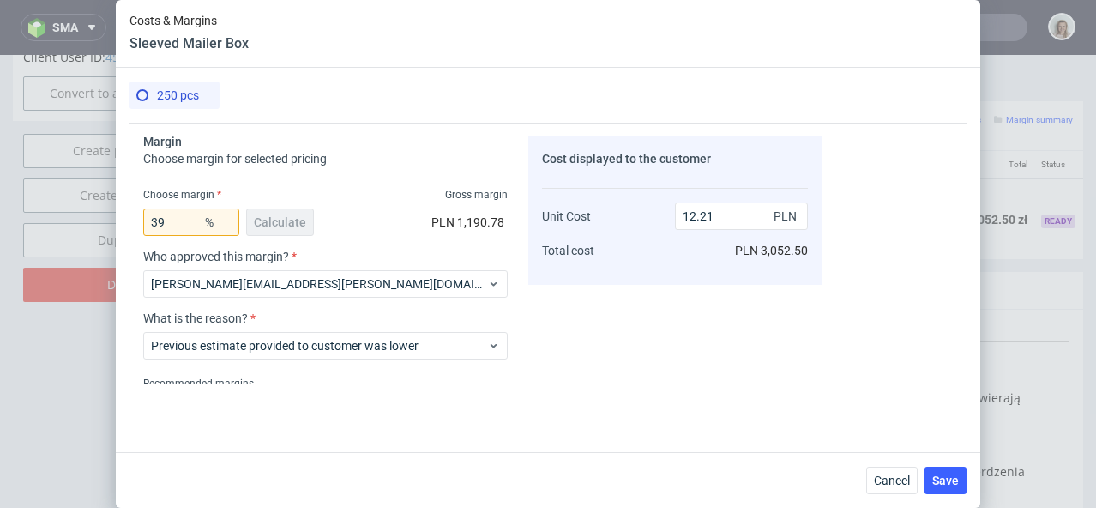
scroll to position [504, 0]
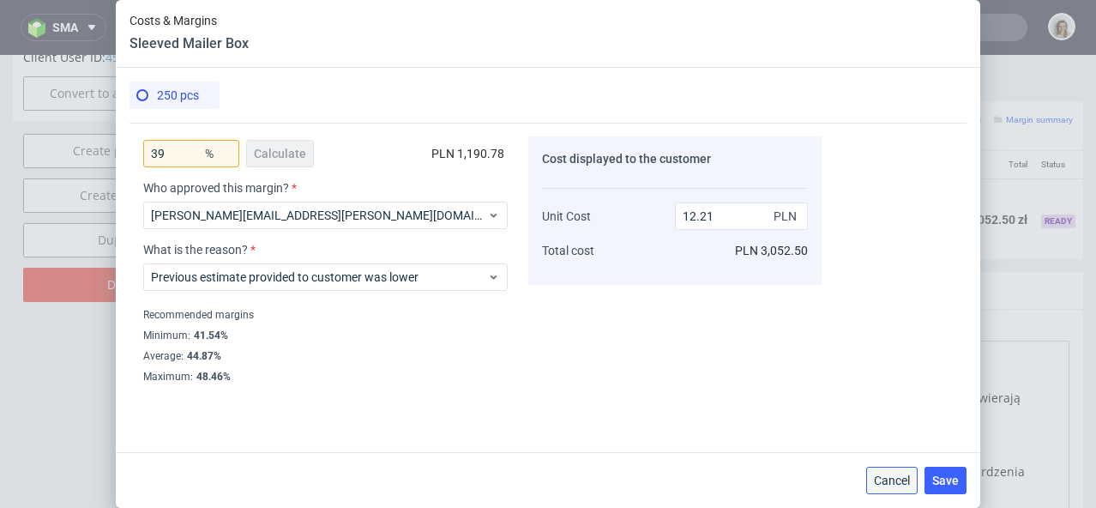
click at [890, 475] on span "Cancel" at bounding box center [892, 480] width 36 height 12
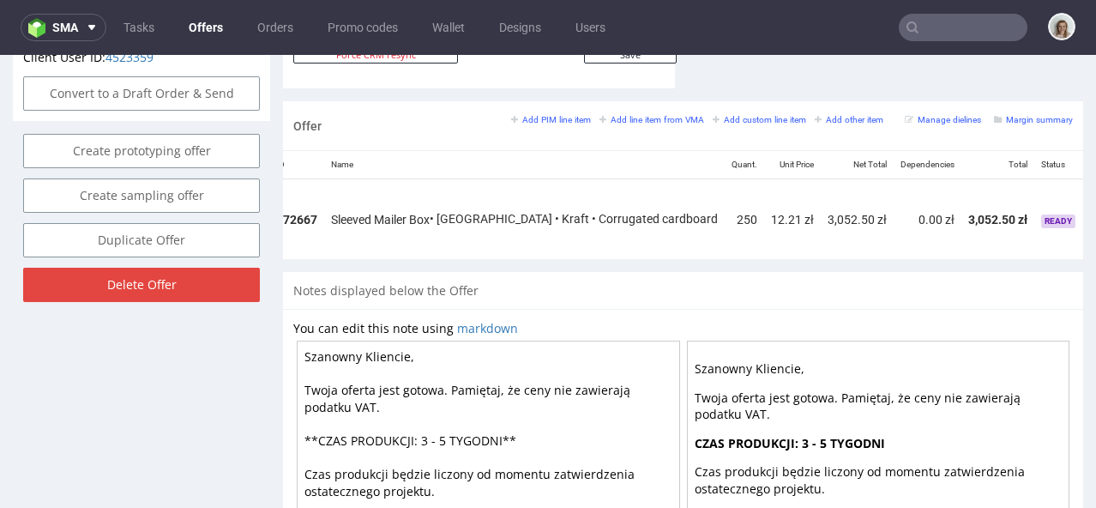
click at [1096, 207] on icon at bounding box center [1111, 213] width 9 height 12
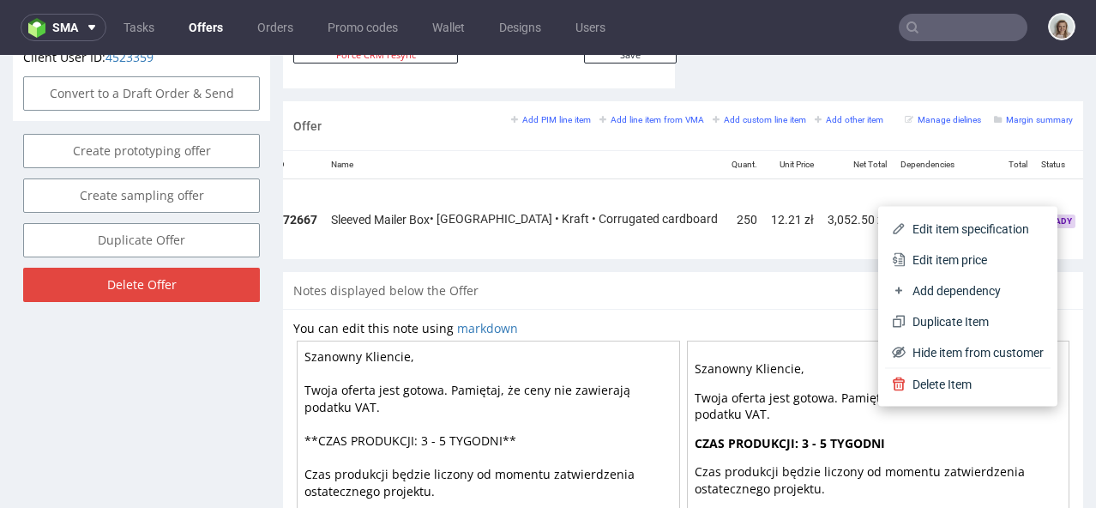
click at [516, 281] on div "Notes displayed below the Offer" at bounding box center [683, 291] width 800 height 38
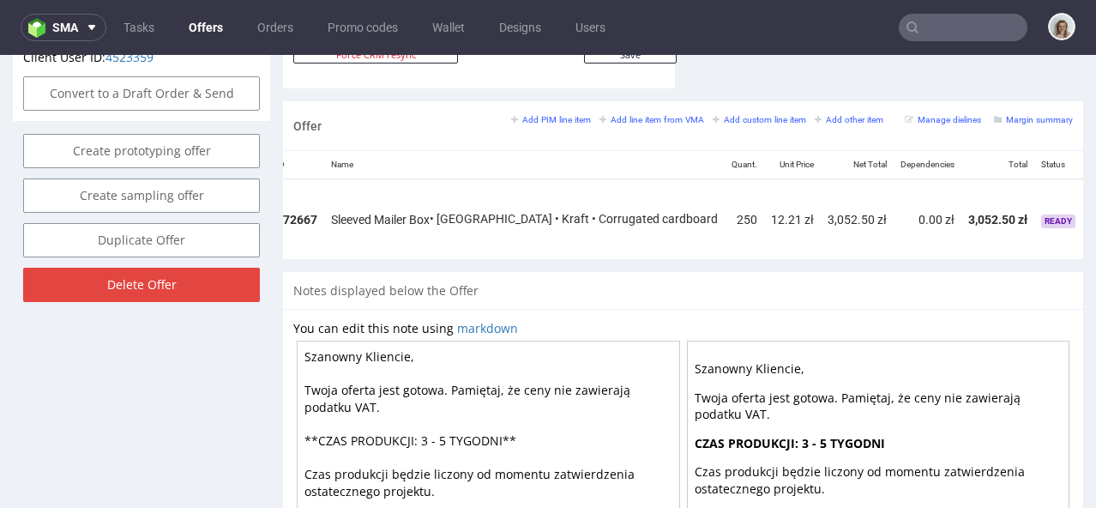
drag, startPoint x: 450, startPoint y: 436, endPoint x: 433, endPoint y: 431, distance: 17.7
click at [427, 437] on textarea "Szanowny Kliencie, Twoja oferta jest gotowa. Pamiętaj, że ceny nie zawierają po…" at bounding box center [488, 491] width 383 height 300
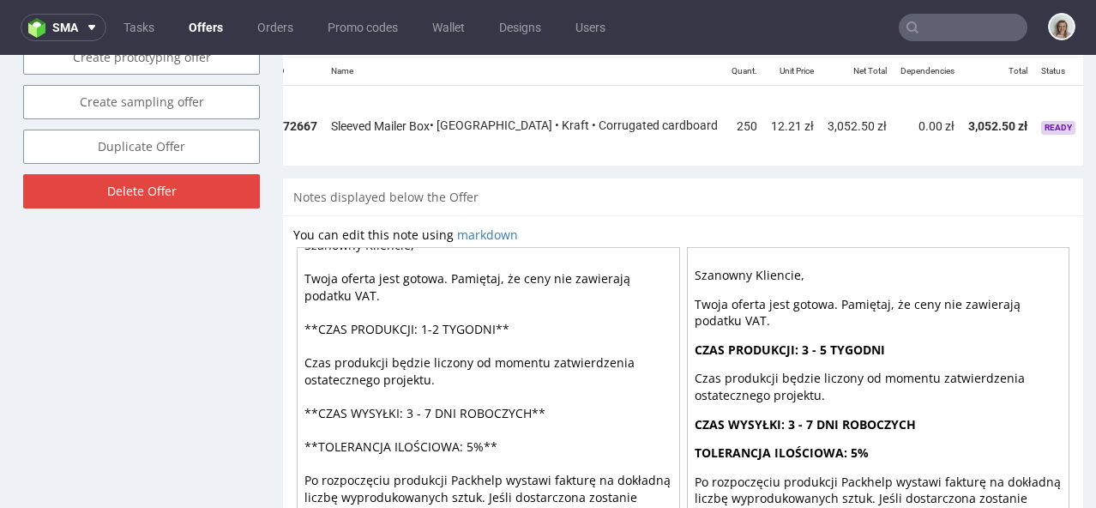
scroll to position [1155, 0]
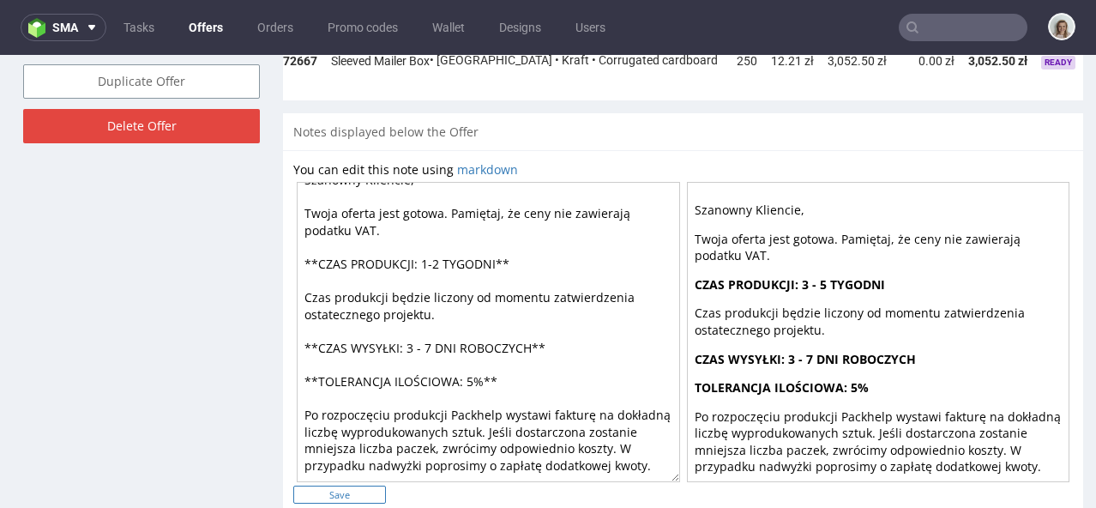
type textarea "Szanowny Kliencie, Twoja oferta jest gotowa. Pamiętaj, że ceny nie zawierają po…"
click at [353, 499] on input "Save" at bounding box center [339, 495] width 93 height 18
type input "In progress..."
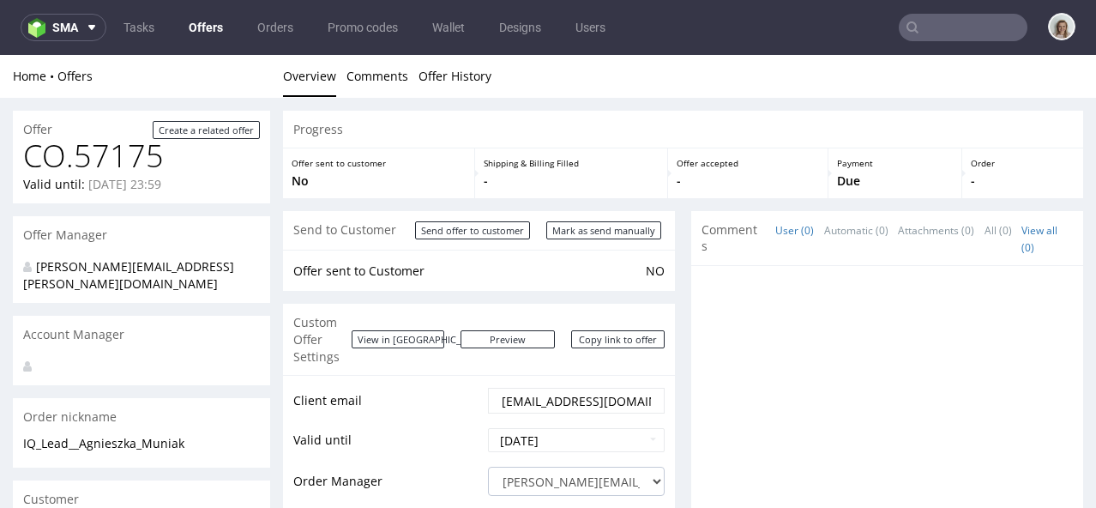
scroll to position [0, 0]
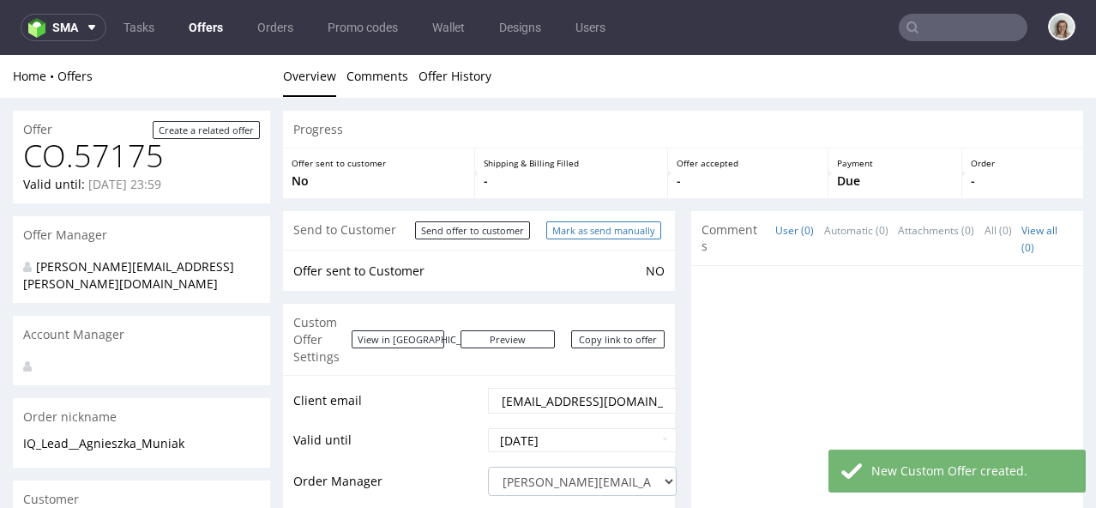
click at [589, 227] on input "Mark as send manually" at bounding box center [603, 230] width 115 height 18
type input "In progress..."
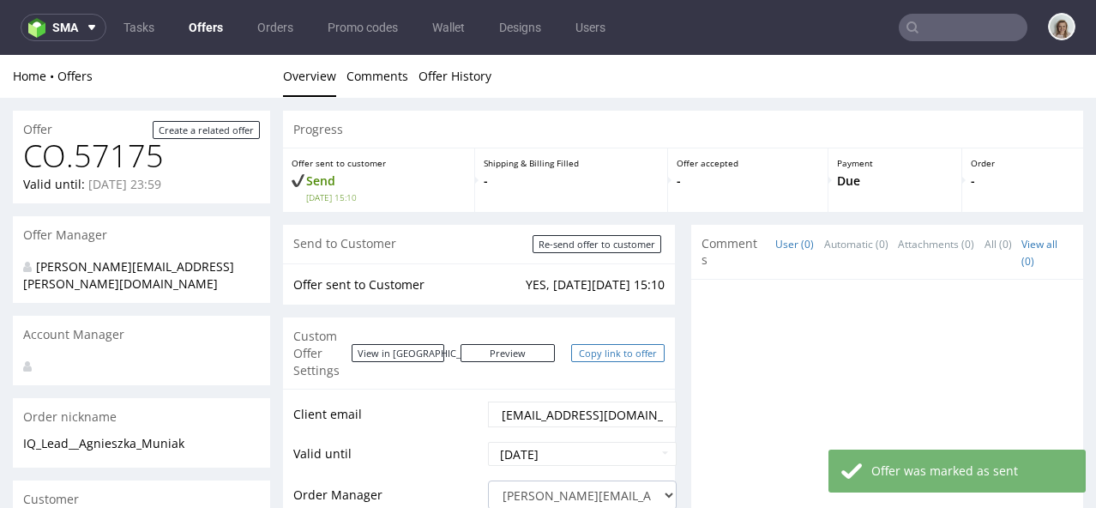
click at [609, 346] on link "Copy link to offer" at bounding box center [618, 353] width 94 height 18
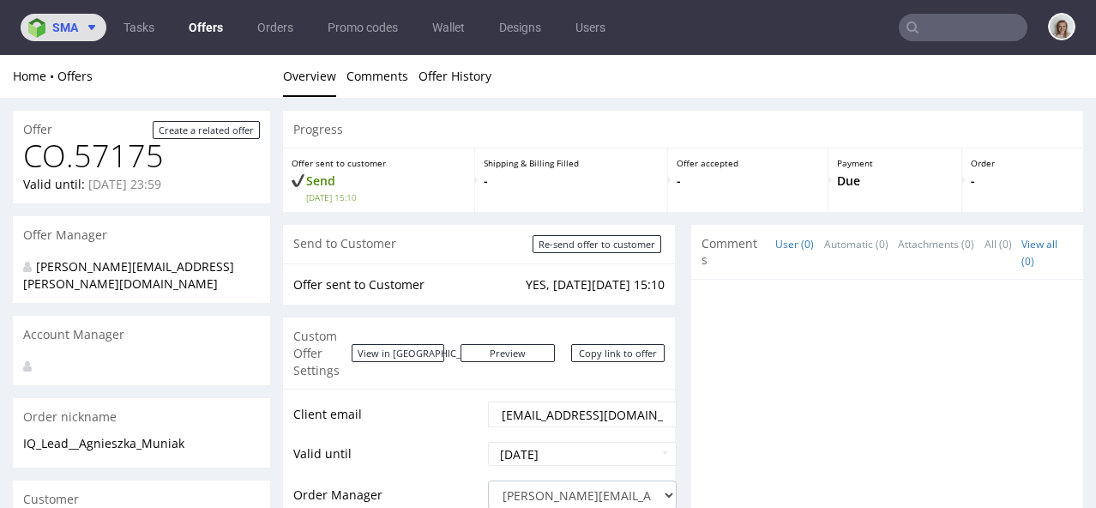
click at [78, 30] on span at bounding box center [88, 28] width 21 height 14
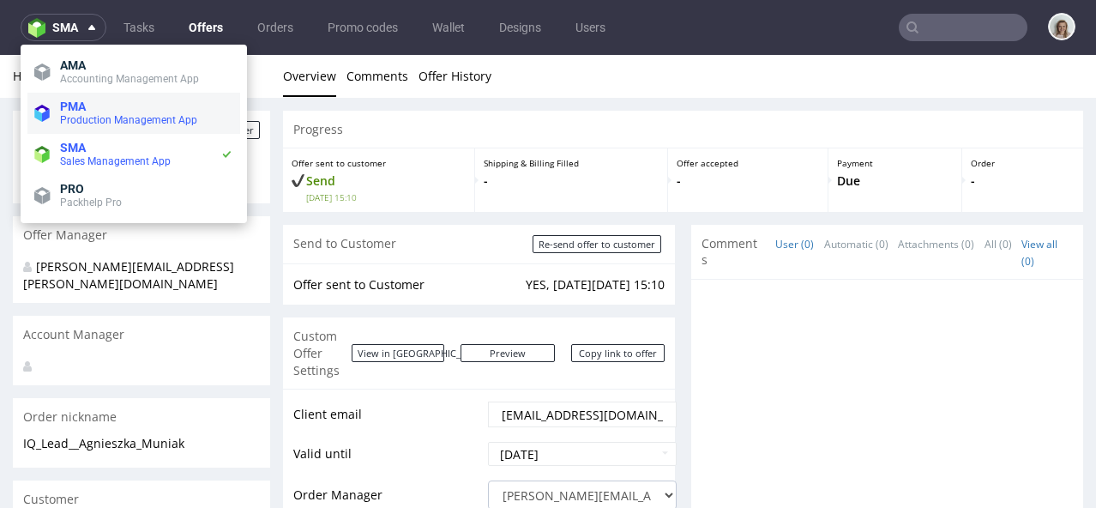
click at [87, 103] on span "PMA" at bounding box center [146, 107] width 173 height 14
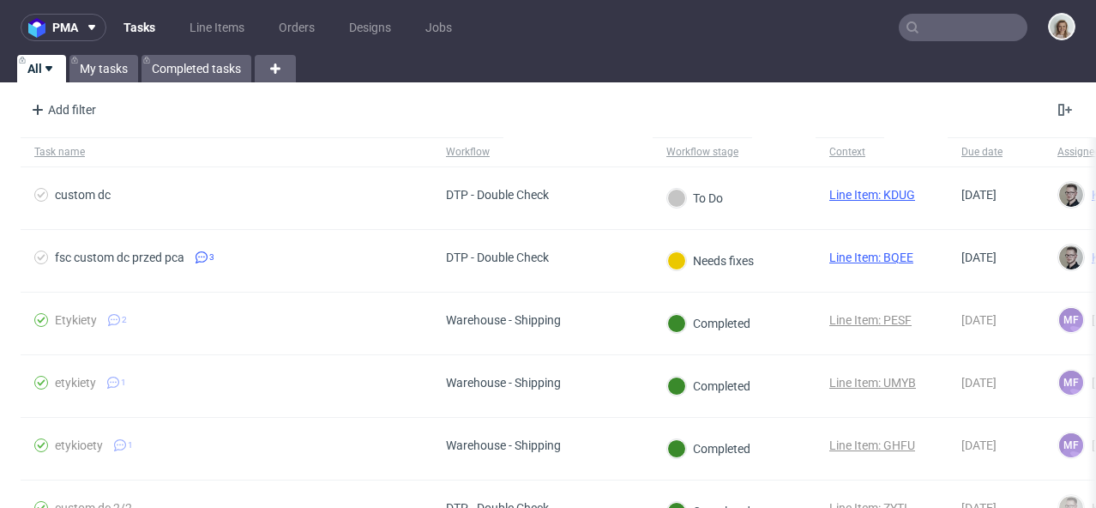
click at [962, 26] on input "text" at bounding box center [963, 27] width 129 height 27
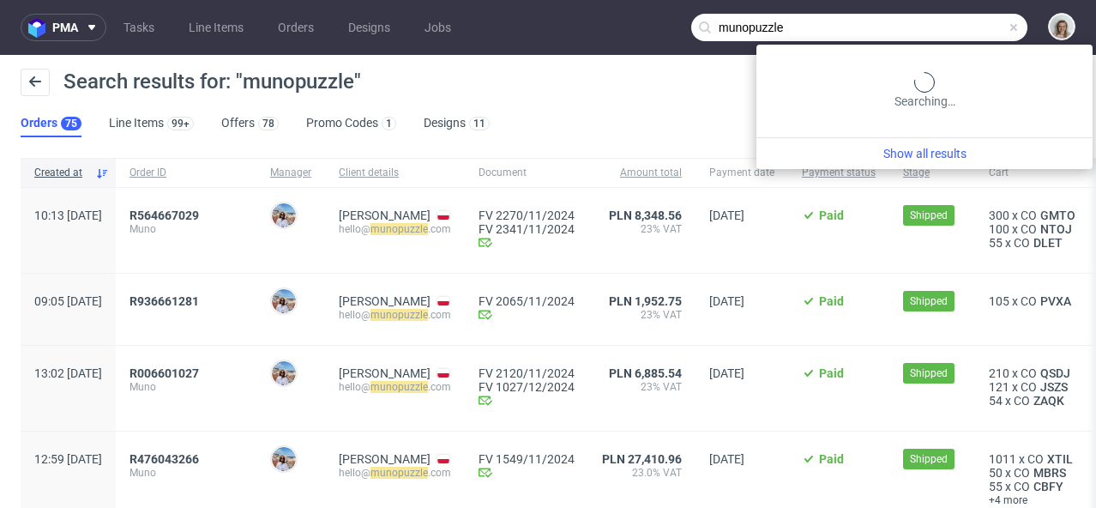
click at [962, 27] on input "munopuzzle" at bounding box center [859, 27] width 336 height 27
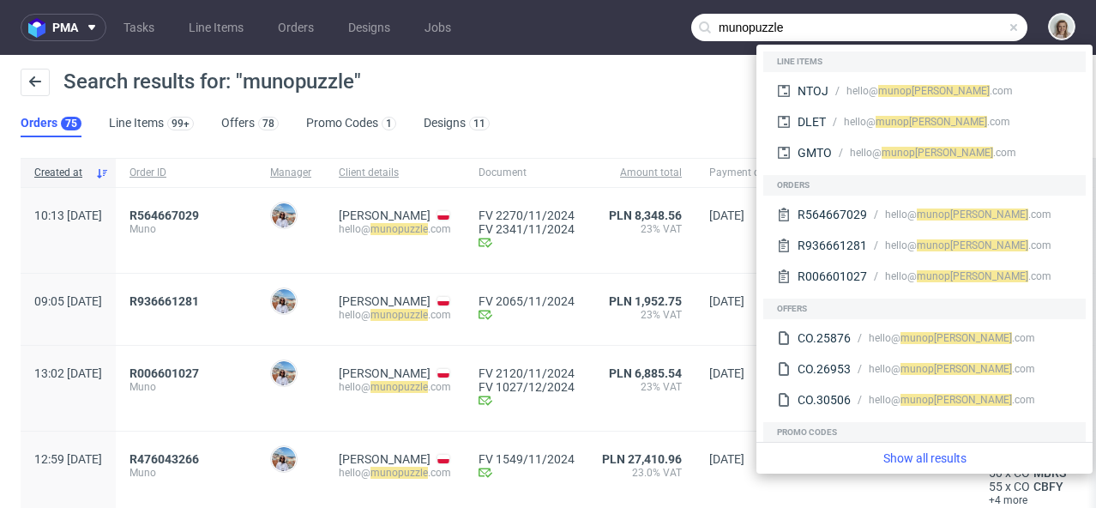
drag, startPoint x: 797, startPoint y: 23, endPoint x: 587, endPoint y: 31, distance: 210.3
click at [587, 32] on nav "pma Tasks Line Items Orders Designs Jobs munopuzzle" at bounding box center [548, 27] width 1096 height 55
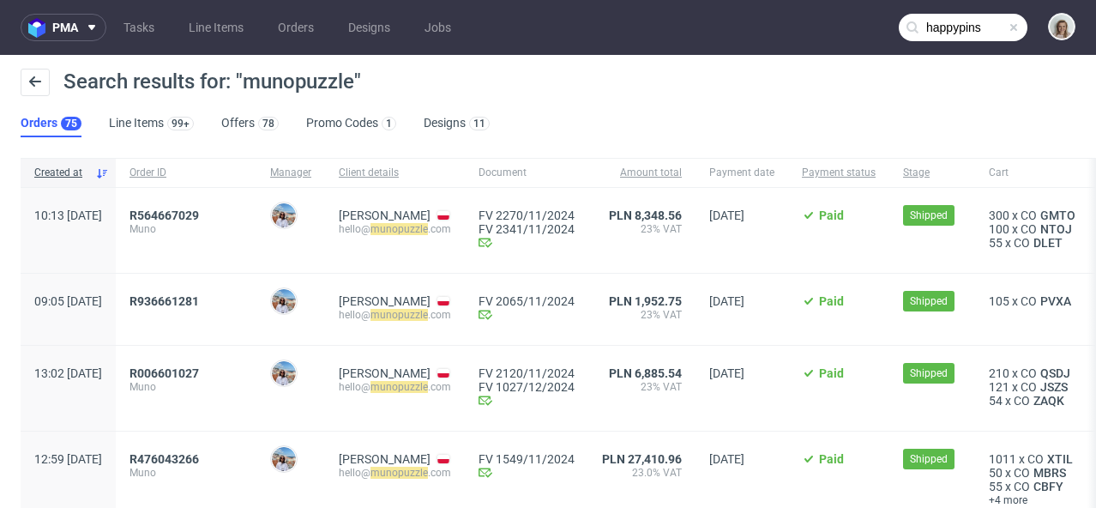
type input "happypins"
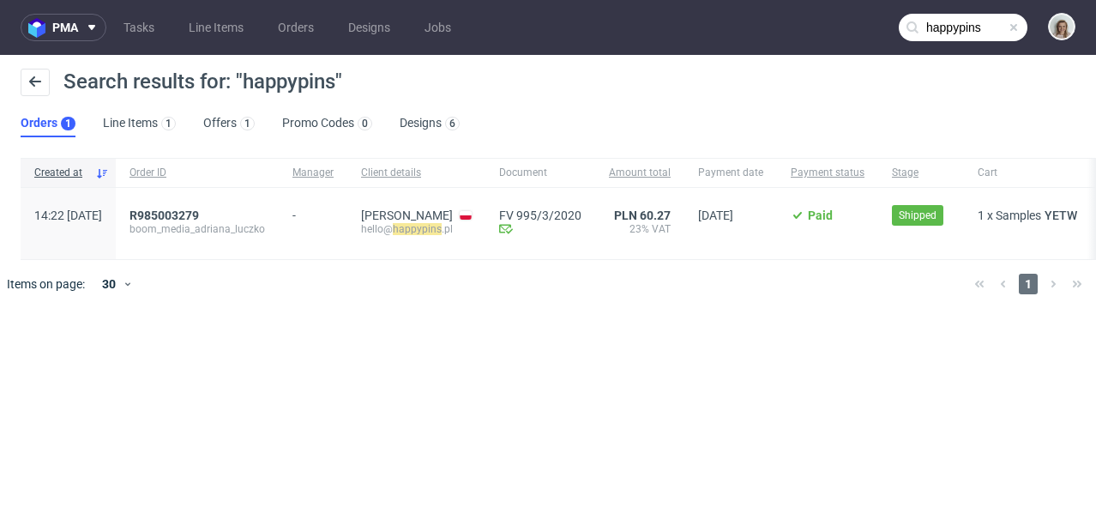
drag, startPoint x: 1014, startPoint y: 27, endPoint x: 991, endPoint y: 26, distance: 23.2
click at [1013, 27] on span at bounding box center [1014, 28] width 14 height 14
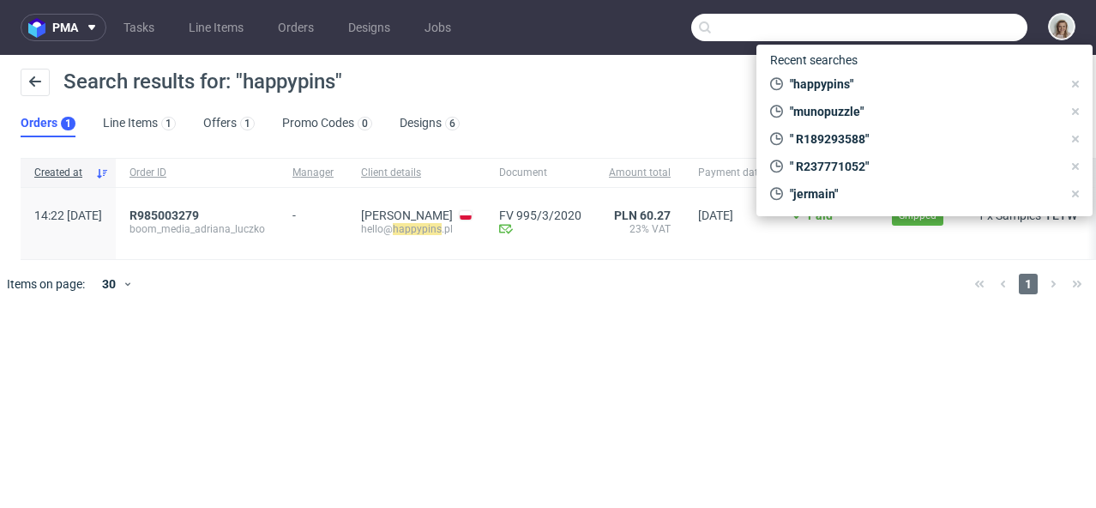
click at [991, 26] on input "text" at bounding box center [859, 27] width 336 height 27
paste input "[PERSON_NAME][EMAIL_ADDRESS][DOMAIN_NAME]"
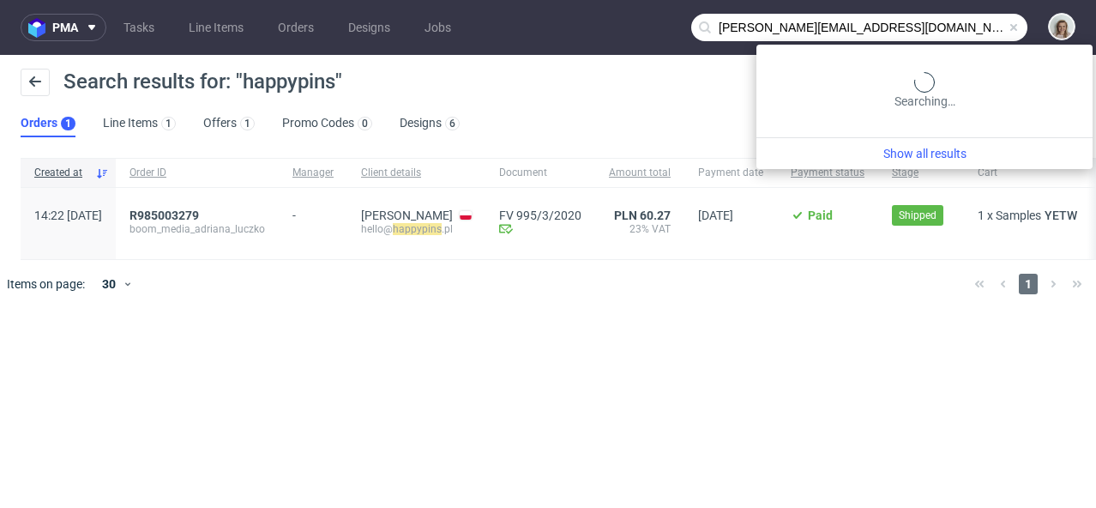
type input "[PERSON_NAME][EMAIL_ADDRESS][DOMAIN_NAME]"
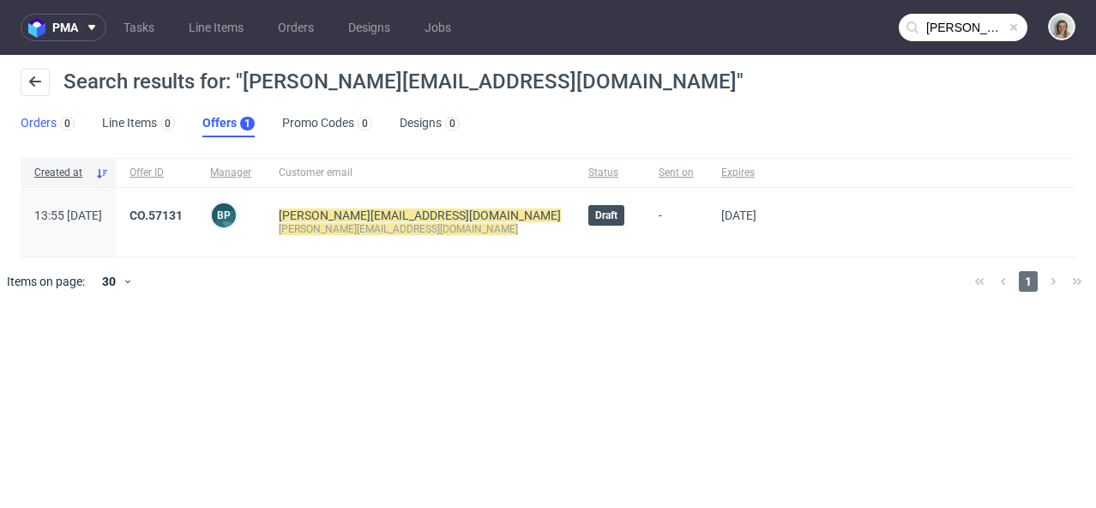
click at [28, 122] on link "Orders 0" at bounding box center [48, 123] width 54 height 27
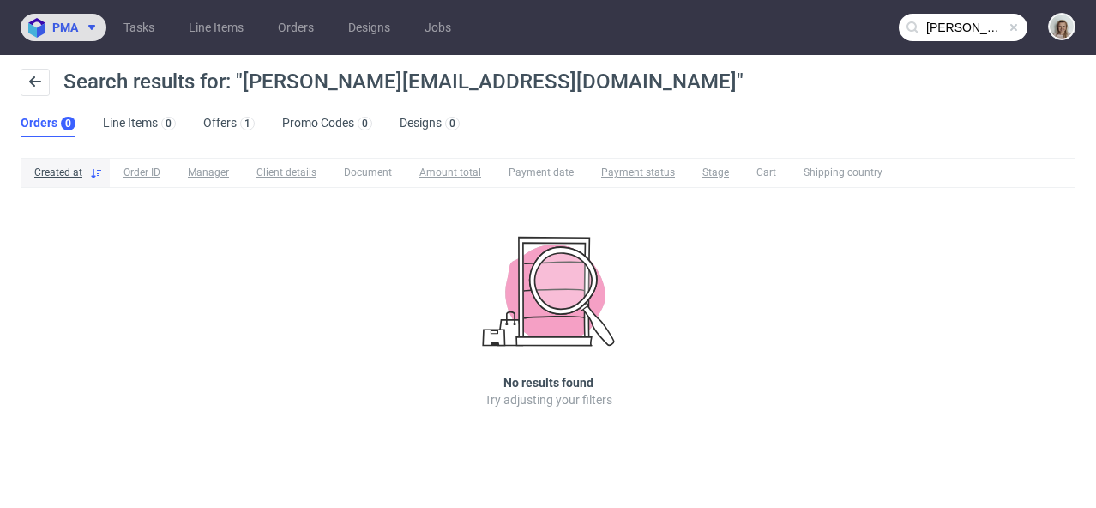
click at [41, 31] on img at bounding box center [40, 28] width 24 height 20
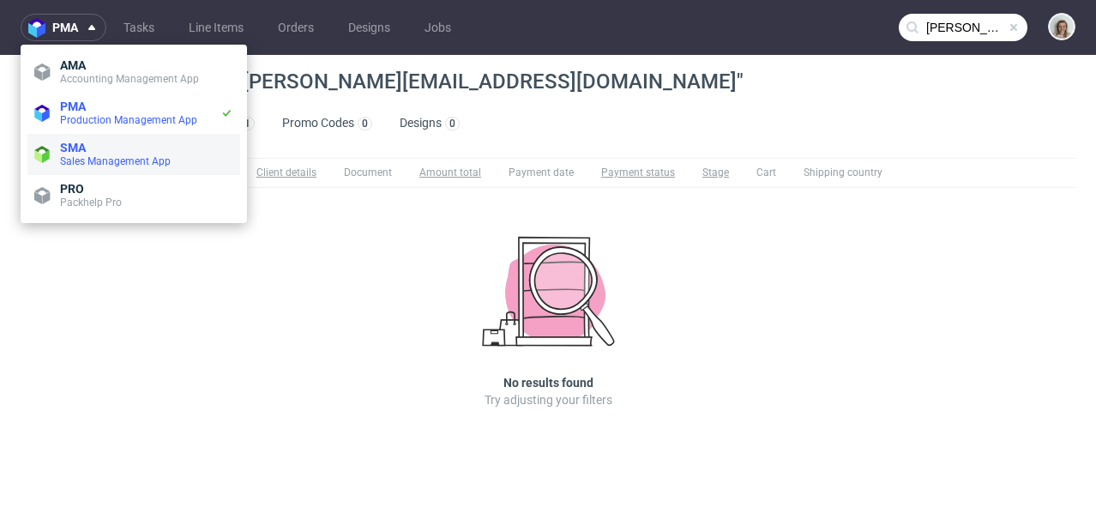
click at [69, 149] on span "SMA" at bounding box center [73, 148] width 26 height 14
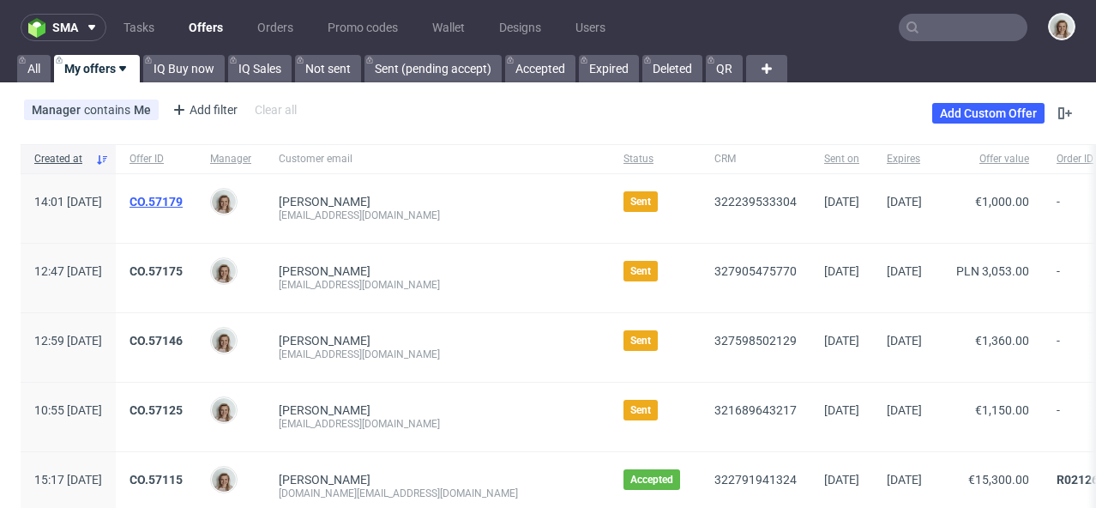
click at [183, 202] on link "CO.57179" at bounding box center [156, 202] width 53 height 14
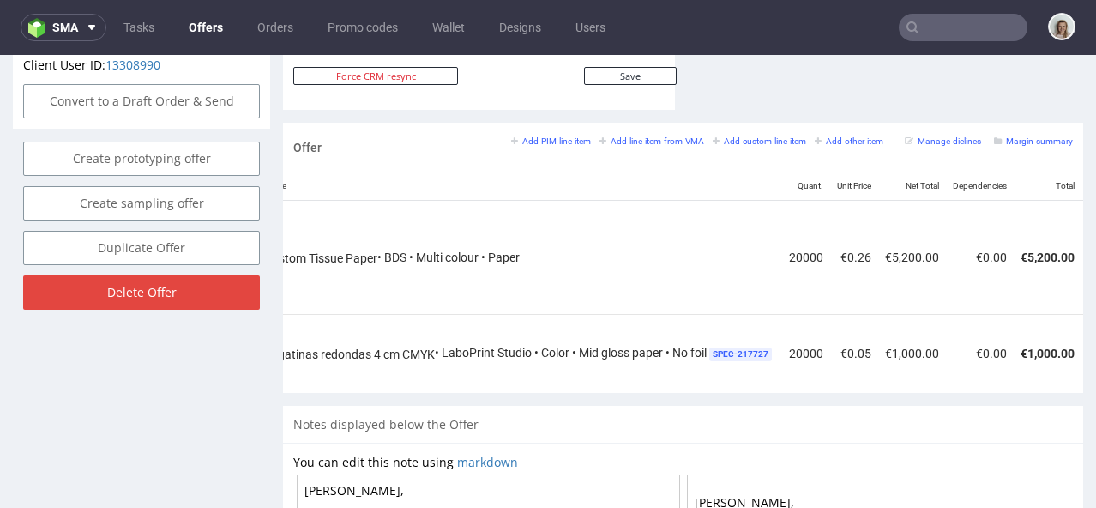
scroll to position [0, 243]
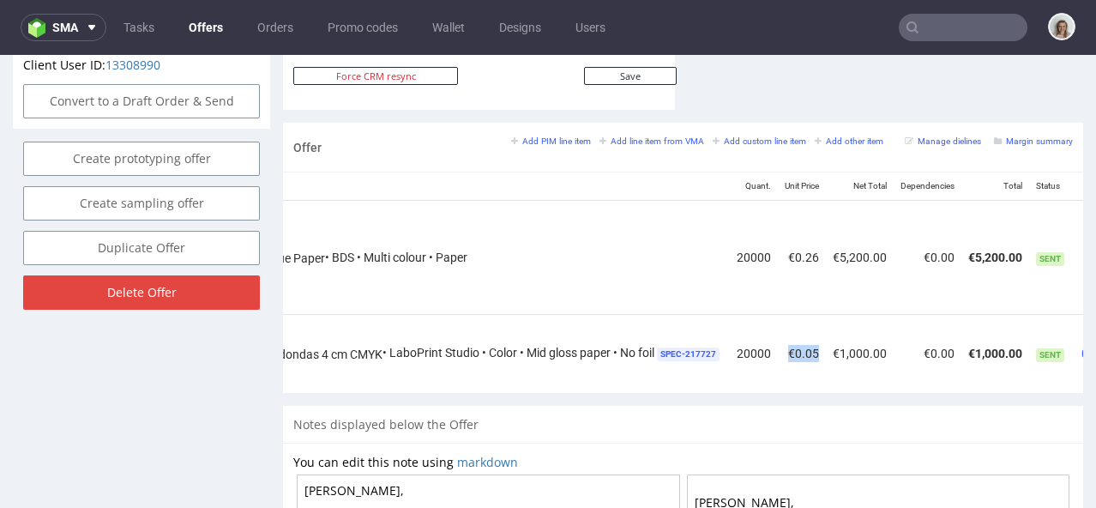
drag, startPoint x: 826, startPoint y: 329, endPoint x: 799, endPoint y: 326, distance: 27.7
click at [799, 326] on td "€0.05" at bounding box center [802, 353] width 48 height 79
copy td "€0.05"
drag, startPoint x: 813, startPoint y: 238, endPoint x: 793, endPoint y: 238, distance: 20.6
click at [793, 238] on td "€0.26" at bounding box center [802, 257] width 48 height 113
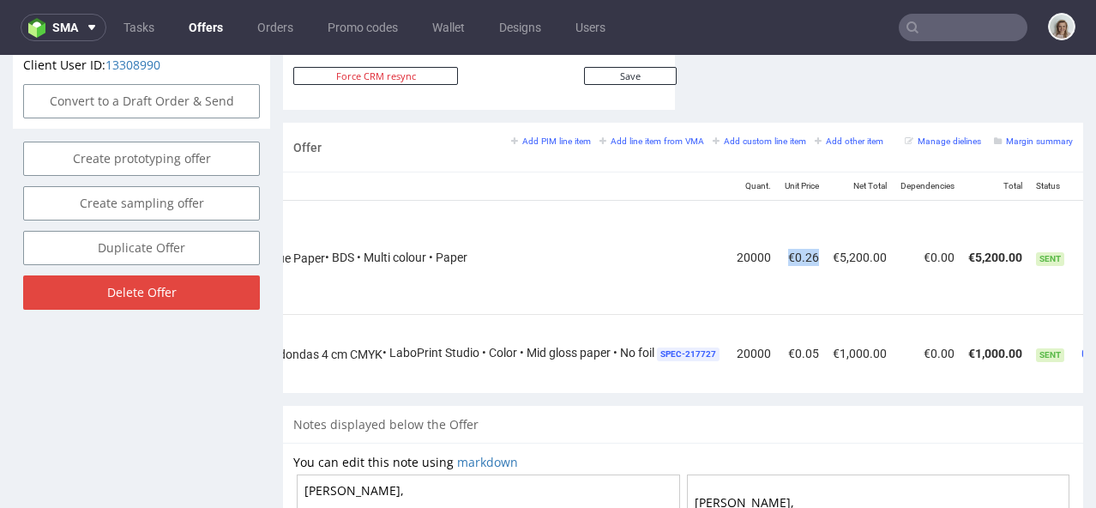
copy td "€0.26"
